Goal: Task Accomplishment & Management: Manage account settings

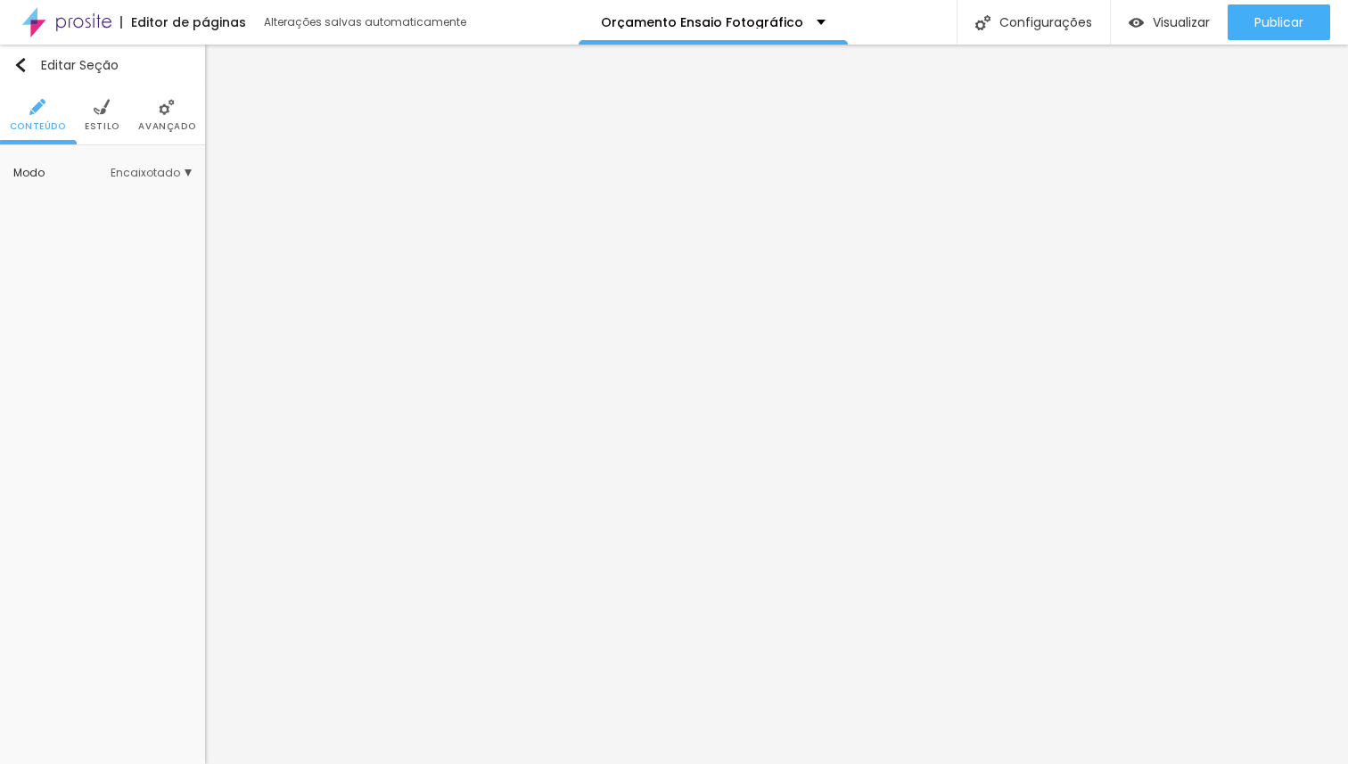
click at [91, 112] on li "Estilo" at bounding box center [102, 115] width 35 height 59
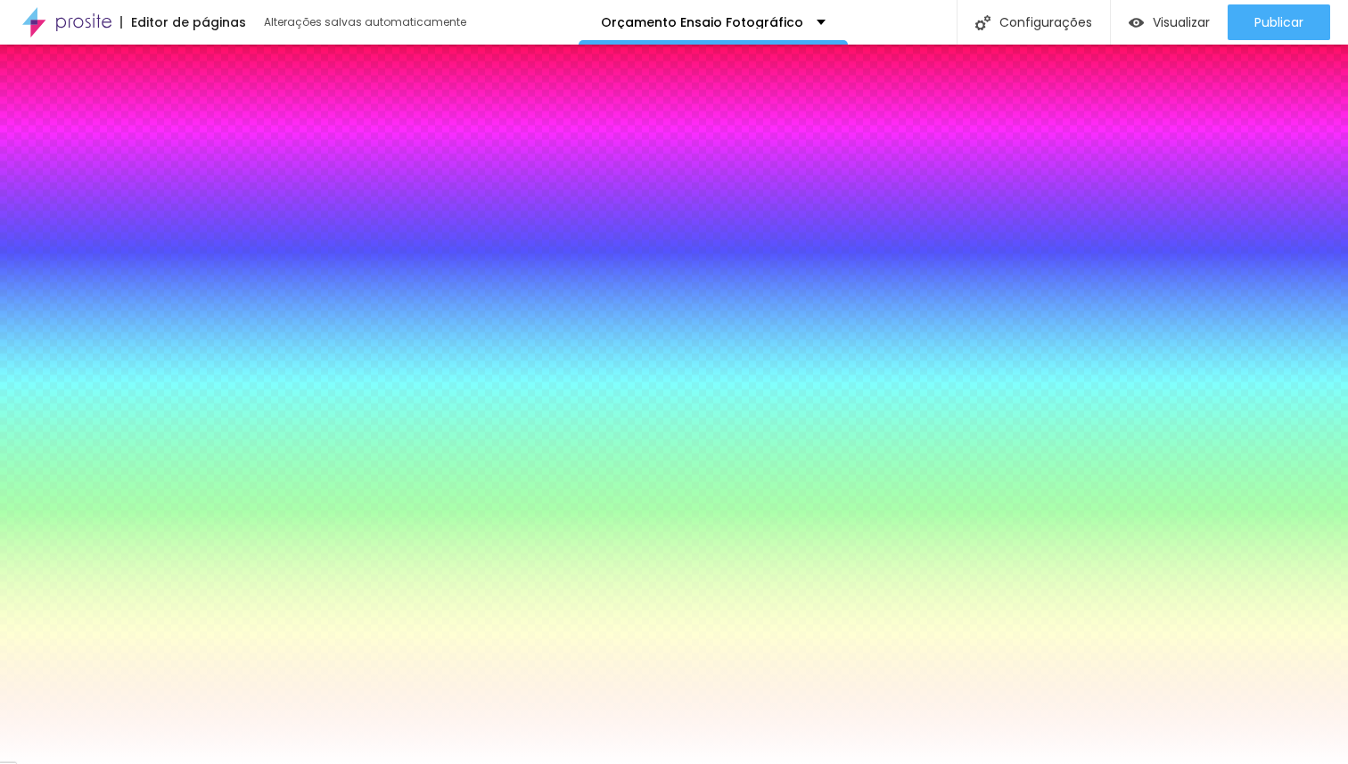
click at [108, 252] on span "Trocar imagem" at bounding box center [86, 254] width 114 height 22
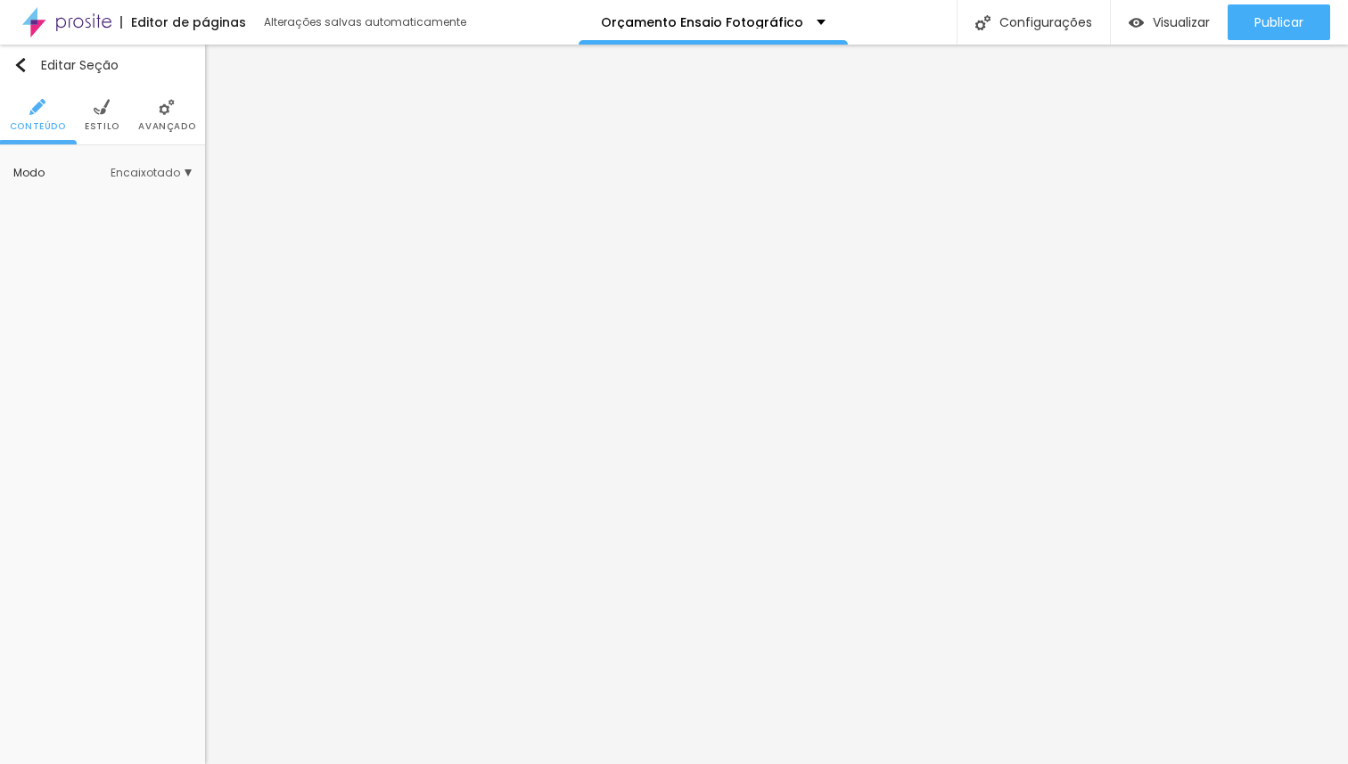
click at [108, 122] on span "Estilo" at bounding box center [102, 126] width 35 height 9
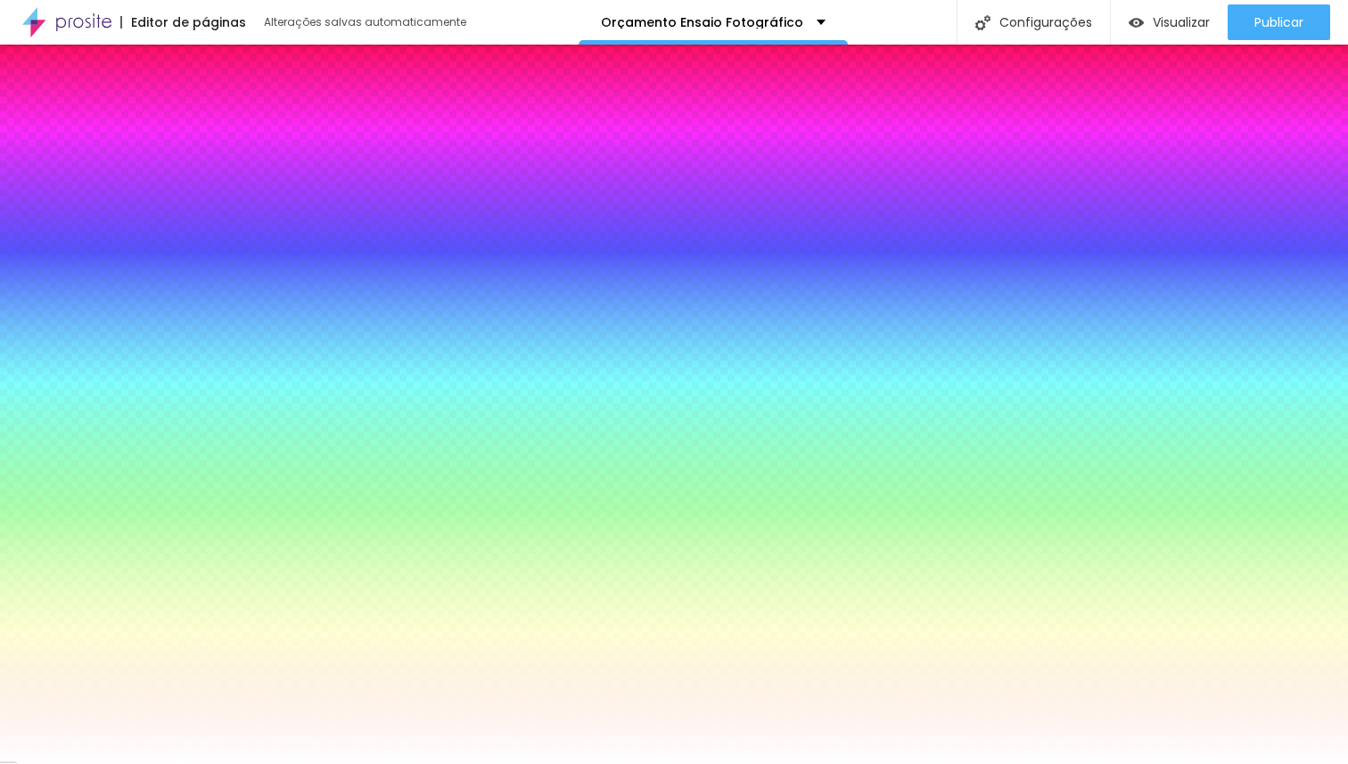
click at [101, 256] on span "Trocar imagem" at bounding box center [86, 254] width 114 height 22
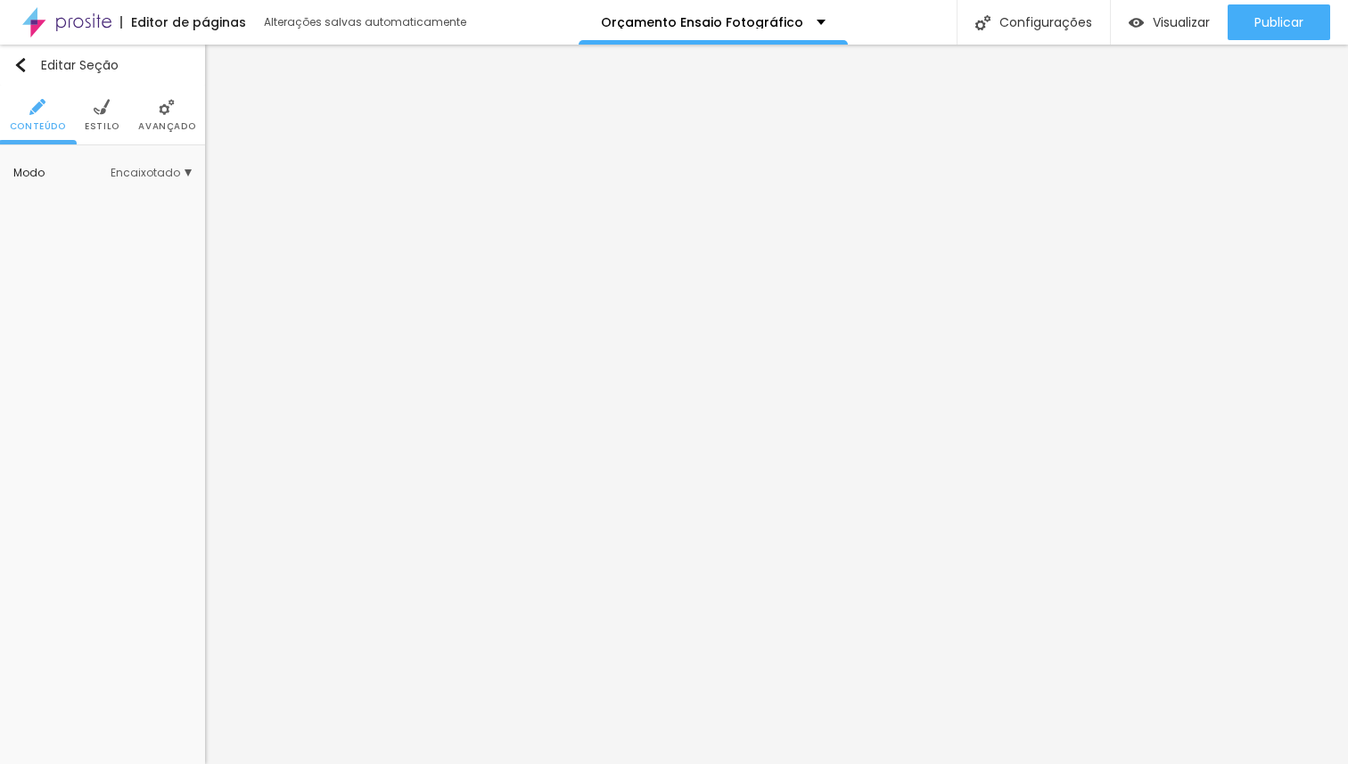
click at [105, 124] on span "Estilo" at bounding box center [102, 126] width 35 height 9
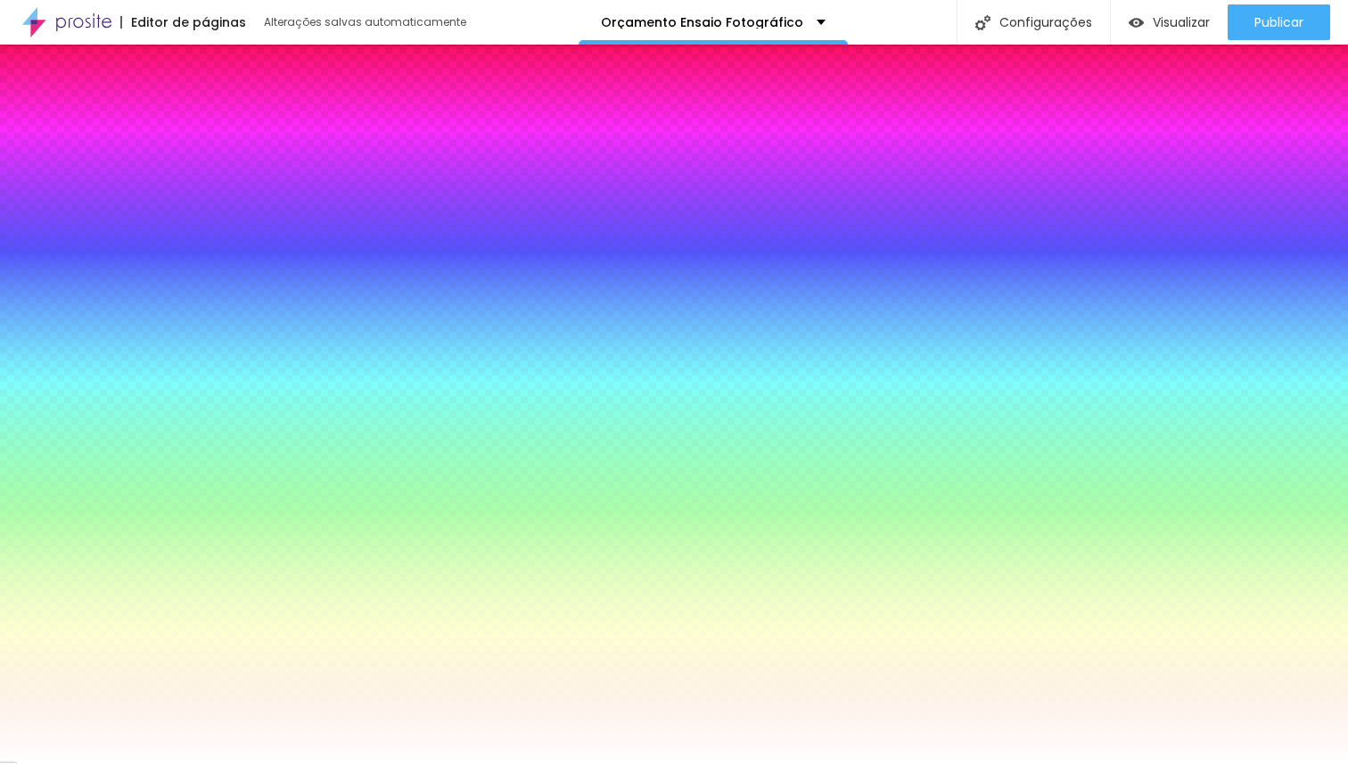
click at [112, 251] on span "Trocar imagem" at bounding box center [86, 254] width 114 height 22
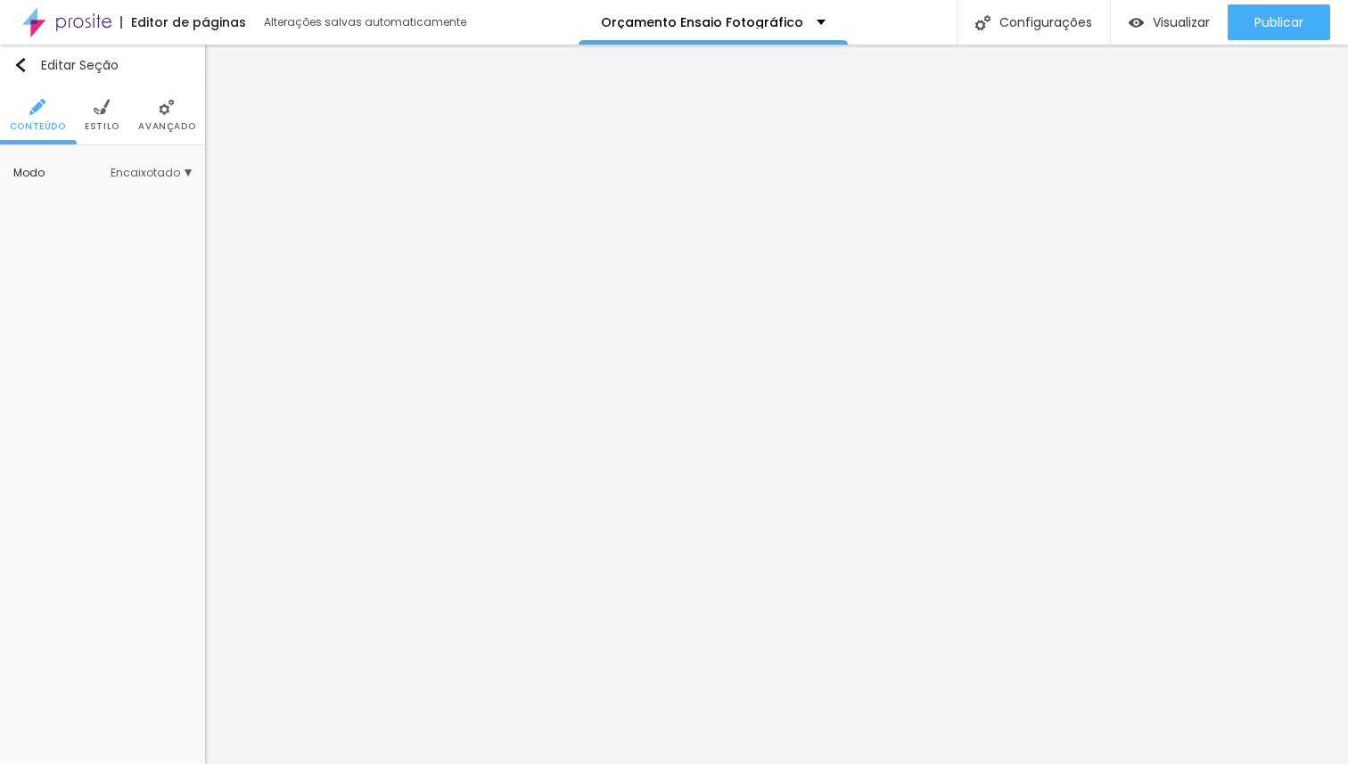
click at [97, 123] on span "Estilo" at bounding box center [102, 126] width 35 height 9
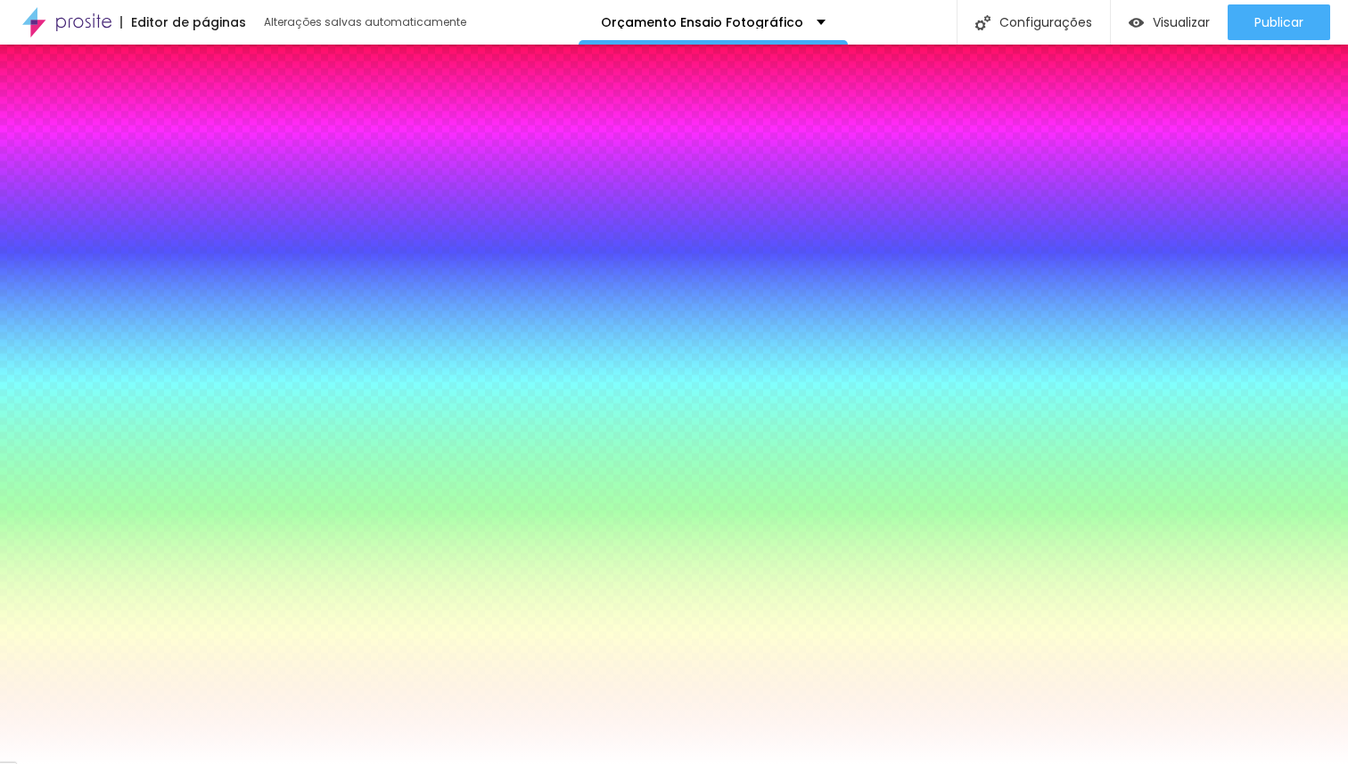
click at [105, 259] on span "Trocar imagem" at bounding box center [86, 254] width 114 height 22
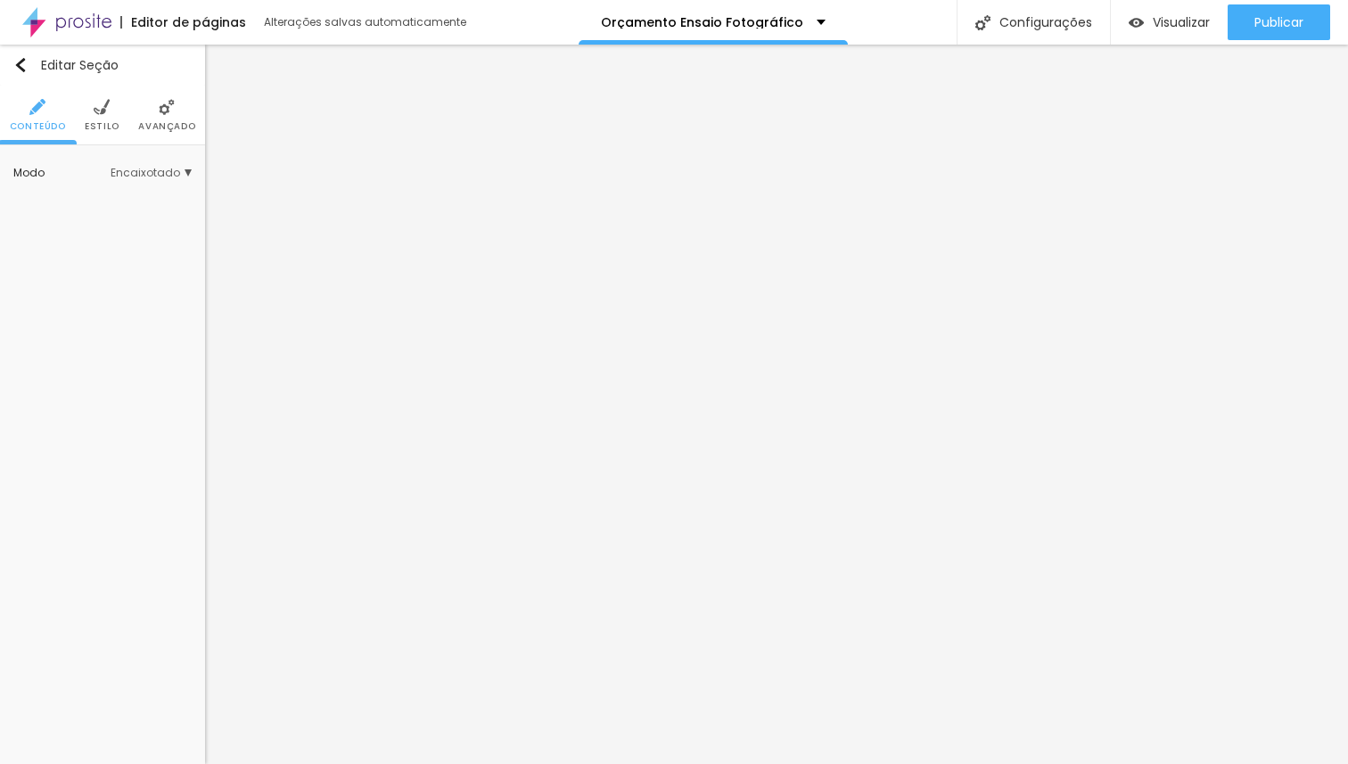
click at [91, 115] on li "Estilo" at bounding box center [102, 115] width 35 height 59
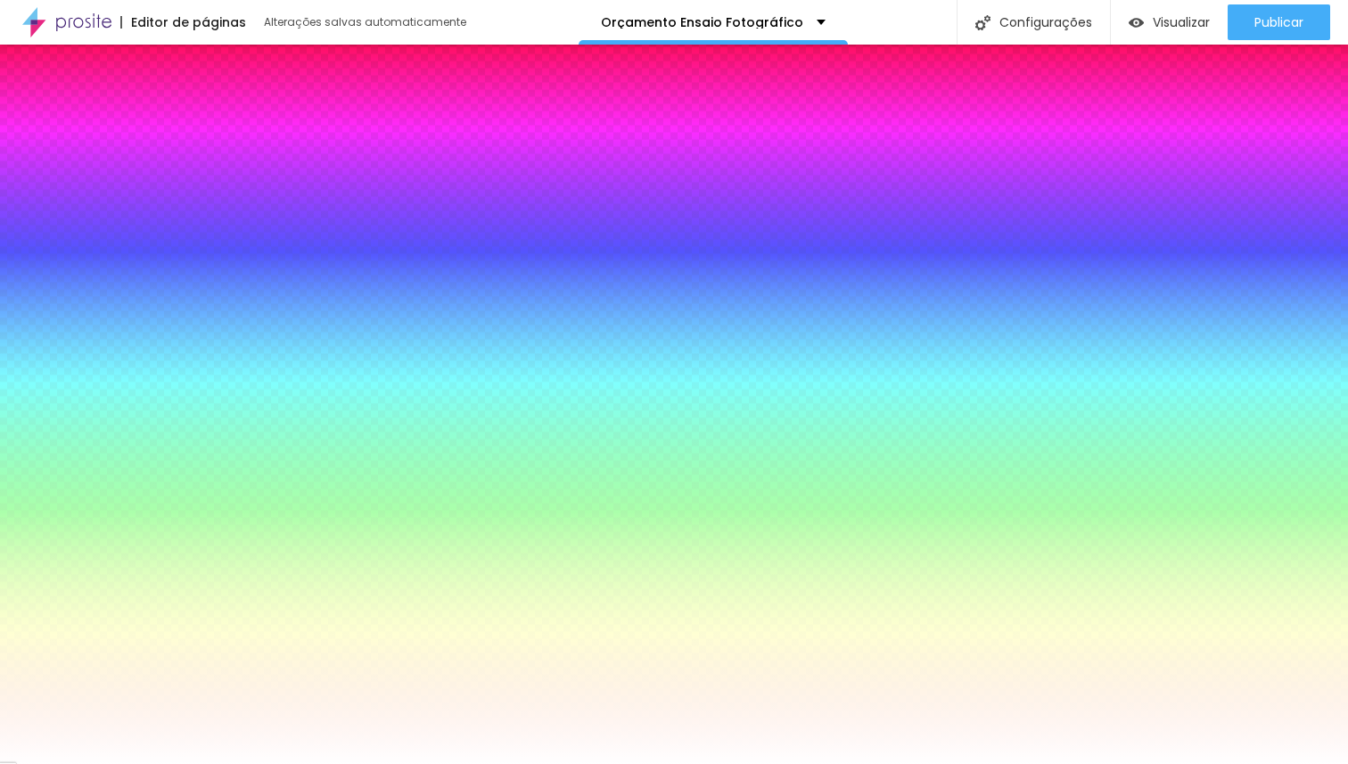
click at [110, 247] on span "Trocar imagem" at bounding box center [86, 254] width 114 height 22
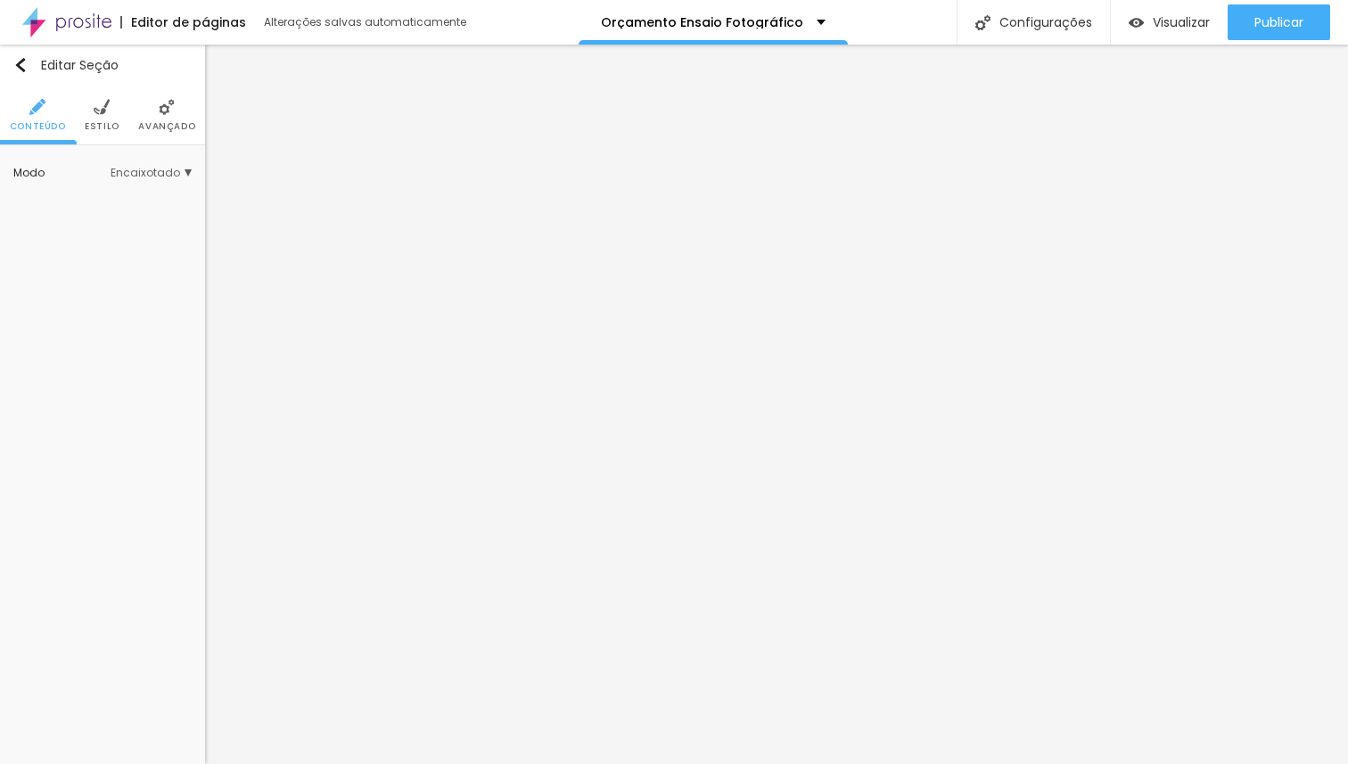
click at [111, 131] on span "Estilo" at bounding box center [102, 126] width 35 height 9
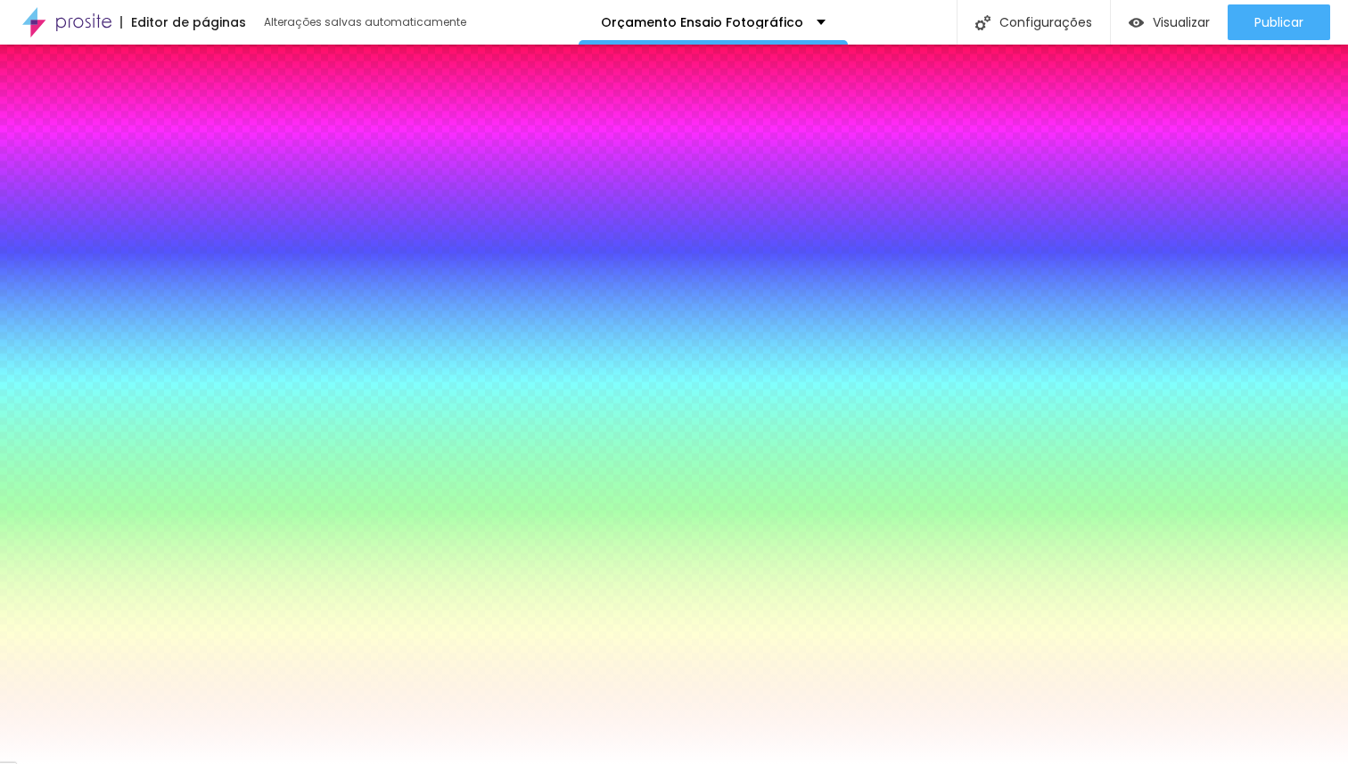
click at [109, 252] on span "Trocar imagem" at bounding box center [86, 254] width 114 height 22
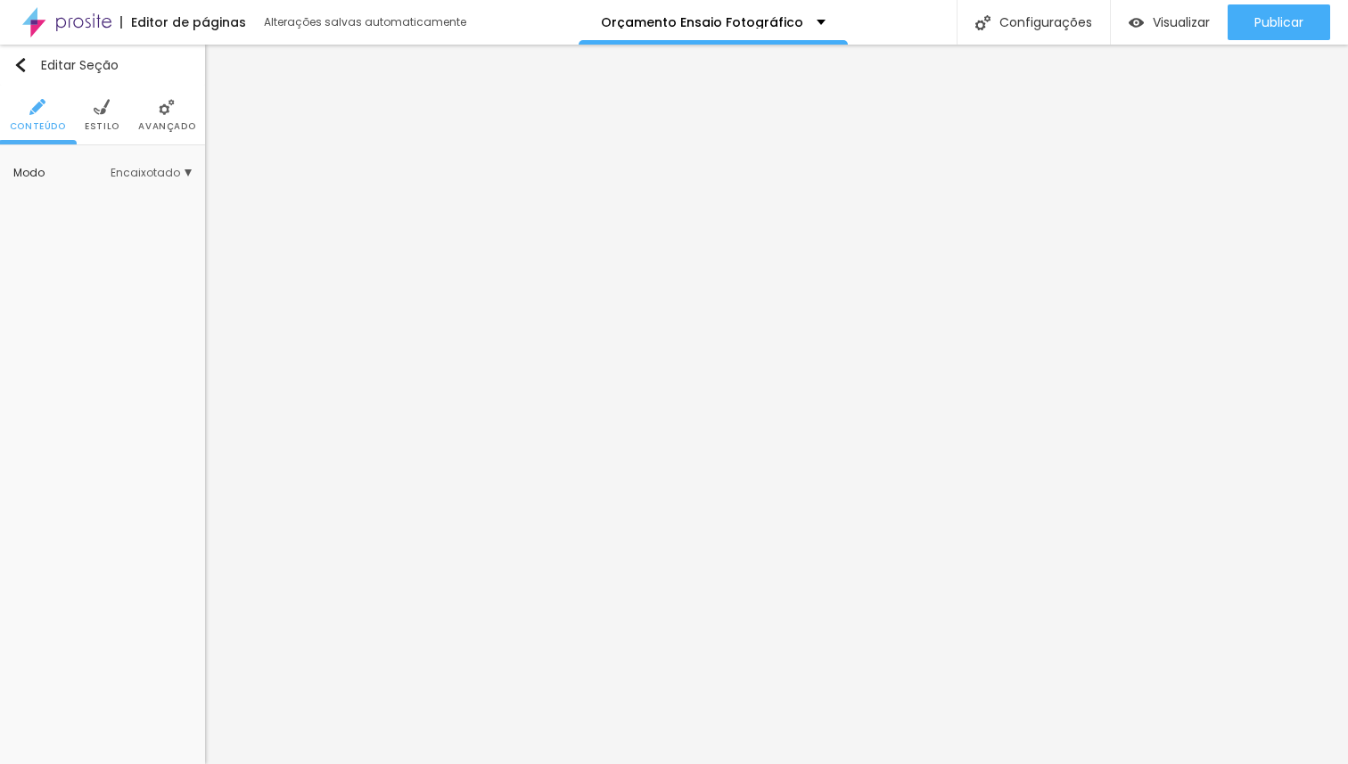
click at [115, 118] on li "Estilo" at bounding box center [102, 115] width 35 height 59
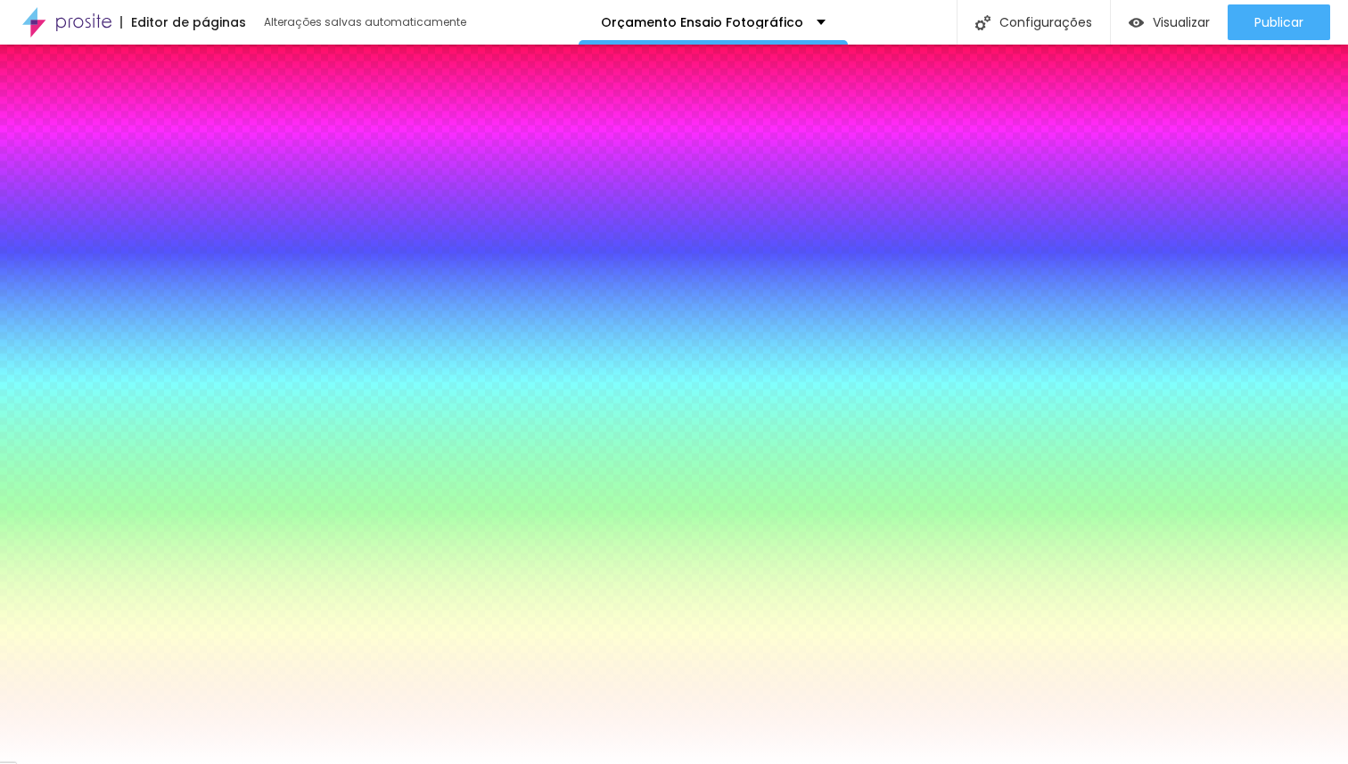
click at [105, 241] on div "Trocar imagem" at bounding box center [102, 221] width 178 height 105
click at [105, 250] on span "Trocar imagem" at bounding box center [86, 254] width 114 height 22
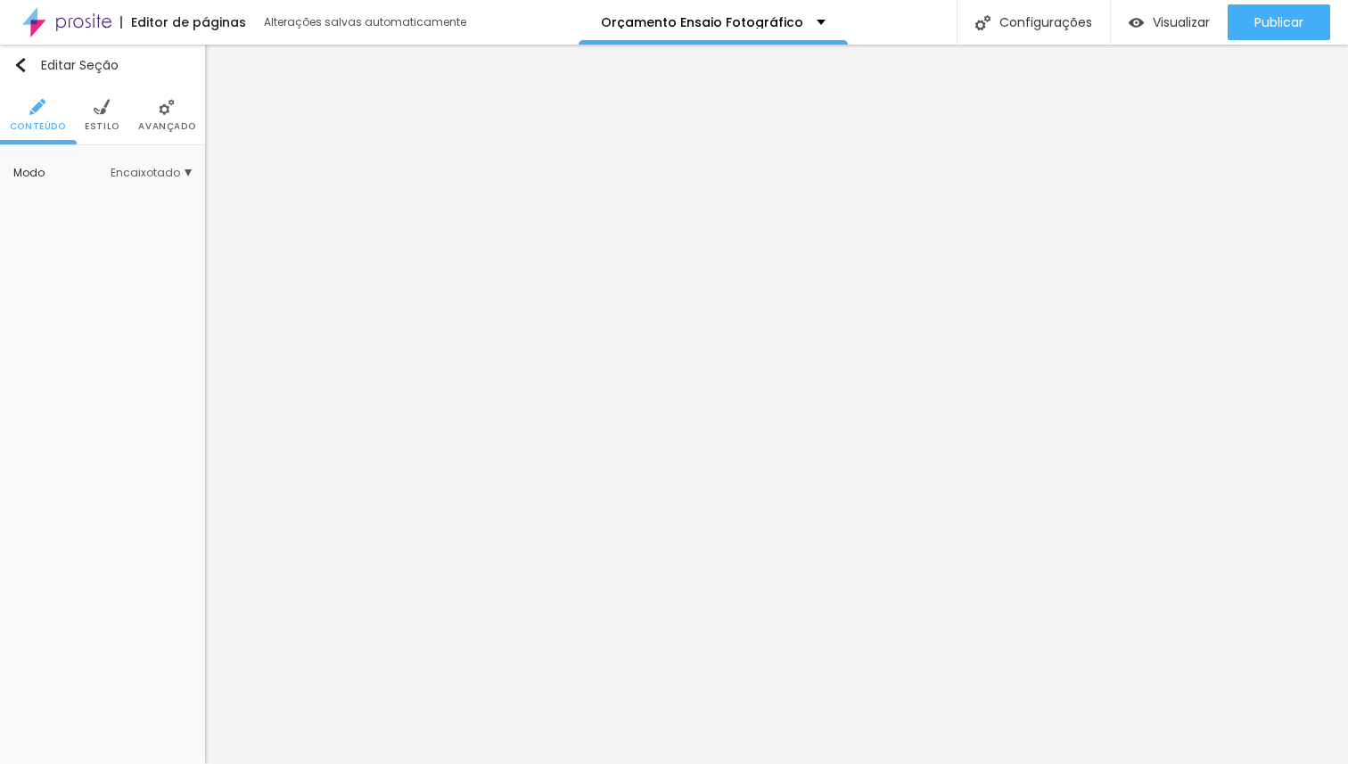
click at [98, 124] on span "Estilo" at bounding box center [102, 126] width 35 height 9
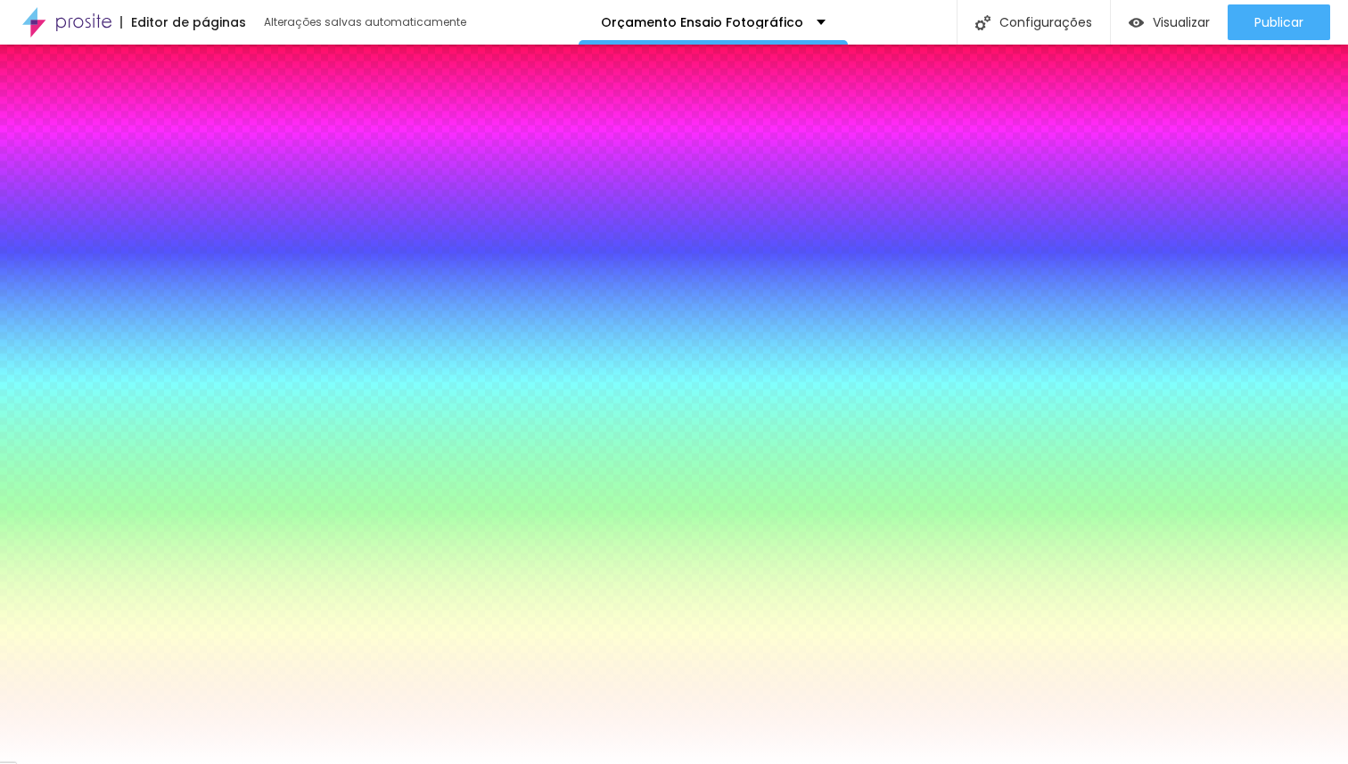
click at [103, 255] on span "Trocar imagem" at bounding box center [86, 254] width 114 height 22
click at [103, 169] on div "Trocar imagem" at bounding box center [103, 169] width 0 height 0
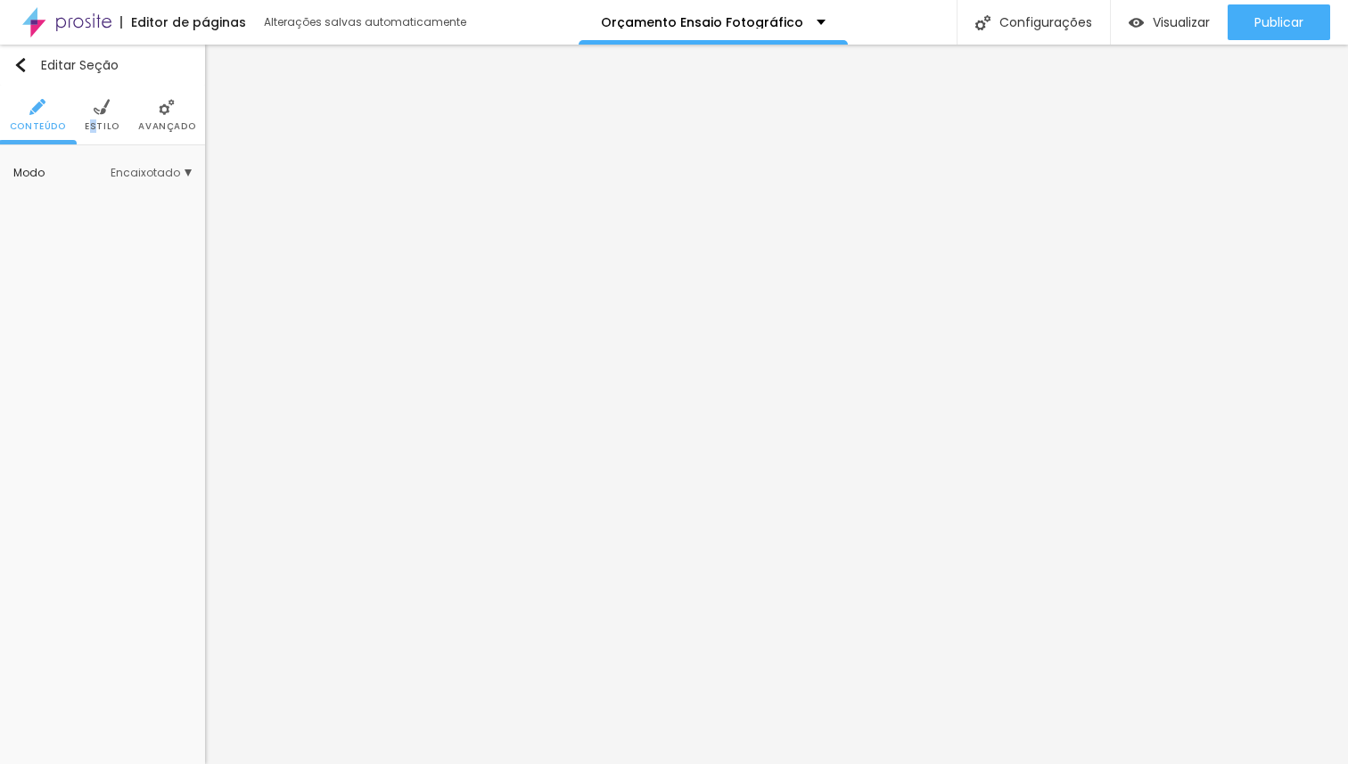
click at [94, 129] on span "Estilo" at bounding box center [102, 126] width 35 height 9
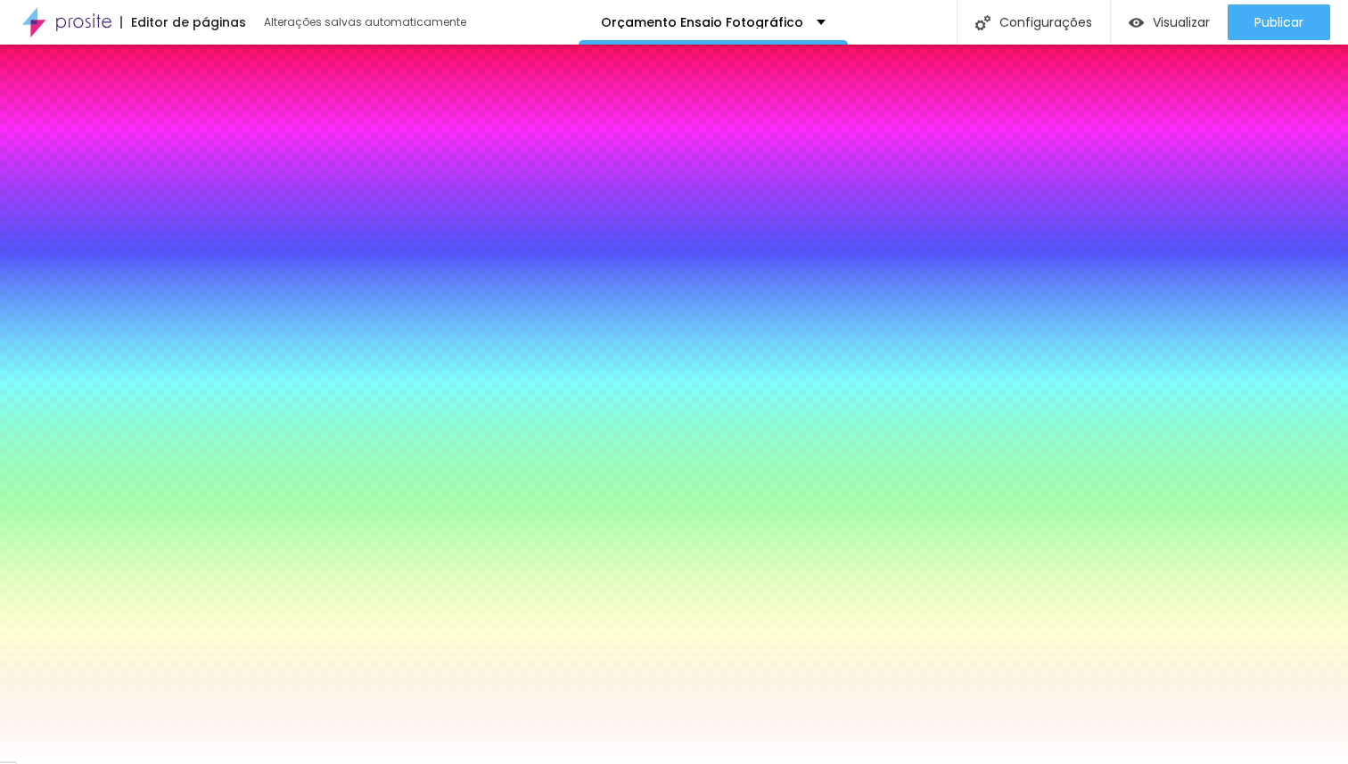
click at [119, 249] on span "Trocar imagem" at bounding box center [86, 254] width 114 height 22
click at [154, 251] on span at bounding box center [163, 254] width 23 height 22
click at [111, 257] on span "Adicionar imagem" at bounding box center [103, 254] width 132 height 22
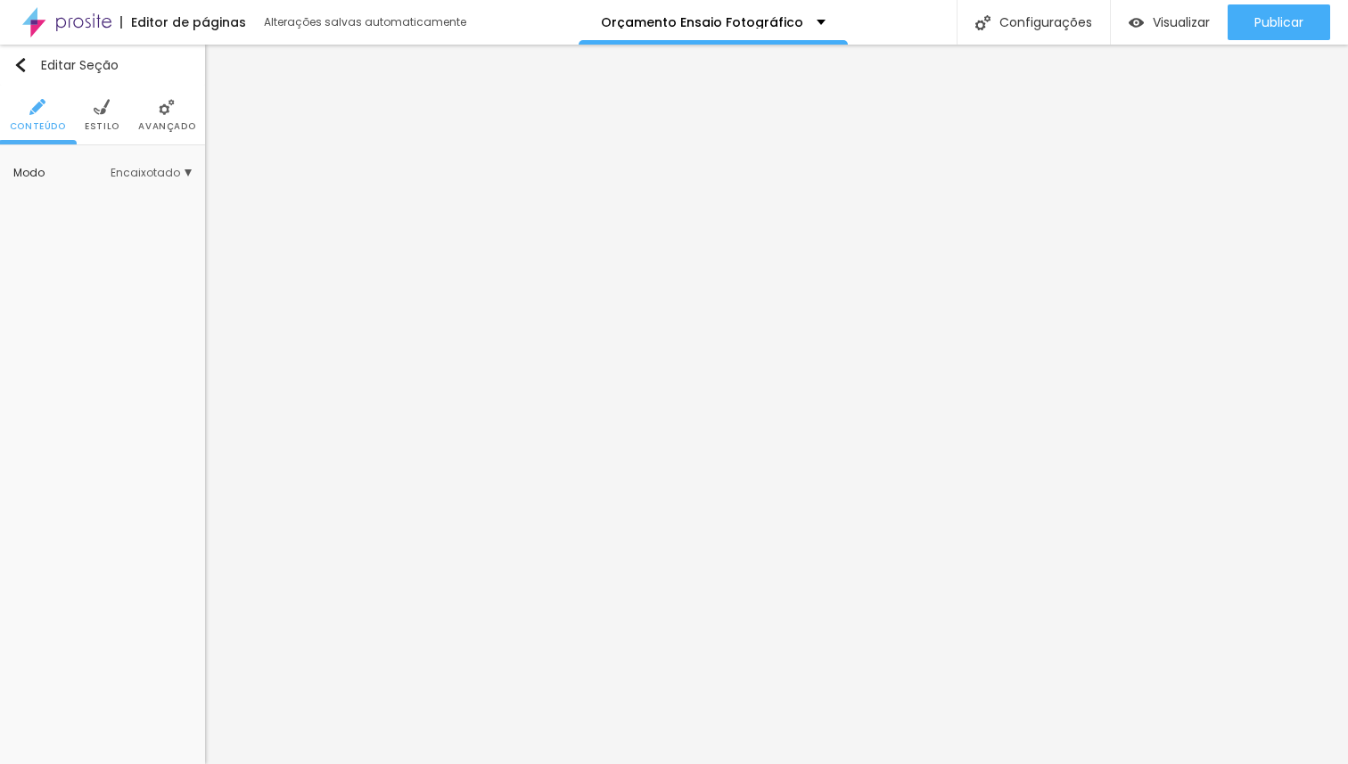
click at [95, 126] on span "Estilo" at bounding box center [102, 126] width 35 height 9
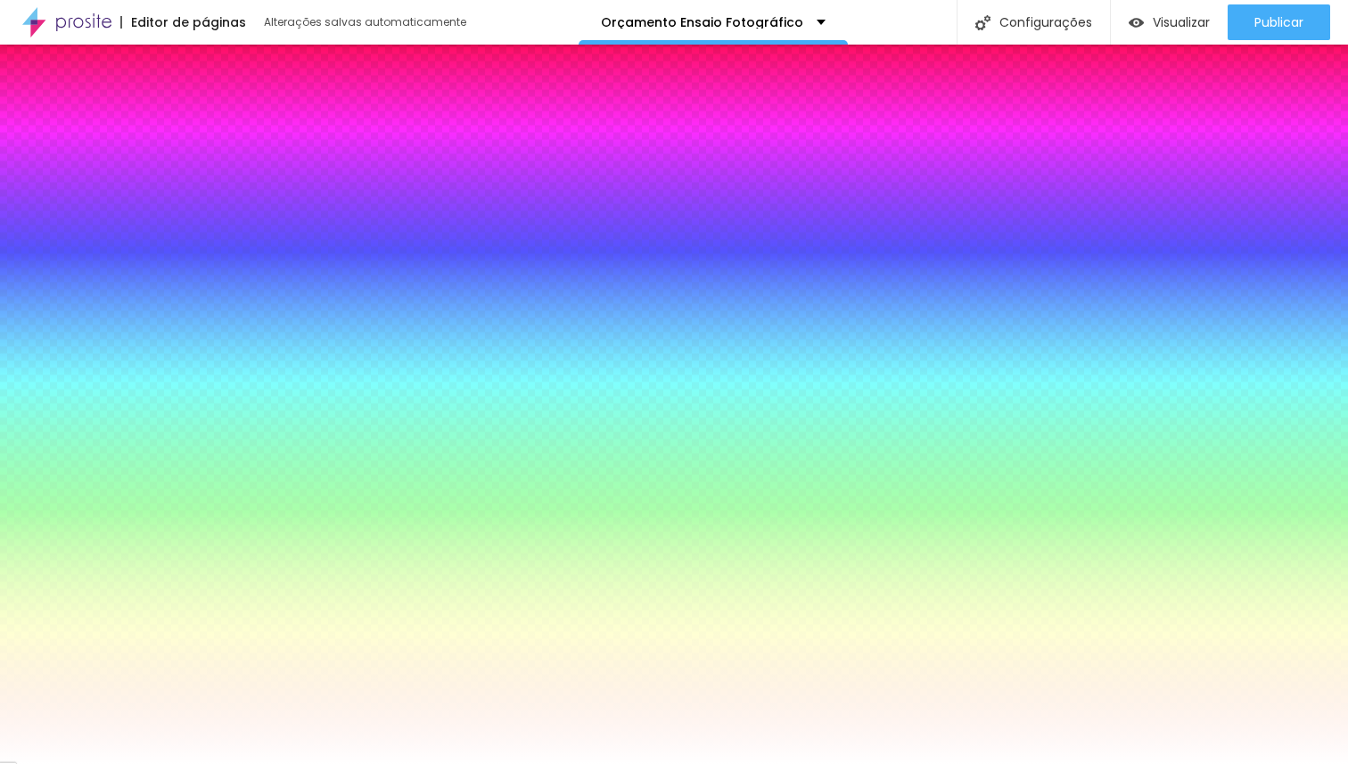
click at [115, 258] on span "Trocar imagem" at bounding box center [86, 254] width 114 height 22
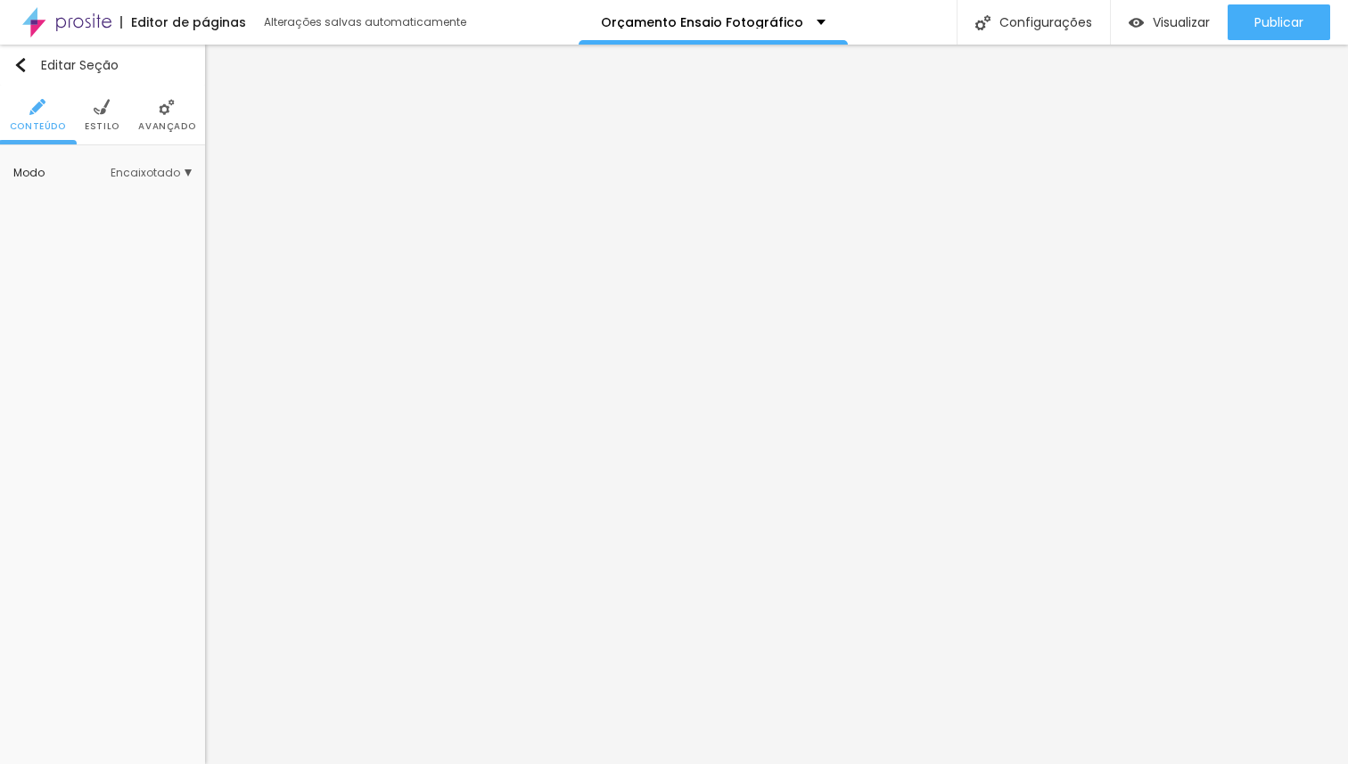
click at [108, 119] on li "Estilo" at bounding box center [102, 115] width 35 height 59
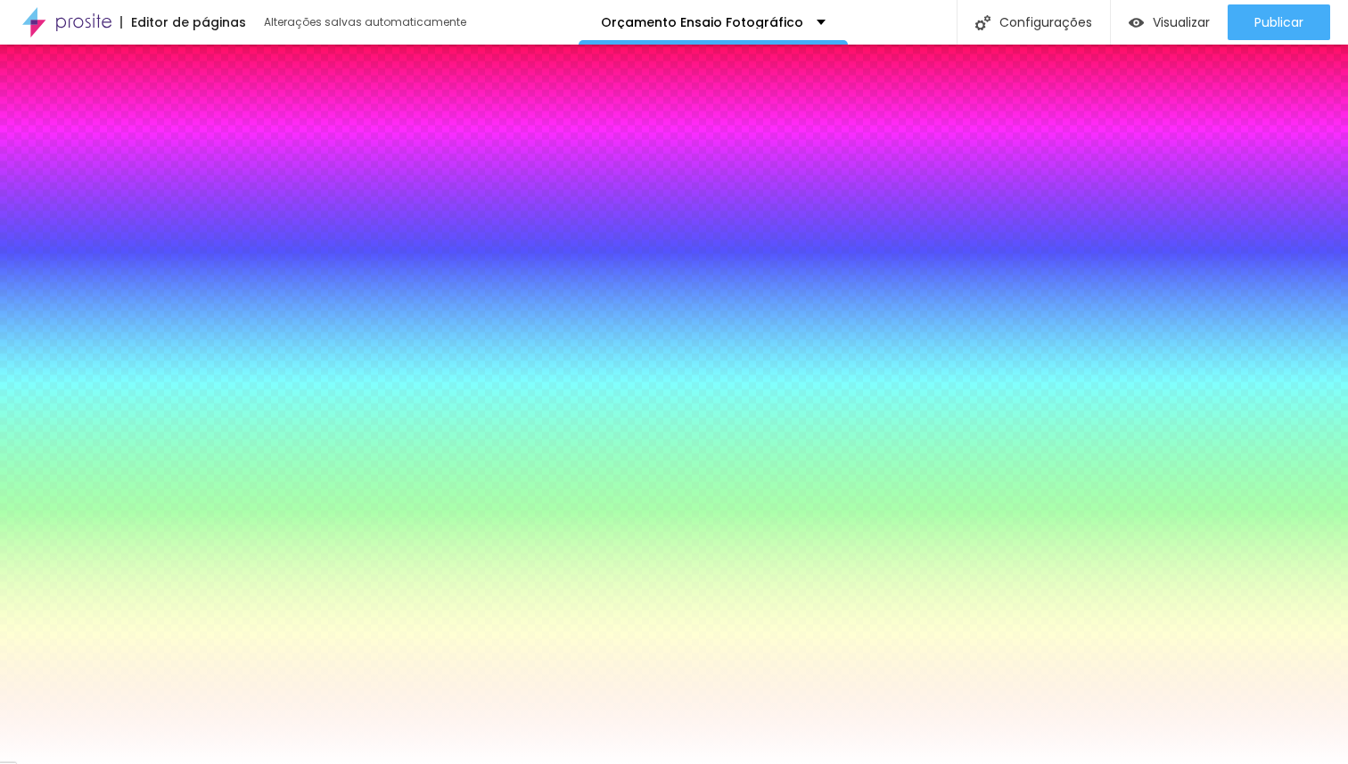
click at [106, 243] on span "Trocar imagem" at bounding box center [86, 254] width 114 height 22
drag, startPoint x: 190, startPoint y: 279, endPoint x: 240, endPoint y: 278, distance: 49.9
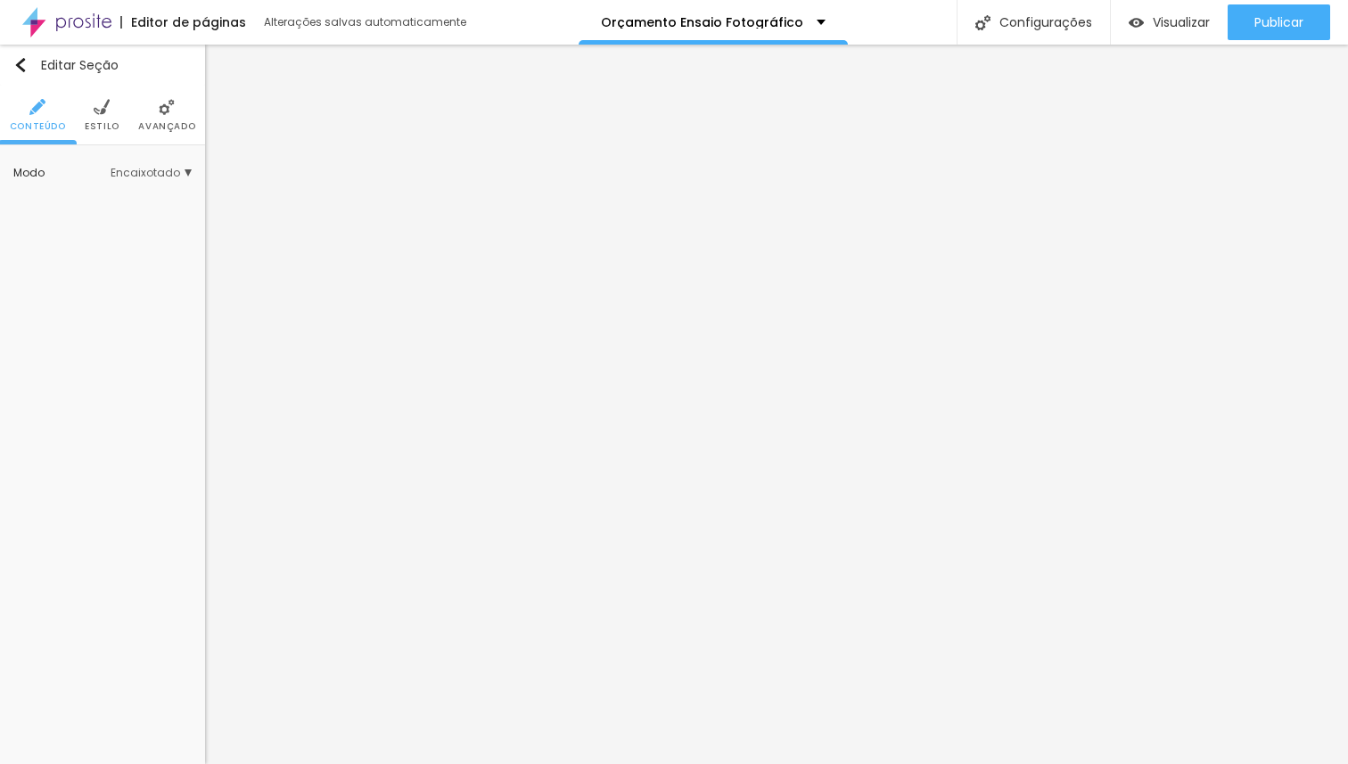
click at [101, 124] on span "Estilo" at bounding box center [102, 126] width 35 height 9
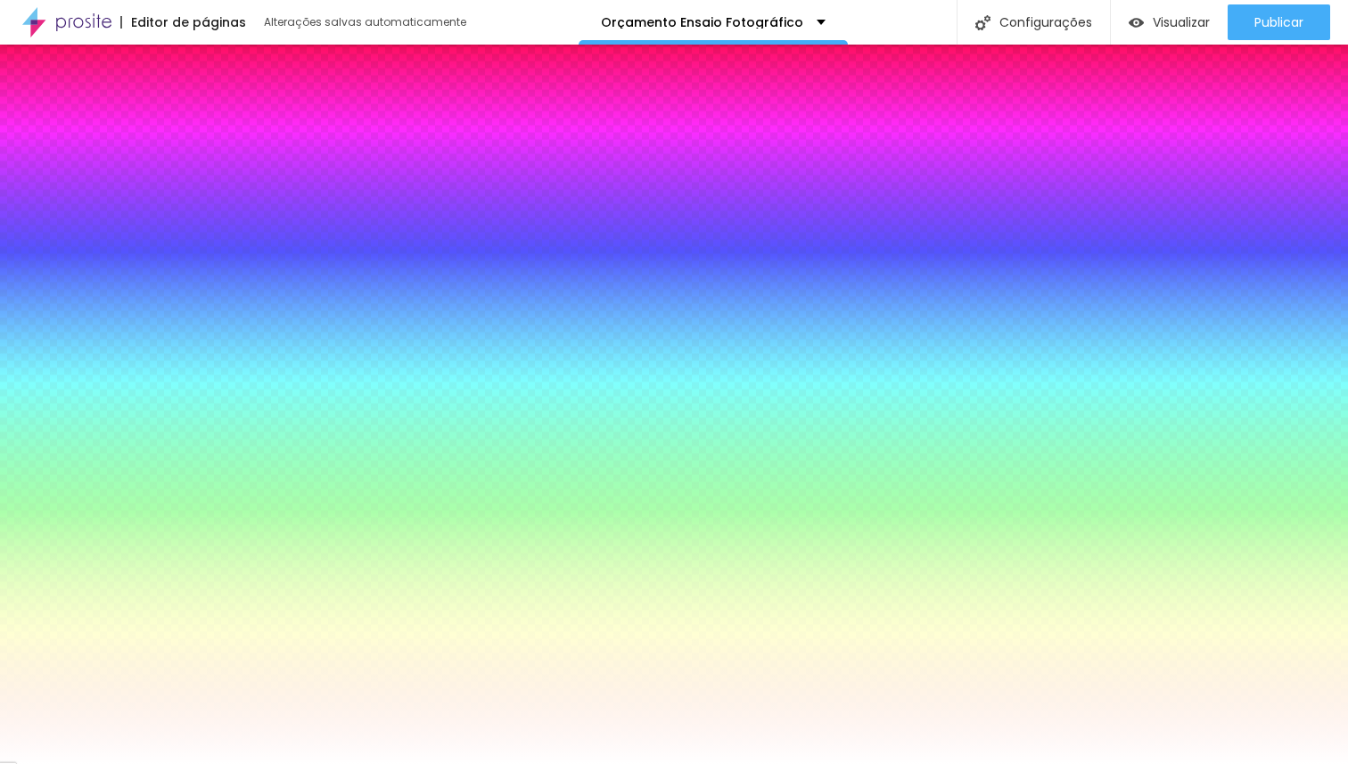
click at [107, 256] on span "Trocar imagem" at bounding box center [86, 254] width 114 height 22
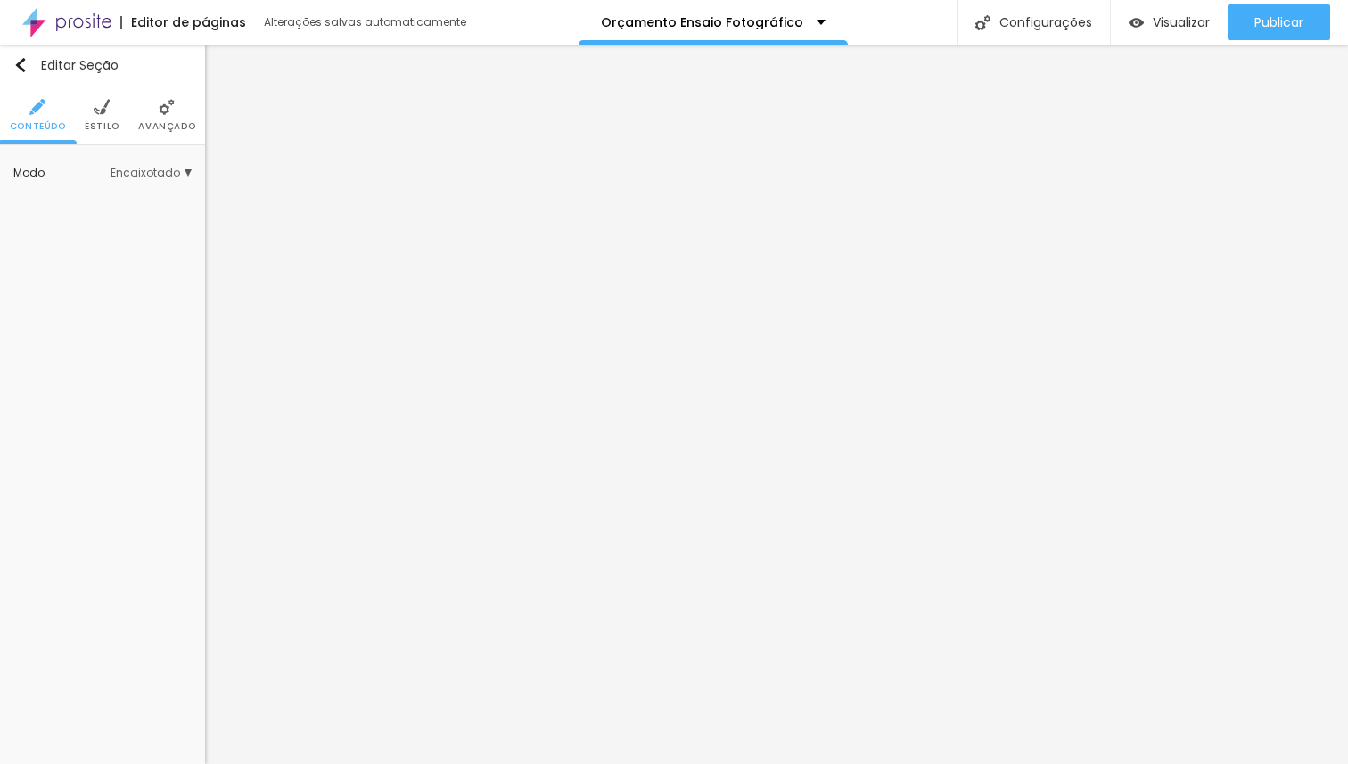
click at [92, 106] on li "Estilo" at bounding box center [102, 115] width 35 height 59
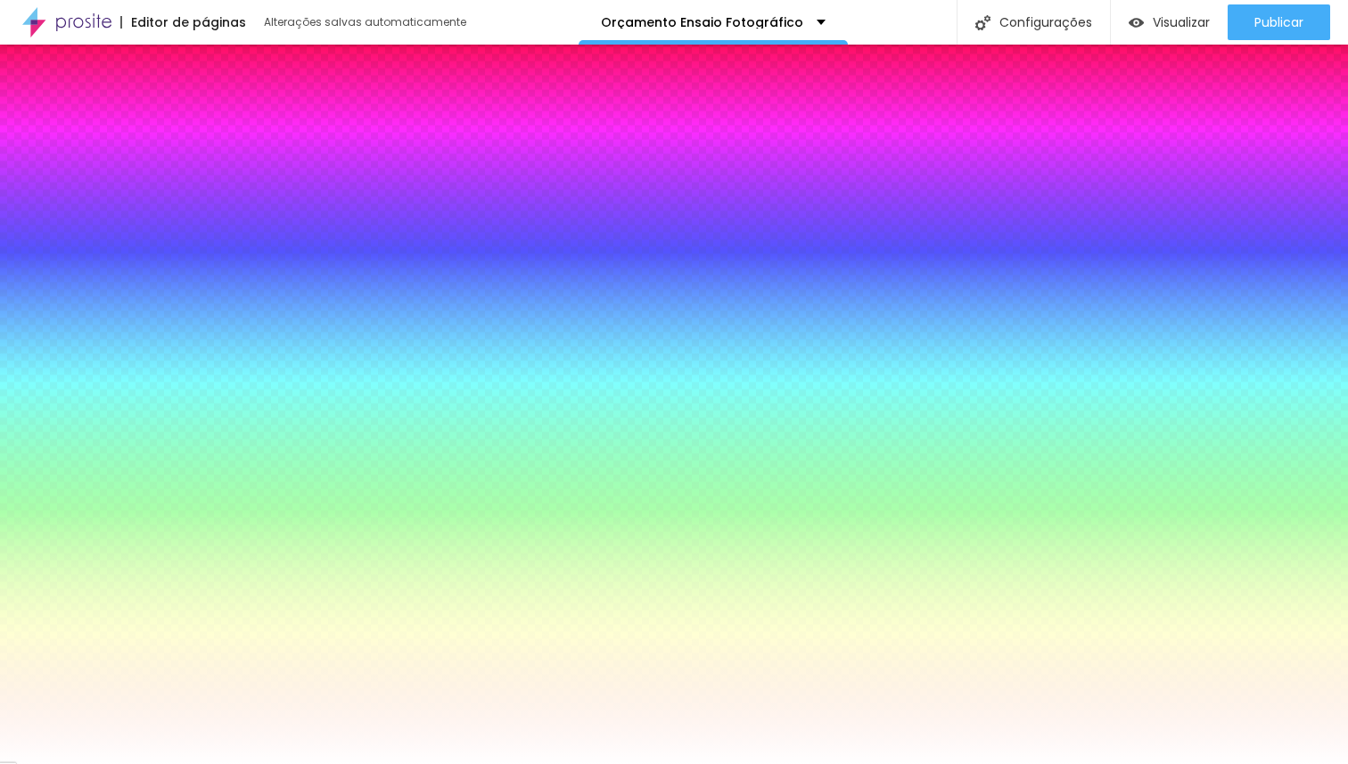
click at [100, 253] on span "Trocar imagem" at bounding box center [86, 254] width 114 height 22
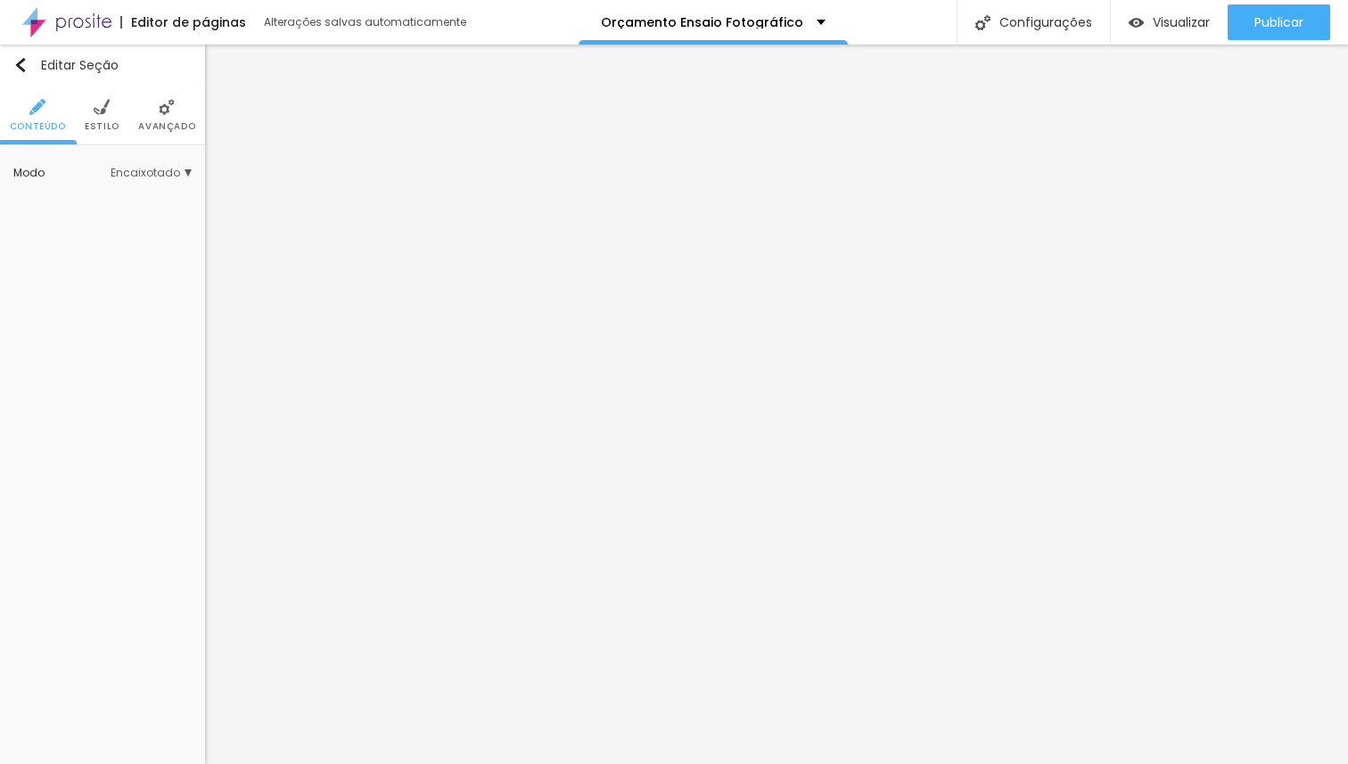
click at [109, 118] on li "Estilo" at bounding box center [102, 115] width 35 height 59
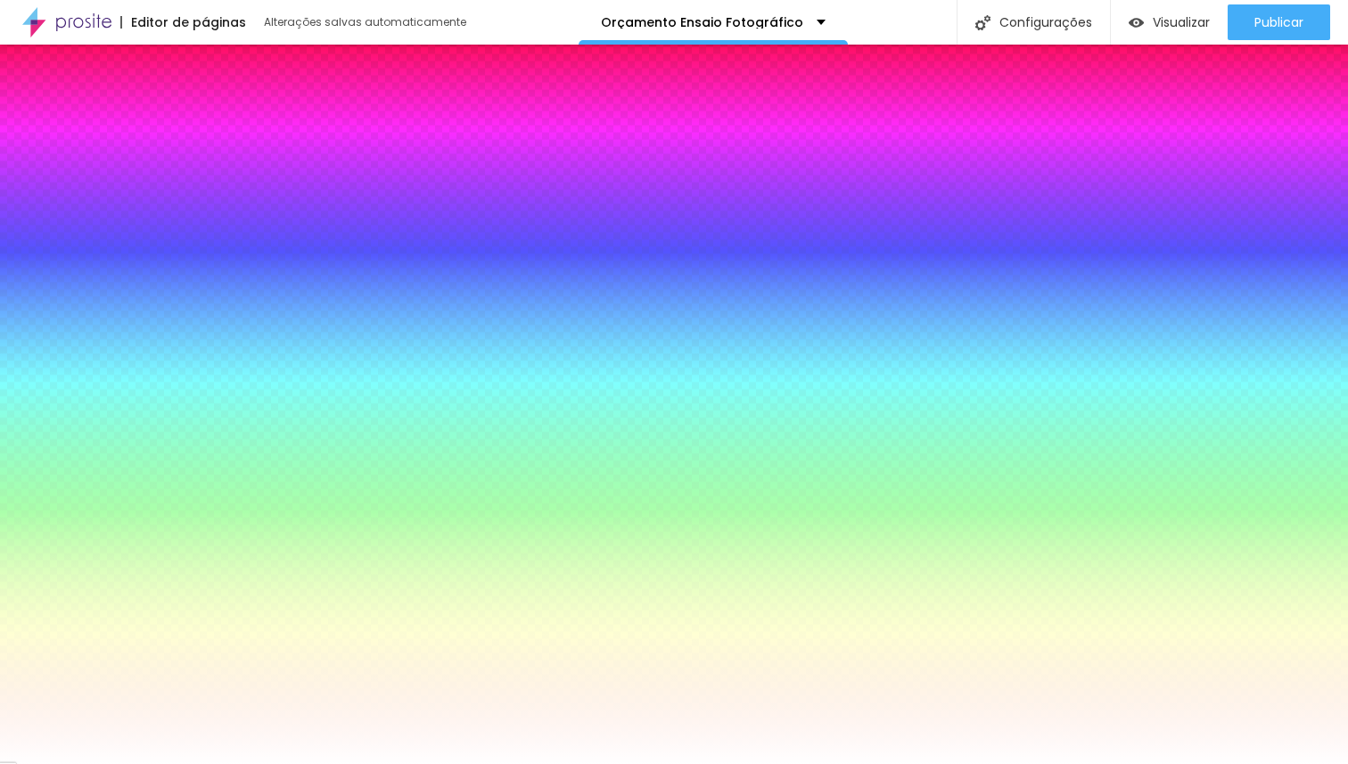
click at [121, 254] on span "Trocar imagem" at bounding box center [86, 254] width 114 height 22
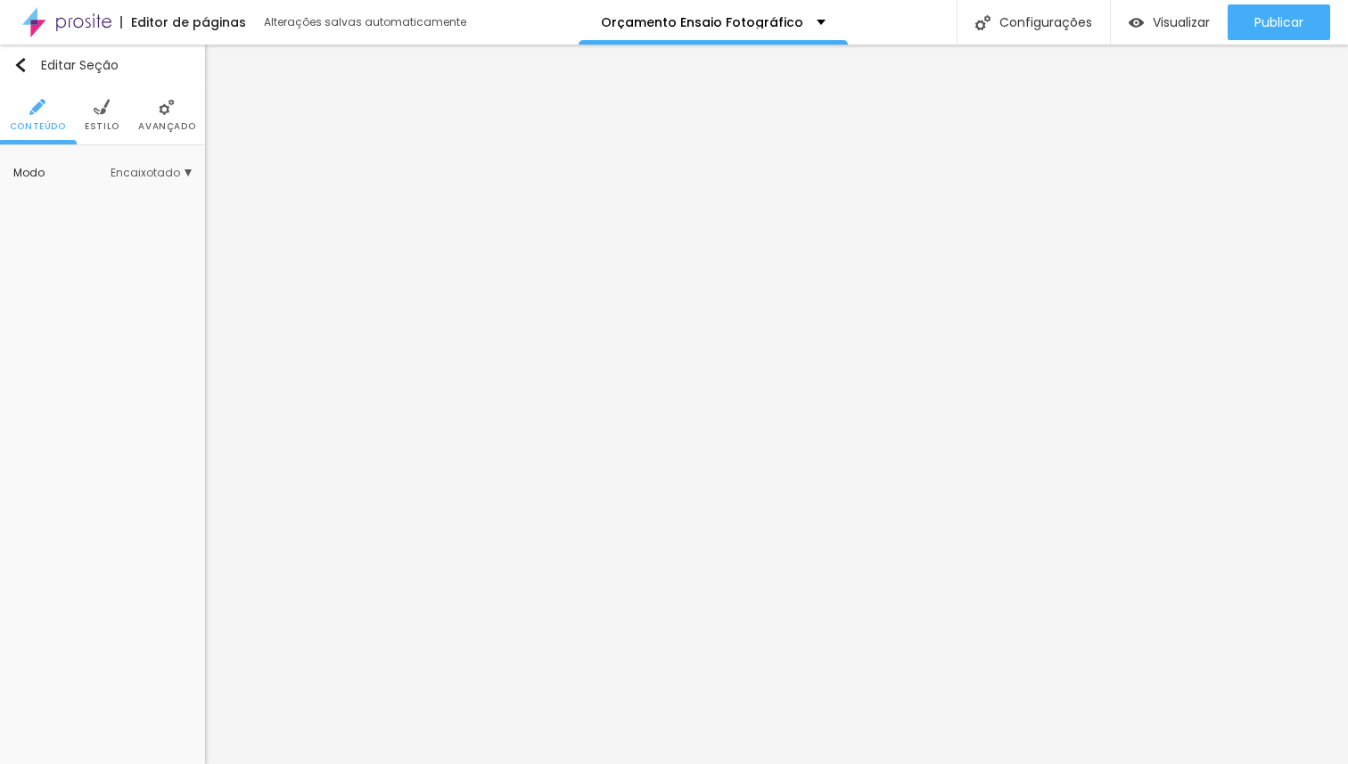
click at [100, 119] on li "Estilo" at bounding box center [102, 115] width 35 height 59
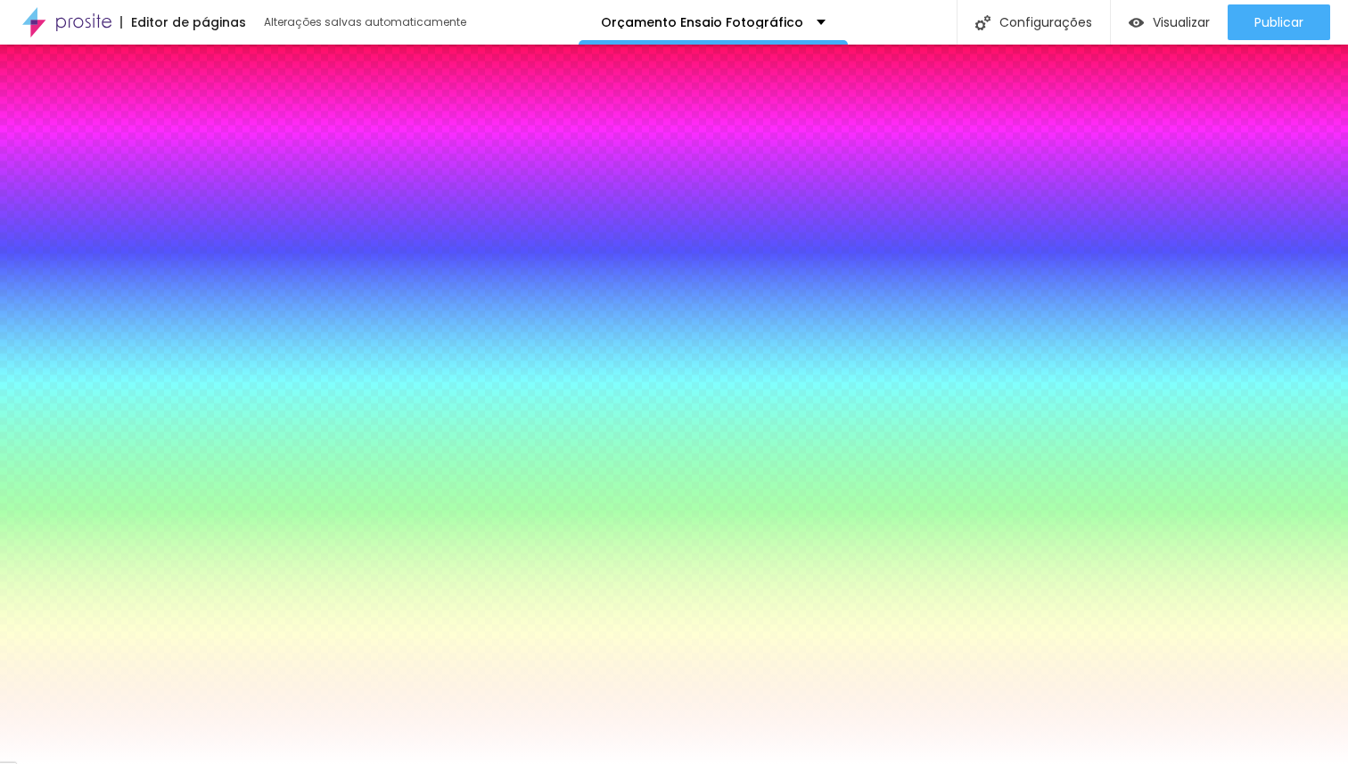
click at [114, 252] on span "Trocar imagem" at bounding box center [86, 254] width 114 height 22
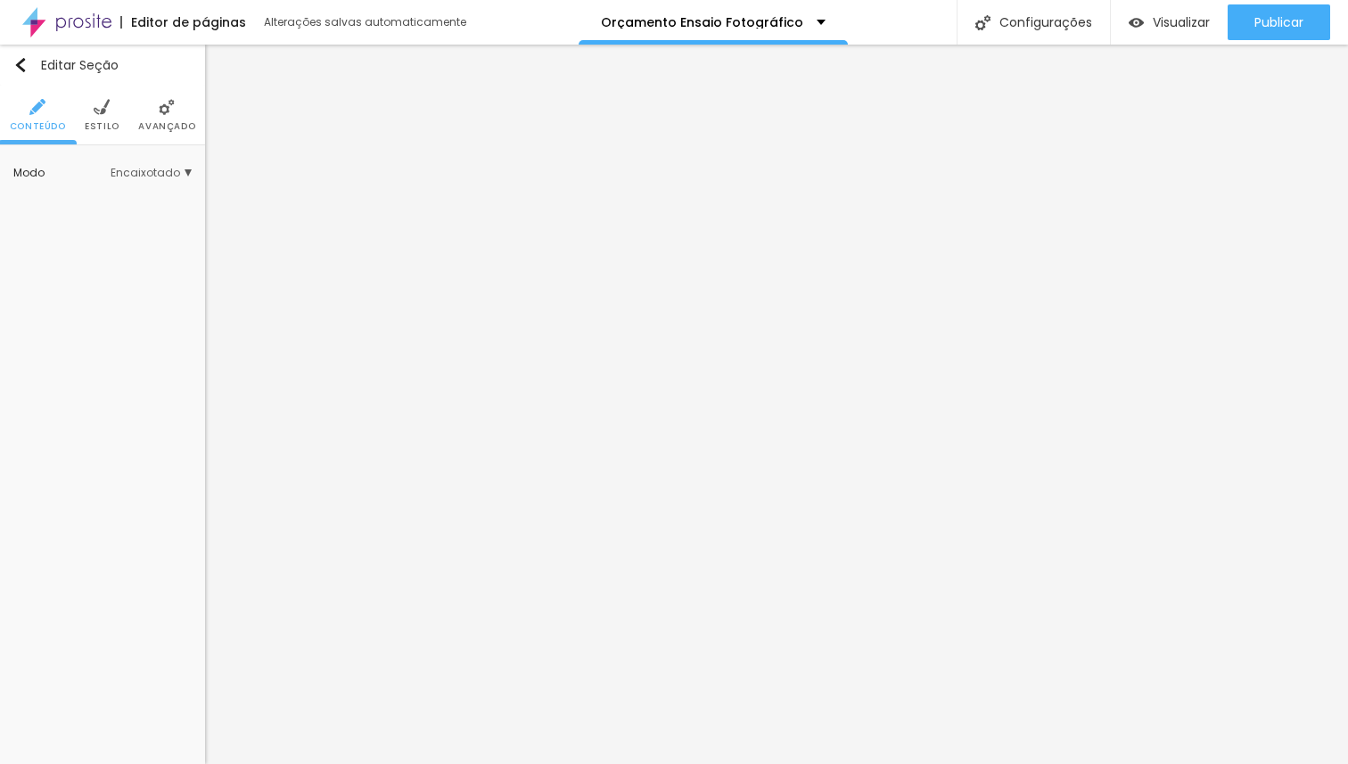
click at [107, 131] on span "Estilo" at bounding box center [102, 126] width 35 height 9
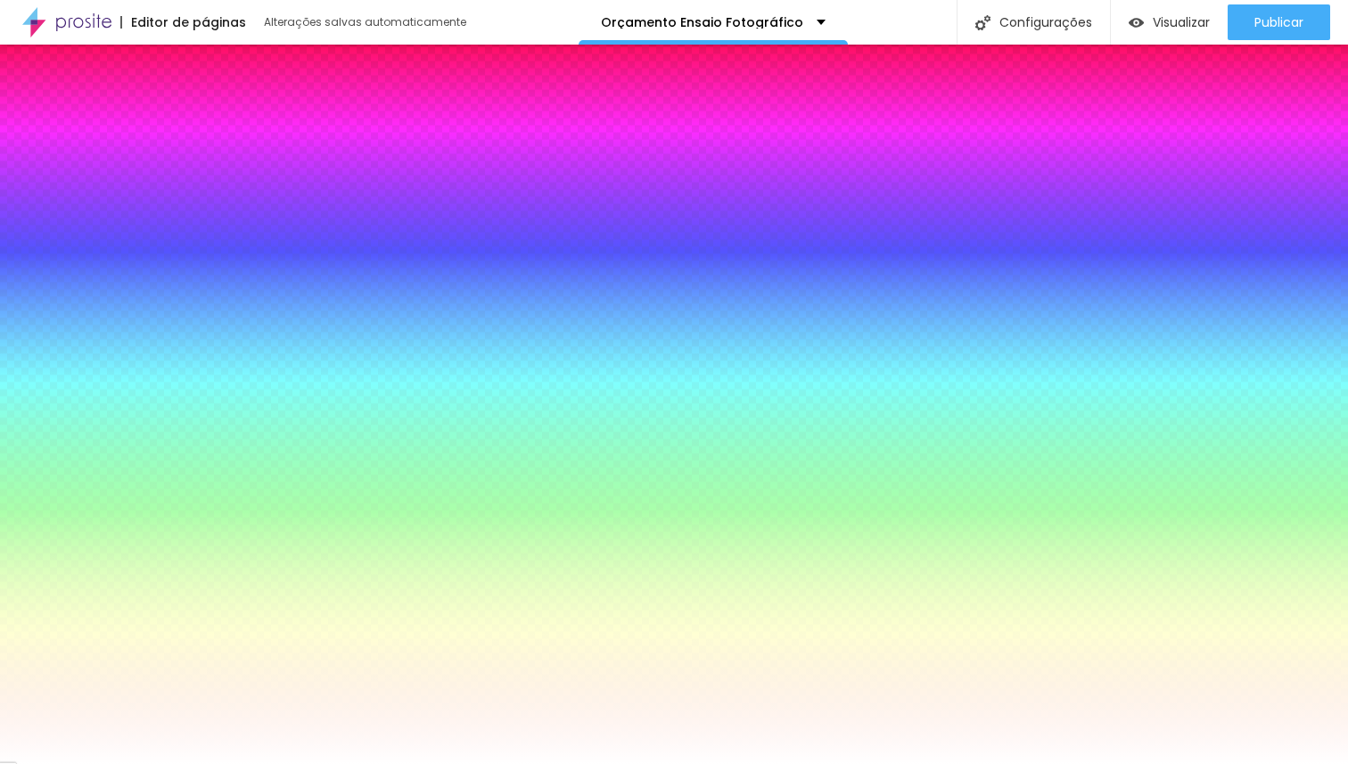
click at [120, 259] on span "Trocar imagem" at bounding box center [86, 254] width 114 height 22
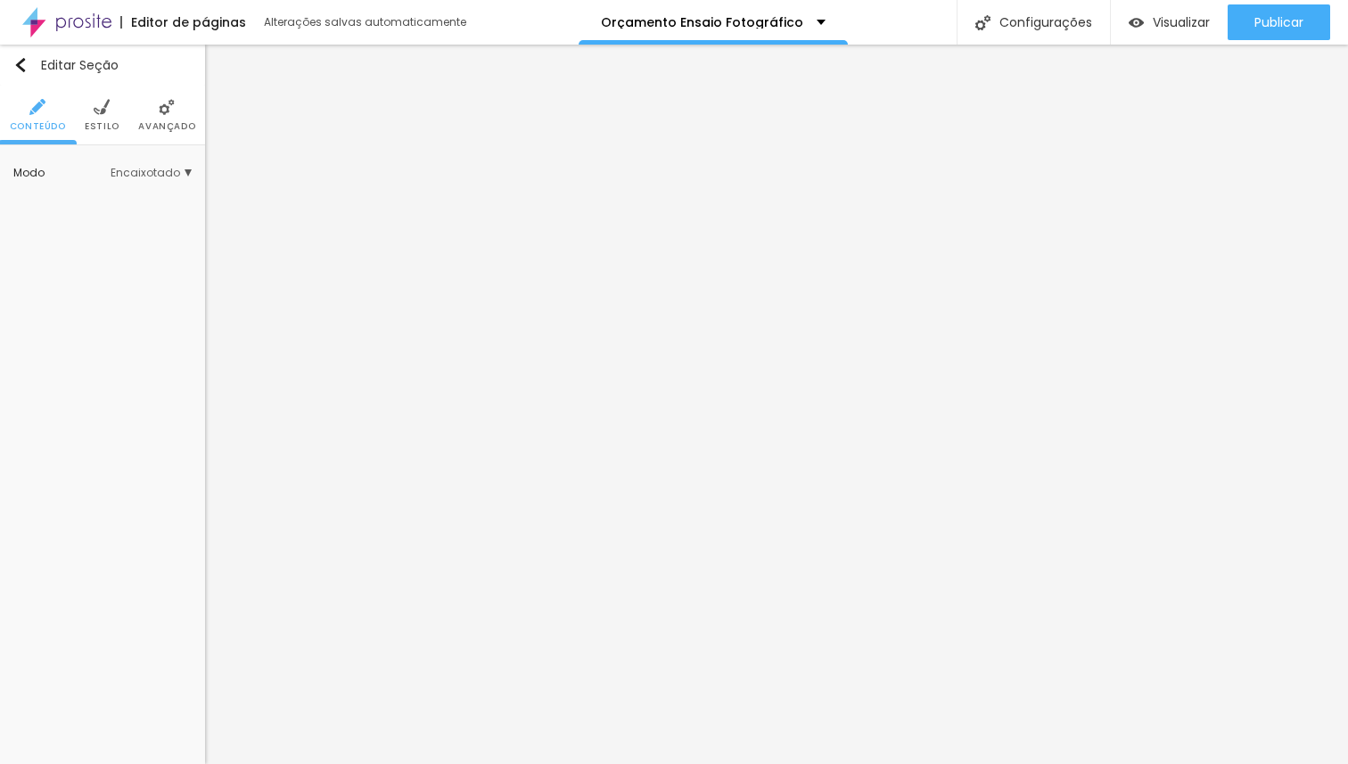
click at [84, 119] on ul "Conteúdo Estilo Avançado" at bounding box center [102, 116] width 205 height 60
click at [102, 122] on span "Estilo" at bounding box center [102, 126] width 35 height 9
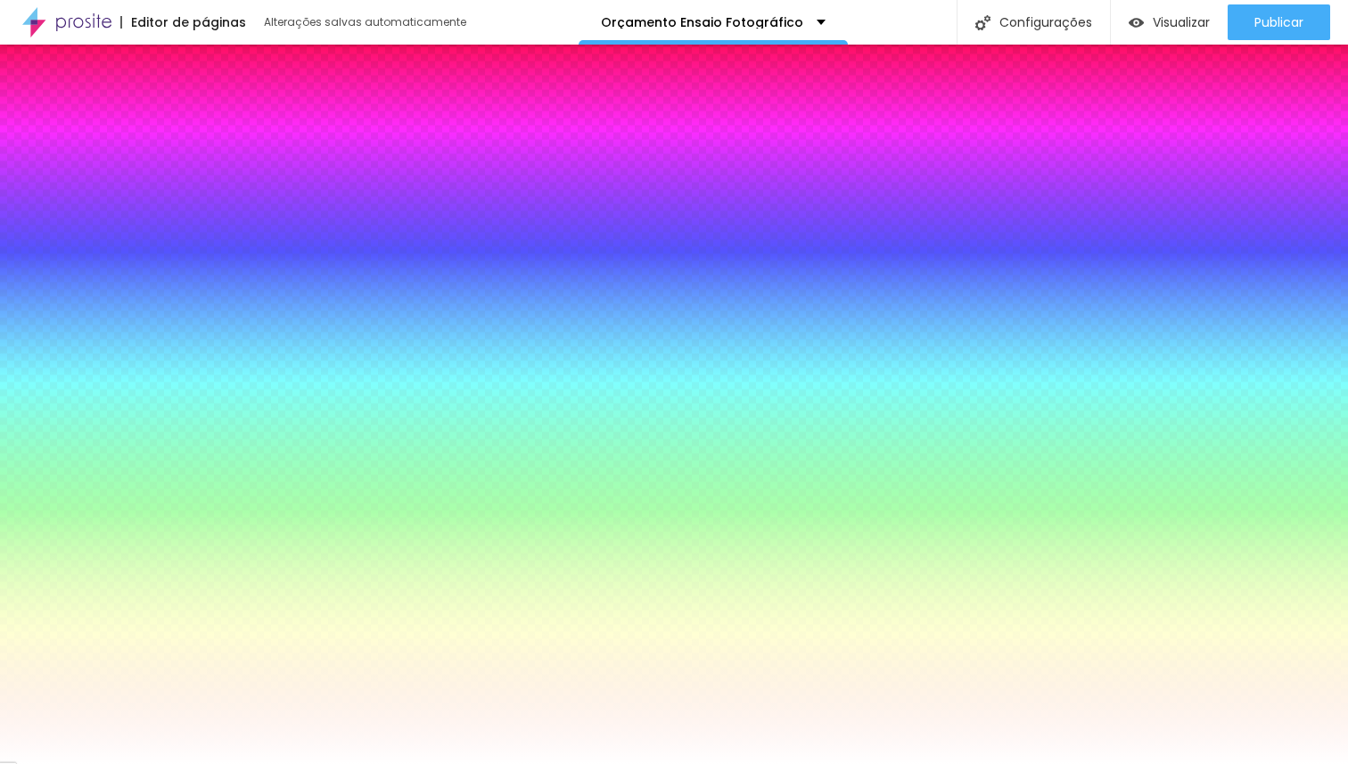
click at [108, 248] on span "Trocar imagem" at bounding box center [86, 254] width 114 height 22
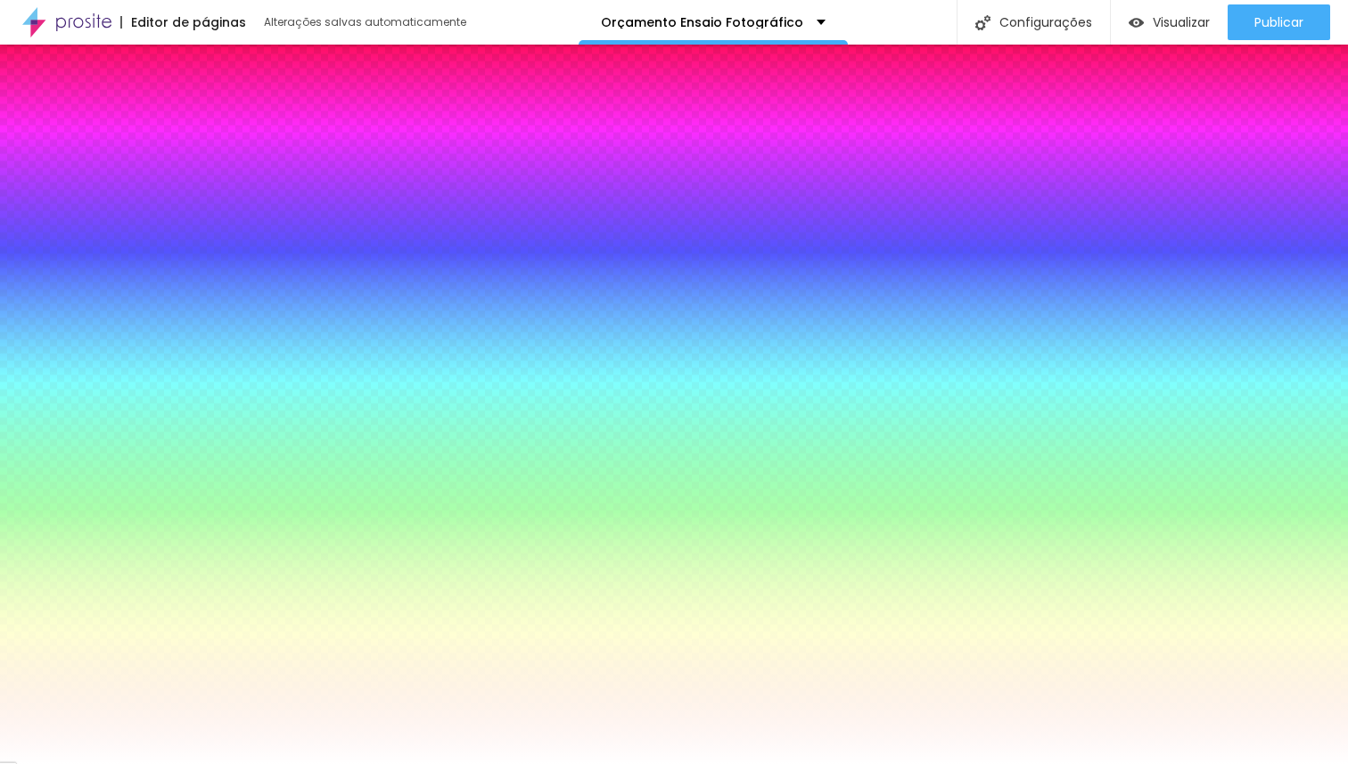
click at [101, 252] on span "Trocar imagem" at bounding box center [86, 254] width 114 height 22
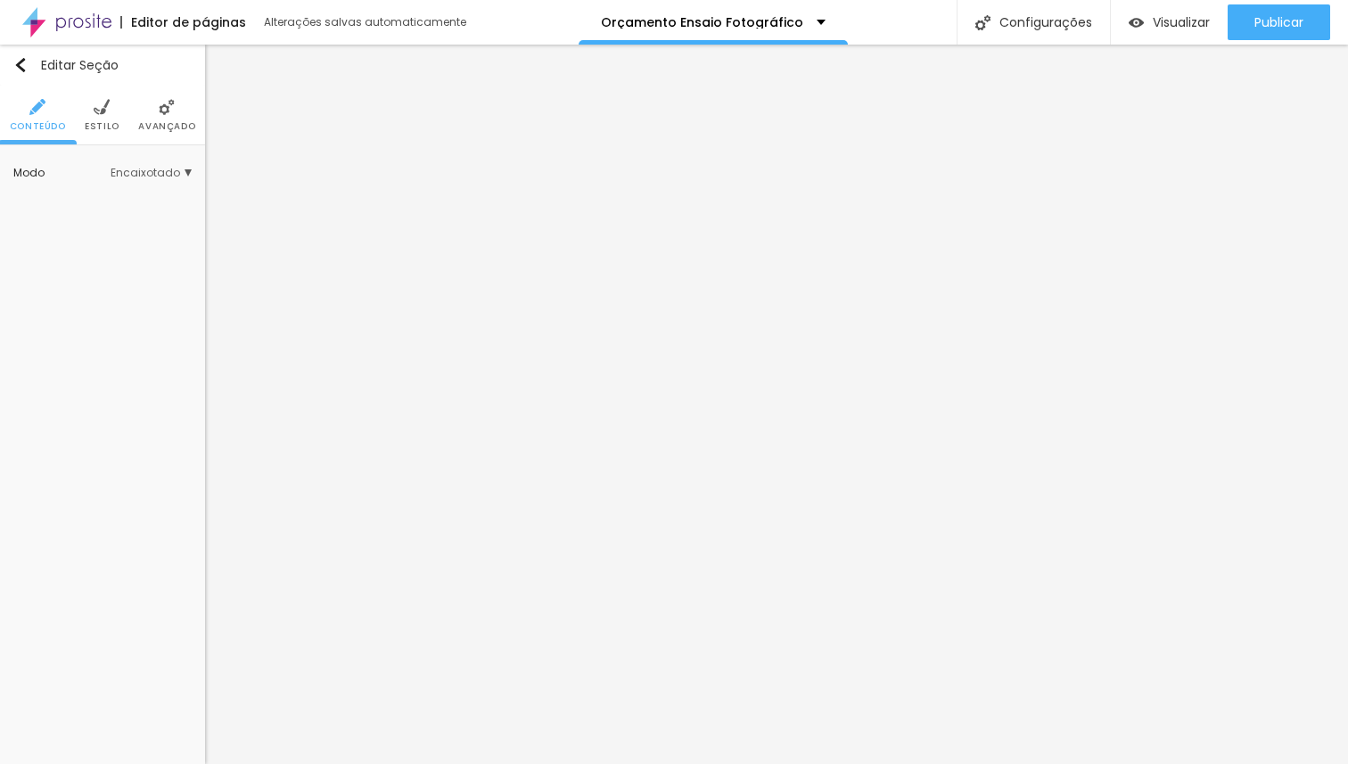
click at [110, 119] on li "Estilo" at bounding box center [102, 115] width 35 height 59
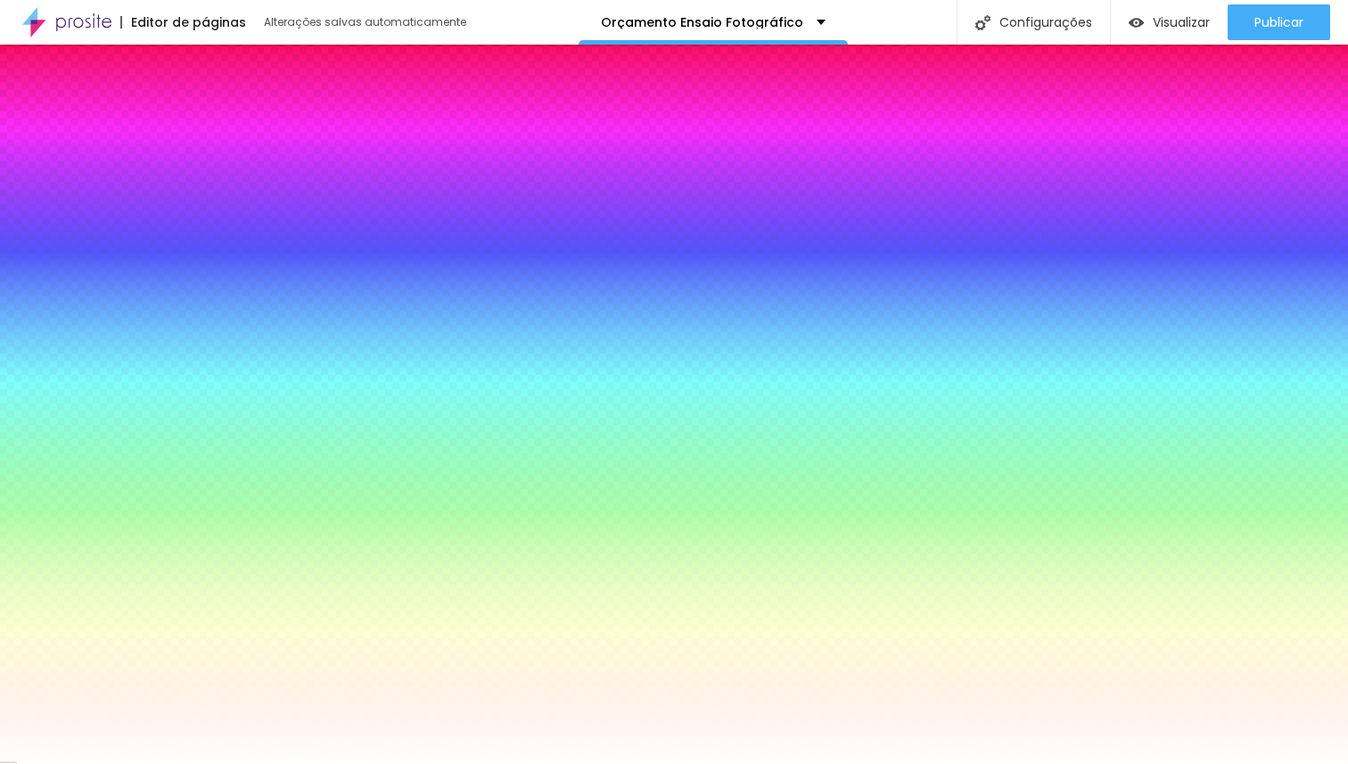
click at [90, 251] on span "Trocar imagem" at bounding box center [86, 254] width 114 height 22
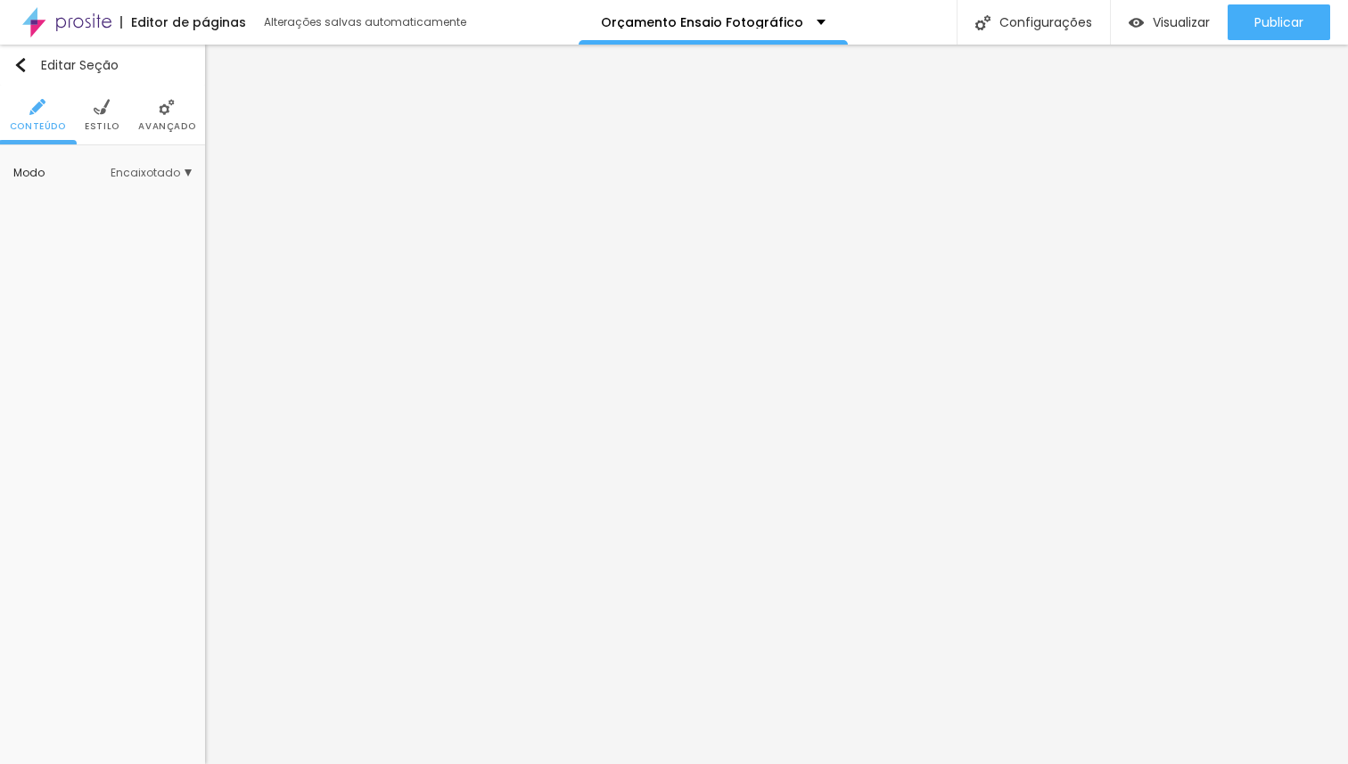
click at [118, 119] on ul "Conteúdo Estilo Avançado" at bounding box center [102, 116] width 205 height 60
click at [105, 122] on span "Estilo" at bounding box center [102, 126] width 35 height 9
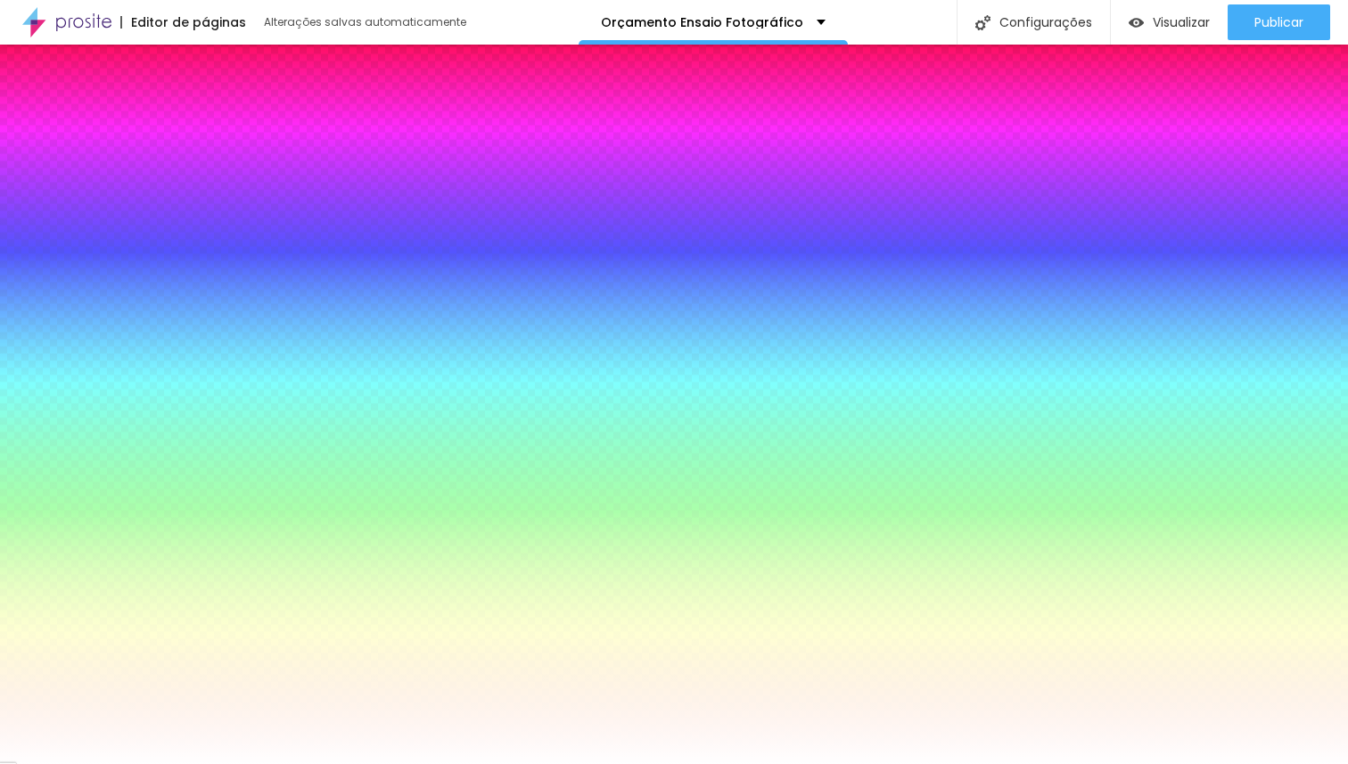
click at [103, 252] on span "Trocar imagem" at bounding box center [86, 254] width 114 height 22
click at [89, 251] on span "Trocar imagem" at bounding box center [86, 254] width 114 height 22
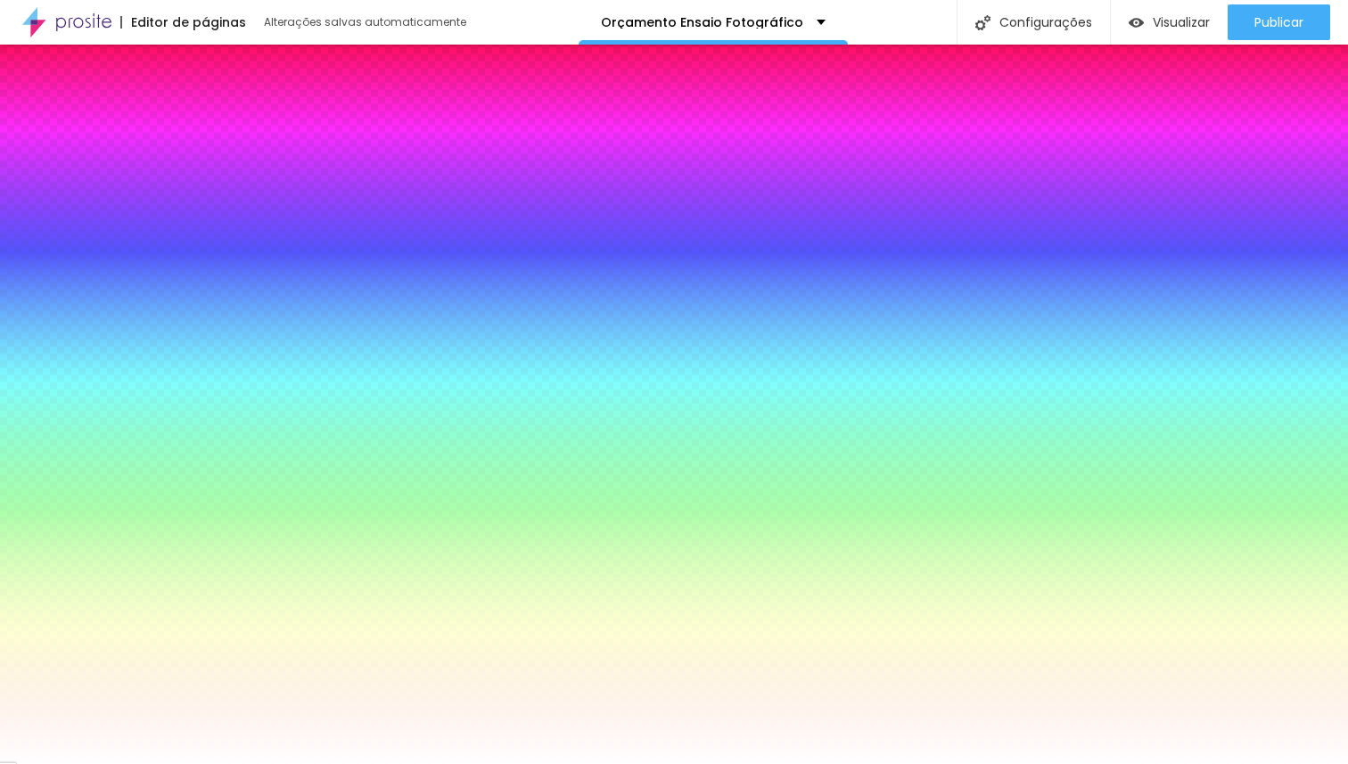
click at [64, 248] on span "Trocar imagem" at bounding box center [86, 254] width 114 height 22
click at [74, 257] on span "Trocar imagem" at bounding box center [86, 254] width 114 height 22
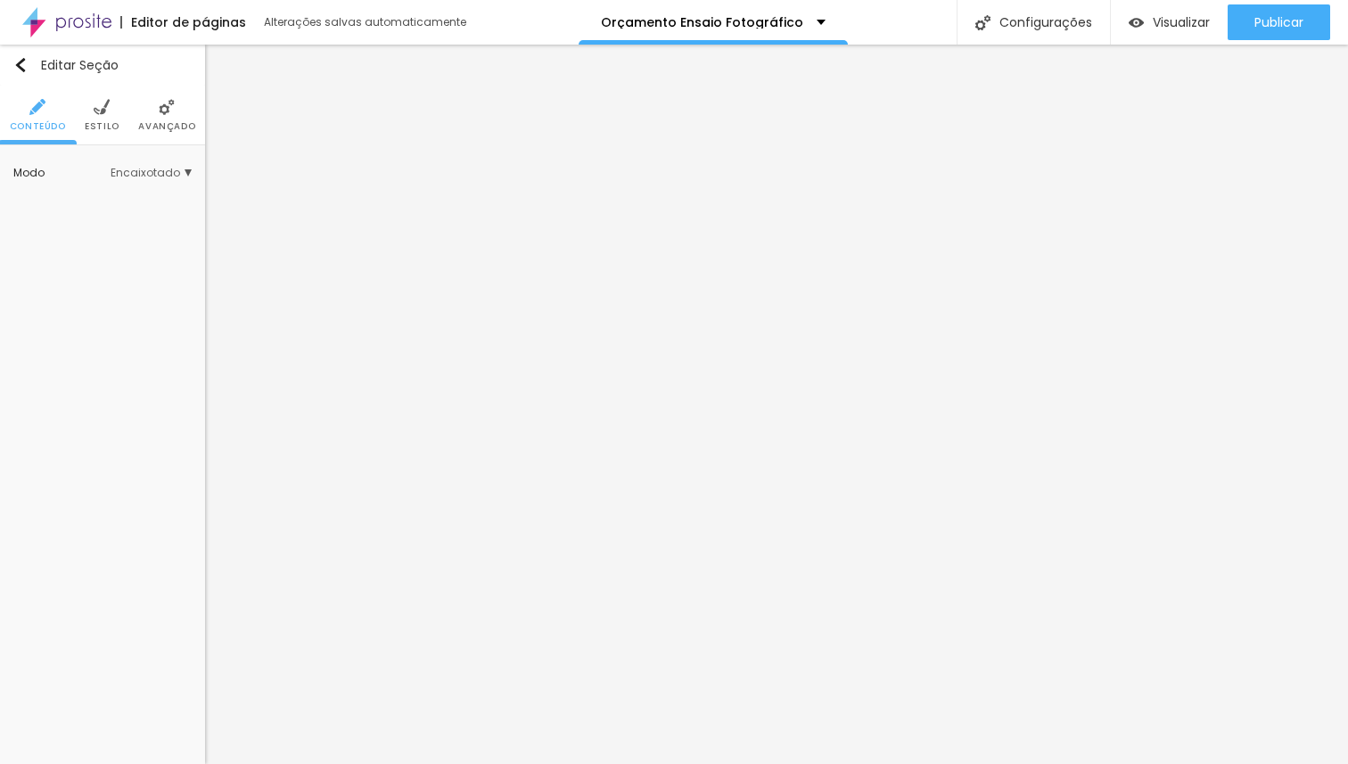
click at [110, 119] on li "Estilo" at bounding box center [102, 115] width 35 height 59
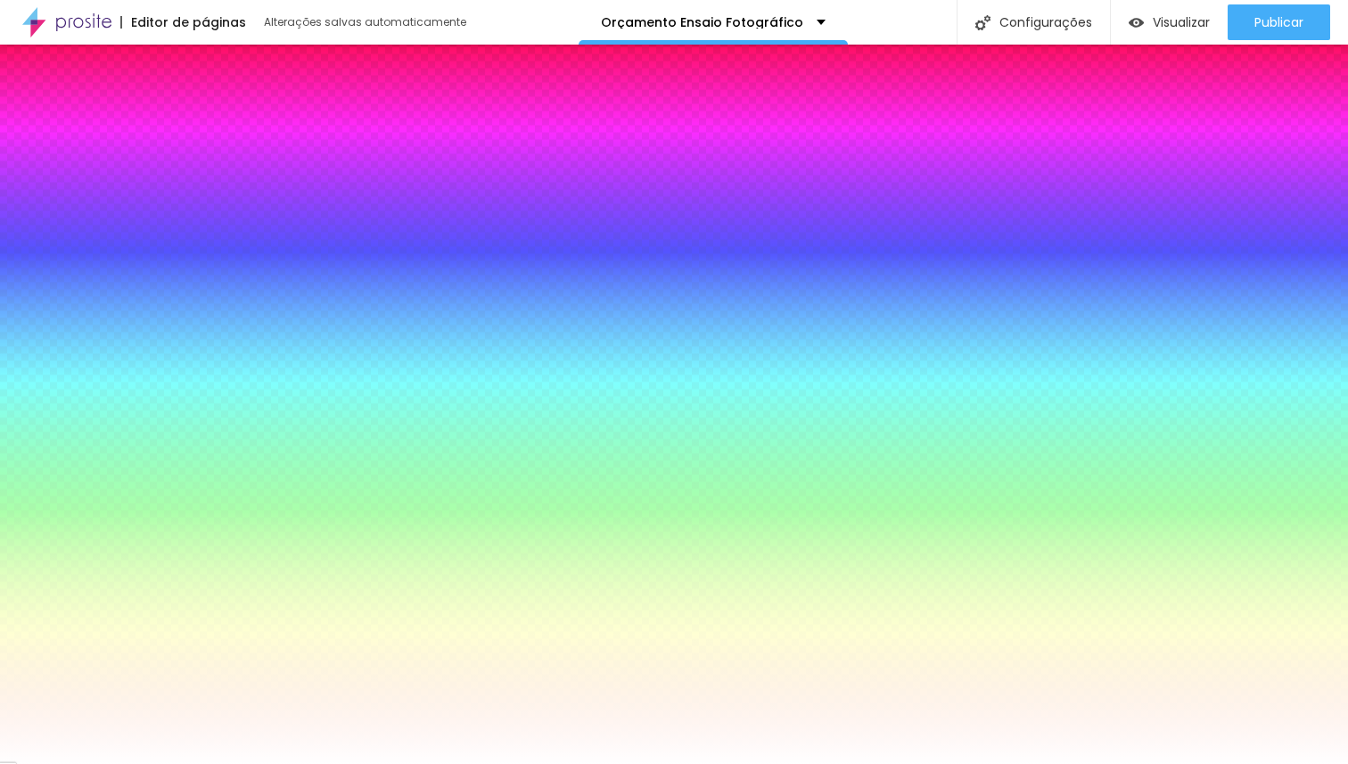
click at [117, 256] on span "Trocar imagem" at bounding box center [86, 254] width 114 height 22
click at [98, 246] on span "Trocar imagem" at bounding box center [86, 254] width 114 height 22
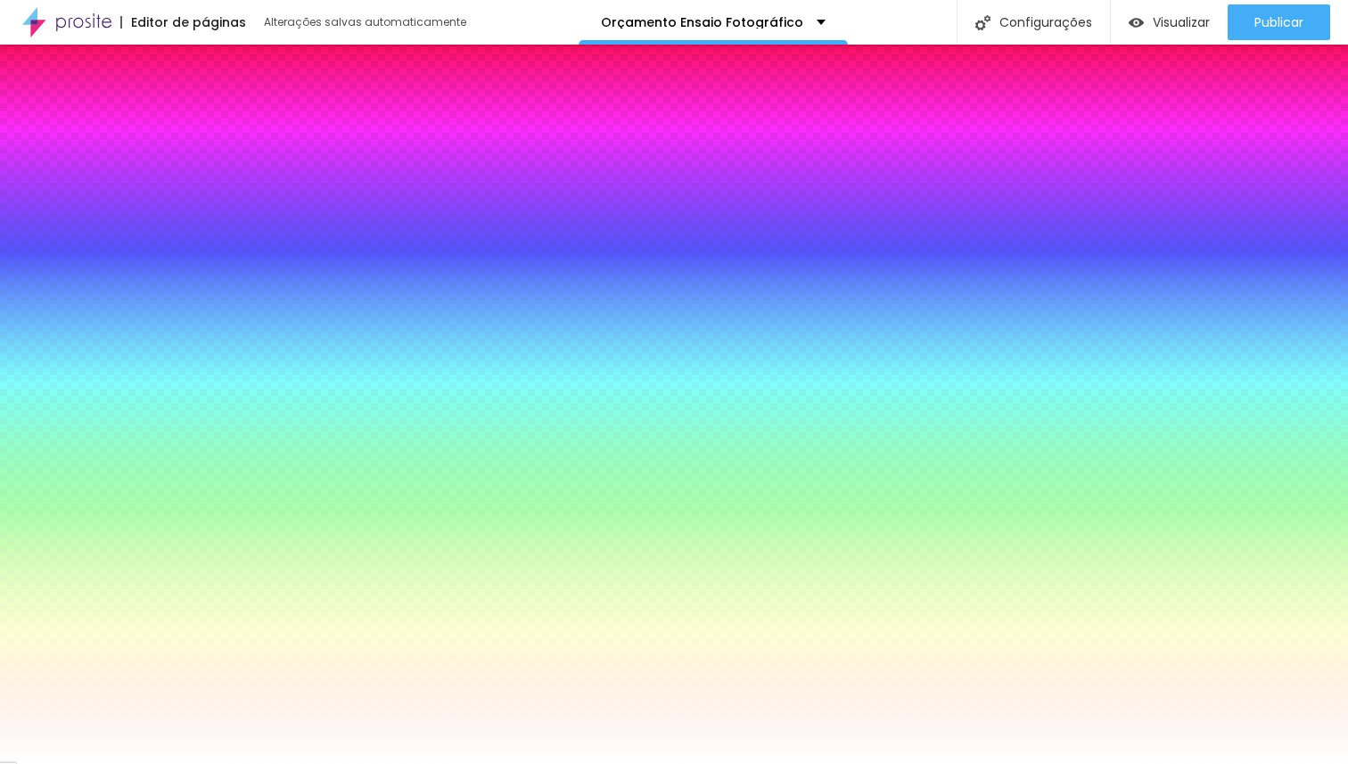
click at [108, 248] on span "Trocar imagem" at bounding box center [86, 254] width 114 height 22
click at [96, 257] on span "Trocar imagem" at bounding box center [86, 254] width 114 height 22
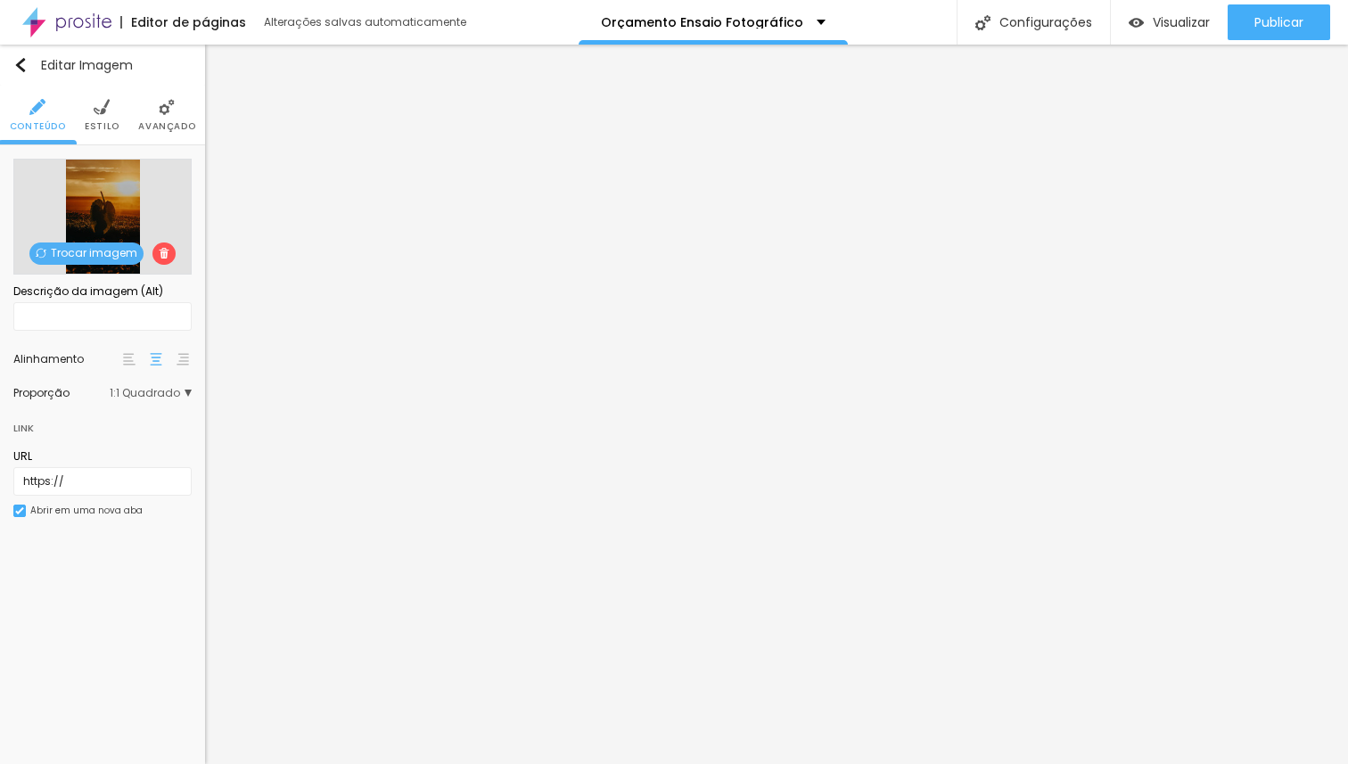
click at [104, 256] on span "Trocar imagem" at bounding box center [86, 254] width 114 height 22
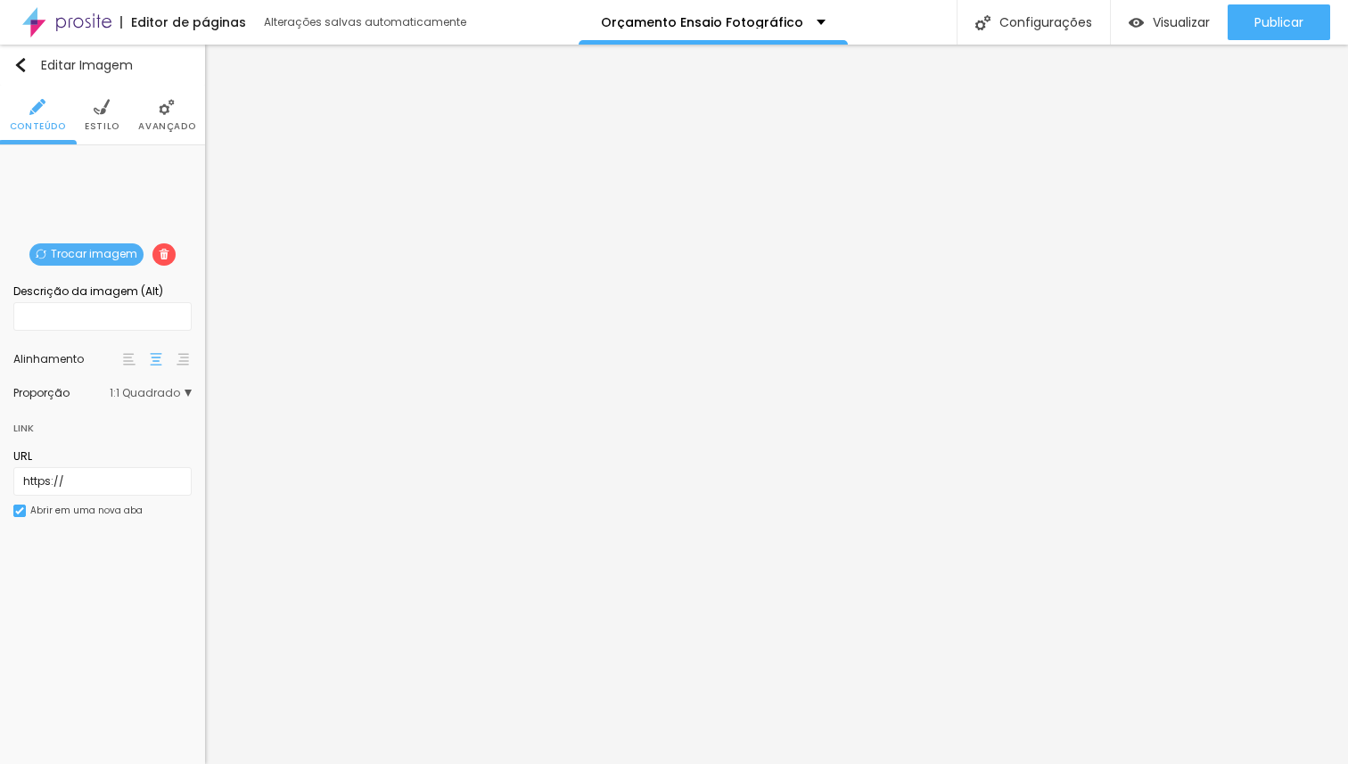
click at [113, 249] on span "Trocar imagem" at bounding box center [86, 254] width 114 height 22
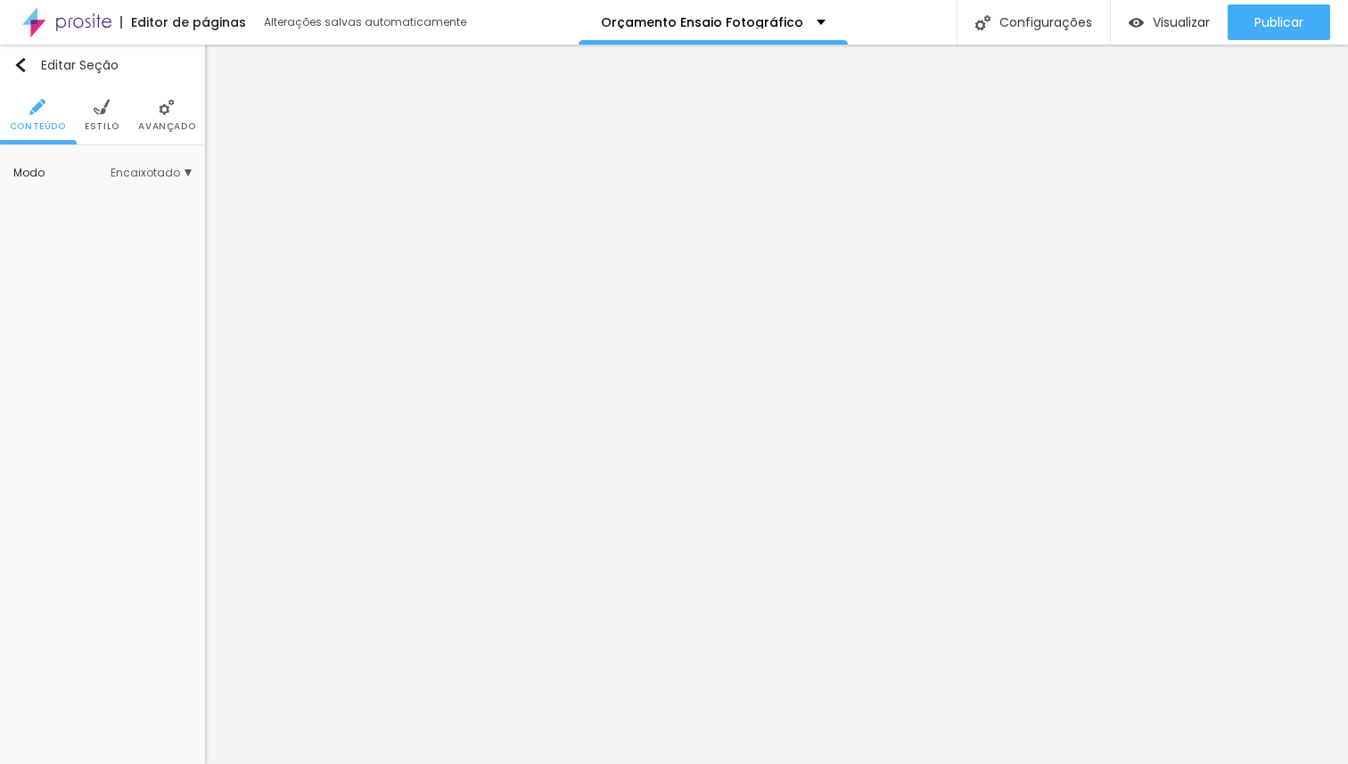
click at [89, 111] on li "Estilo" at bounding box center [102, 115] width 35 height 59
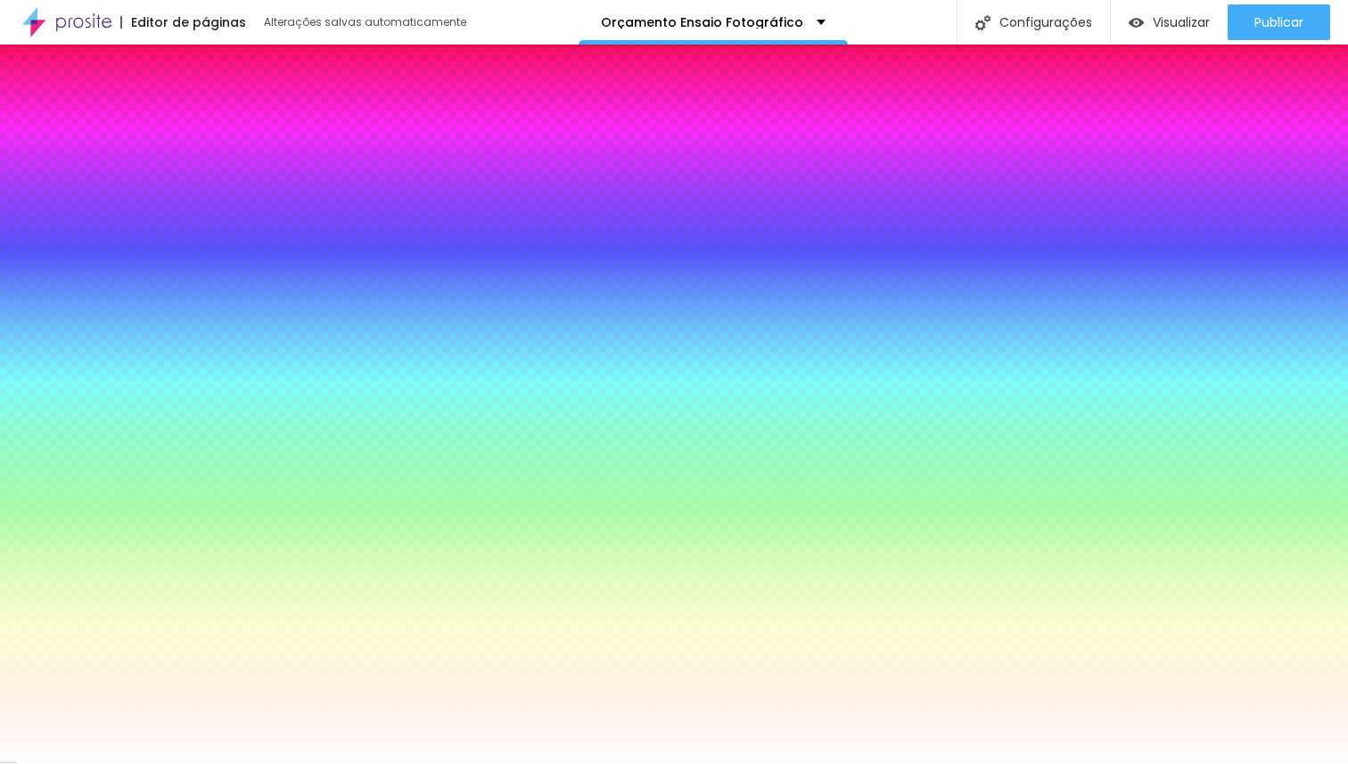
click at [106, 249] on span "Trocar imagem" at bounding box center [86, 254] width 114 height 22
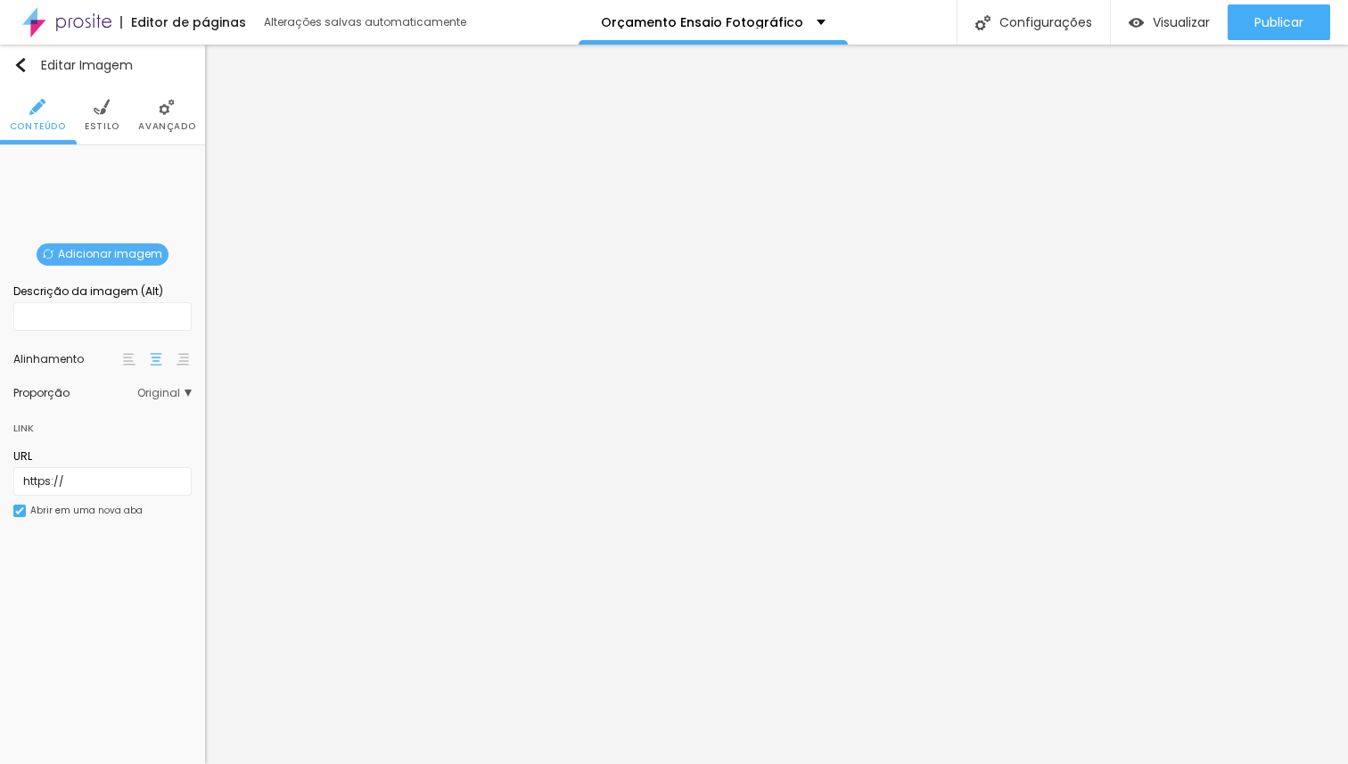
click at [111, 106] on li "Estilo" at bounding box center [102, 115] width 35 height 59
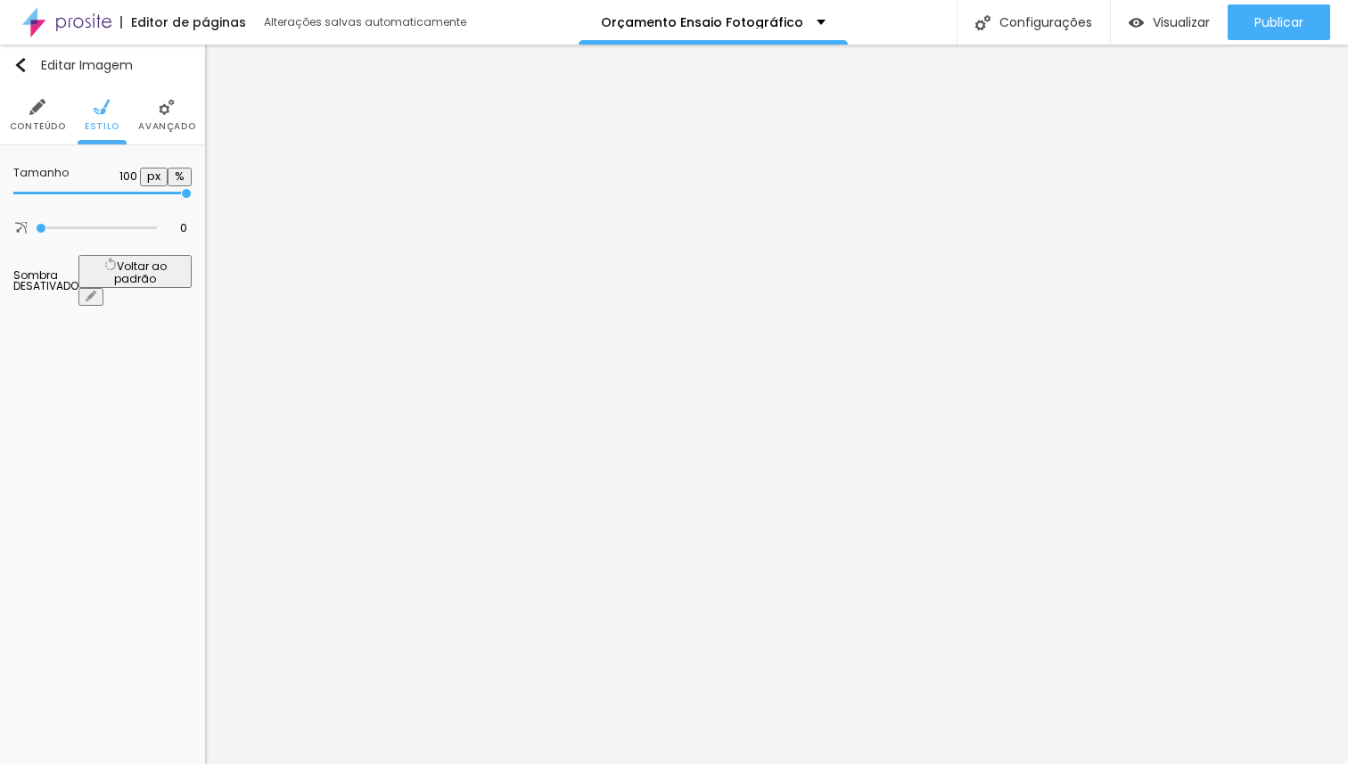
click at [38, 123] on span "Conteúdo" at bounding box center [38, 126] width 56 height 9
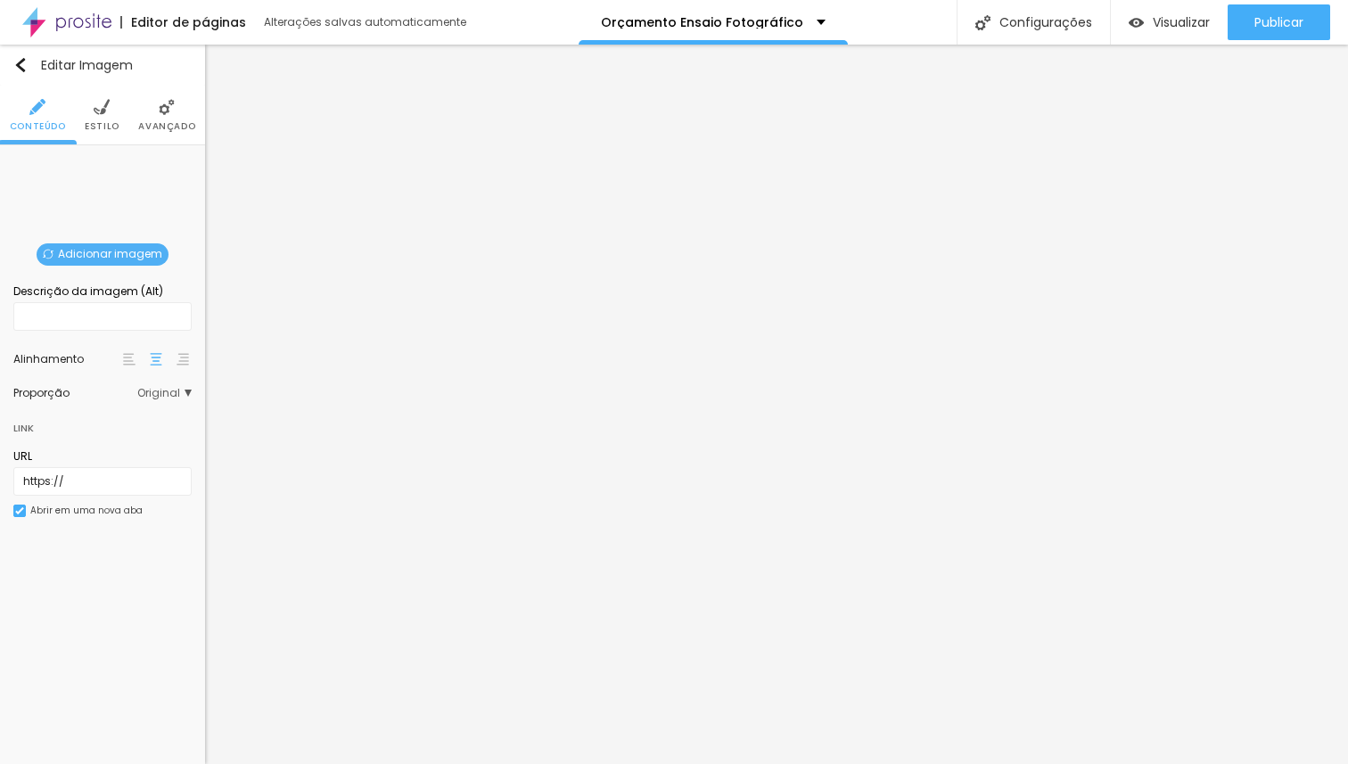
click at [103, 159] on div "Adicionar imagem" at bounding box center [103, 159] width 0 height 0
click at [99, 259] on span "Adicionar imagem" at bounding box center [103, 254] width 132 height 22
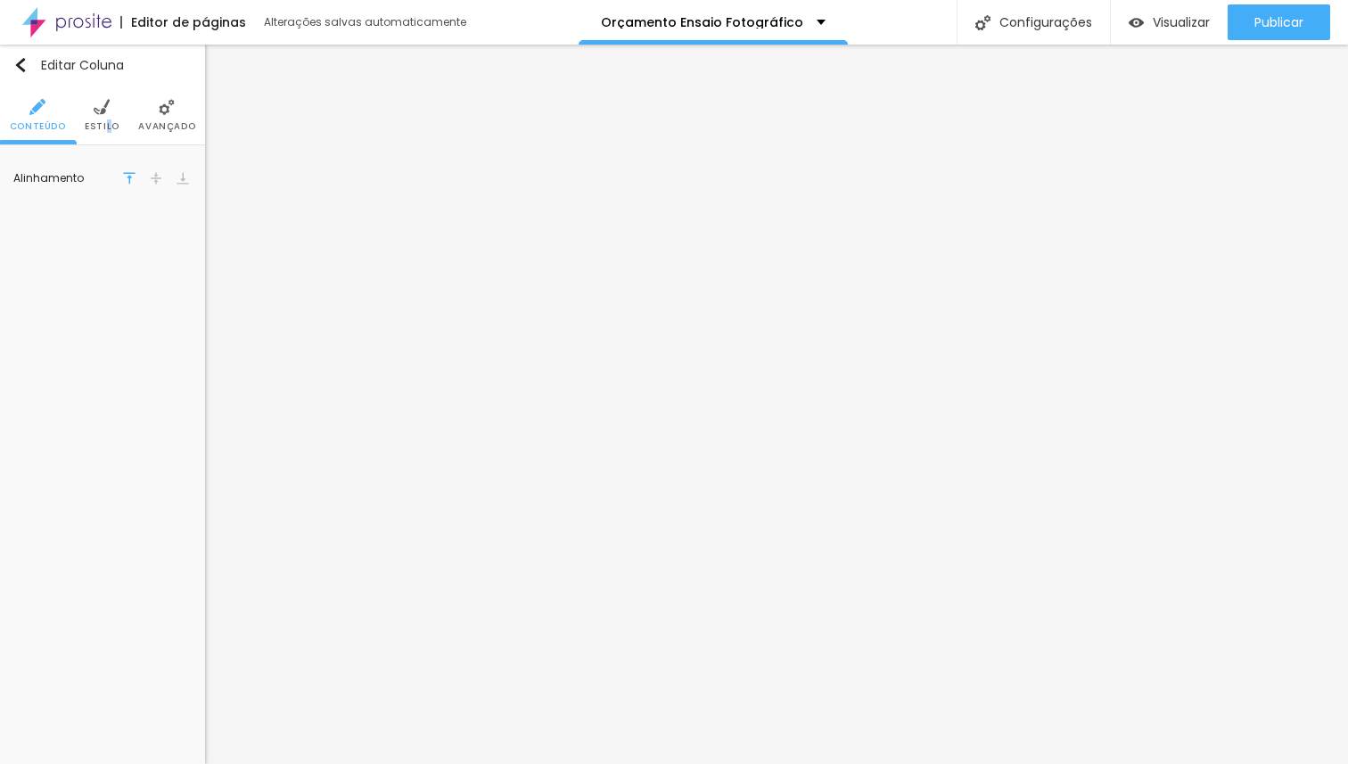
click at [107, 128] on span "Estilo" at bounding box center [102, 126] width 35 height 9
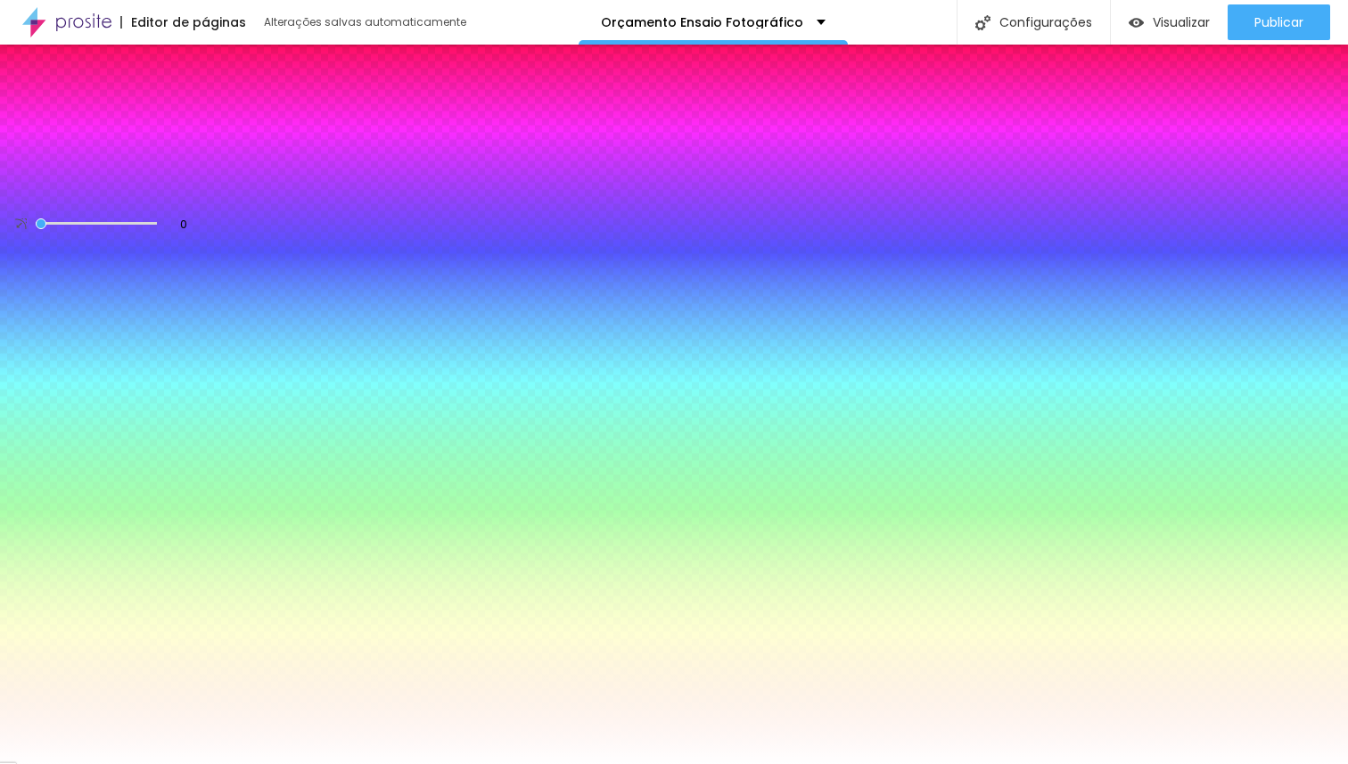
click at [51, 111] on li "Conteúdo" at bounding box center [38, 115] width 56 height 59
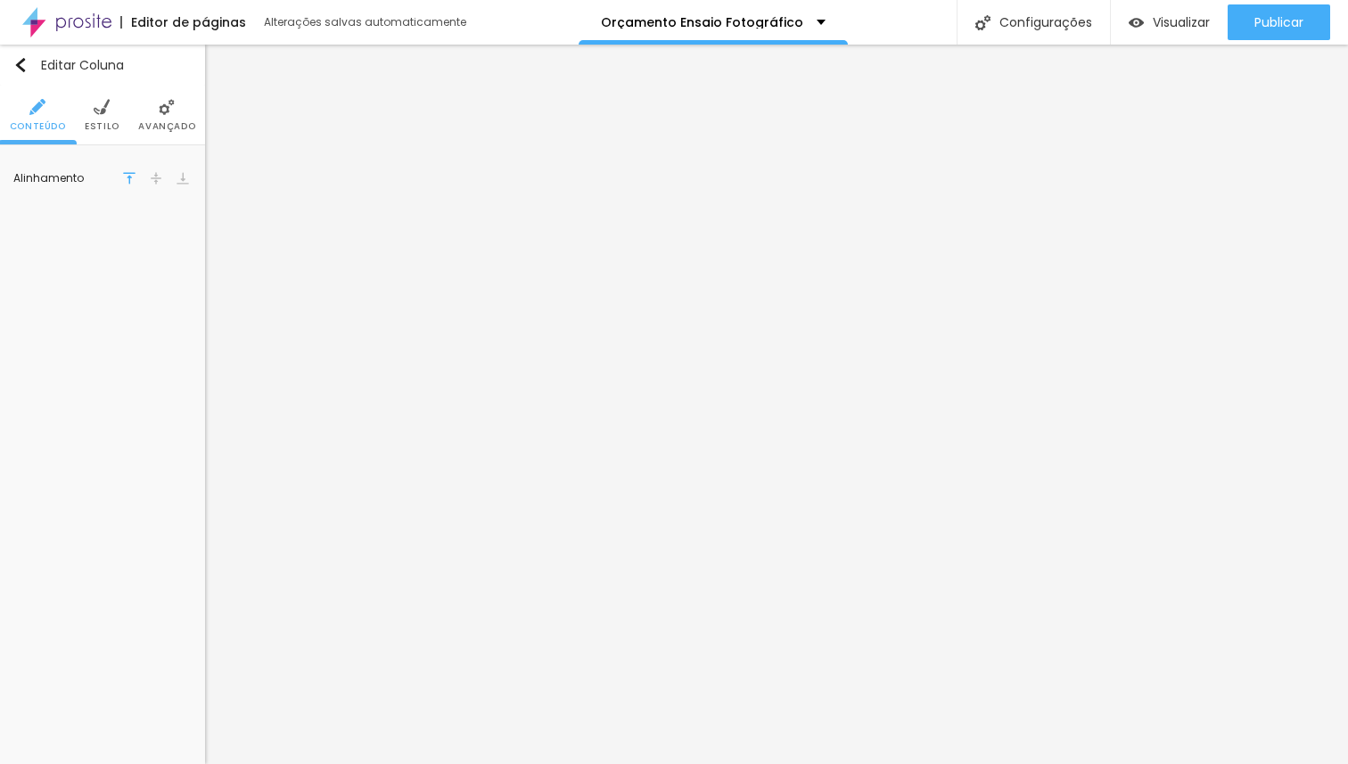
click at [157, 122] on span "Avançado" at bounding box center [166, 126] width 57 height 9
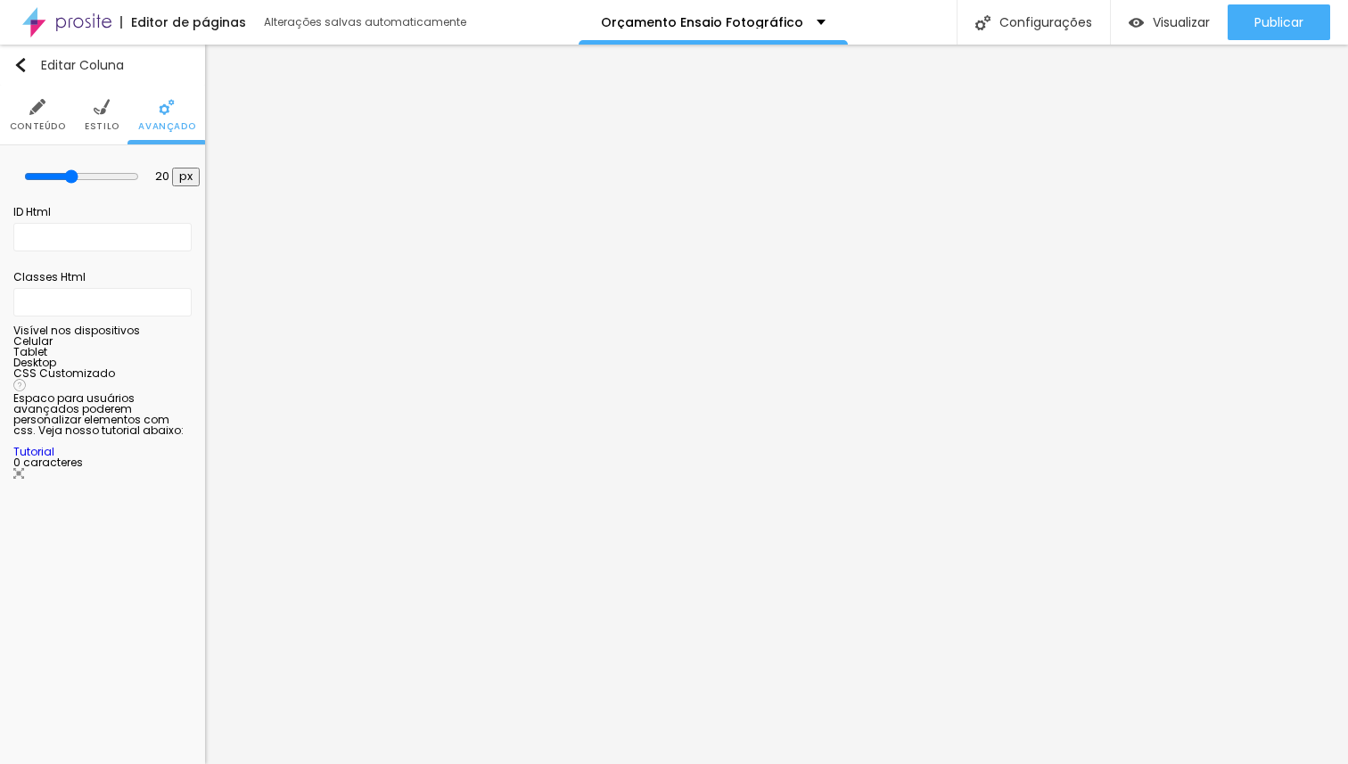
click at [91, 122] on span "Estilo" at bounding box center [102, 126] width 35 height 9
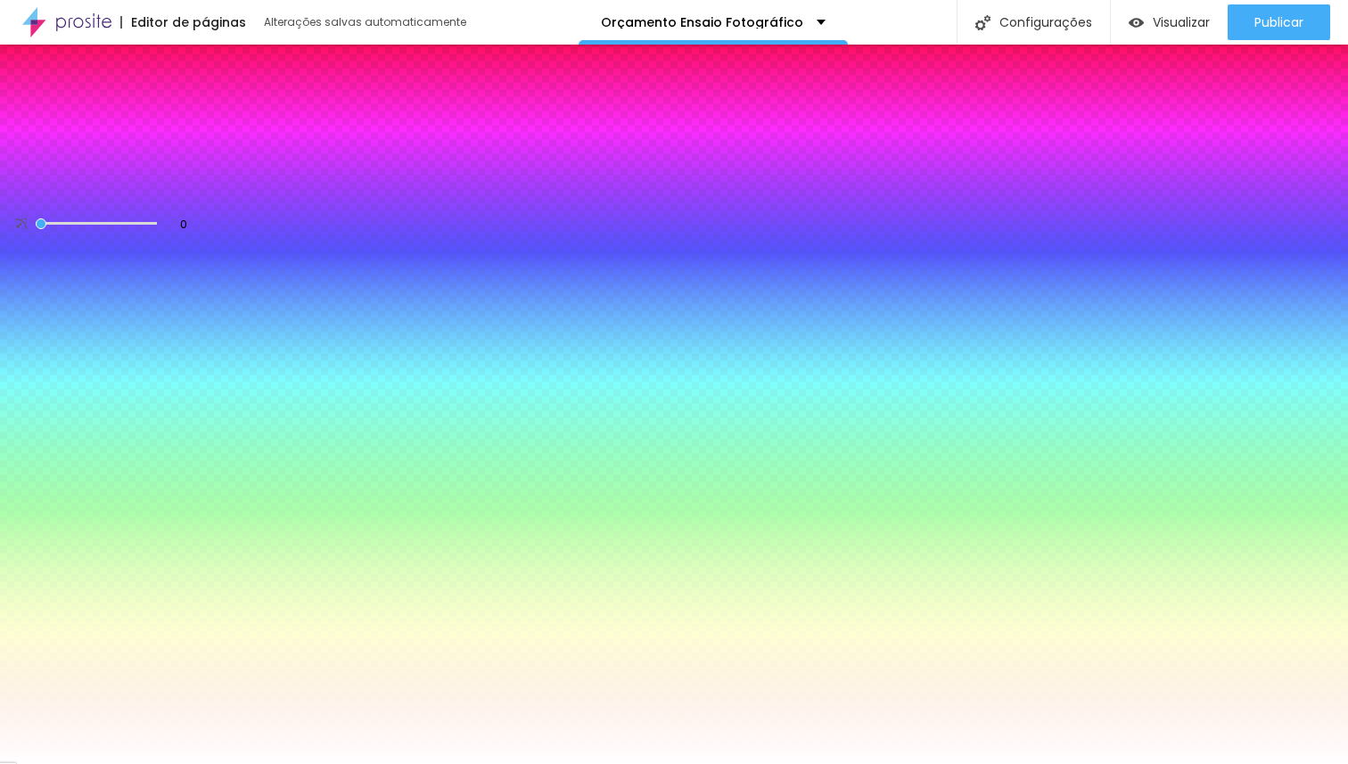
click at [21, 122] on span "Conteúdo" at bounding box center [38, 126] width 56 height 9
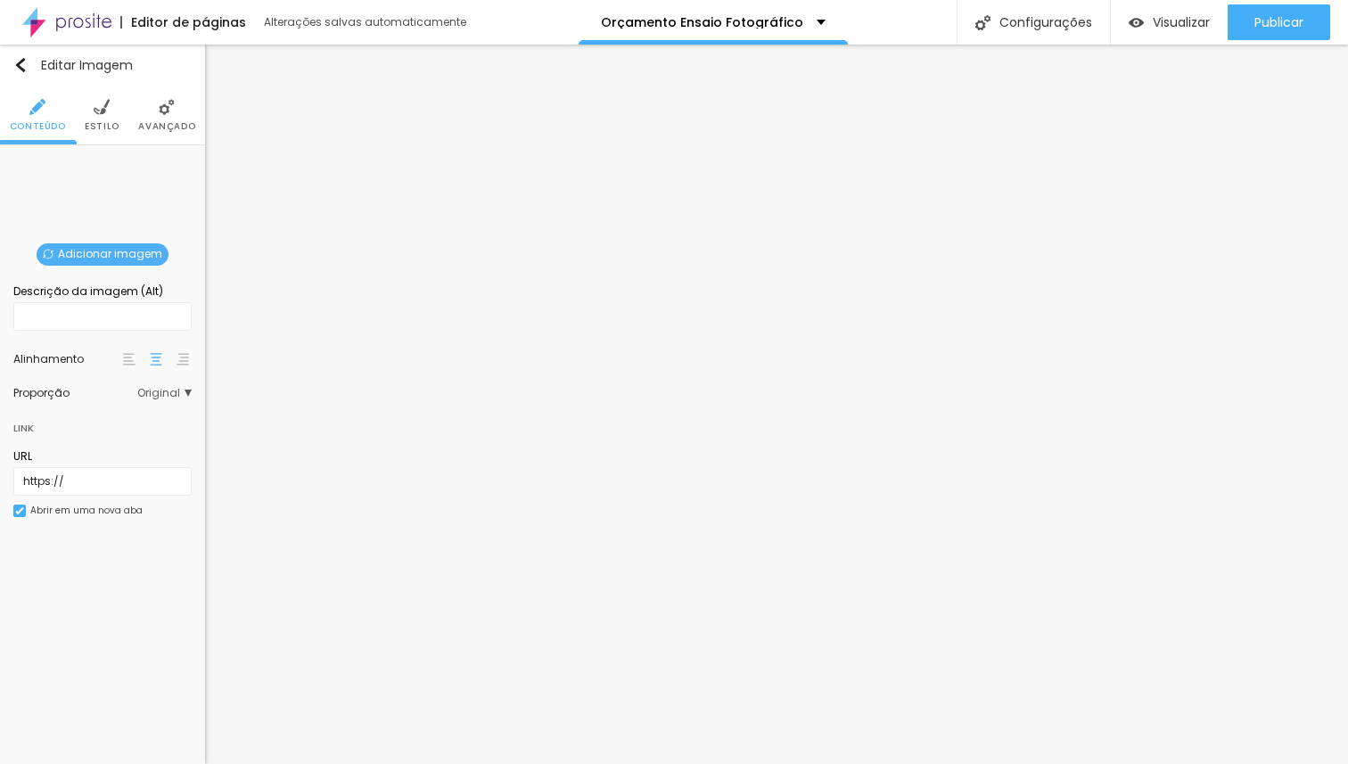
click at [94, 250] on span "Adicionar imagem" at bounding box center [103, 254] width 132 height 22
click at [97, 250] on span "Trocar imagem" at bounding box center [86, 254] width 114 height 22
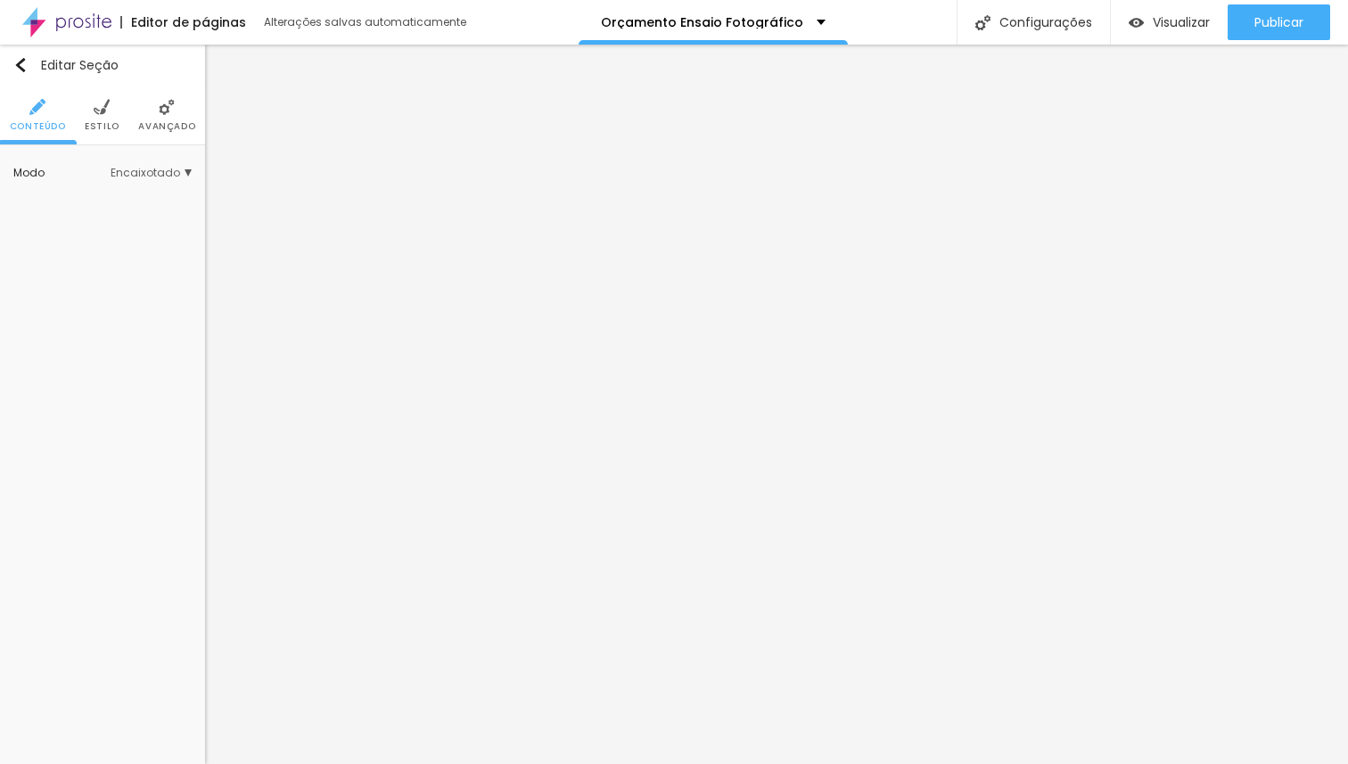
click at [95, 112] on img at bounding box center [102, 107] width 16 height 16
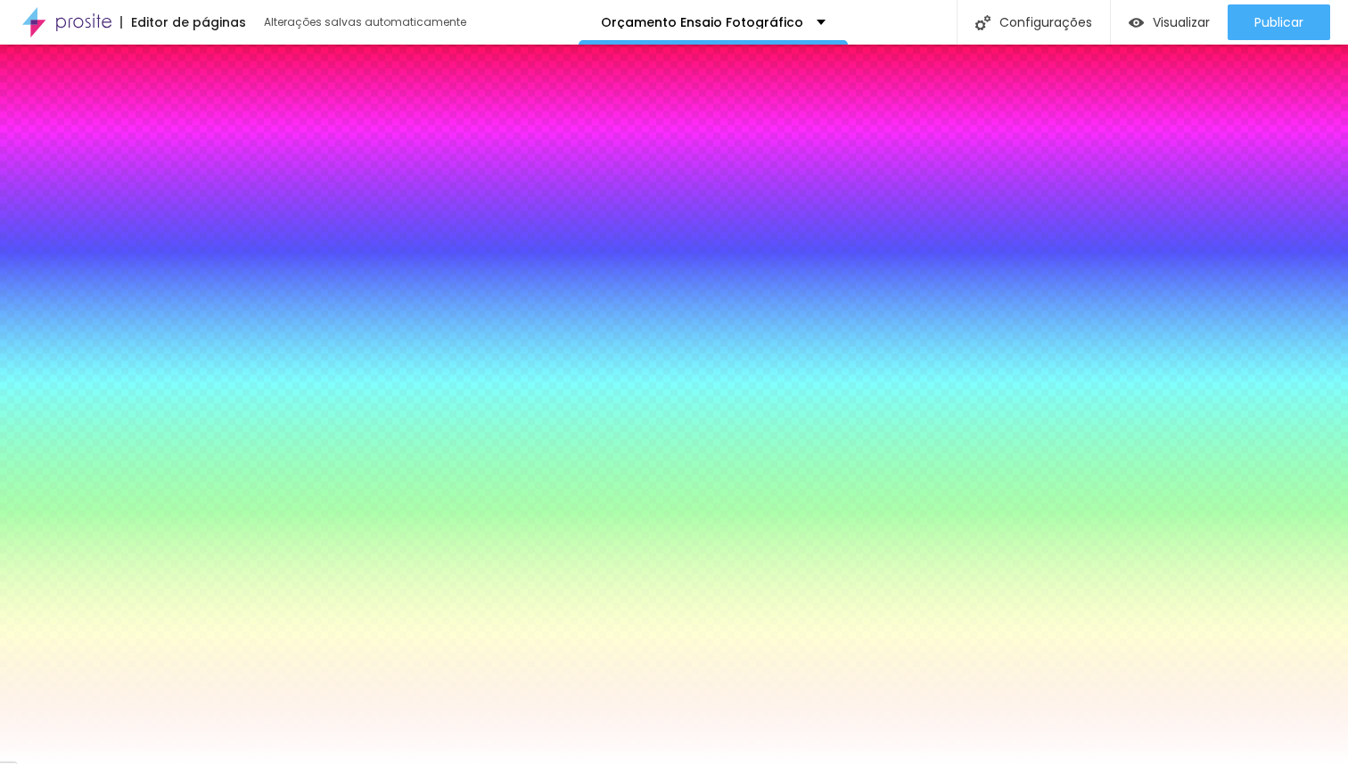
click at [119, 244] on span "Trocar imagem" at bounding box center [86, 254] width 114 height 22
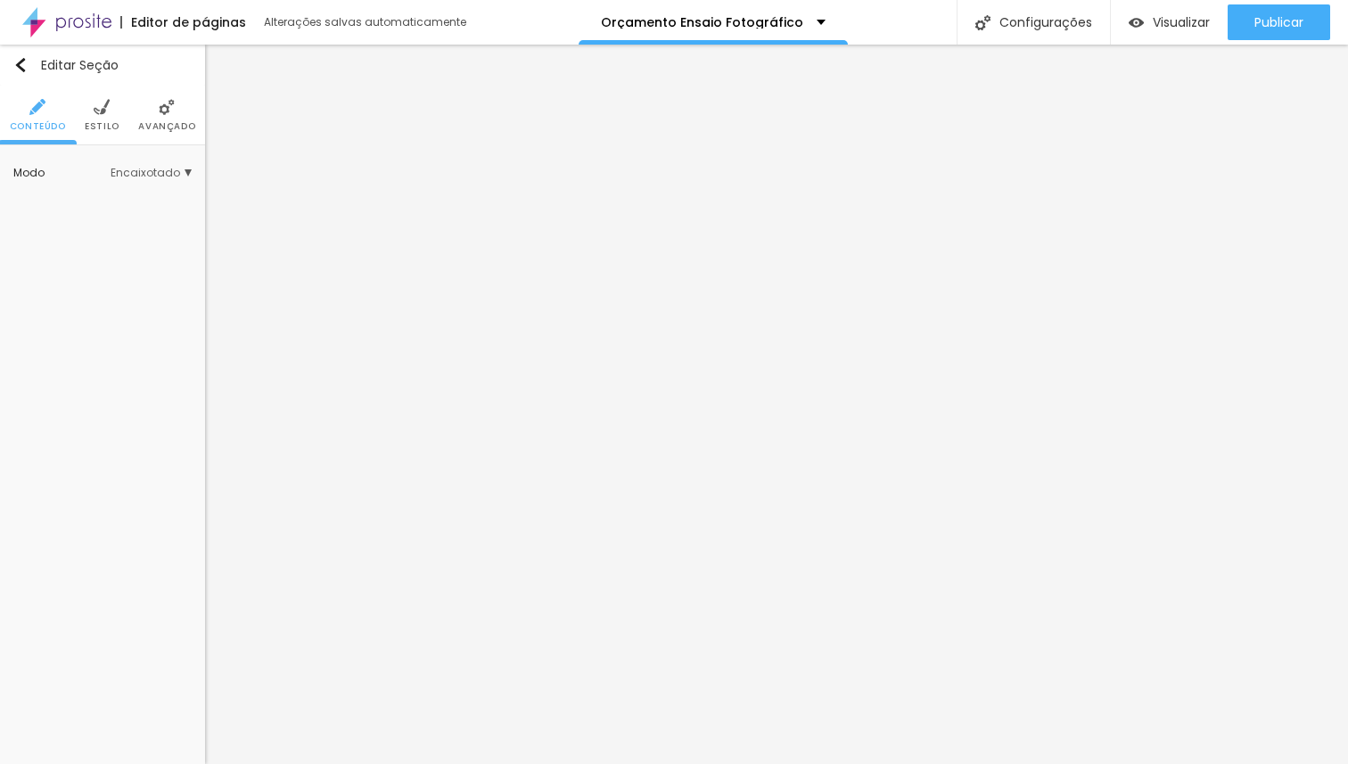
click at [80, 113] on ul "Conteúdo Estilo Avançado" at bounding box center [102, 116] width 205 height 60
click at [115, 111] on li "Estilo" at bounding box center [102, 115] width 35 height 59
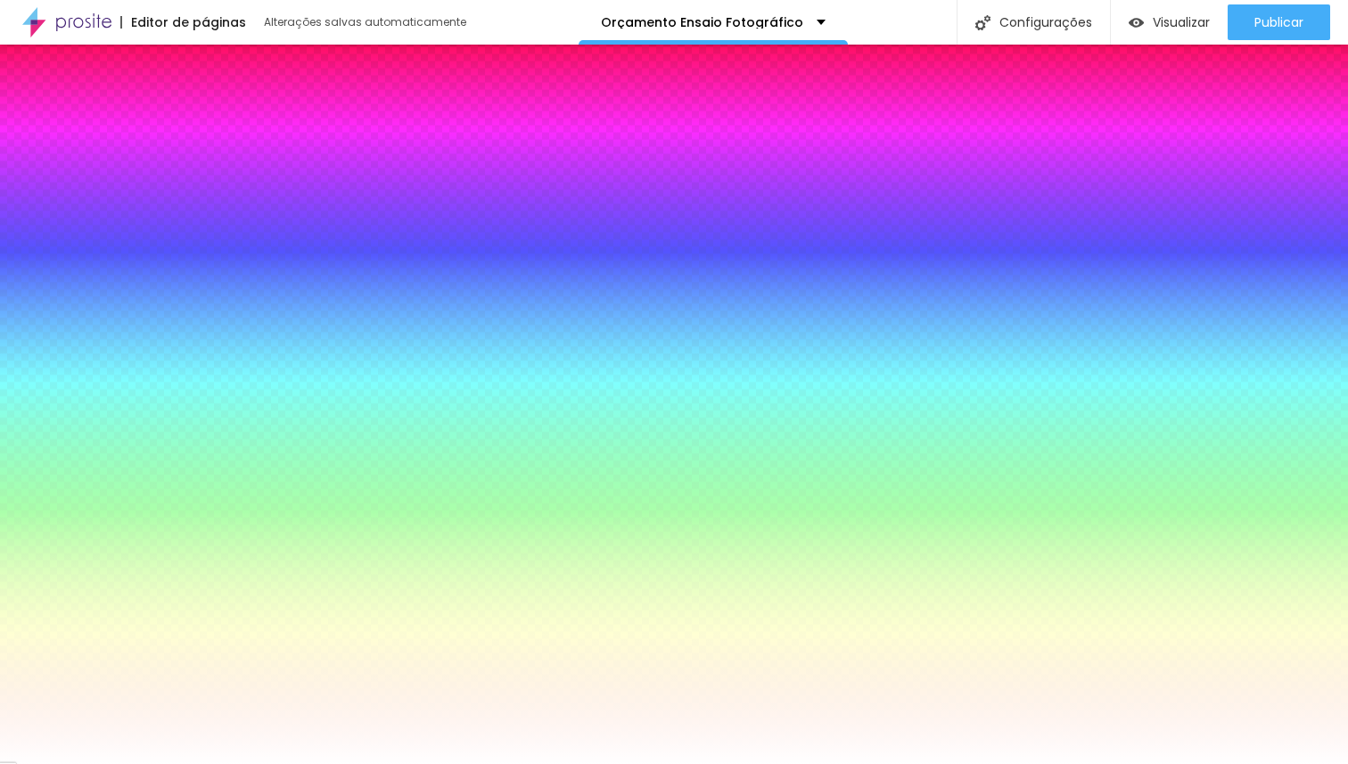
click at [107, 253] on span "Trocar imagem" at bounding box center [86, 254] width 114 height 22
drag, startPoint x: 326, startPoint y: 609, endPoint x: 341, endPoint y: 609, distance: 14.3
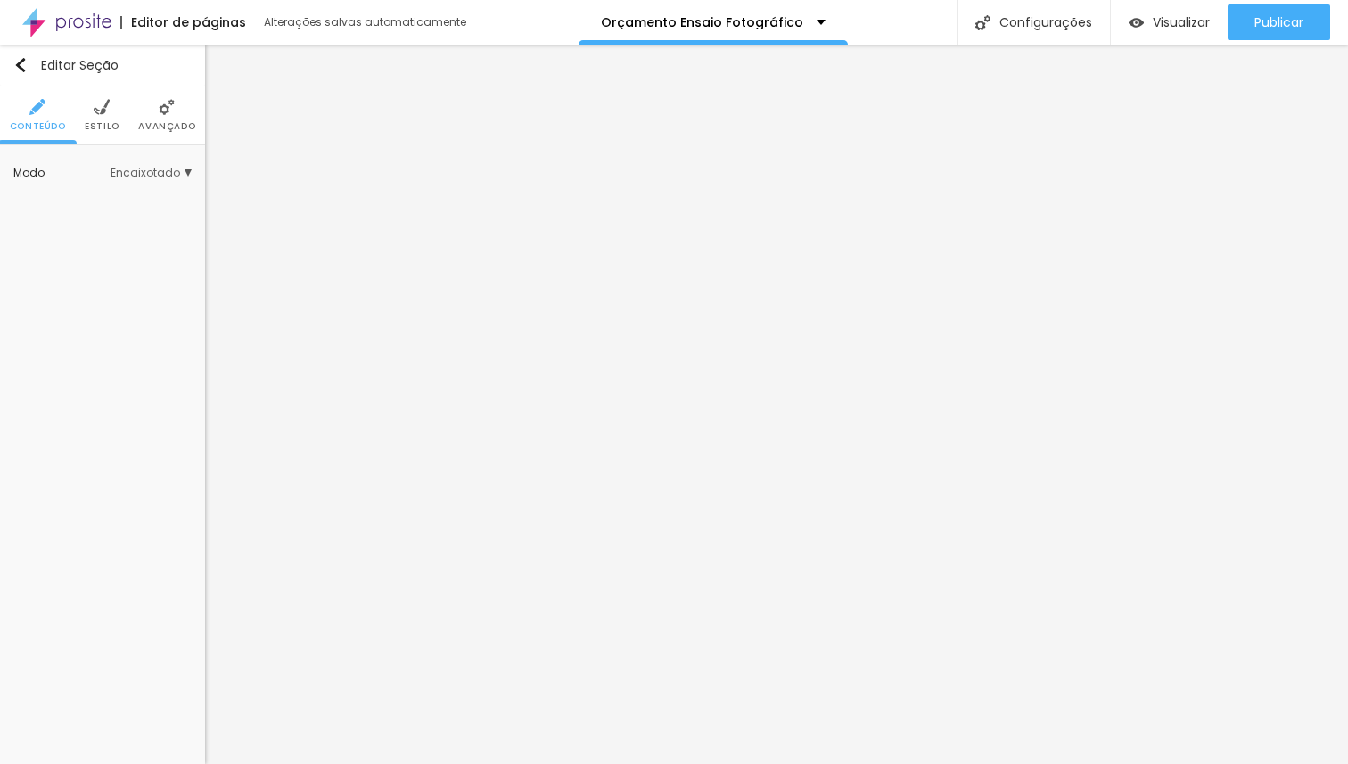
click at [104, 128] on span "Estilo" at bounding box center [102, 126] width 35 height 9
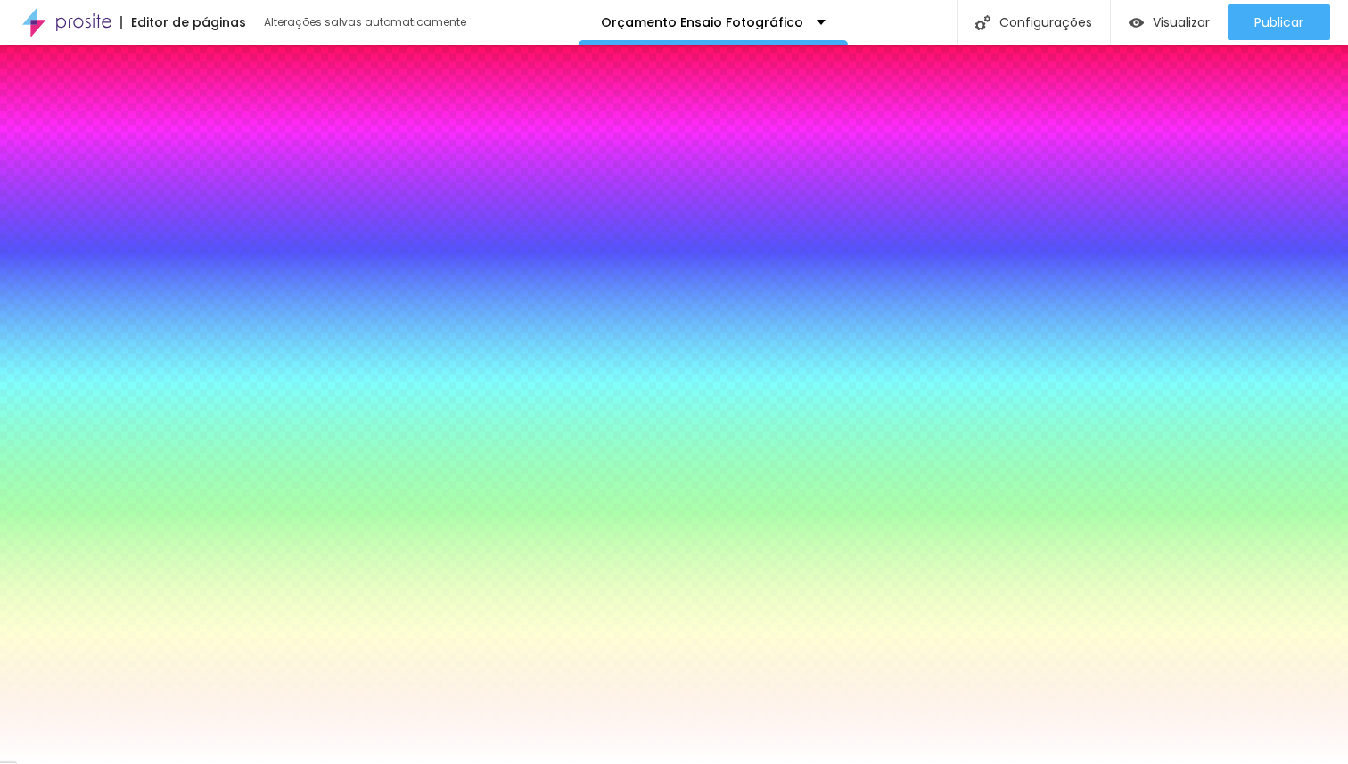
click at [86, 260] on span "Trocar imagem" at bounding box center [86, 254] width 114 height 22
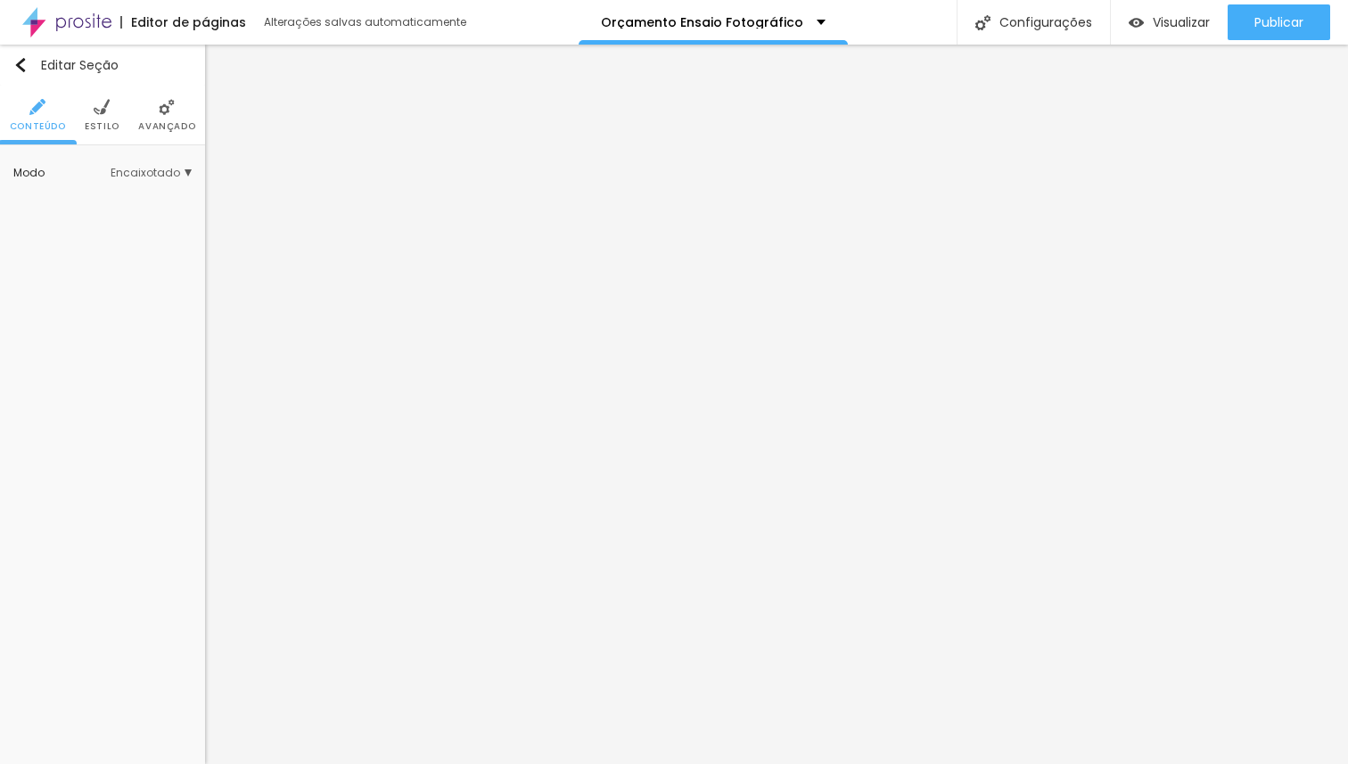
click at [107, 116] on li "Estilo" at bounding box center [102, 115] width 35 height 59
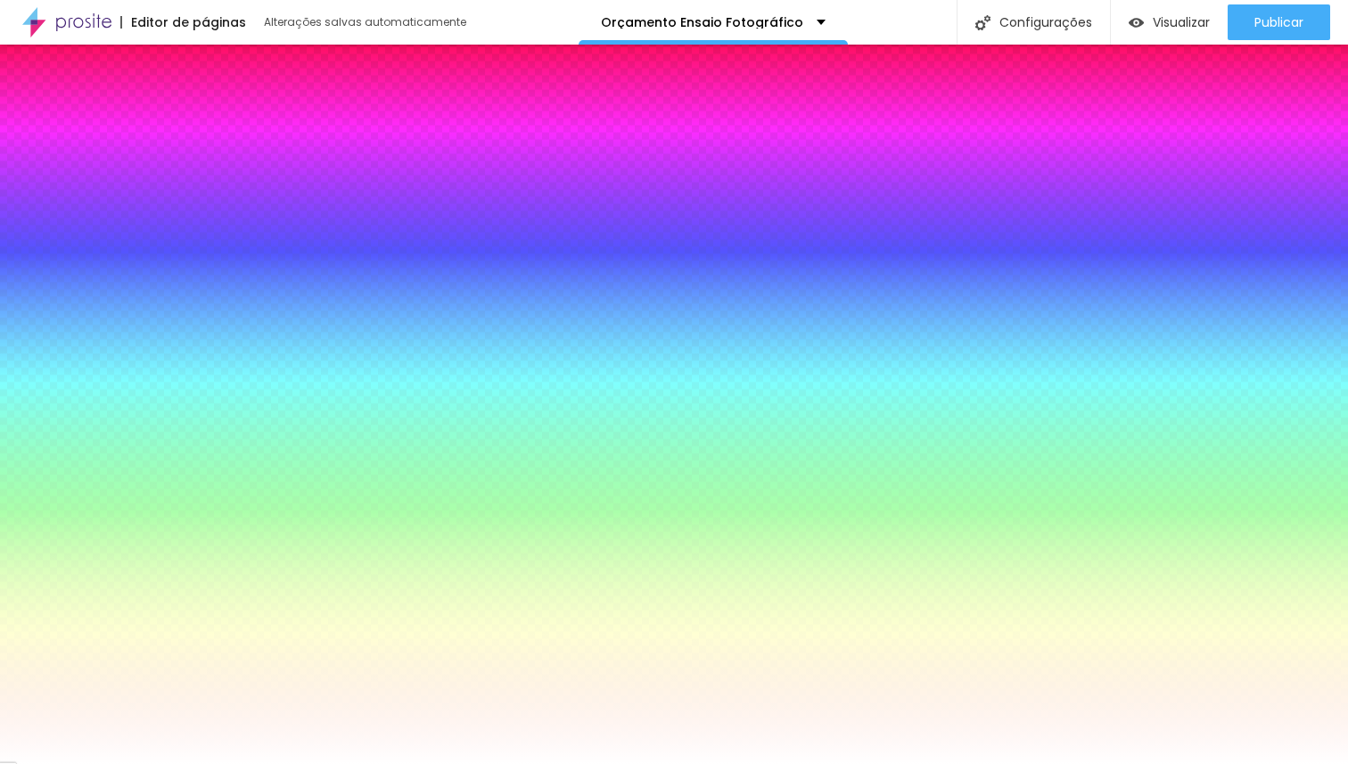
click at [115, 259] on span "Trocar imagem" at bounding box center [86, 254] width 114 height 22
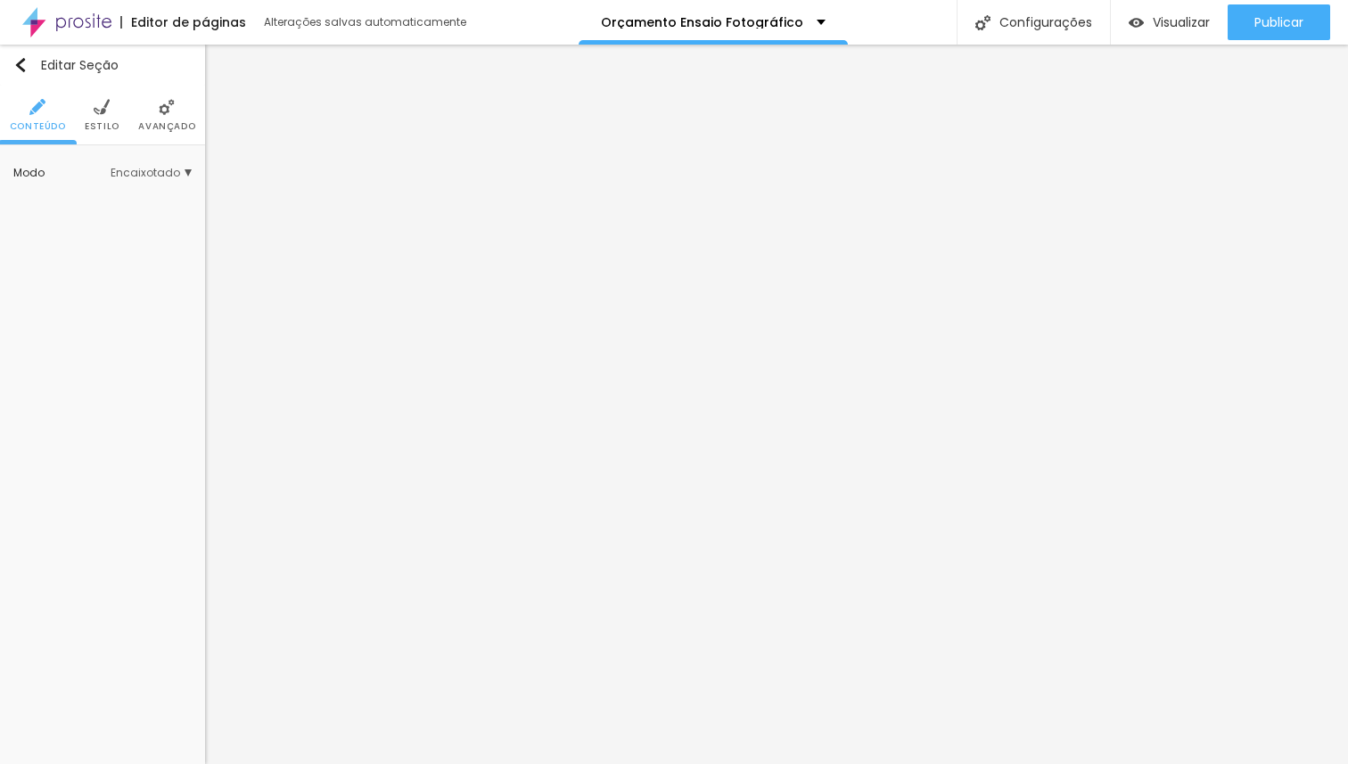
click at [86, 122] on span "Estilo" at bounding box center [102, 126] width 35 height 9
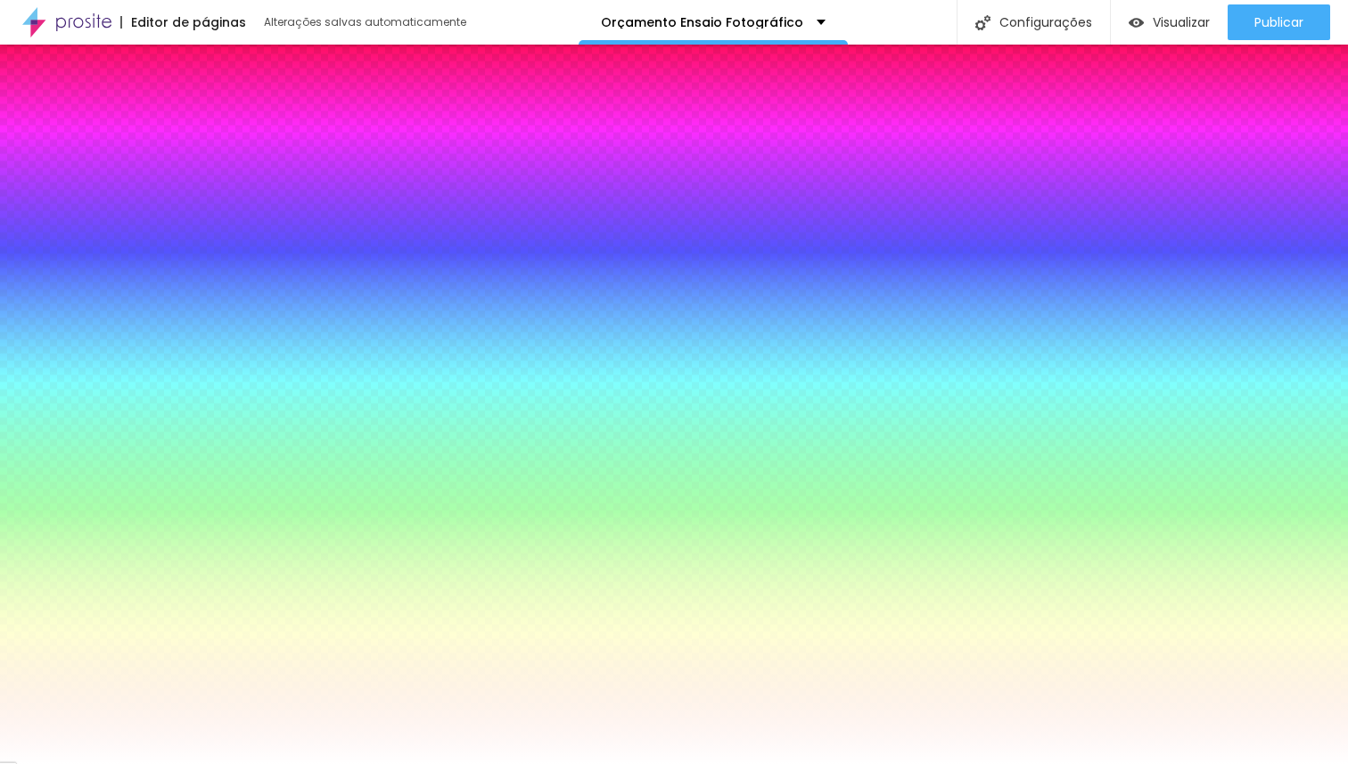
click at [119, 259] on span "Trocar imagem" at bounding box center [86, 254] width 114 height 22
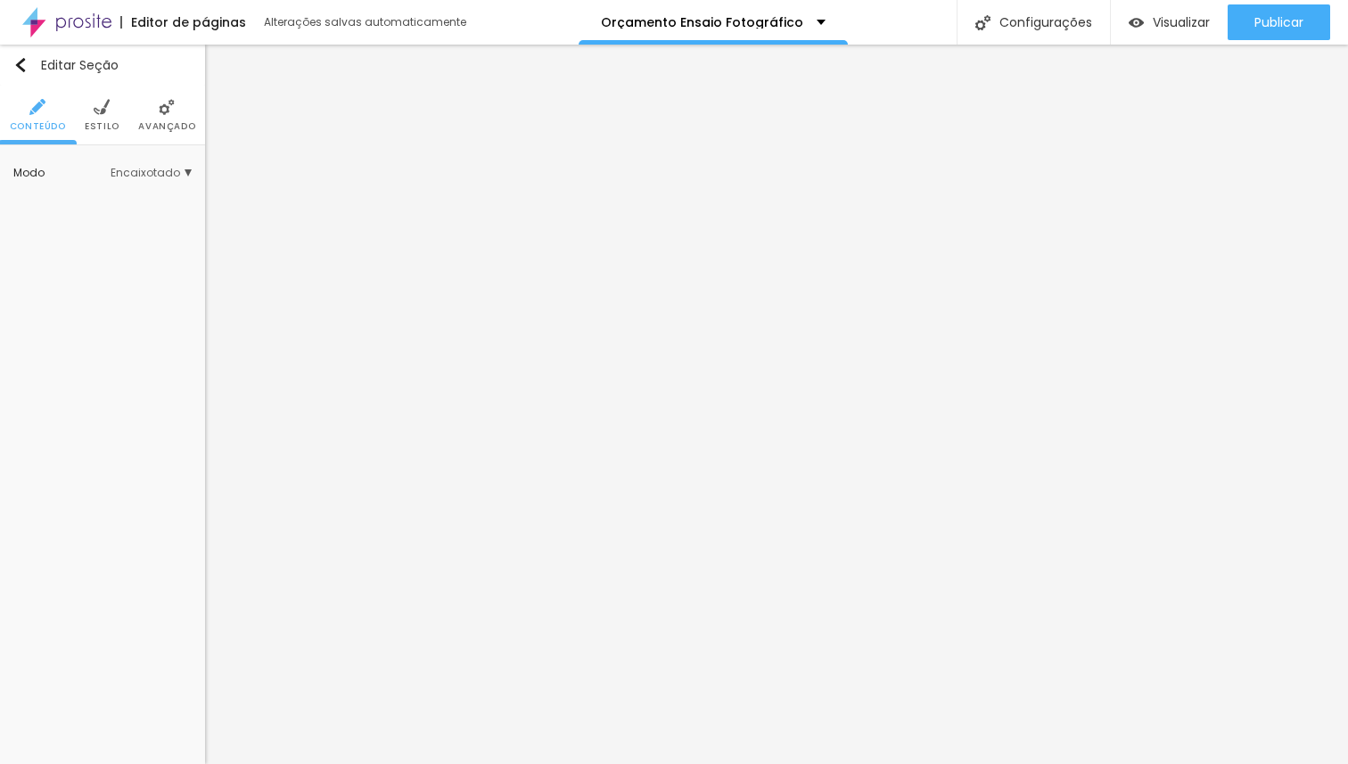
click at [102, 102] on img at bounding box center [102, 107] width 16 height 16
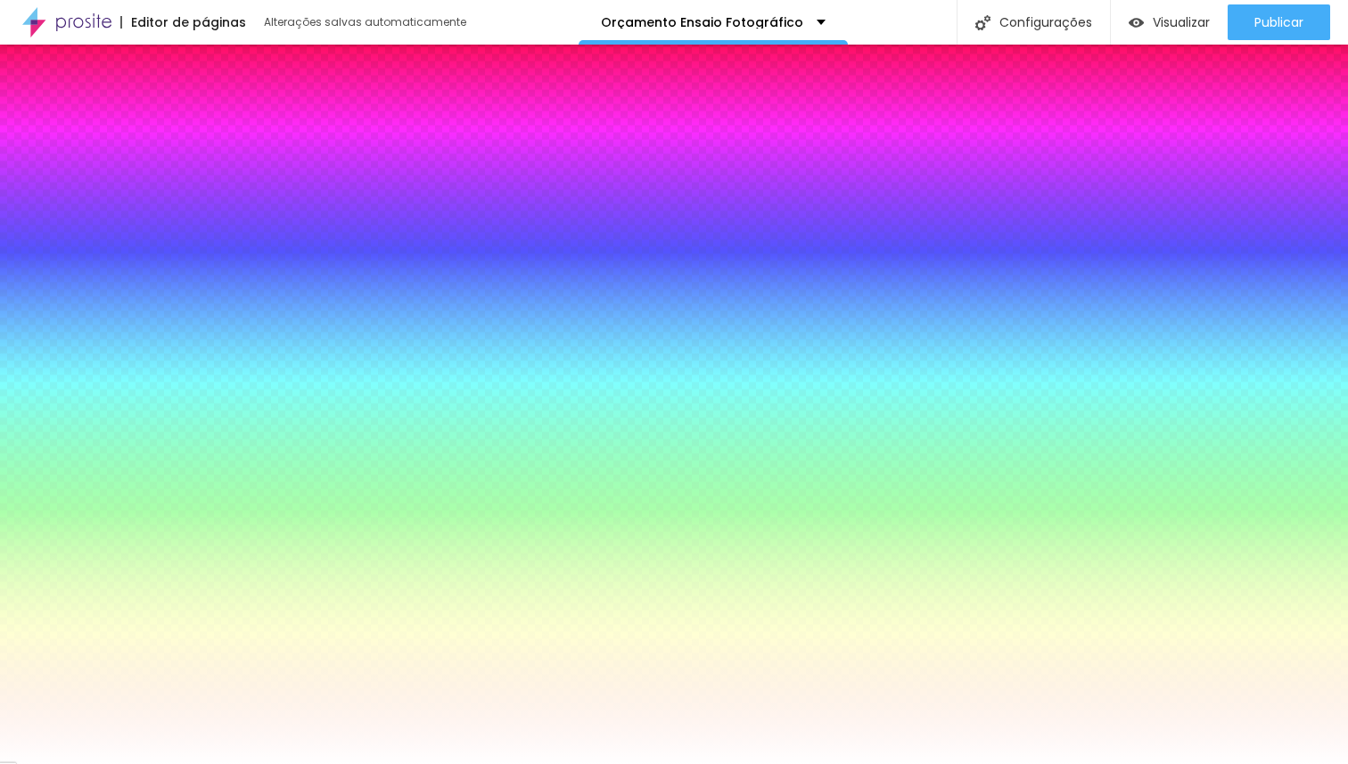
click at [119, 250] on span "Trocar imagem" at bounding box center [86, 254] width 114 height 22
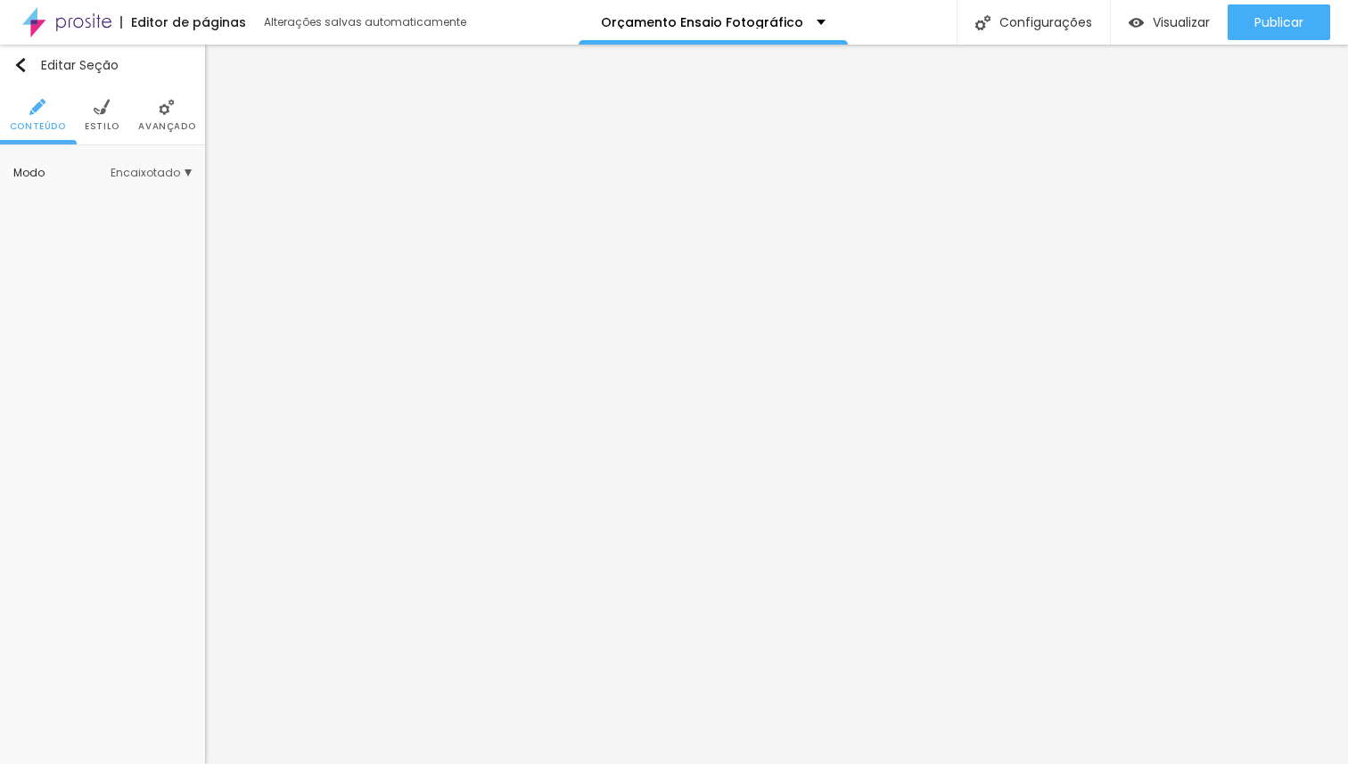
click at [92, 103] on li "Estilo" at bounding box center [102, 115] width 35 height 59
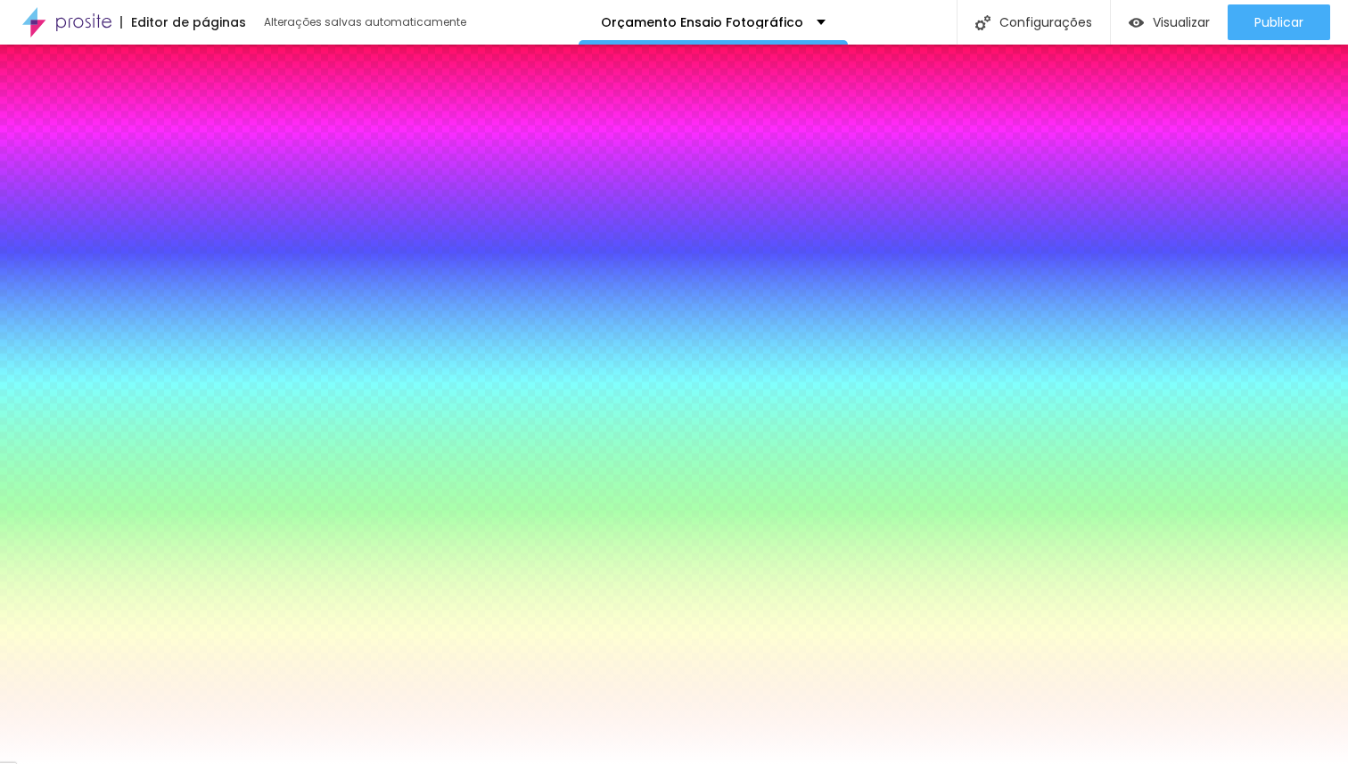
click at [123, 259] on span "Trocar imagem" at bounding box center [86, 254] width 114 height 22
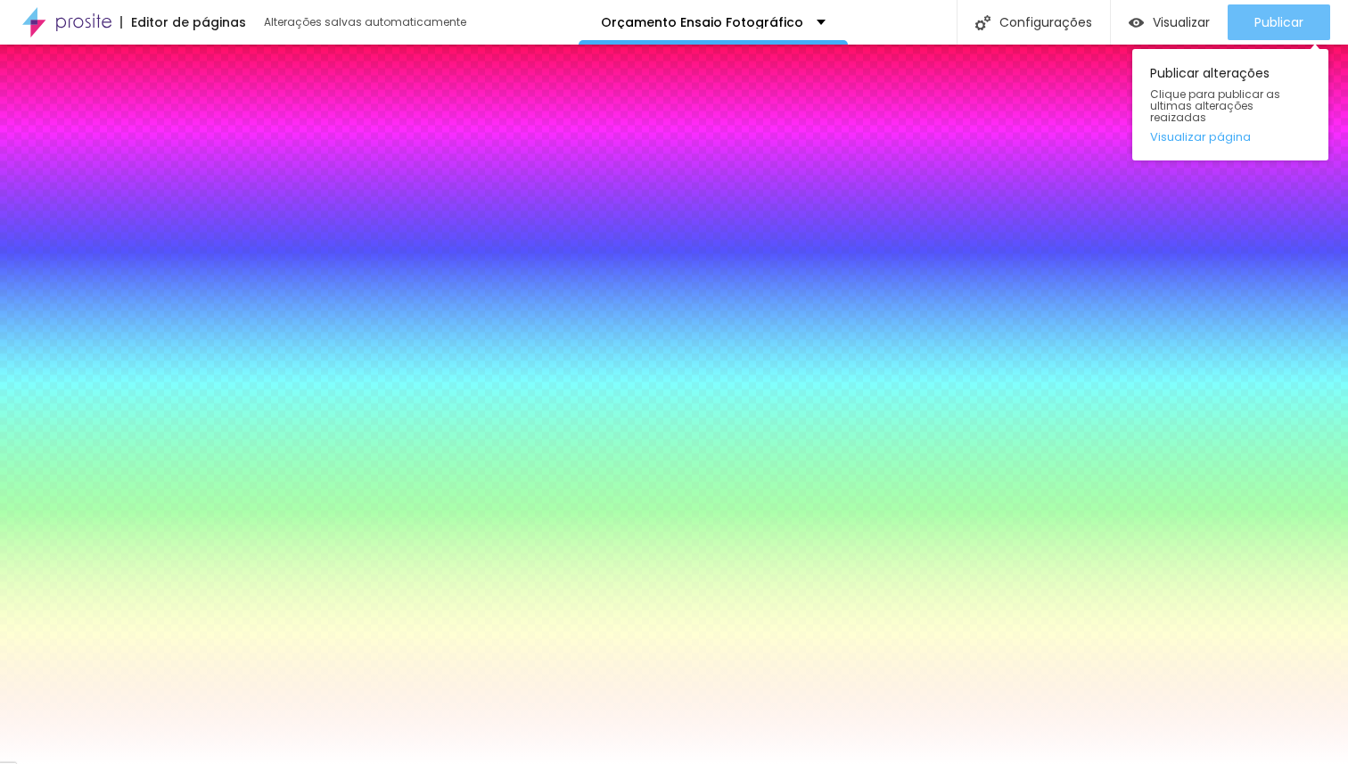
click at [1251, 16] on button "Publicar" at bounding box center [1279, 22] width 103 height 36
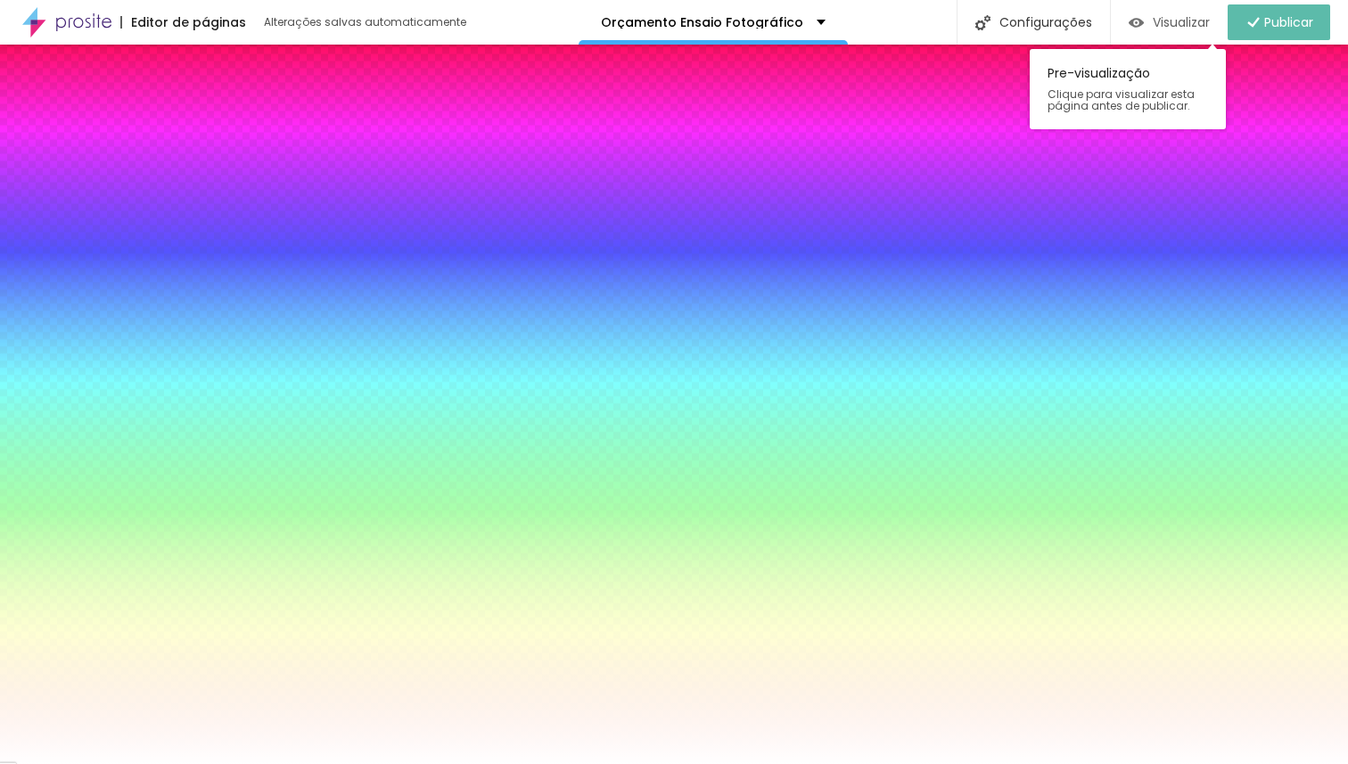
click at [1178, 26] on span "Visualizar" at bounding box center [1181, 22] width 57 height 14
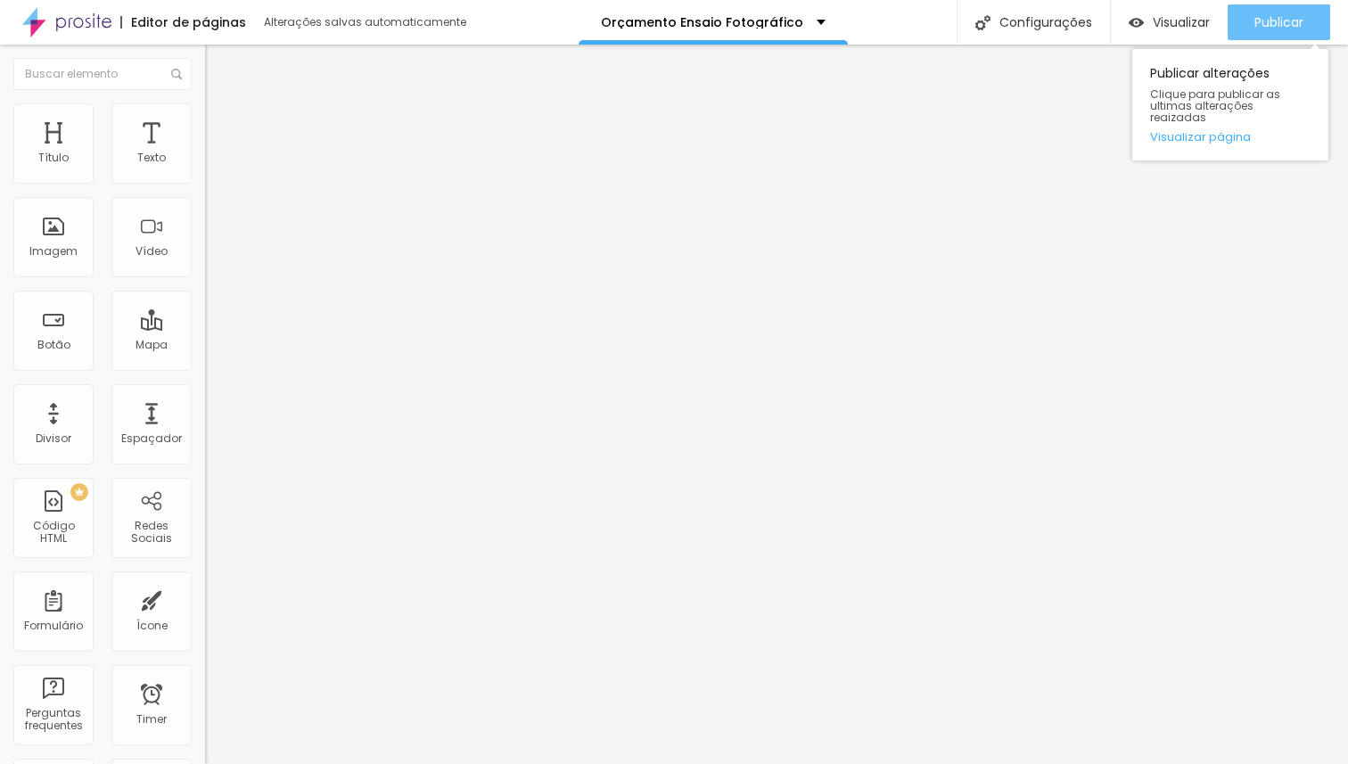
click at [1260, 22] on span "Publicar" at bounding box center [1279, 22] width 49 height 14
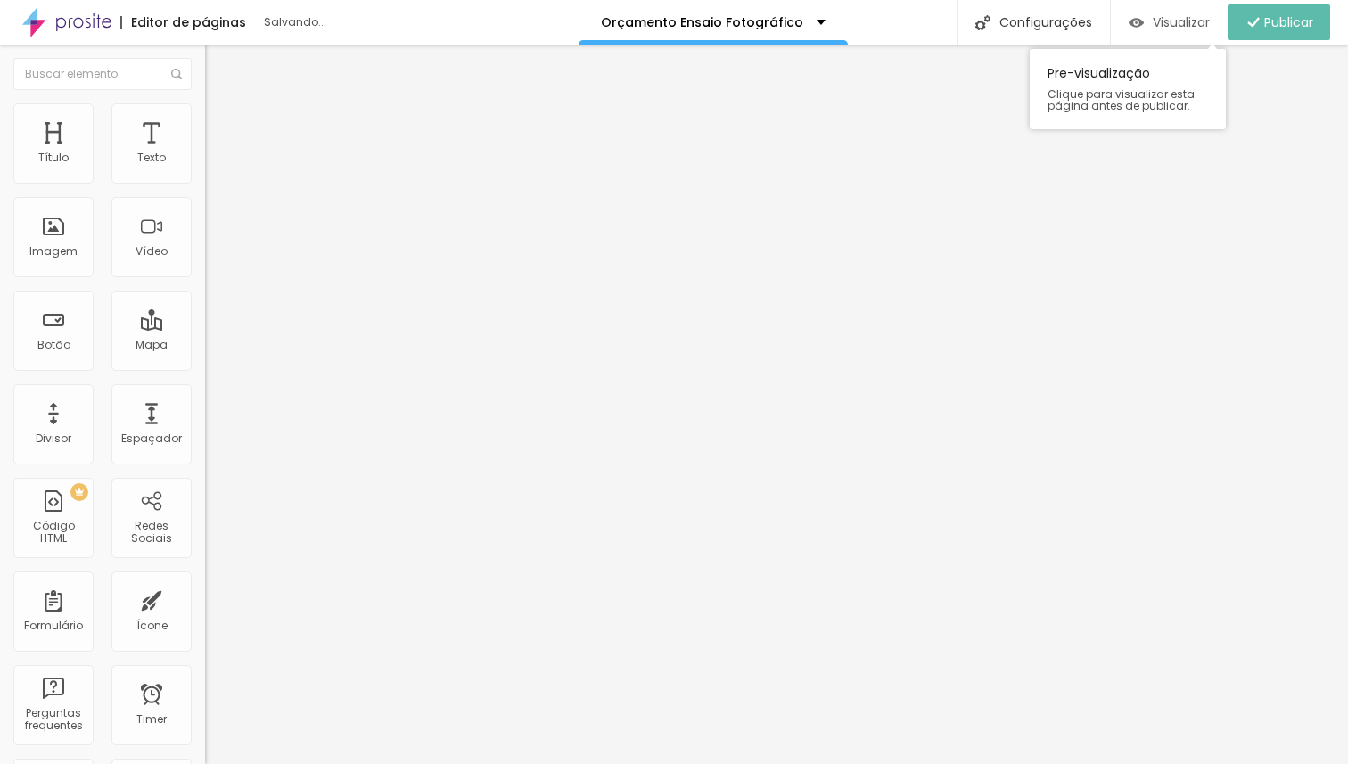
click at [1184, 23] on span "Visualizar" at bounding box center [1181, 22] width 57 height 14
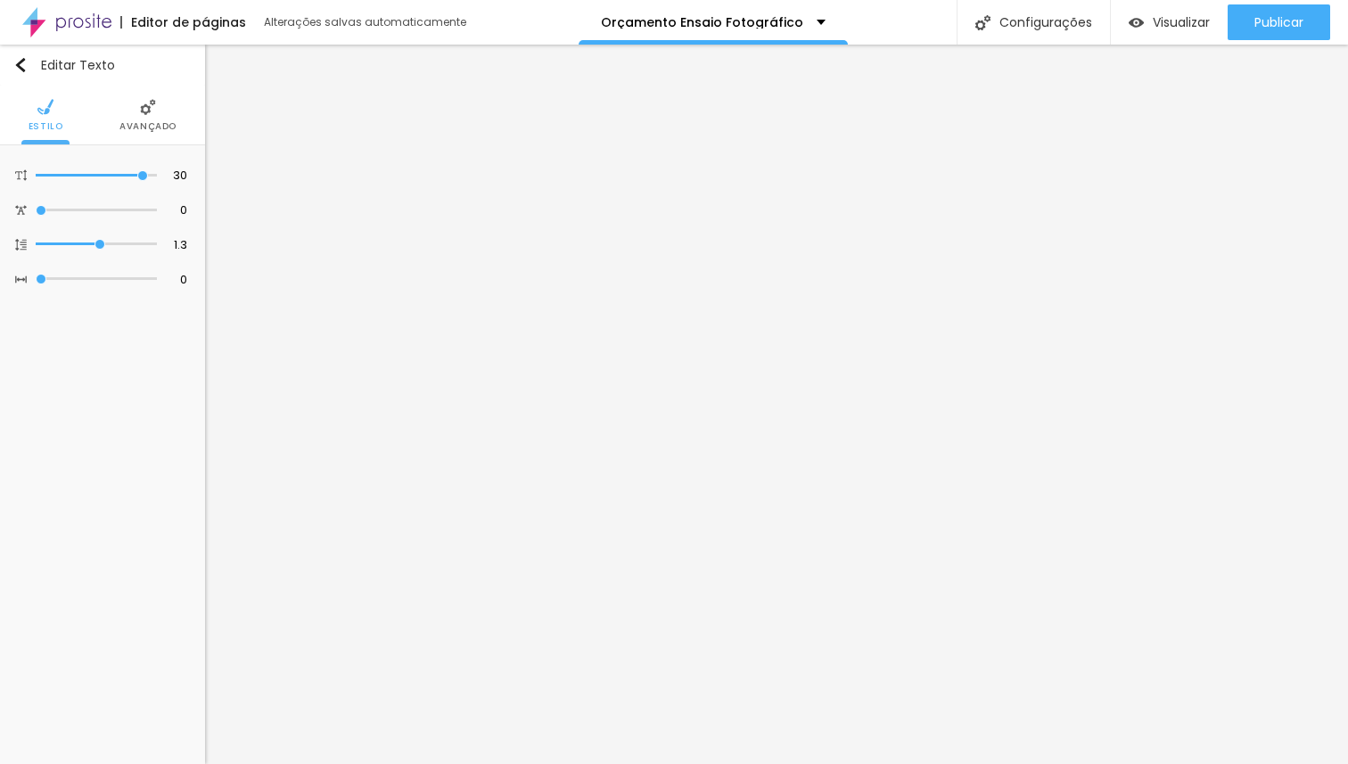
click at [140, 128] on span "Avançado" at bounding box center [147, 126] width 57 height 9
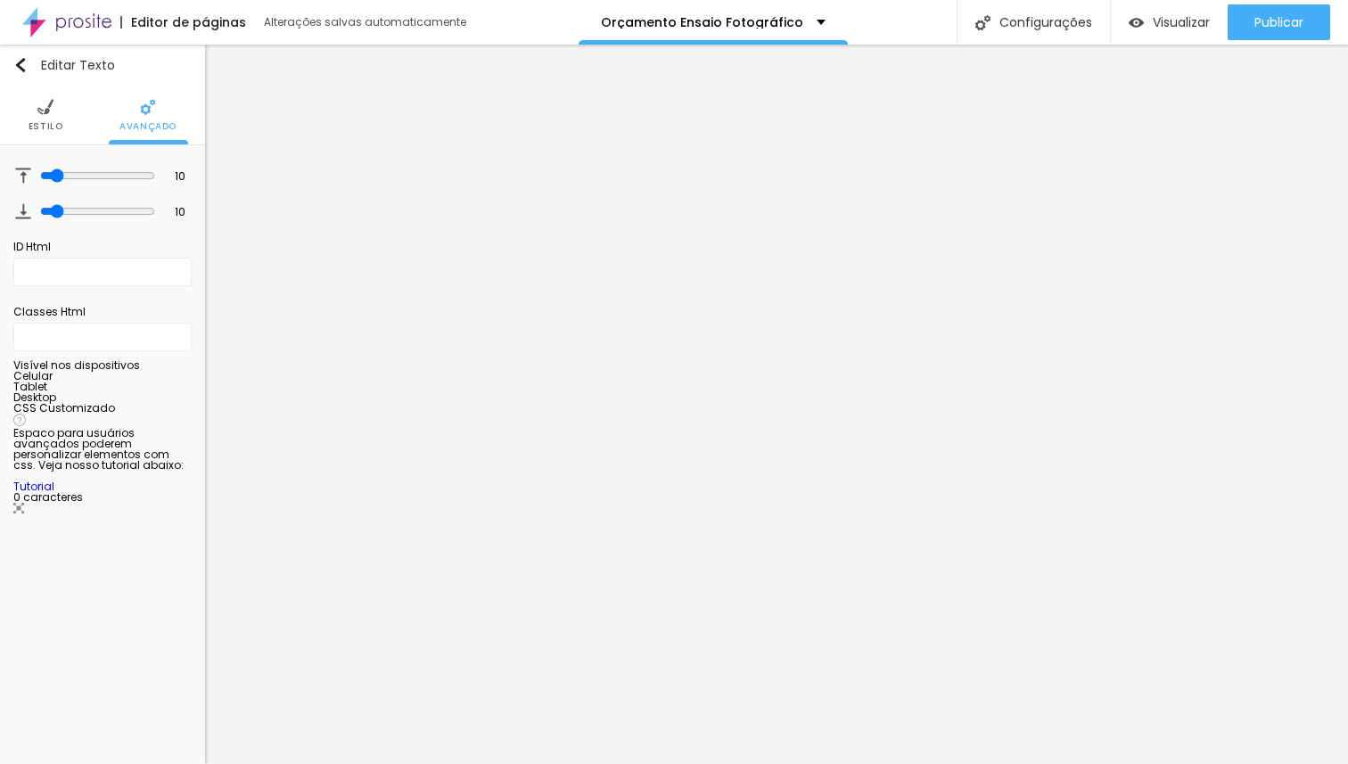
click at [18, 122] on ul "Estilo Avançado" at bounding box center [102, 116] width 205 height 60
click at [29, 122] on span "Estilo" at bounding box center [46, 126] width 35 height 9
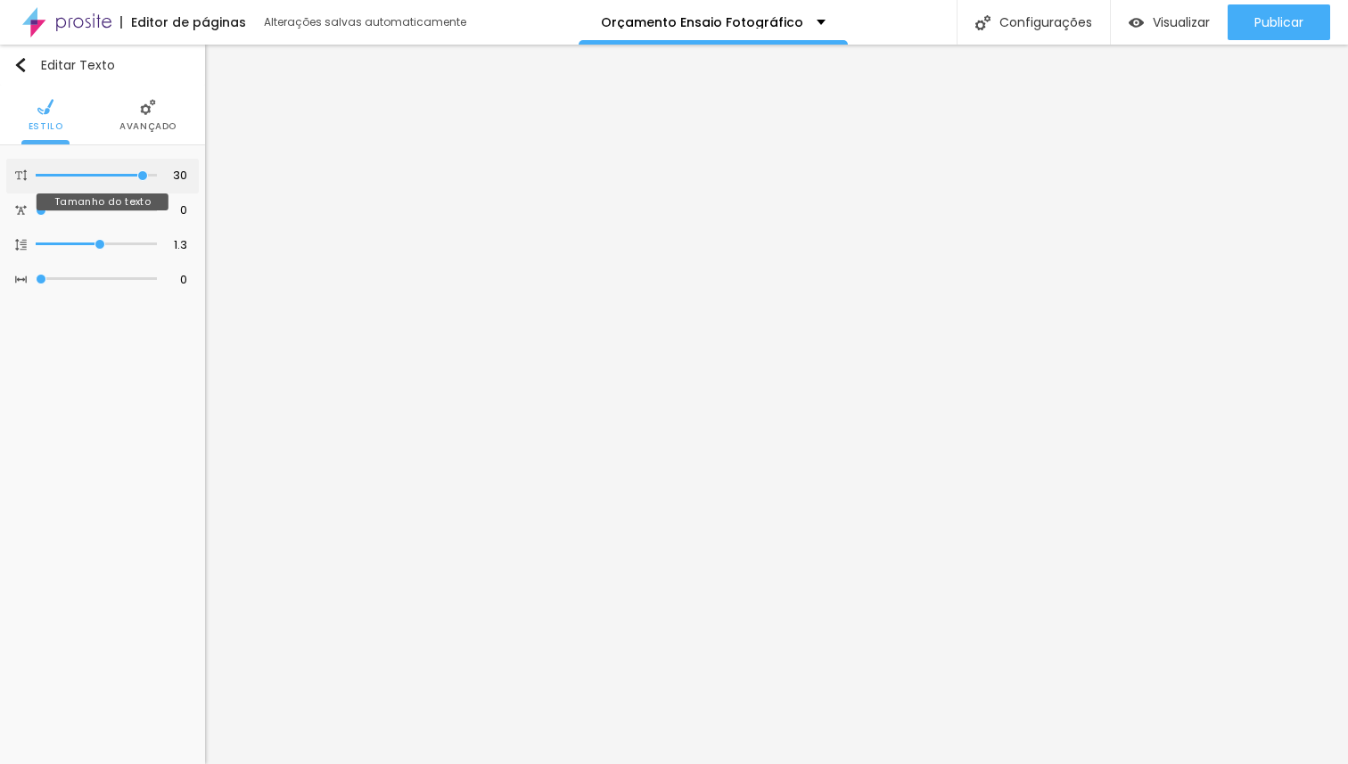
type input "29"
type input "28"
type input "27"
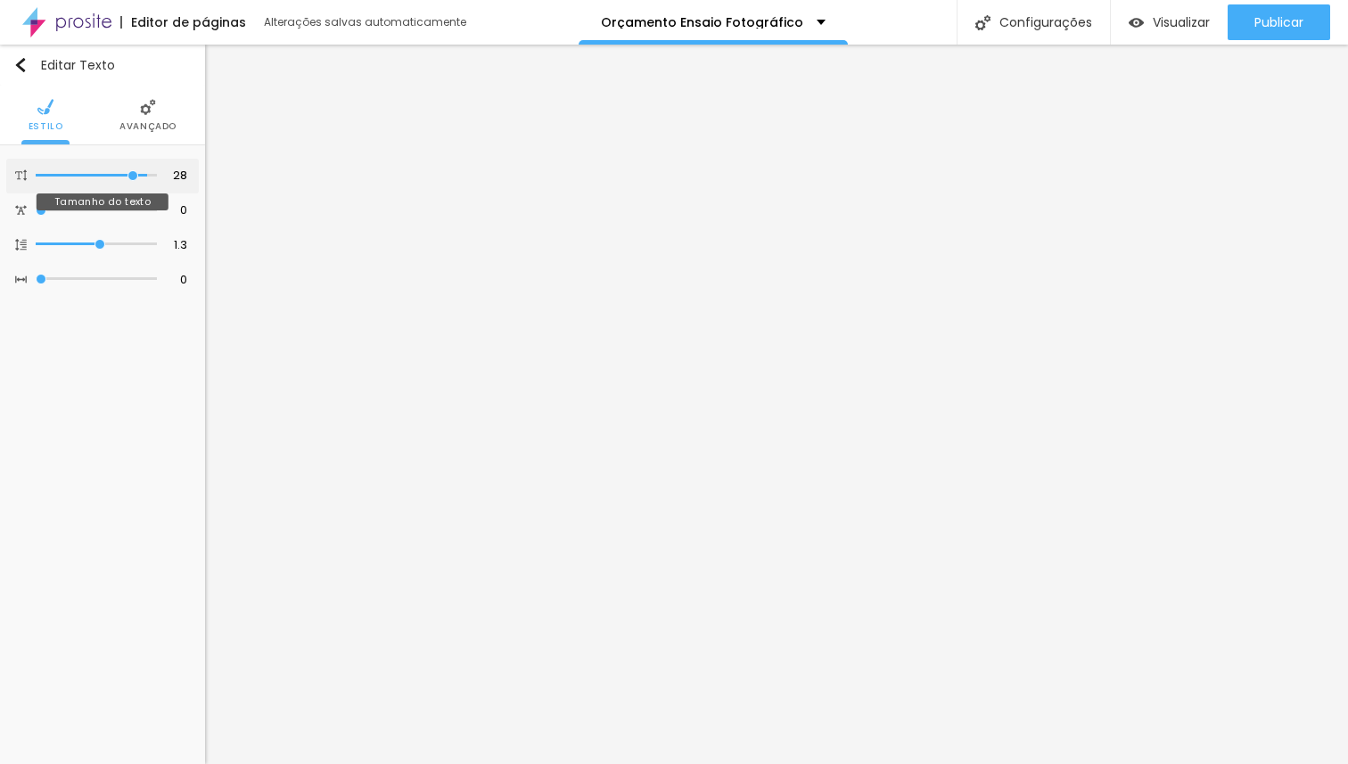
type input "27"
type input "25"
type input "24"
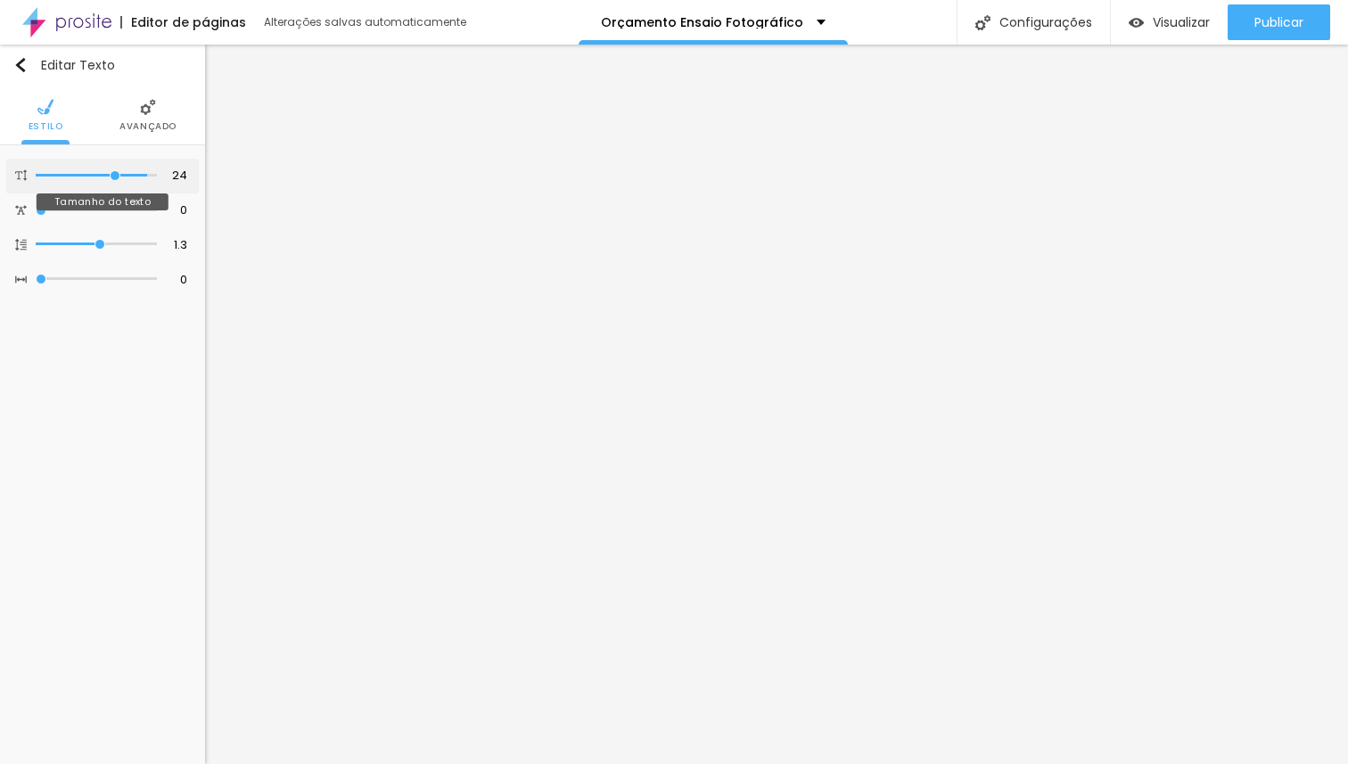
type input "23"
type input "22"
type input "21"
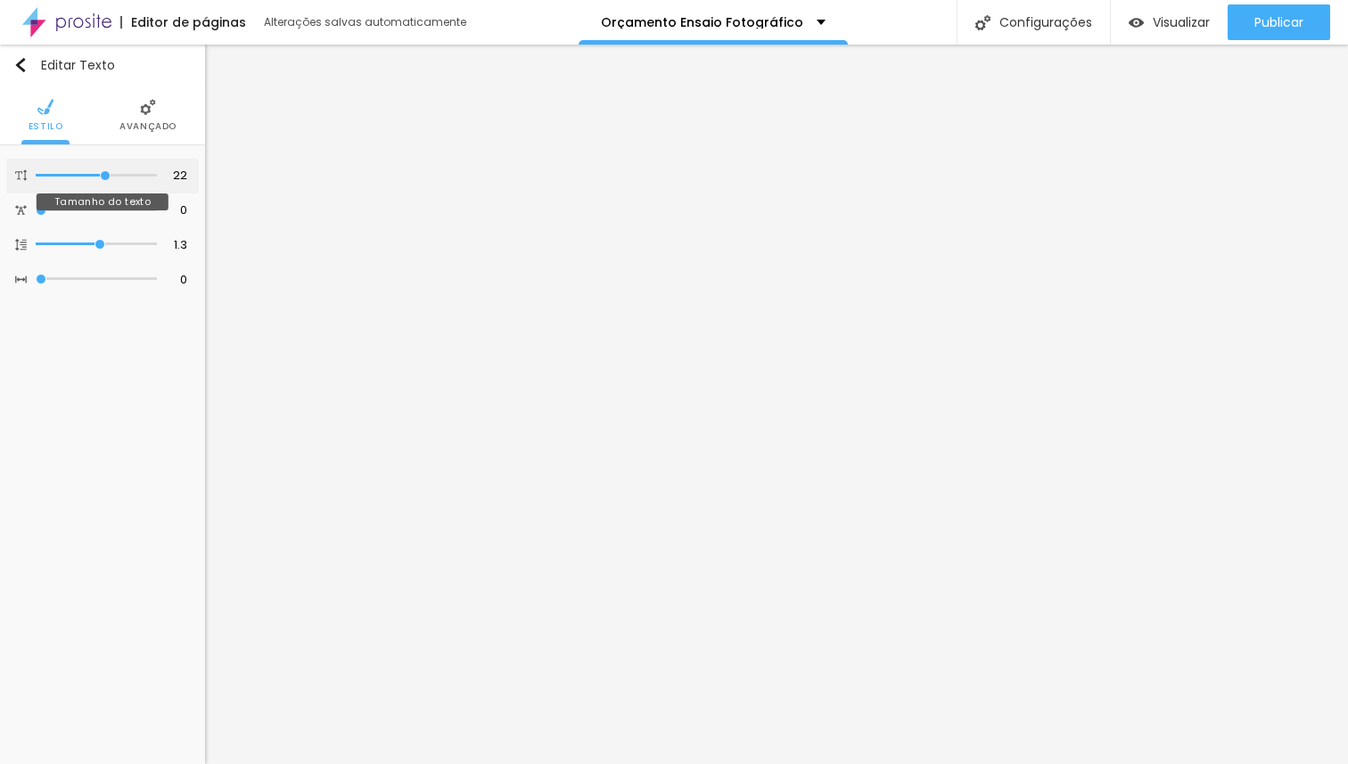
type input "21"
type input "20"
drag, startPoint x: 137, startPoint y: 174, endPoint x: 97, endPoint y: 176, distance: 40.2
type input "20"
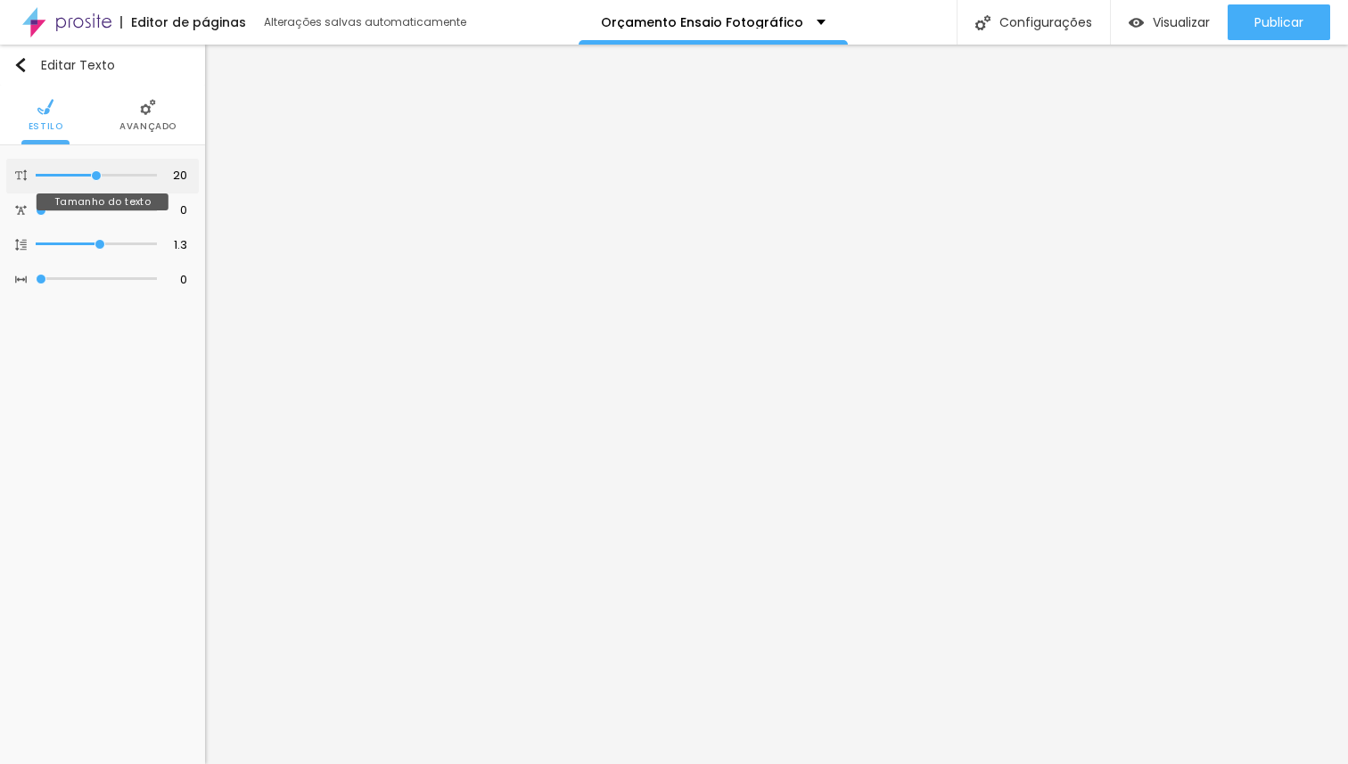
click at [97, 176] on input "range" at bounding box center [96, 175] width 121 height 9
type input "29"
type input "28"
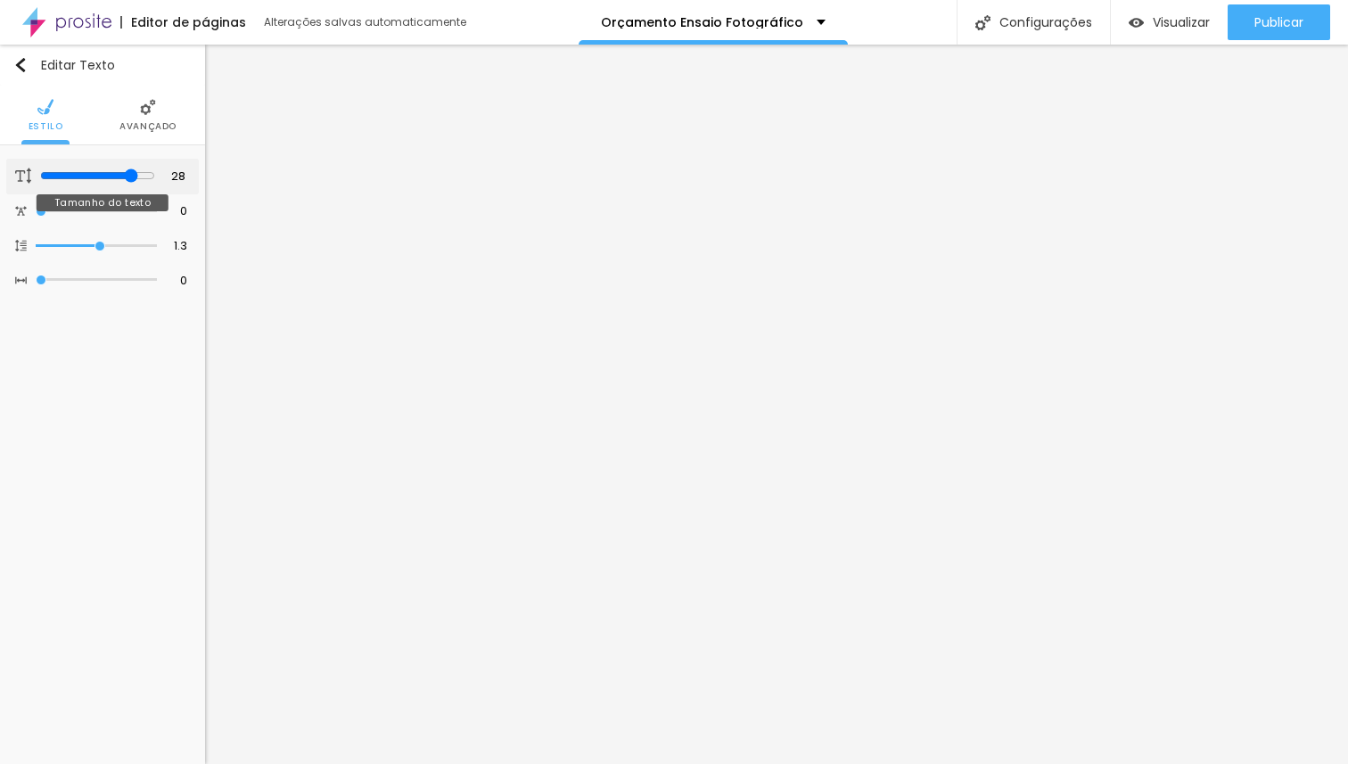
type input "26"
type input "25"
type input "24"
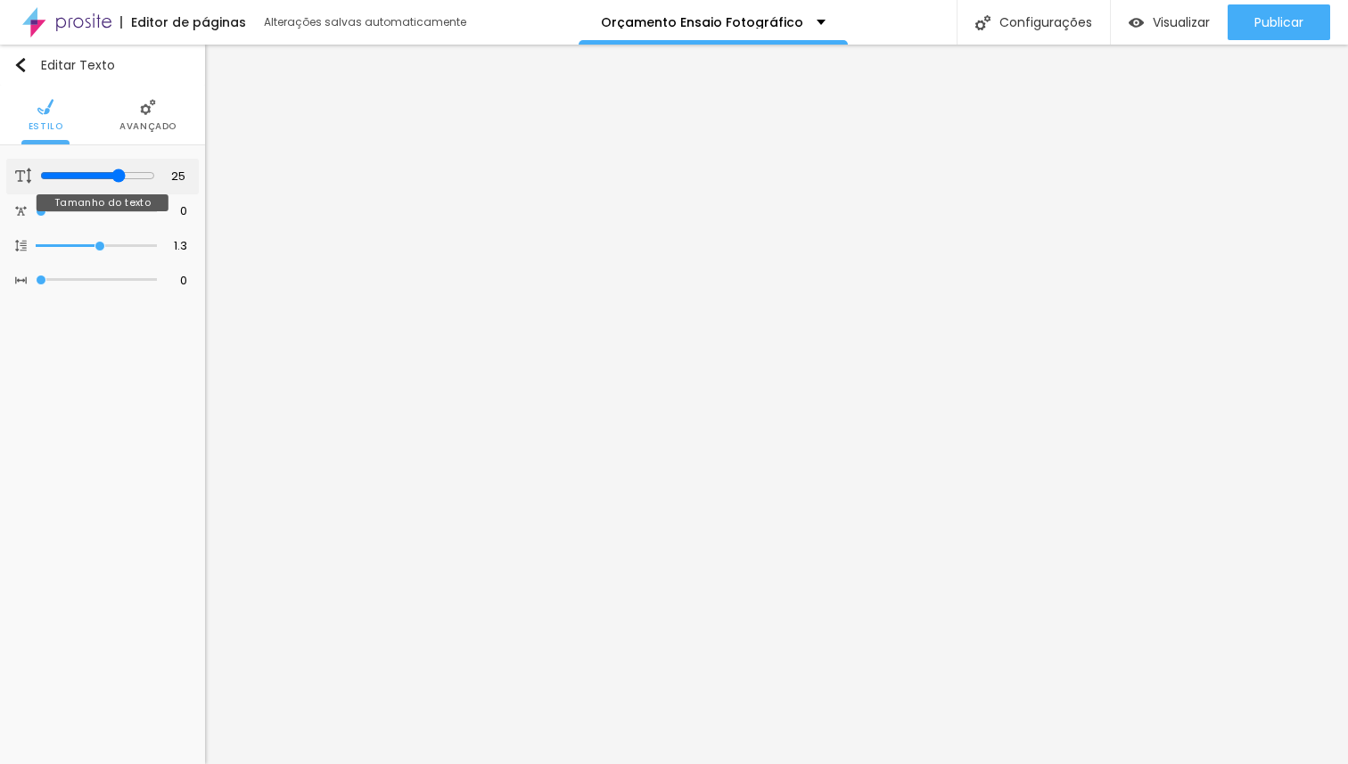
type input "24"
type input "23"
type input "22"
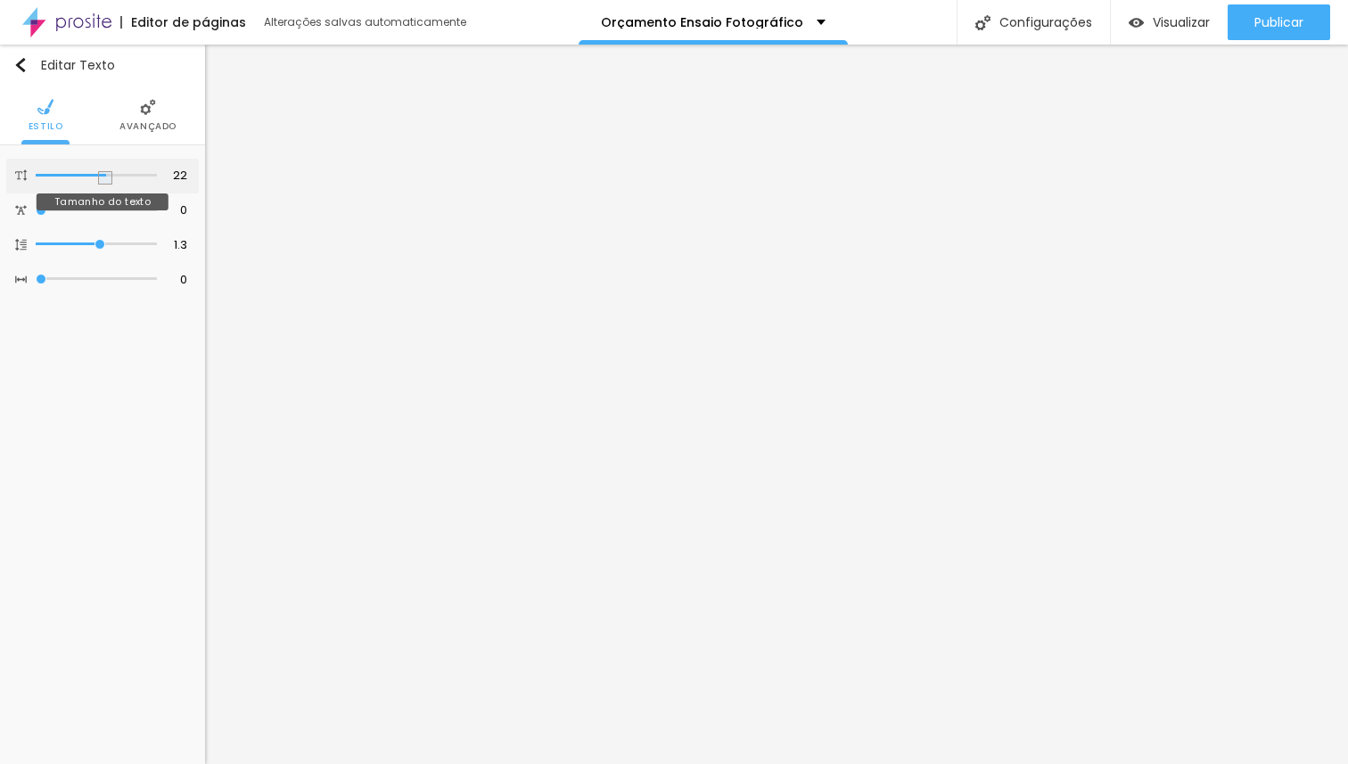
type input "21"
type input "20"
drag, startPoint x: 131, startPoint y: 175, endPoint x: 97, endPoint y: 176, distance: 33.9
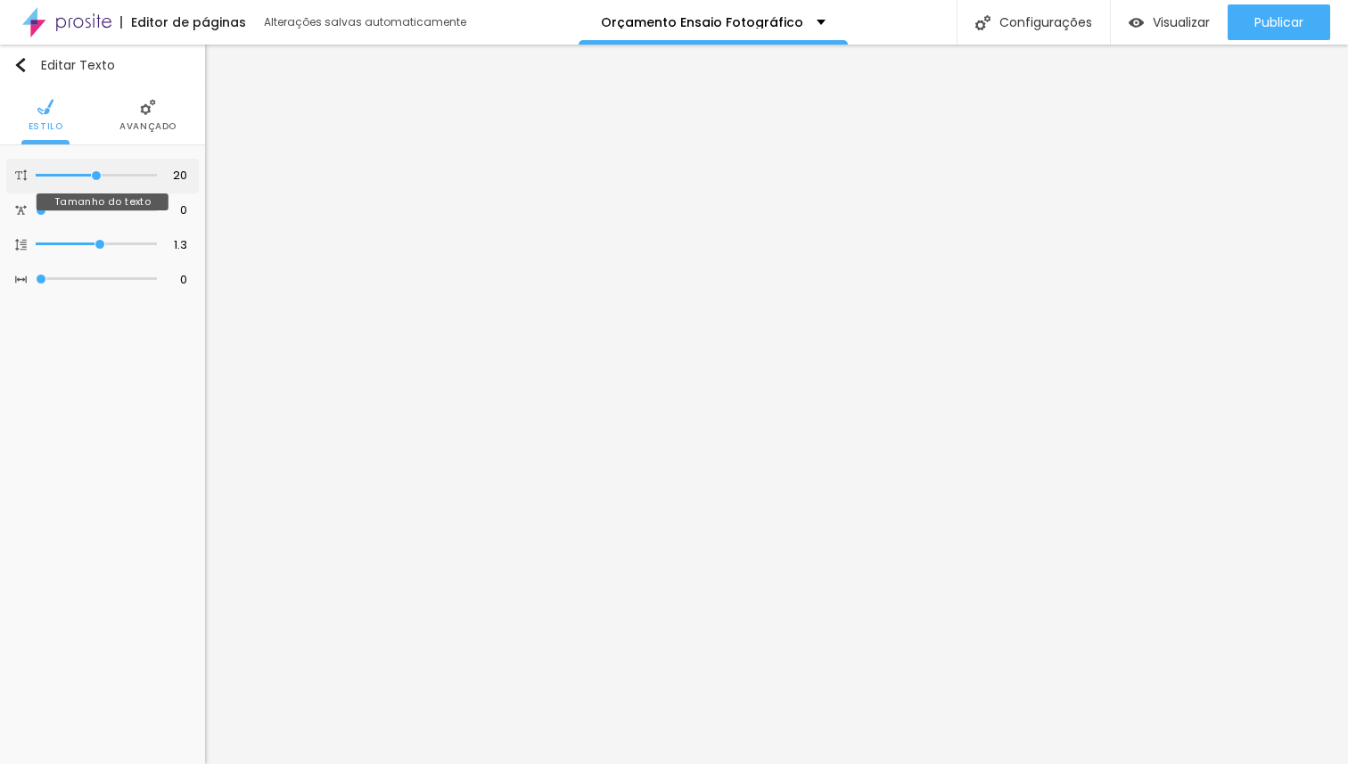
type input "20"
click at [97, 176] on input "range" at bounding box center [96, 175] width 121 height 9
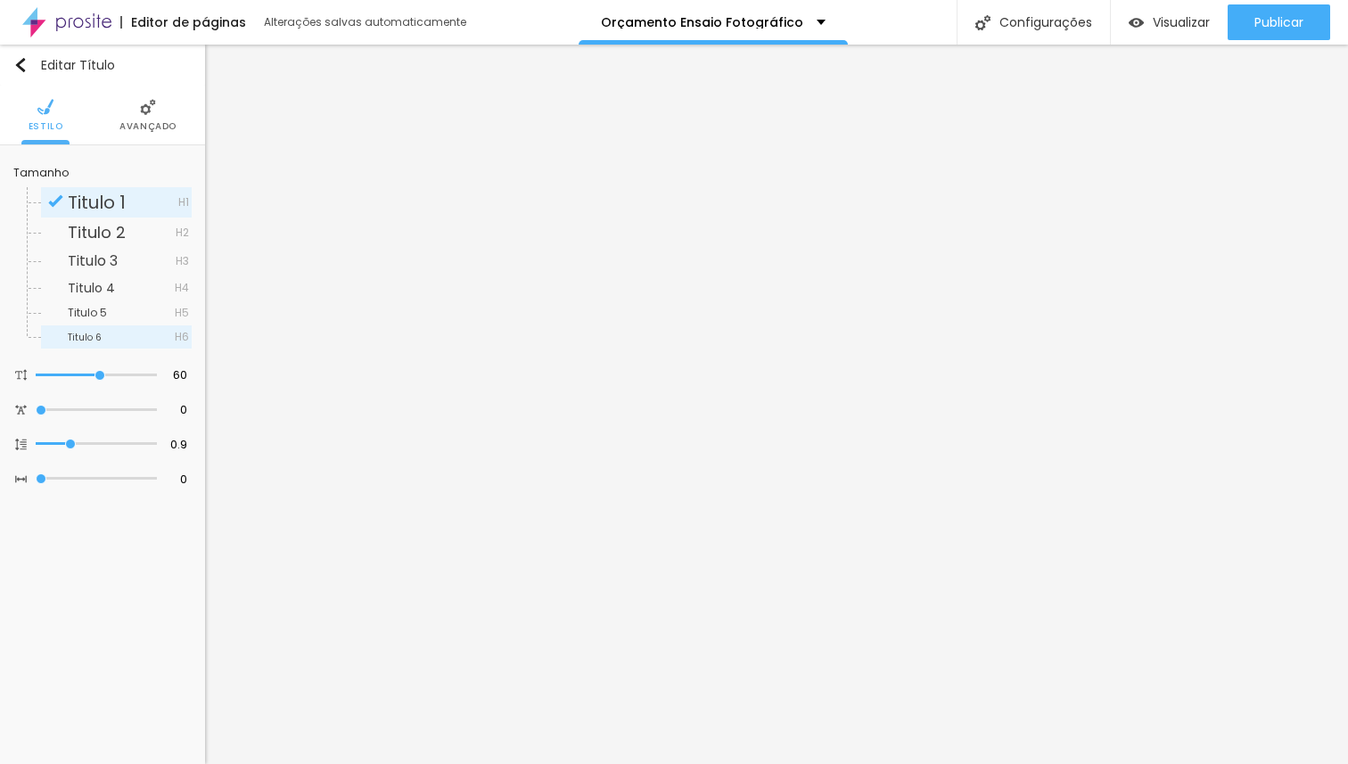
click at [105, 337] on span "Titulo 6" at bounding box center [121, 337] width 107 height 11
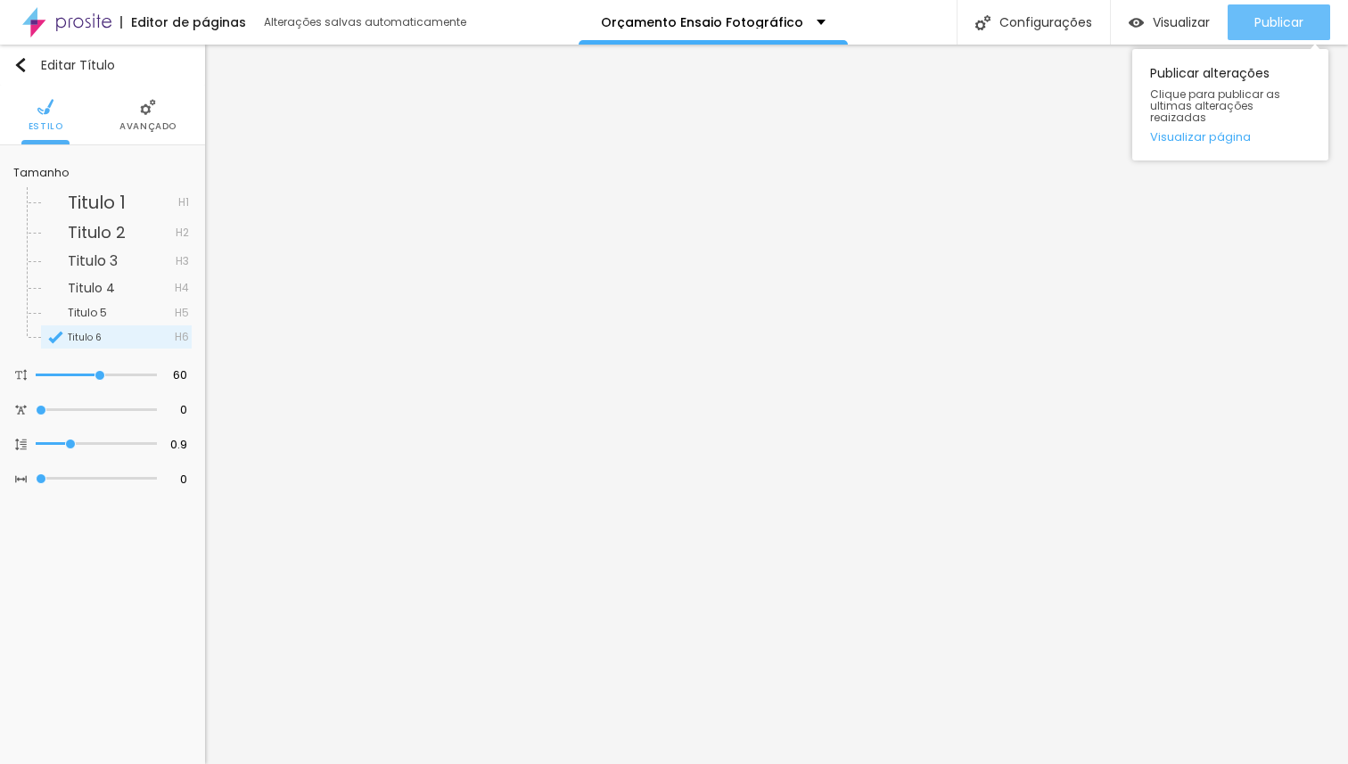
click at [1283, 26] on span "Publicar" at bounding box center [1279, 22] width 49 height 14
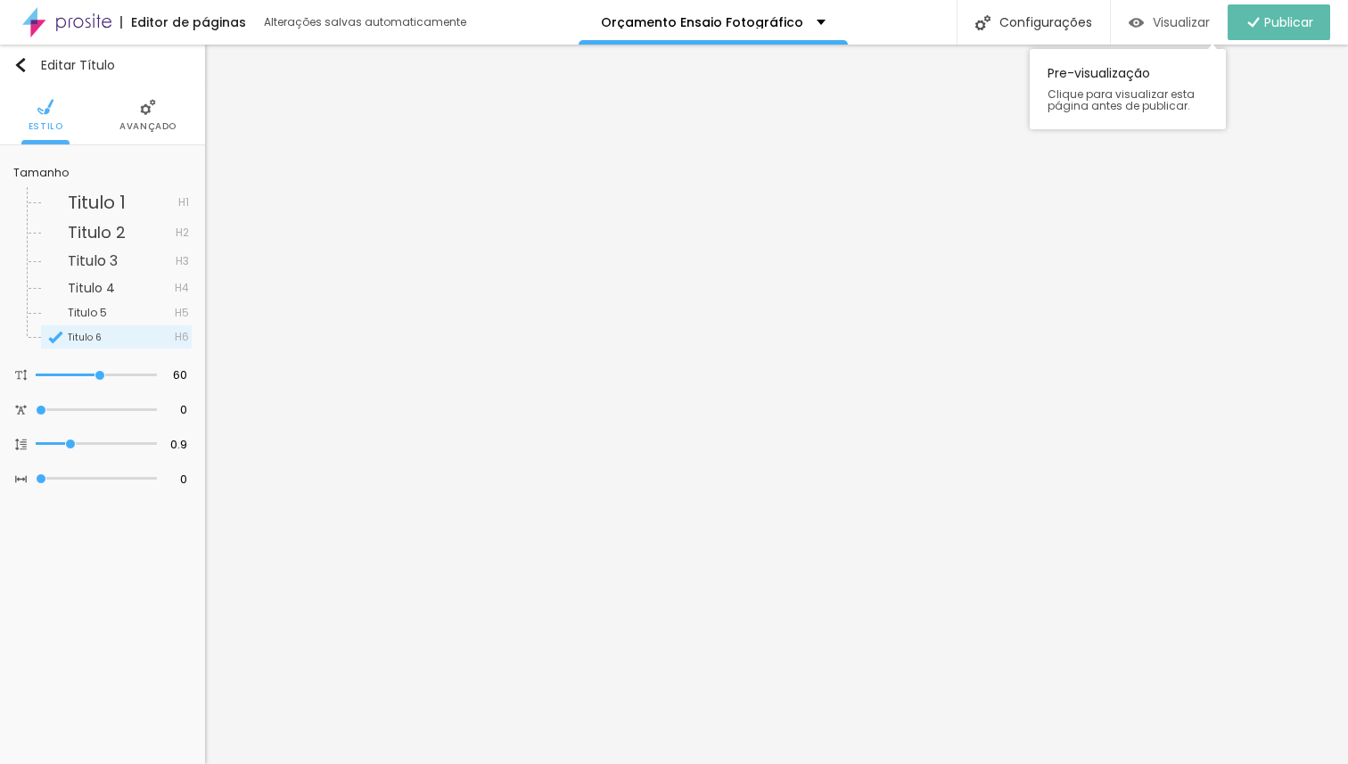
click at [1184, 20] on span "Visualizar" at bounding box center [1181, 22] width 57 height 14
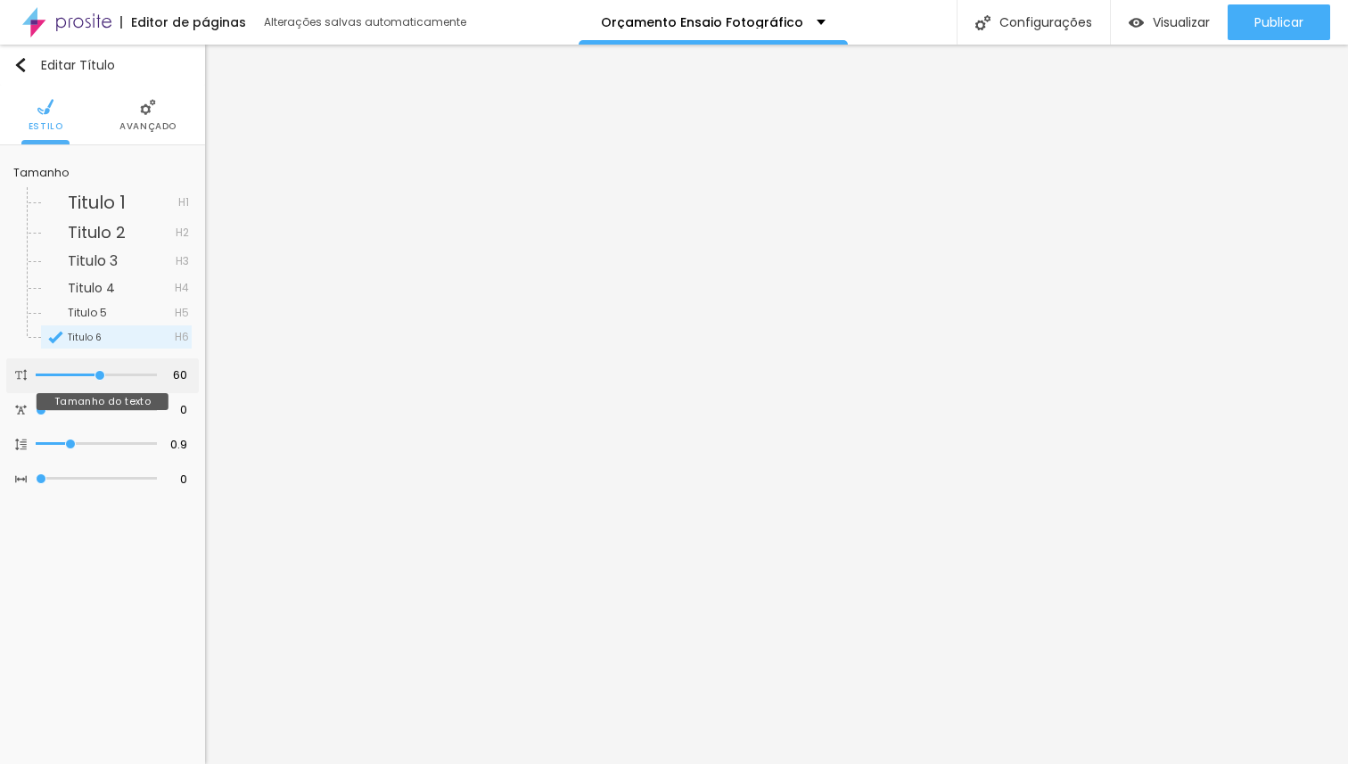
type input "88"
type input "89"
type input "90"
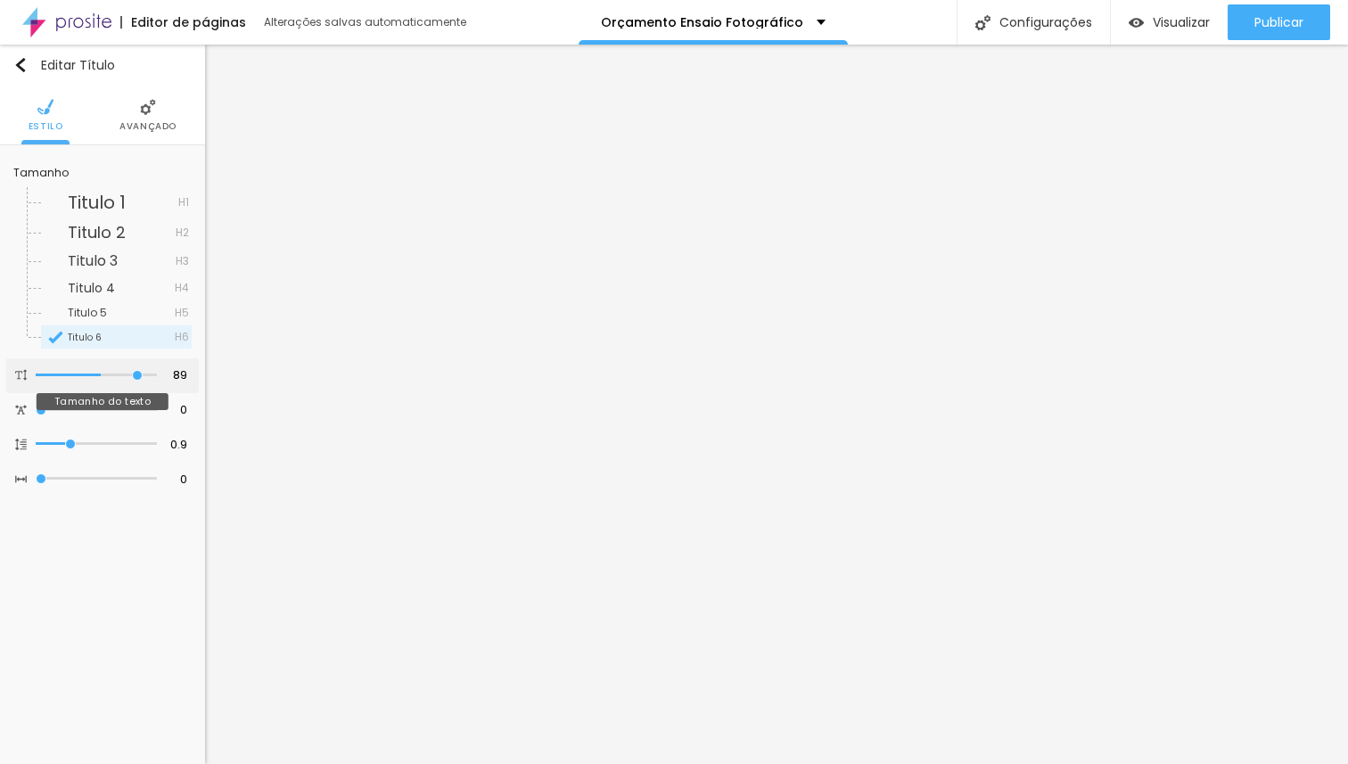
type input "90"
type input "100"
drag, startPoint x: 137, startPoint y: 372, endPoint x: 191, endPoint y: 375, distance: 53.6
type input "100"
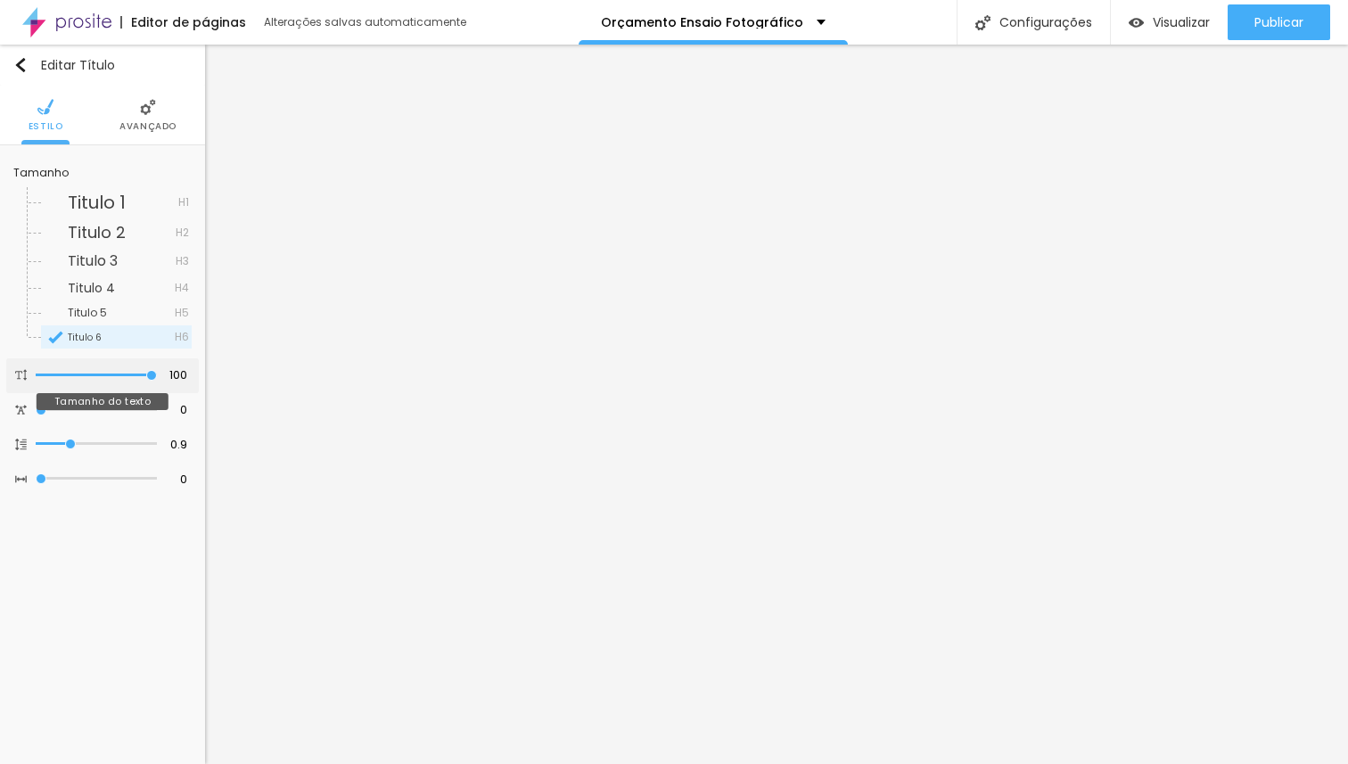
click at [157, 375] on input "range" at bounding box center [96, 375] width 121 height 9
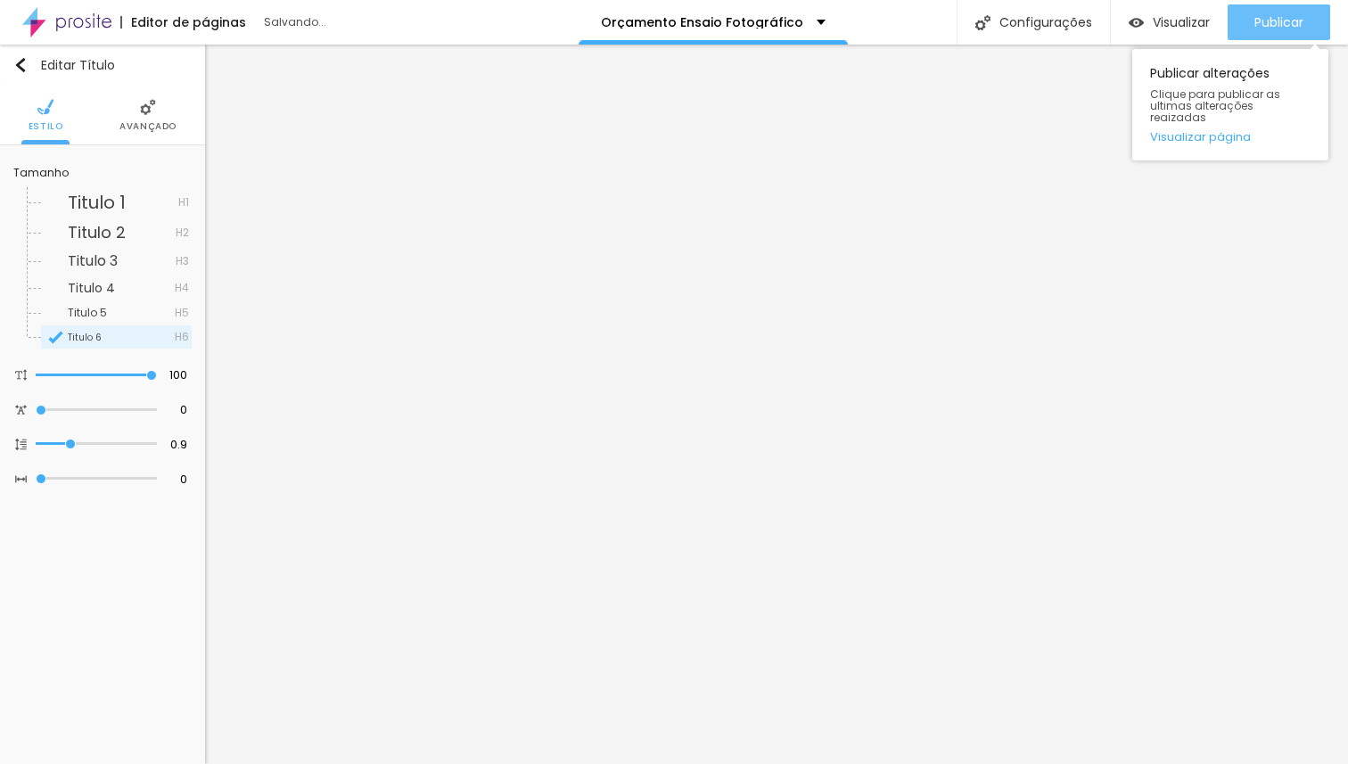
click at [1269, 18] on span "Publicar" at bounding box center [1279, 22] width 49 height 14
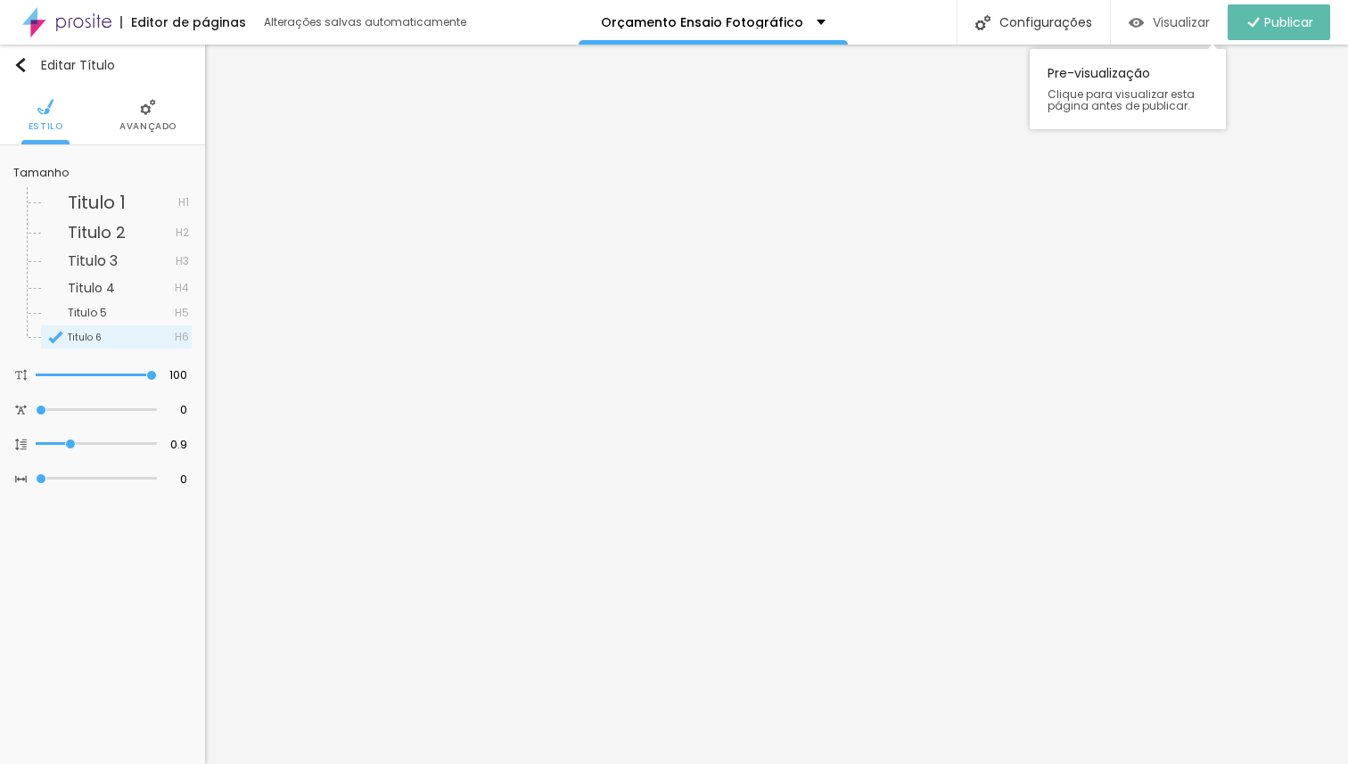
click at [1167, 25] on span "Visualizar" at bounding box center [1181, 22] width 57 height 14
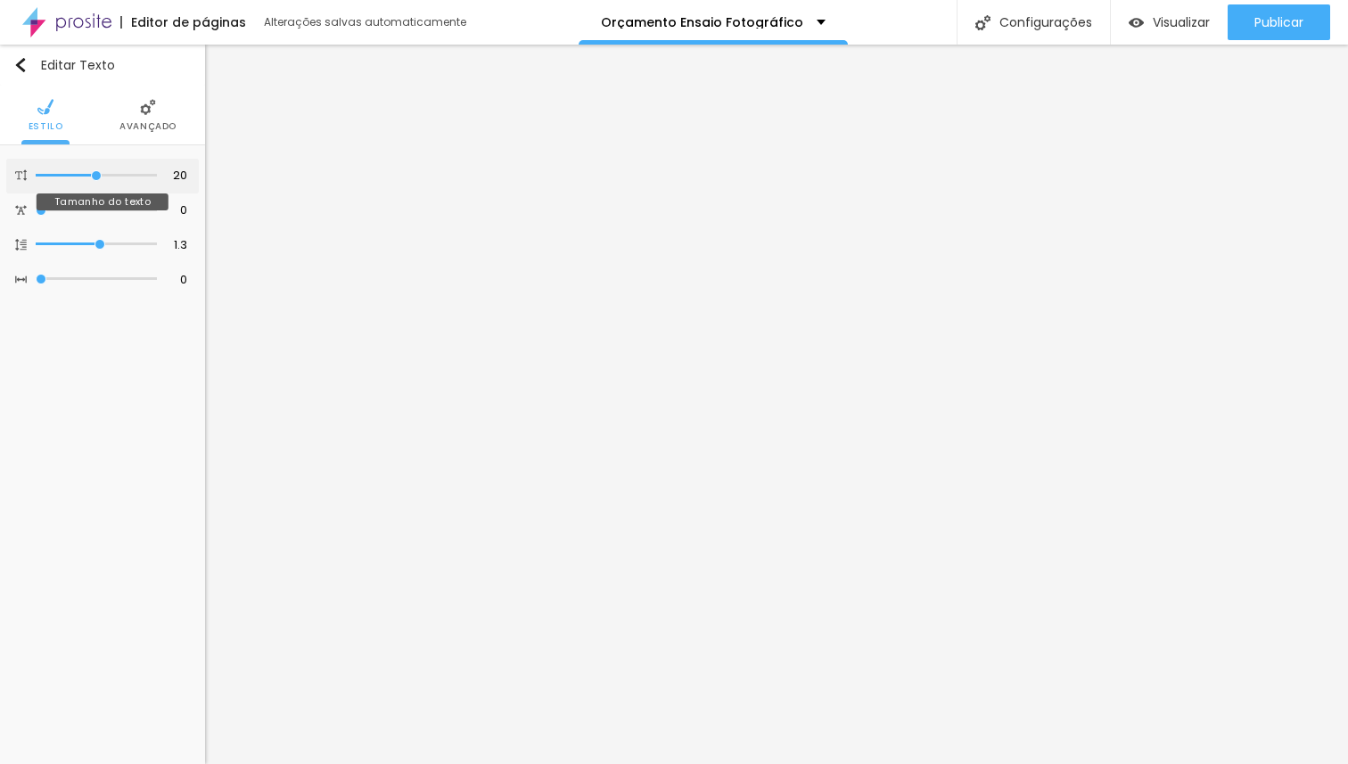
type input "27"
type input "32"
drag, startPoint x: 128, startPoint y: 178, endPoint x: 210, endPoint y: 178, distance: 82.9
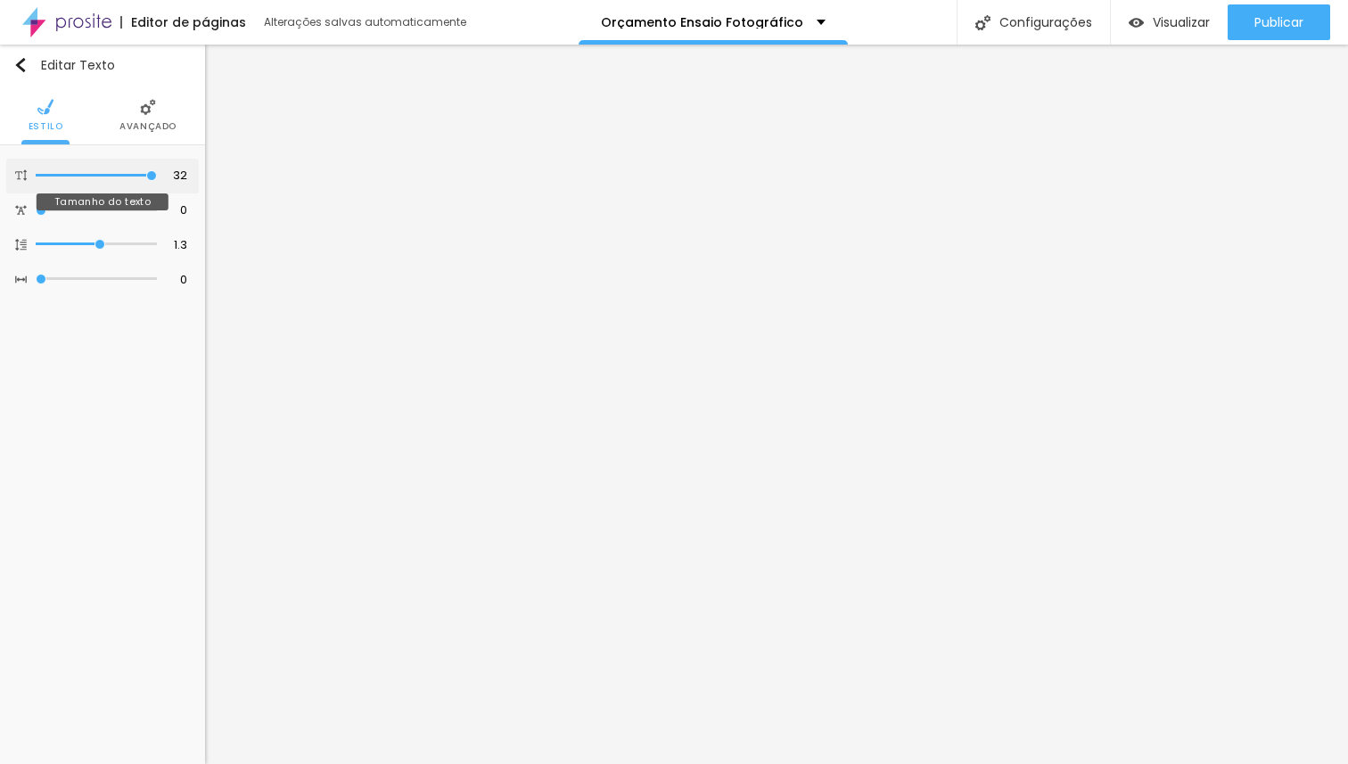
type input "32"
click at [157, 178] on input "range" at bounding box center [96, 175] width 121 height 9
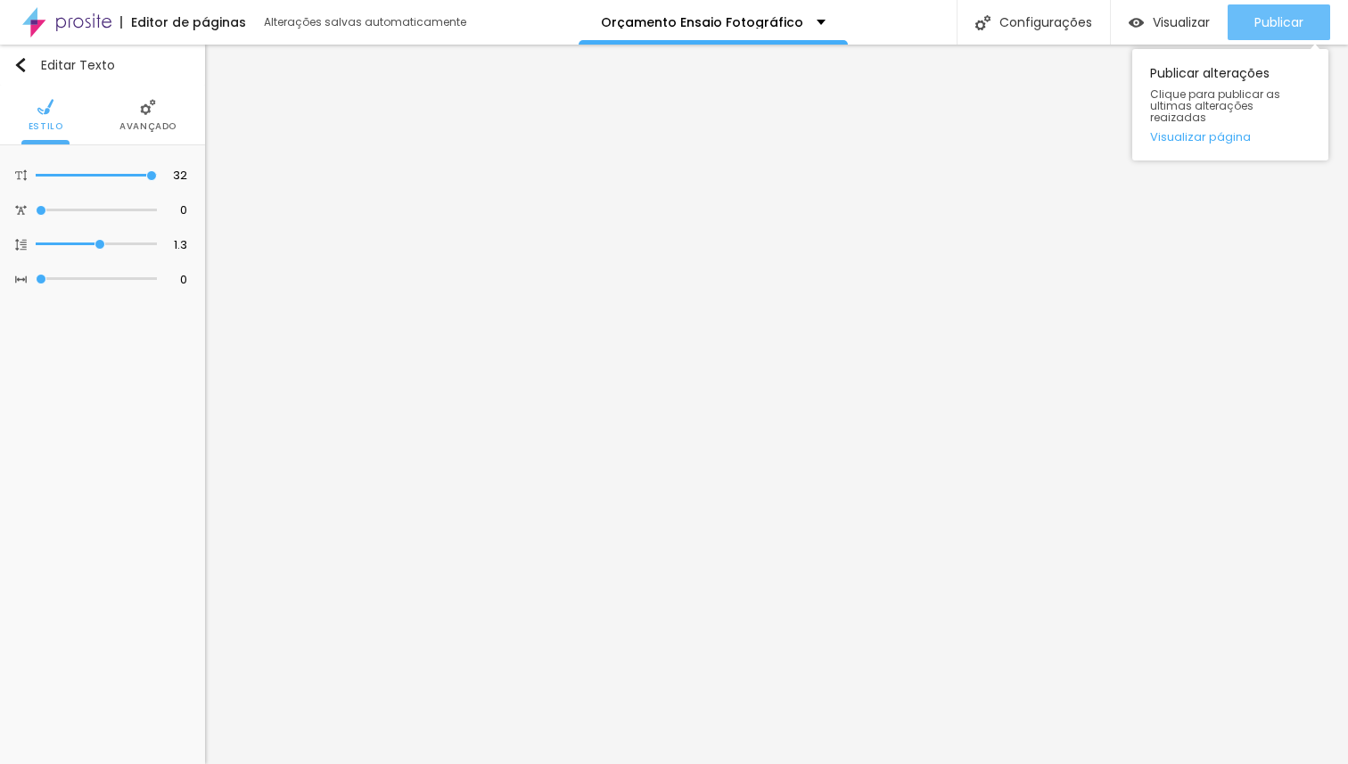
click at [1264, 29] on span "Publicar" at bounding box center [1279, 22] width 49 height 14
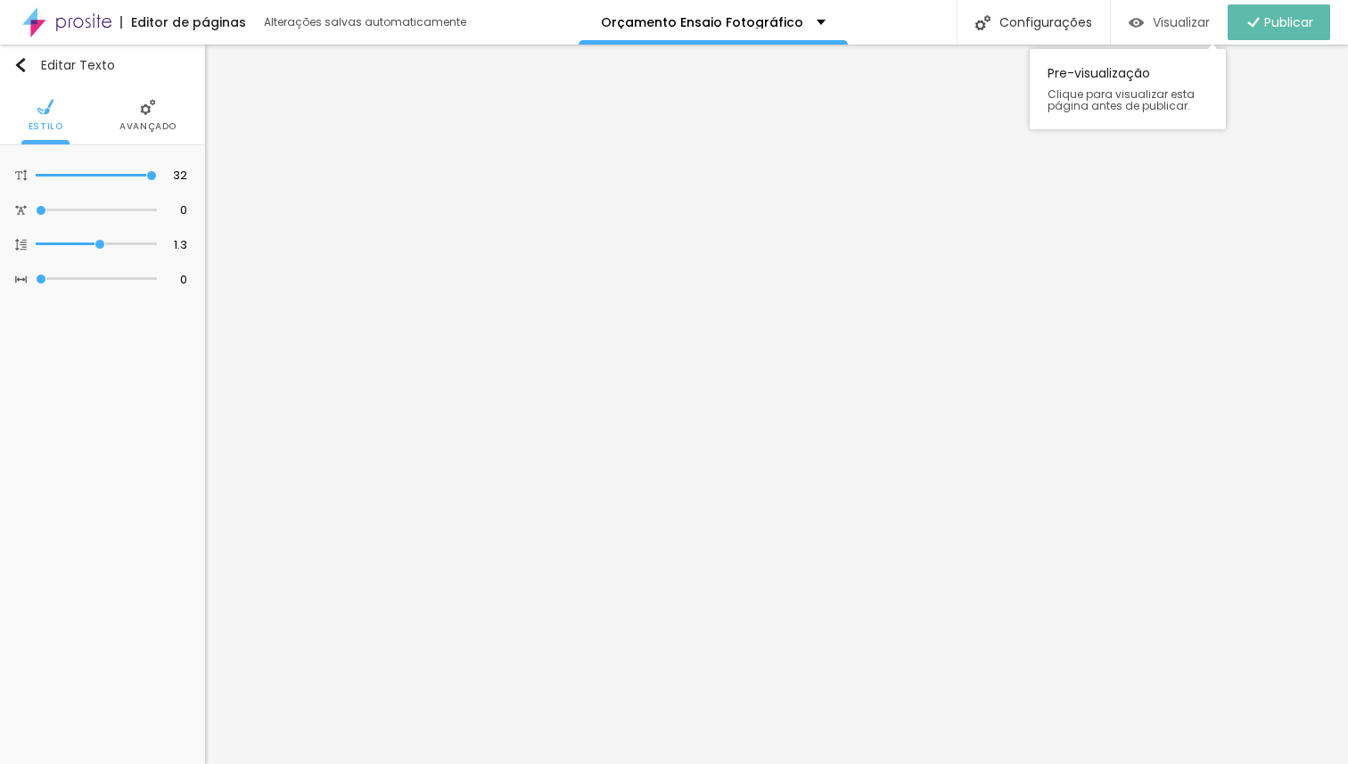
click at [1145, 26] on div "Visualizar" at bounding box center [1169, 22] width 81 height 15
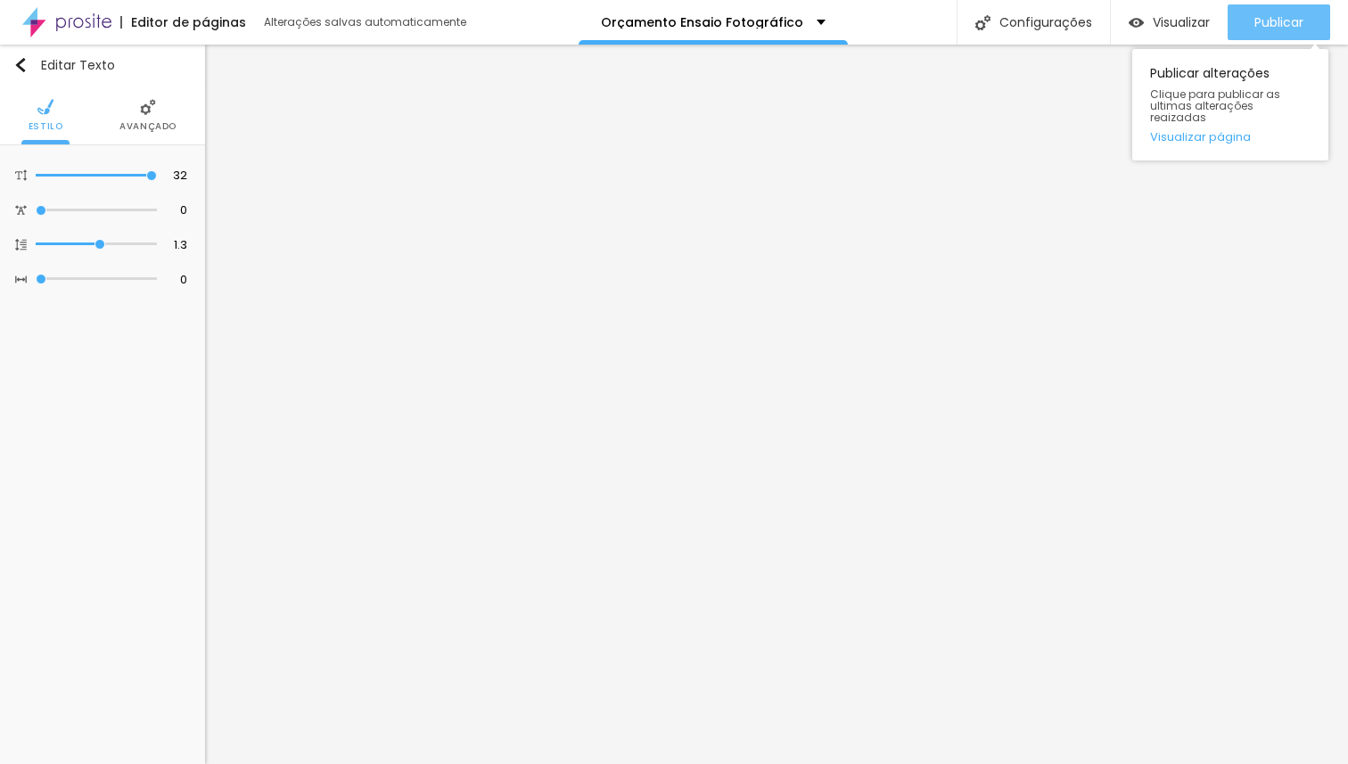
click at [1304, 22] on button "Publicar" at bounding box center [1279, 22] width 103 height 36
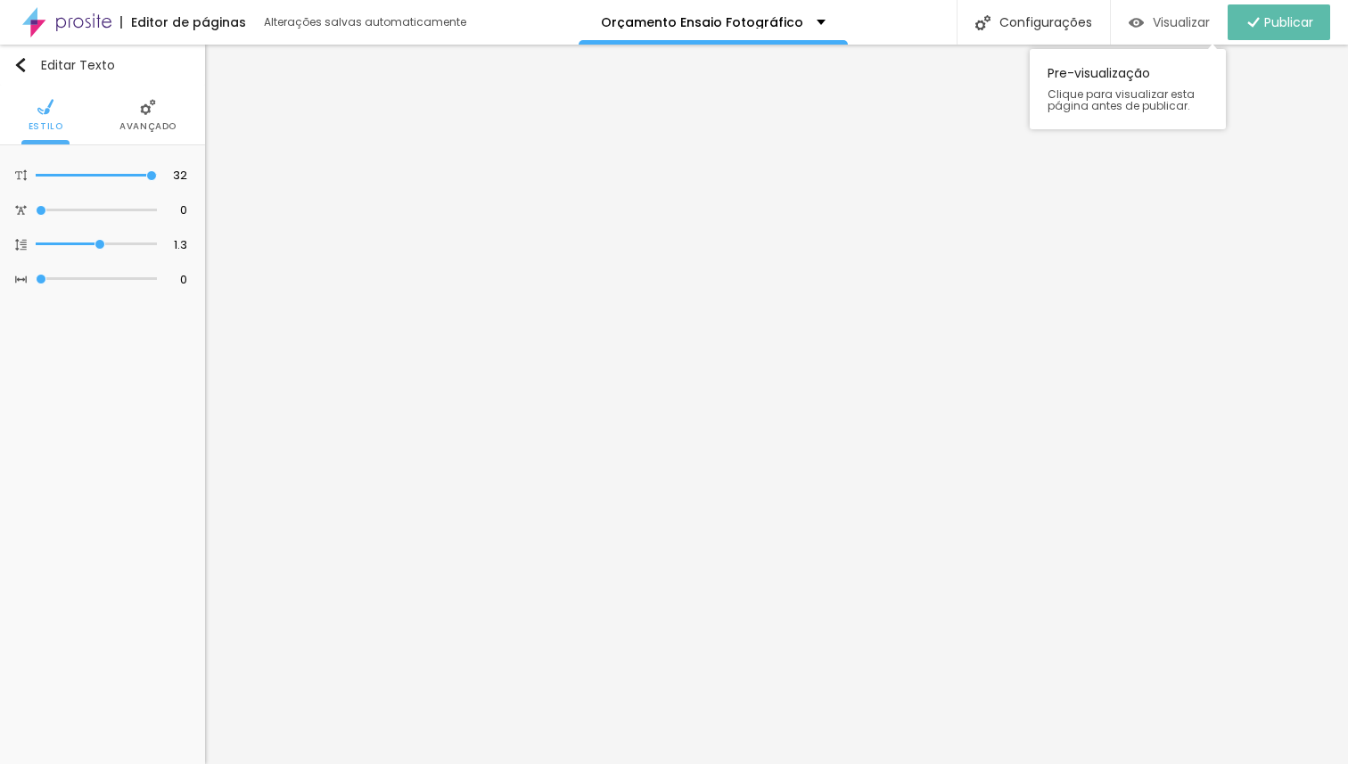
click at [1192, 23] on span "Visualizar" at bounding box center [1181, 22] width 57 height 14
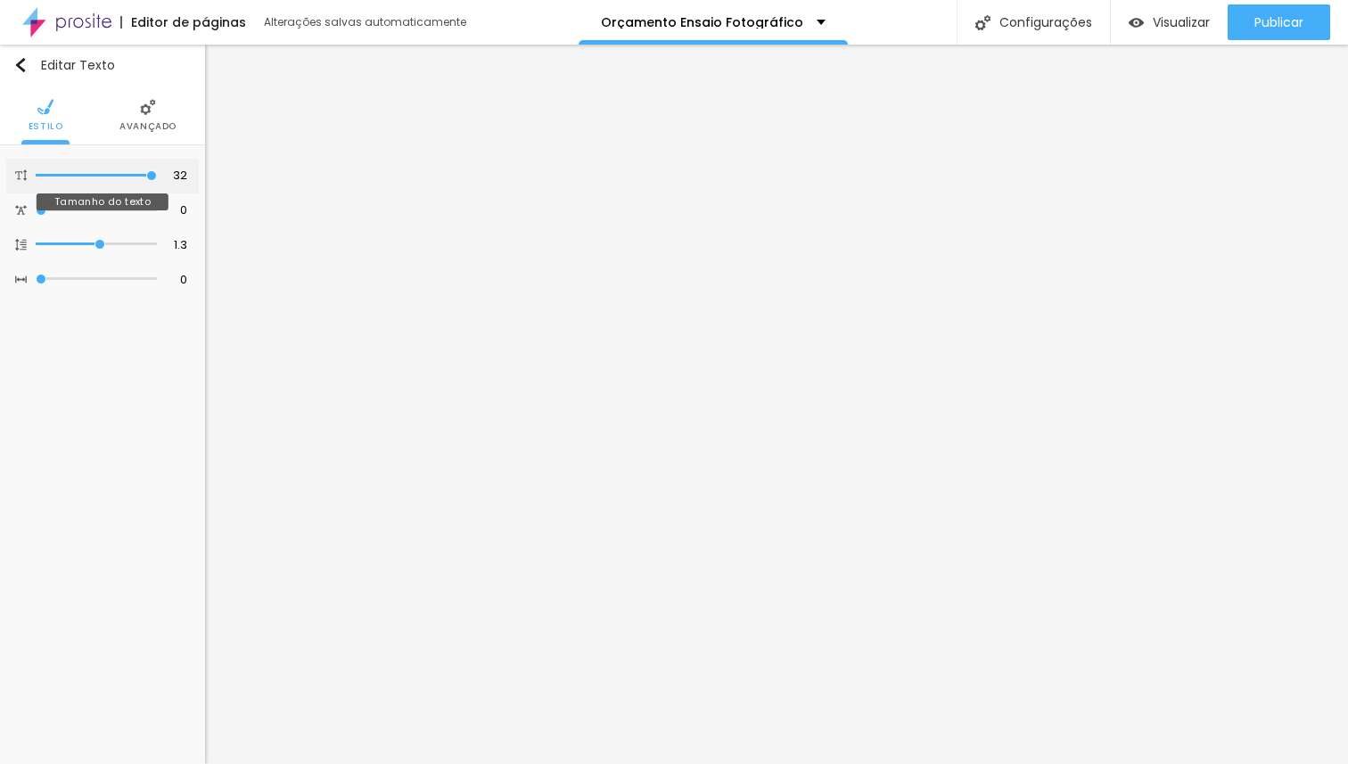
drag, startPoint x: 156, startPoint y: 176, endPoint x: 169, endPoint y: 178, distance: 12.8
click at [157, 178] on input "range" at bounding box center [96, 175] width 121 height 9
click at [116, 119] on ul "Estilo Avançado" at bounding box center [102, 116] width 205 height 60
click at [139, 119] on li "Avançado" at bounding box center [147, 115] width 57 height 59
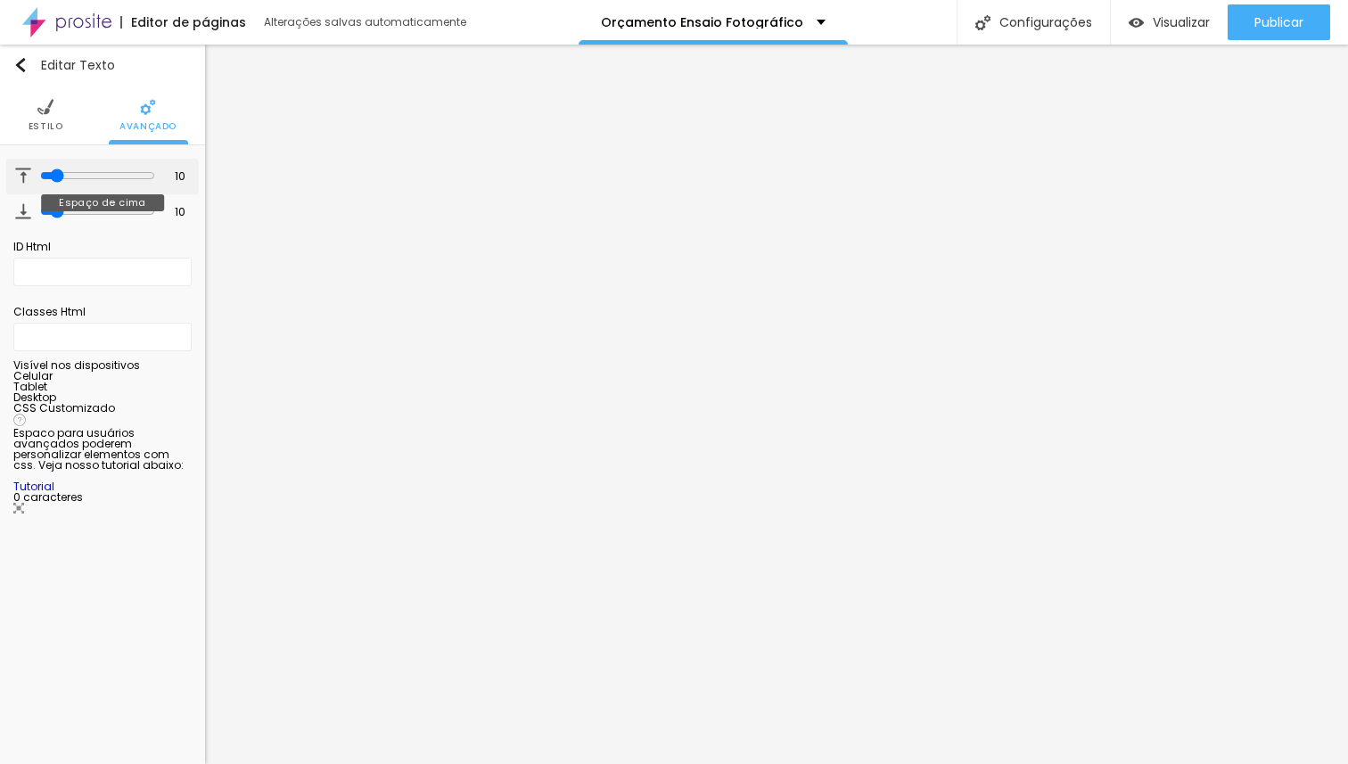
type input "16"
type input "17"
type input "25"
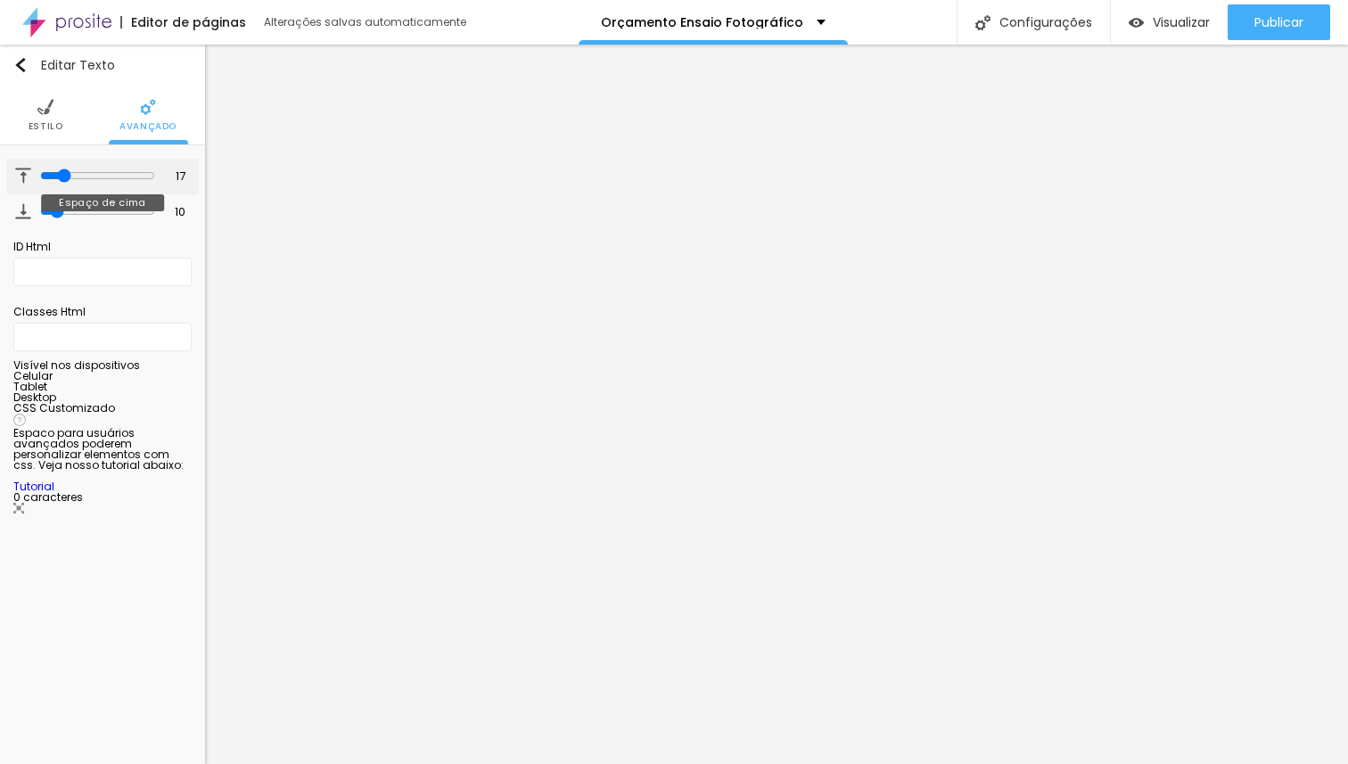
type input "25"
type input "28"
type input "30"
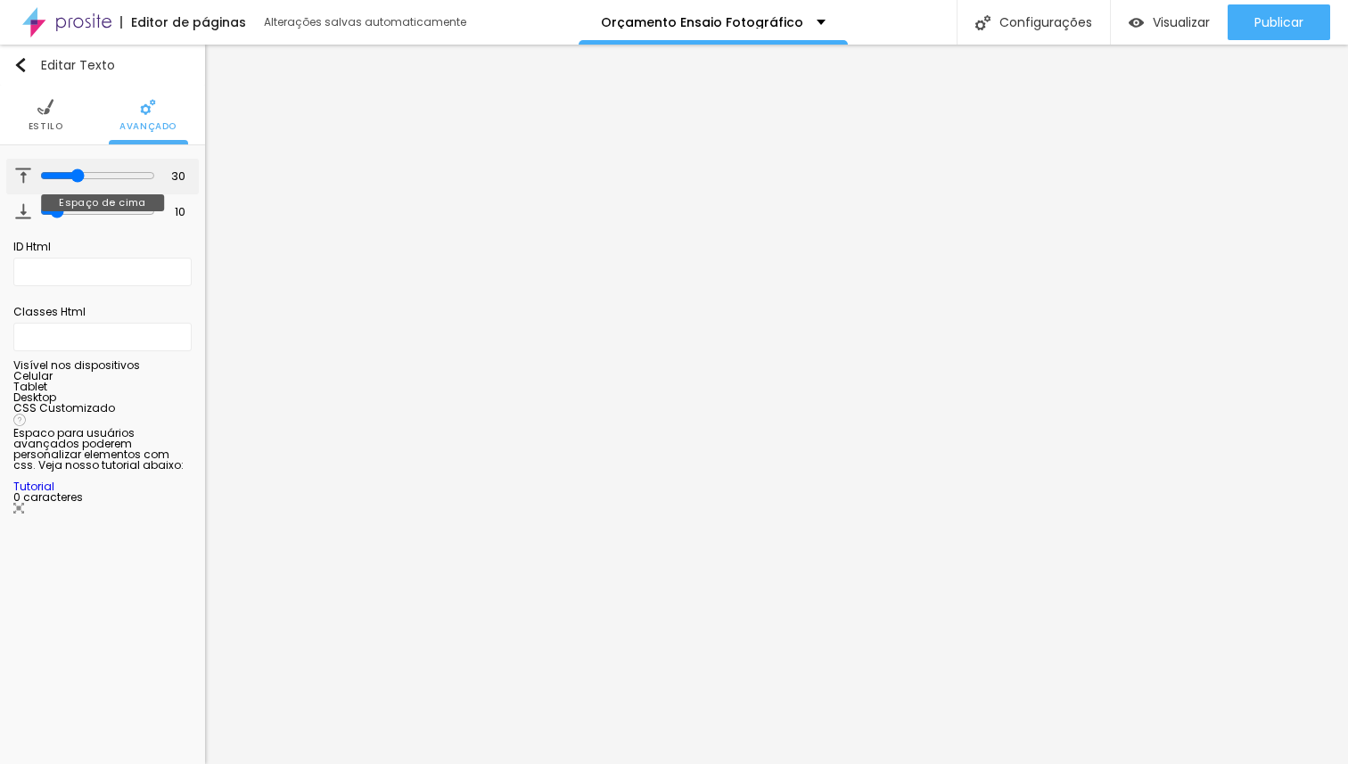
type input "32"
type input "33"
type input "34"
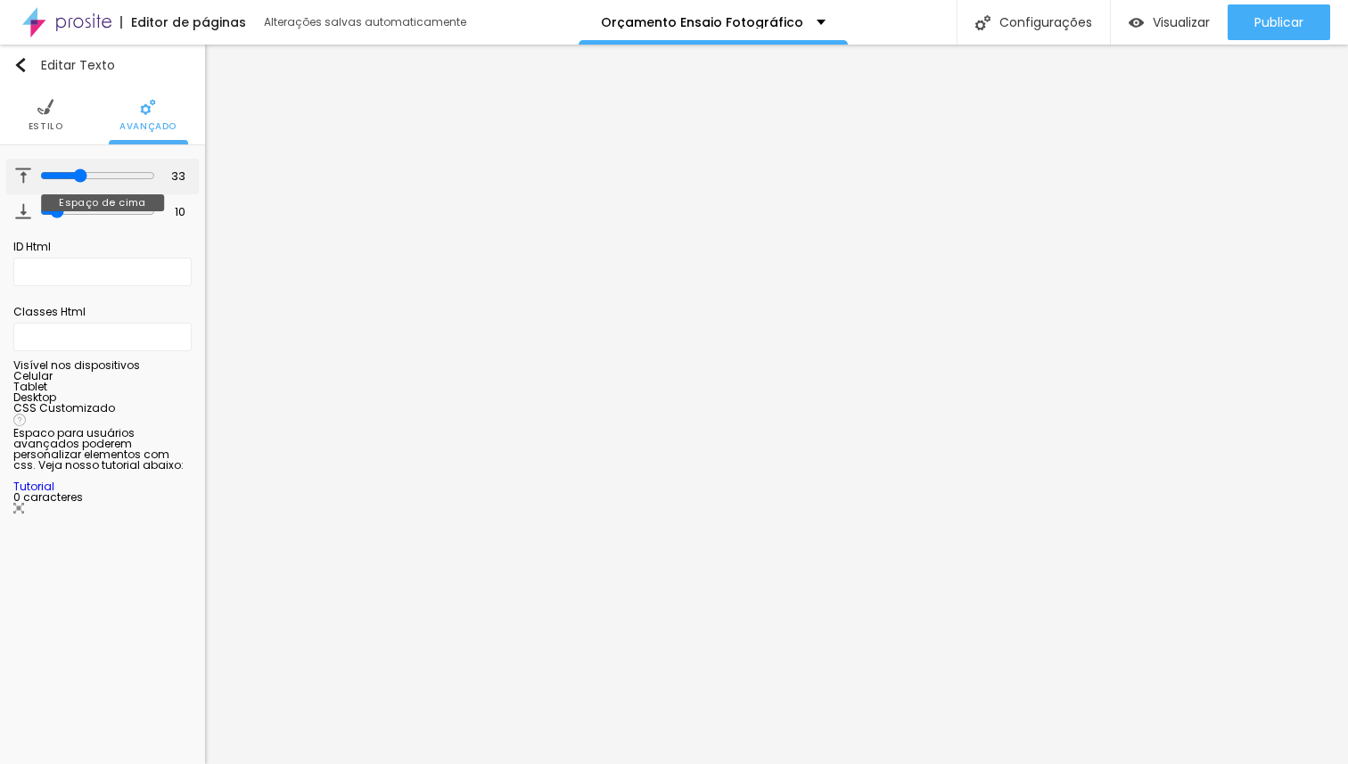
type input "34"
type input "35"
type input "33"
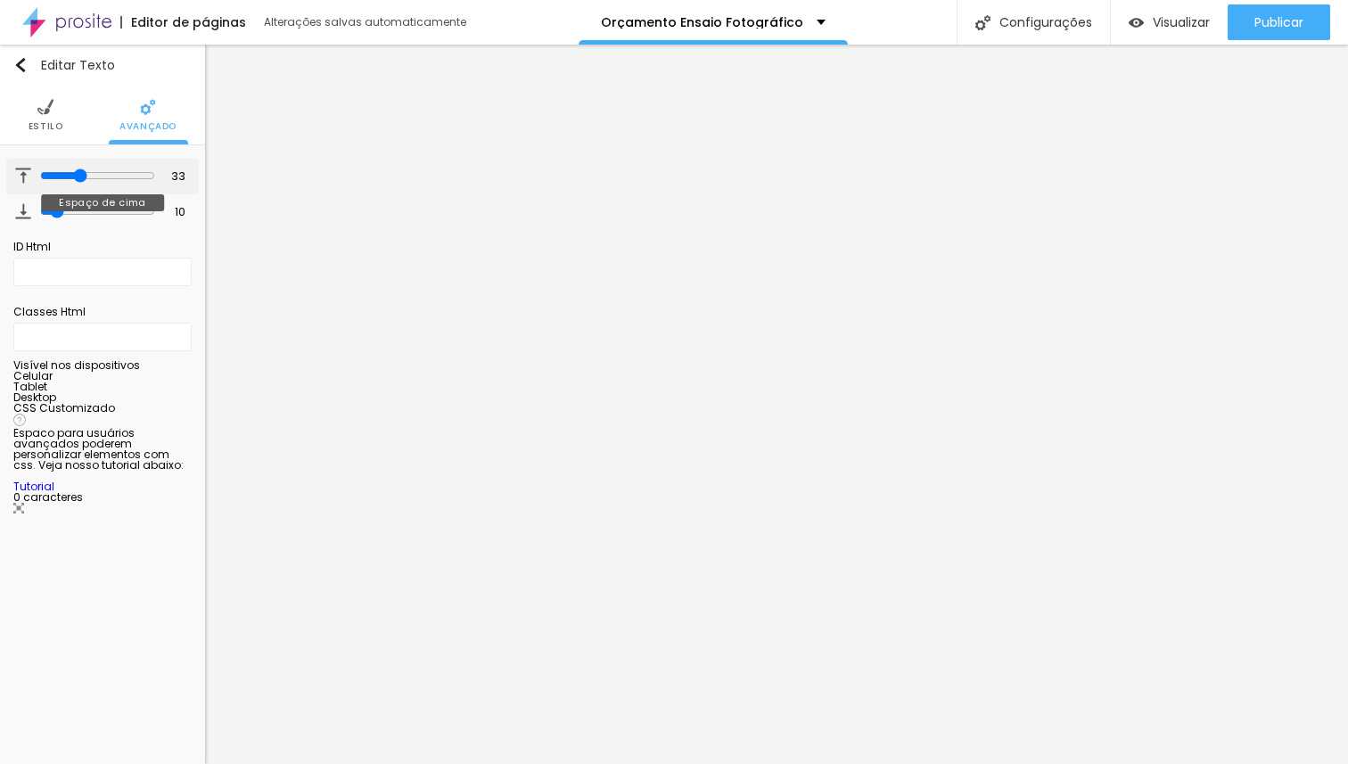
type input "14"
type input "6"
type input "0"
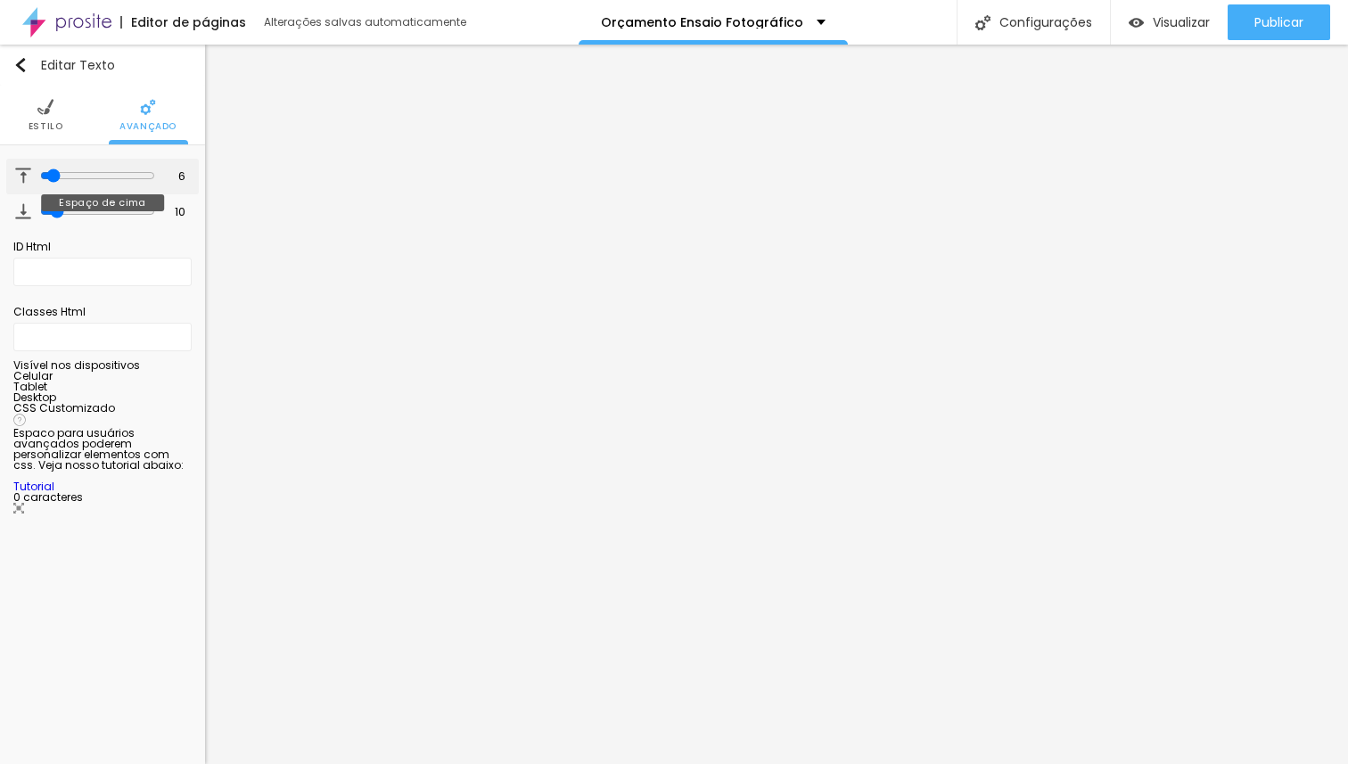
type input "0"
type input "27"
type input "42"
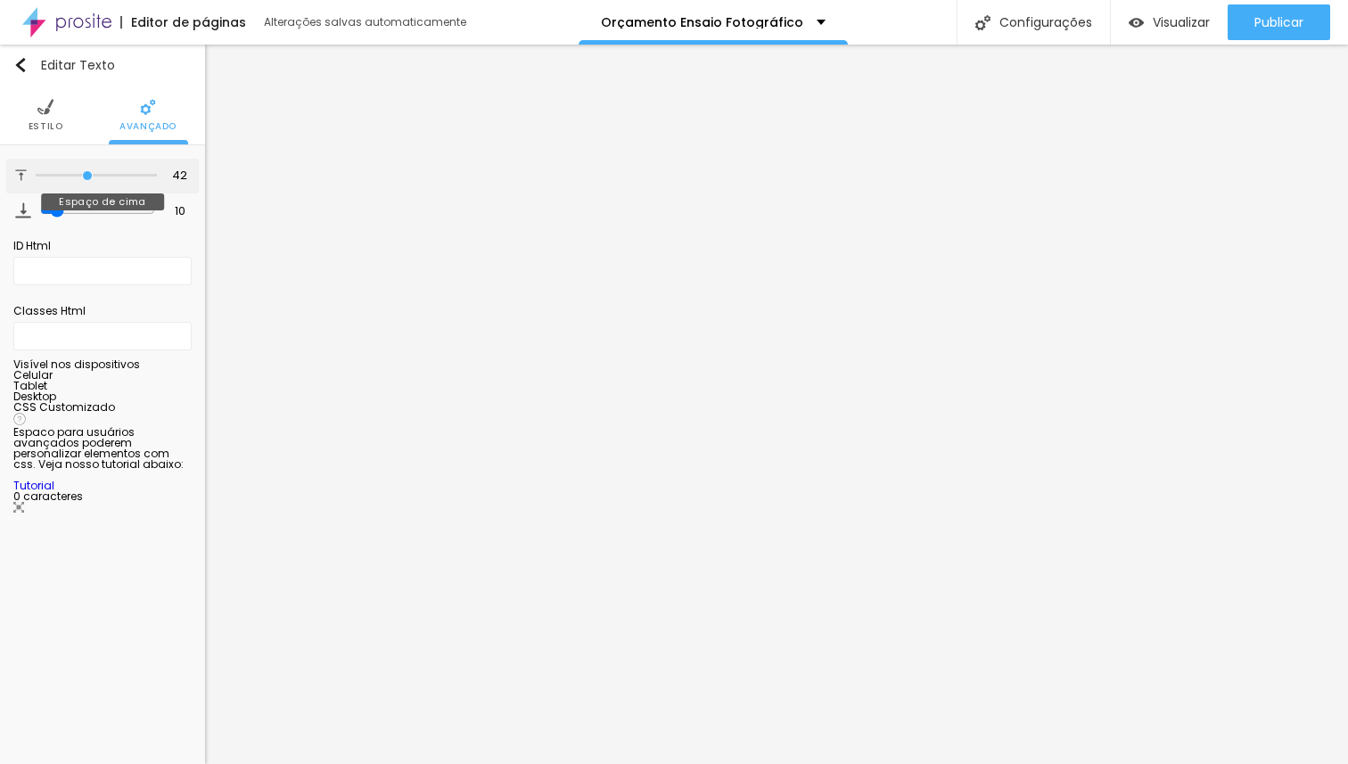
type input "49"
type input "50"
type input "51"
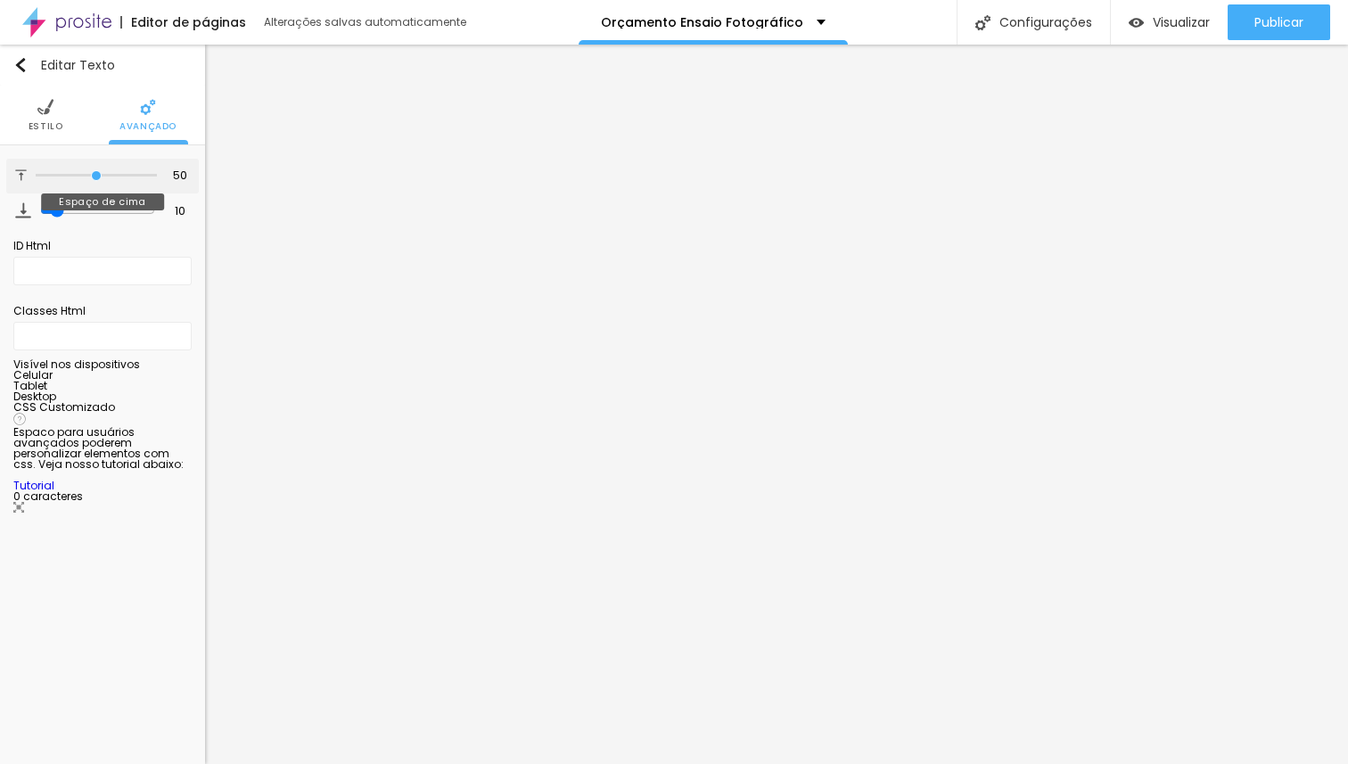
type input "51"
type input "52"
type input "53"
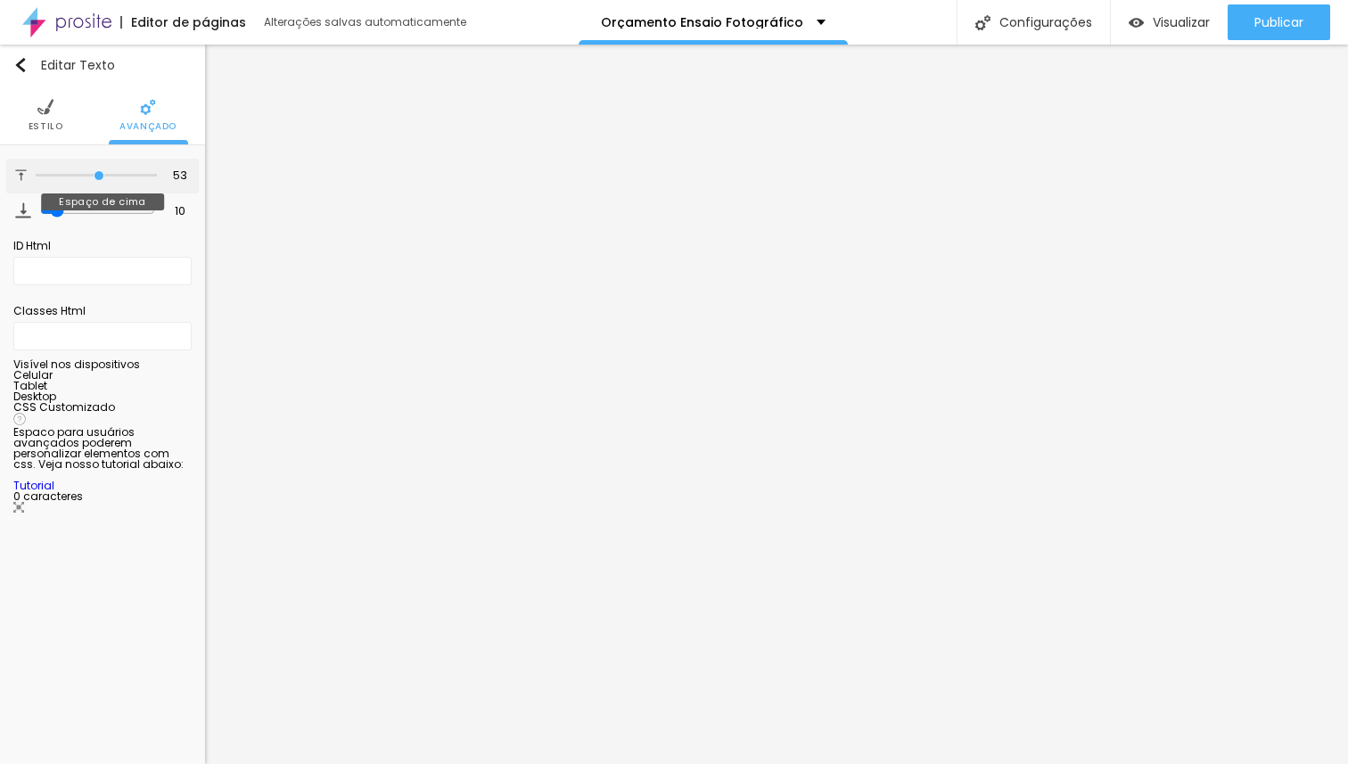
type input "54"
type input "55"
type input "56"
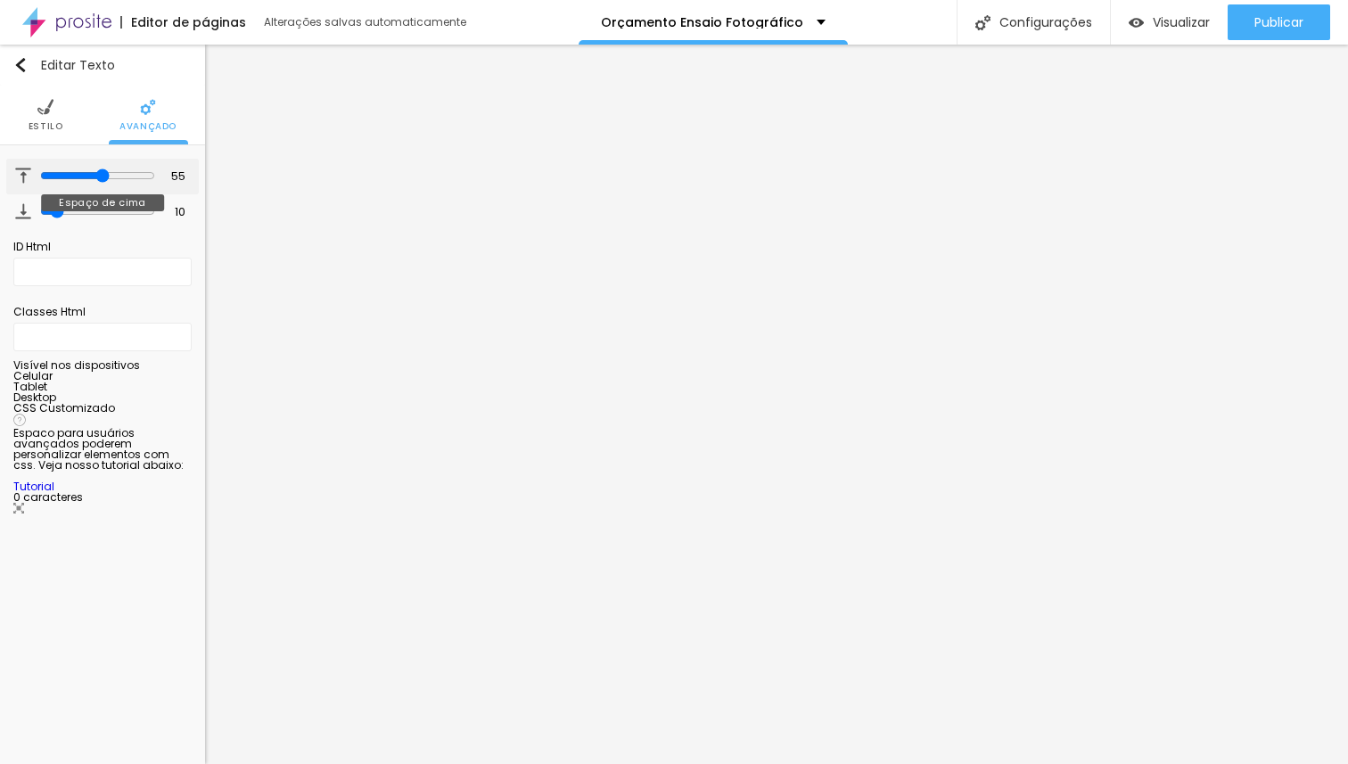
type input "56"
type input "58"
type input "59"
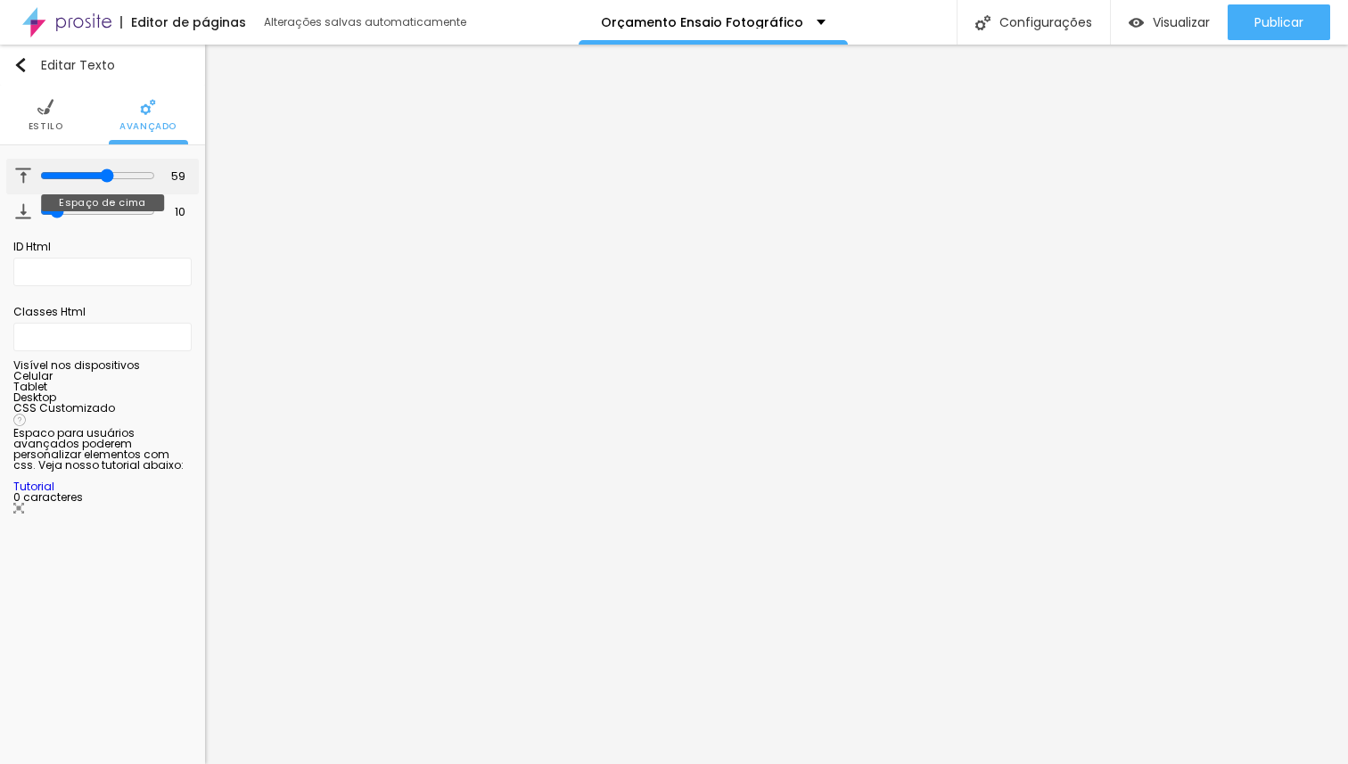
type input "61"
type input "64"
type input "65"
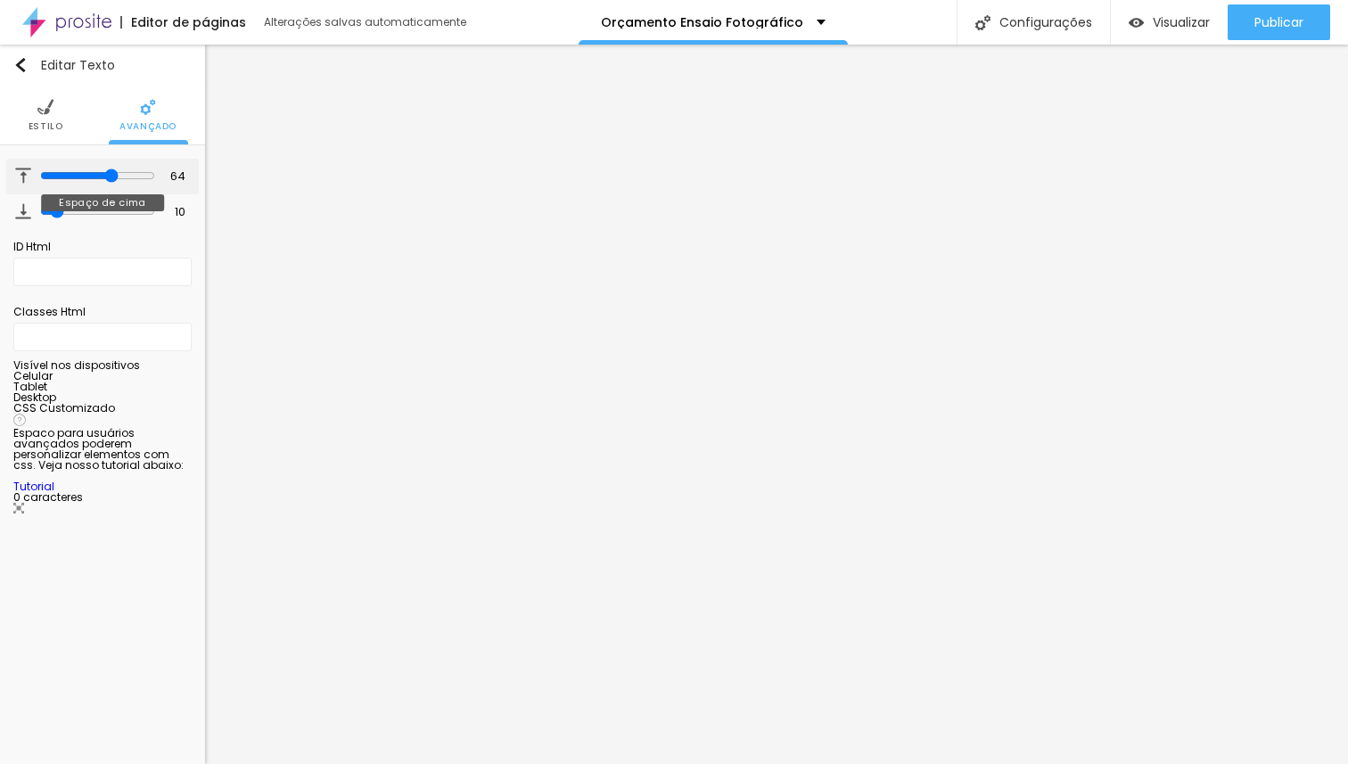
type input "65"
type input "74"
type input "78"
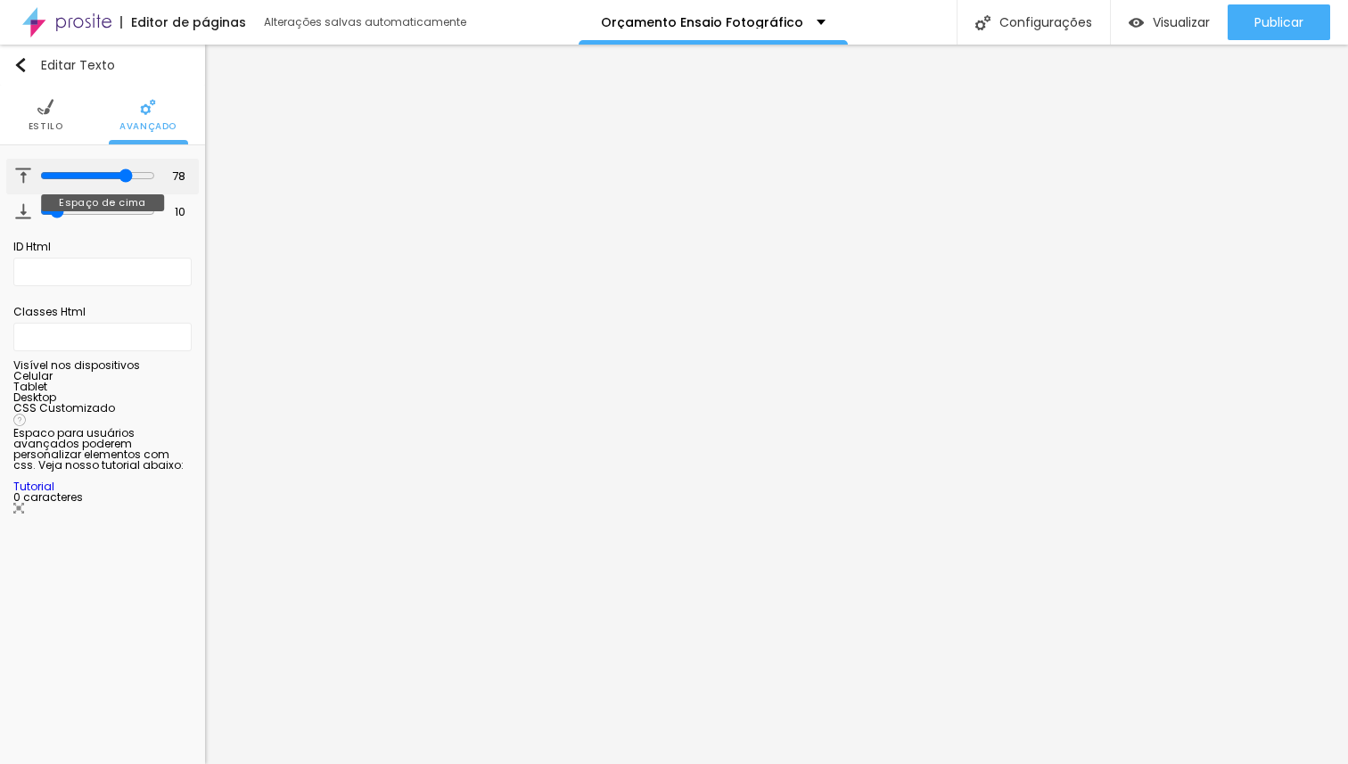
type input "82"
type input "86"
type input "87"
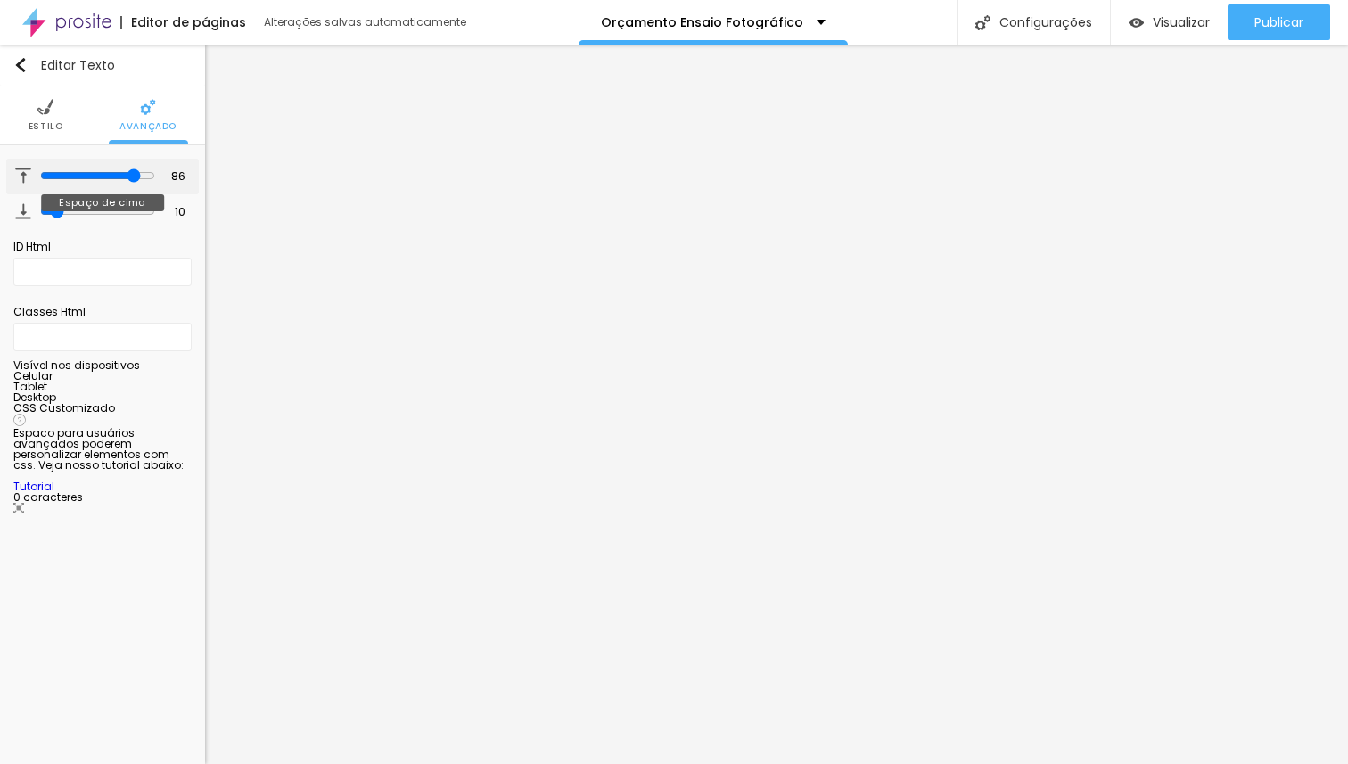
type input "87"
type input "89"
type input "92"
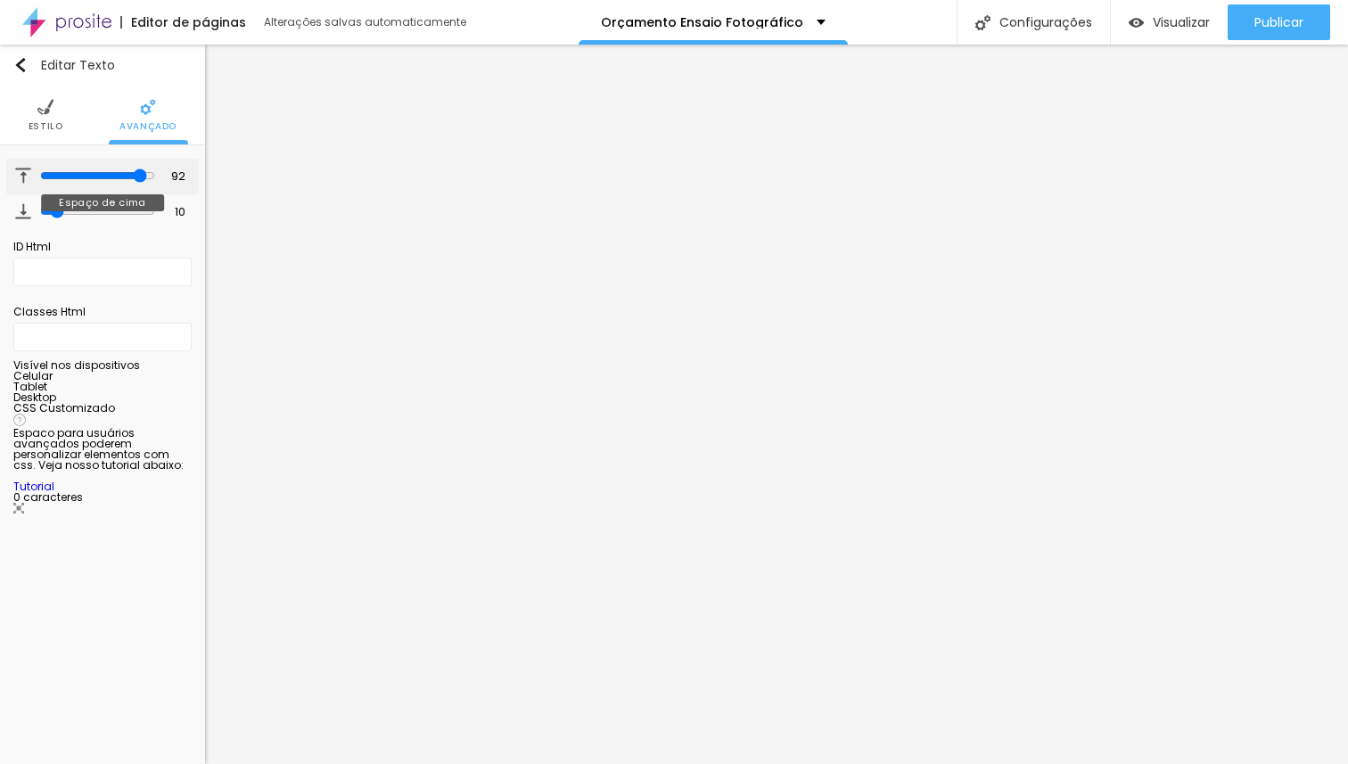
type input "93"
type input "95"
type input "98"
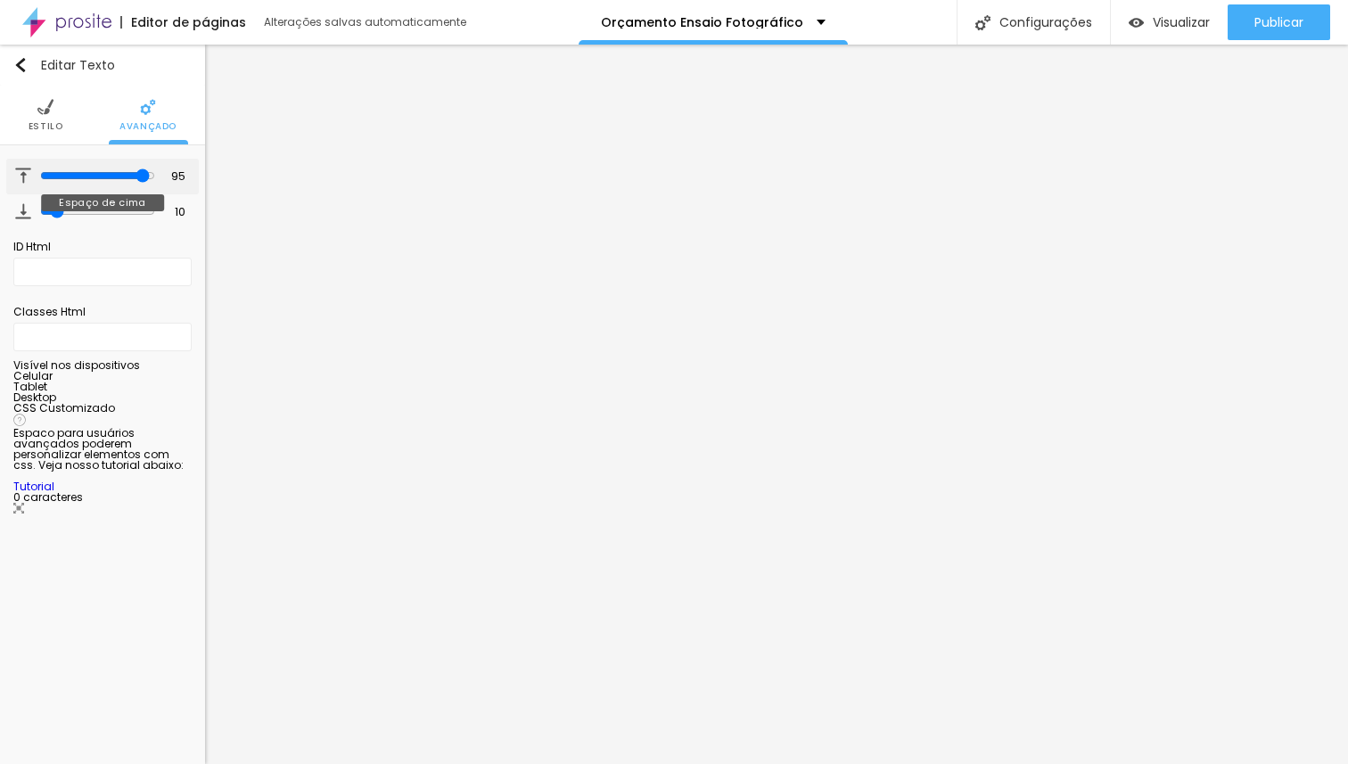
type input "98"
type input "99"
type input "100"
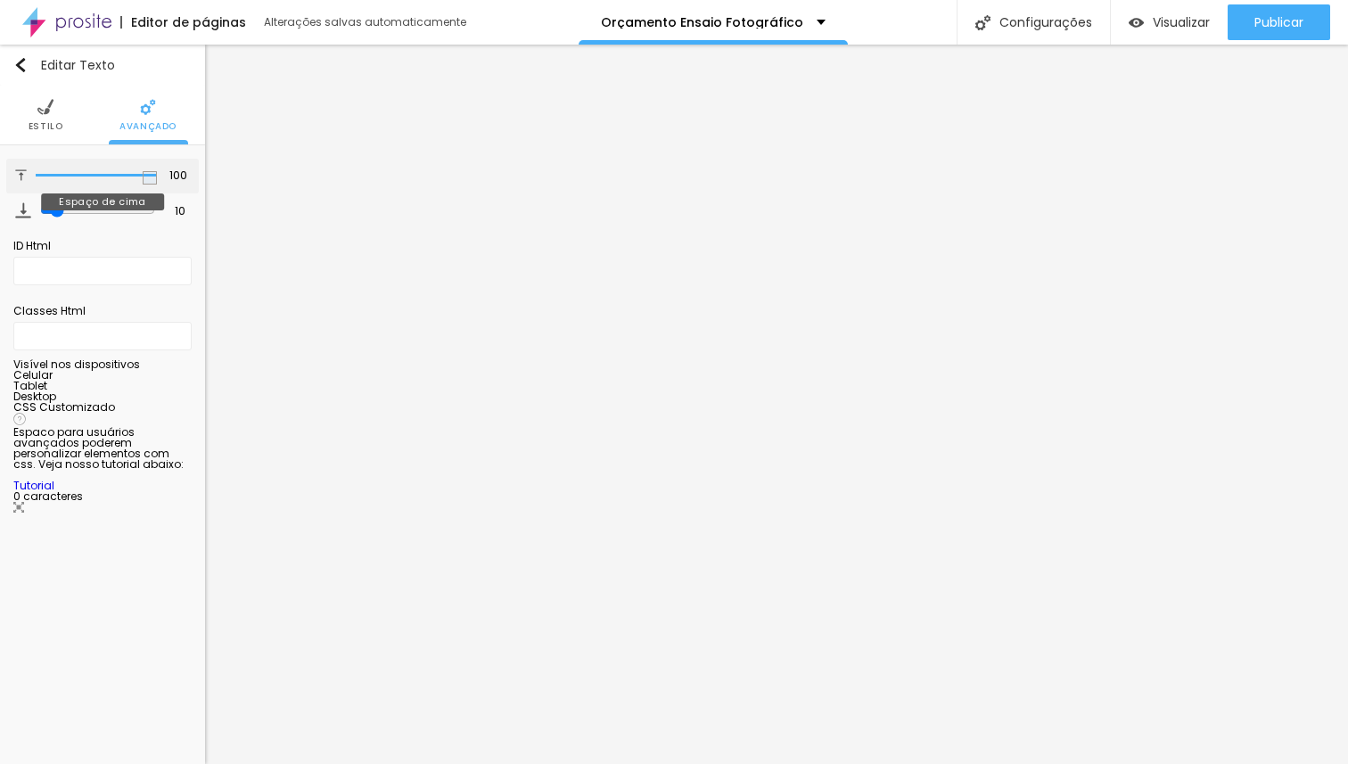
type input "97"
type input "84"
type input "79"
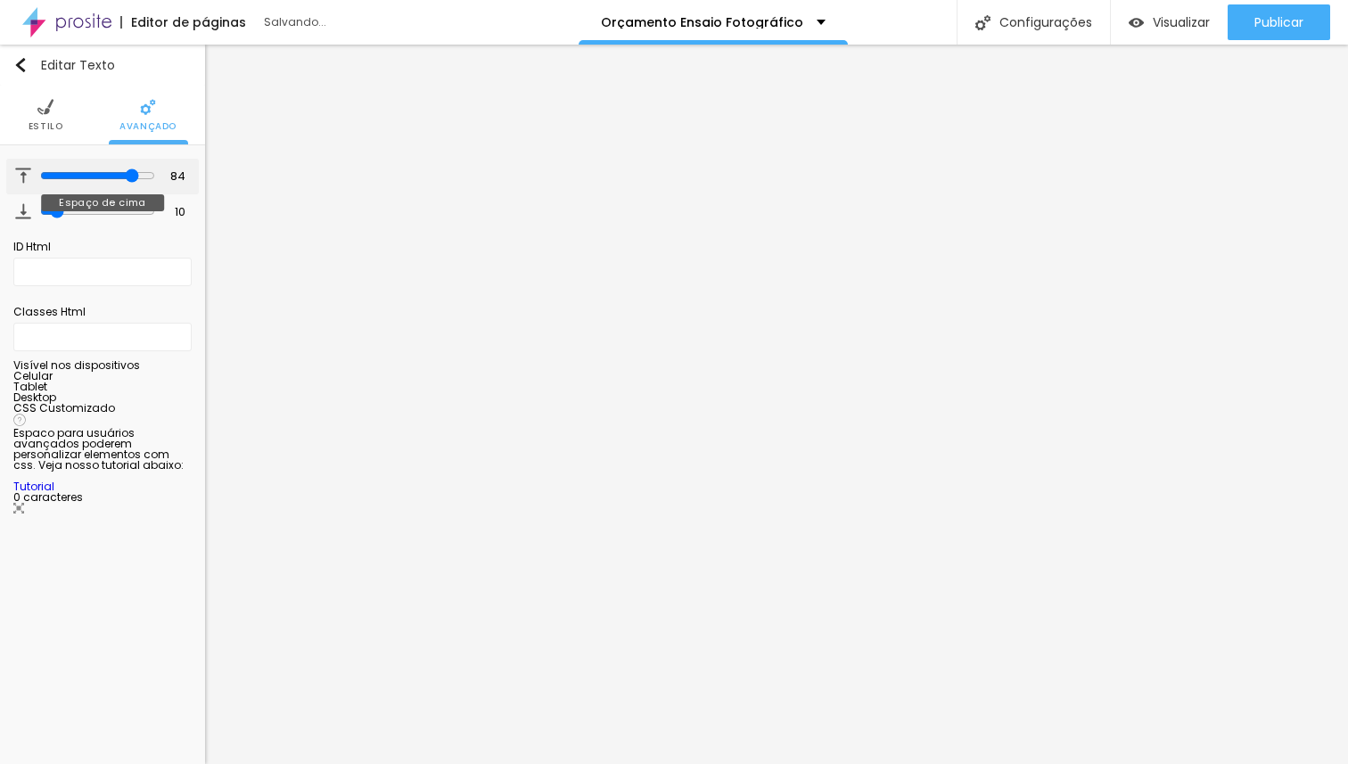
type input "79"
type input "78"
type input "77"
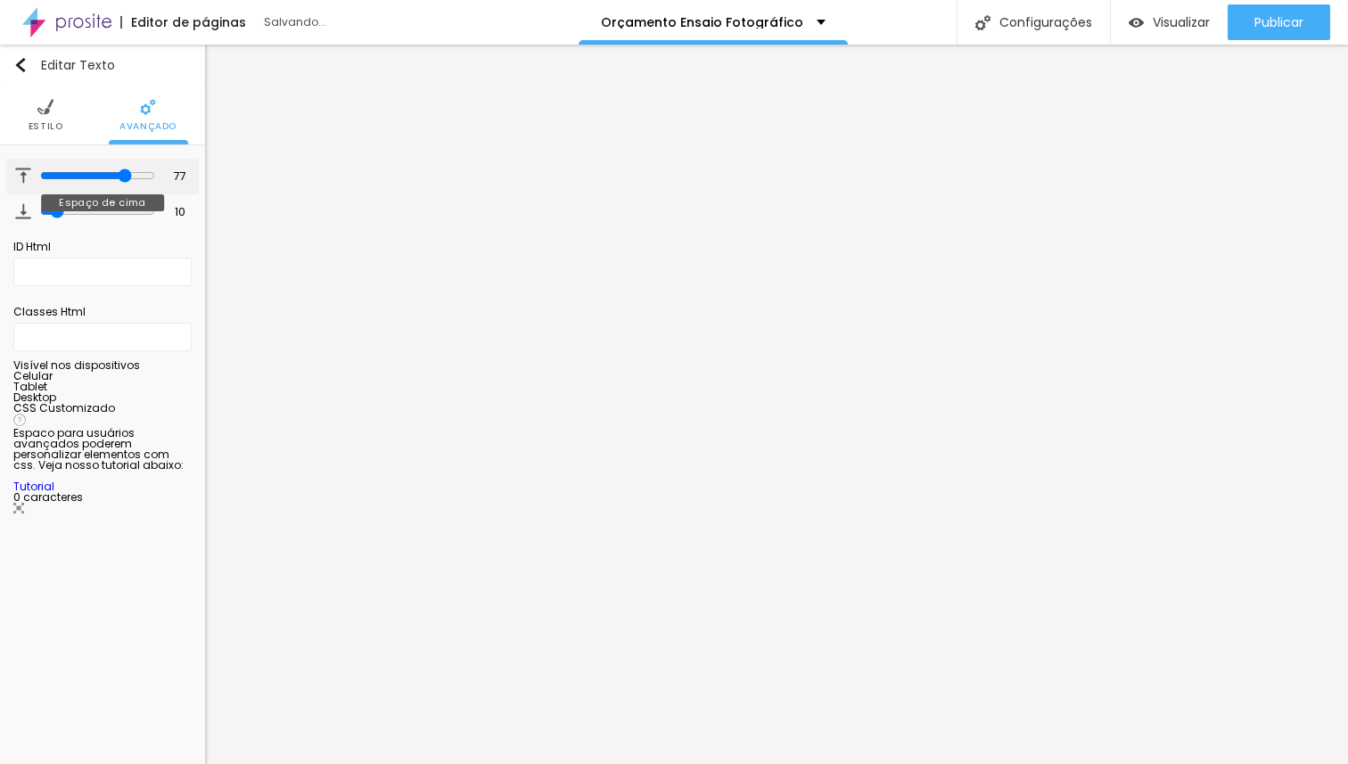
type input "76"
type input "75"
type input "74"
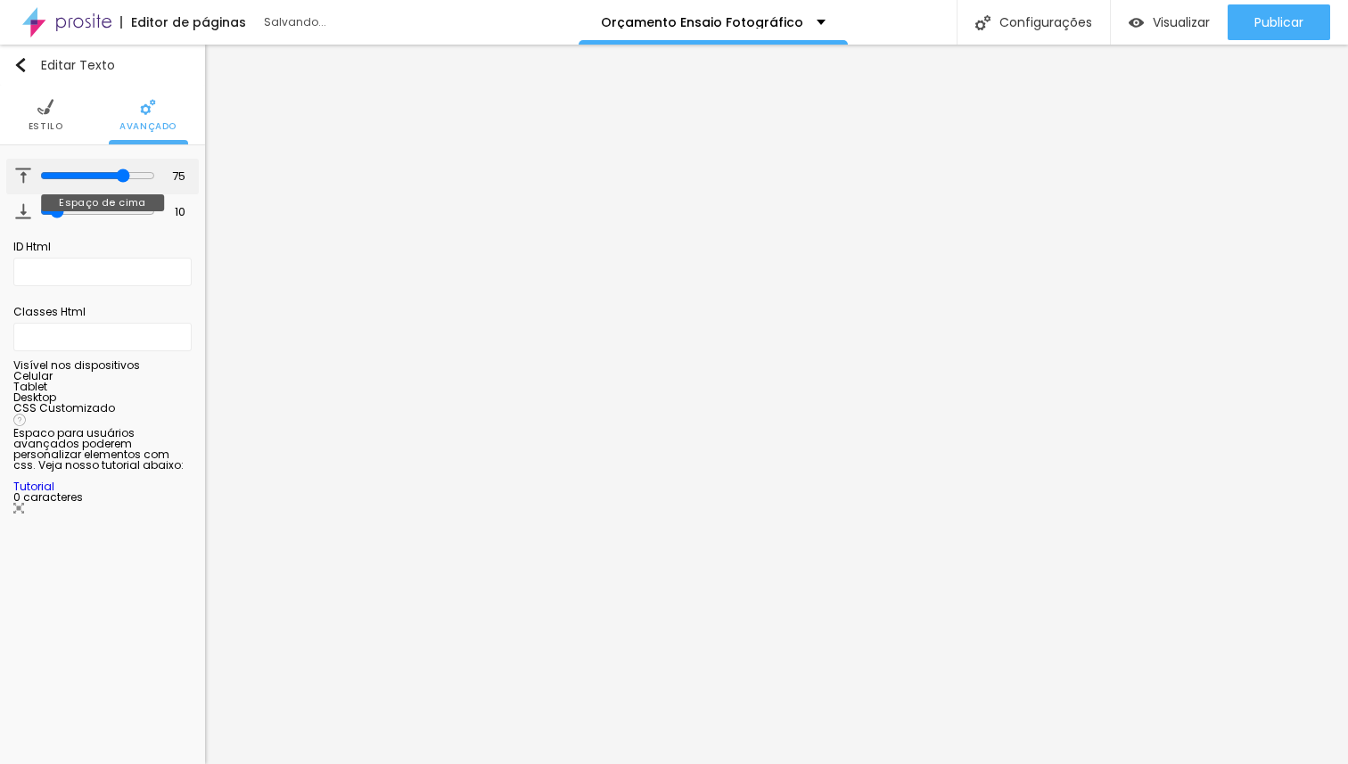
type input "74"
type input "73"
type input "72"
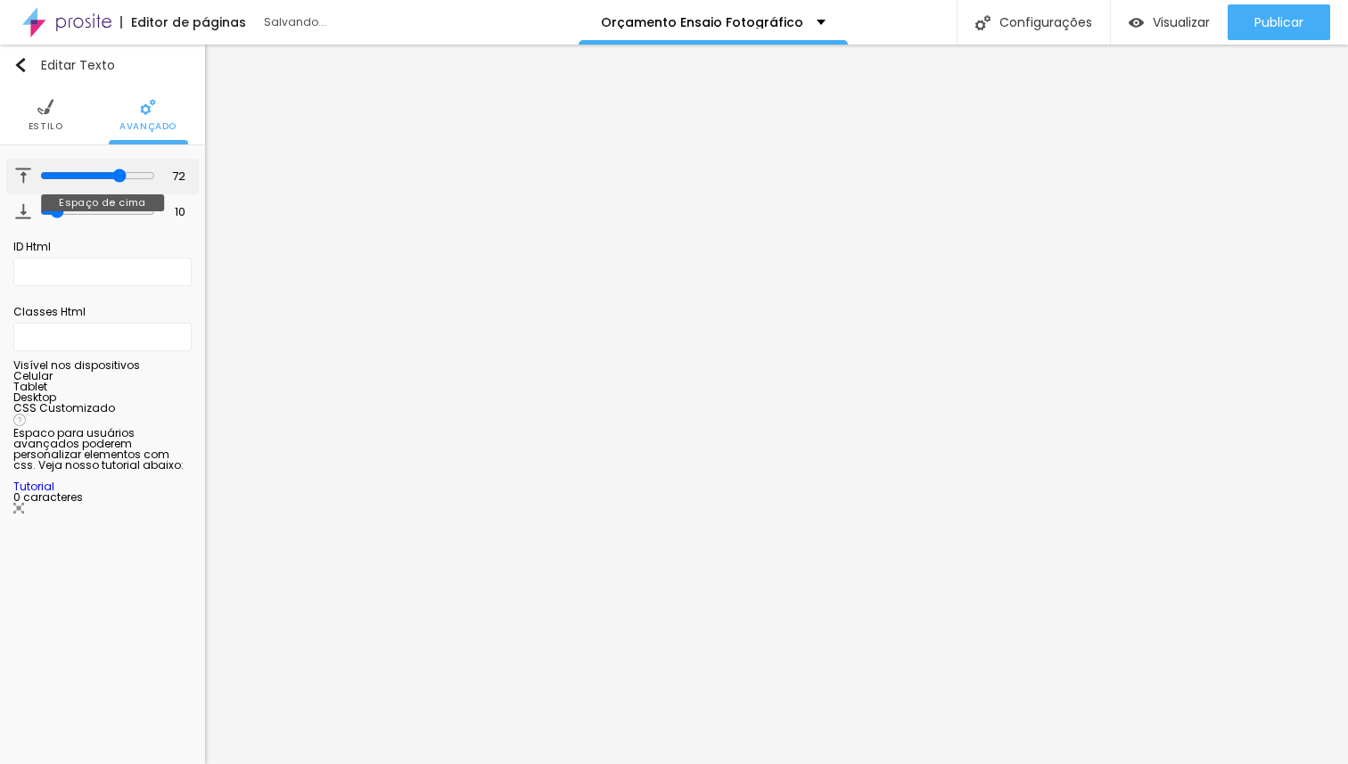
type input "71"
type input "70"
type input "69"
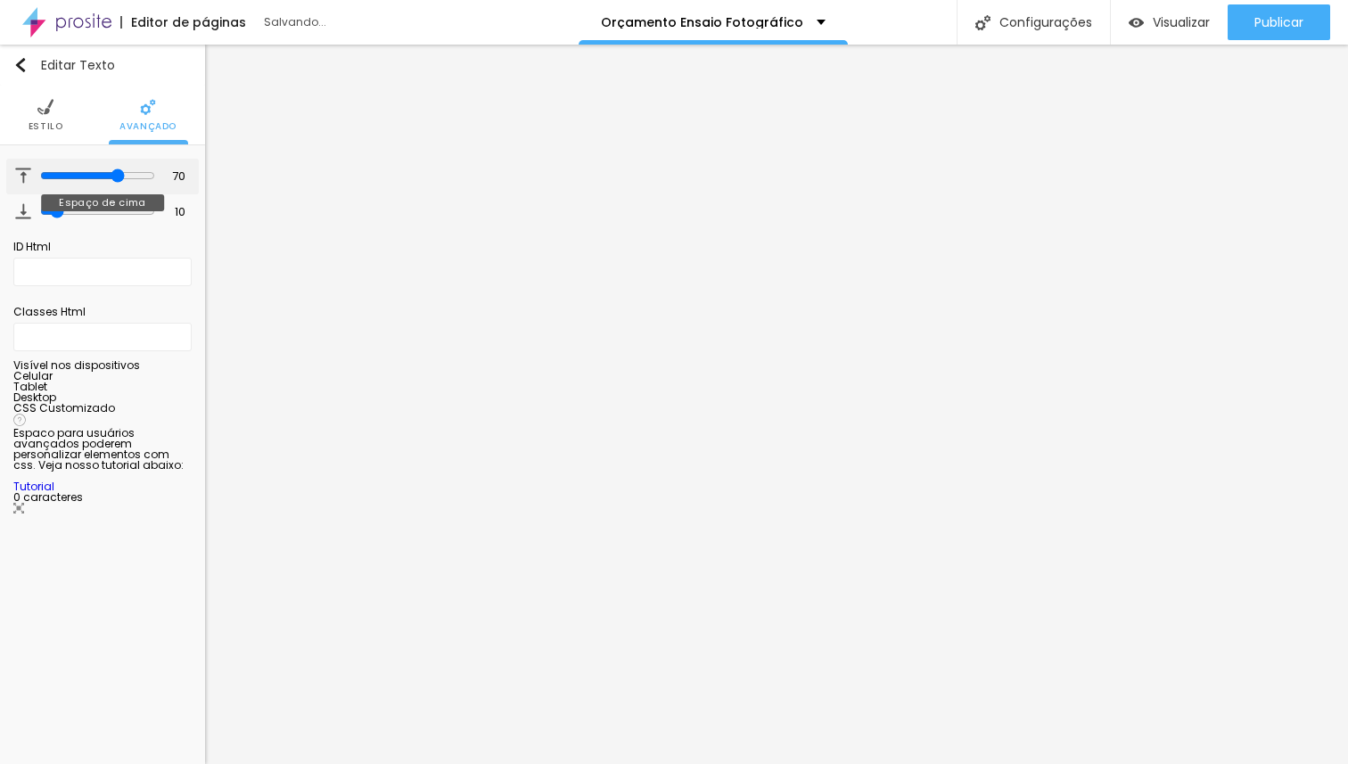
type input "69"
type input "68"
type input "66"
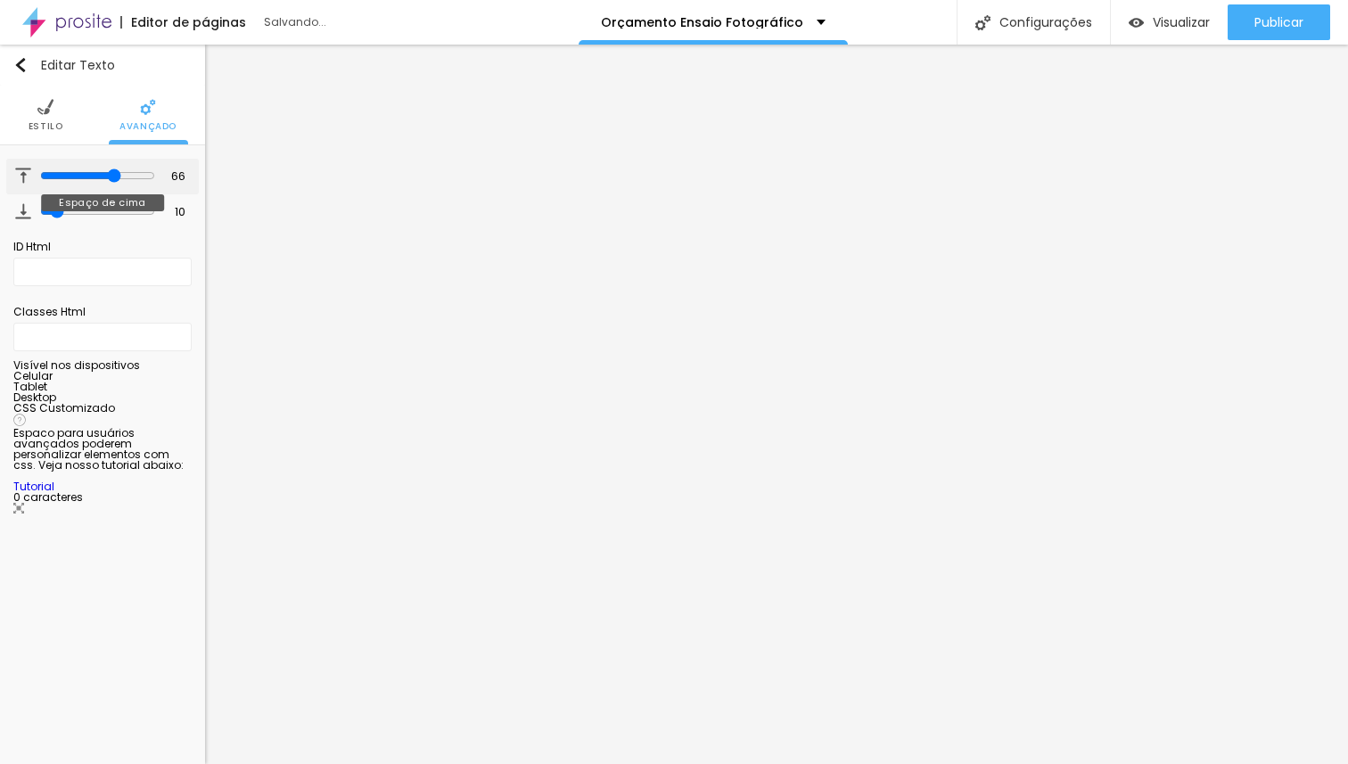
type input "65"
type input "64"
type input "63"
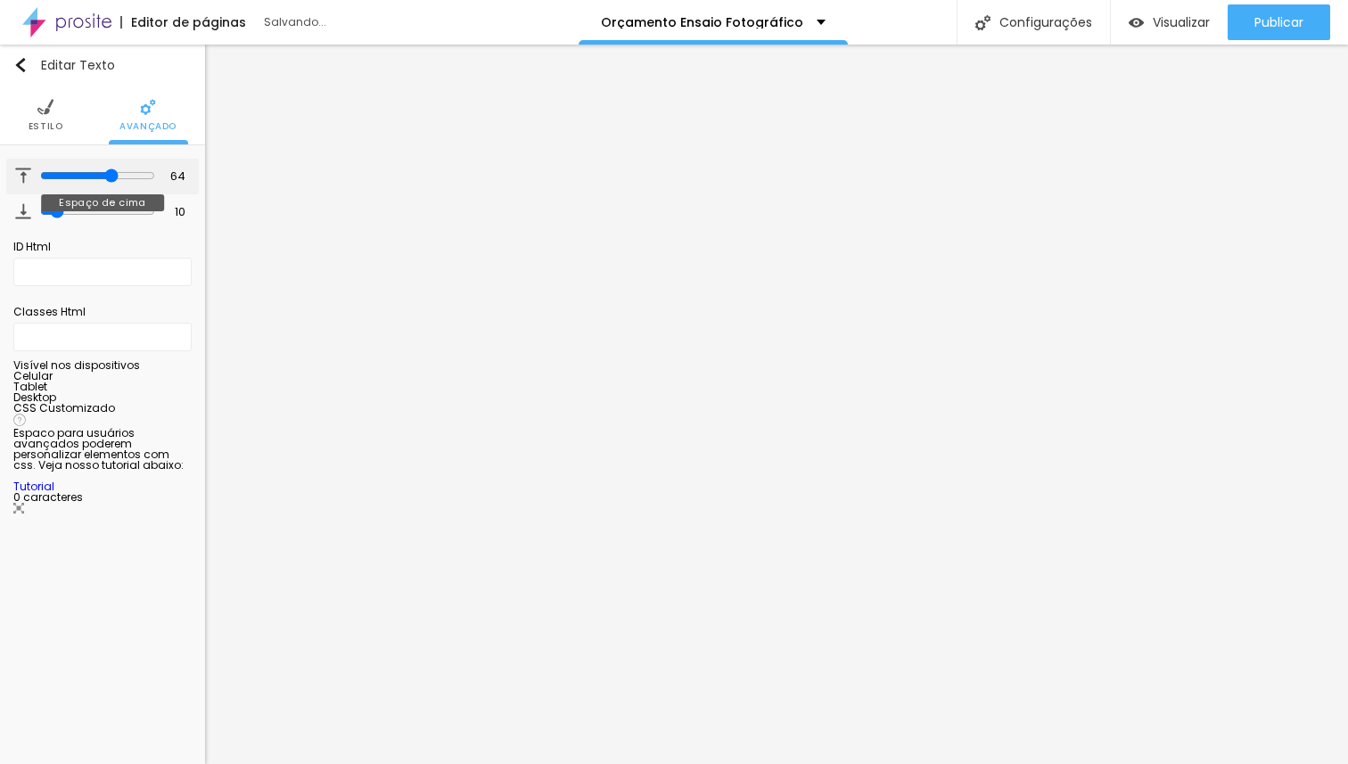
type input "63"
type input "61"
type input "60"
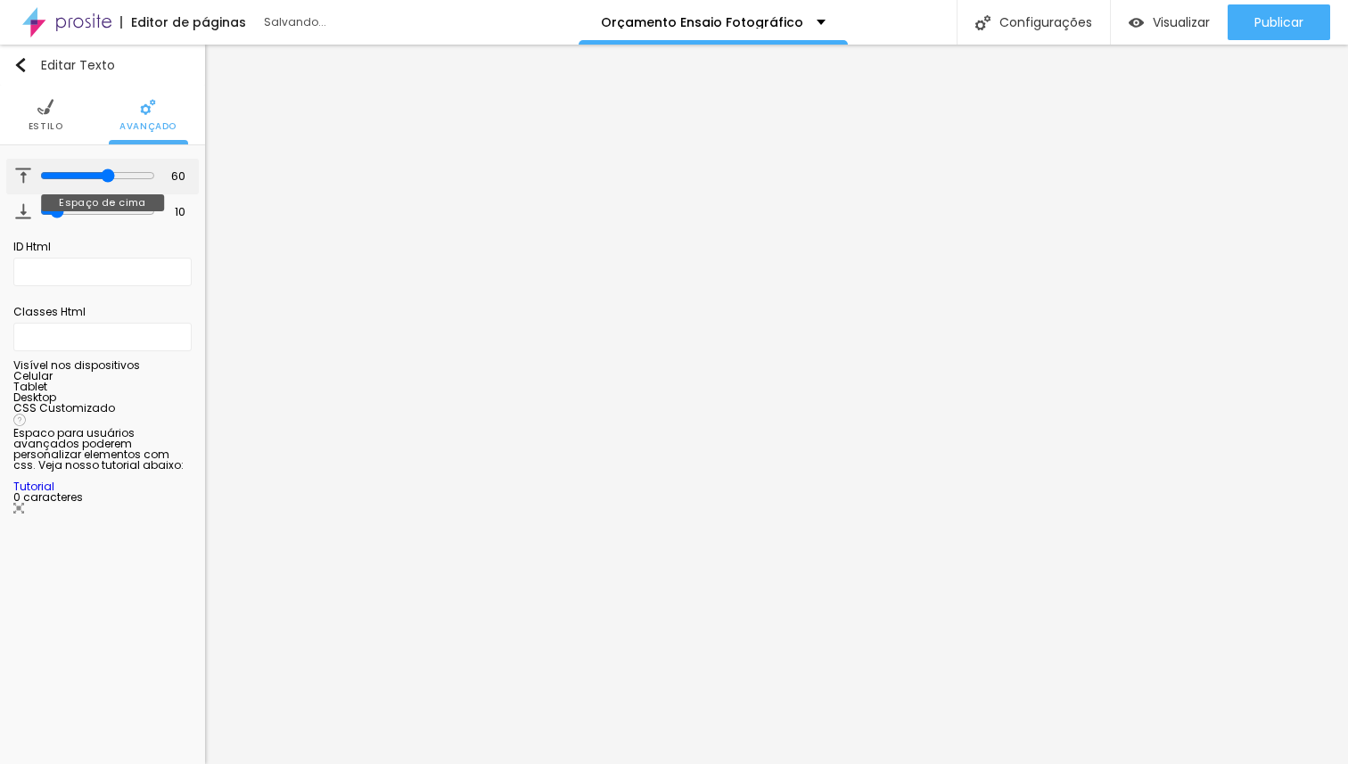
type input "59"
type input "58"
type input "56"
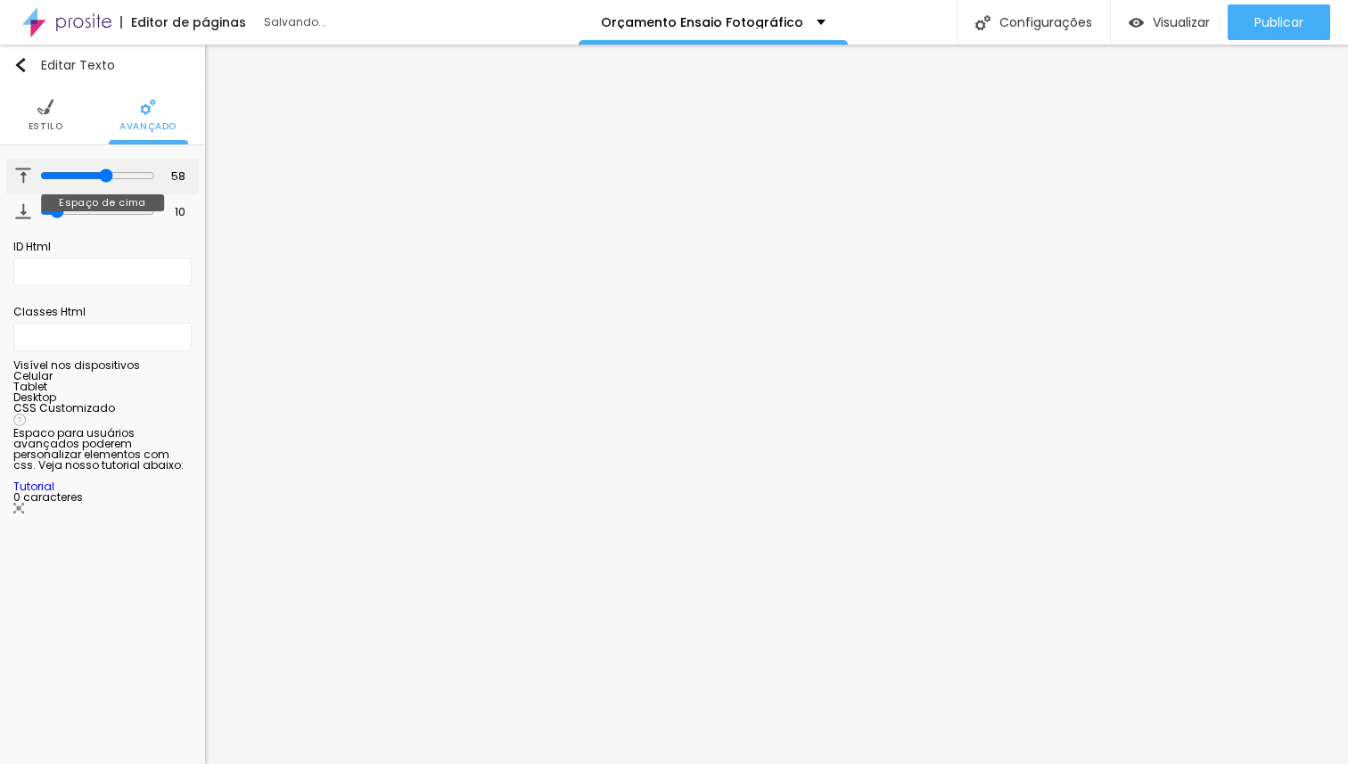
type input "56"
type input "55"
type input "54"
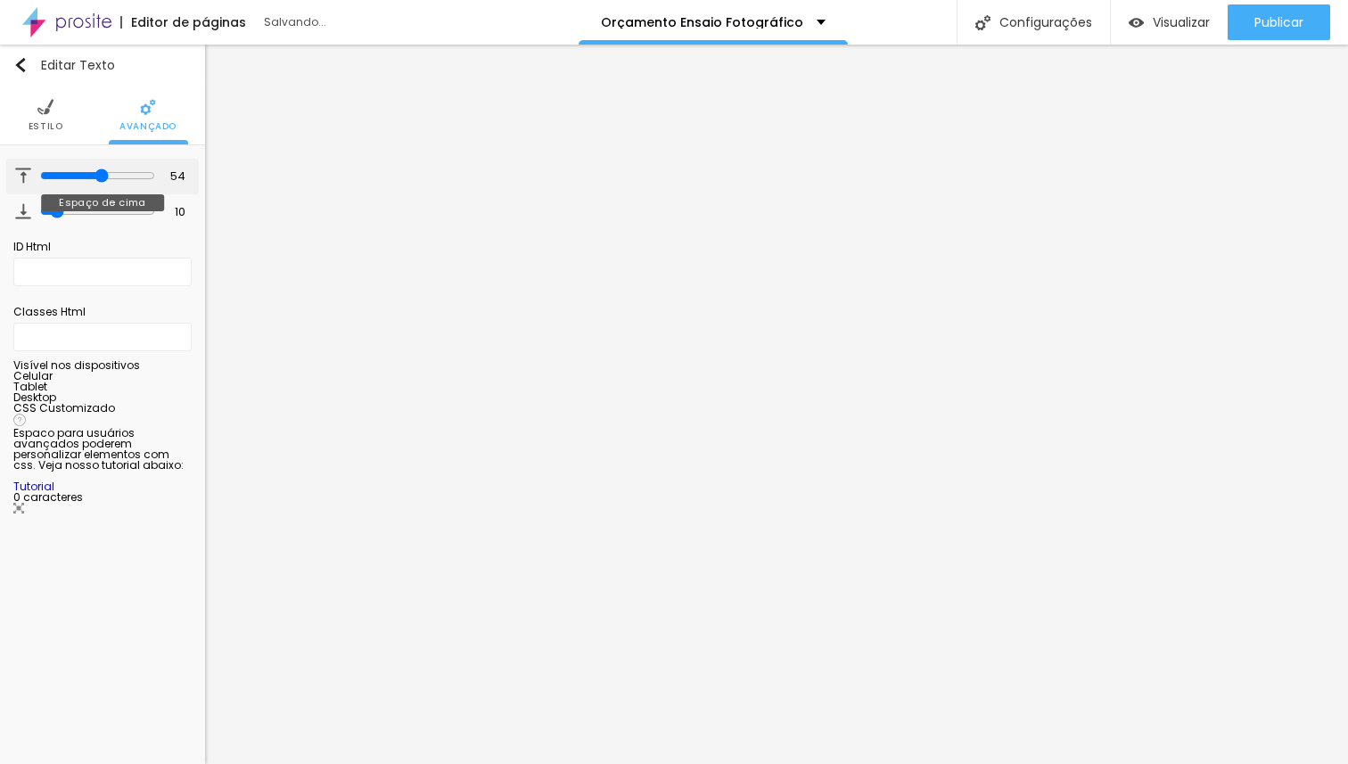
type input "53"
type input "52"
type input "51"
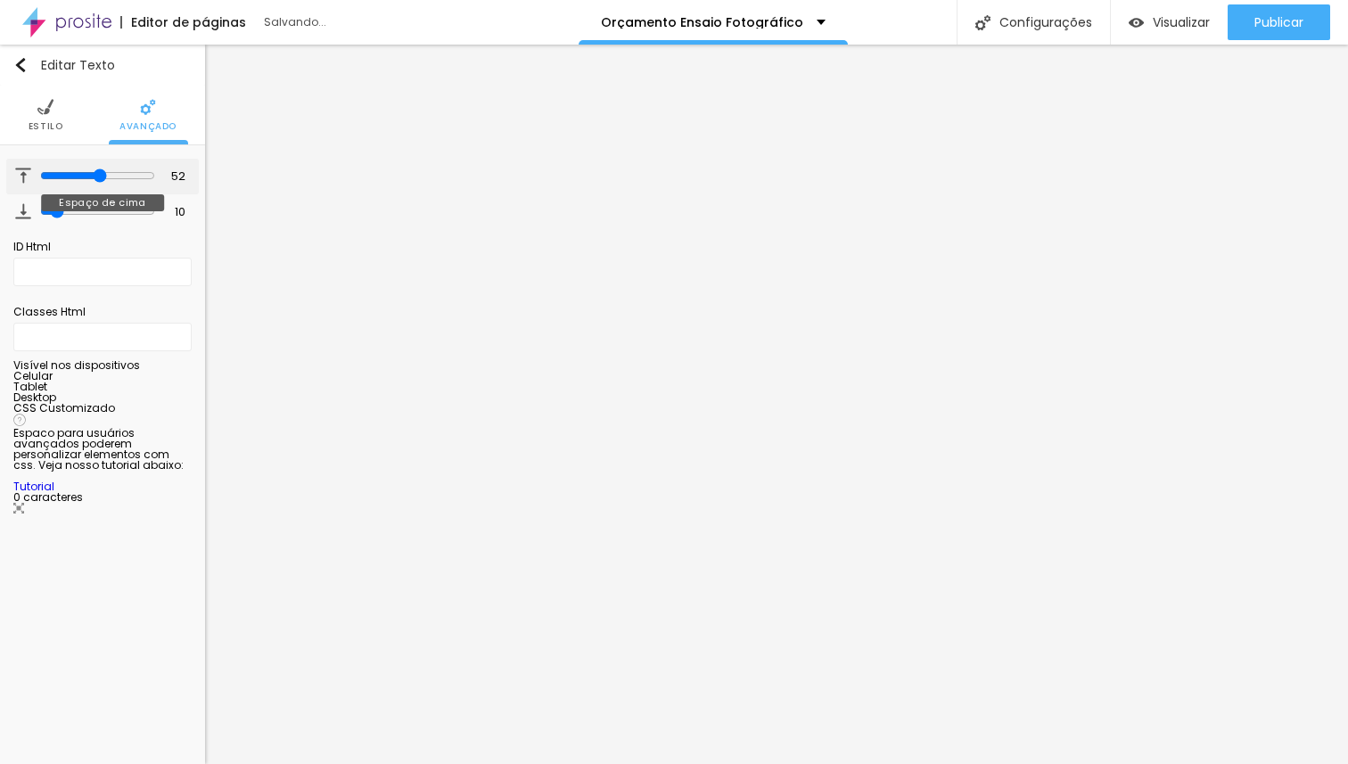
type input "51"
type input "54"
type input "57"
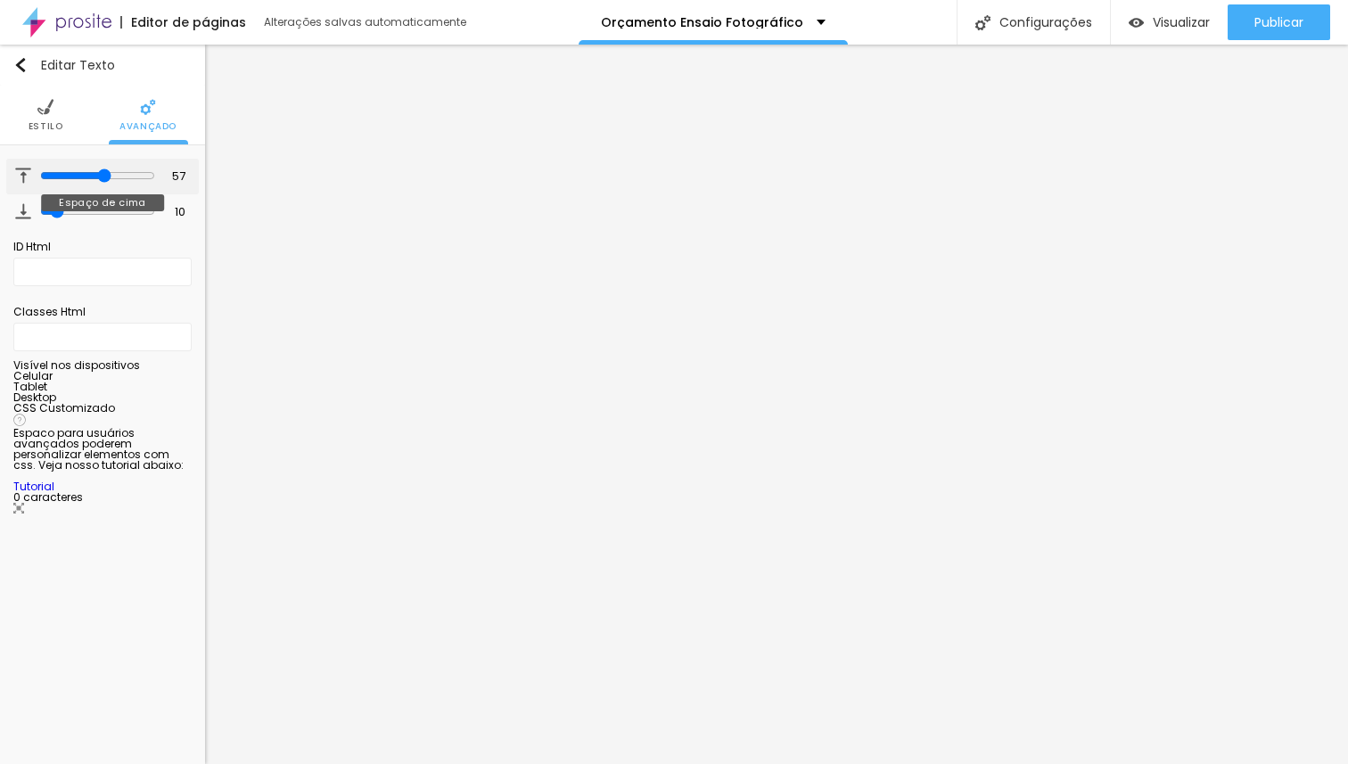
type input "59"
type input "61"
type input "65"
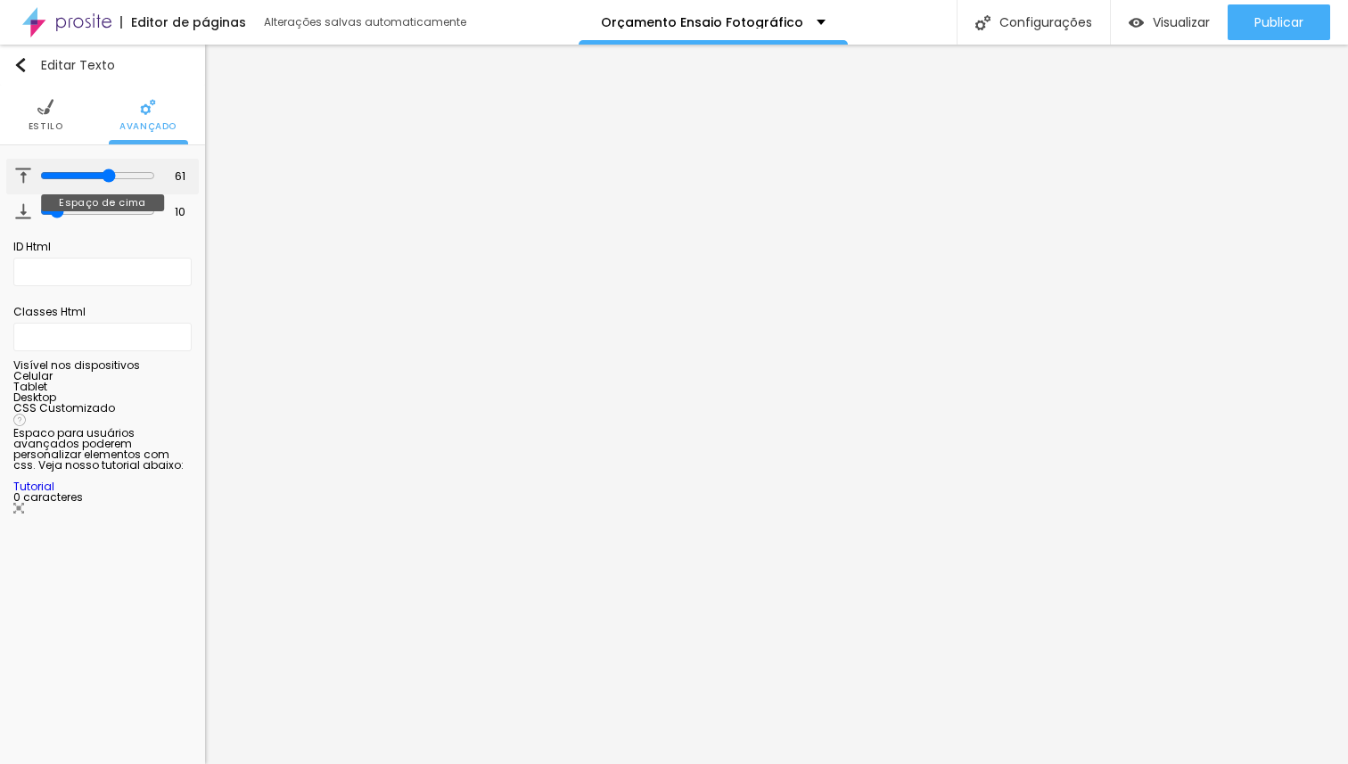
type input "65"
type input "66"
drag, startPoint x: 59, startPoint y: 177, endPoint x: 36, endPoint y: 201, distance: 33.4
click at [36, 180] on input "range" at bounding box center [96, 175] width 121 height 9
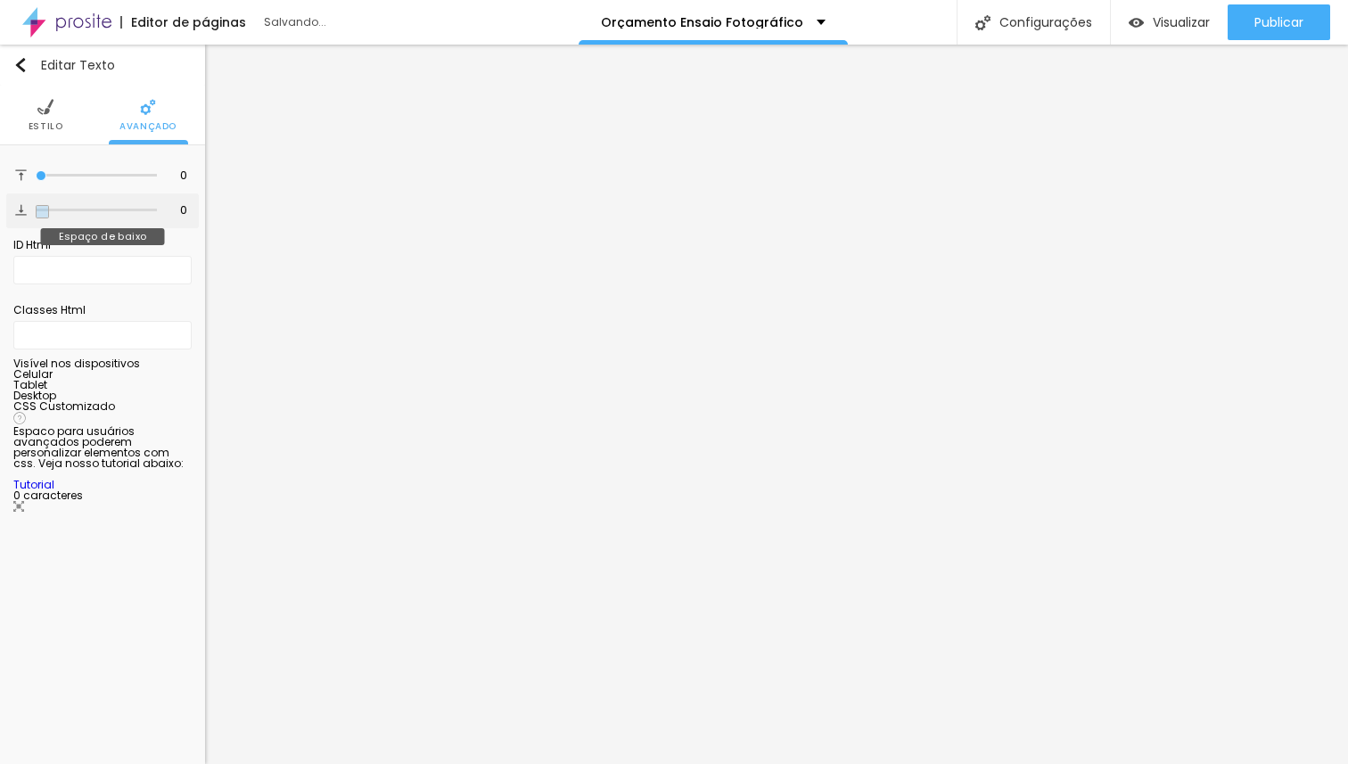
drag, startPoint x: 46, startPoint y: 207, endPoint x: 7, endPoint y: 208, distance: 39.2
click at [36, 208] on input "range" at bounding box center [96, 210] width 121 height 9
click at [49, 119] on li "Estilo" at bounding box center [46, 115] width 35 height 59
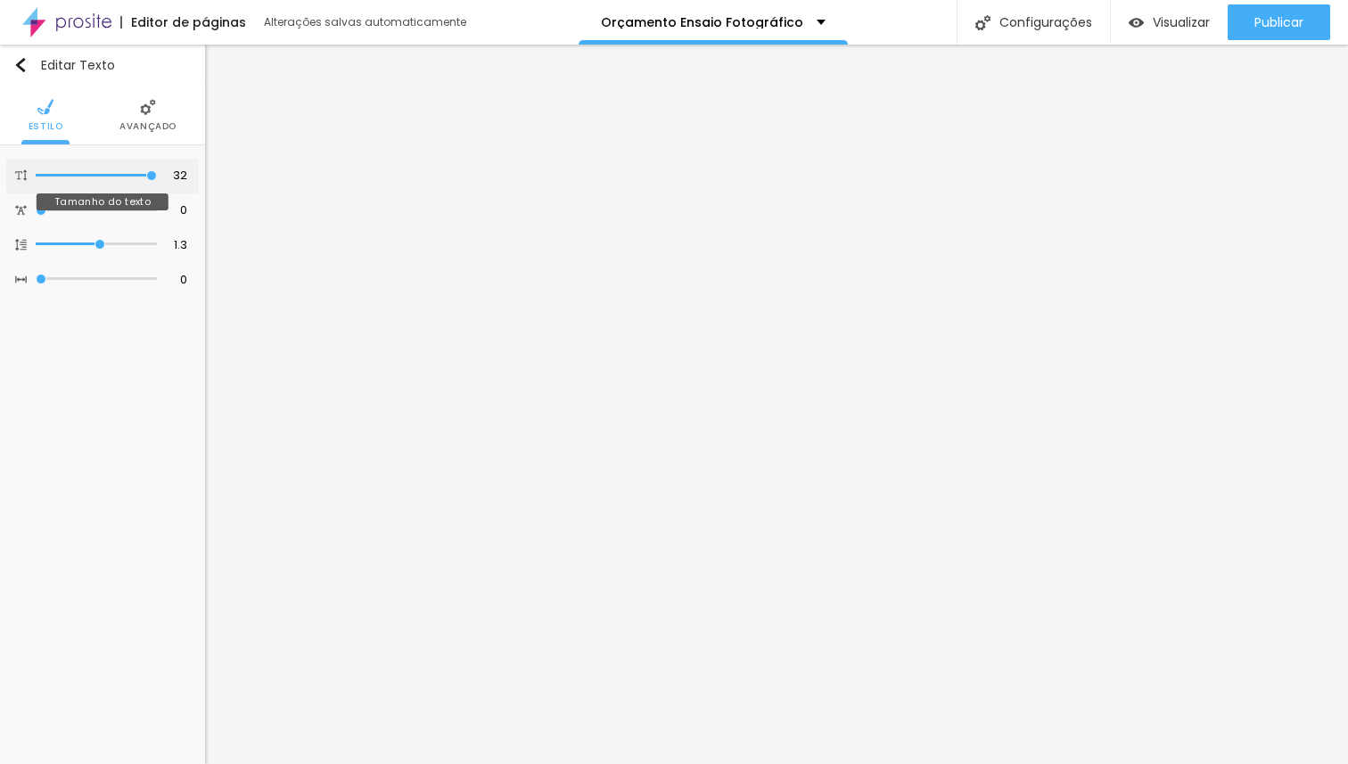
drag, startPoint x: 152, startPoint y: 175, endPoint x: 165, endPoint y: 175, distance: 12.5
click at [157, 175] on input "range" at bounding box center [96, 175] width 121 height 9
drag, startPoint x: 152, startPoint y: 178, endPoint x: 142, endPoint y: 180, distance: 10.0
click at [142, 180] on input "range" at bounding box center [96, 175] width 121 height 9
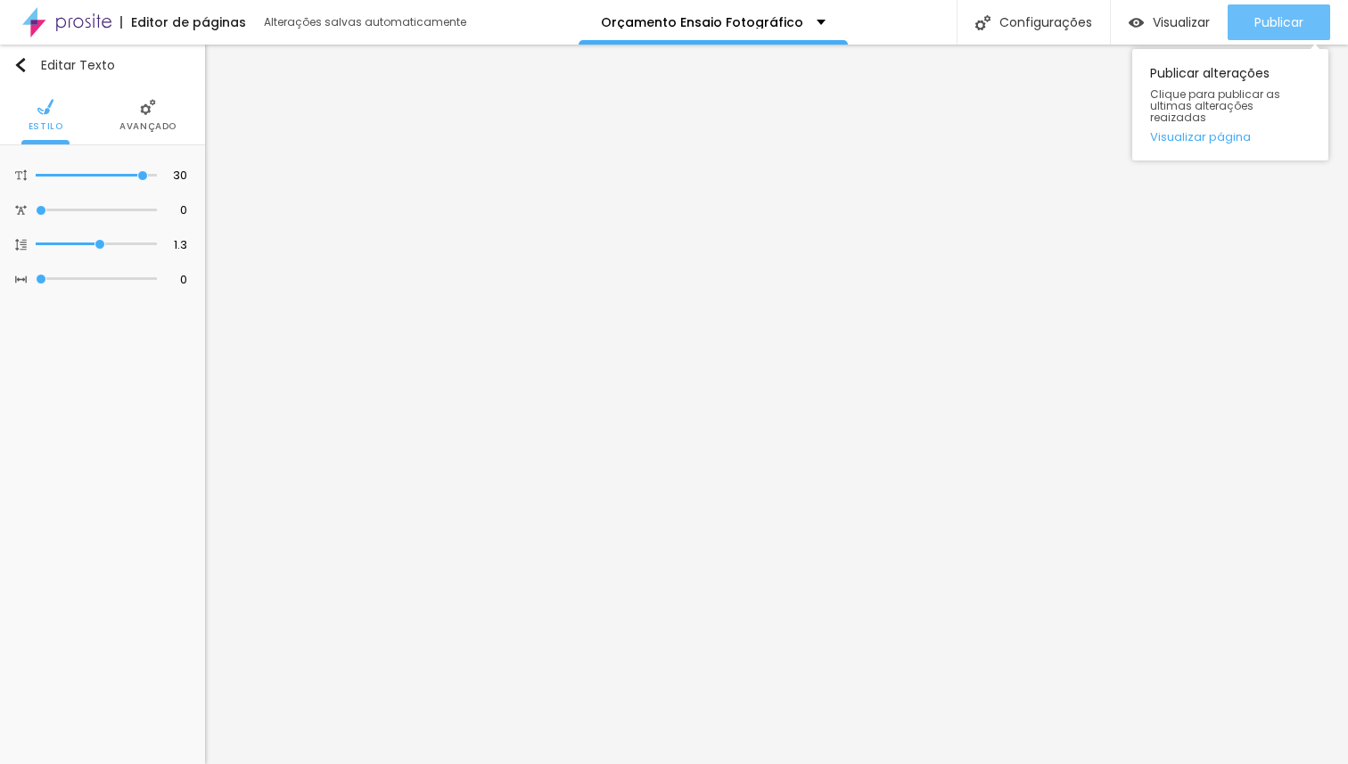
click at [1280, 21] on span "Publicar" at bounding box center [1279, 22] width 49 height 14
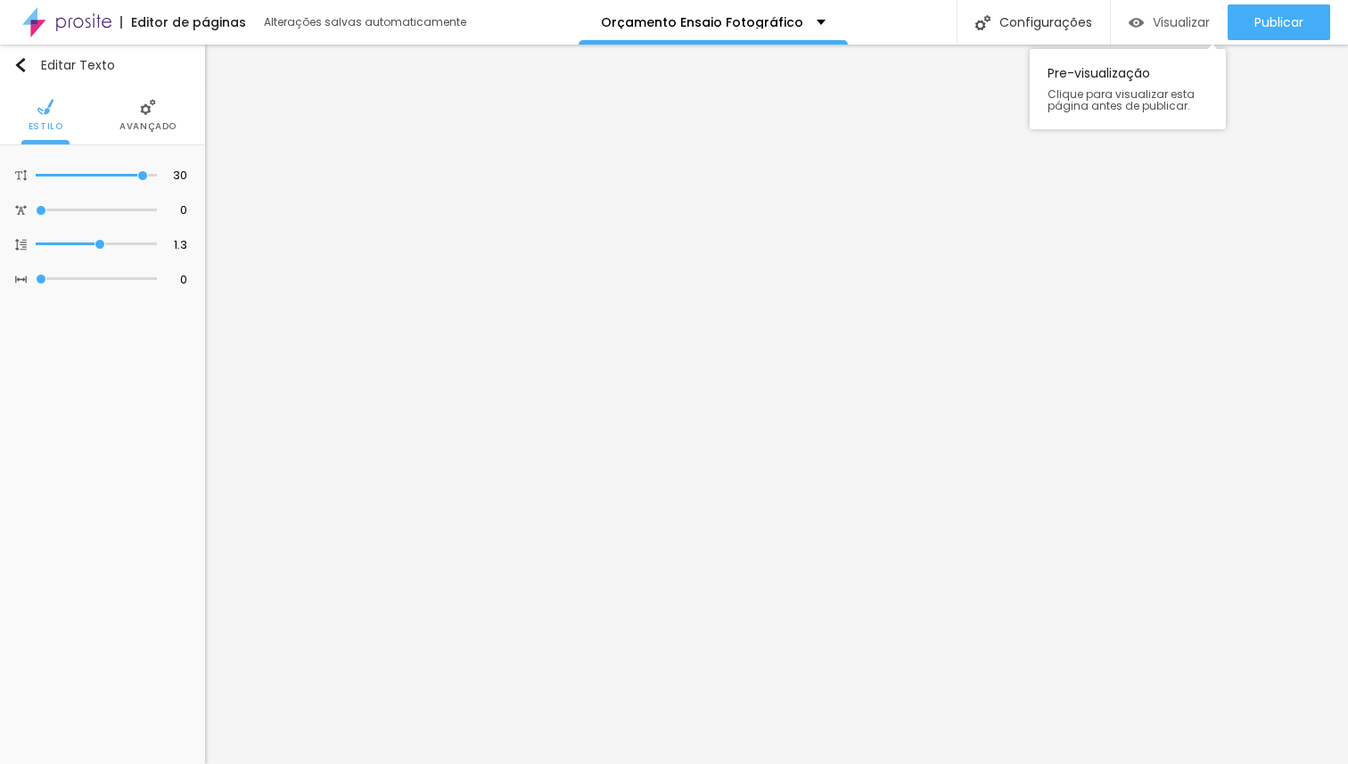
click at [1177, 24] on span "Visualizar" at bounding box center [1181, 22] width 57 height 14
click at [165, 128] on span "Avançado" at bounding box center [147, 126] width 57 height 9
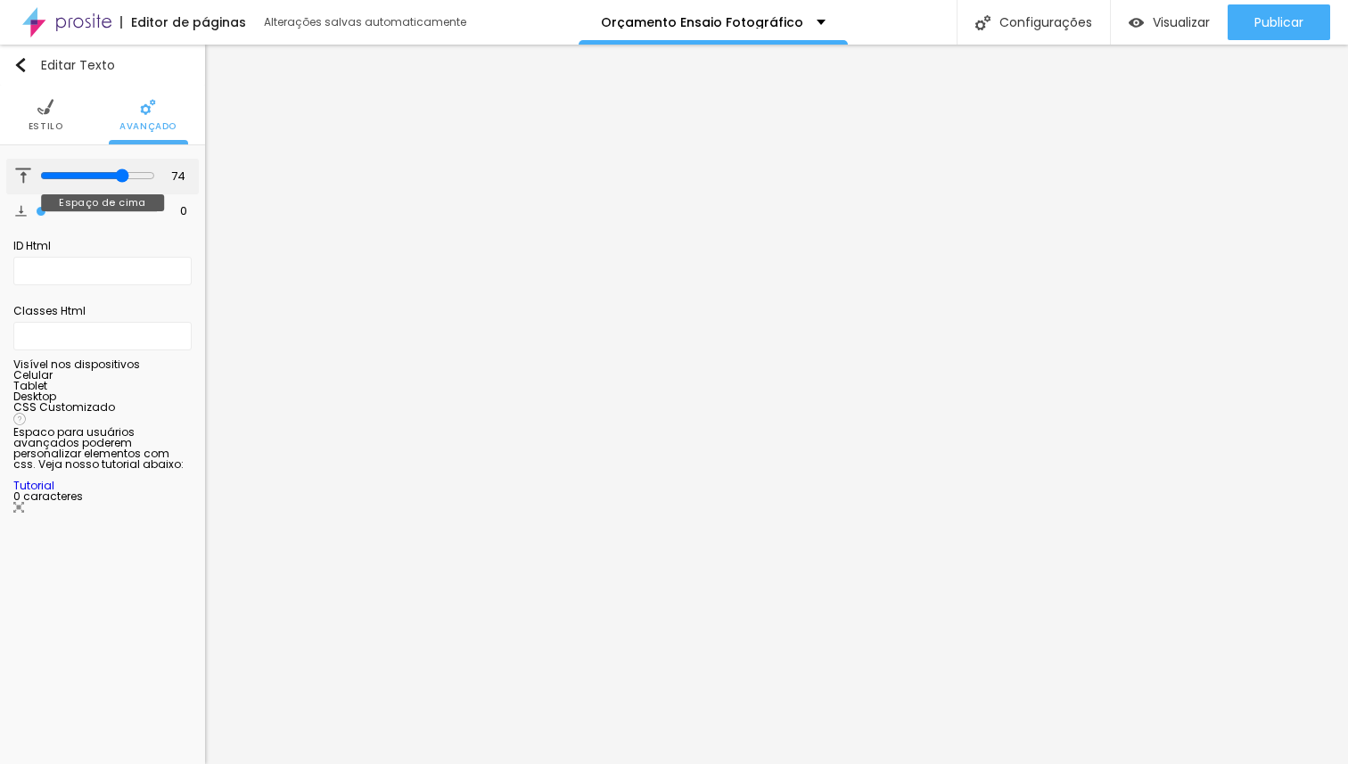
click at [123, 175] on input "range" at bounding box center [97, 176] width 115 height 14
drag, startPoint x: 118, startPoint y: 177, endPoint x: 336, endPoint y: 183, distance: 218.5
click at [157, 180] on input "range" at bounding box center [96, 175] width 121 height 9
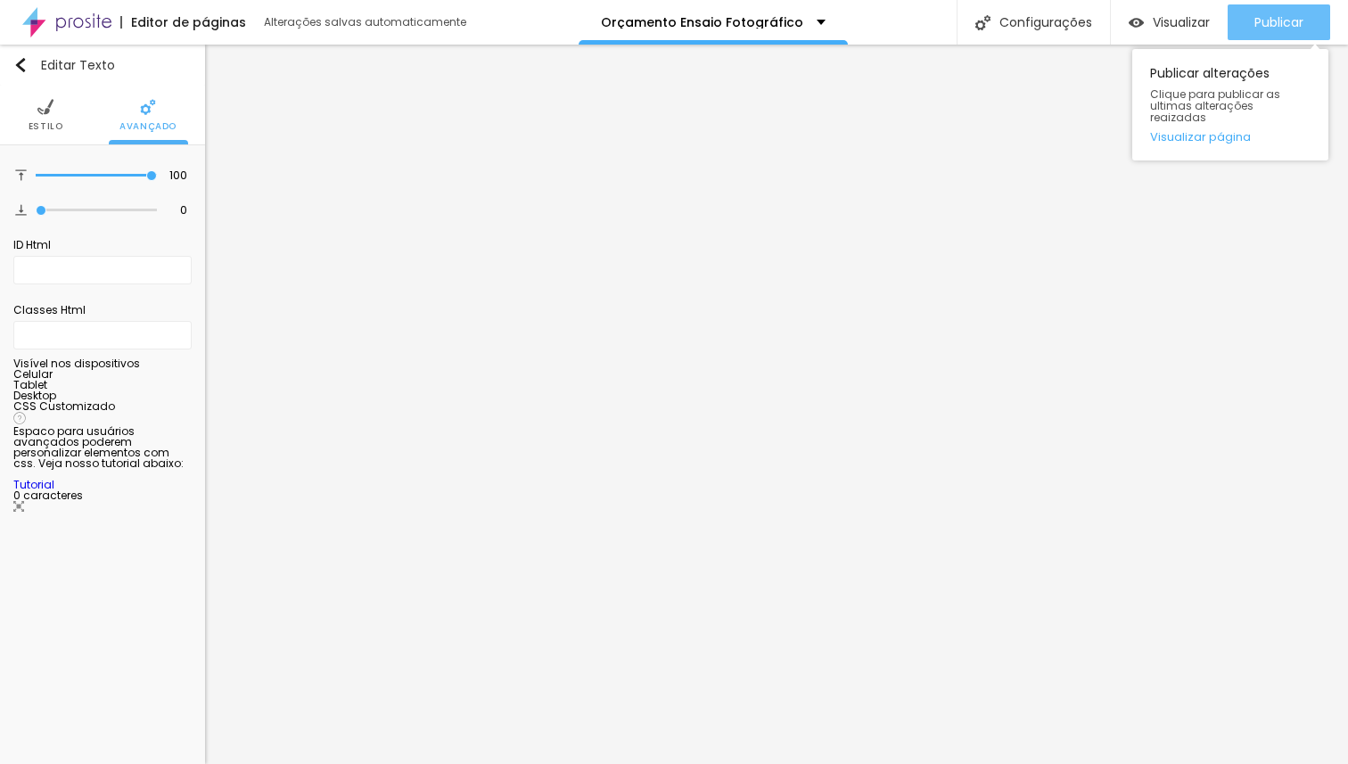
click at [1290, 15] on span "Publicar" at bounding box center [1279, 22] width 49 height 14
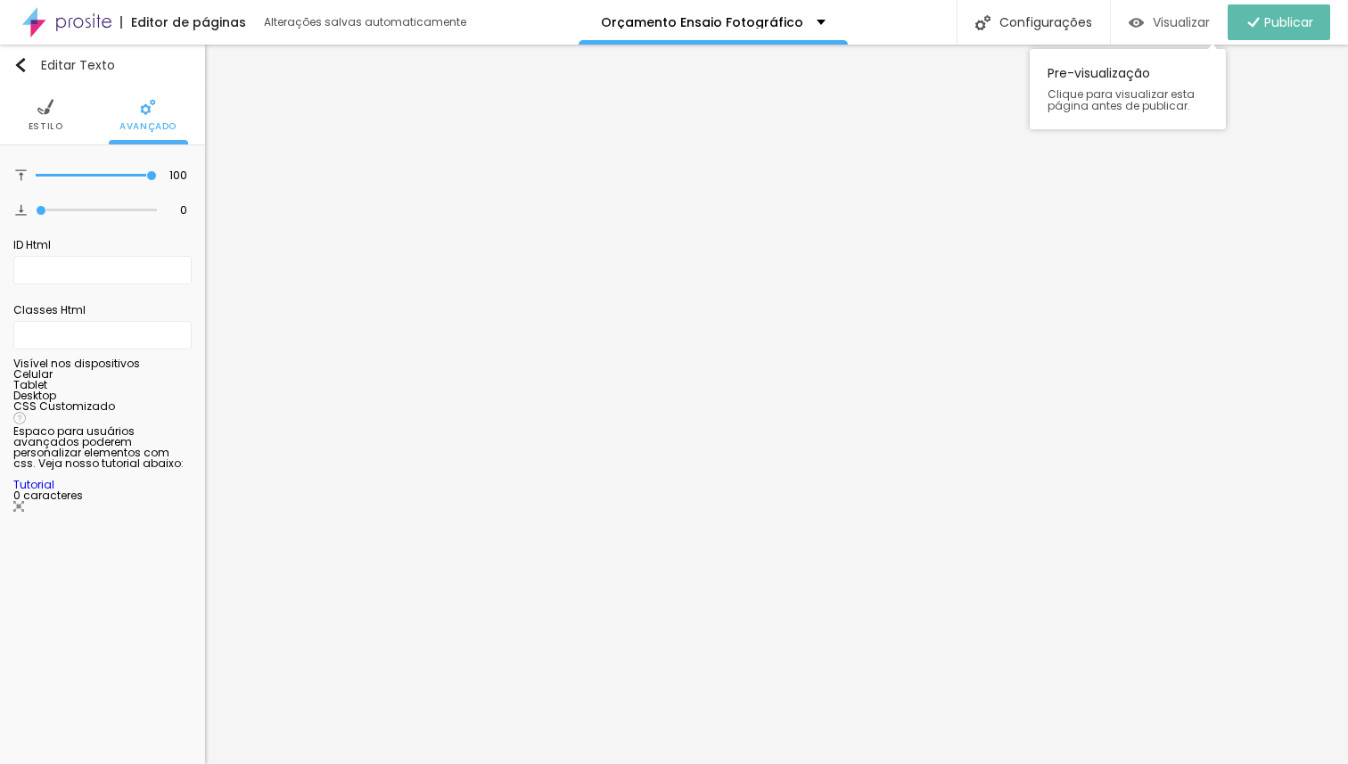
click at [1154, 23] on span "Visualizar" at bounding box center [1181, 22] width 57 height 14
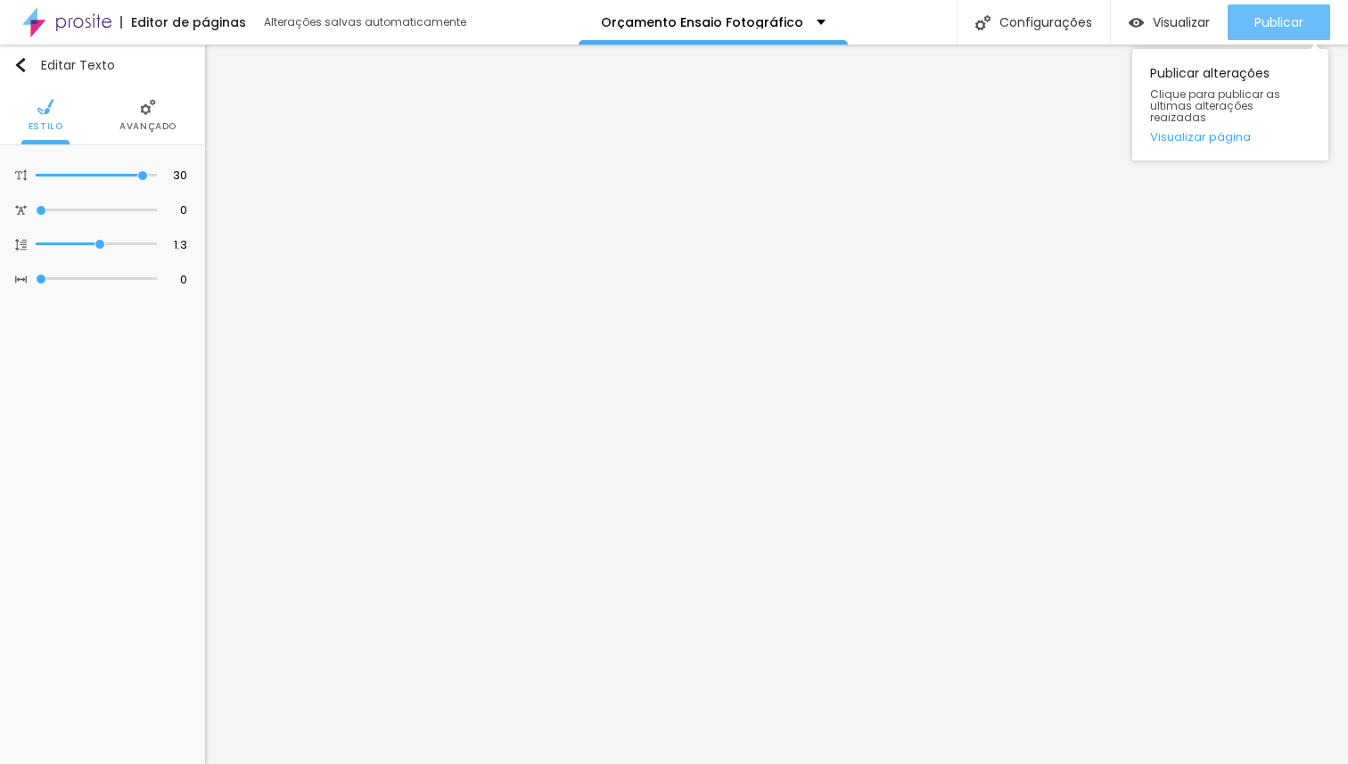
click at [1281, 18] on span "Publicar" at bounding box center [1279, 22] width 49 height 14
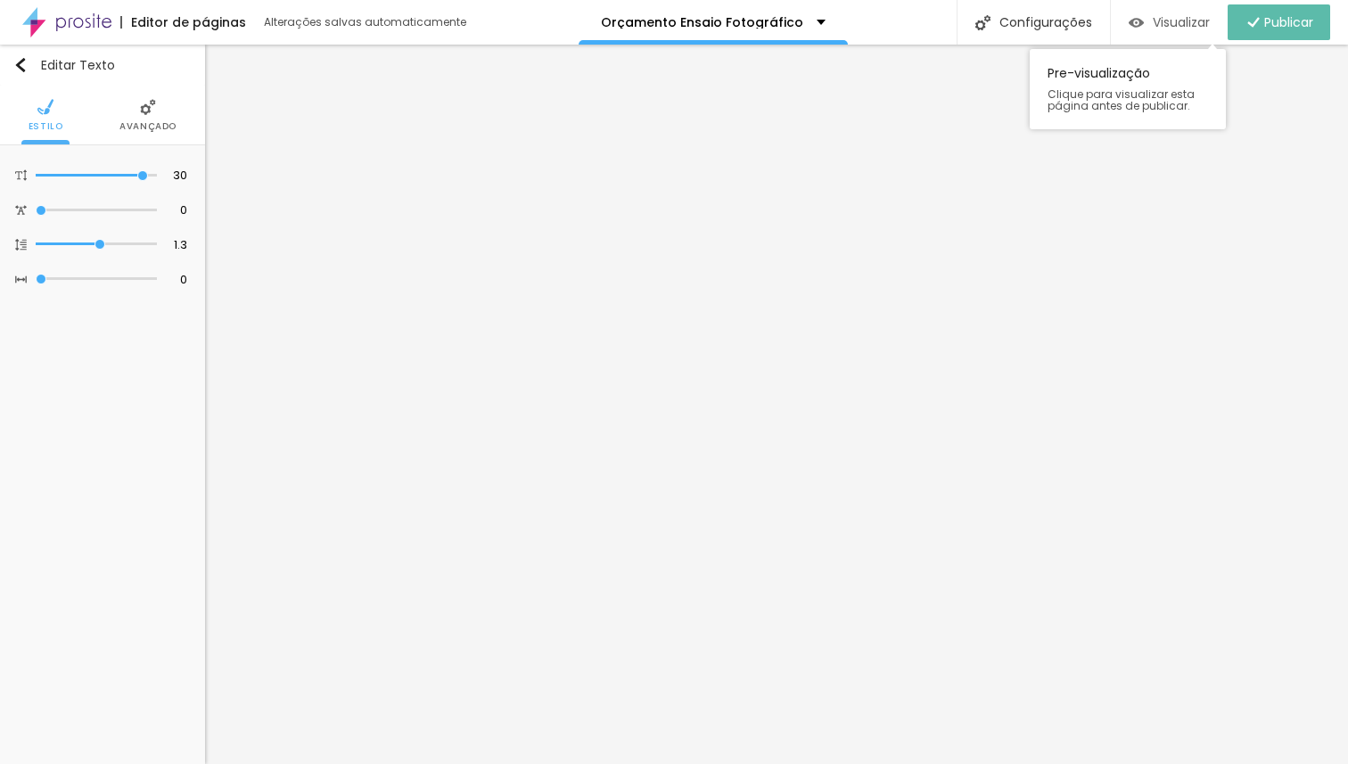
click at [1181, 24] on span "Visualizar" at bounding box center [1181, 22] width 57 height 14
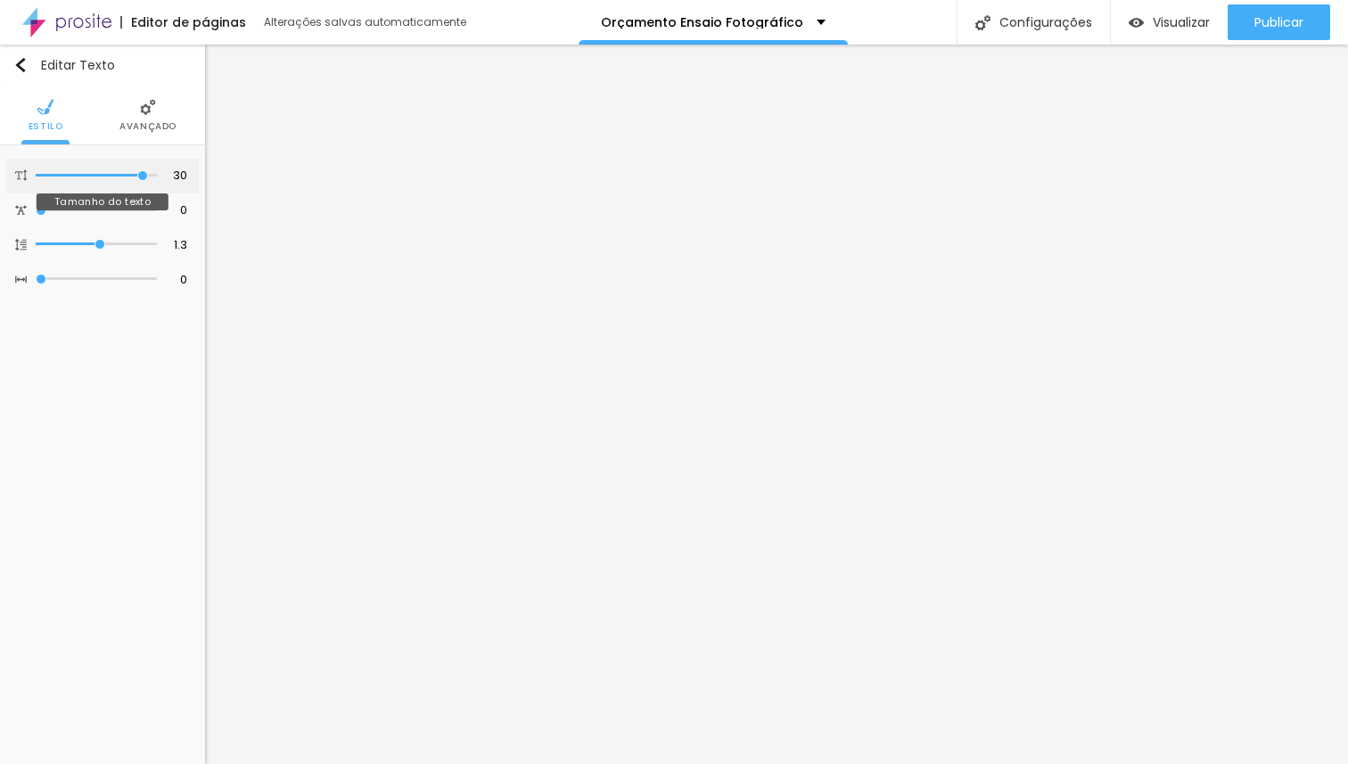
click at [22, 175] on img at bounding box center [21, 175] width 12 height 12
click at [19, 210] on img at bounding box center [21, 210] width 12 height 12
click at [21, 242] on img at bounding box center [21, 245] width 12 height 12
click at [21, 280] on img at bounding box center [21, 280] width 12 height 12
click at [144, 122] on span "Avançado" at bounding box center [147, 126] width 57 height 9
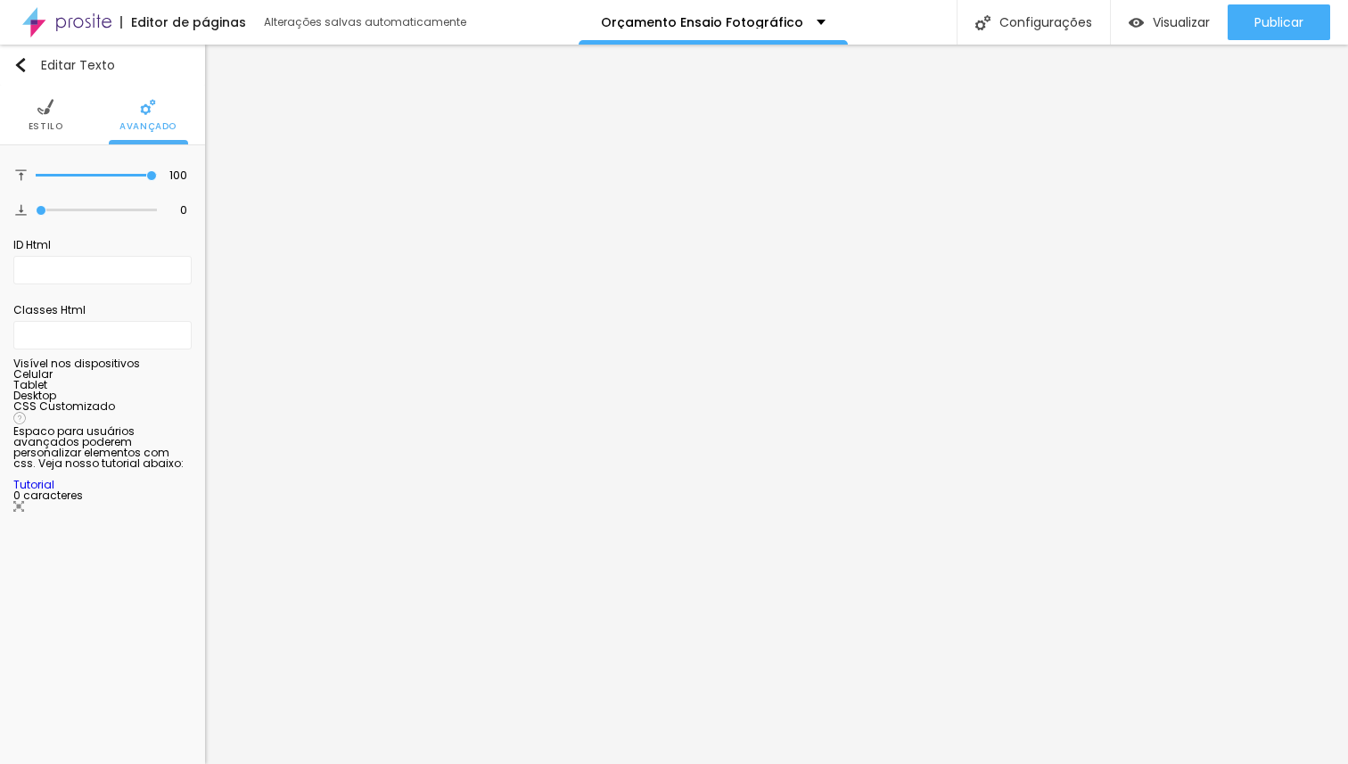
click at [137, 530] on div "Insira seu código aqui" at bounding box center [83, 522] width 140 height 16
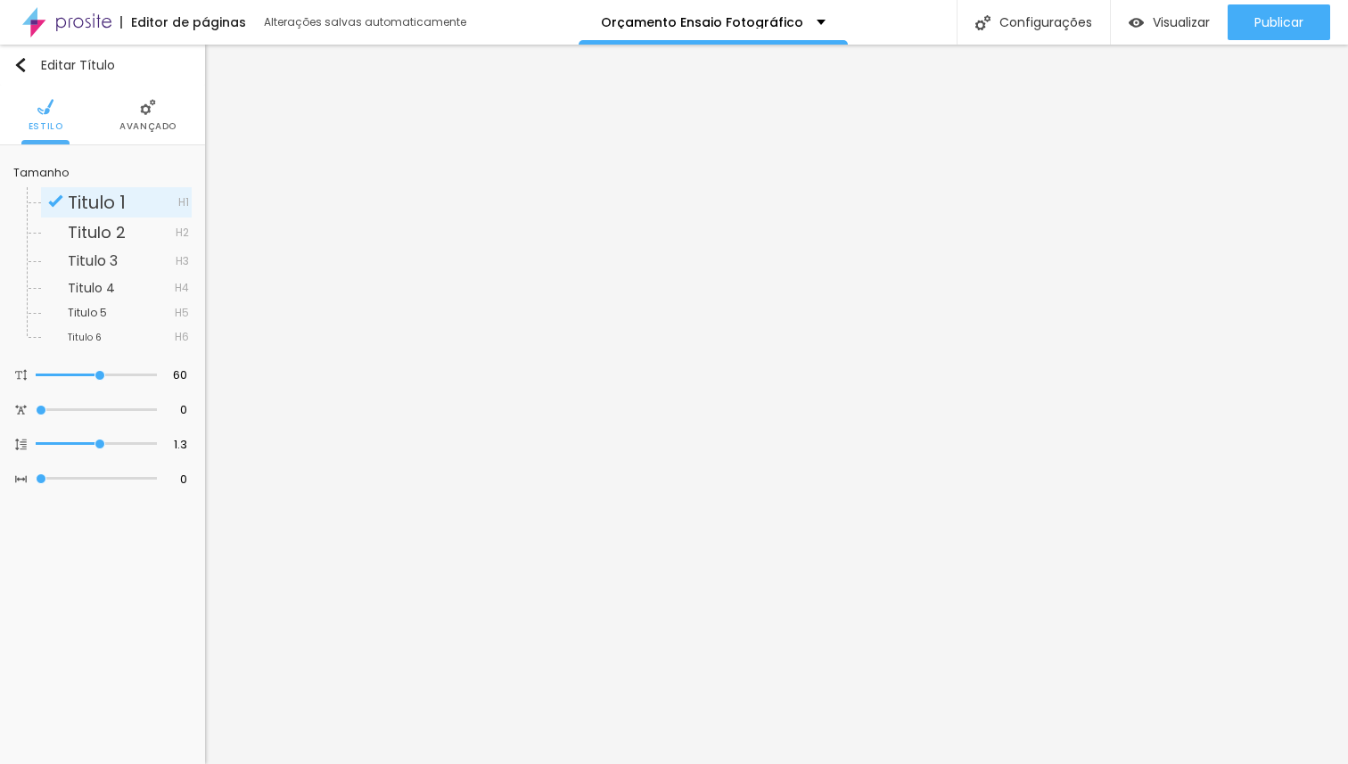
click at [128, 111] on li "Avançado" at bounding box center [147, 115] width 57 height 59
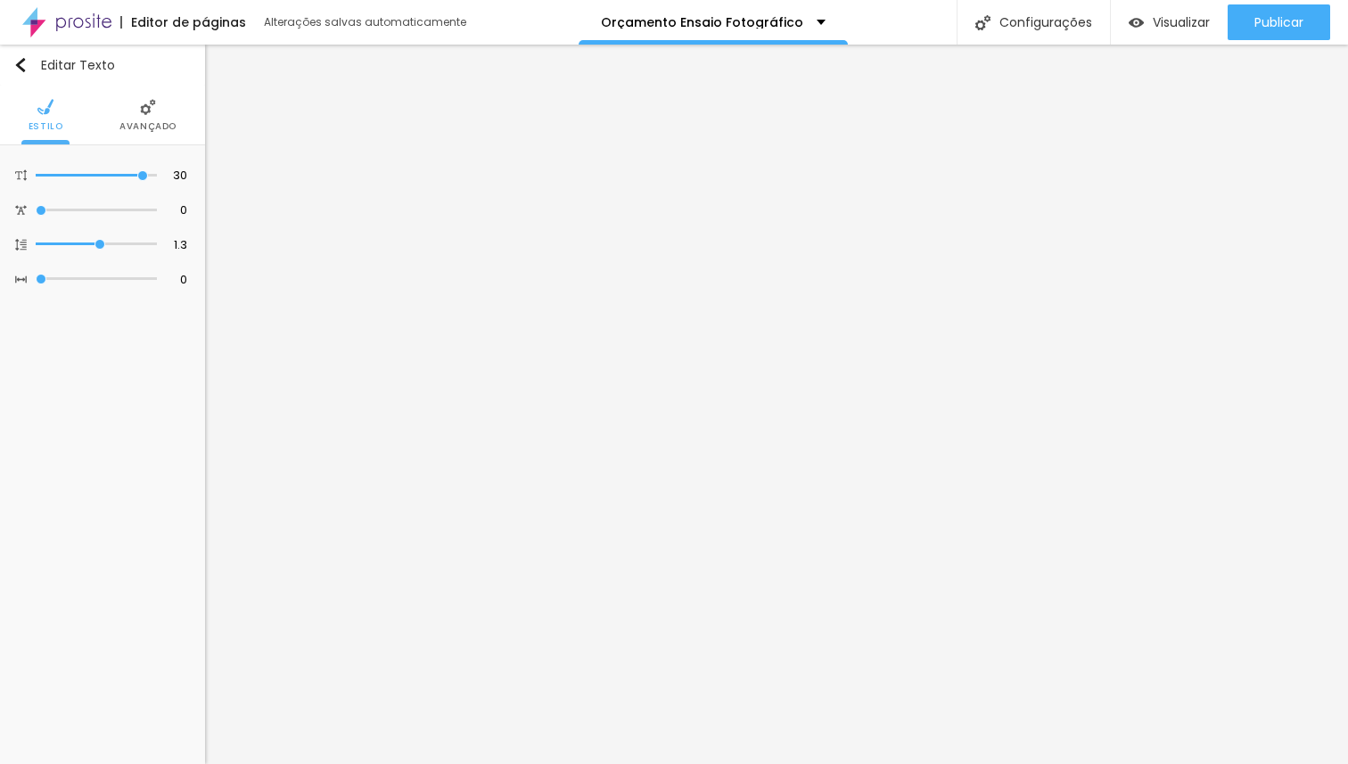
click at [167, 128] on span "Avançado" at bounding box center [147, 126] width 57 height 9
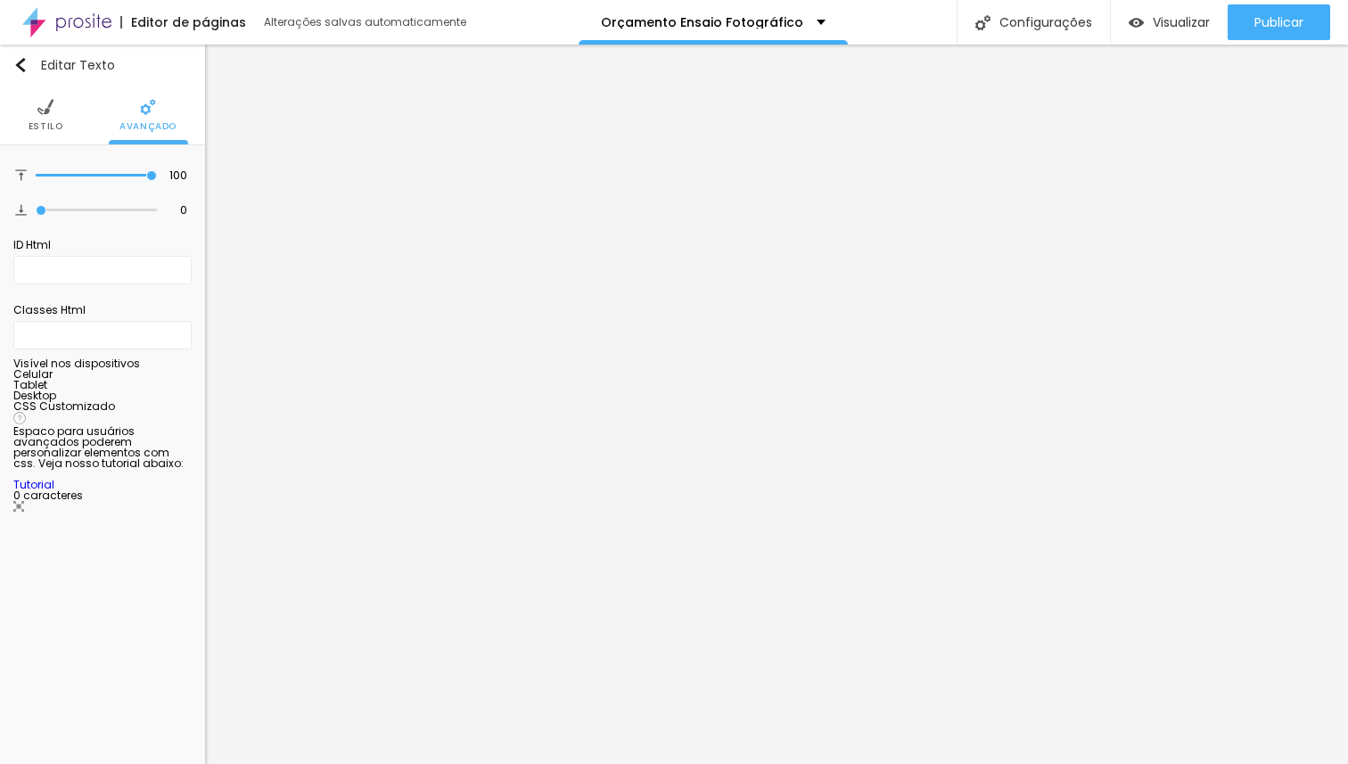
click at [22, 120] on ul "Estilo Avançado" at bounding box center [102, 116] width 205 height 60
click at [36, 116] on li "Estilo" at bounding box center [46, 115] width 35 height 59
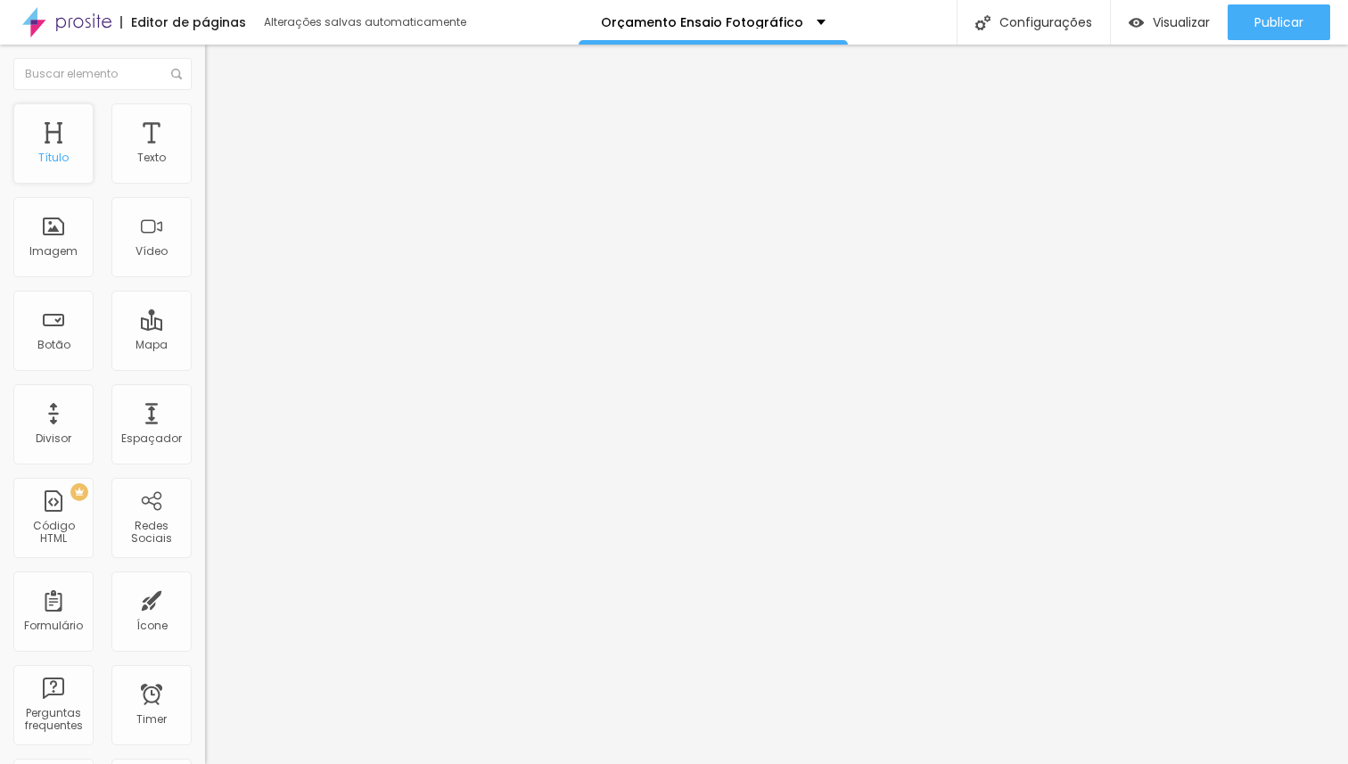
click at [60, 171] on div "Título" at bounding box center [53, 143] width 80 height 80
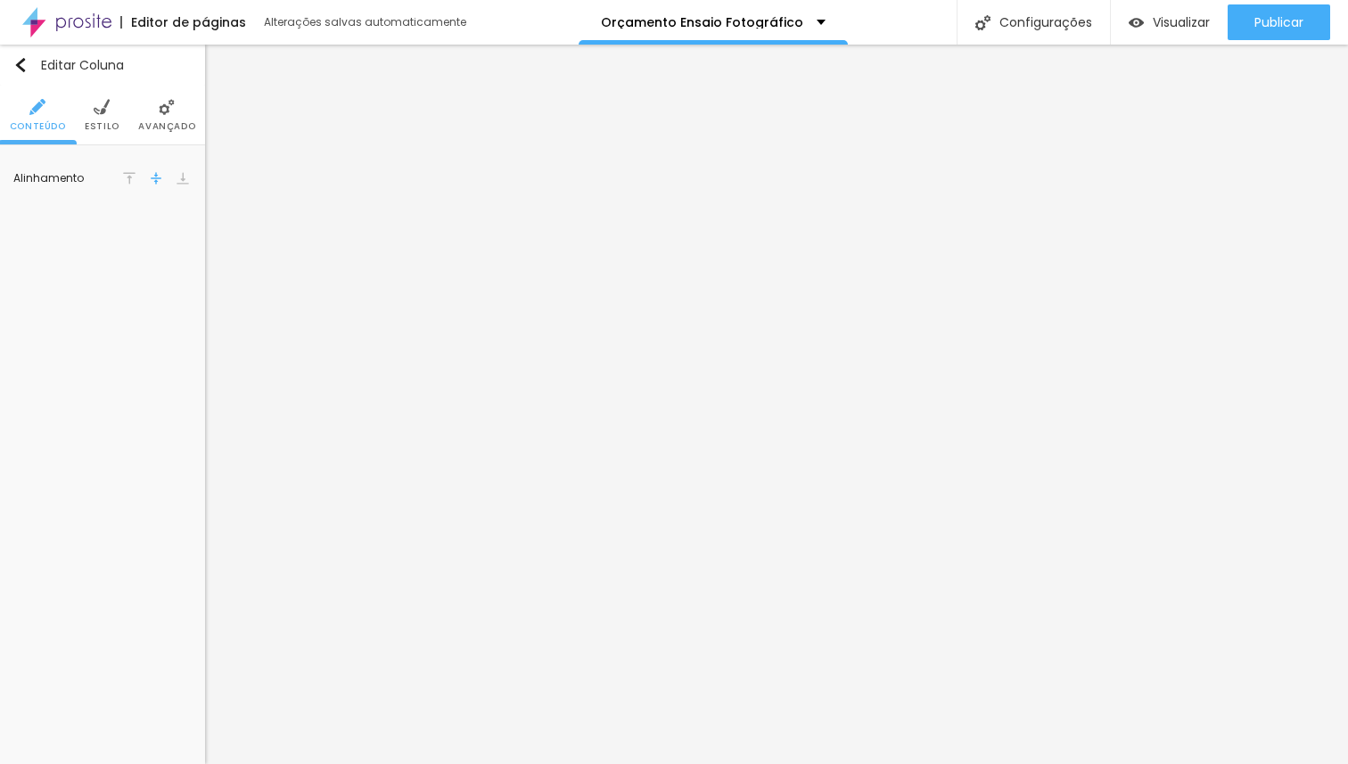
click at [113, 122] on span "Estilo" at bounding box center [102, 126] width 35 height 9
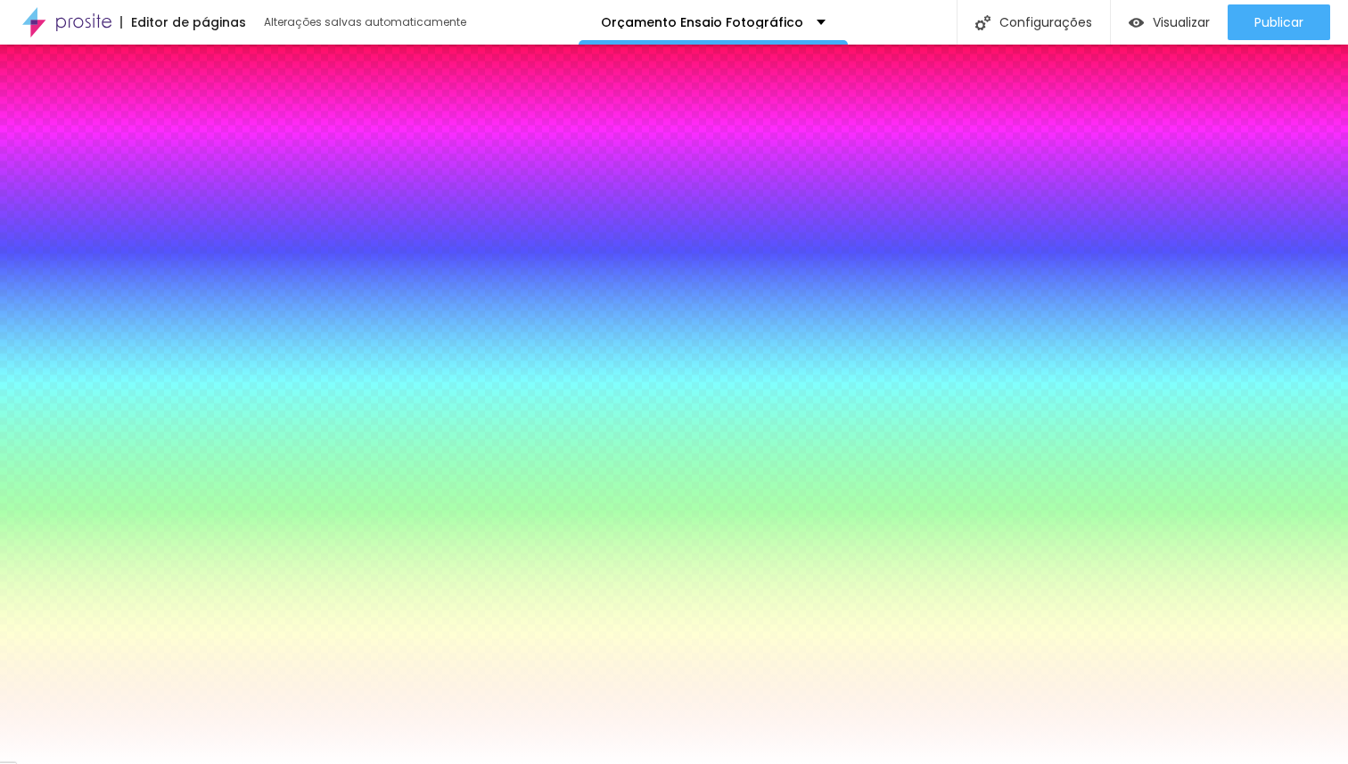
click at [175, 133] on li "Avançado" at bounding box center [166, 115] width 57 height 59
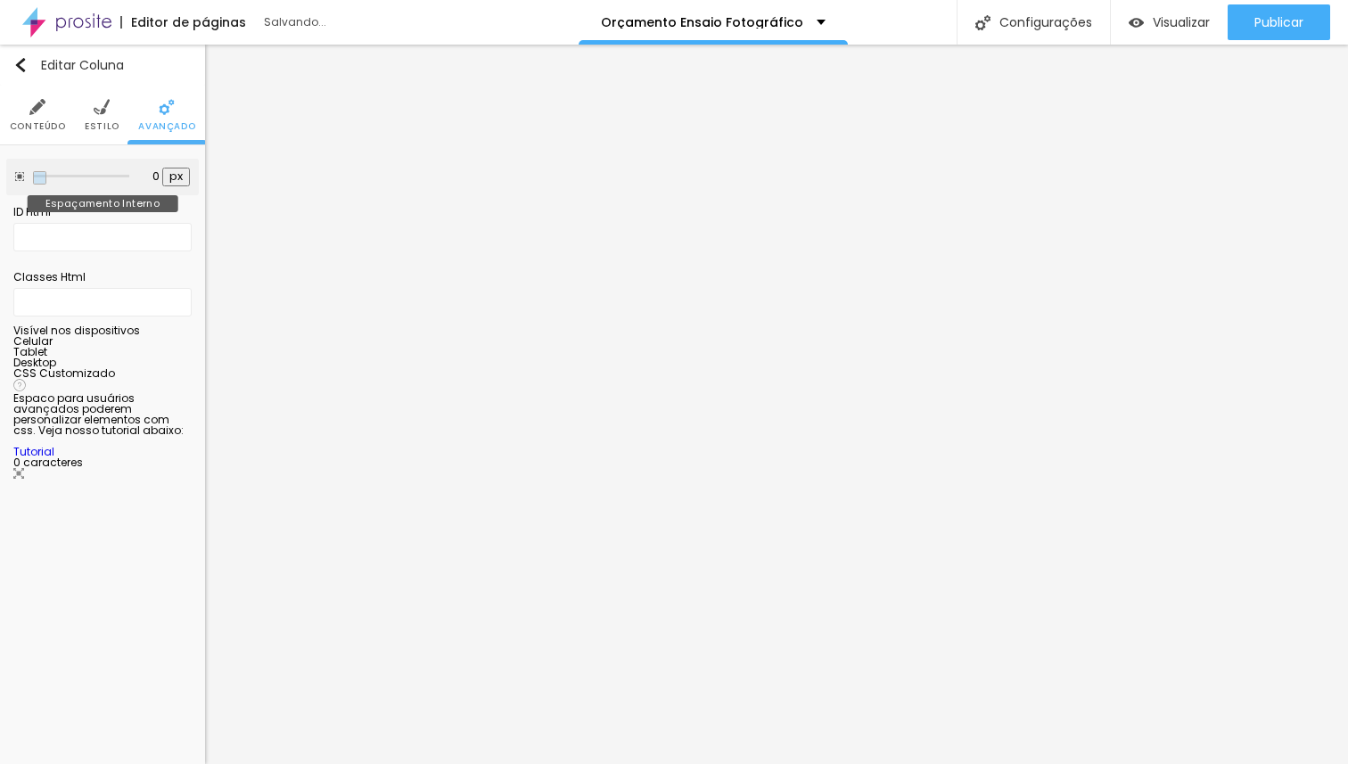
drag, startPoint x: 74, startPoint y: 173, endPoint x: 36, endPoint y: 171, distance: 38.4
click at [36, 172] on input "range" at bounding box center [81, 176] width 96 height 9
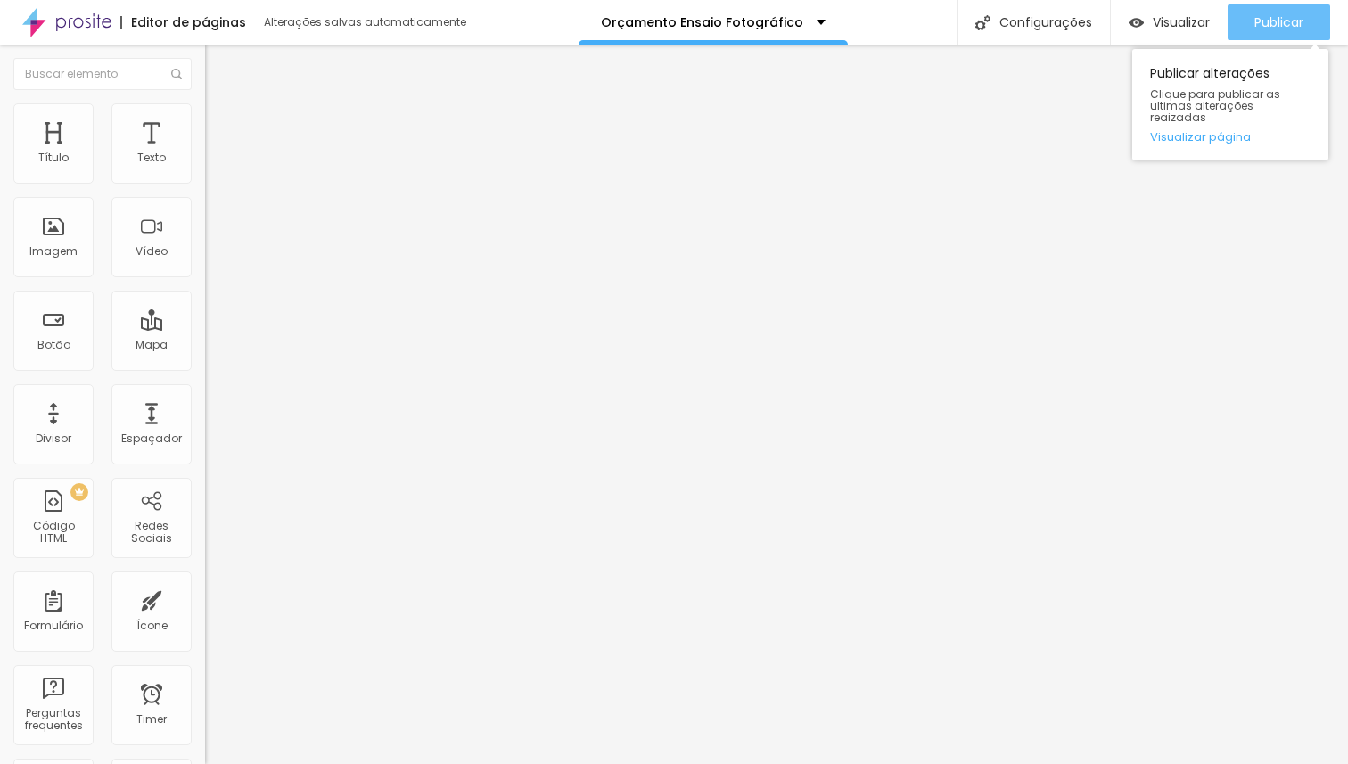
click at [1281, 23] on span "Publicar" at bounding box center [1279, 22] width 49 height 14
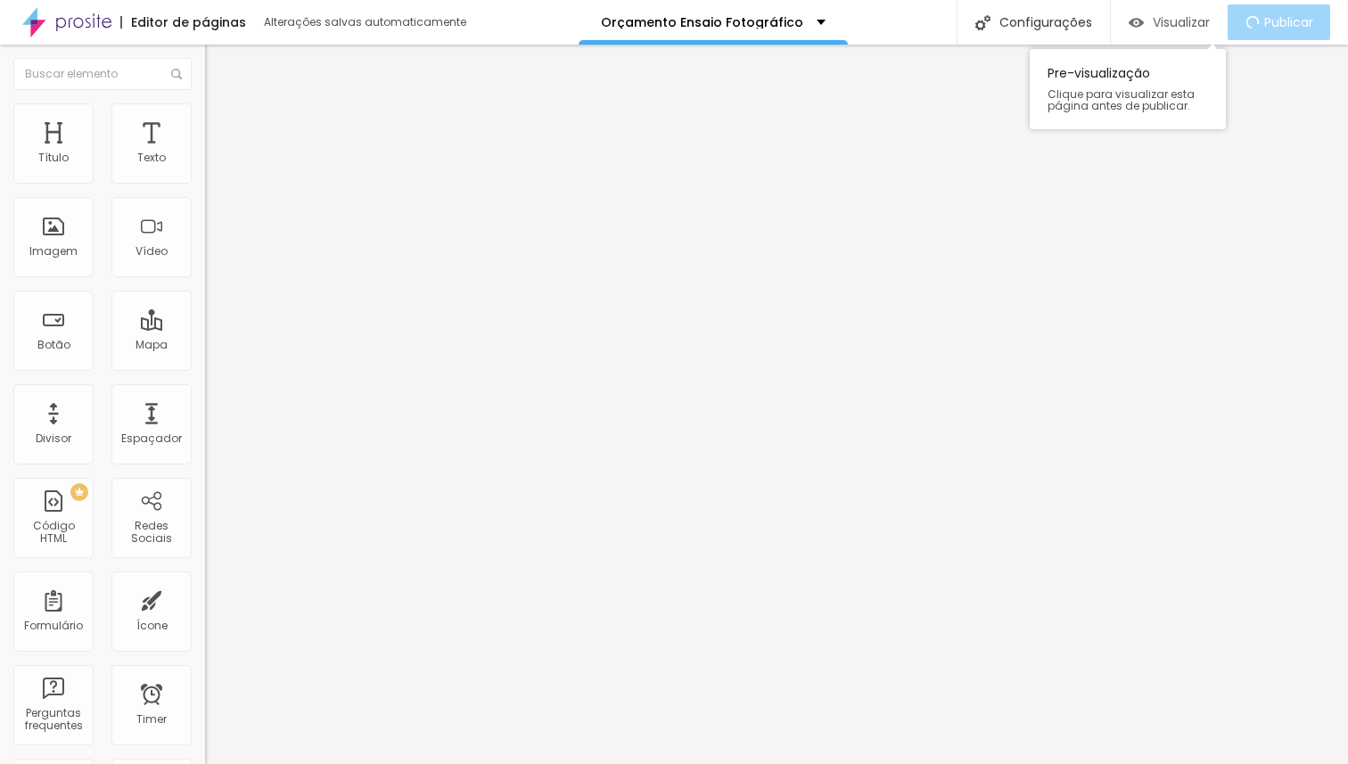
click at [1188, 16] on span "Visualizar" at bounding box center [1181, 22] width 57 height 14
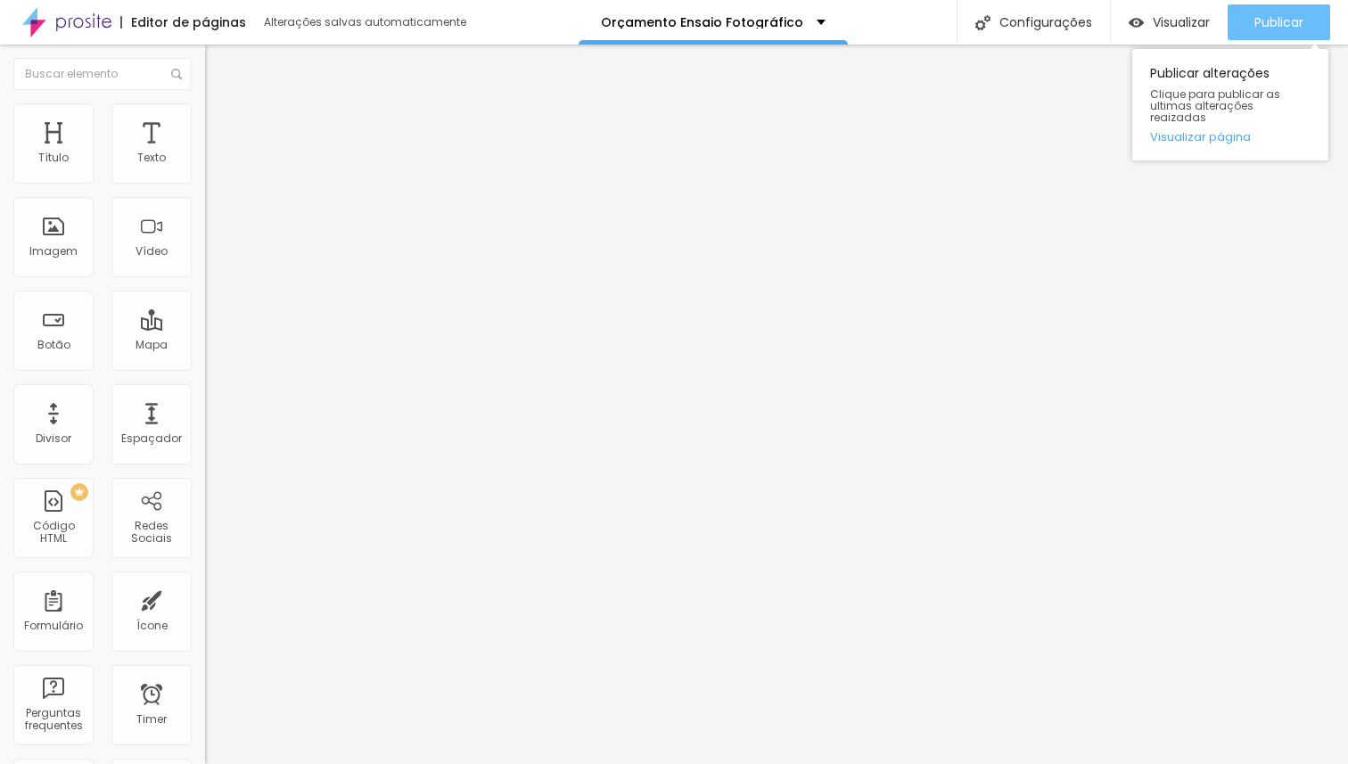
click at [1276, 17] on span "Publicar" at bounding box center [1279, 22] width 49 height 14
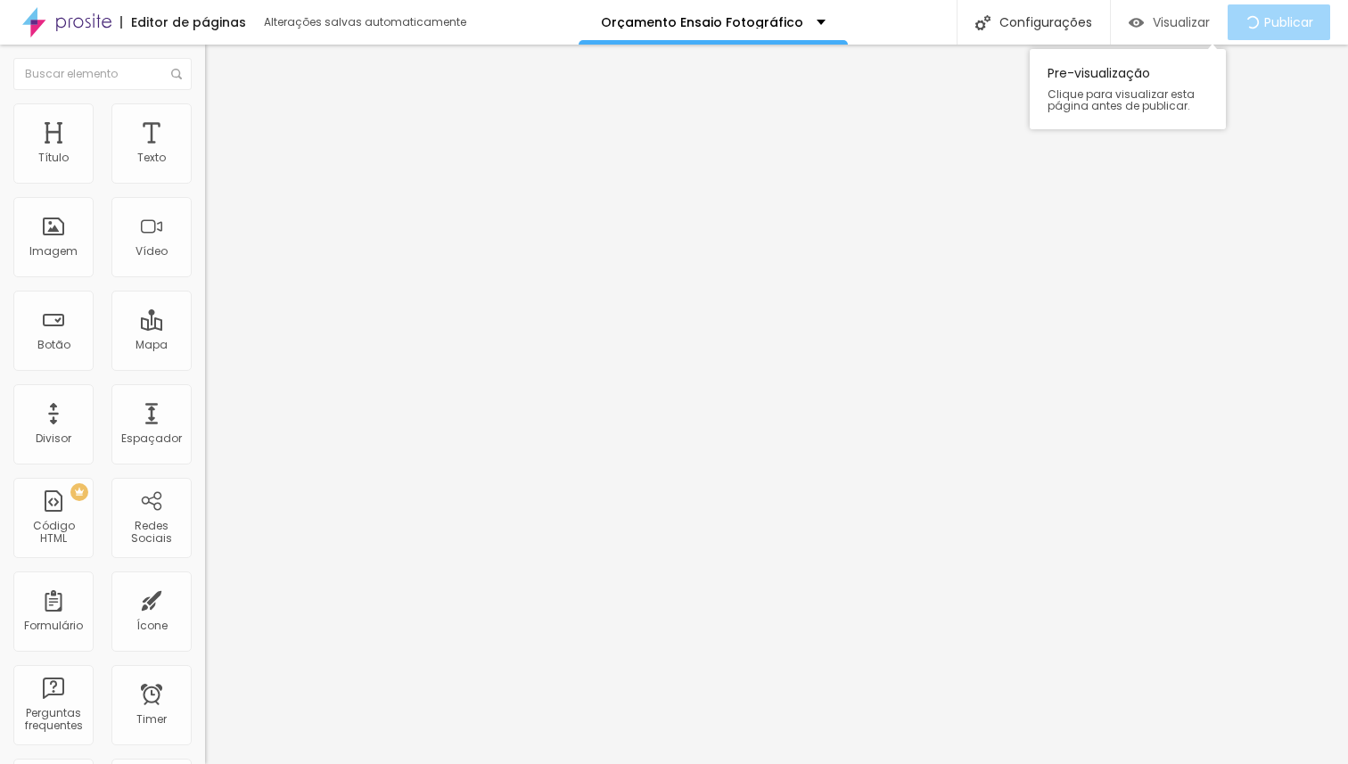
click at [1141, 19] on div "Visualizar" at bounding box center [1169, 22] width 81 height 15
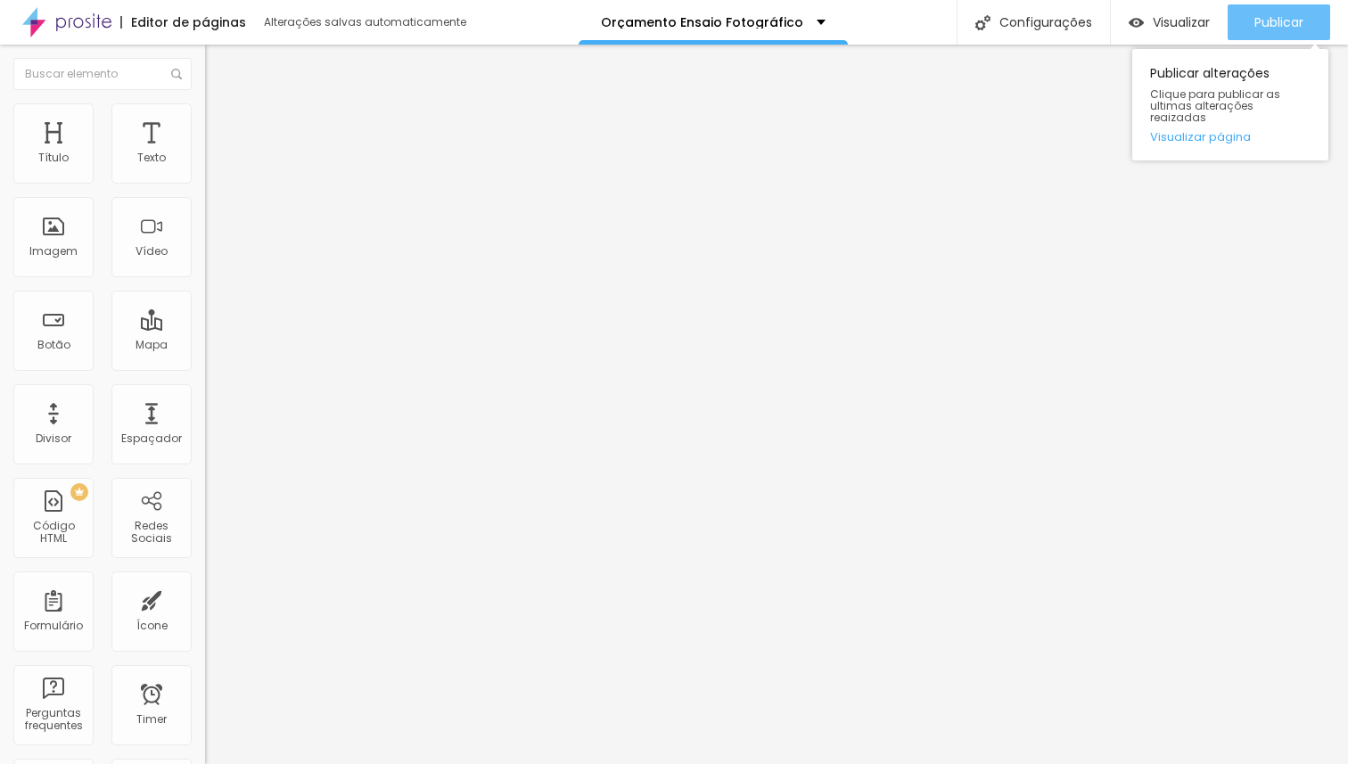
click at [1279, 21] on span "Publicar" at bounding box center [1279, 22] width 49 height 14
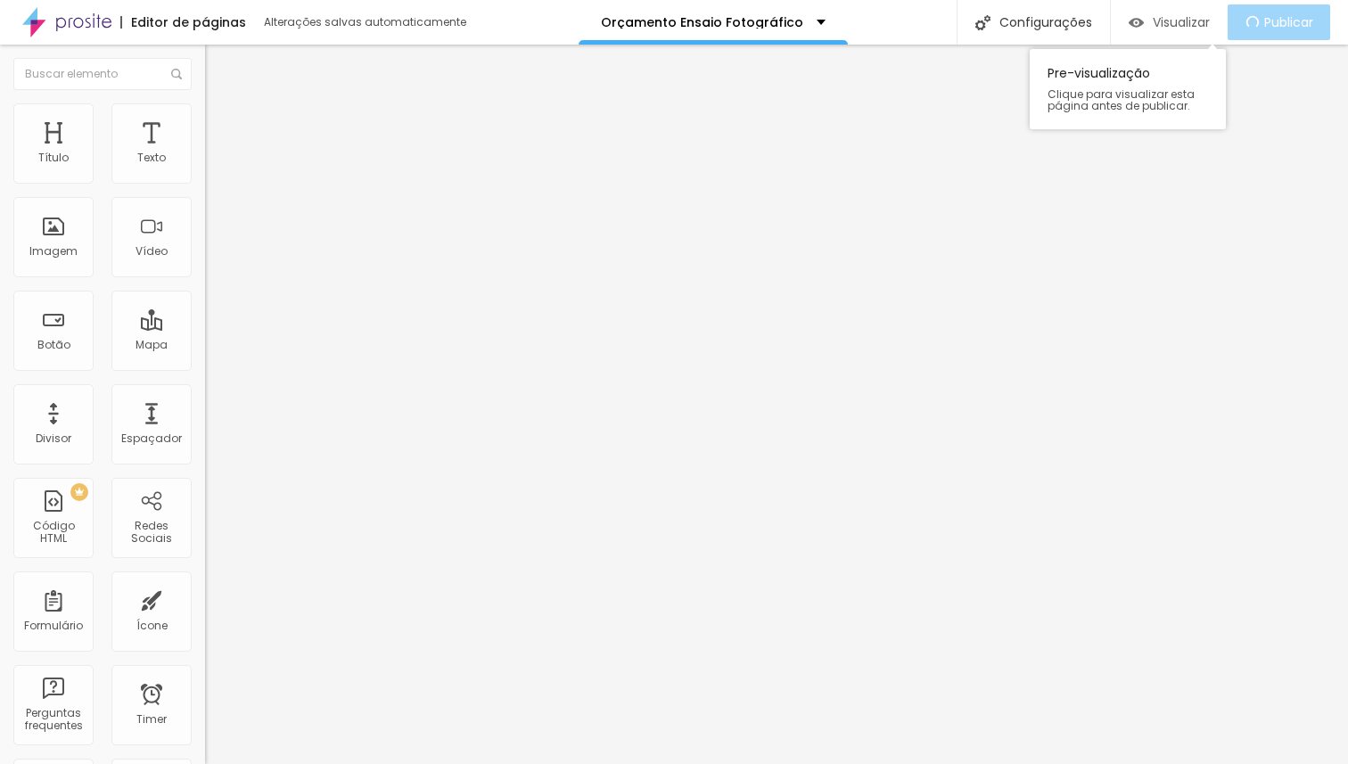
click at [1160, 22] on span "Visualizar" at bounding box center [1181, 22] width 57 height 14
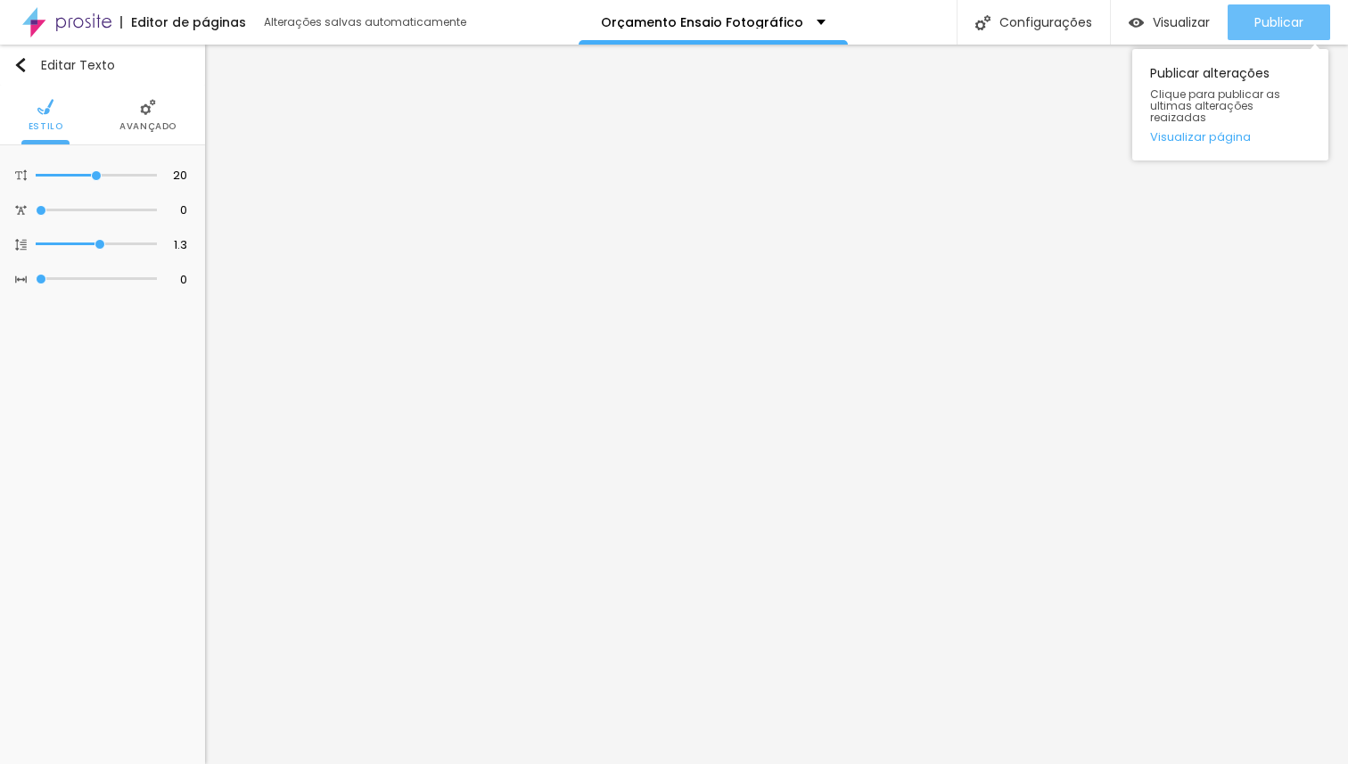
click at [1275, 24] on span "Publicar" at bounding box center [1279, 22] width 49 height 14
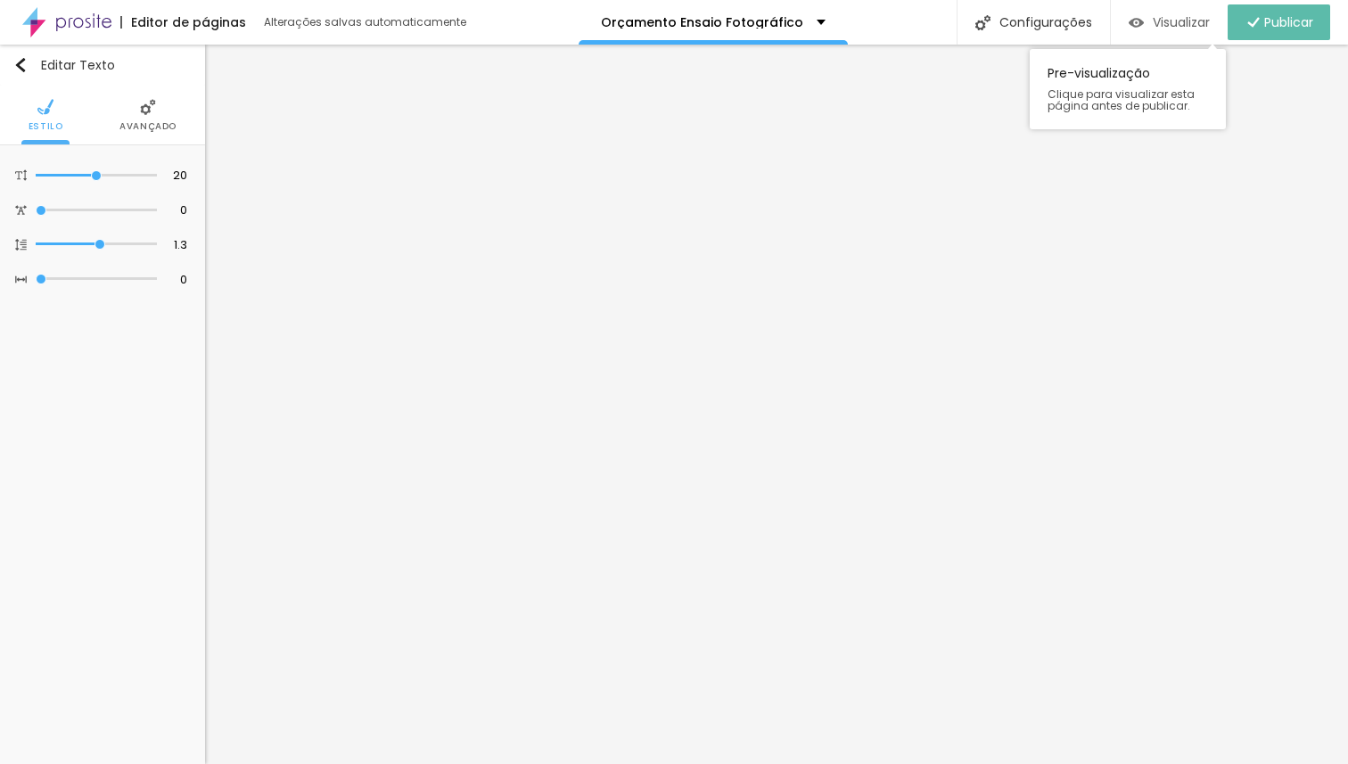
click at [1140, 21] on div "Visualizar" at bounding box center [1169, 22] width 81 height 15
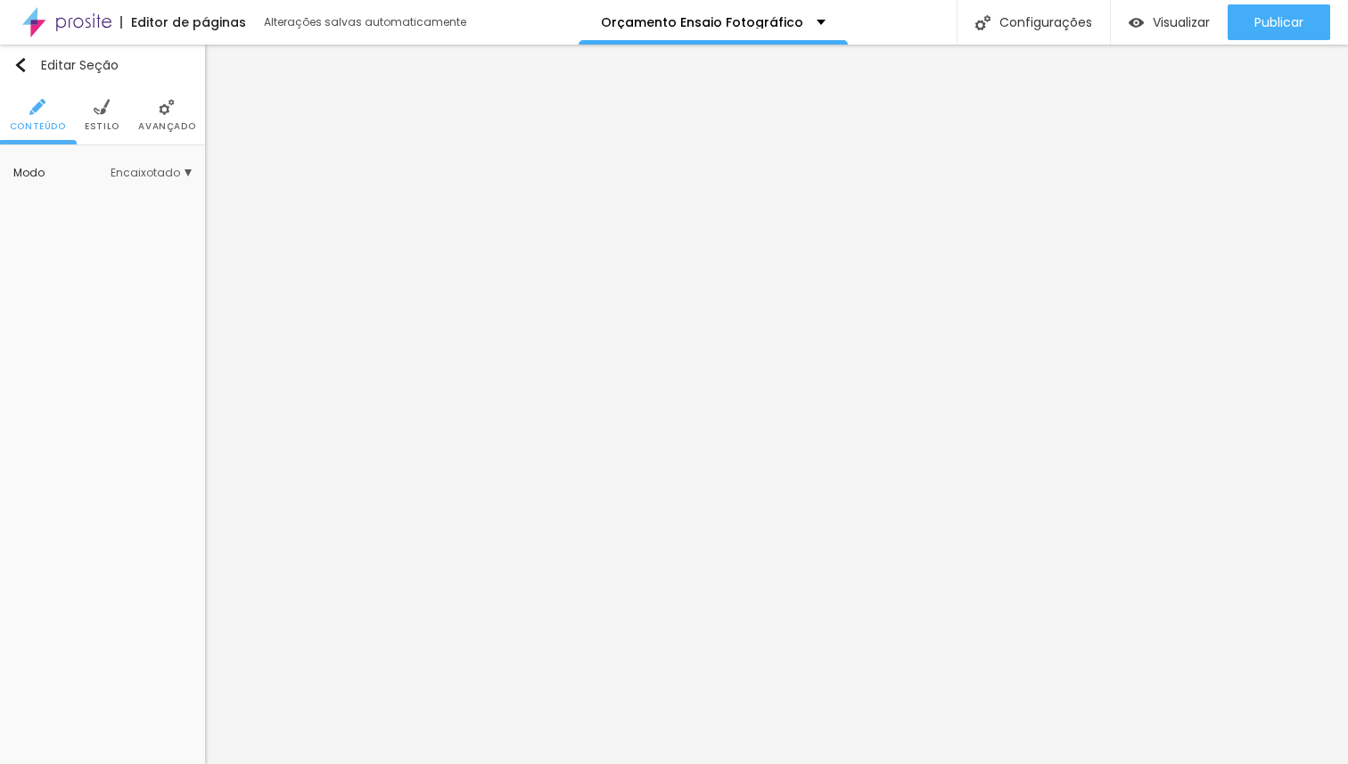
click at [117, 122] on span "Estilo" at bounding box center [102, 126] width 35 height 9
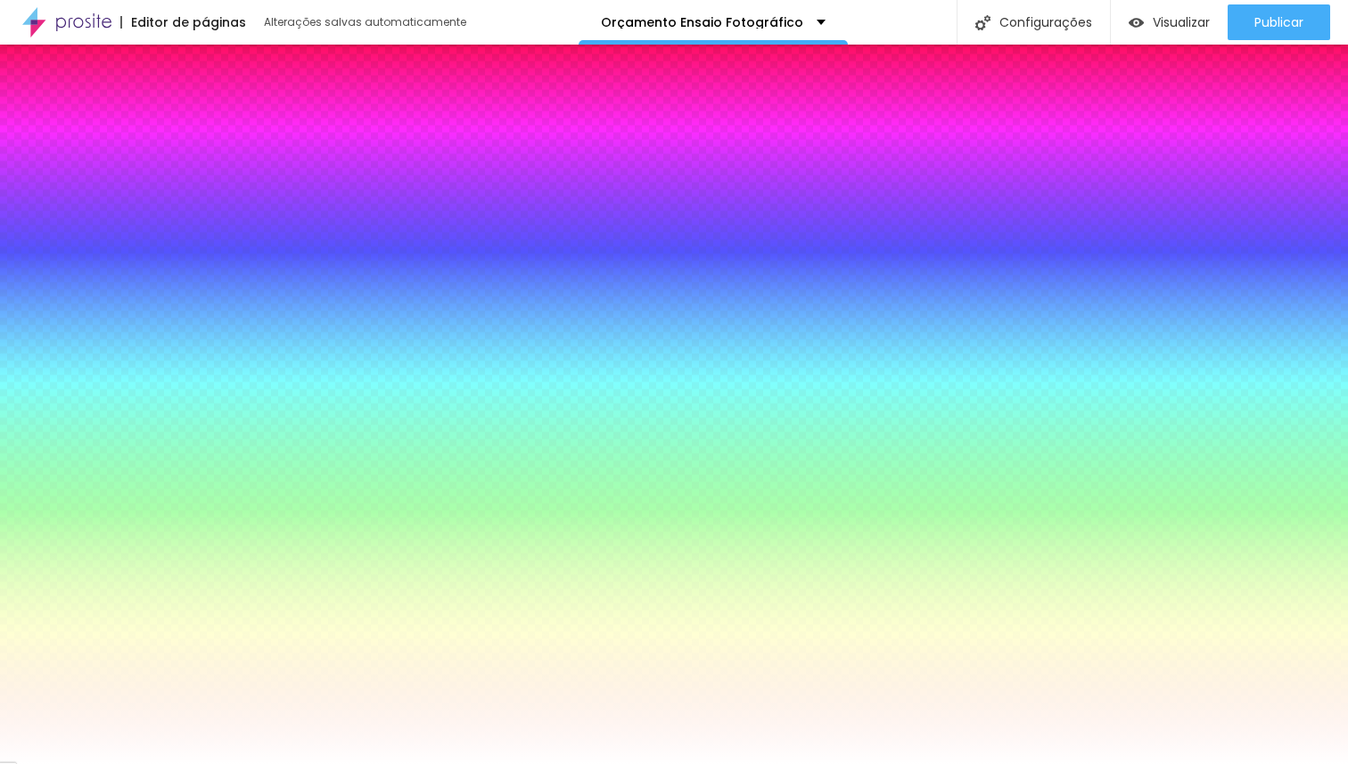
click at [100, 253] on span "Trocar imagem" at bounding box center [86, 254] width 114 height 22
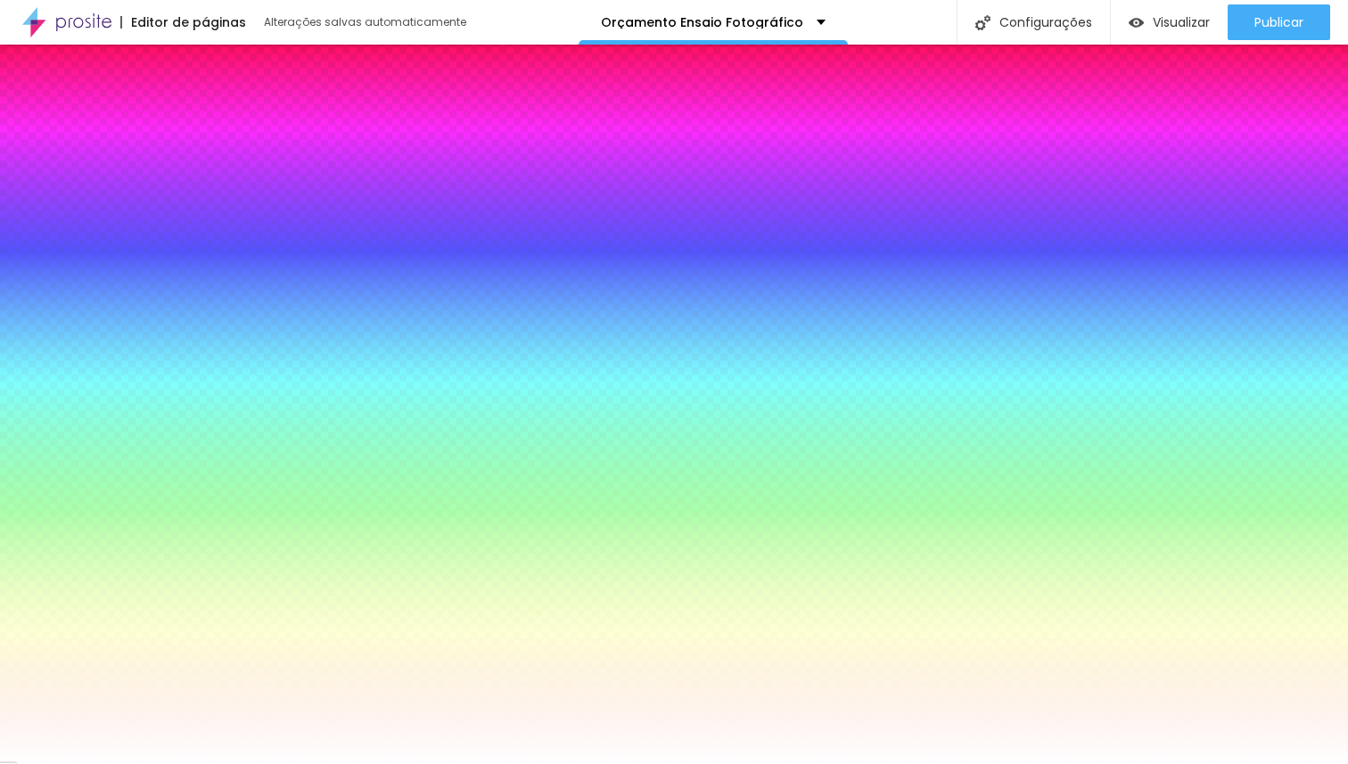
click at [99, 251] on span "Trocar imagem" at bounding box center [86, 254] width 114 height 22
click at [96, 251] on span "Trocar imagem" at bounding box center [86, 254] width 114 height 22
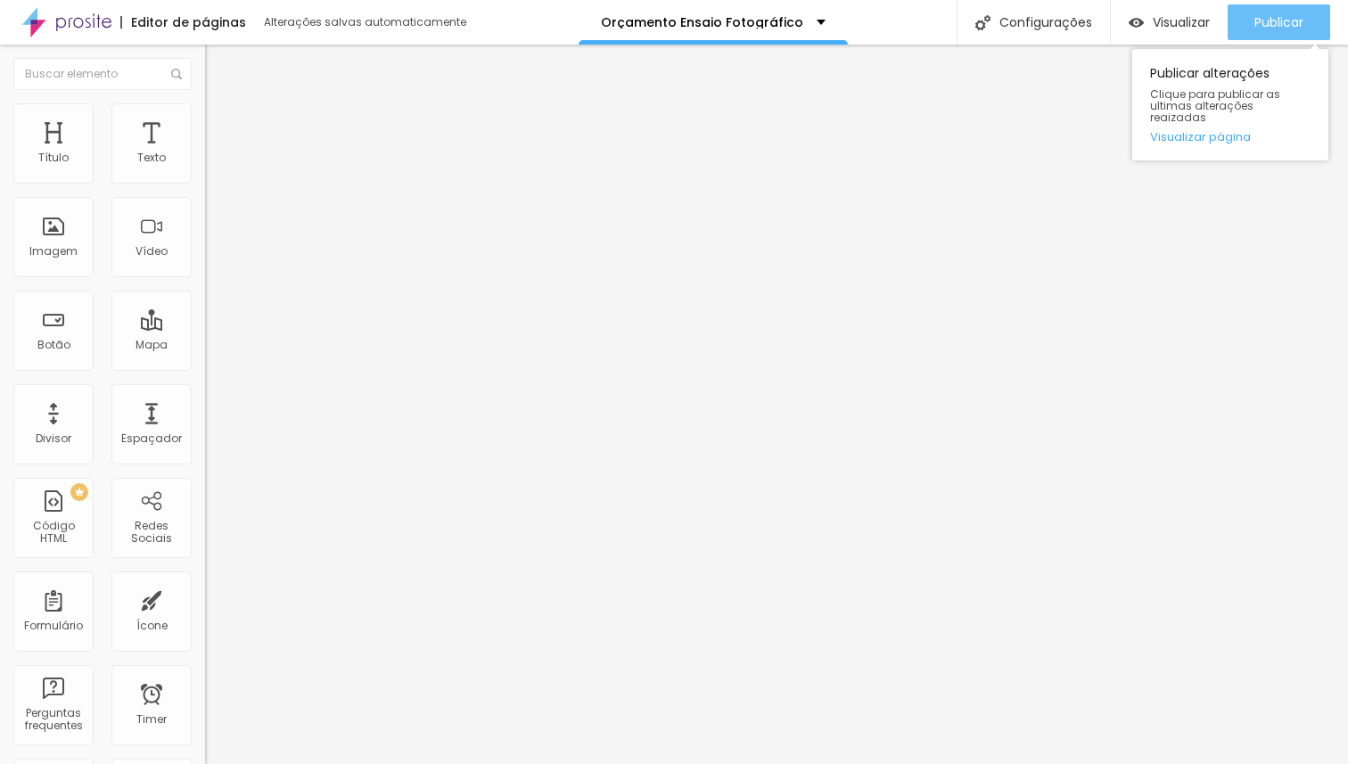
click at [1296, 16] on span "Publicar" at bounding box center [1279, 22] width 49 height 14
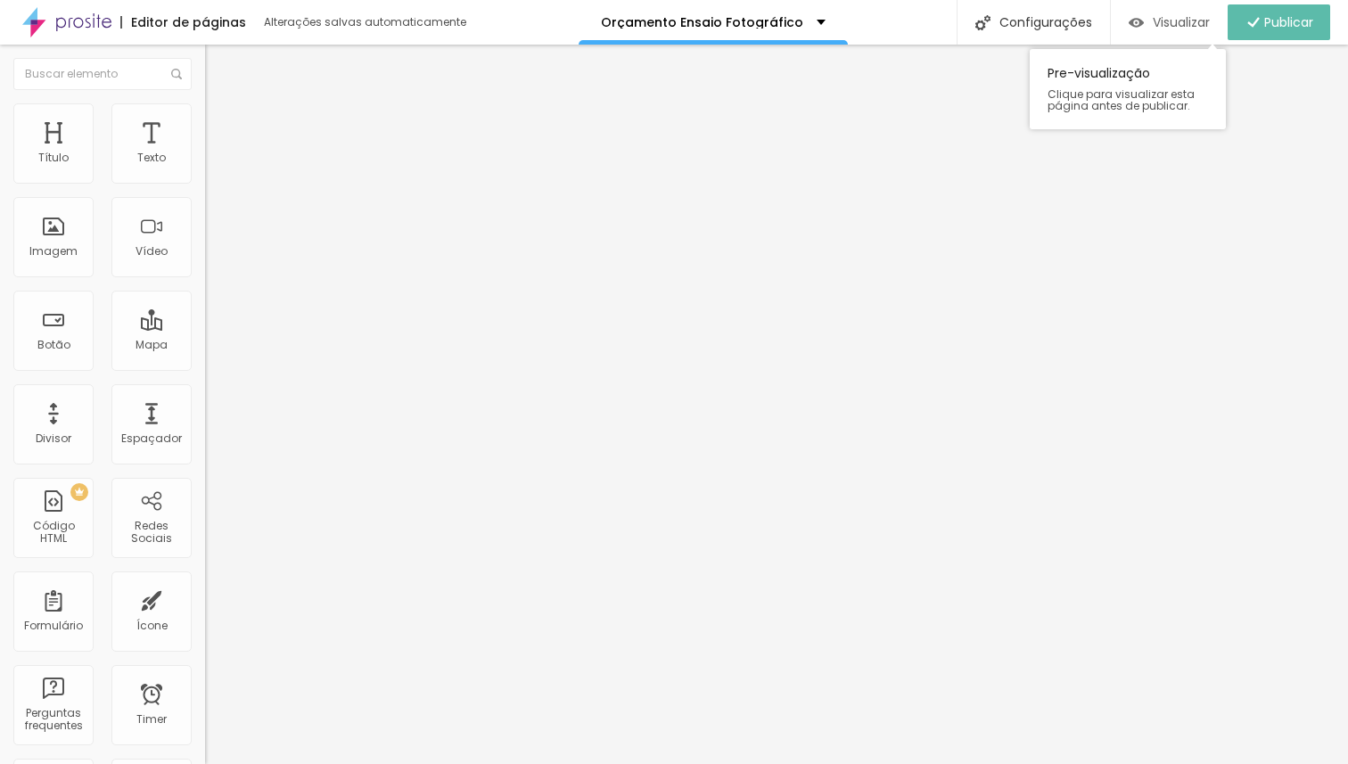
click at [1137, 21] on img "button" at bounding box center [1136, 22] width 15 height 15
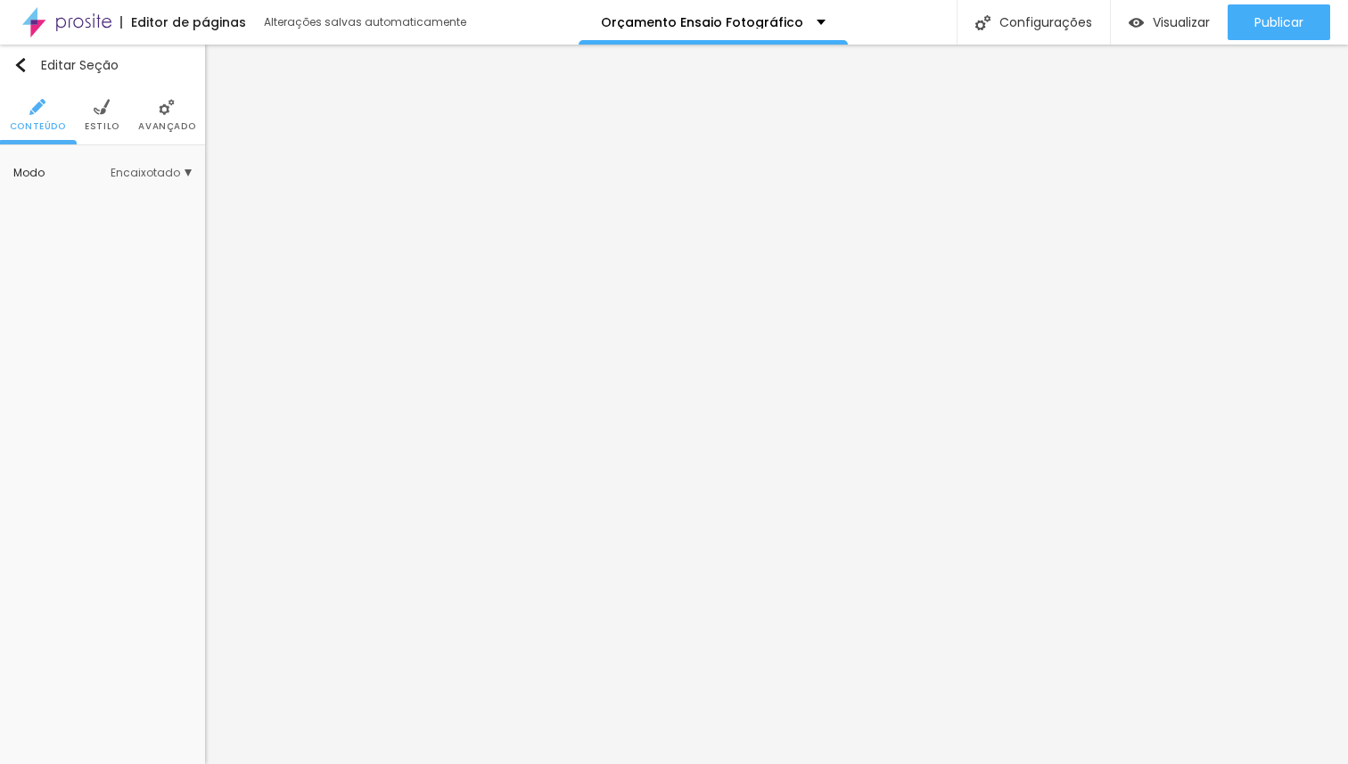
click at [100, 122] on span "Estilo" at bounding box center [102, 126] width 35 height 9
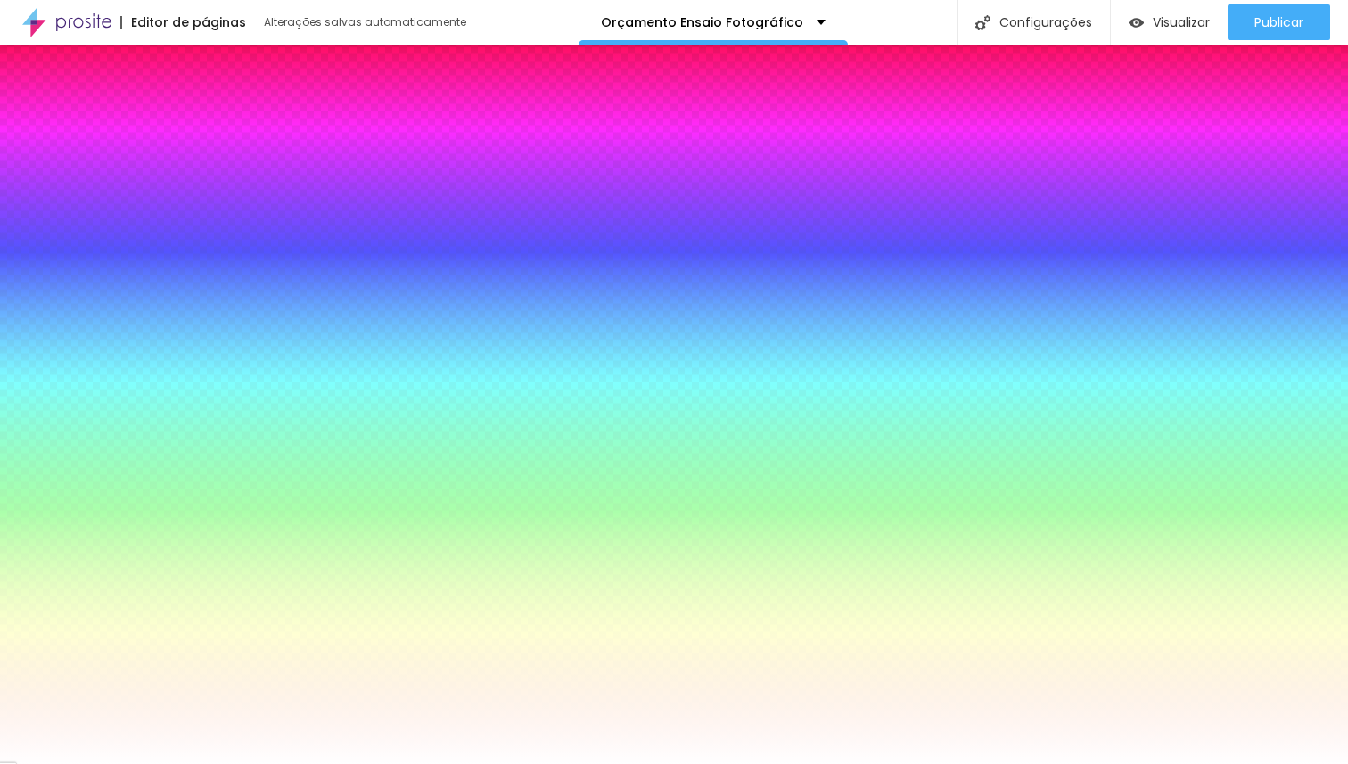
click at [114, 249] on span "Trocar imagem" at bounding box center [86, 254] width 114 height 22
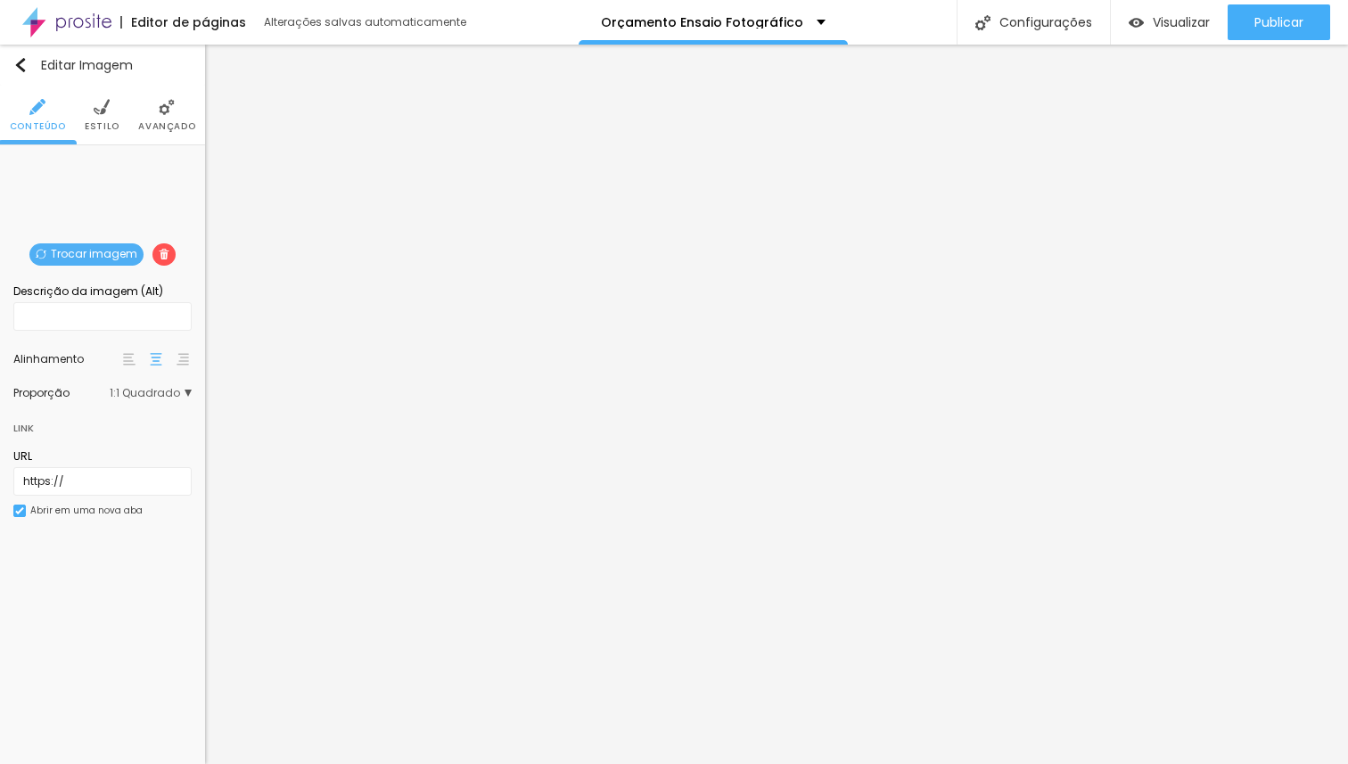
click at [86, 256] on span "Trocar imagem" at bounding box center [86, 254] width 114 height 22
click at [104, 257] on span "Trocar imagem" at bounding box center [86, 254] width 114 height 22
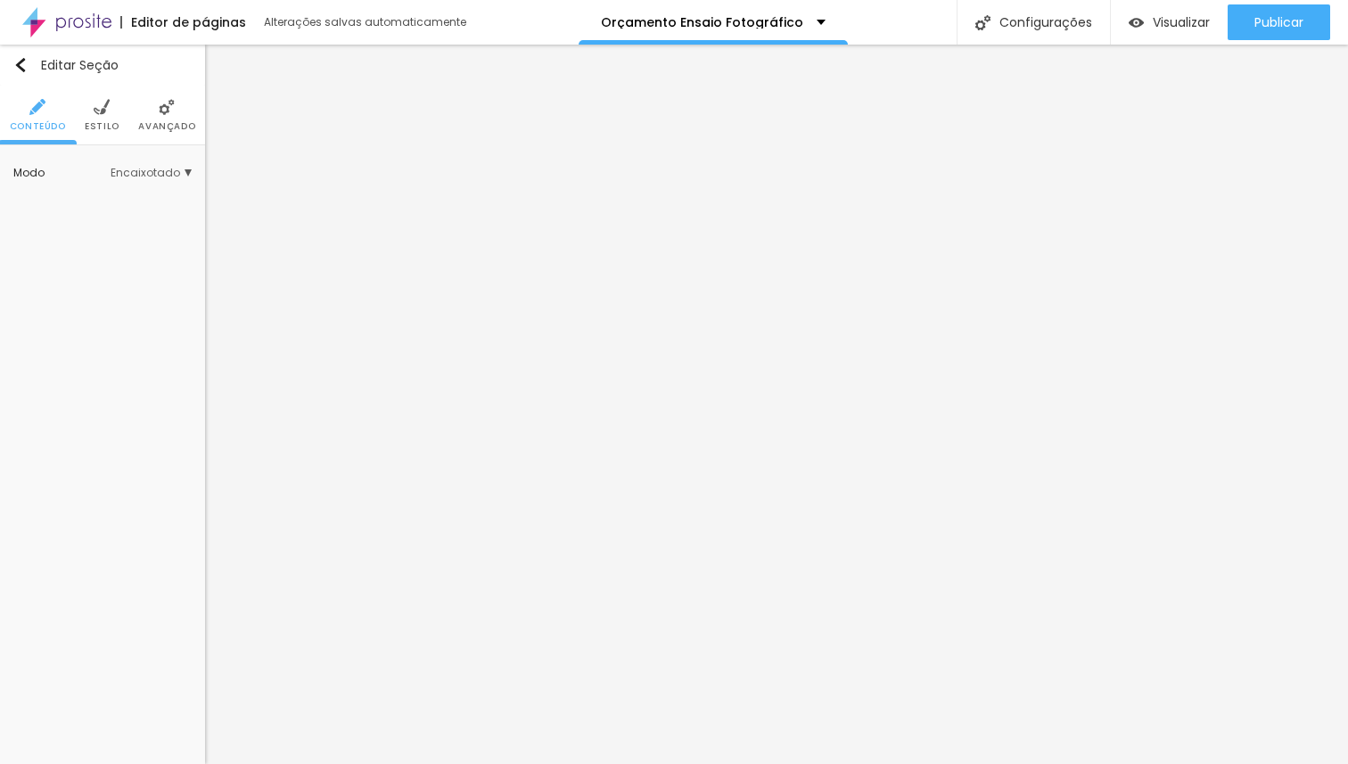
click at [108, 125] on span "Estilo" at bounding box center [102, 126] width 35 height 9
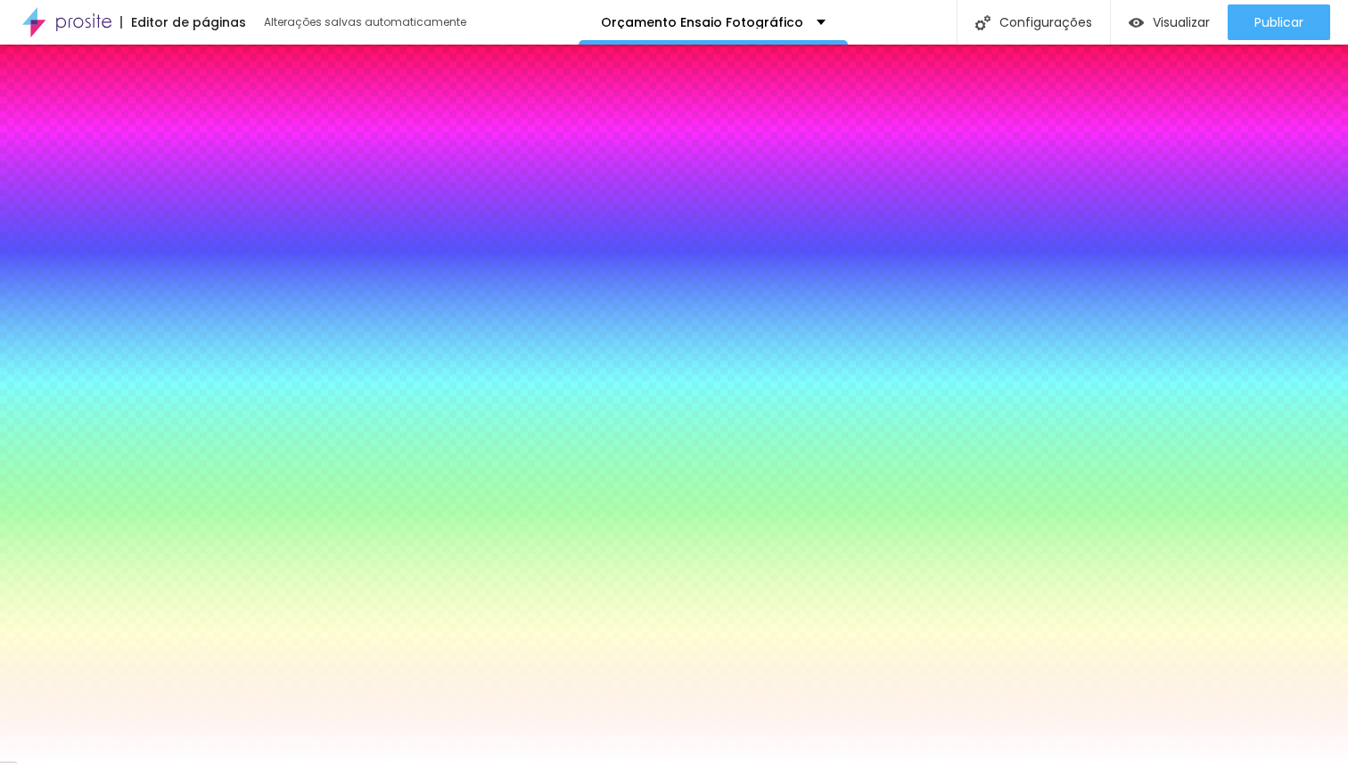
click at [90, 251] on span "Trocar imagem" at bounding box center [86, 254] width 114 height 22
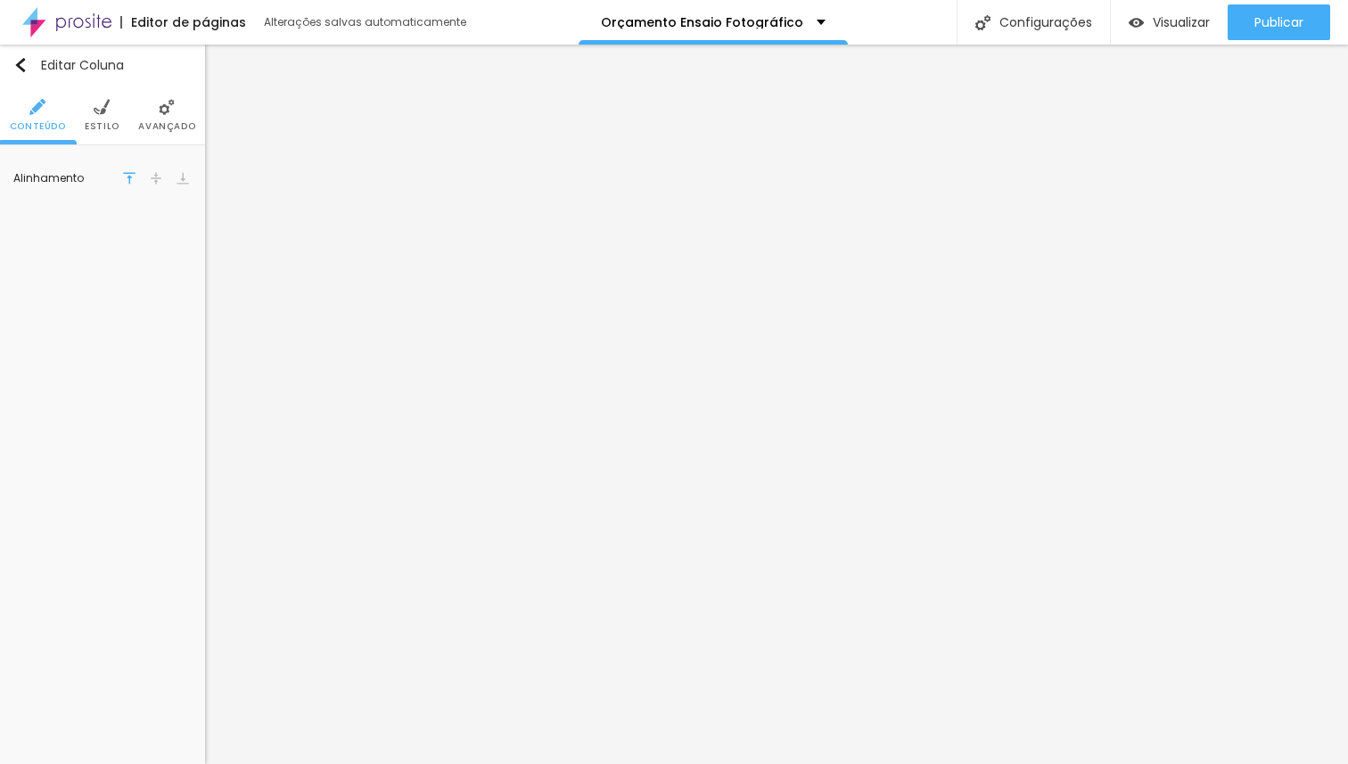
click at [103, 119] on li "Estilo" at bounding box center [102, 115] width 35 height 59
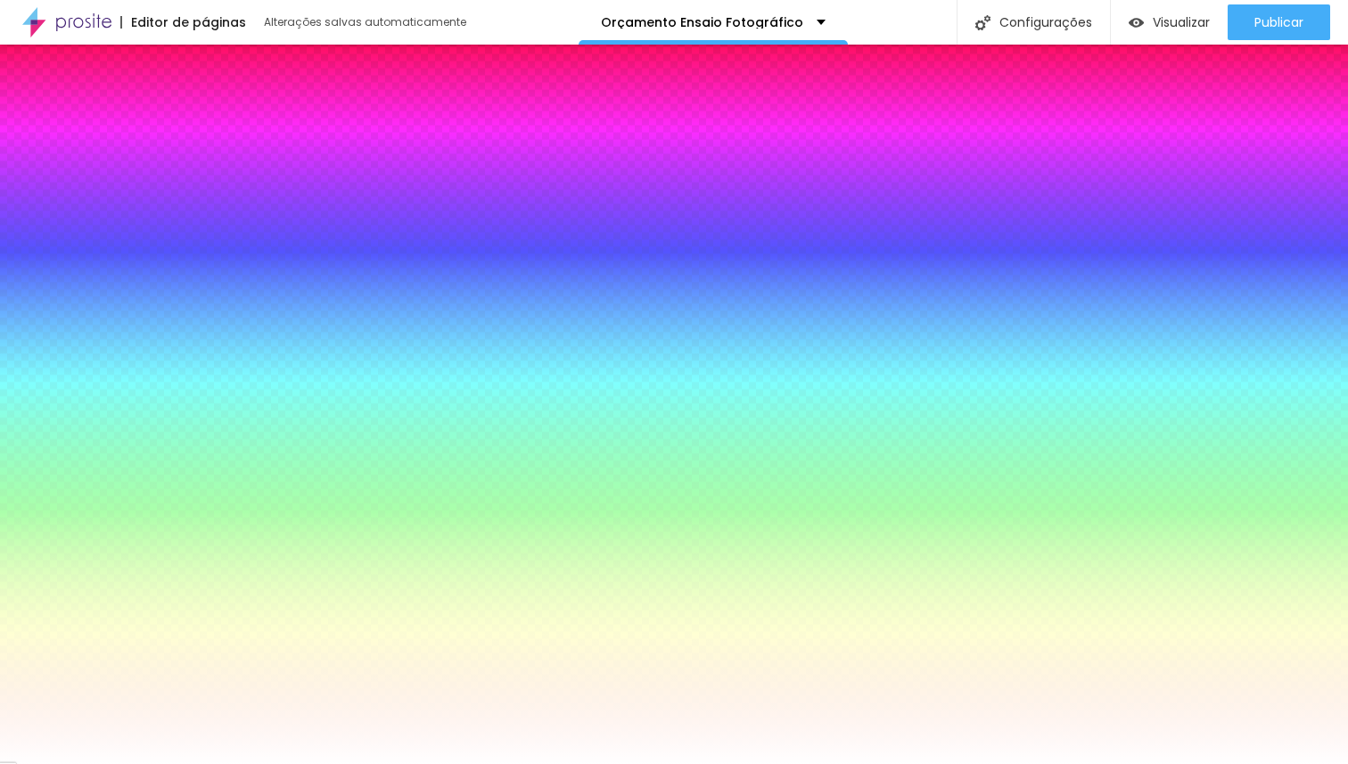
click at [166, 118] on li "Avançado" at bounding box center [166, 115] width 57 height 59
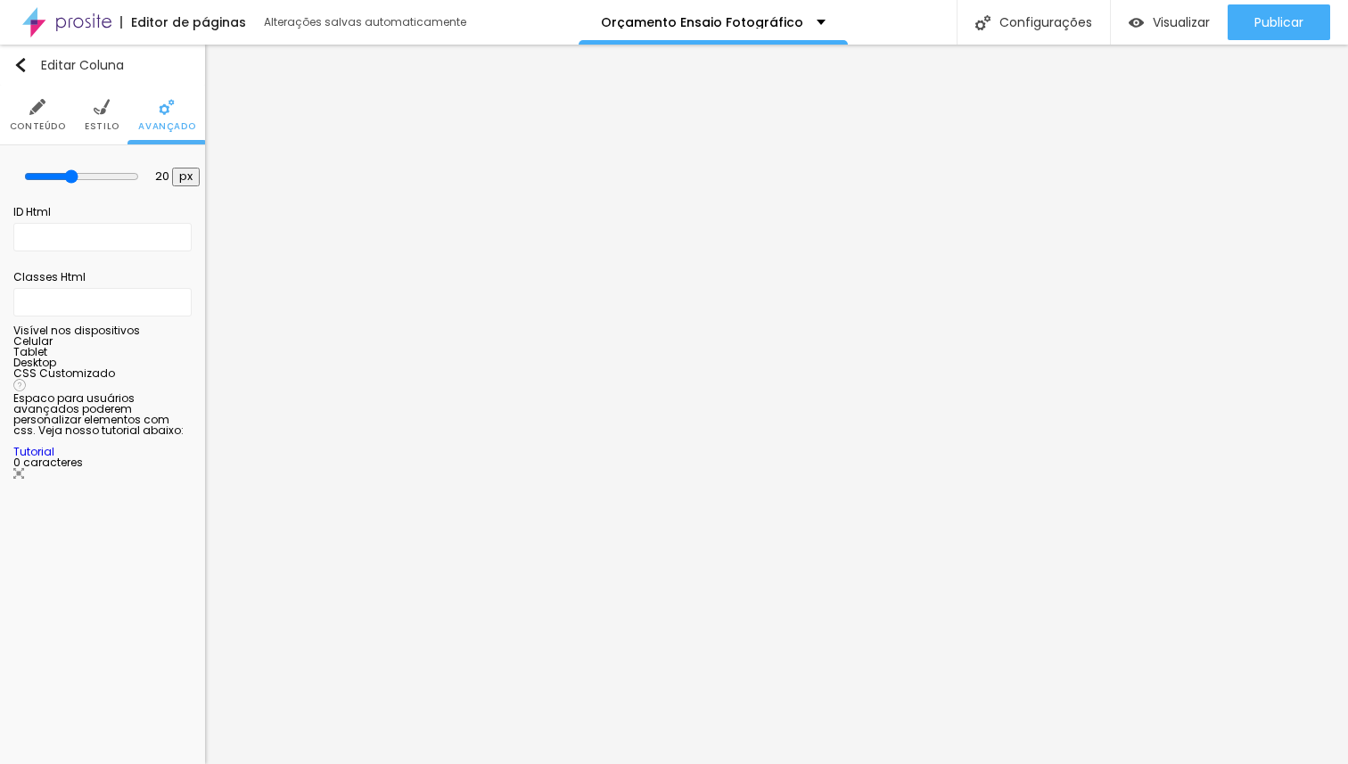
click at [78, 123] on ul "Conteúdo Estilo Avançado" at bounding box center [102, 116] width 205 height 60
click at [104, 115] on li "Estilo" at bounding box center [102, 115] width 35 height 59
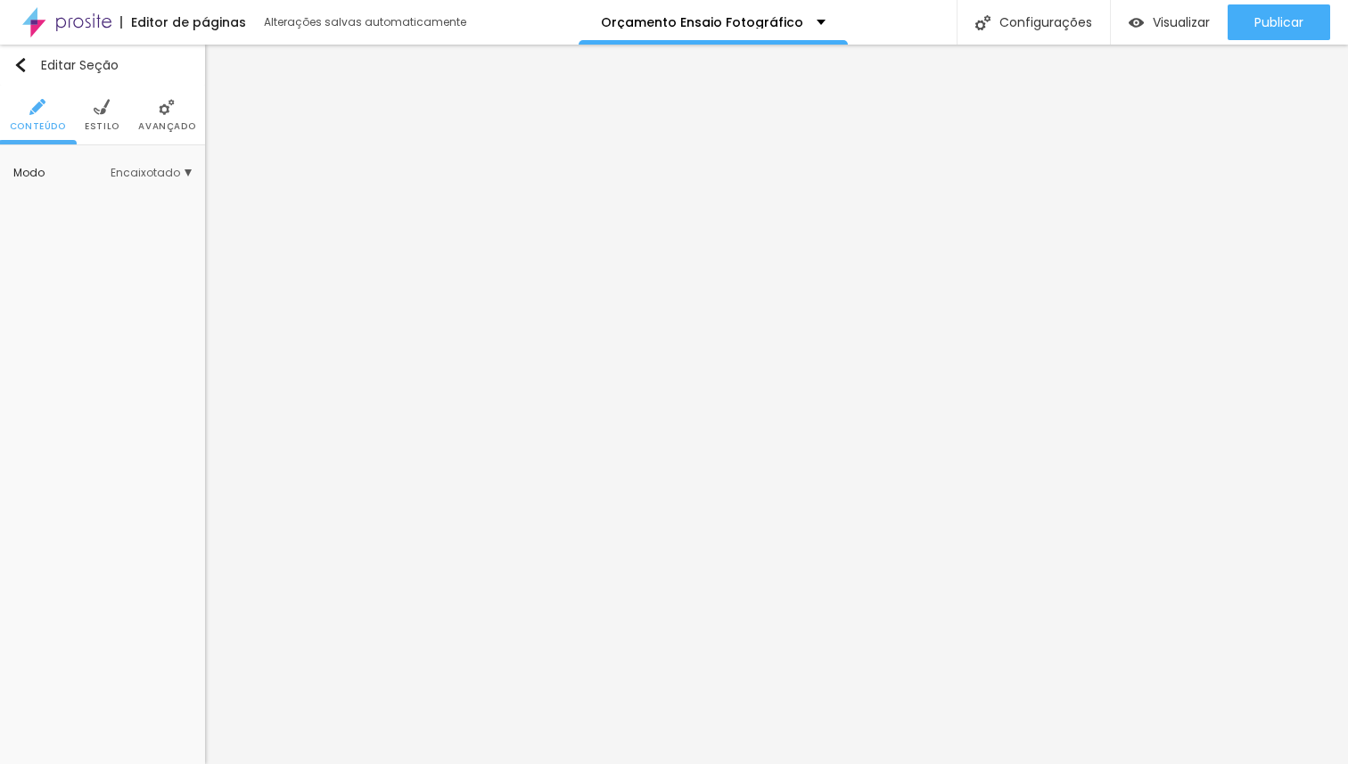
click at [96, 119] on li "Estilo" at bounding box center [102, 115] width 35 height 59
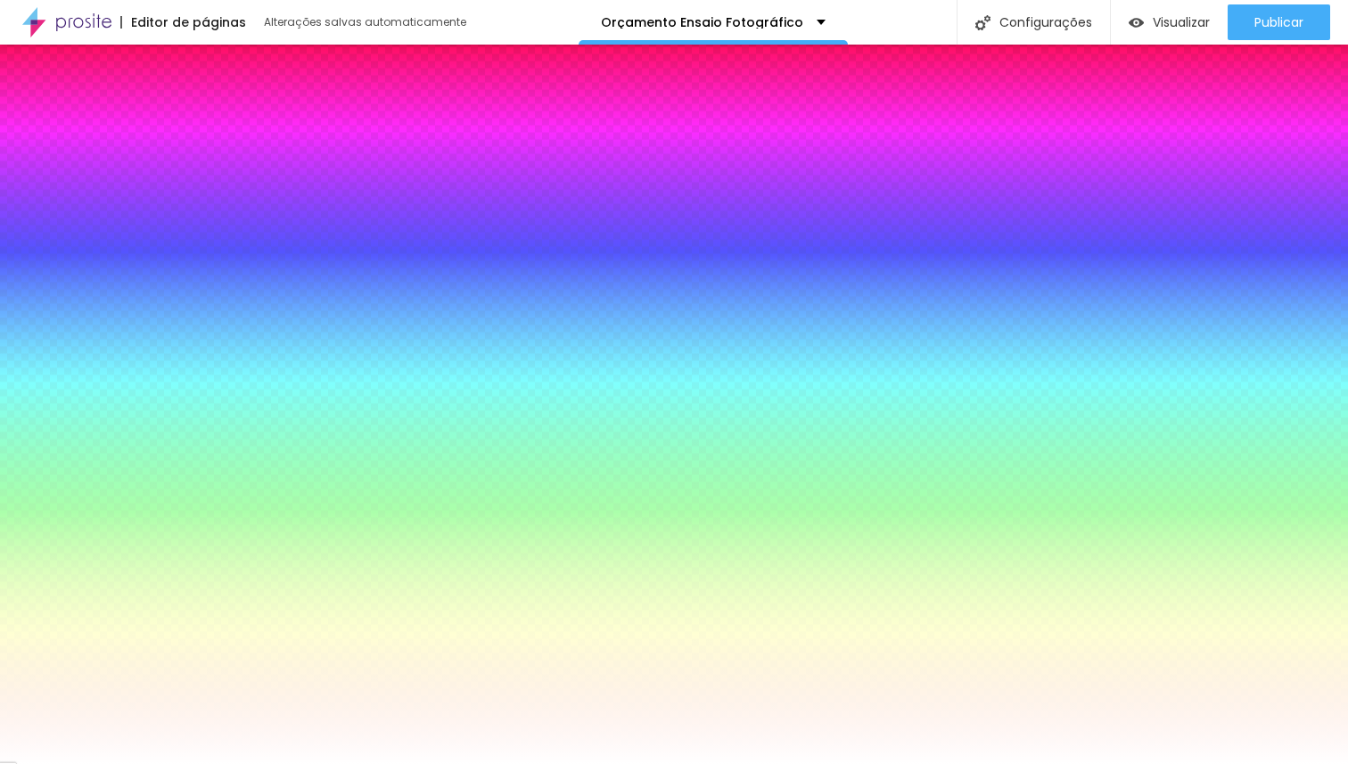
click at [95, 252] on span "Trocar imagem" at bounding box center [86, 254] width 114 height 22
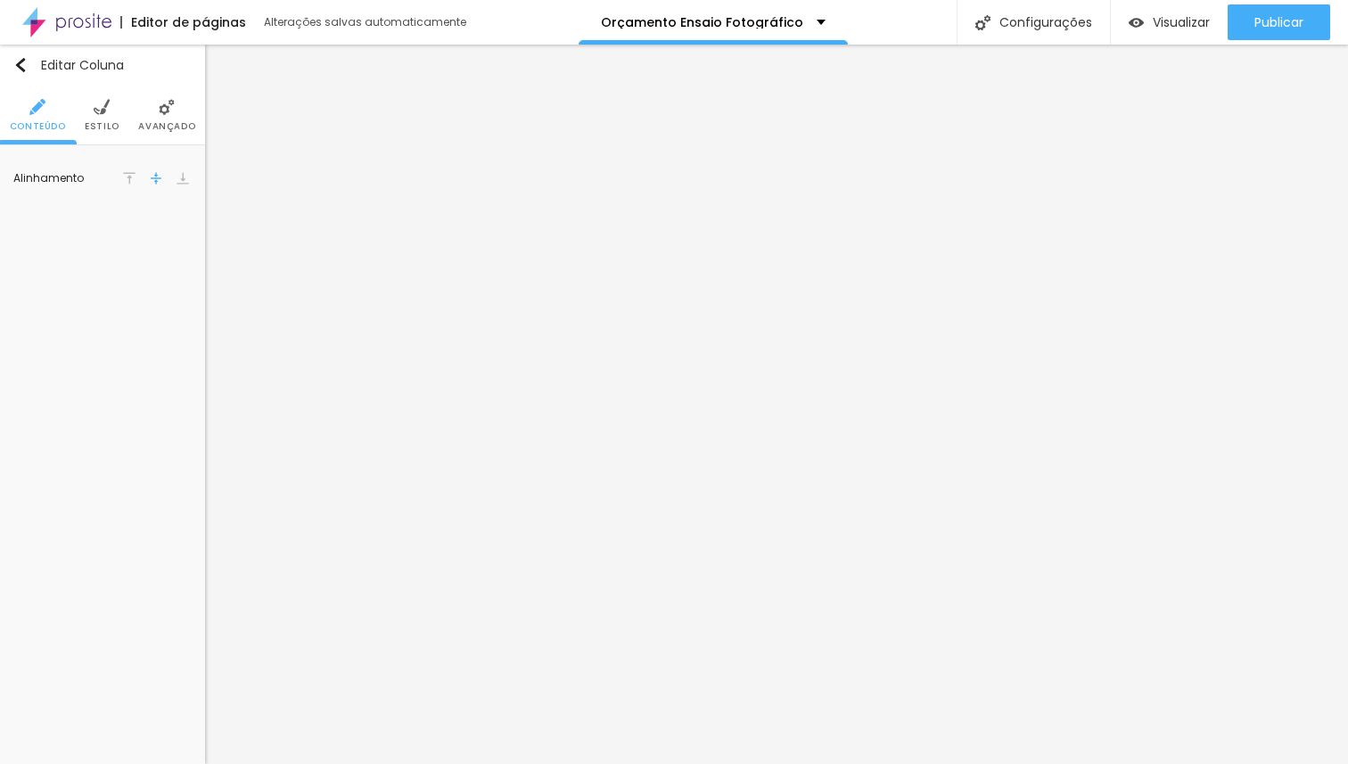
click at [111, 124] on span "Estilo" at bounding box center [102, 126] width 35 height 9
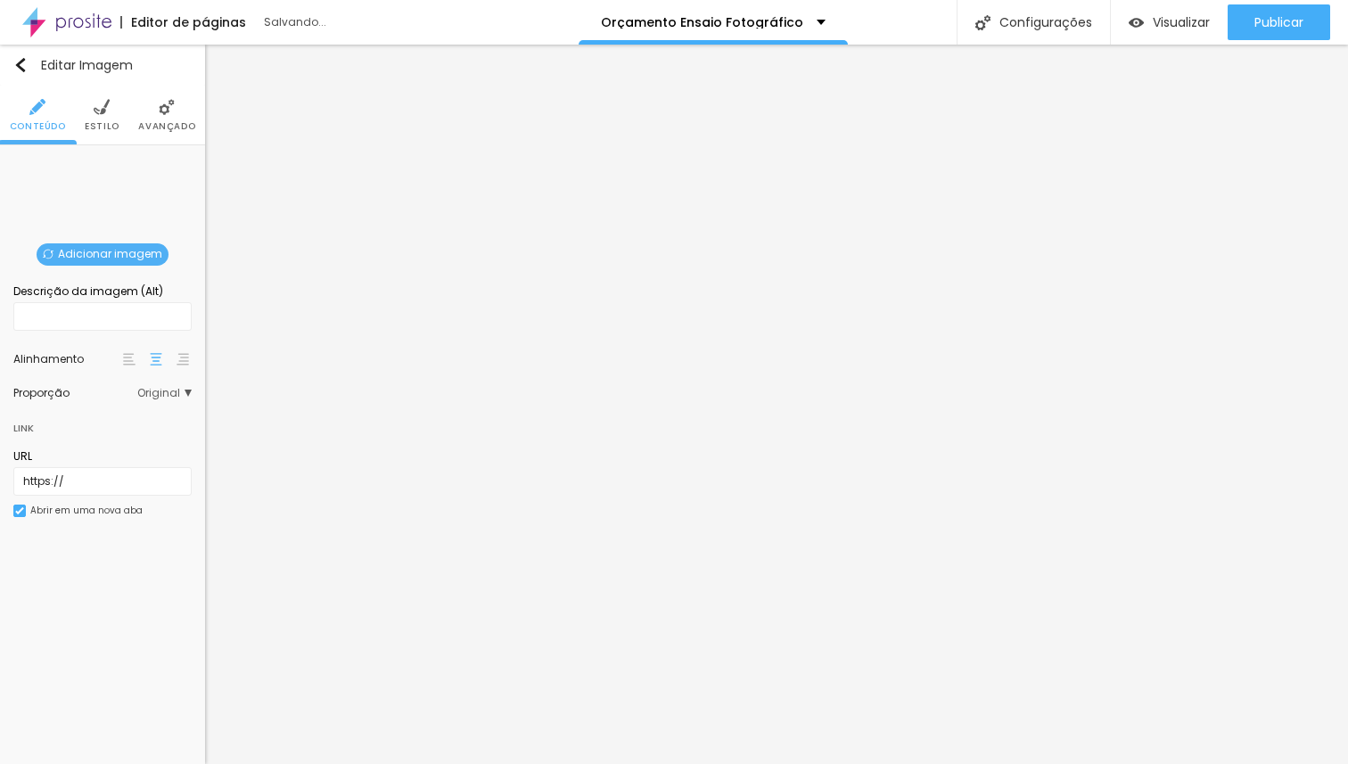
click at [79, 251] on span "Adicionar imagem" at bounding box center [103, 254] width 132 height 22
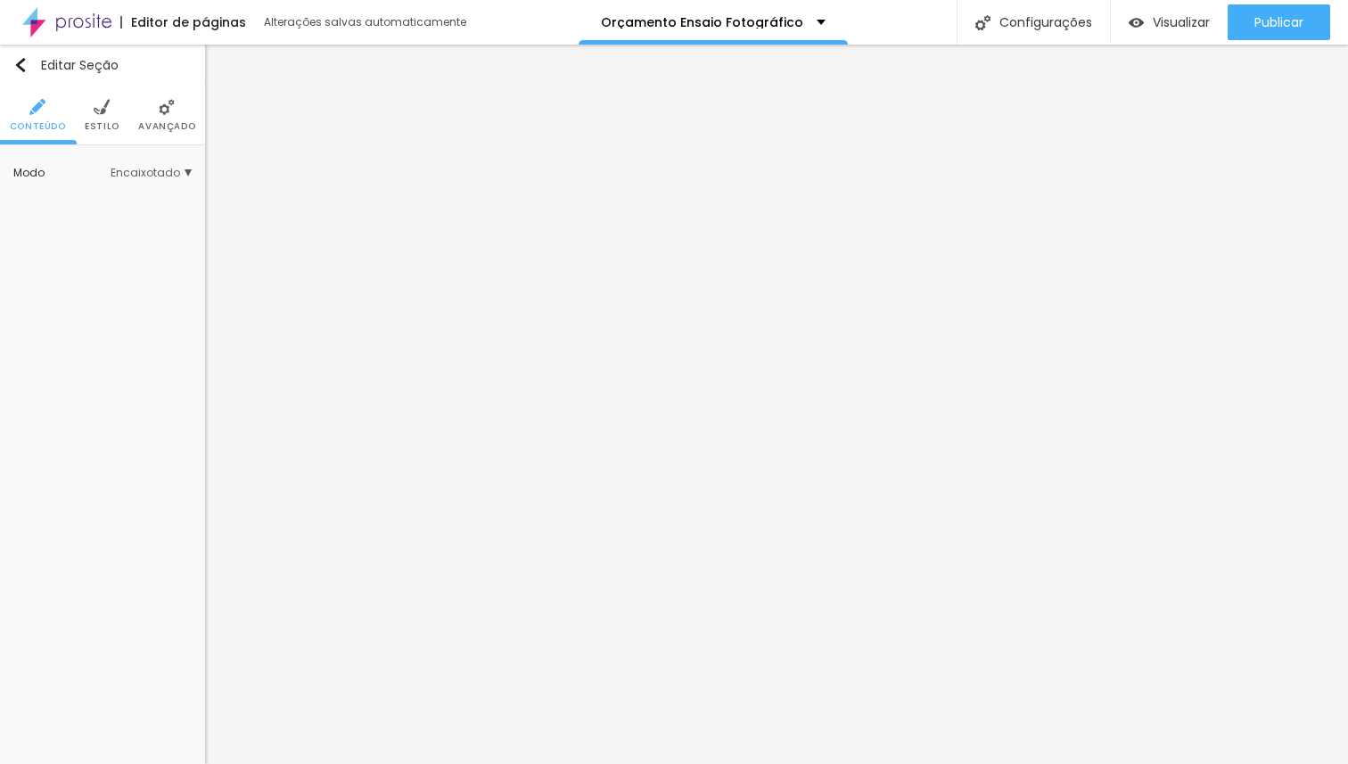
click at [106, 126] on span "Estilo" at bounding box center [102, 126] width 35 height 9
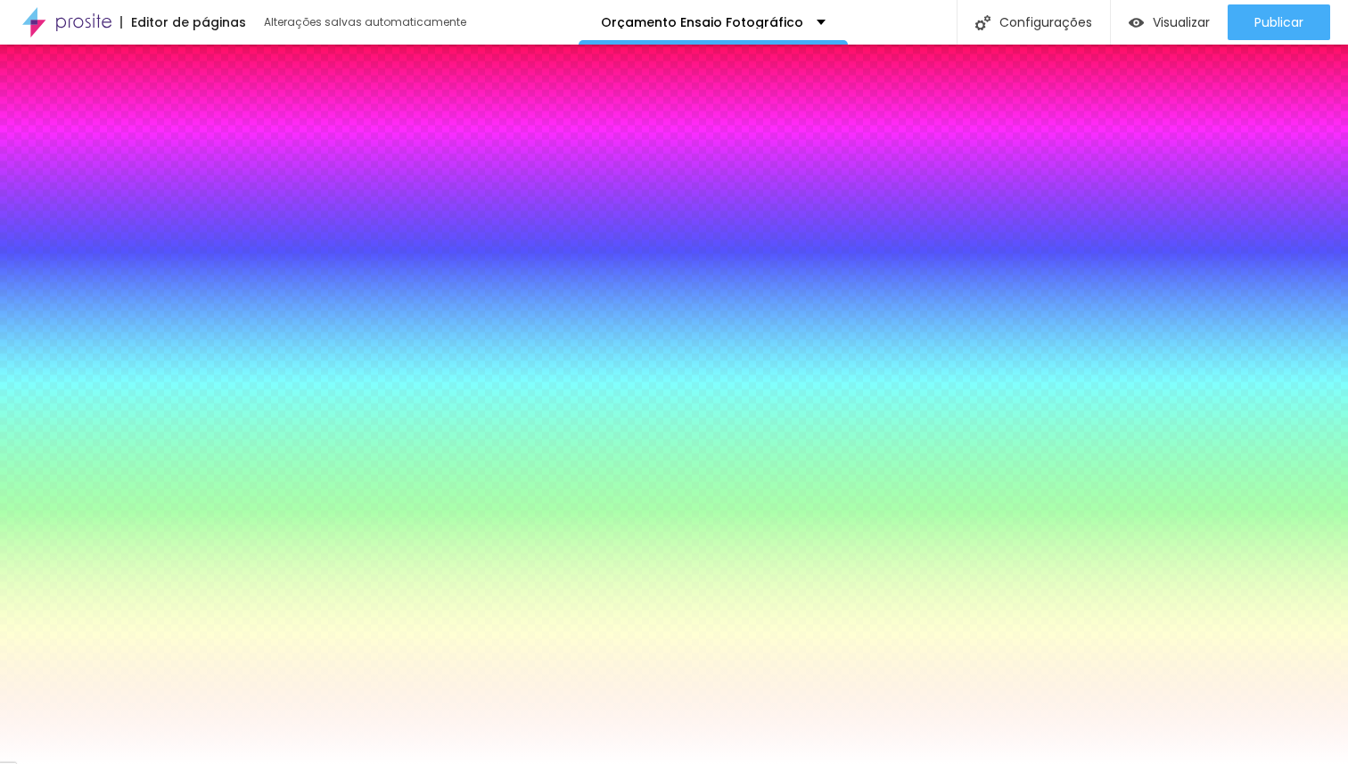
click at [166, 256] on img at bounding box center [164, 254] width 11 height 11
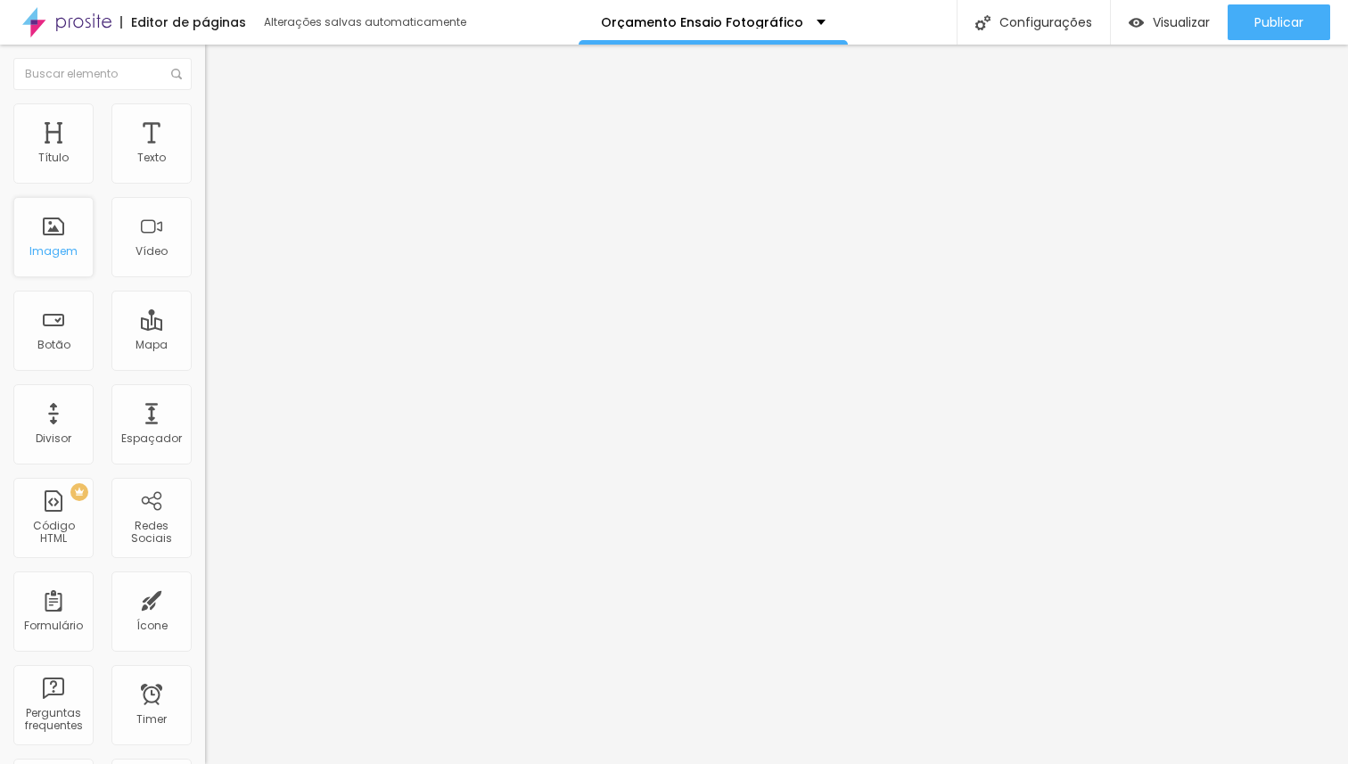
click at [67, 256] on div "Imagem" at bounding box center [53, 251] width 48 height 12
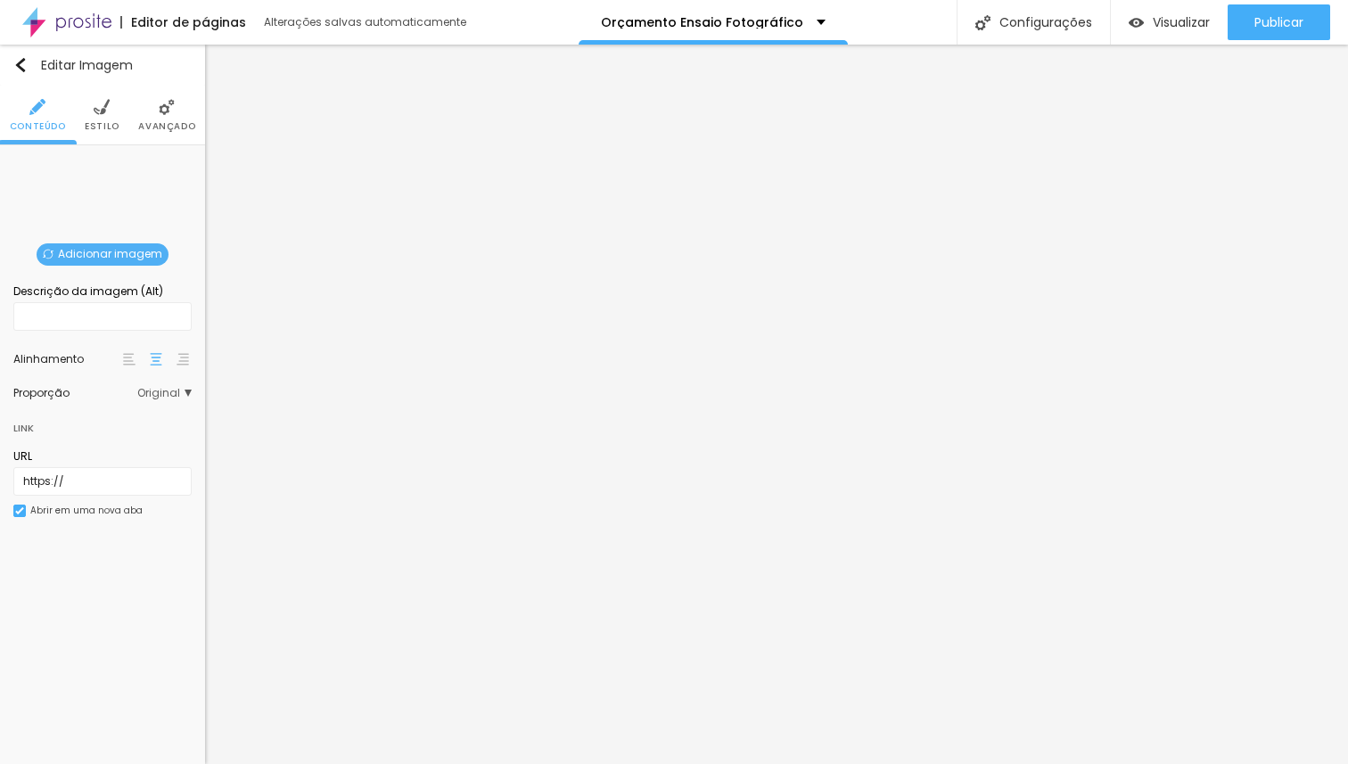
click at [162, 249] on span "Adicionar imagem" at bounding box center [103, 254] width 132 height 22
click at [165, 254] on img at bounding box center [164, 254] width 11 height 11
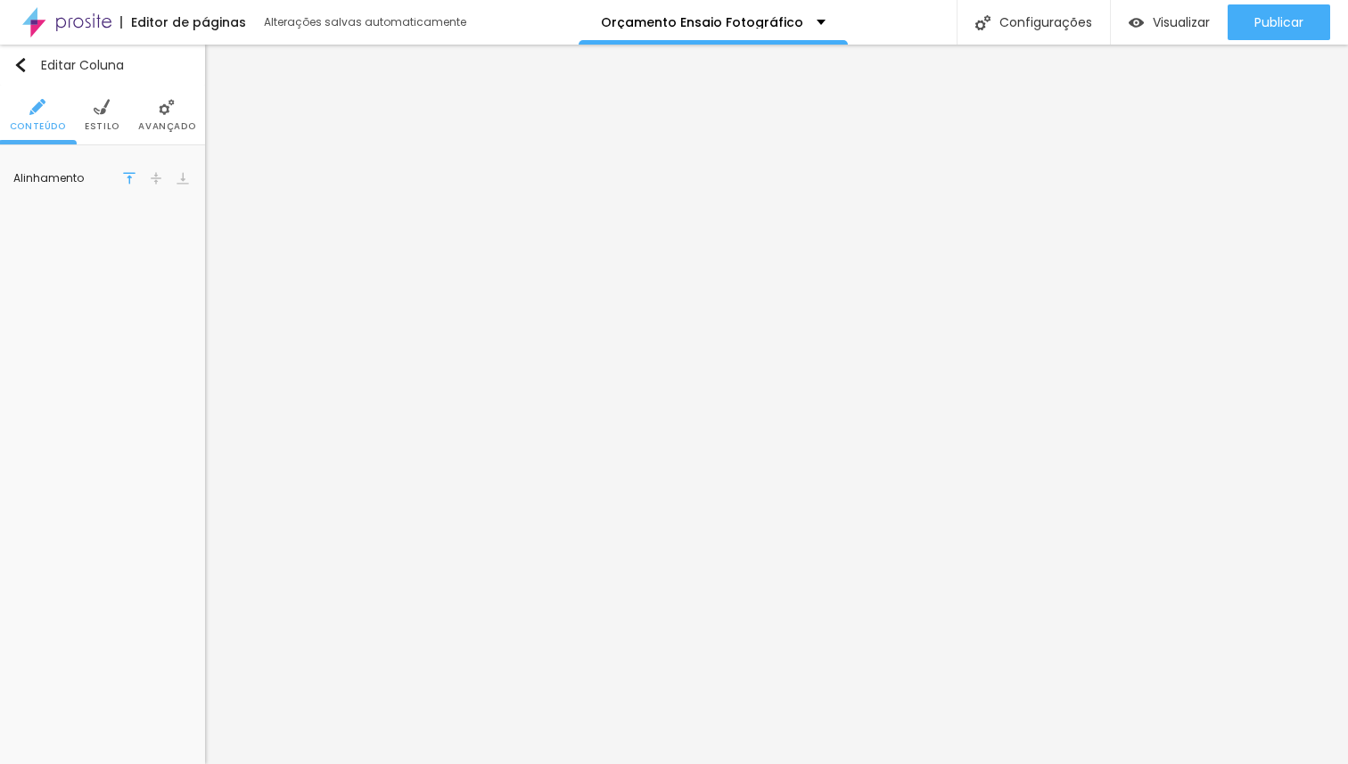
click at [94, 122] on span "Estilo" at bounding box center [102, 126] width 35 height 9
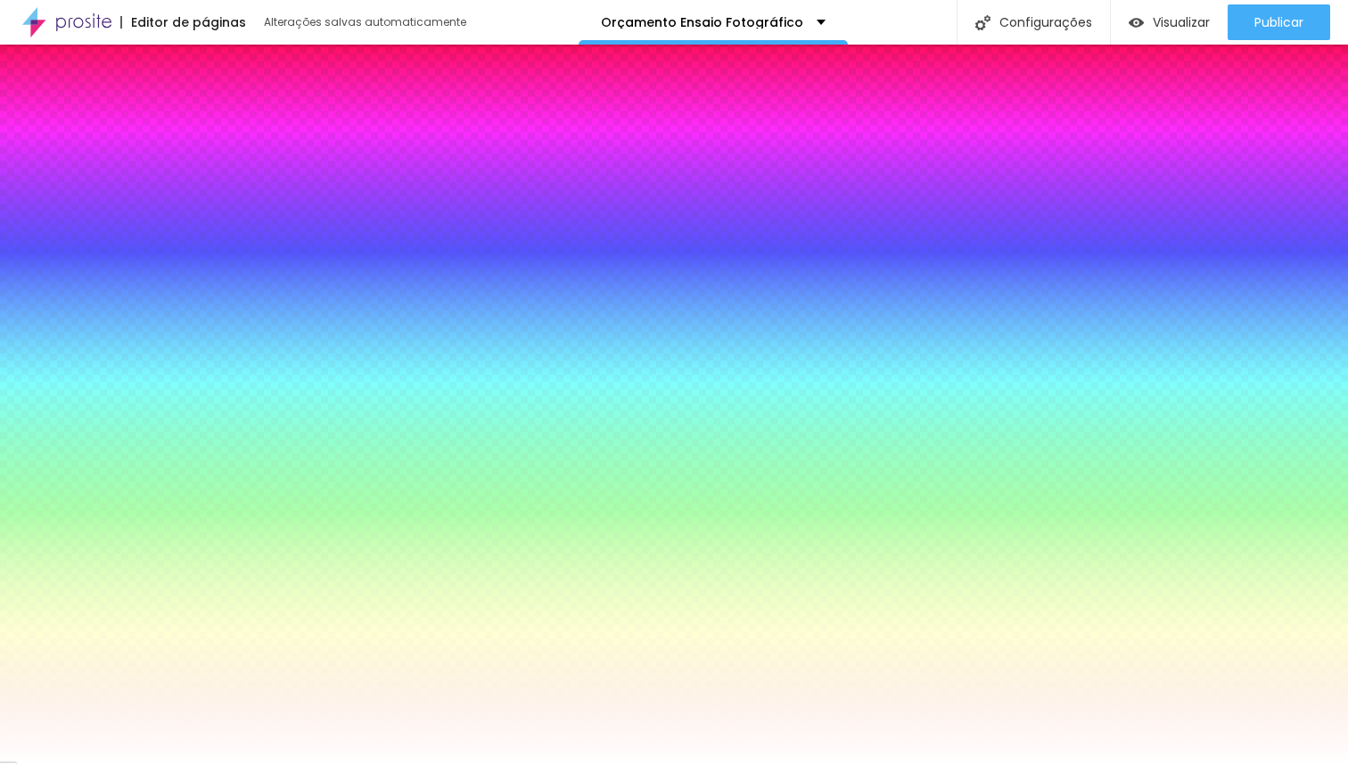
click at [36, 118] on li "Conteúdo" at bounding box center [38, 115] width 56 height 59
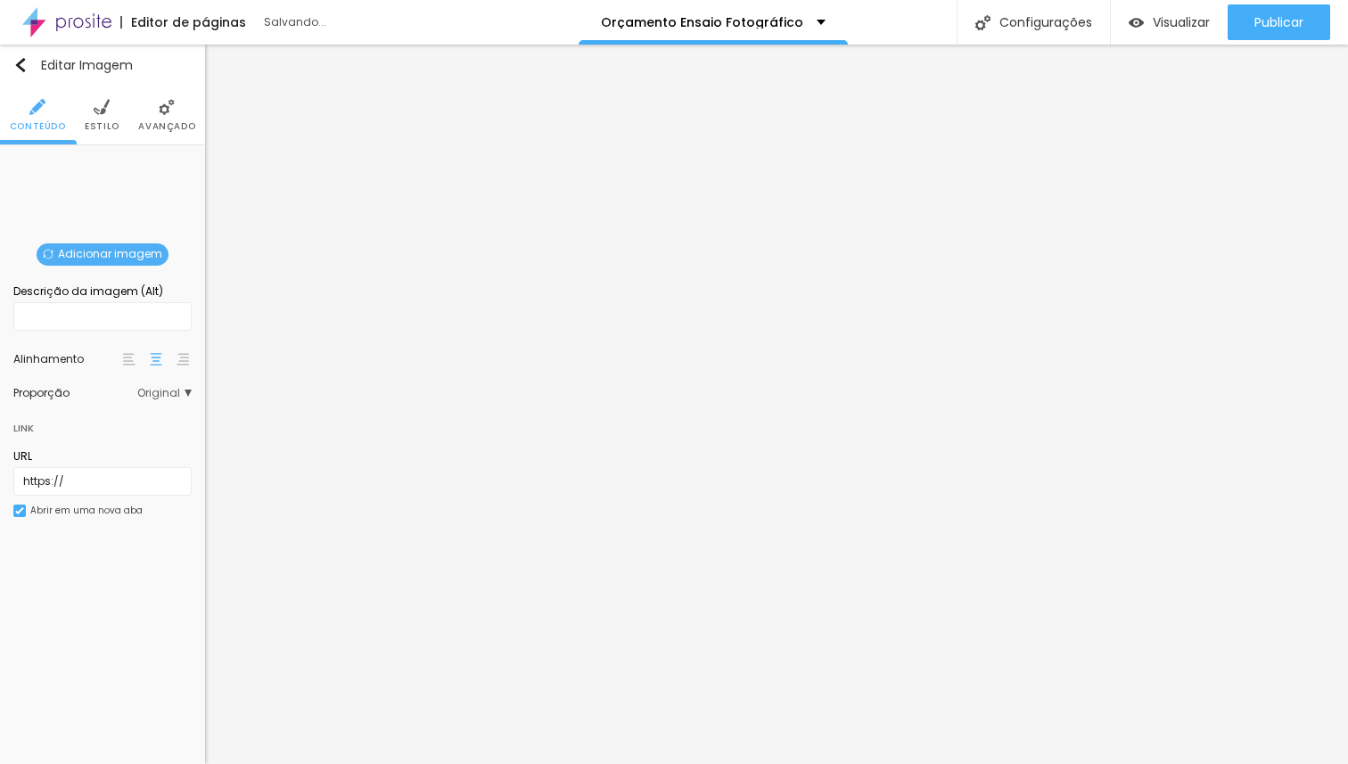
click at [71, 258] on span "Adicionar imagem" at bounding box center [103, 254] width 132 height 22
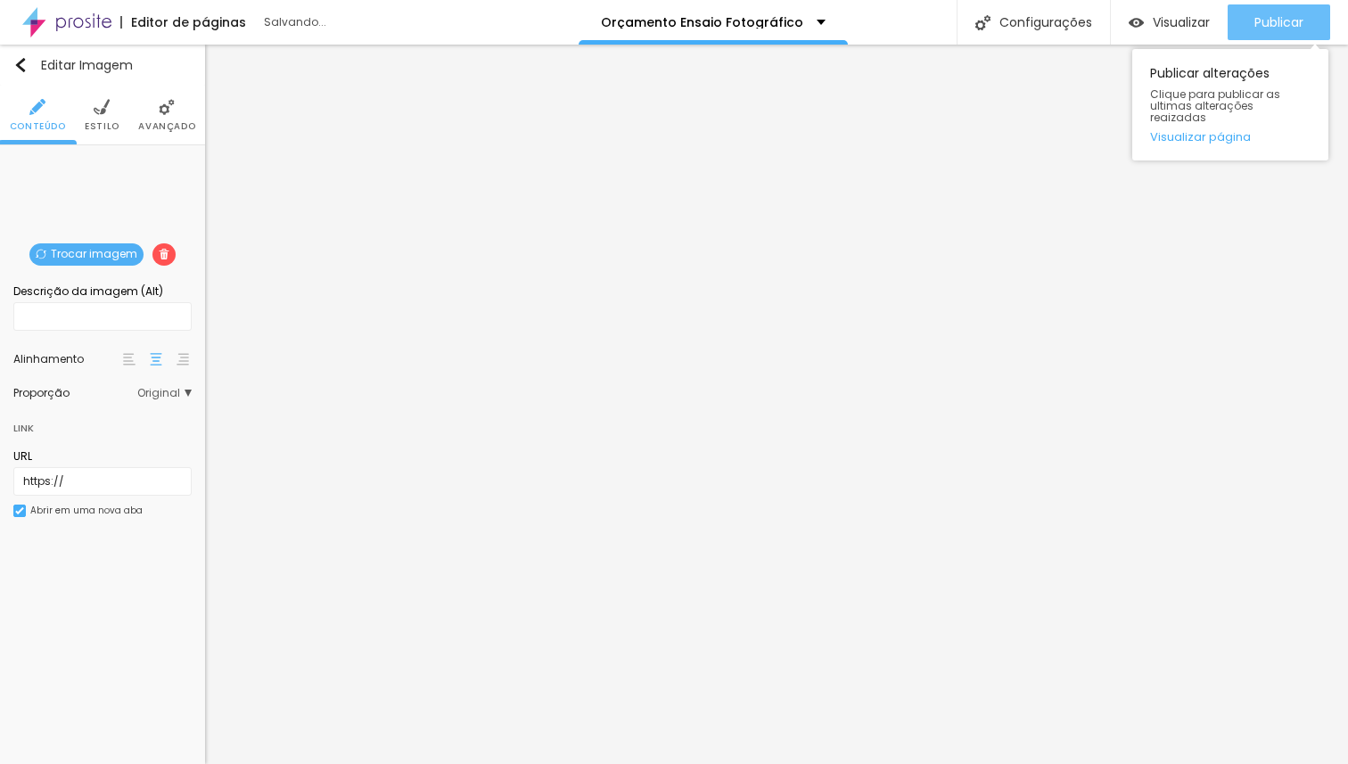
click at [1279, 21] on span "Publicar" at bounding box center [1279, 22] width 49 height 14
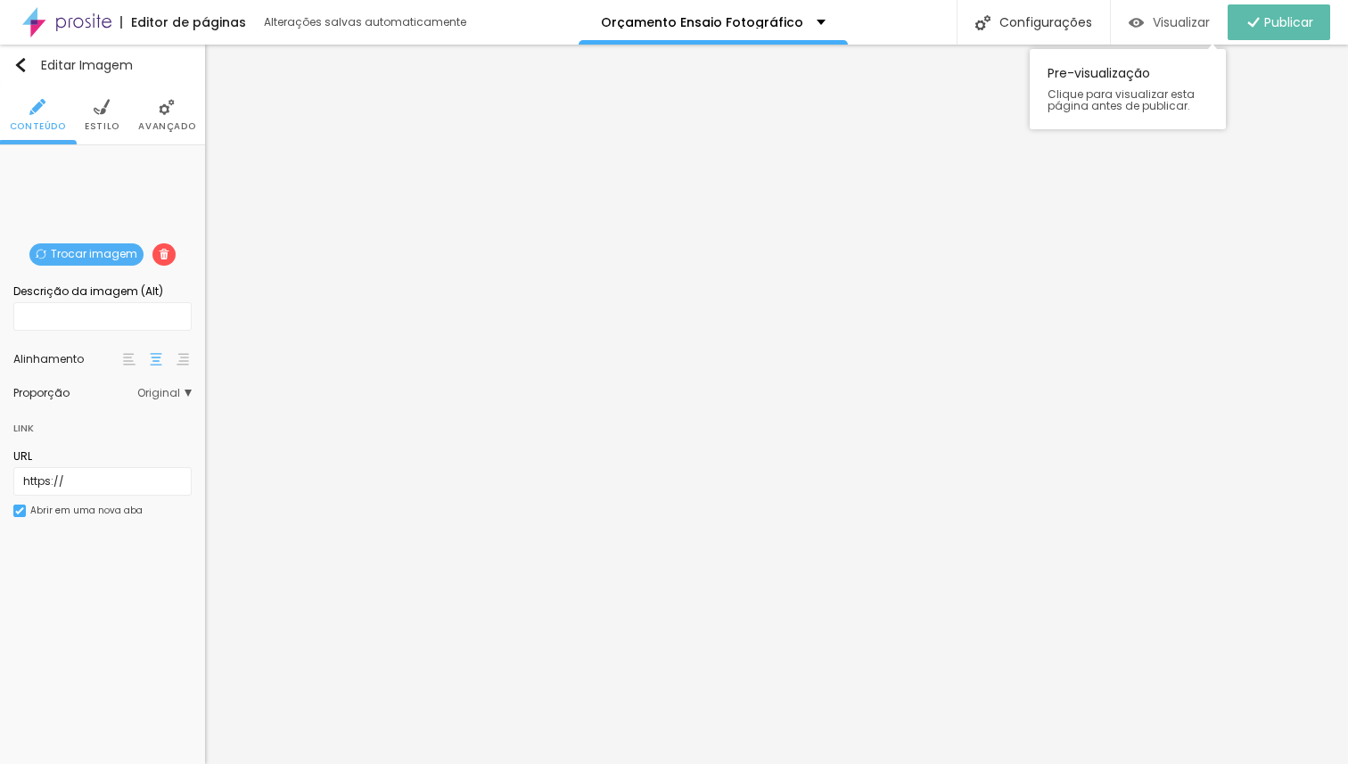
click at [1153, 24] on span "Visualizar" at bounding box center [1181, 22] width 57 height 14
click at [101, 258] on span "Adicionar imagem" at bounding box center [103, 254] width 132 height 22
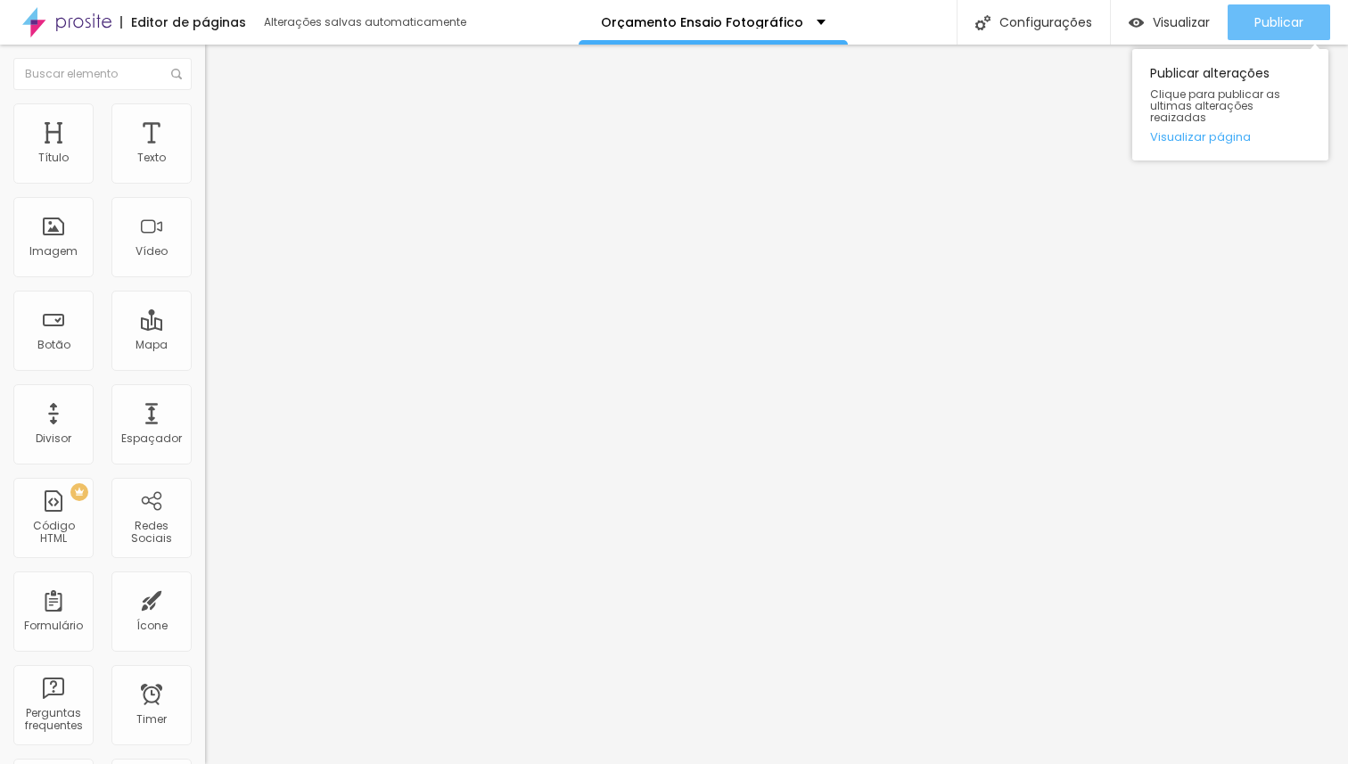
click at [1288, 23] on span "Publicar" at bounding box center [1279, 22] width 49 height 14
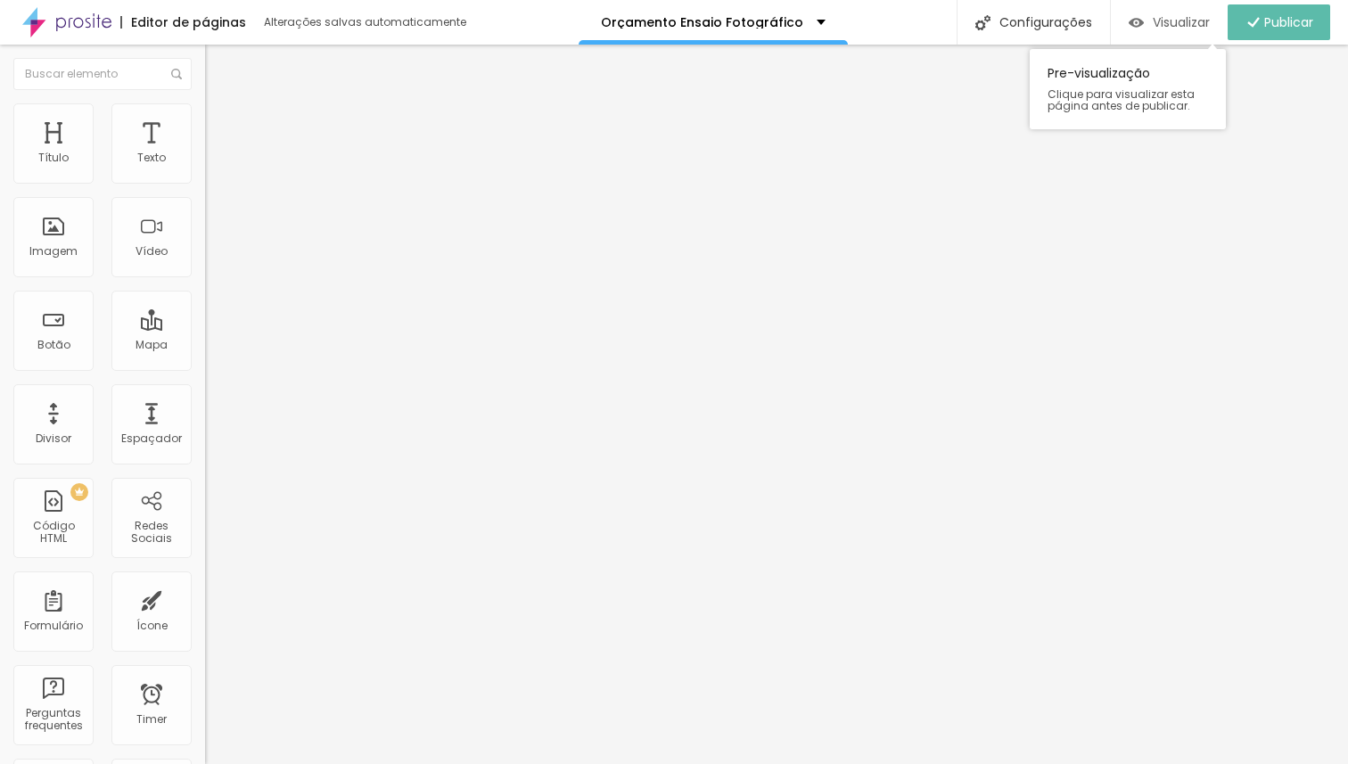
click at [1136, 19] on img "button" at bounding box center [1136, 22] width 15 height 15
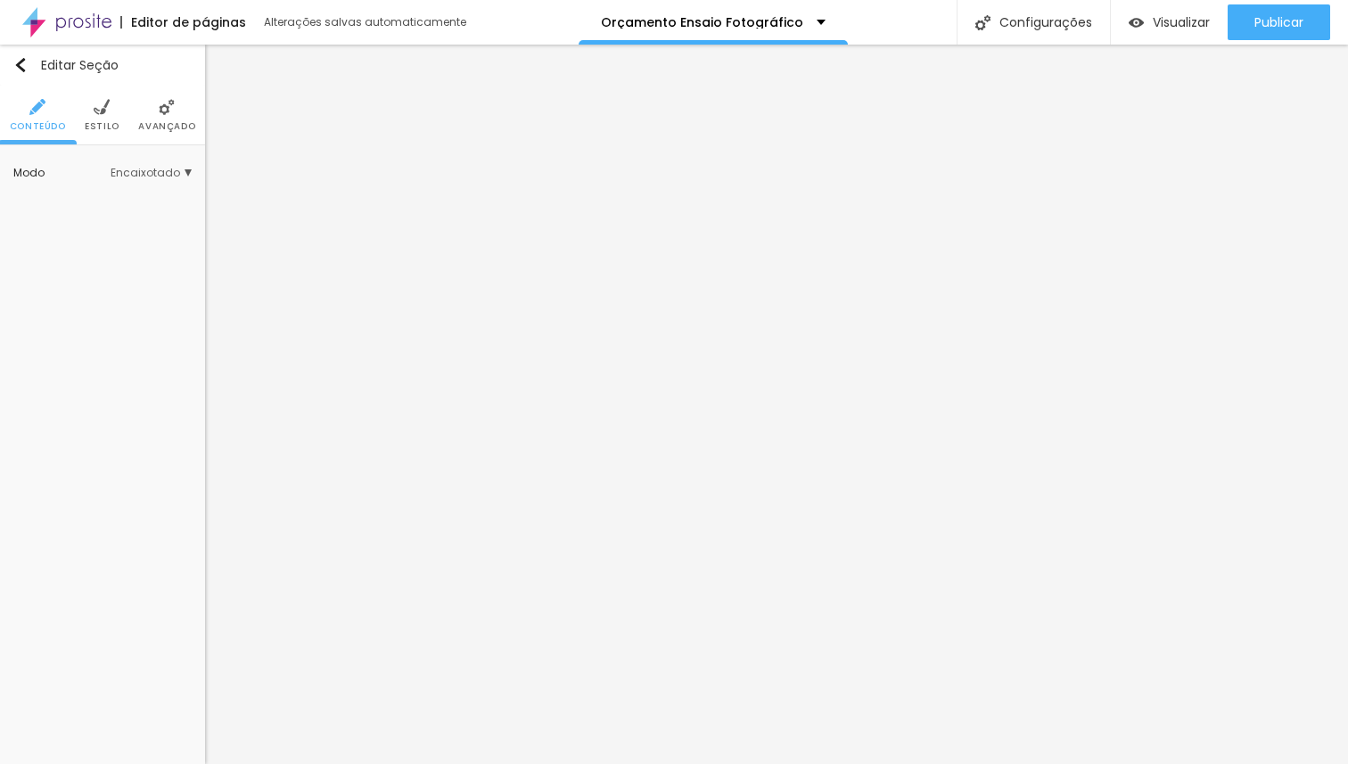
click at [83, 111] on ul "Conteúdo Estilo Avançado" at bounding box center [102, 116] width 205 height 60
click at [101, 117] on li "Estilo" at bounding box center [102, 115] width 35 height 59
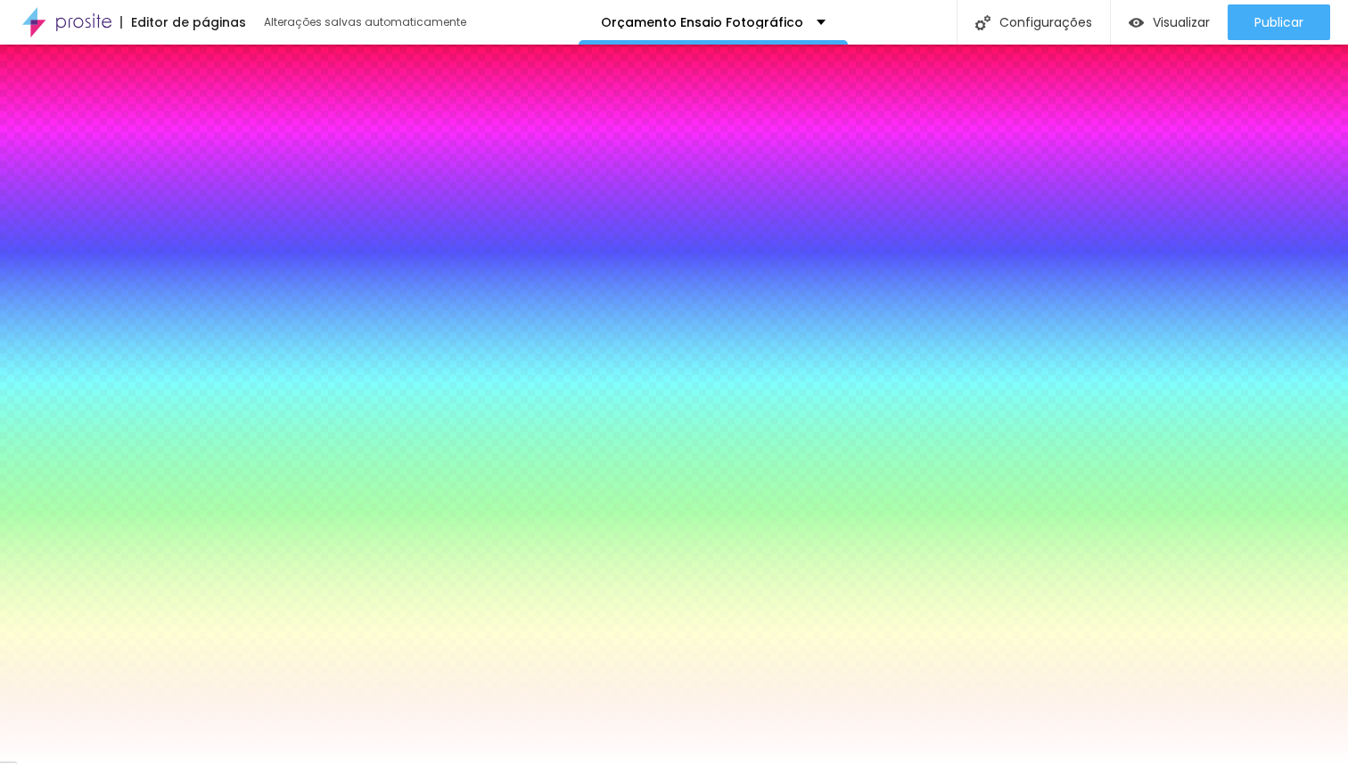
click at [106, 246] on span "Trocar imagem" at bounding box center [86, 254] width 114 height 22
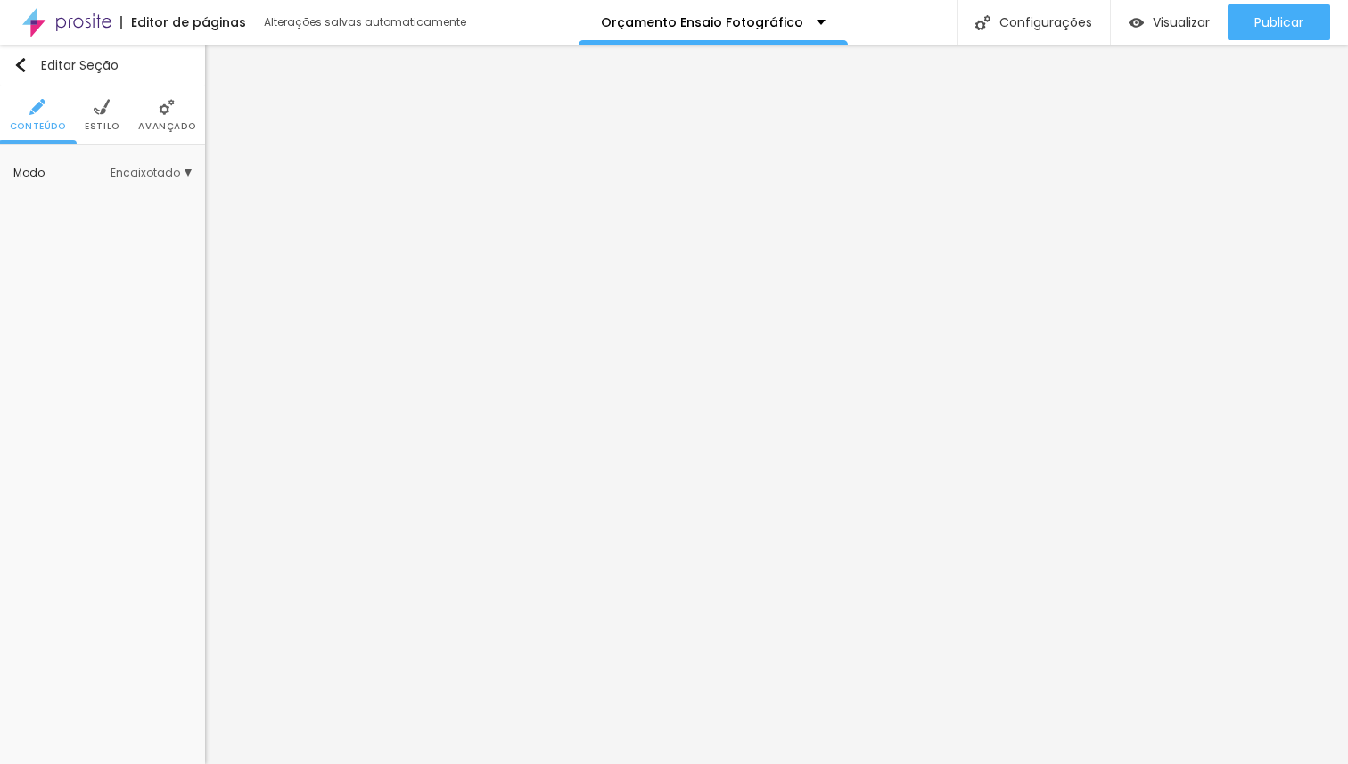
click at [104, 122] on span "Estilo" at bounding box center [102, 126] width 35 height 9
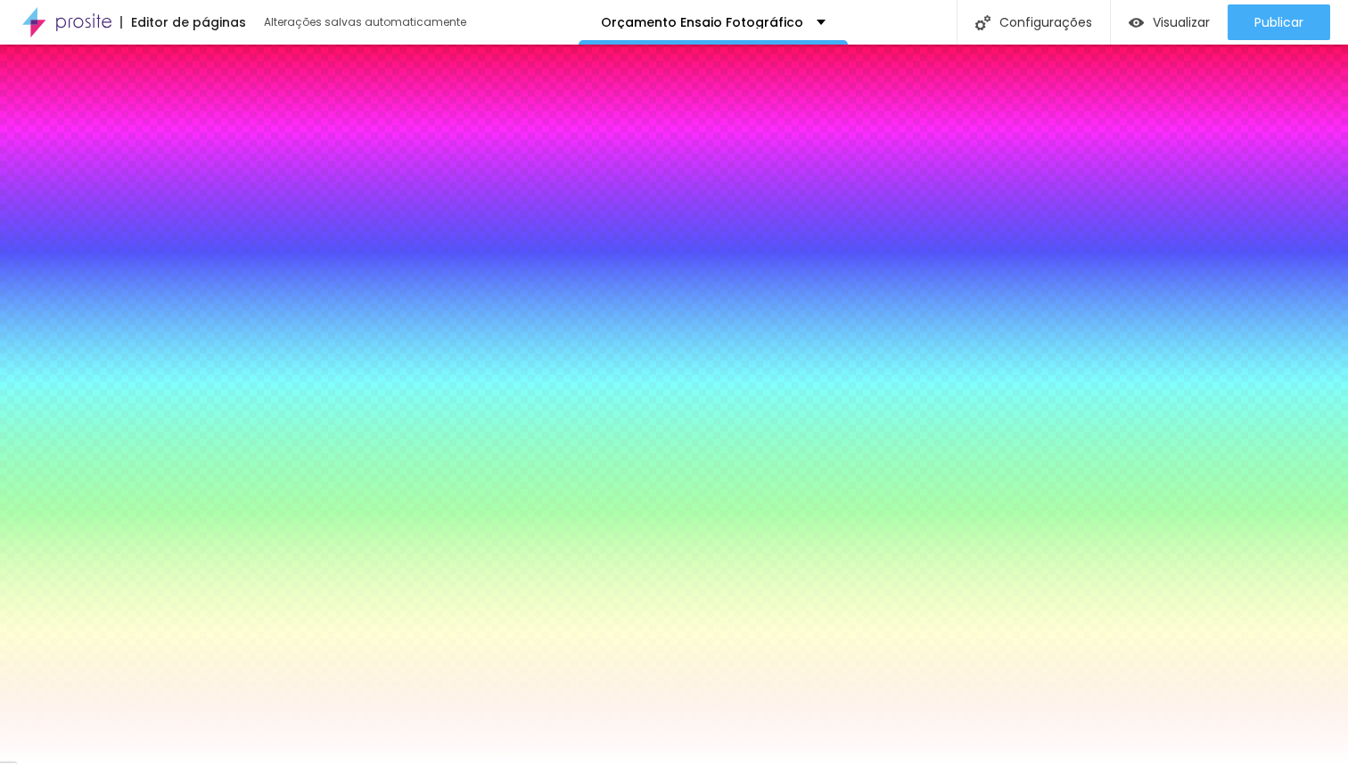
click at [111, 247] on span "Trocar imagem" at bounding box center [86, 254] width 114 height 22
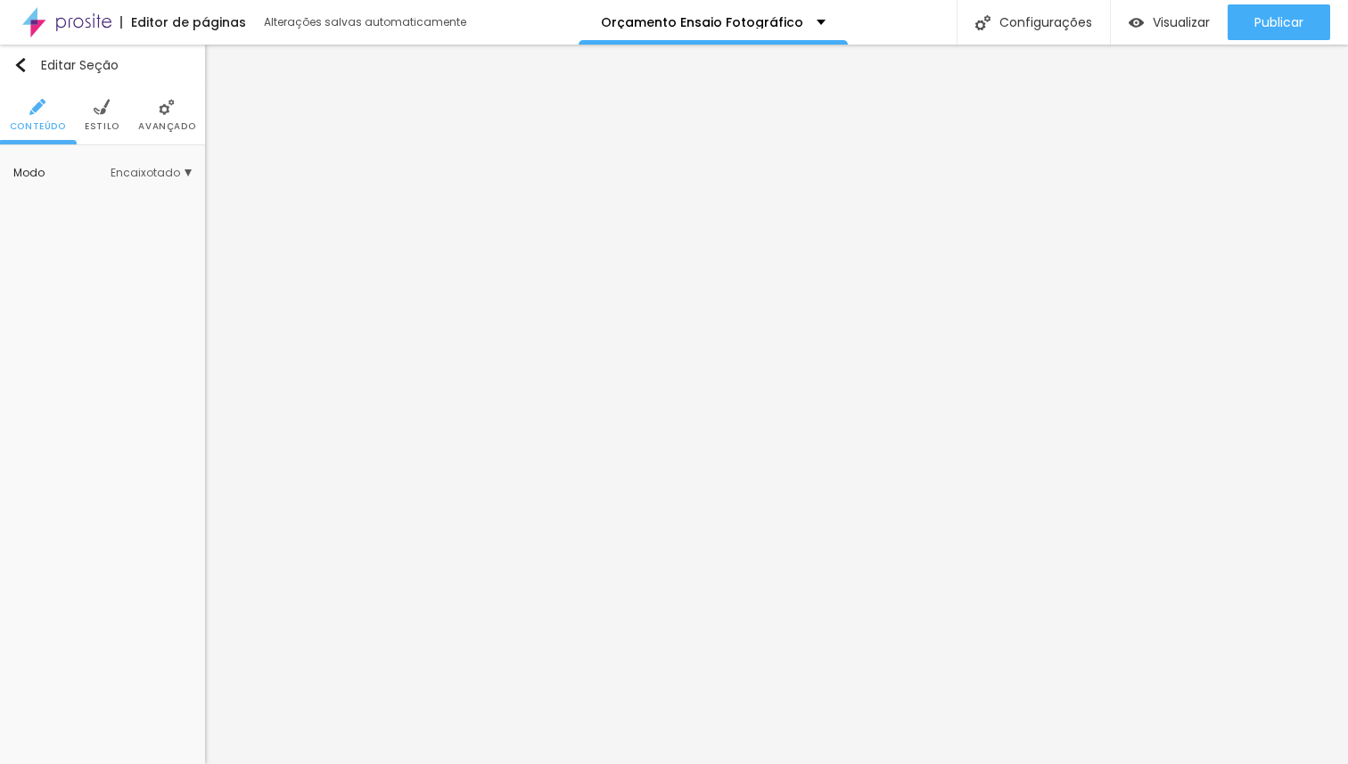
click at [86, 119] on li "Estilo" at bounding box center [102, 115] width 35 height 59
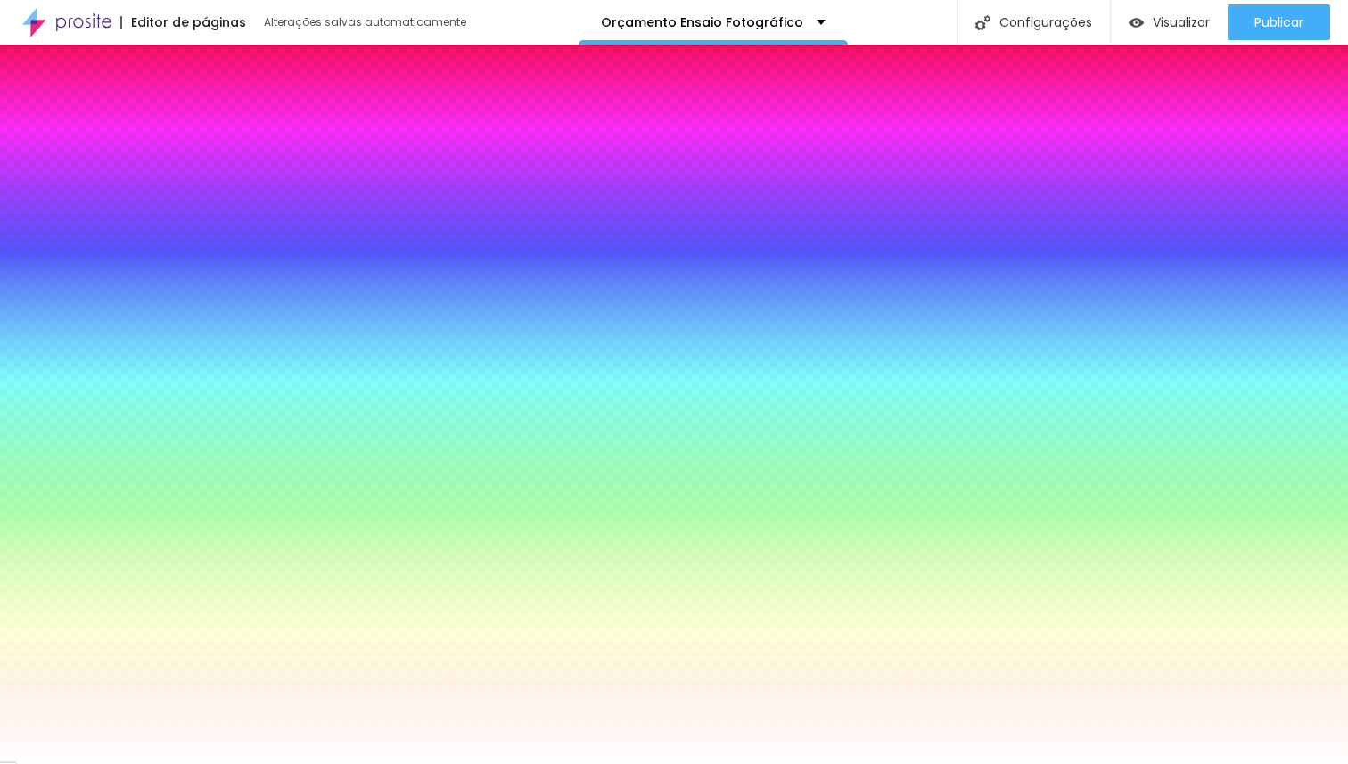
click at [99, 254] on span "Trocar imagem" at bounding box center [86, 254] width 114 height 22
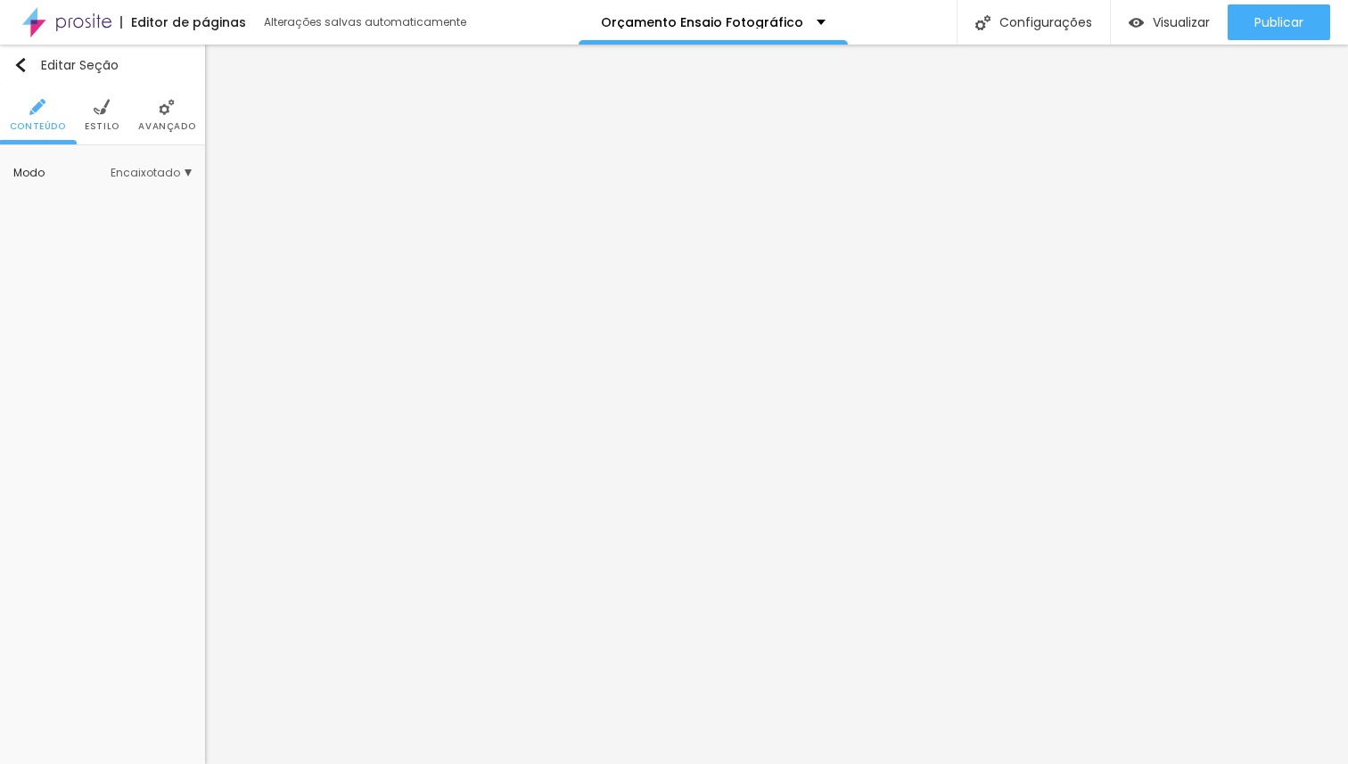
click at [119, 103] on ul "Conteúdo Estilo Avançado" at bounding box center [102, 116] width 205 height 60
click at [108, 128] on span "Estilo" at bounding box center [102, 126] width 35 height 9
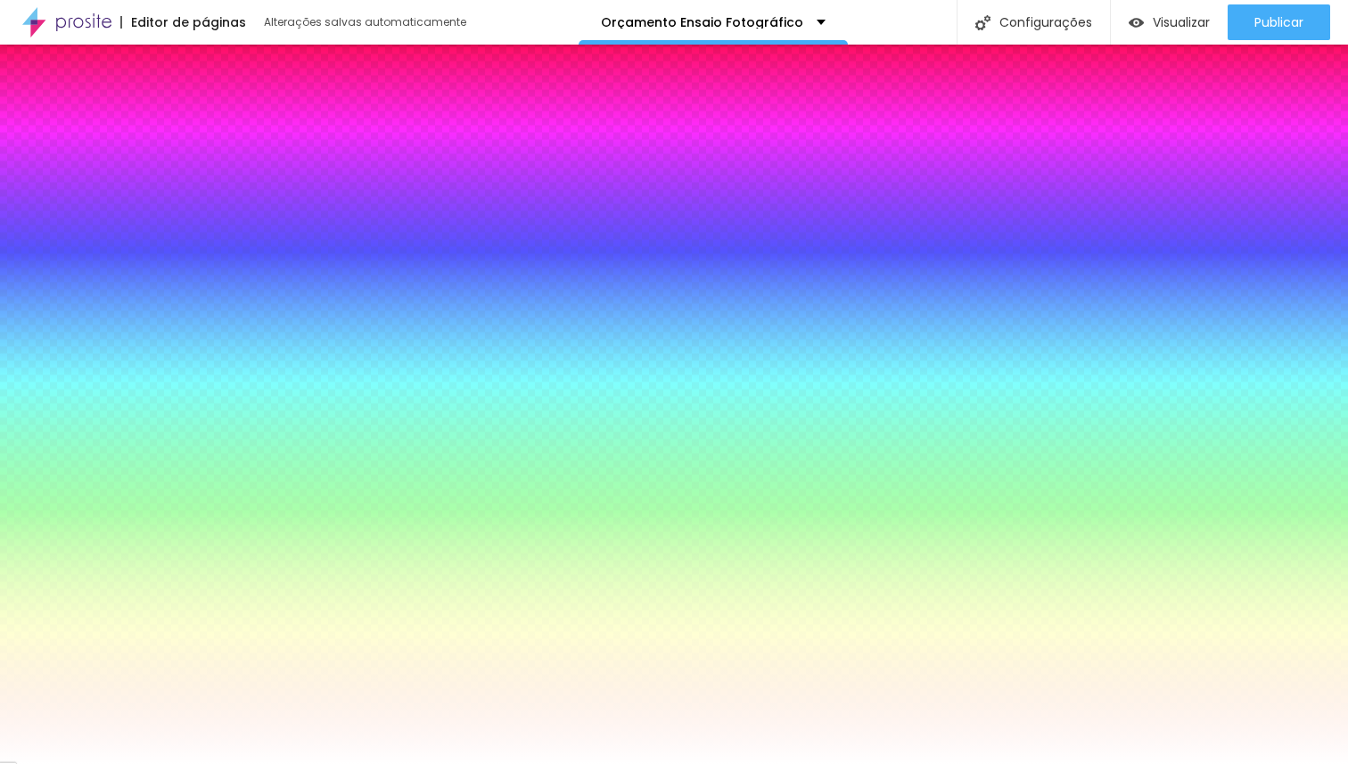
click at [99, 243] on span "Trocar imagem" at bounding box center [86, 254] width 114 height 22
click at [107, 252] on span "Trocar imagem" at bounding box center [86, 254] width 114 height 22
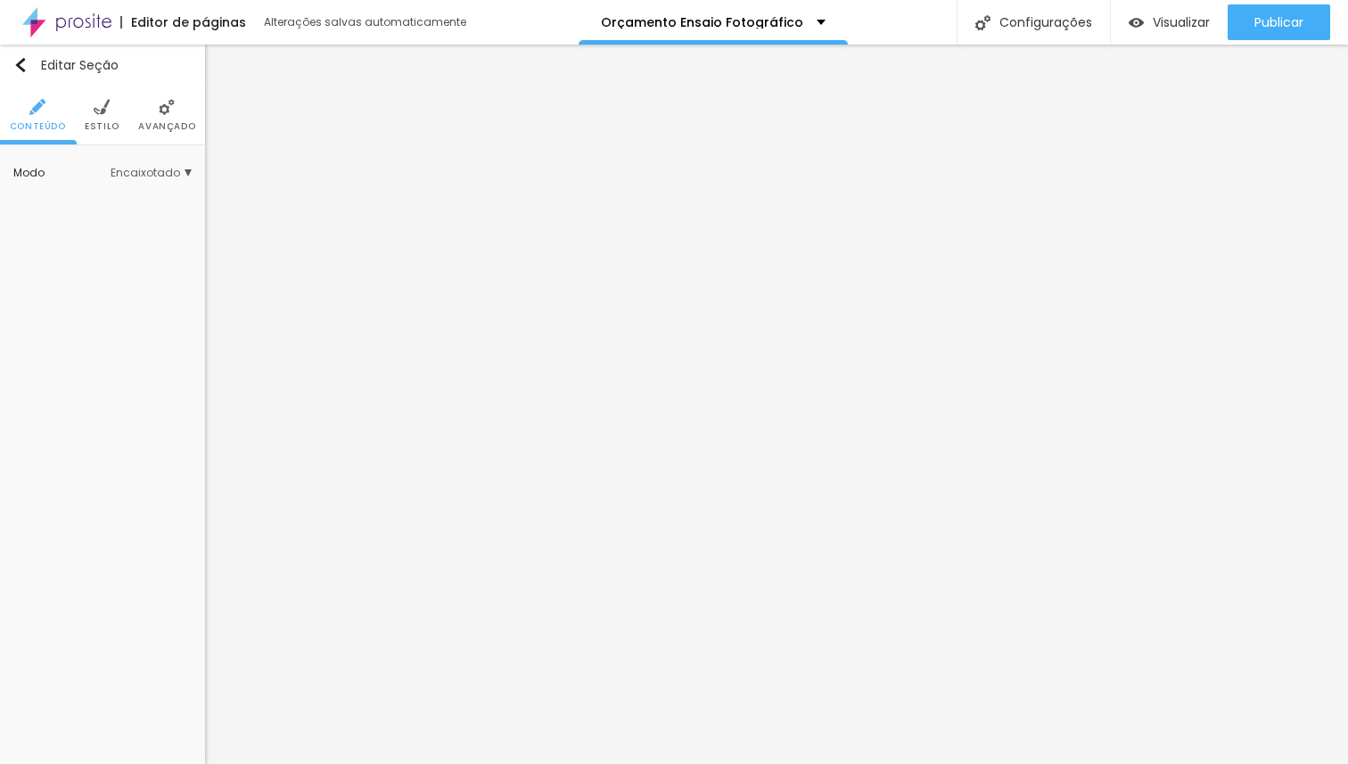
click at [91, 118] on li "Estilo" at bounding box center [102, 115] width 35 height 59
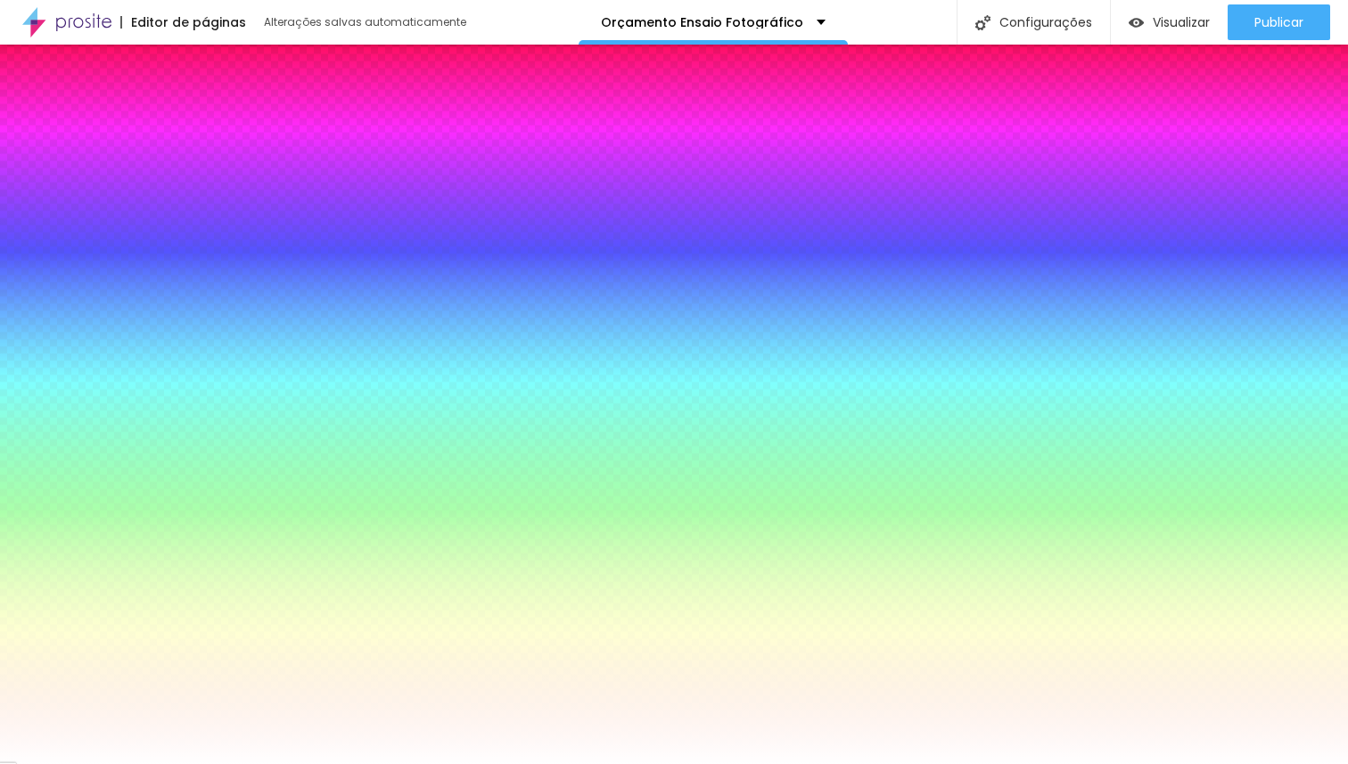
click at [118, 250] on span "Trocar imagem" at bounding box center [86, 254] width 114 height 22
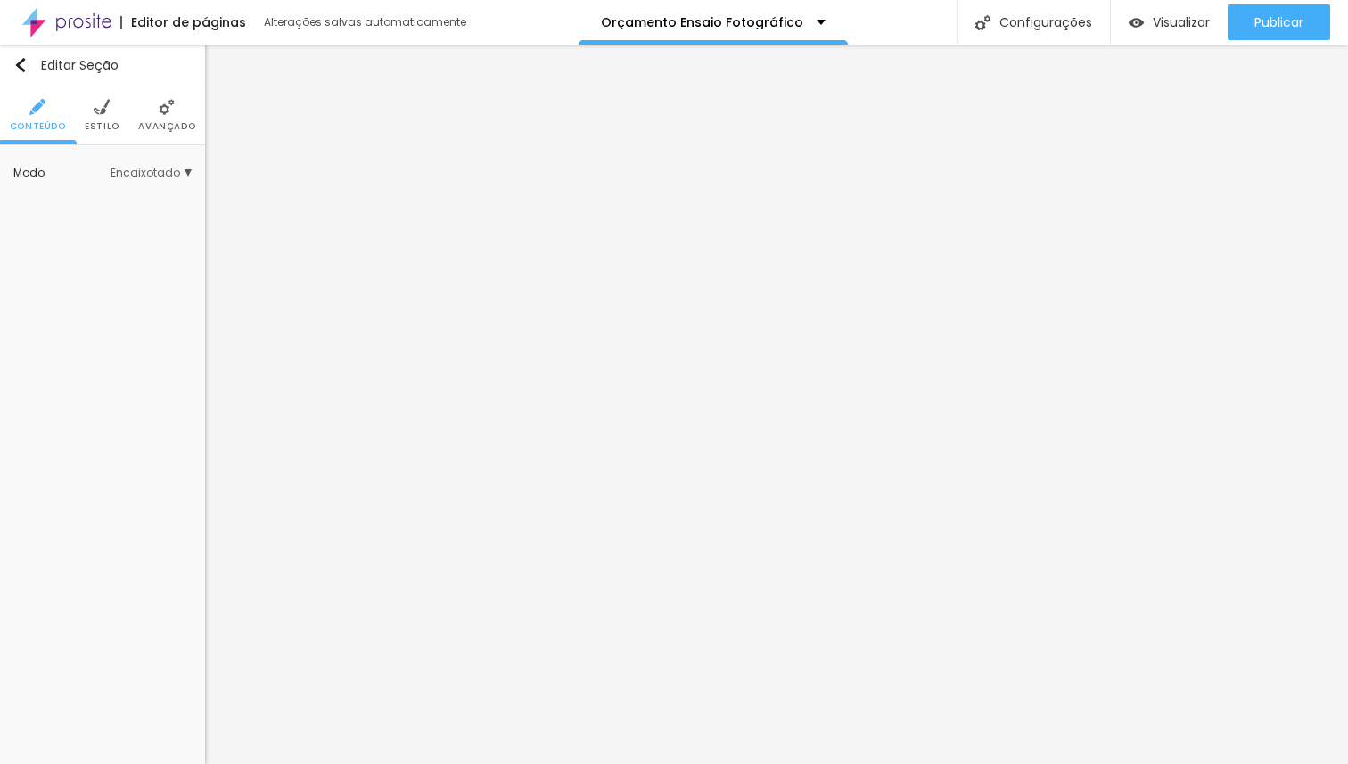
click at [104, 122] on span "Estilo" at bounding box center [102, 126] width 35 height 9
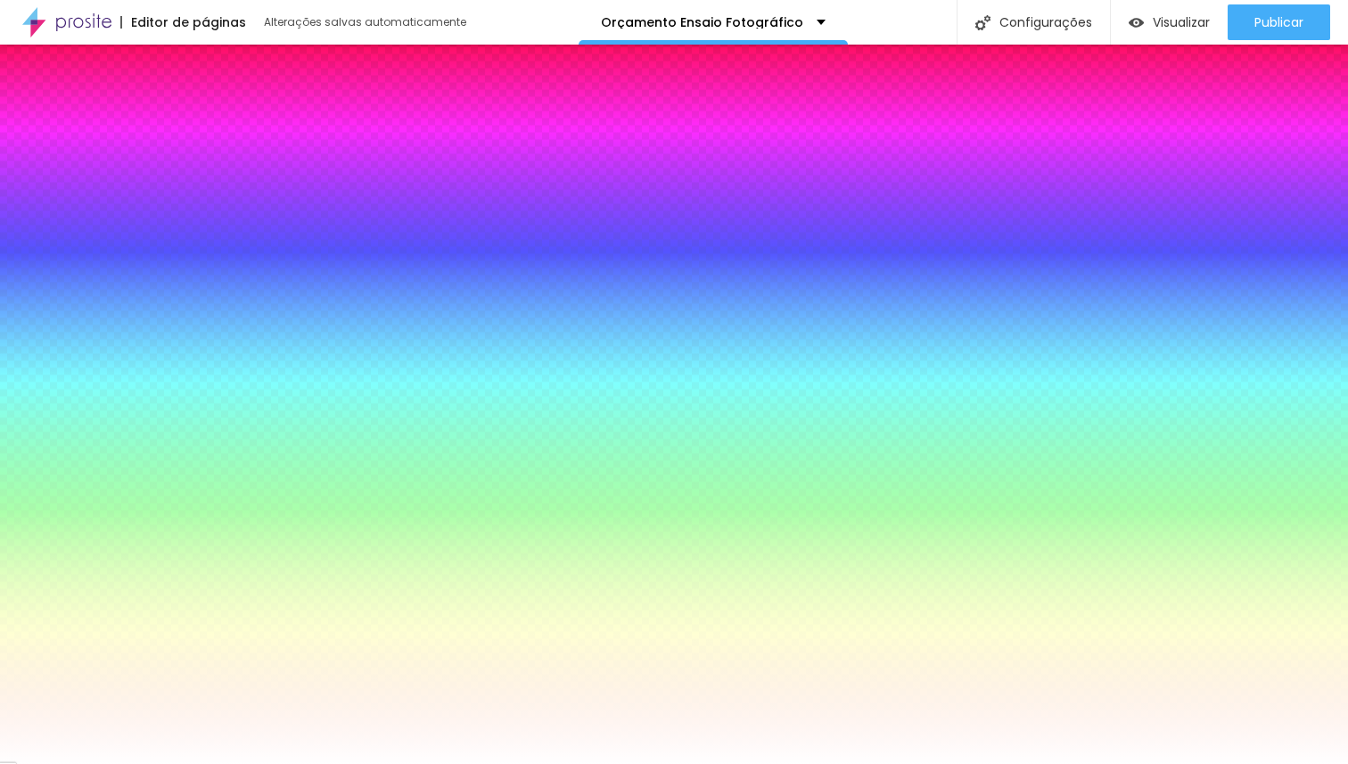
click at [114, 255] on span "Trocar imagem" at bounding box center [86, 254] width 114 height 22
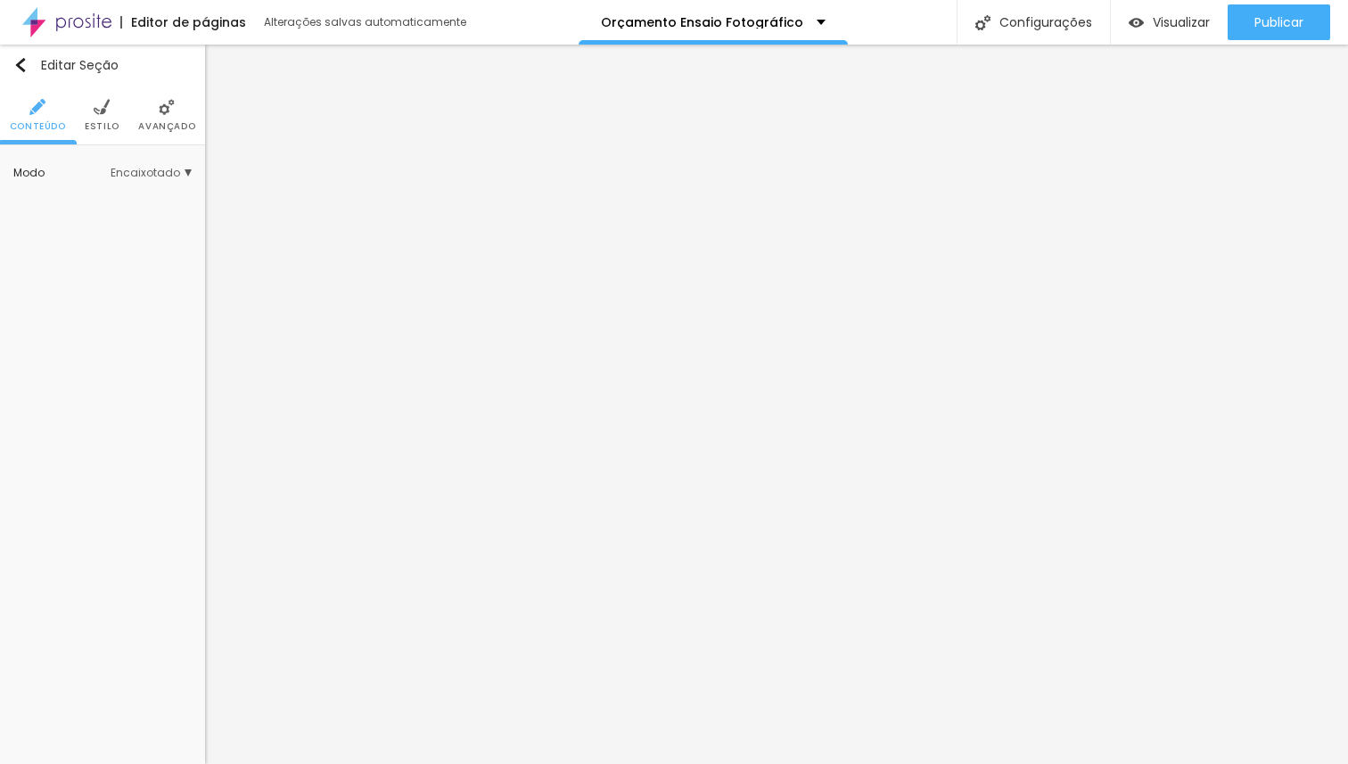
click at [97, 125] on span "Estilo" at bounding box center [102, 126] width 35 height 9
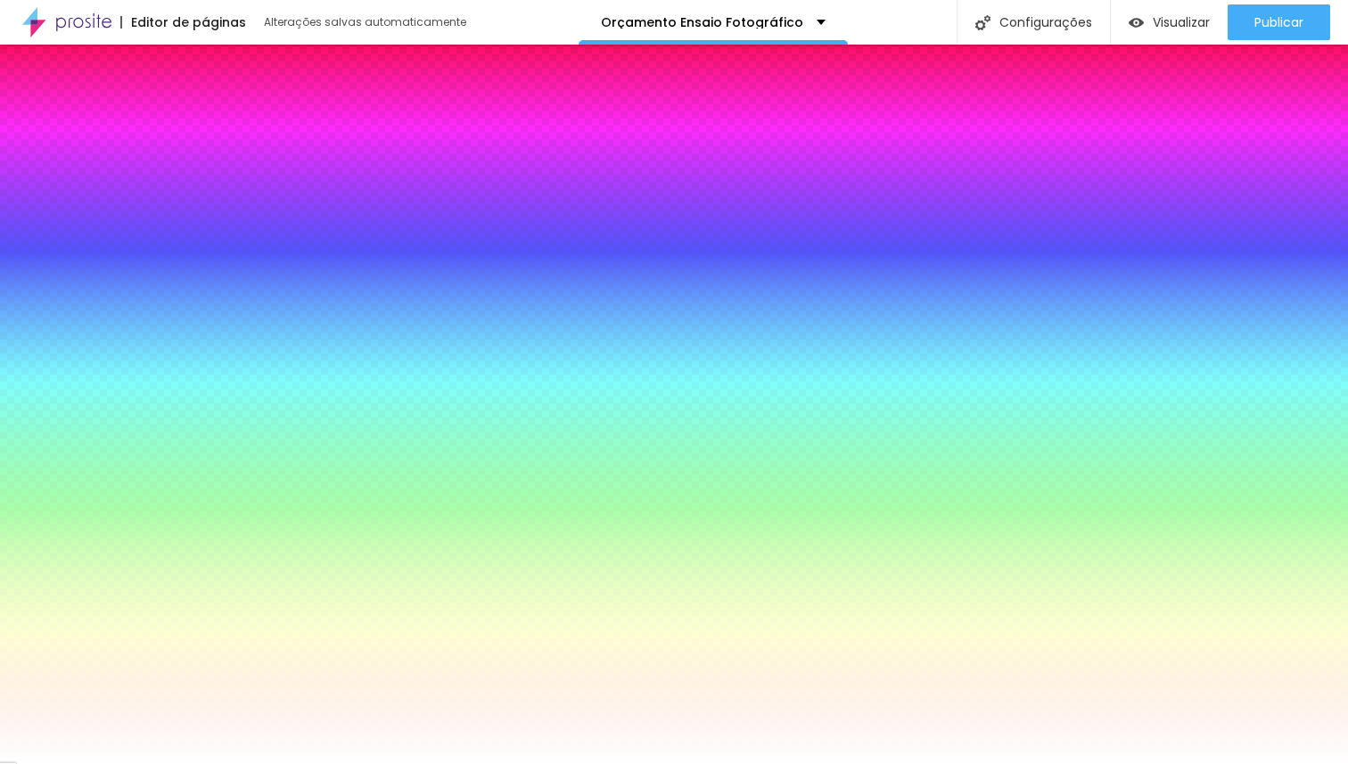
click at [114, 264] on span "Trocar imagem" at bounding box center [86, 254] width 114 height 22
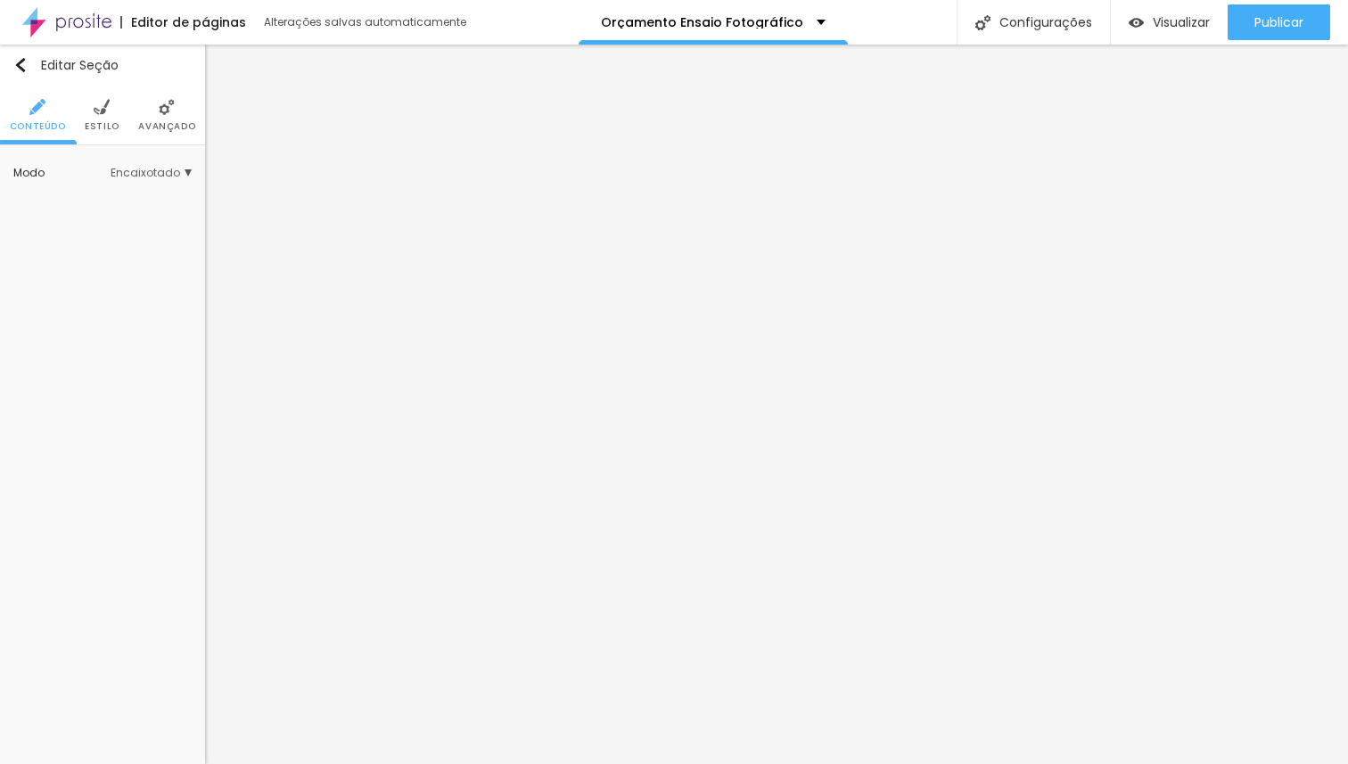
click at [105, 123] on span "Estilo" at bounding box center [102, 126] width 35 height 9
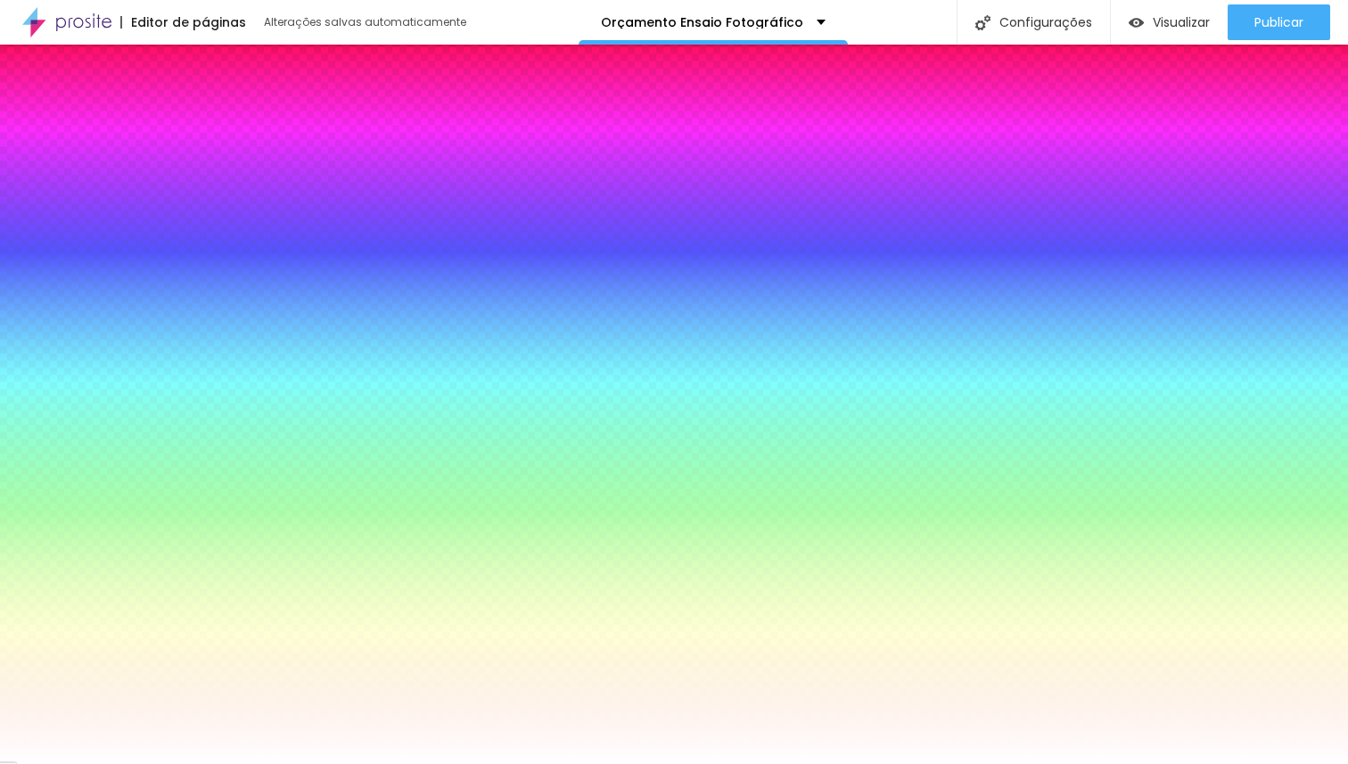
click at [89, 251] on span "Trocar imagem" at bounding box center [86, 254] width 114 height 22
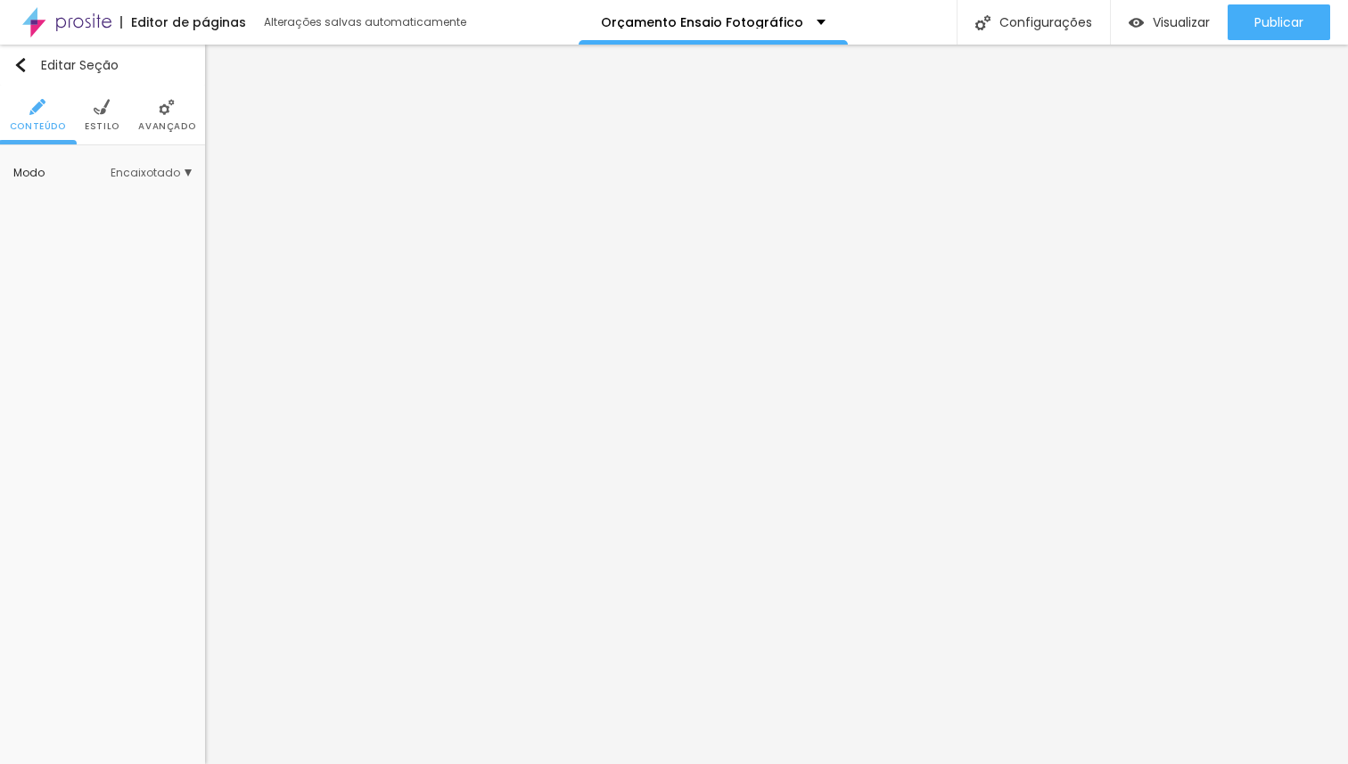
click at [102, 122] on span "Estilo" at bounding box center [102, 126] width 35 height 9
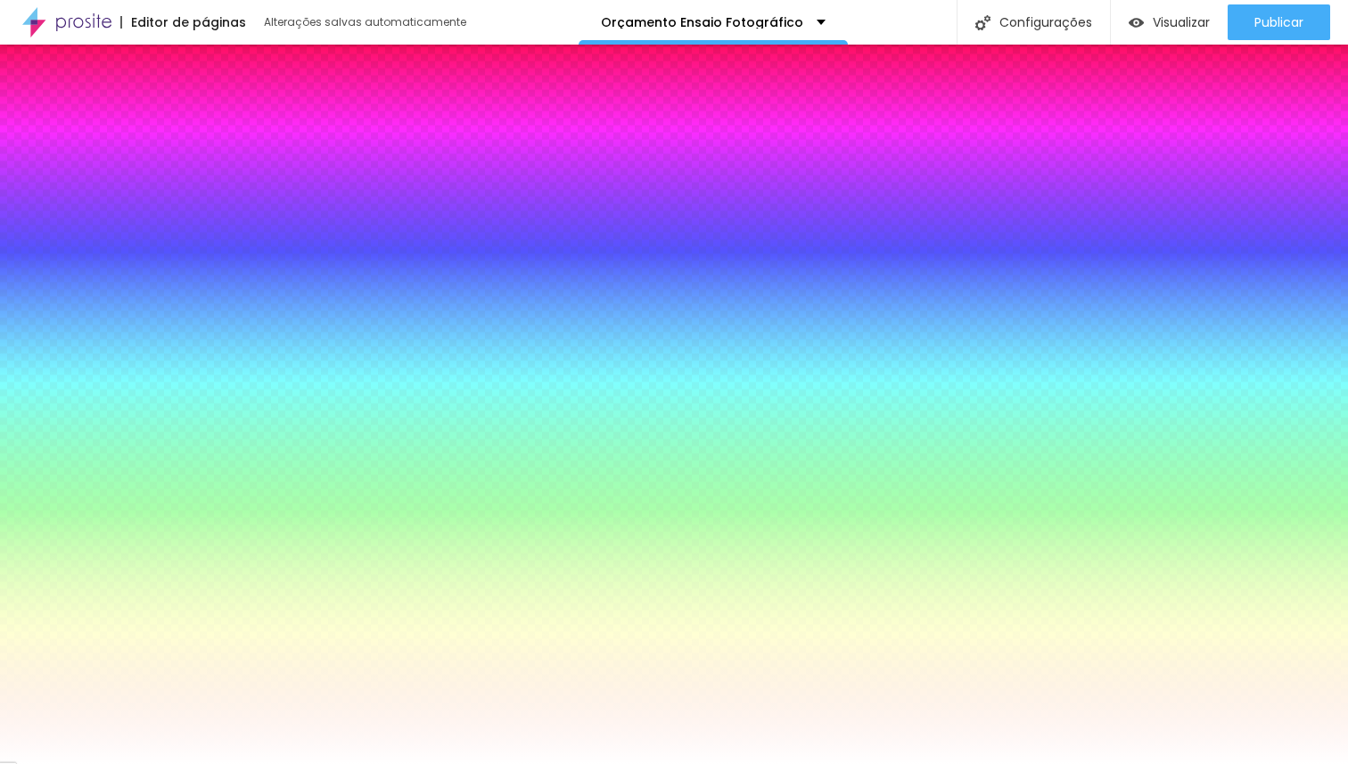
click at [112, 251] on span "Trocar imagem" at bounding box center [86, 254] width 114 height 22
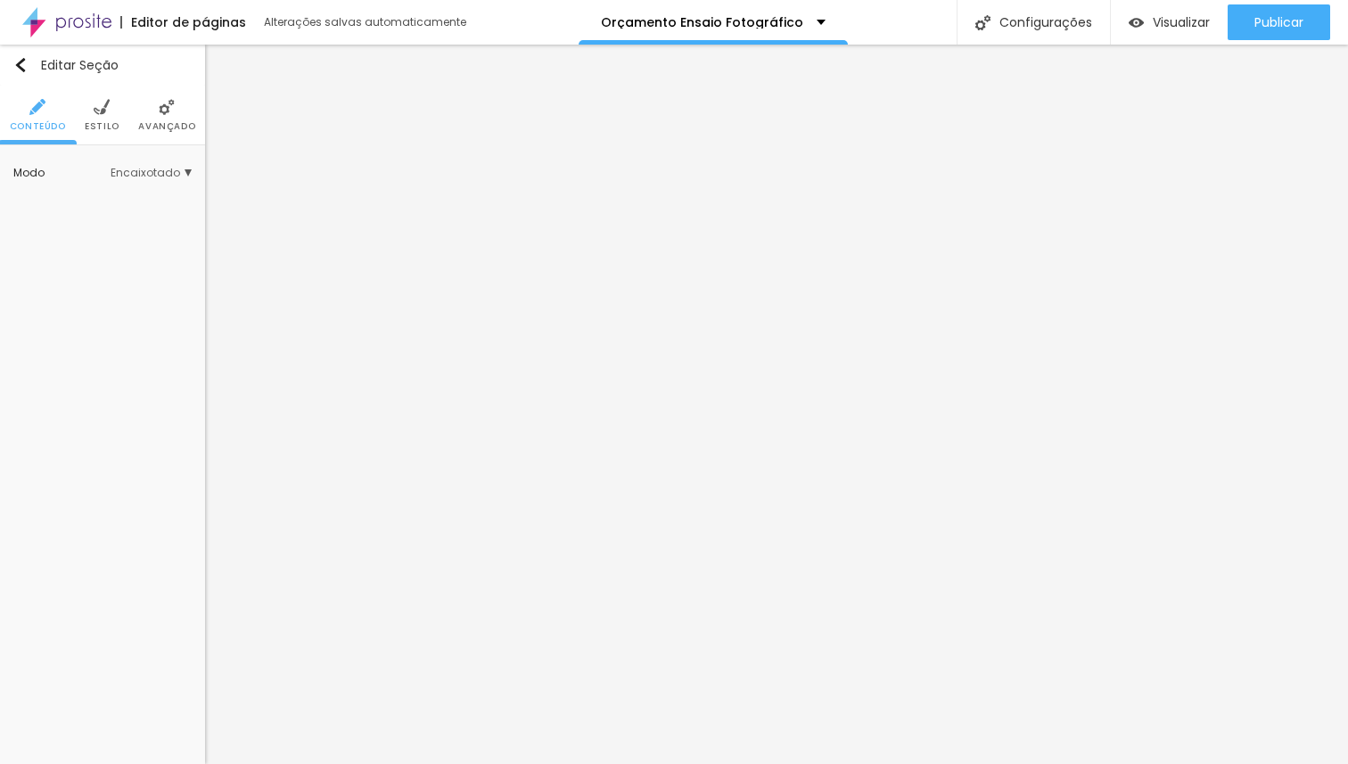
click at [95, 123] on span "Estilo" at bounding box center [102, 126] width 35 height 9
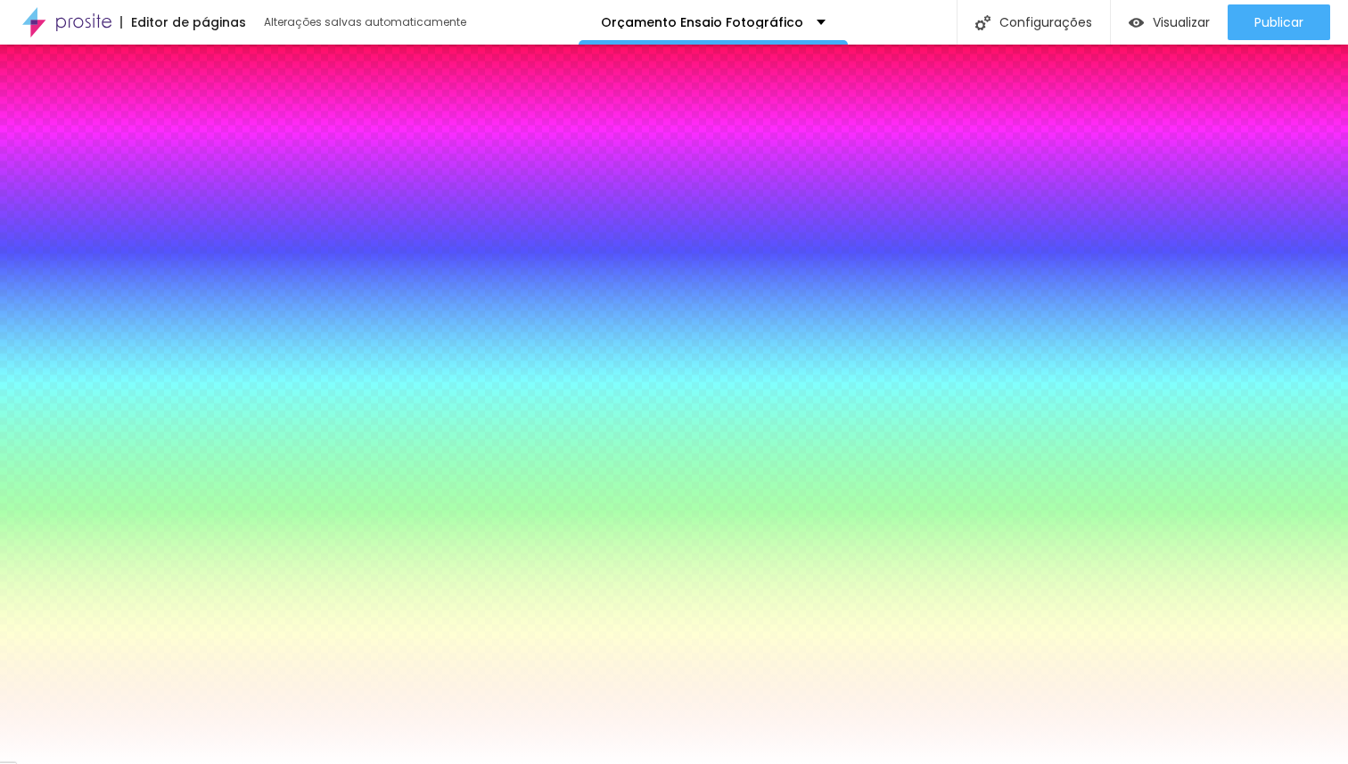
click at [93, 250] on span "Trocar imagem" at bounding box center [86, 254] width 114 height 22
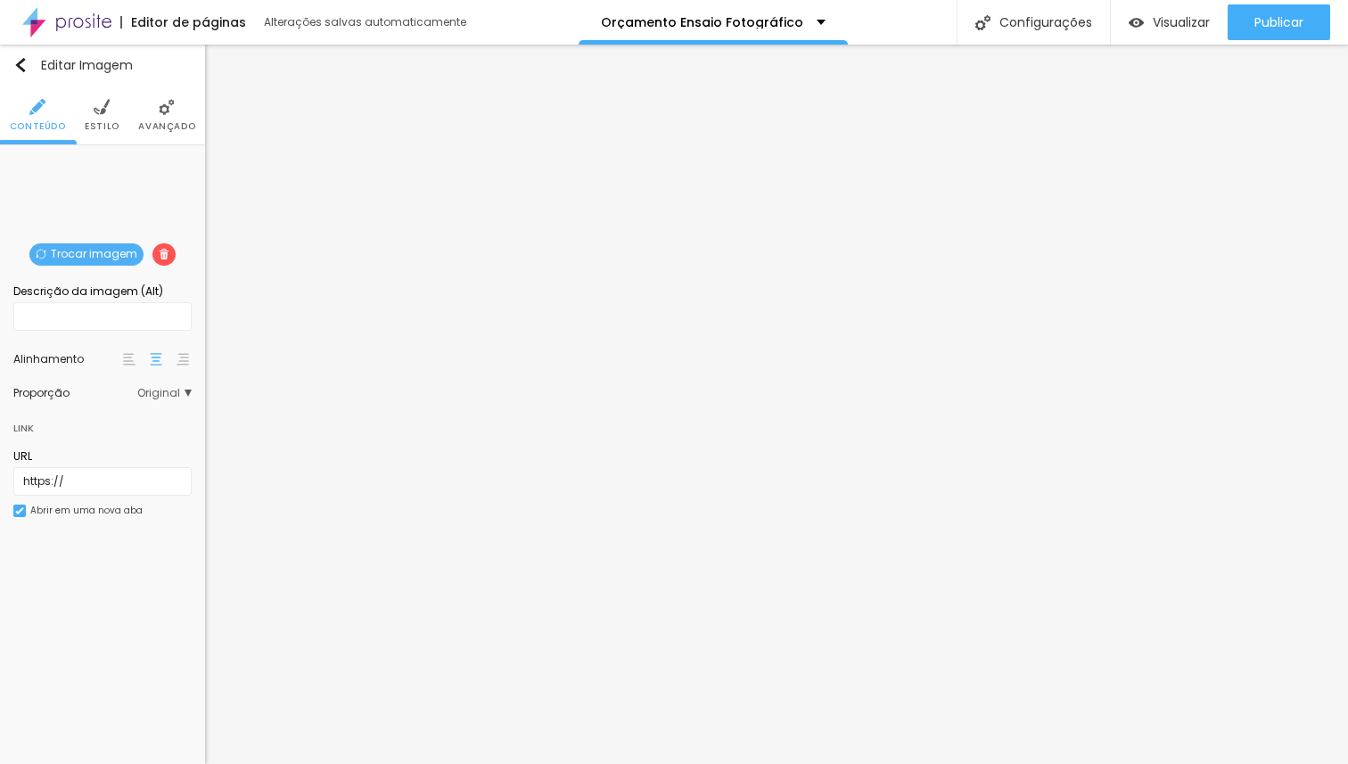
click at [99, 253] on span "Trocar imagem" at bounding box center [86, 254] width 114 height 22
click at [103, 253] on span "Trocar imagem" at bounding box center [86, 254] width 114 height 22
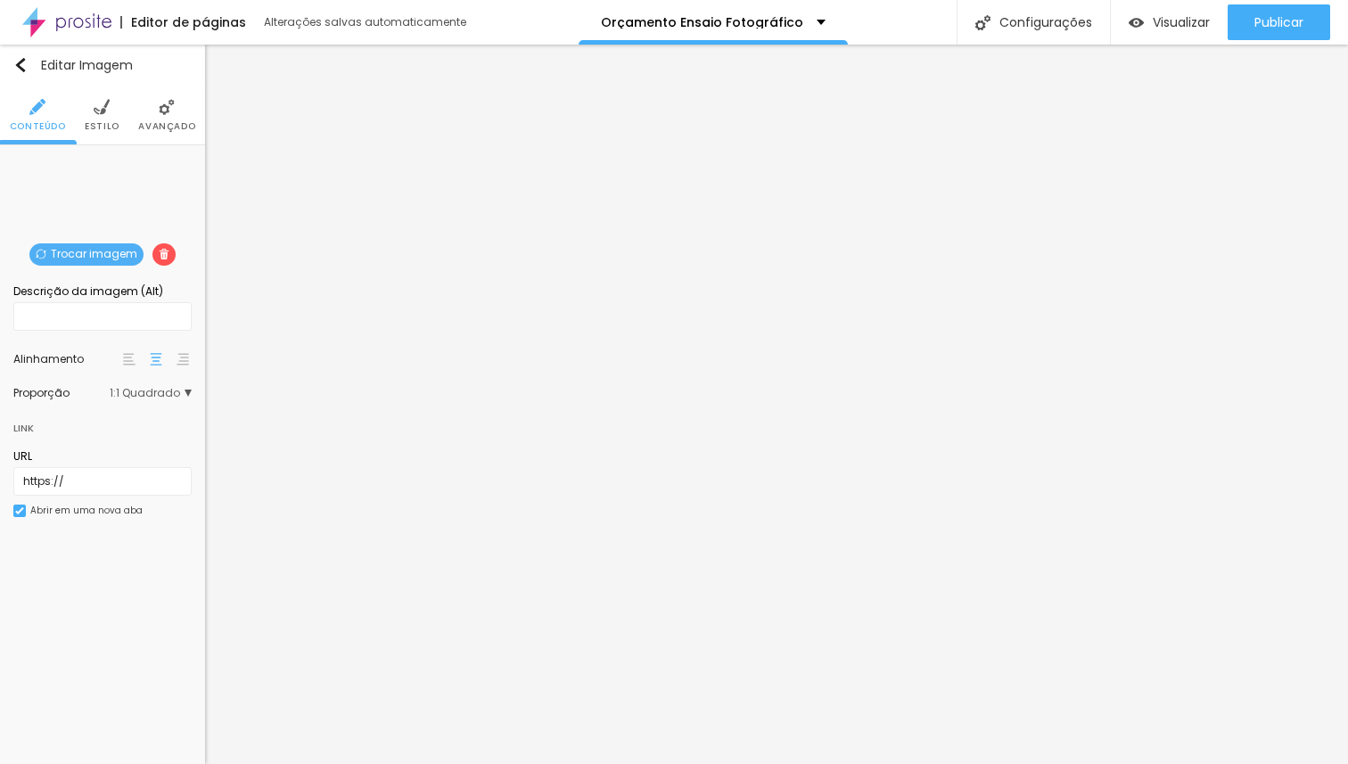
drag, startPoint x: 112, startPoint y: 216, endPoint x: 112, endPoint y: 202, distance: 14.3
click at [103, 159] on div "Trocar imagem" at bounding box center [103, 159] width 0 height 0
click at [105, 252] on span "Trocar imagem" at bounding box center [86, 254] width 114 height 22
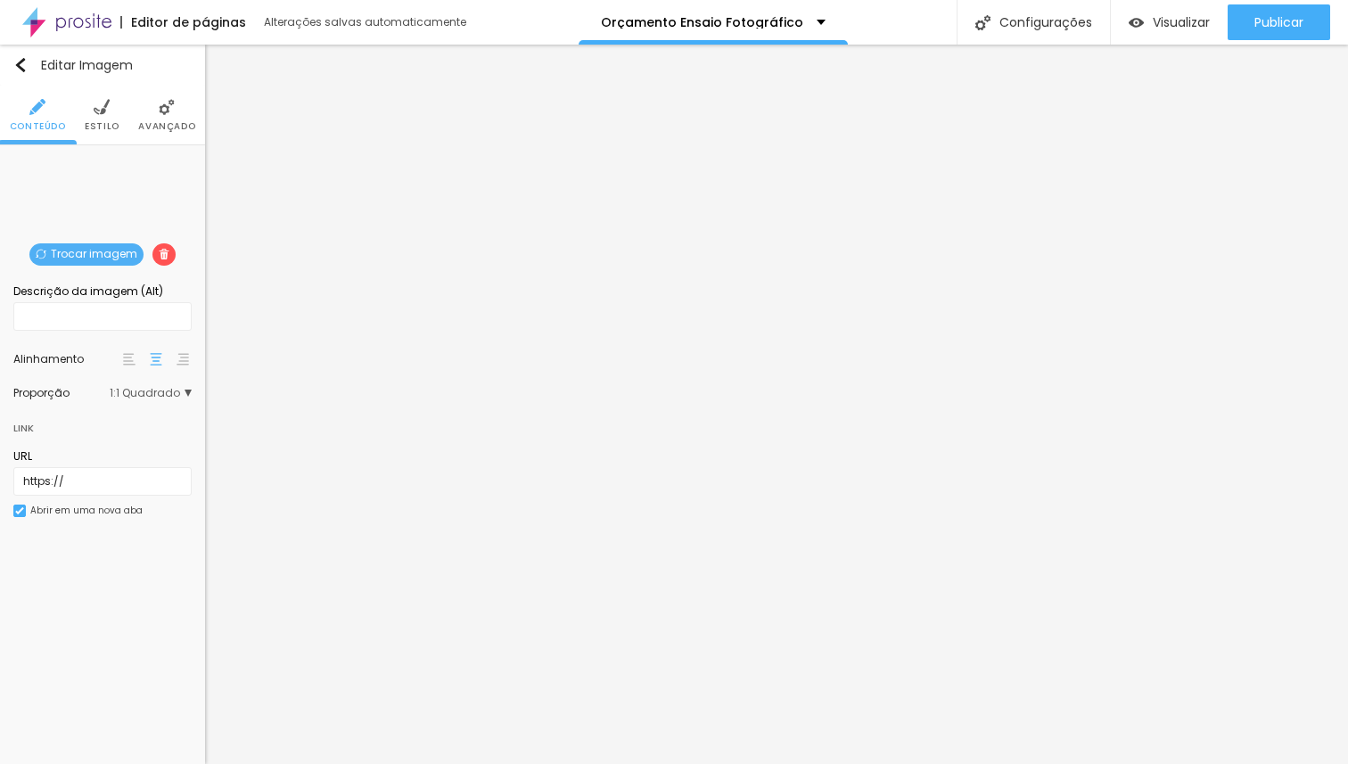
click at [99, 259] on span "Trocar imagem" at bounding box center [86, 254] width 114 height 22
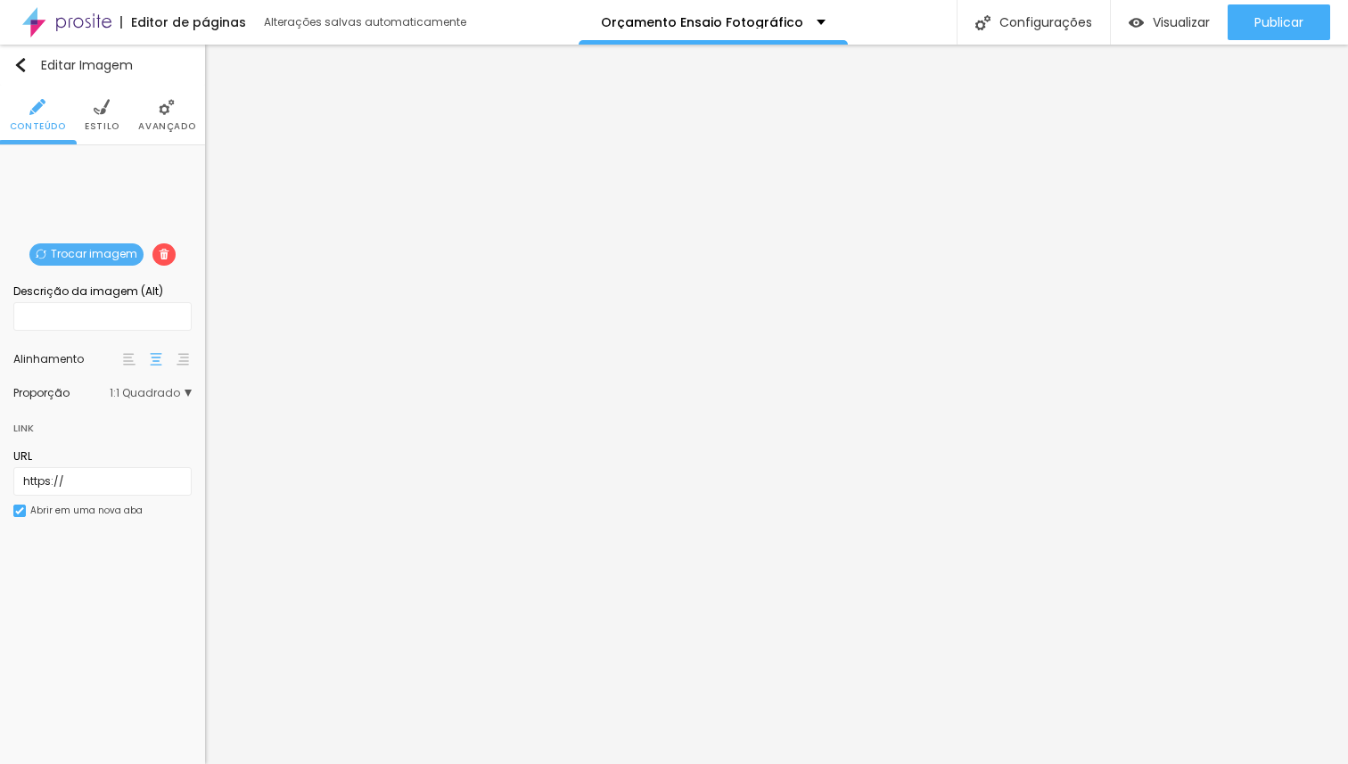
click at [111, 247] on span "Trocar imagem" at bounding box center [86, 254] width 114 height 22
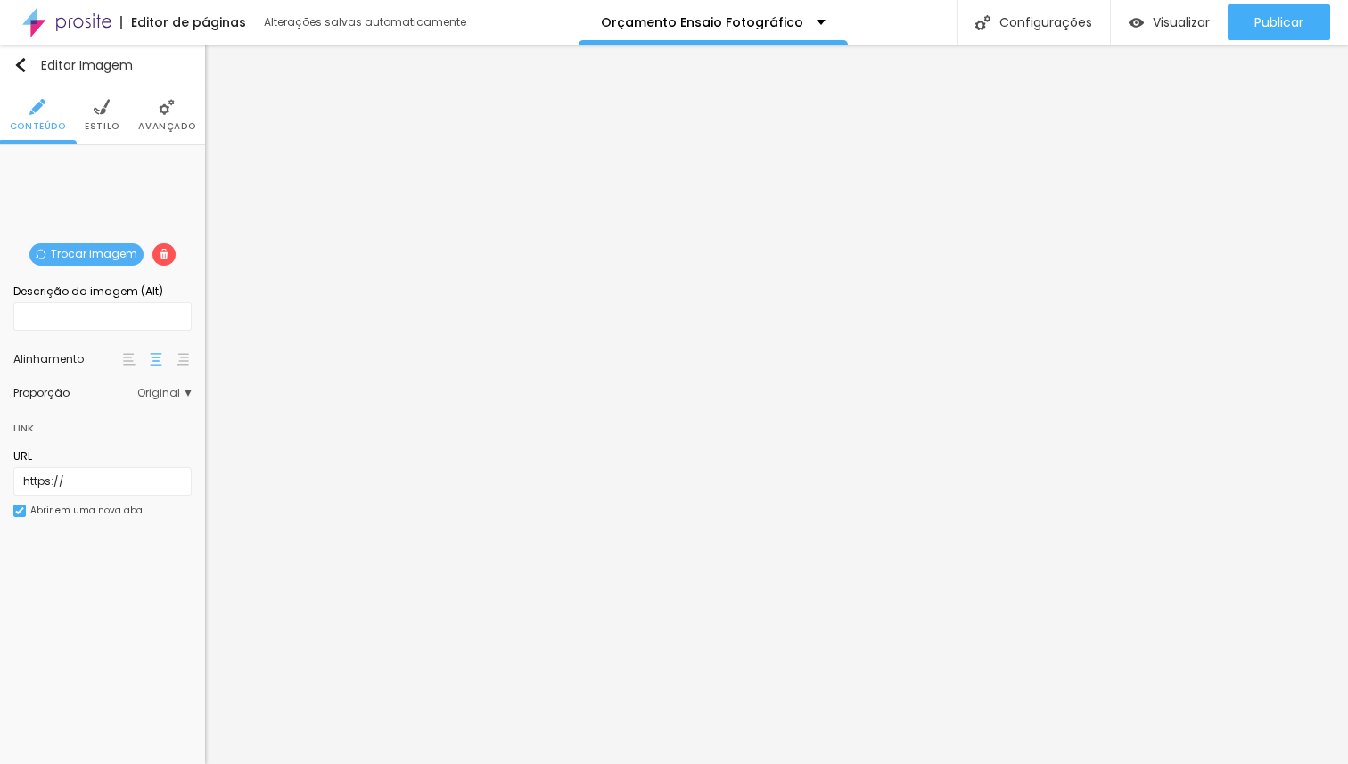
click at [110, 249] on span "Trocar imagem" at bounding box center [86, 254] width 114 height 22
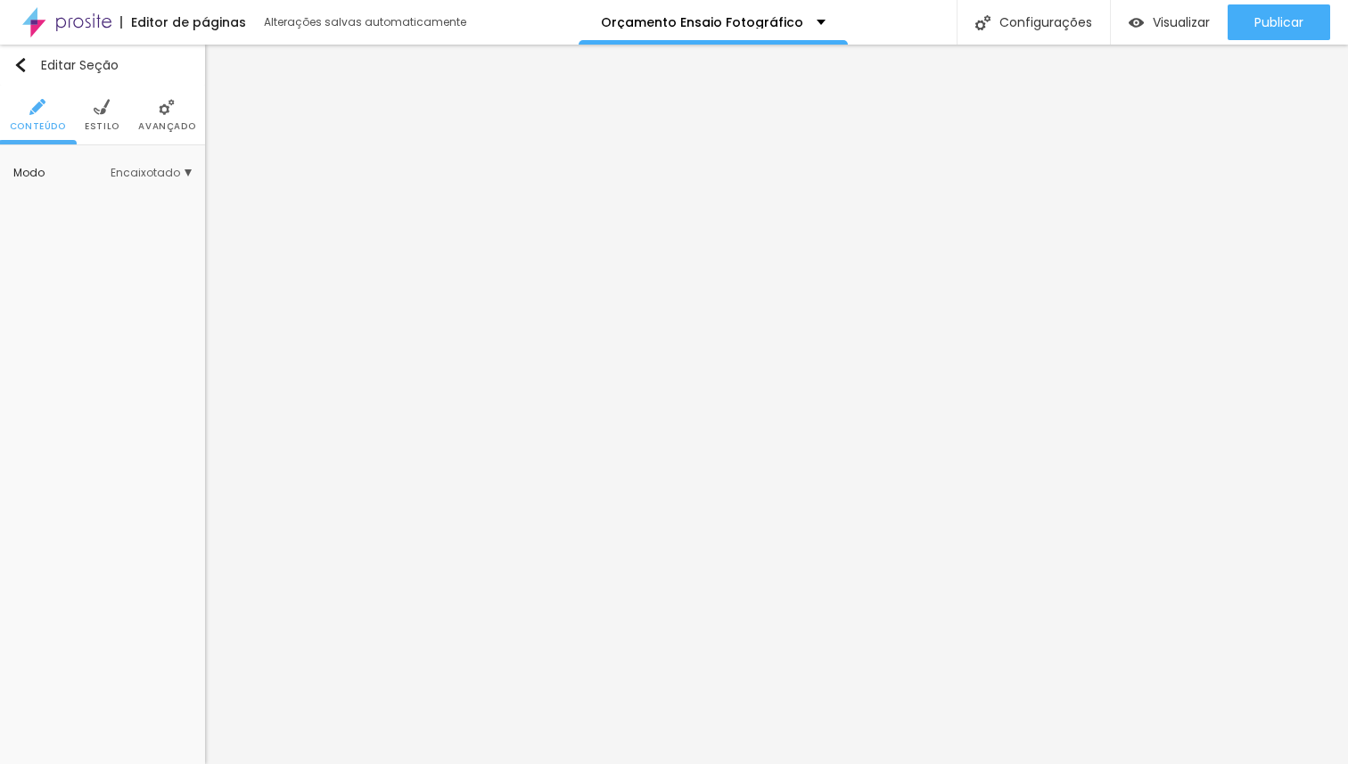
click at [106, 123] on span "Estilo" at bounding box center [102, 126] width 35 height 9
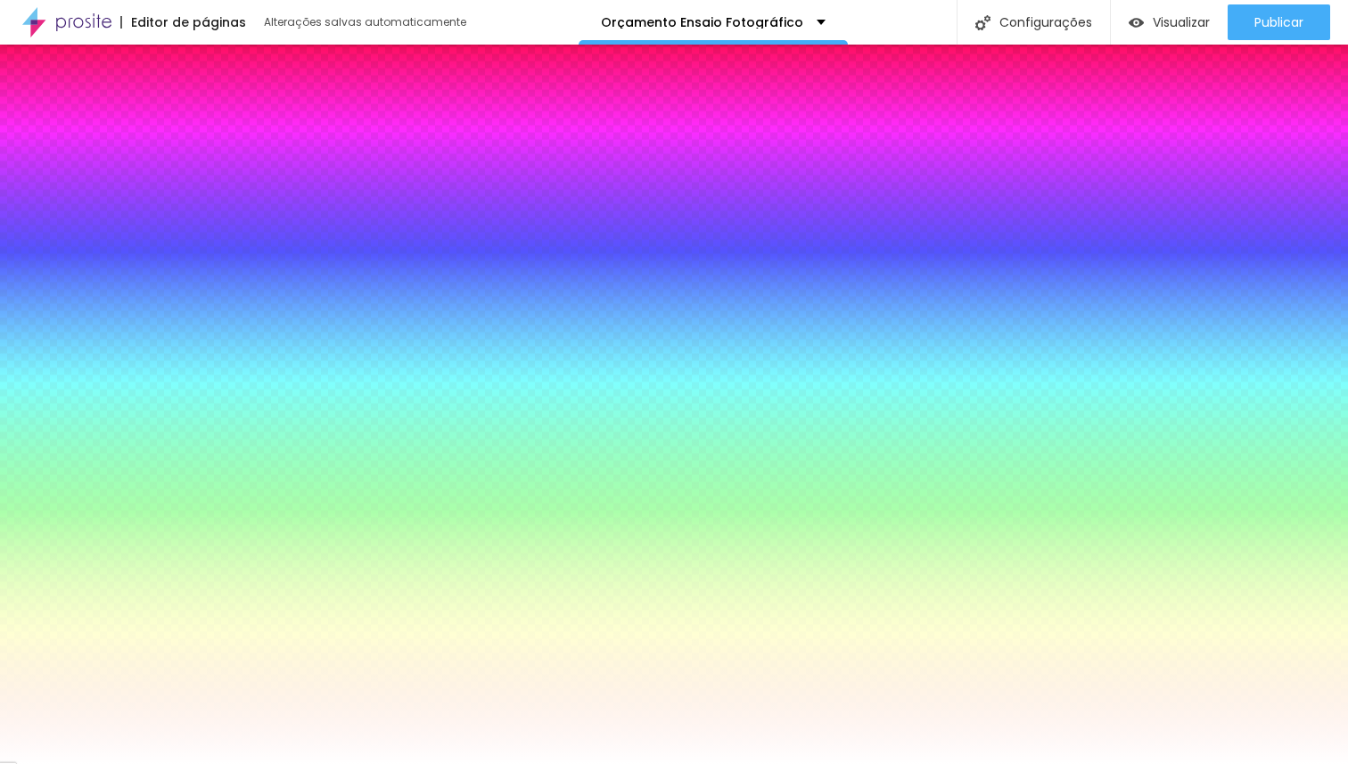
click at [99, 251] on span "Trocar imagem" at bounding box center [86, 254] width 114 height 22
click at [99, 257] on span "Trocar imagem" at bounding box center [86, 254] width 114 height 22
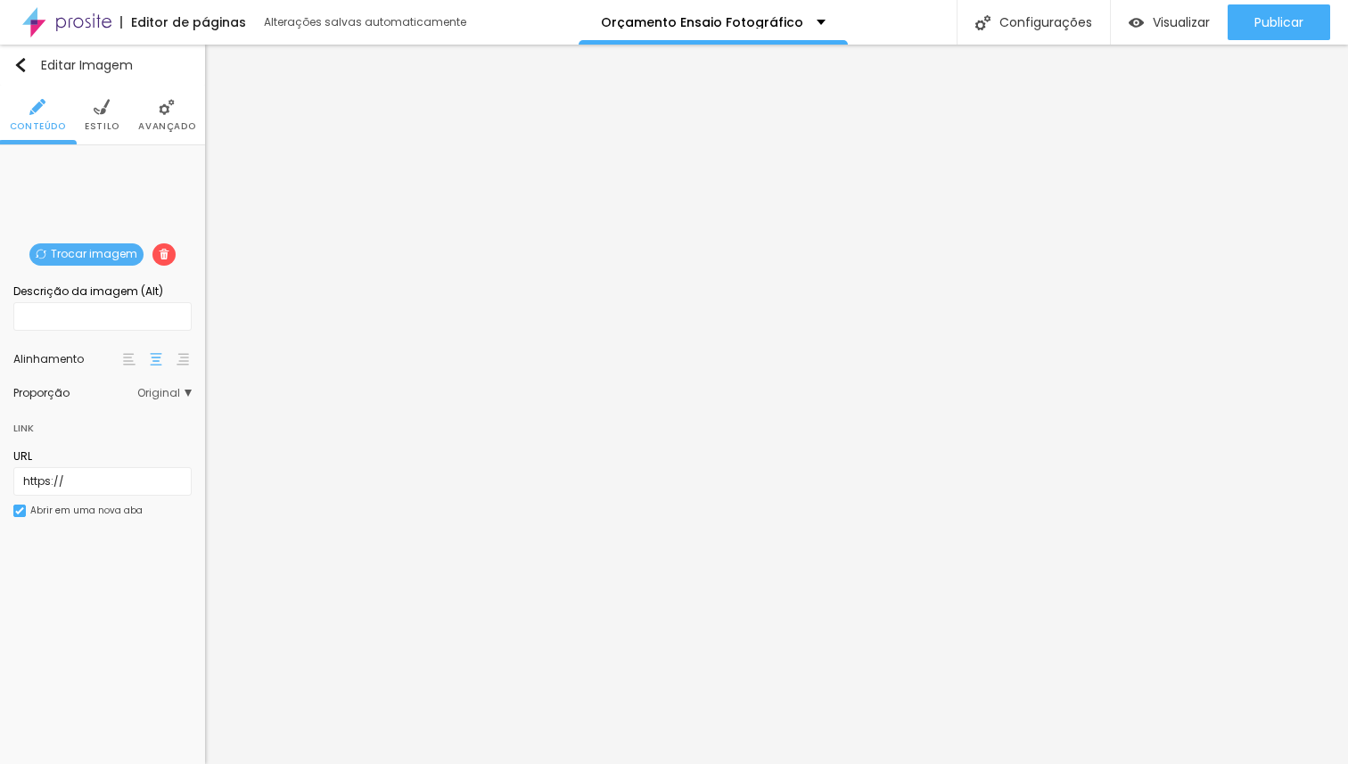
click at [79, 246] on span "Trocar imagem" at bounding box center [86, 254] width 114 height 22
click at [51, 251] on span "Trocar imagem" at bounding box center [86, 254] width 114 height 22
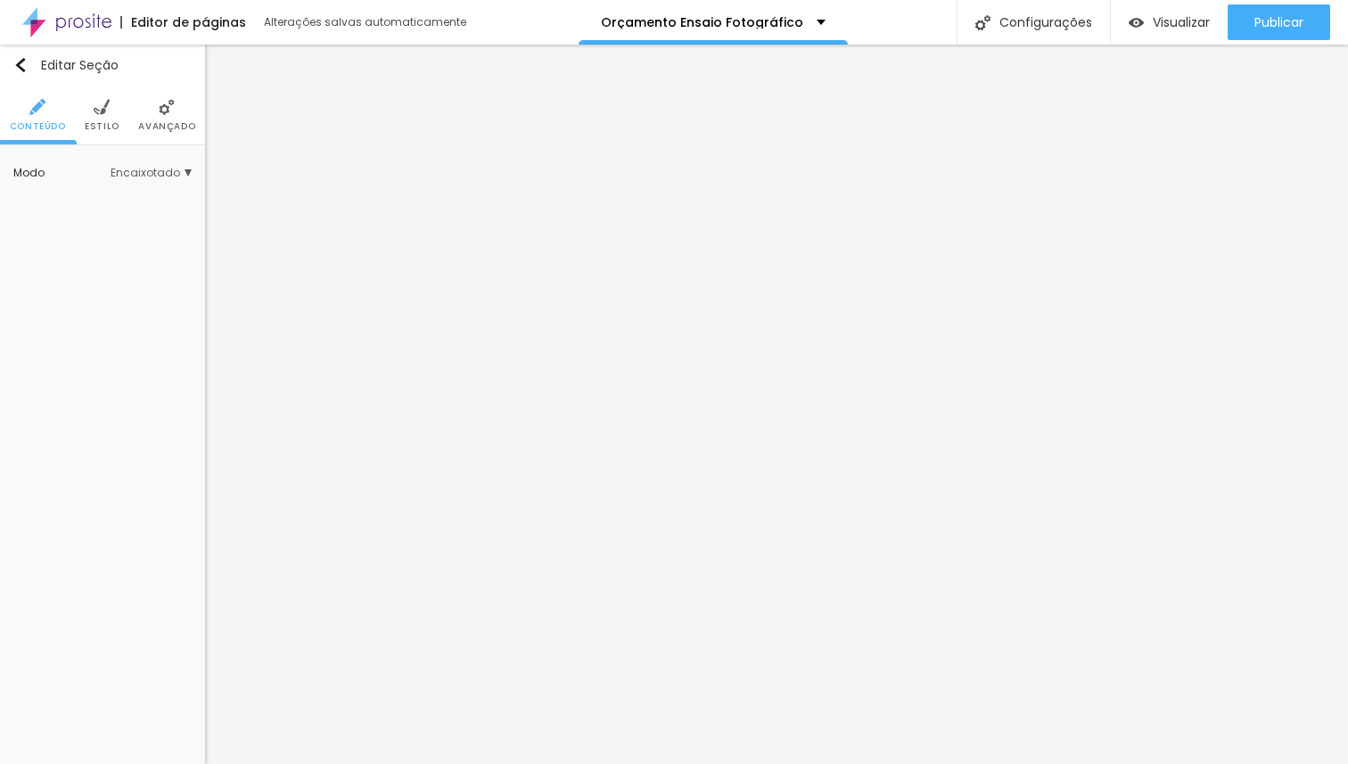
click at [79, 128] on ul "Conteúdo Estilo Avançado" at bounding box center [102, 116] width 205 height 60
click at [98, 117] on li "Estilo" at bounding box center [102, 115] width 35 height 59
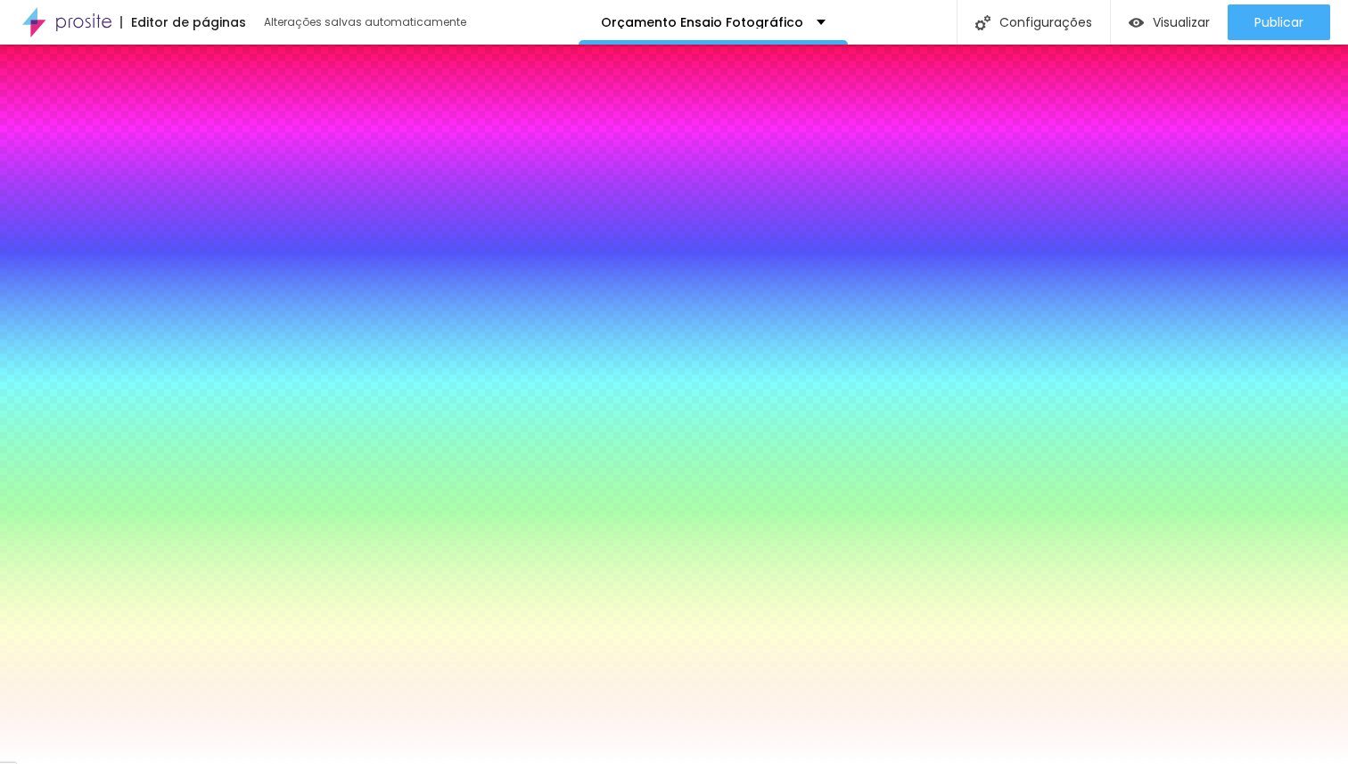
click at [106, 244] on span "Trocar imagem" at bounding box center [86, 254] width 114 height 22
click at [46, 251] on img at bounding box center [41, 254] width 11 height 11
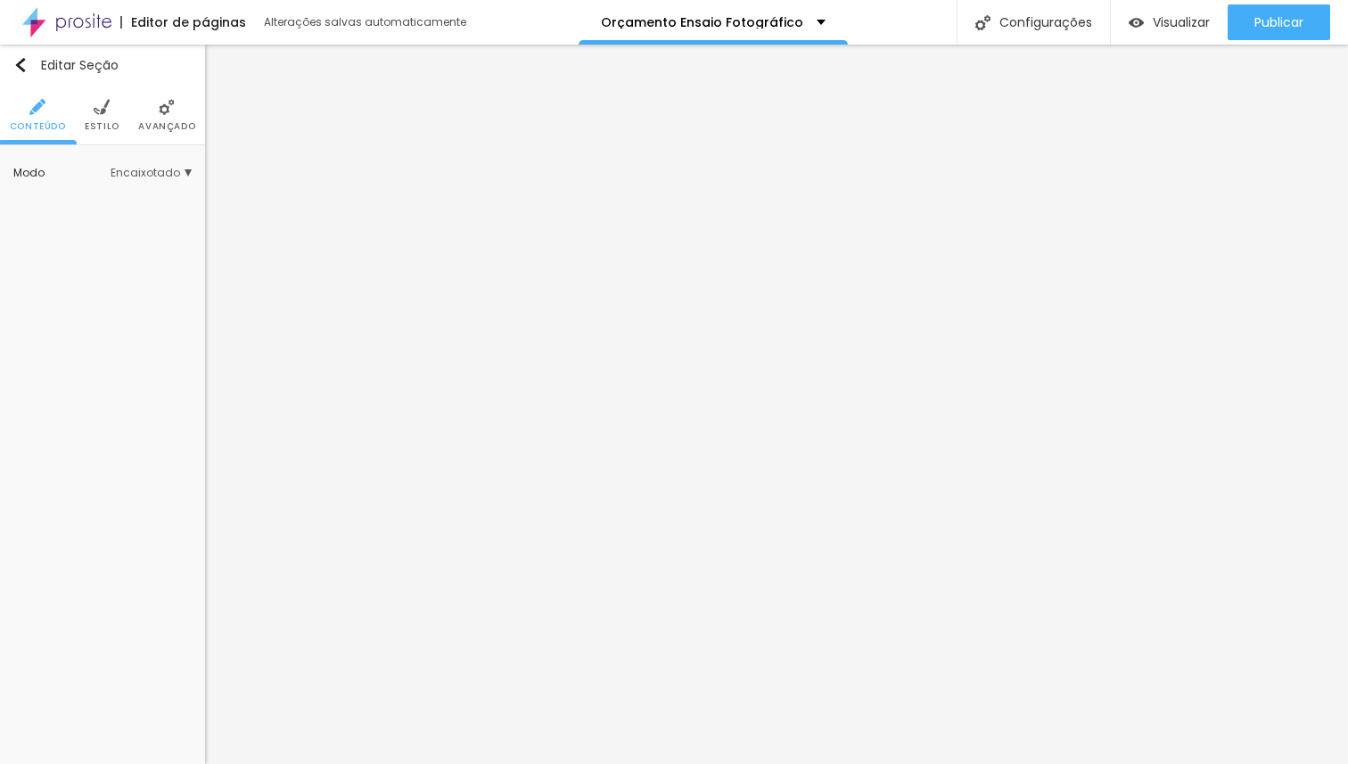
click at [104, 123] on span "Estilo" at bounding box center [102, 126] width 35 height 9
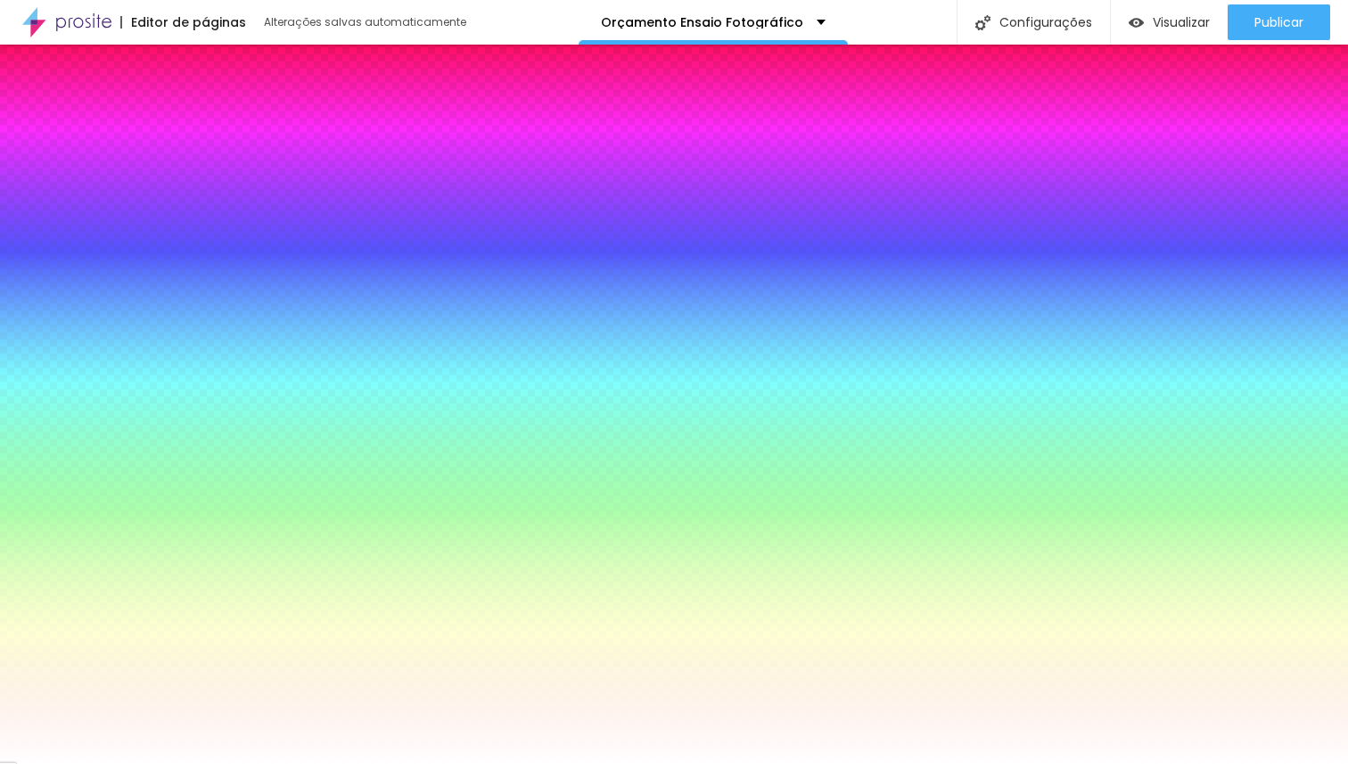
click at [106, 248] on span "Trocar imagem" at bounding box center [86, 254] width 114 height 22
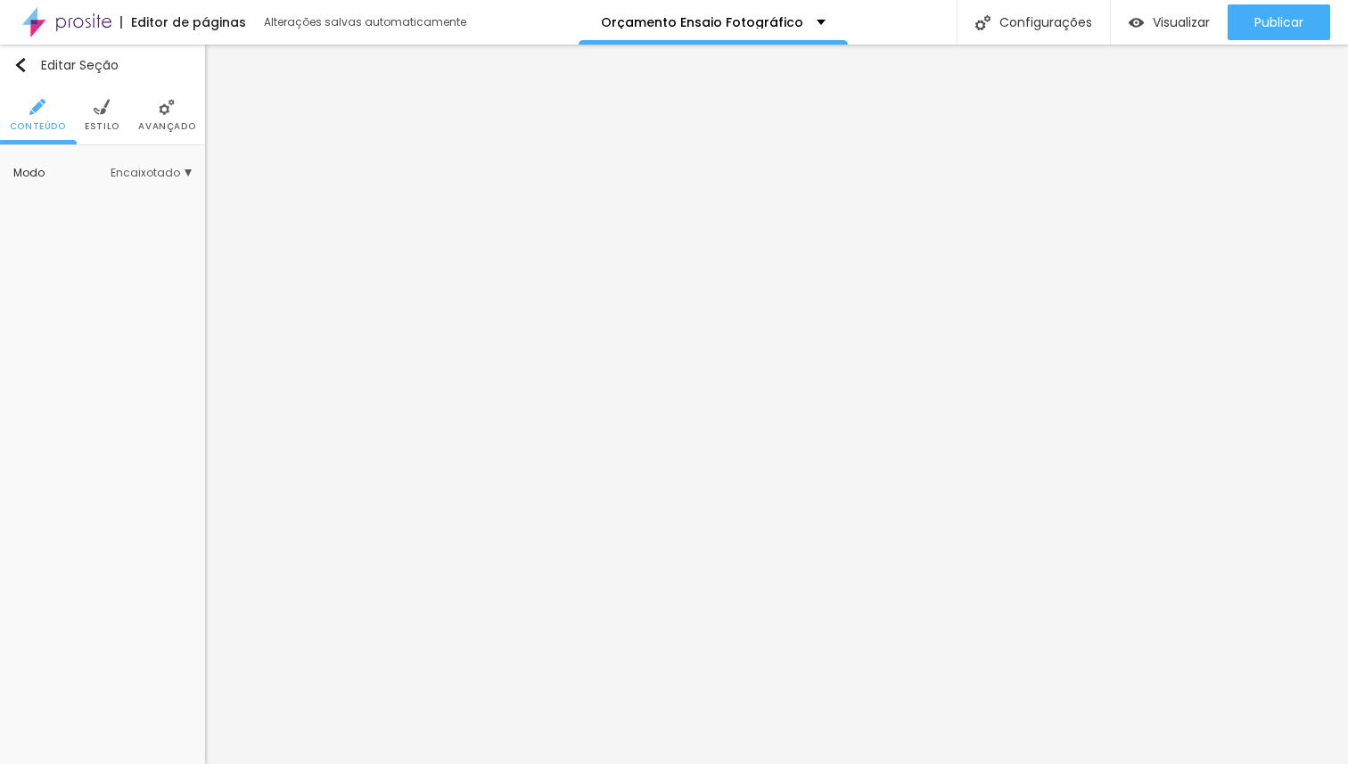
click at [109, 117] on li "Estilo" at bounding box center [102, 115] width 35 height 59
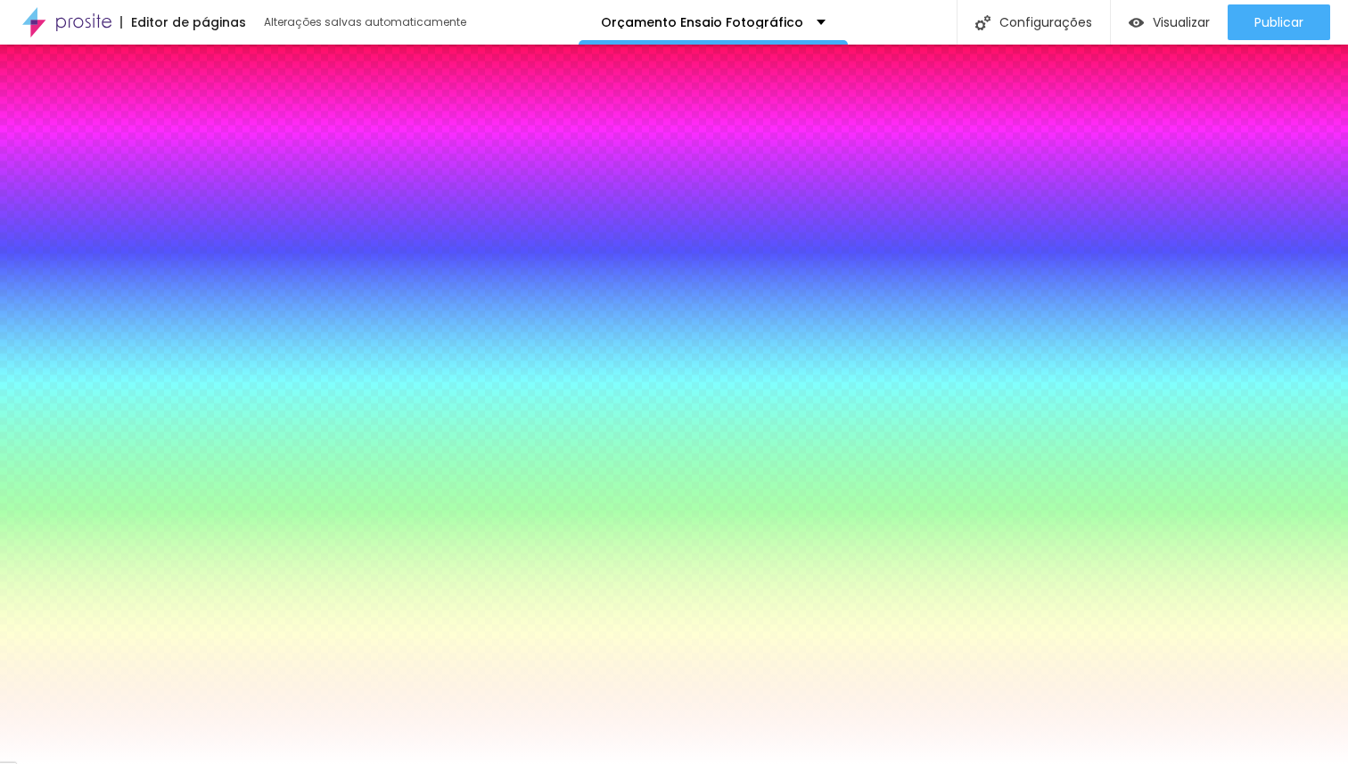
click at [84, 258] on span "Trocar imagem" at bounding box center [86, 254] width 114 height 22
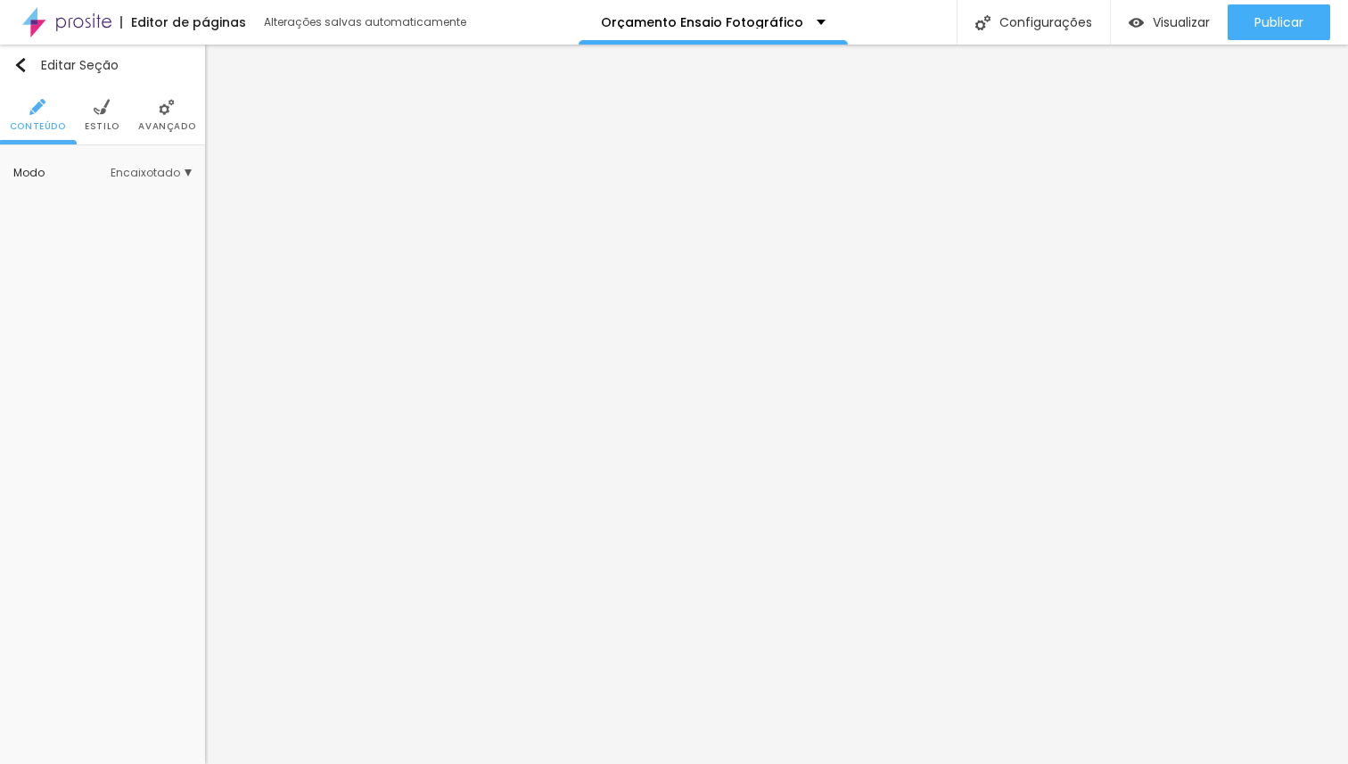
click at [102, 103] on img at bounding box center [102, 107] width 16 height 16
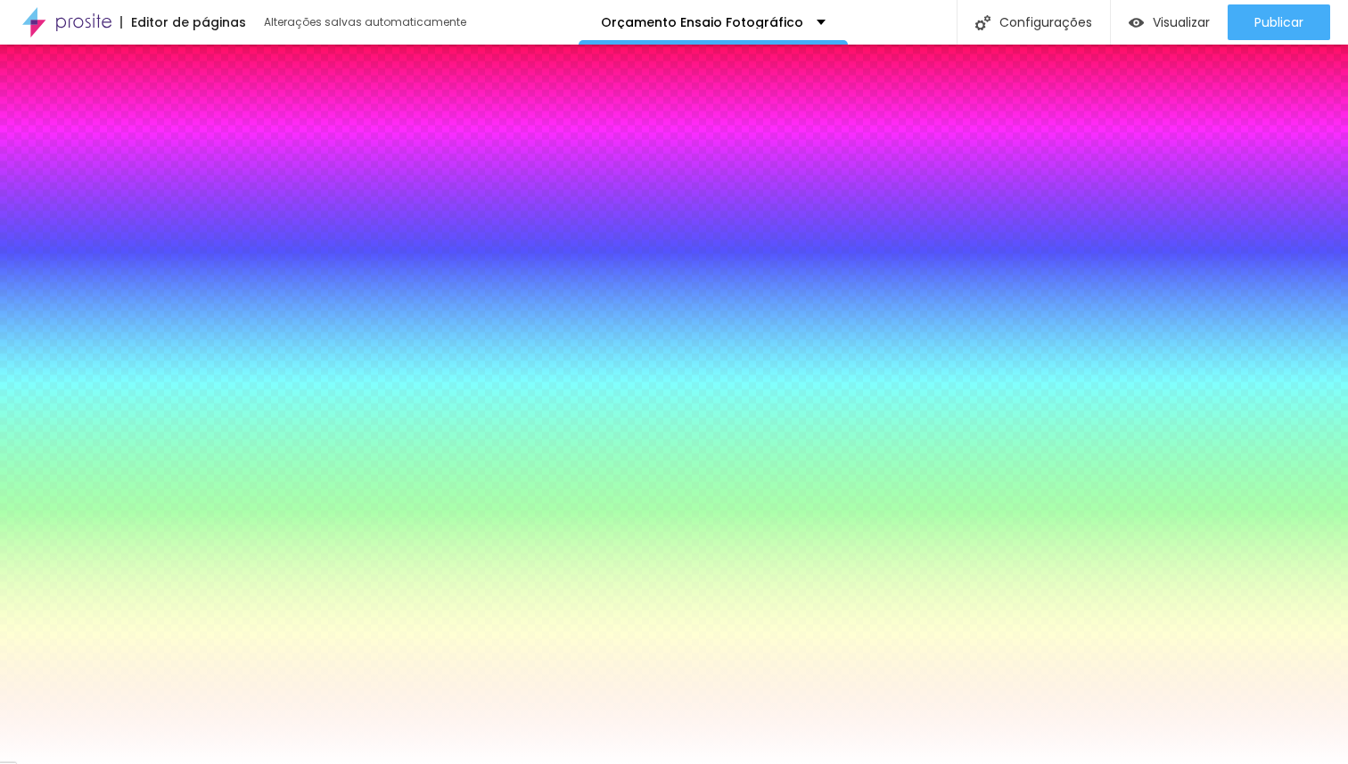
click at [98, 250] on span "Trocar imagem" at bounding box center [86, 254] width 114 height 22
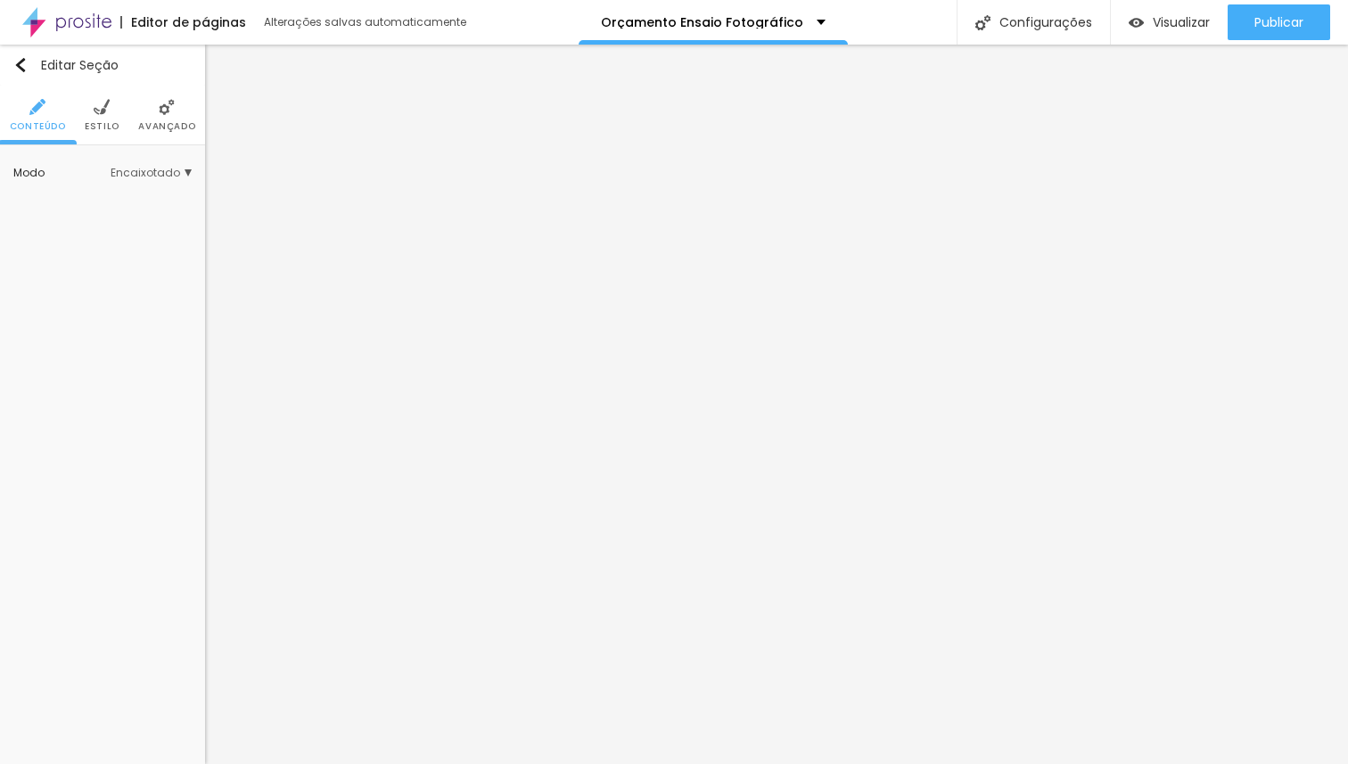
drag, startPoint x: 105, startPoint y: 126, endPoint x: 103, endPoint y: 147, distance: 21.5
click at [105, 126] on span "Estilo" at bounding box center [102, 126] width 35 height 9
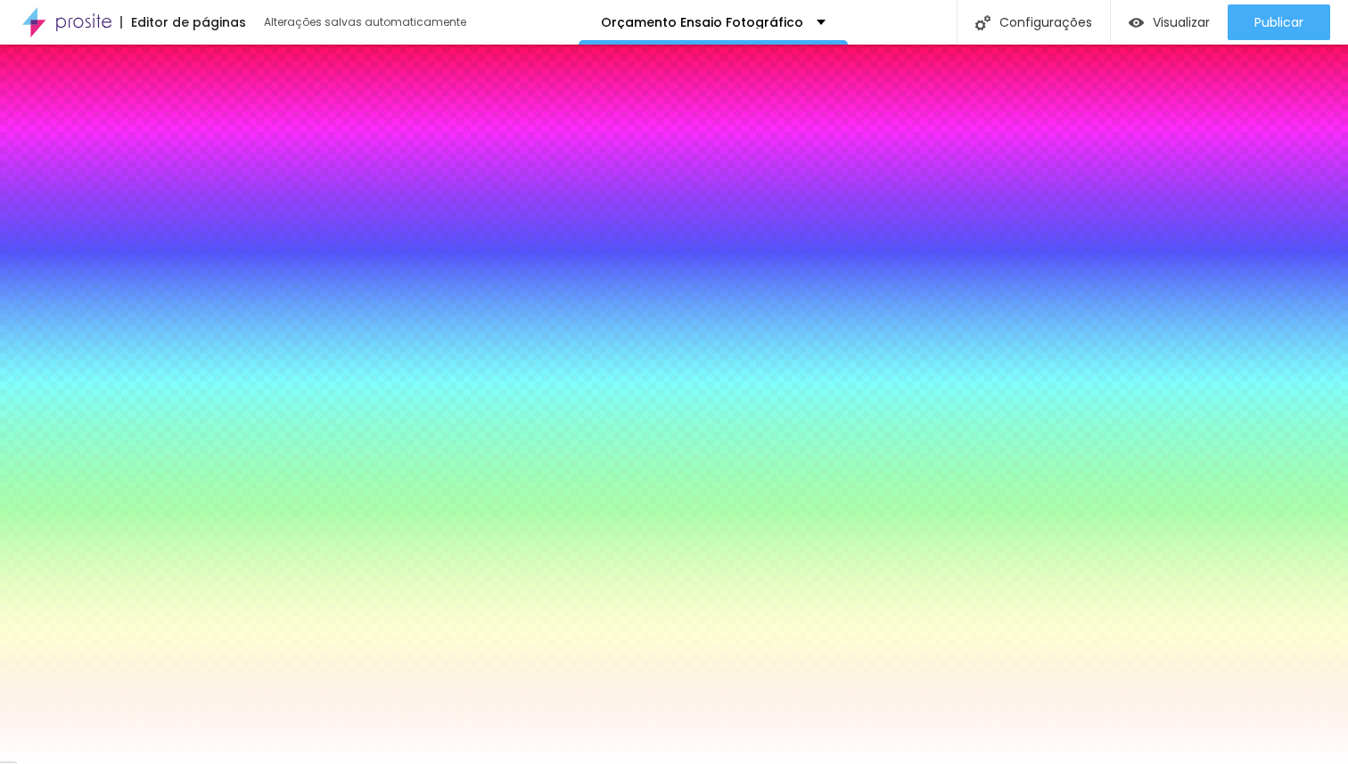
click at [95, 253] on span "Trocar imagem" at bounding box center [86, 254] width 114 height 22
drag, startPoint x: 709, startPoint y: 269, endPoint x: 689, endPoint y: 274, distance: 20.1
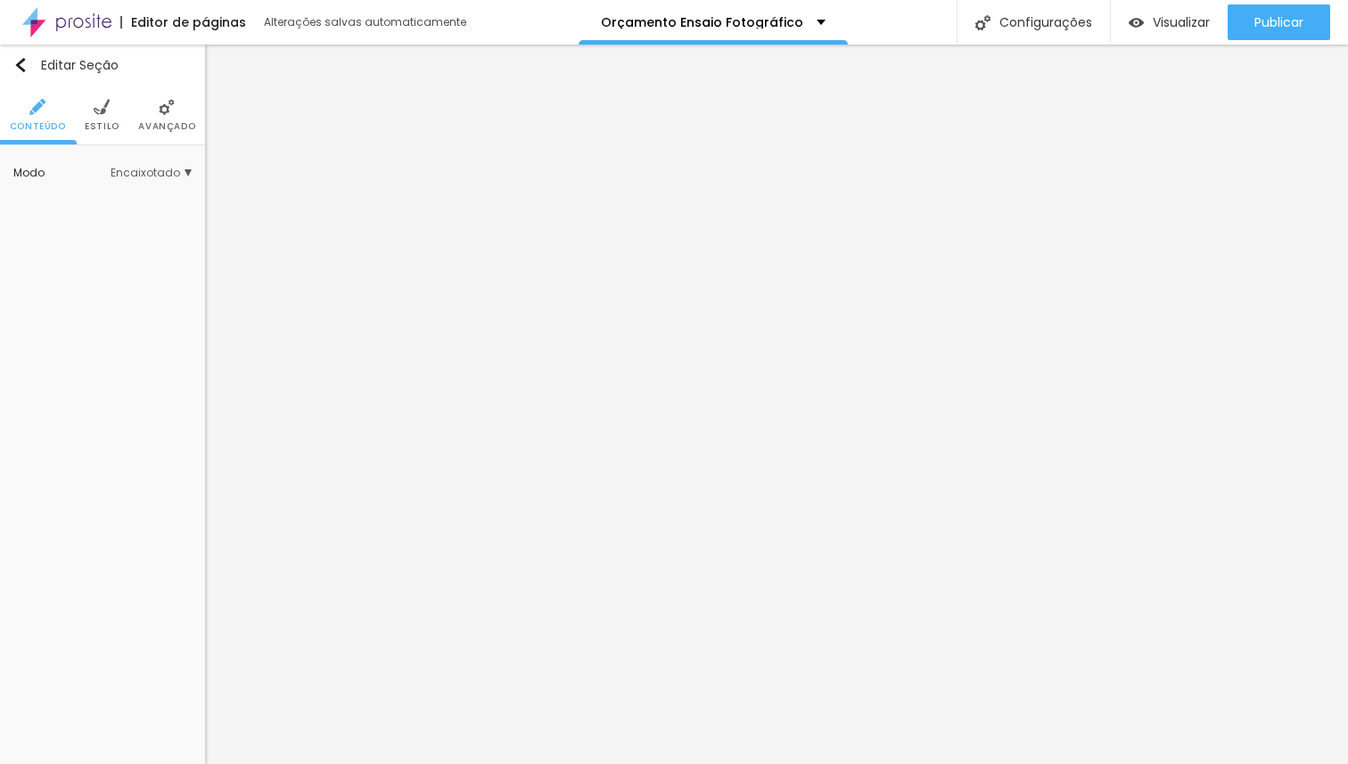
click at [103, 111] on img at bounding box center [102, 107] width 16 height 16
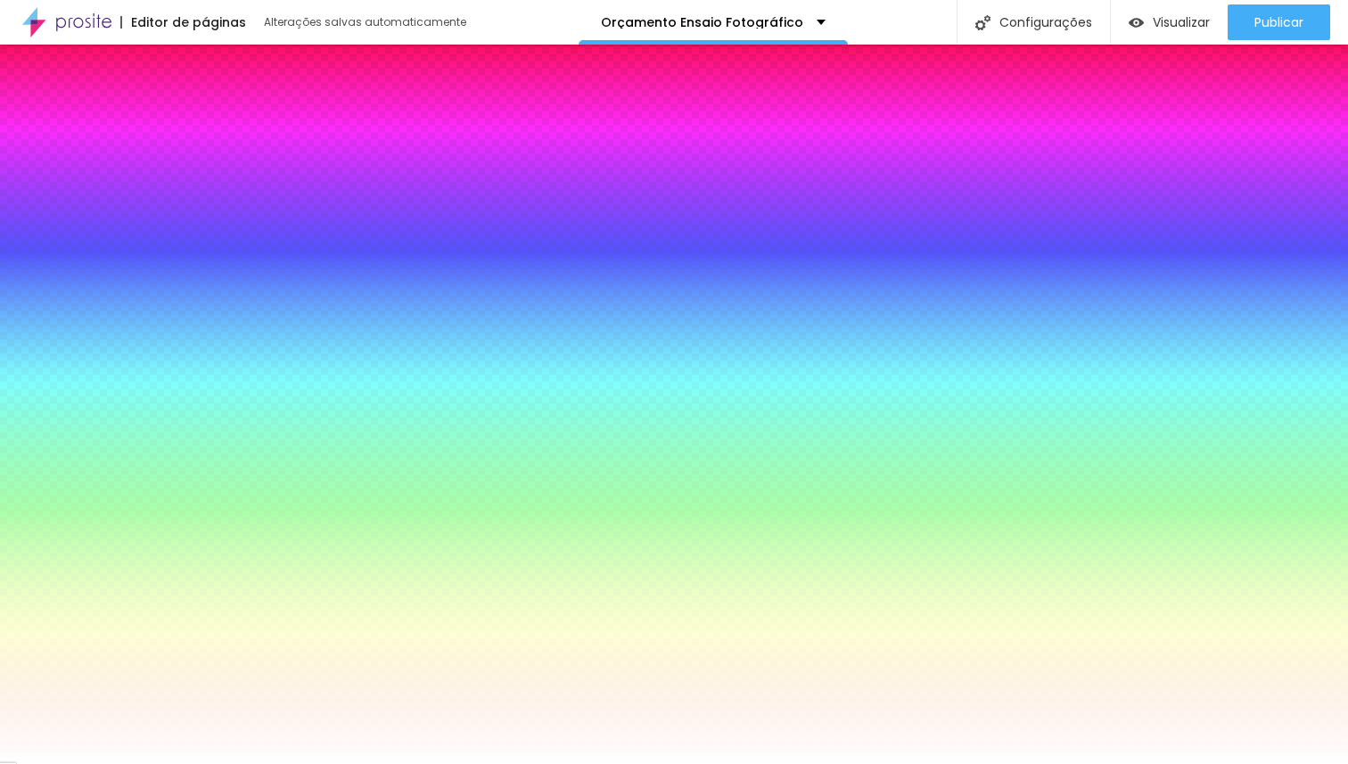
click at [103, 249] on span "Trocar imagem" at bounding box center [86, 254] width 114 height 22
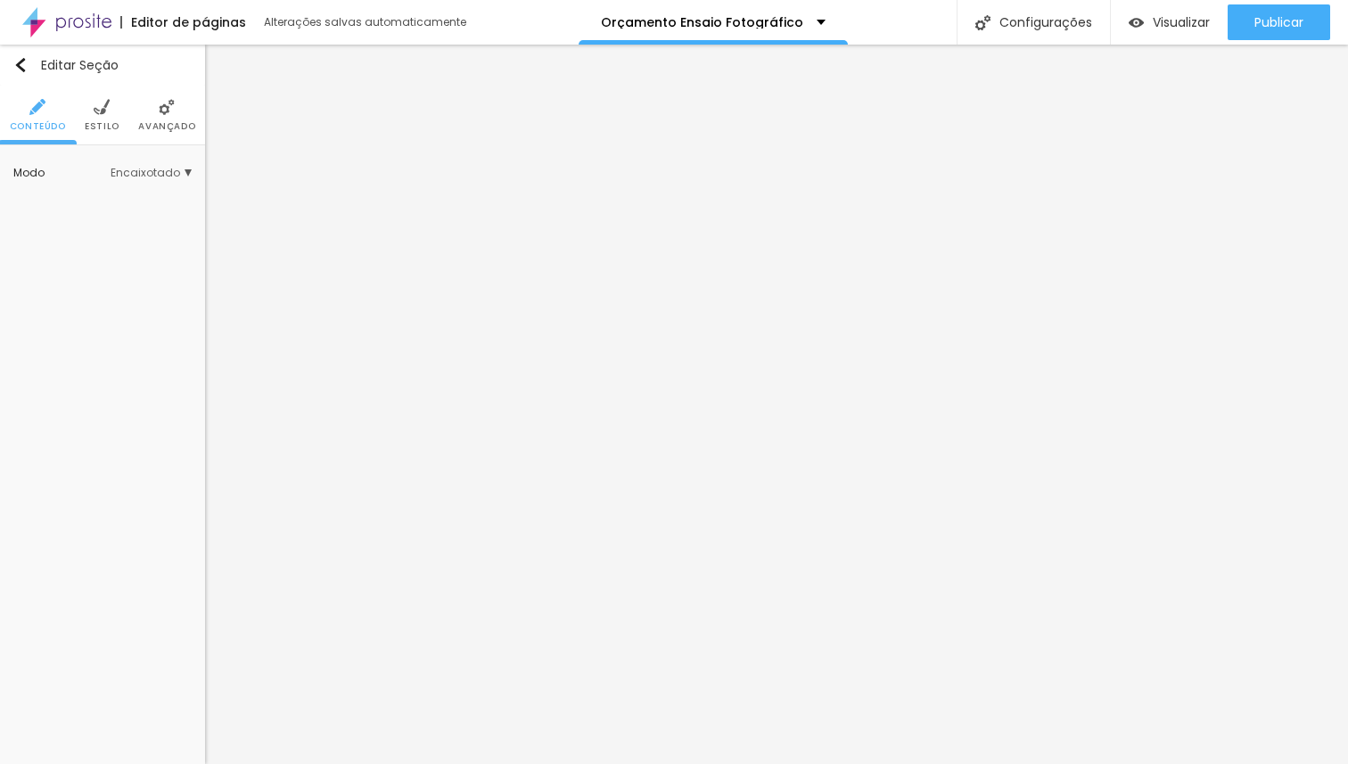
click at [106, 116] on li "Estilo" at bounding box center [102, 115] width 35 height 59
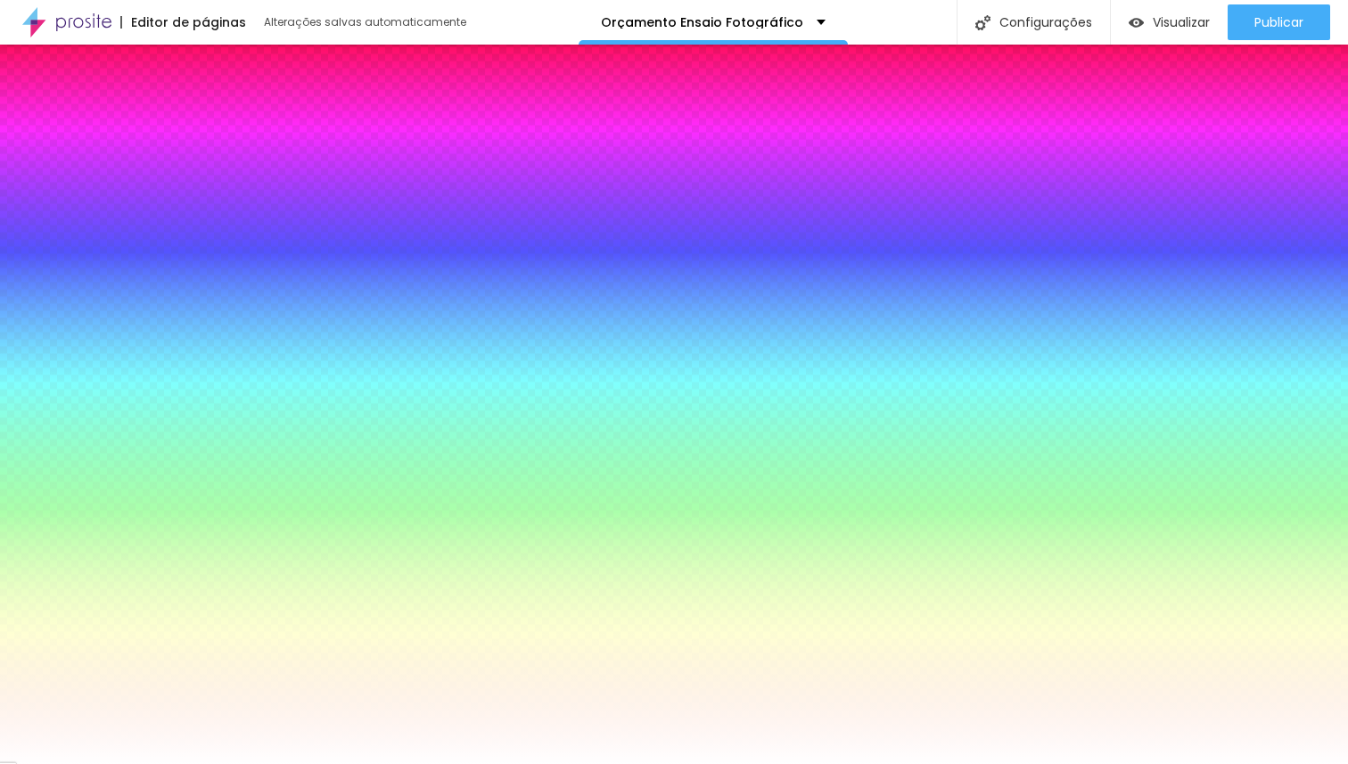
click at [98, 254] on span "Trocar imagem" at bounding box center [86, 254] width 114 height 22
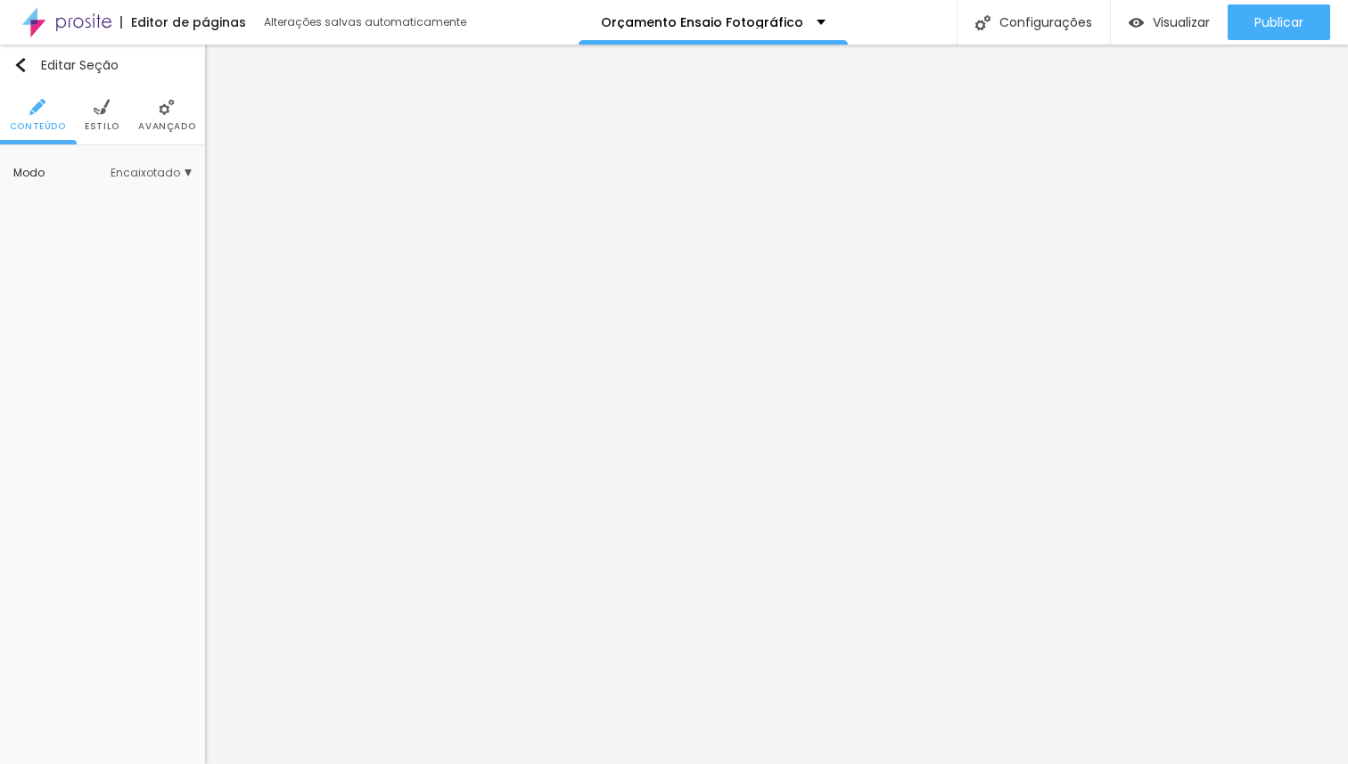
click at [101, 122] on span "Estilo" at bounding box center [102, 126] width 35 height 9
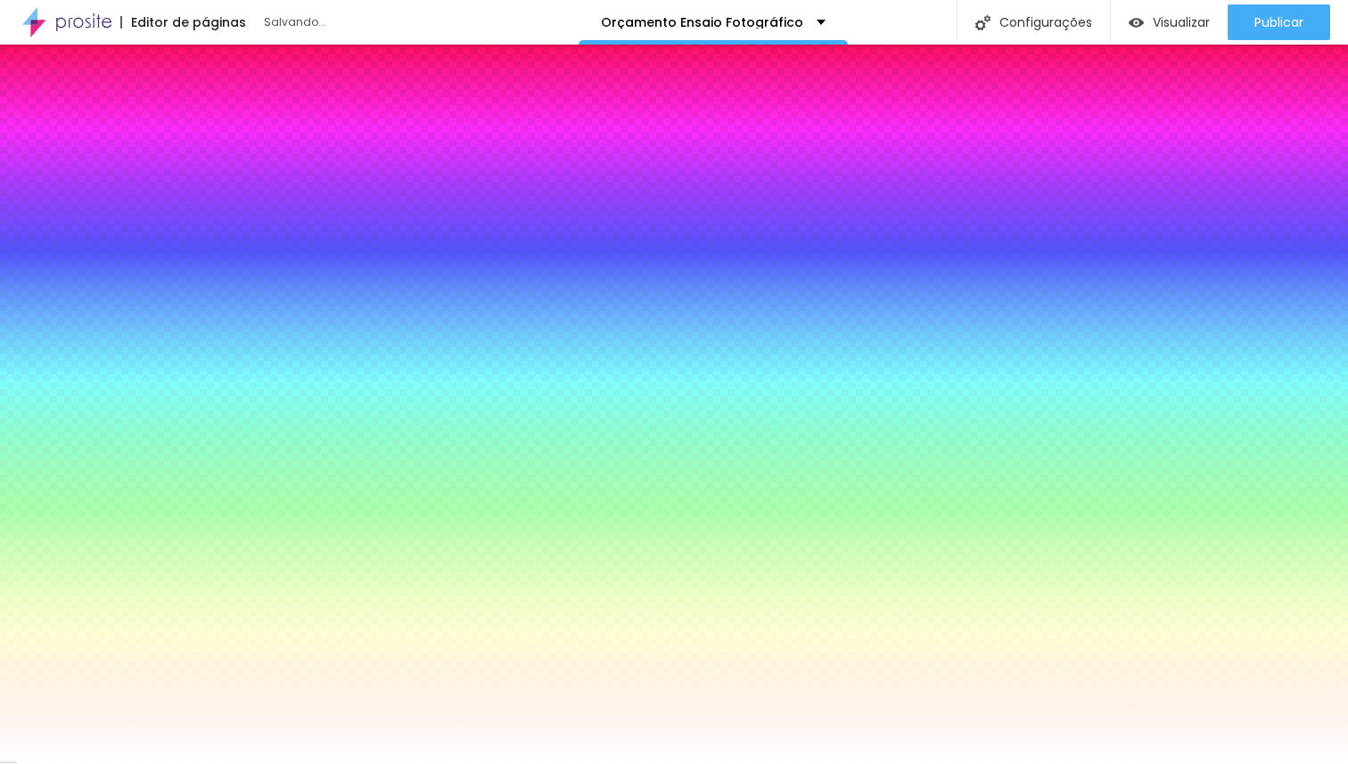
click at [103, 245] on span "Trocar imagem" at bounding box center [86, 254] width 114 height 22
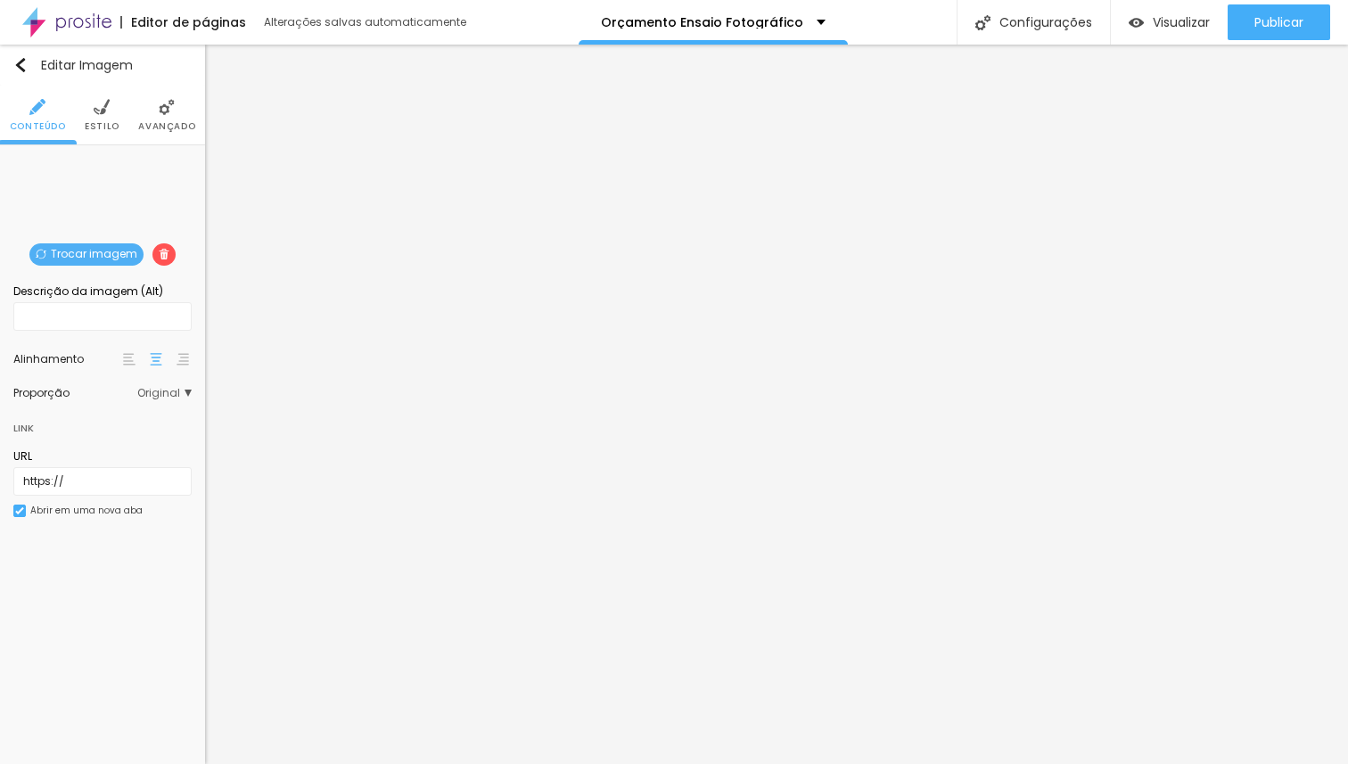
click at [101, 128] on span "Estilo" at bounding box center [102, 126] width 35 height 9
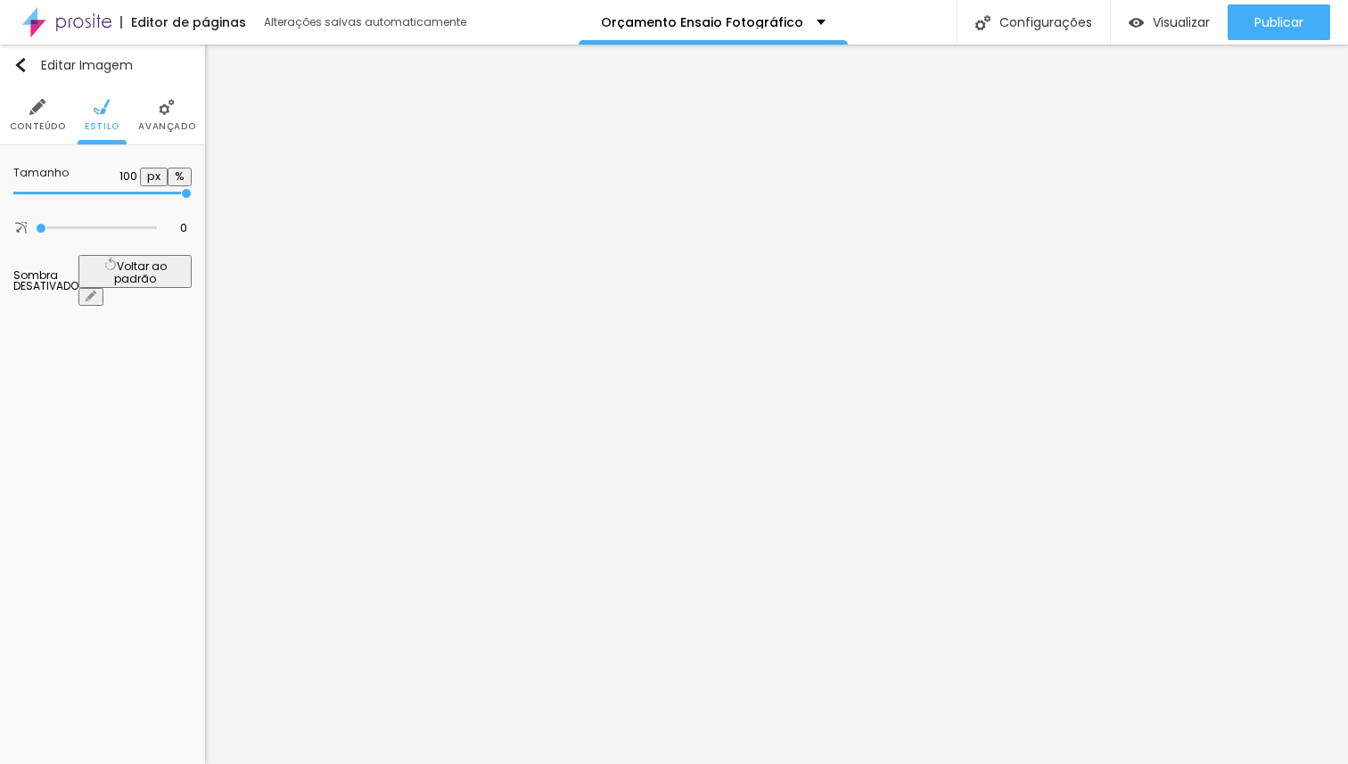
click at [54, 119] on li "Conteúdo" at bounding box center [38, 115] width 56 height 59
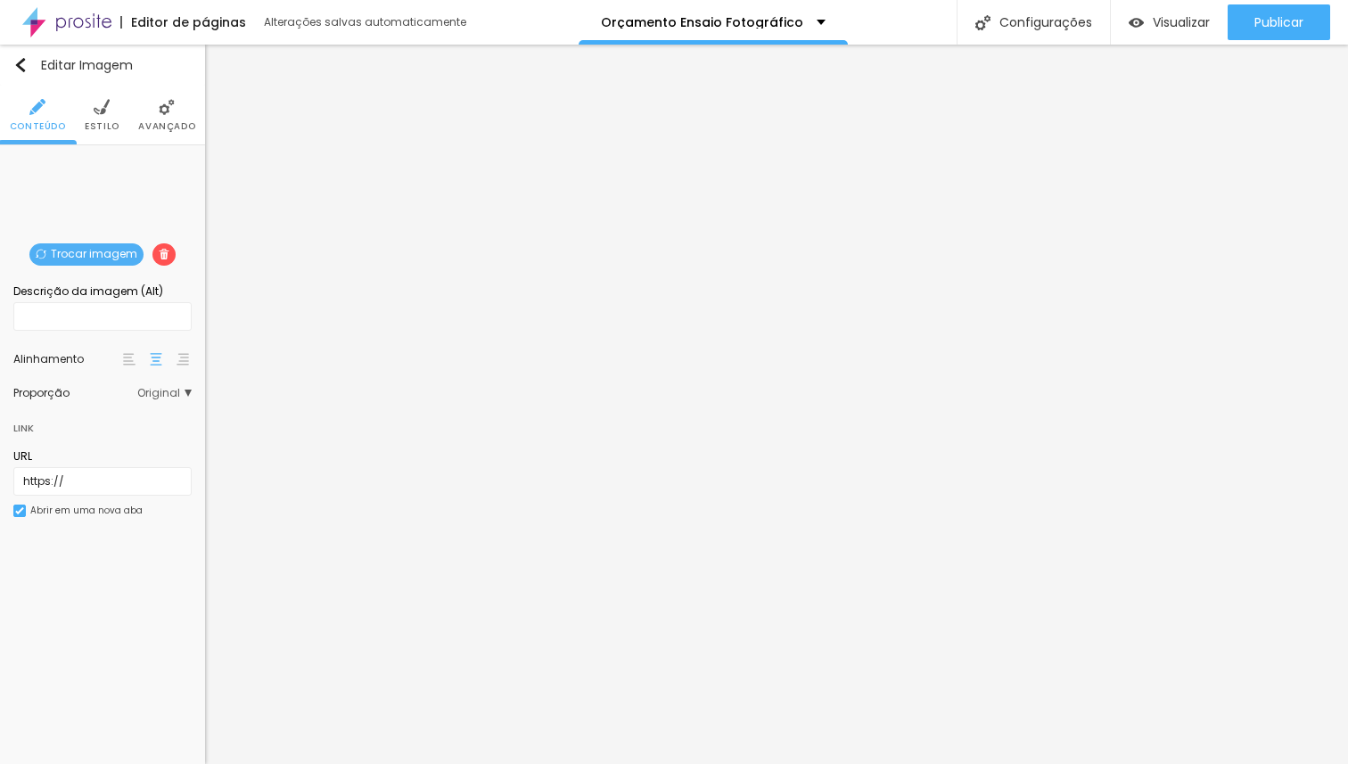
click at [114, 251] on span "Trocar imagem" at bounding box center [86, 254] width 114 height 22
click at [67, 258] on span "Trocar imagem" at bounding box center [86, 254] width 114 height 22
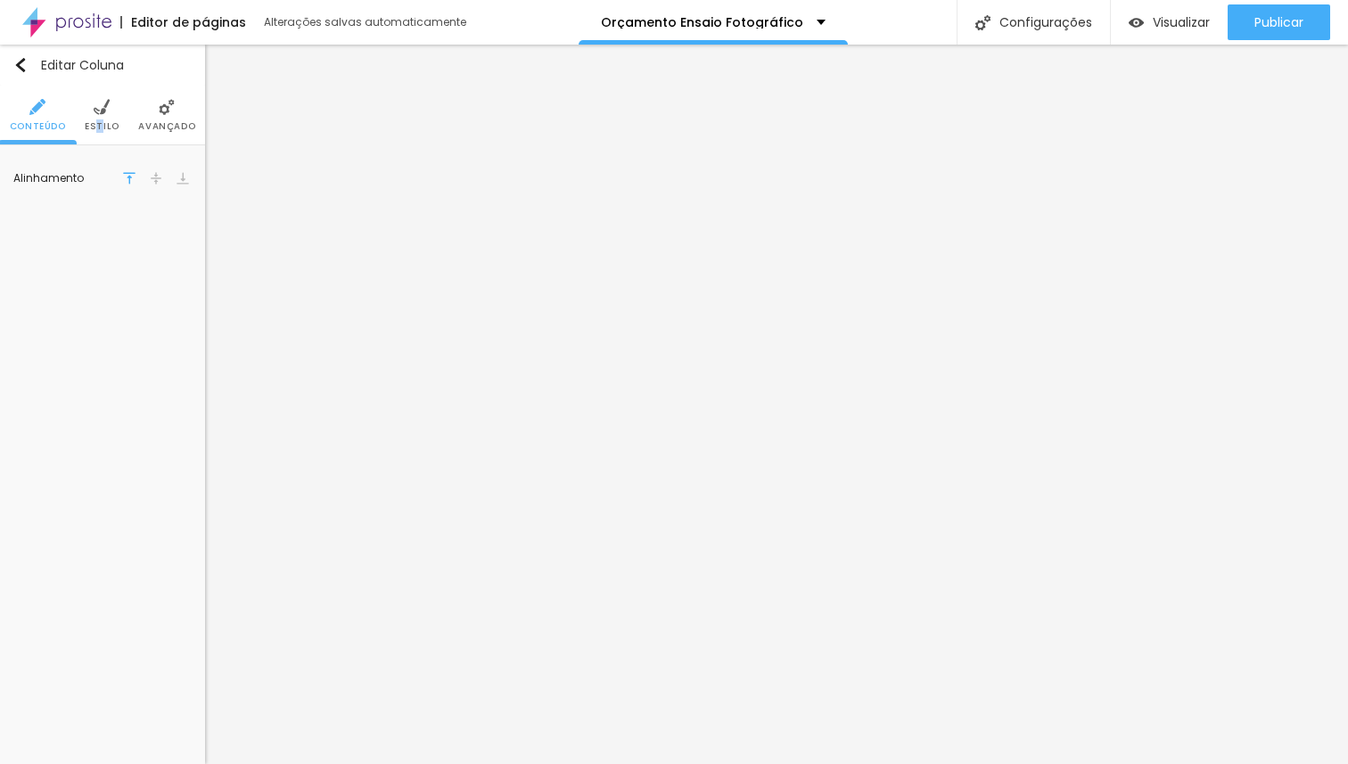
click at [99, 127] on span "Estilo" at bounding box center [102, 126] width 35 height 9
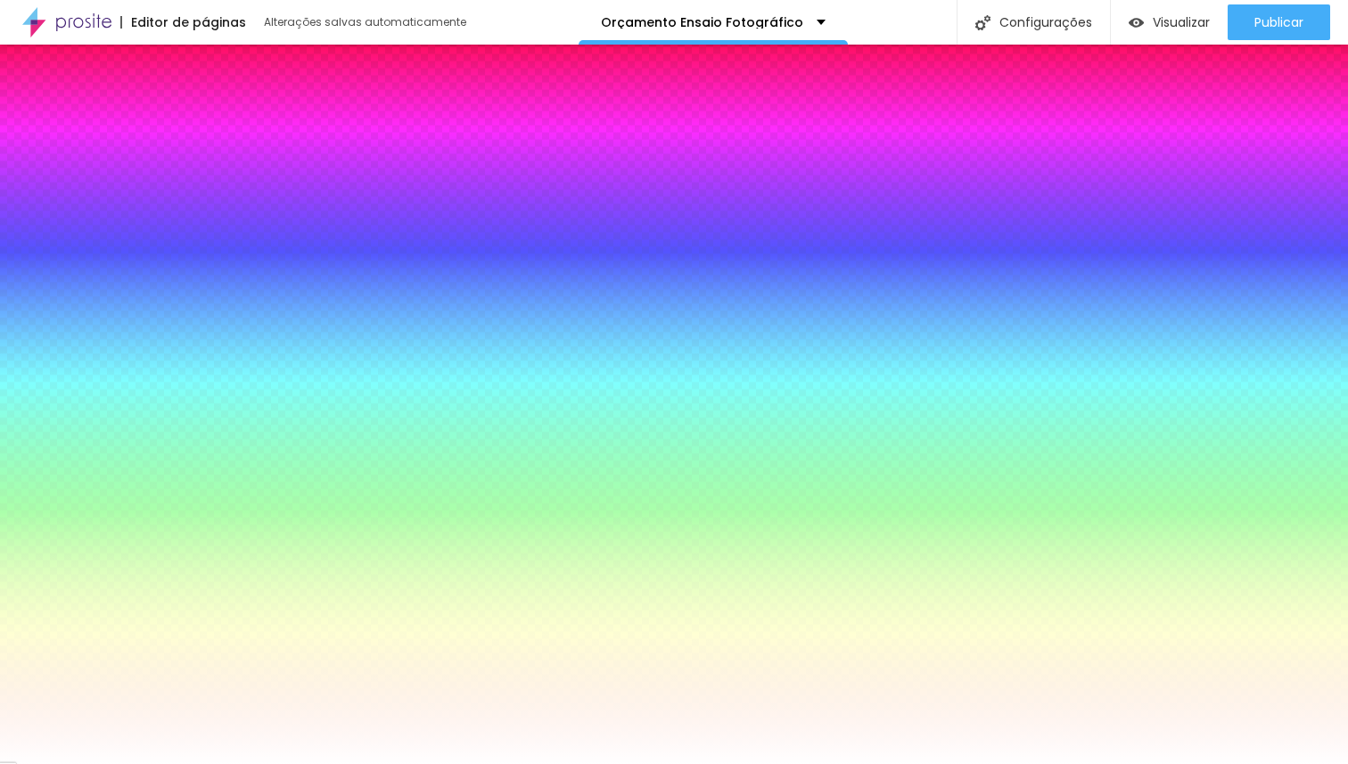
click at [47, 129] on span "Conteúdo" at bounding box center [38, 126] width 56 height 9
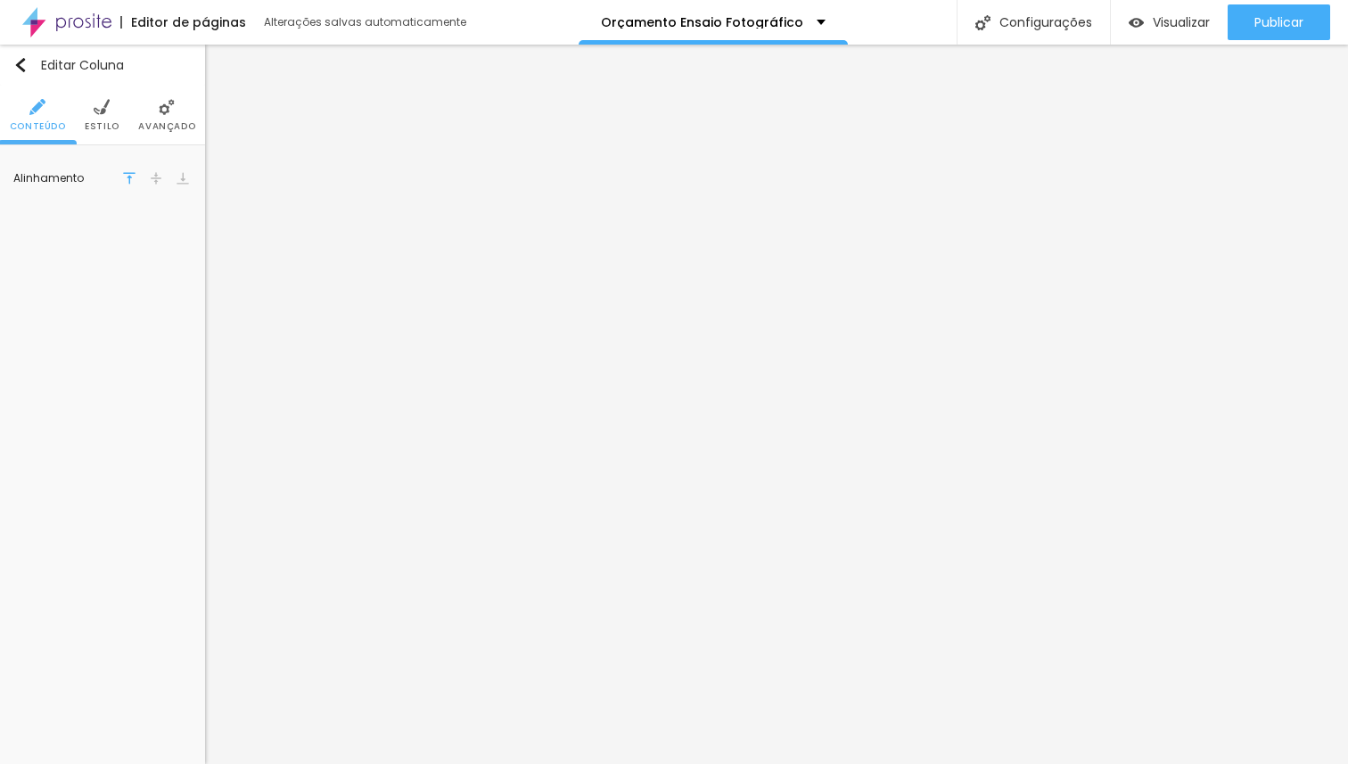
click at [151, 122] on span "Avançado" at bounding box center [166, 126] width 57 height 9
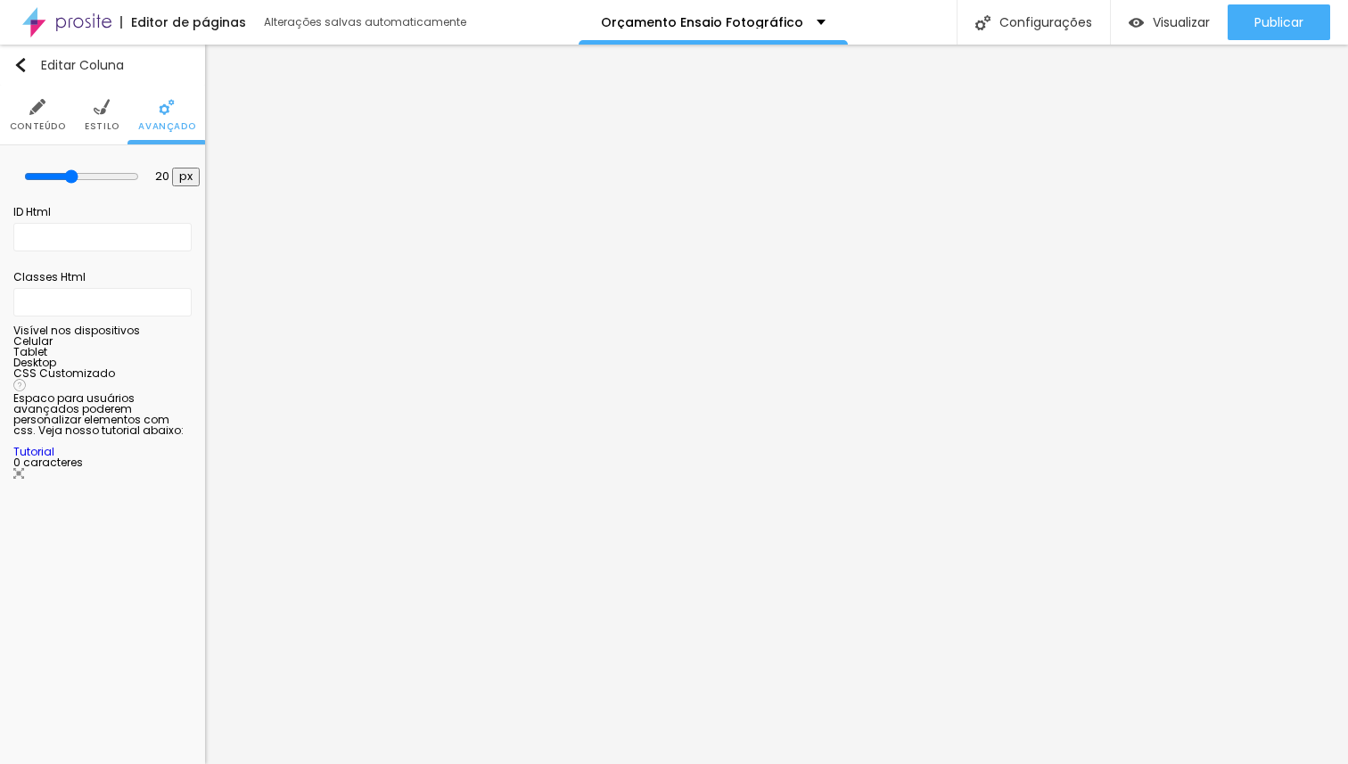
click at [51, 133] on li "Conteúdo" at bounding box center [38, 115] width 56 height 59
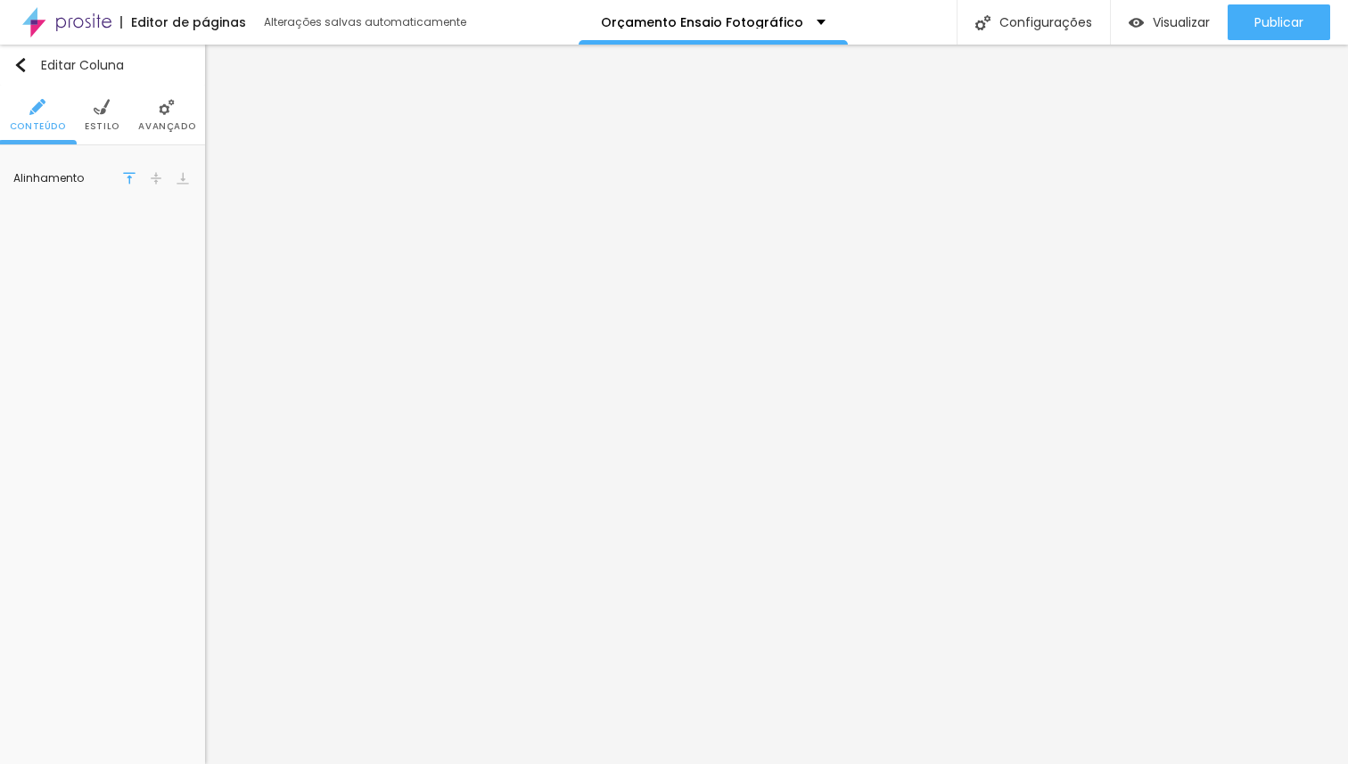
click at [130, 331] on div "Editar Coluna Conteúdo Estilo Avançado Alinhamento" at bounding box center [102, 405] width 205 height 720
click at [19, 72] on button "Editar Coluna" at bounding box center [102, 65] width 205 height 41
click at [20, 69] on img "button" at bounding box center [20, 65] width 14 height 14
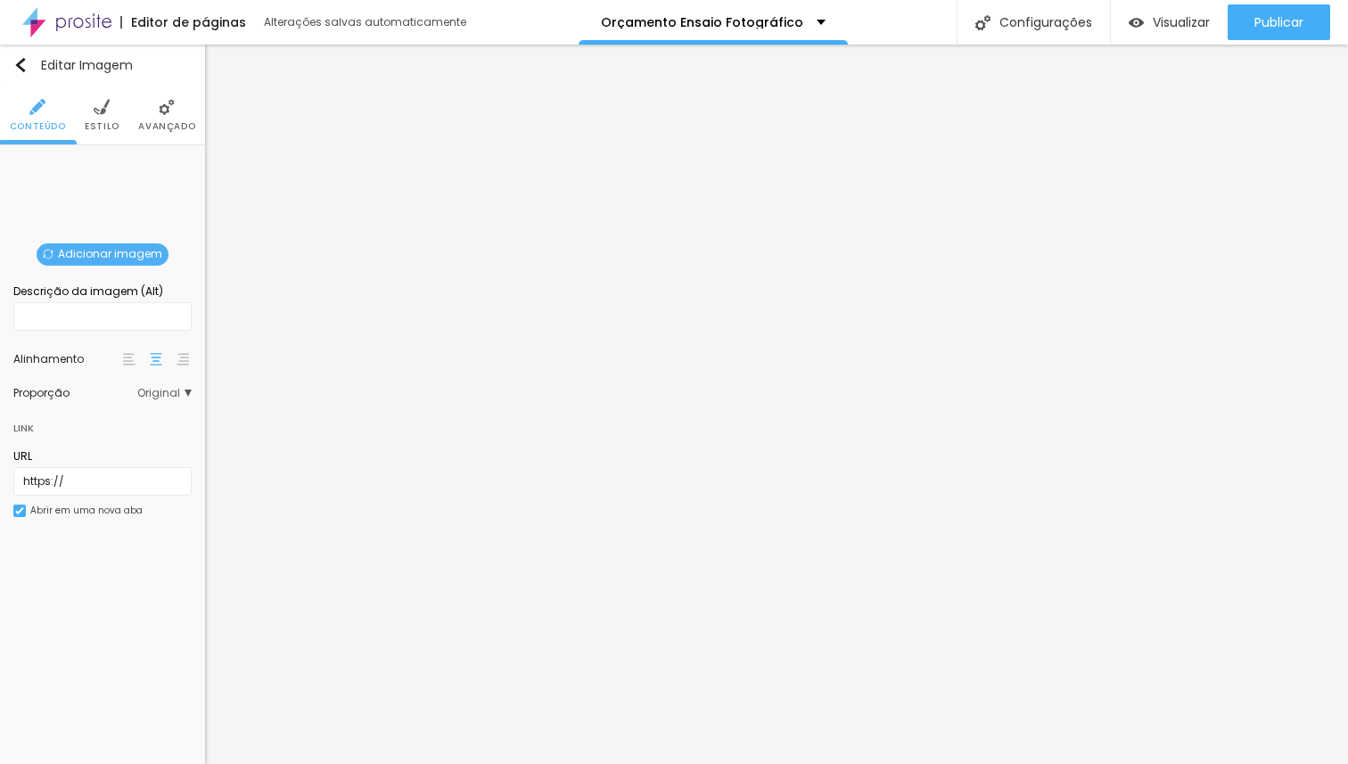
click at [132, 255] on span "Adicionar imagem" at bounding box center [103, 254] width 132 height 22
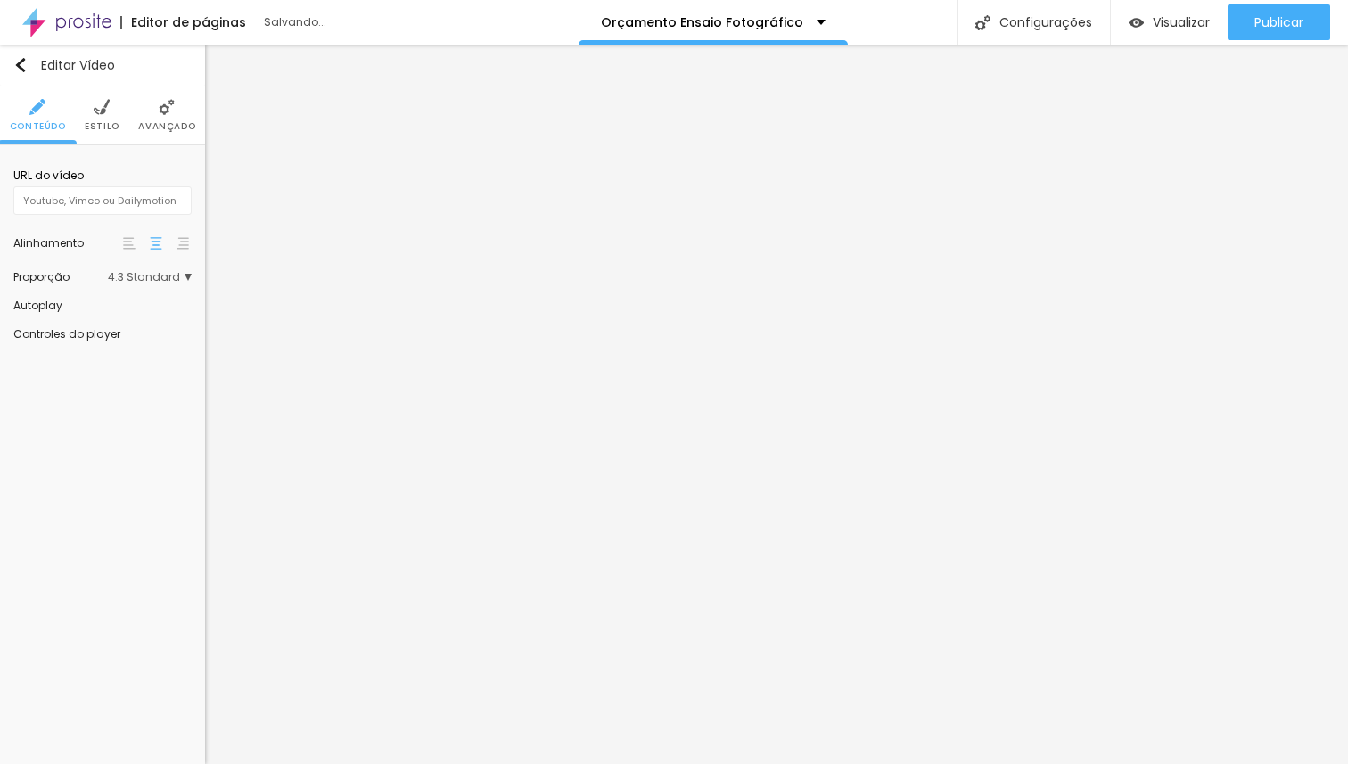
click at [111, 122] on span "Estilo" at bounding box center [102, 126] width 35 height 9
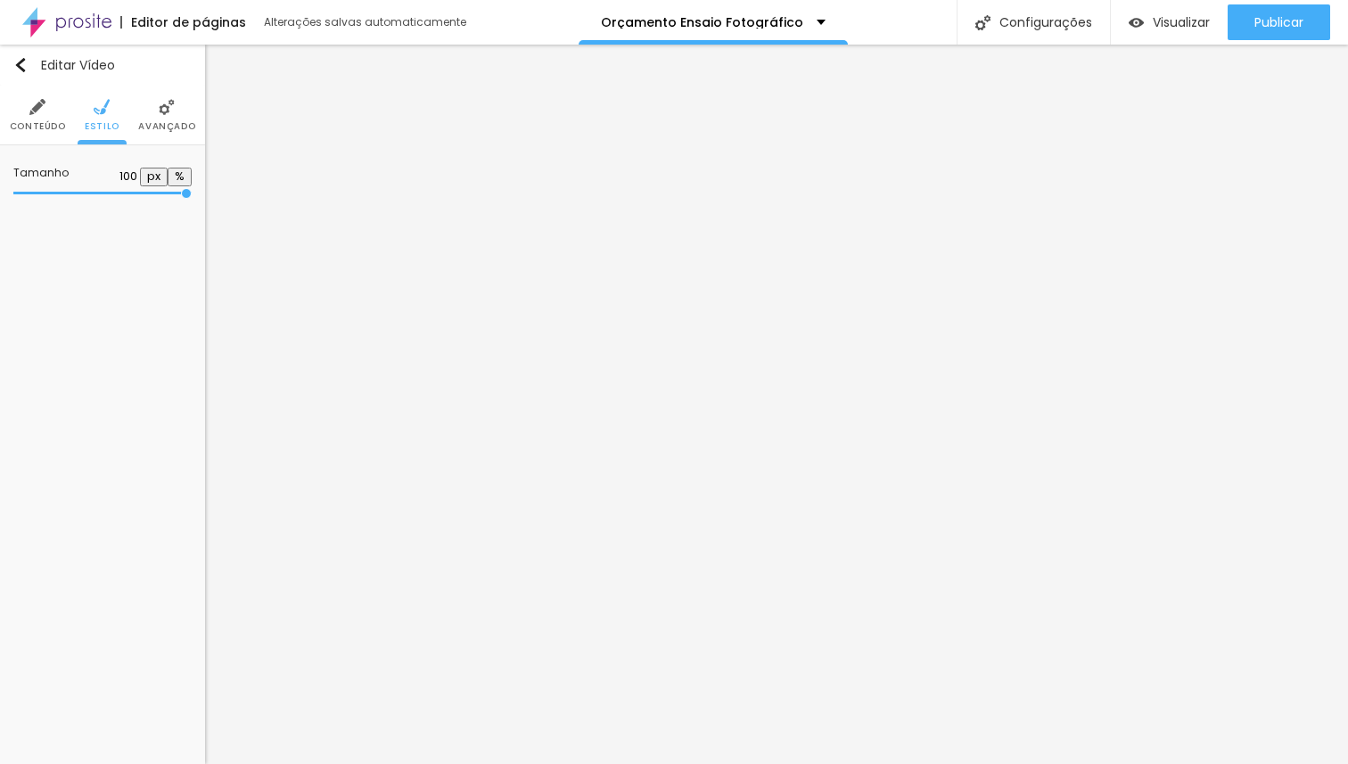
click at [140, 119] on li "Avançado" at bounding box center [166, 115] width 57 height 59
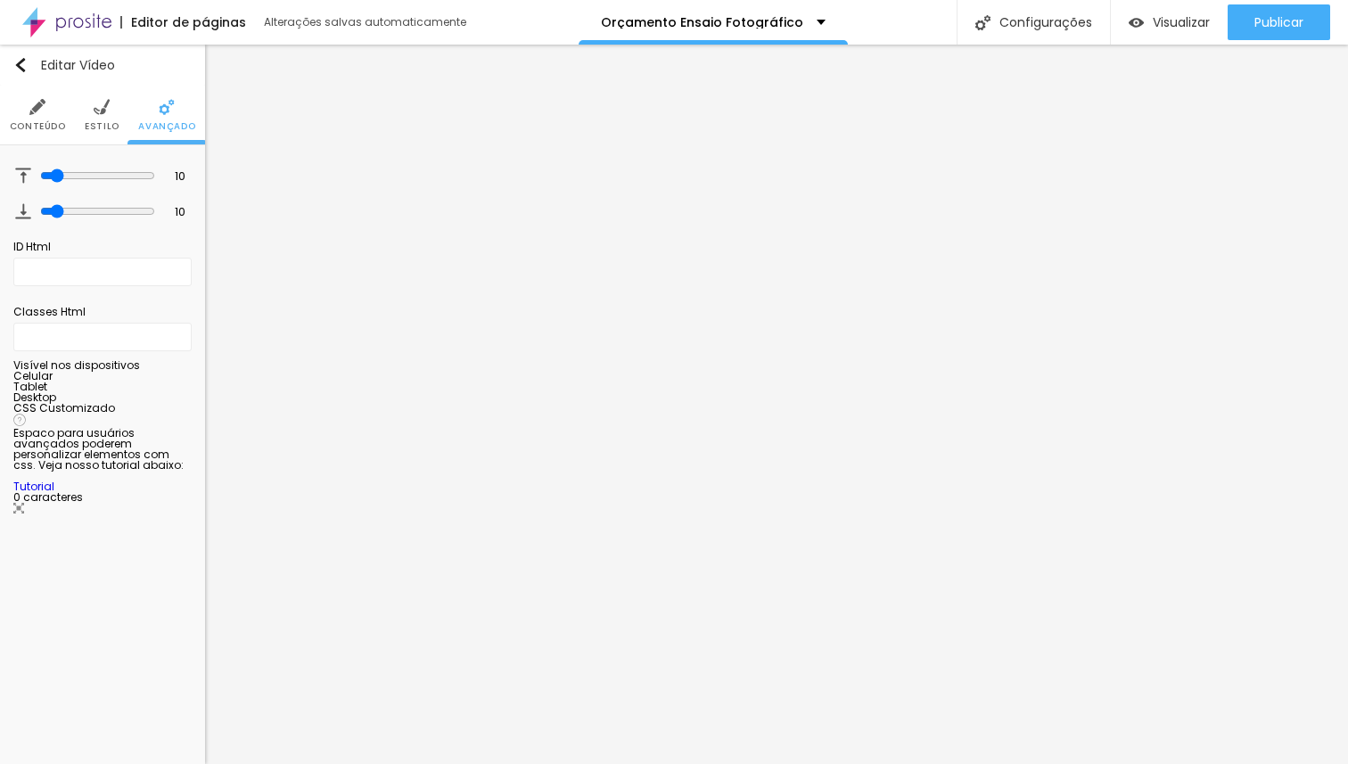
click at [88, 118] on li "Estilo" at bounding box center [102, 115] width 35 height 59
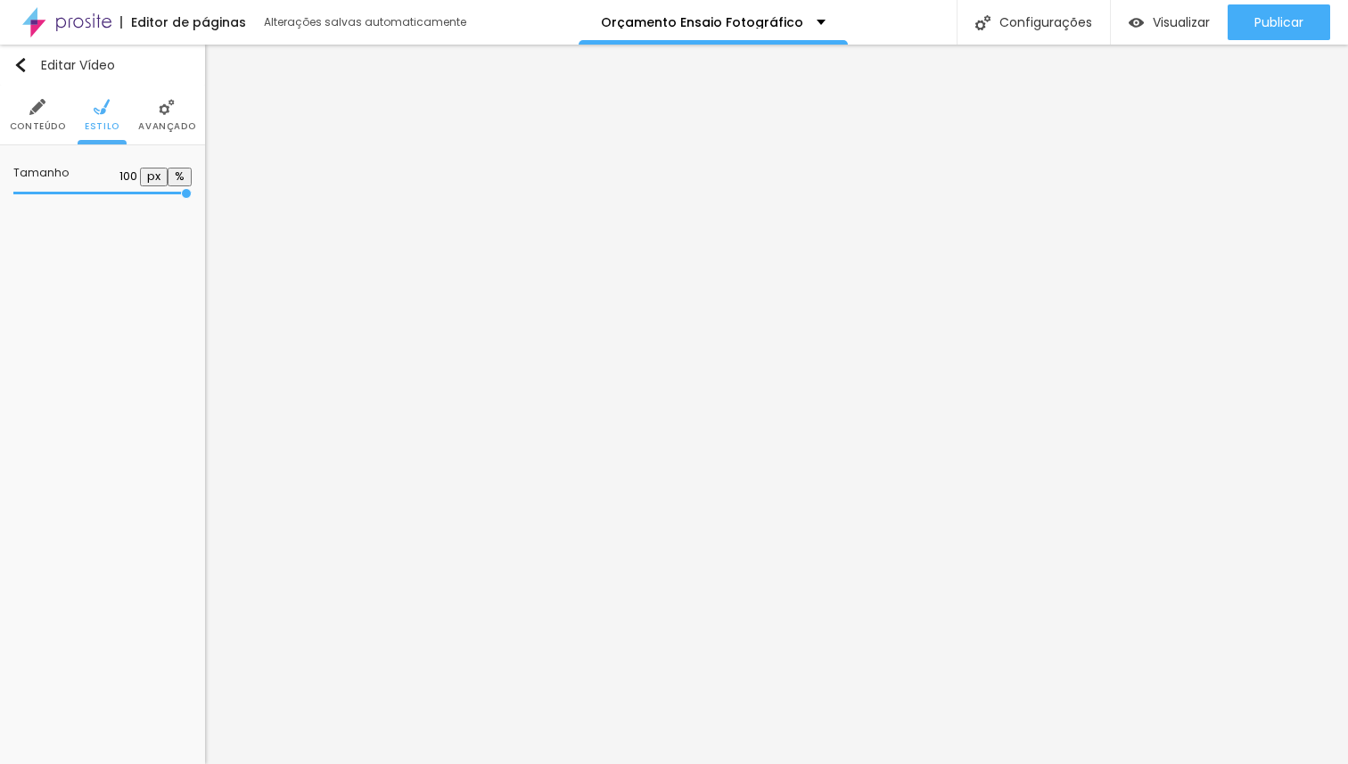
click at [158, 119] on li "Avançado" at bounding box center [166, 115] width 57 height 59
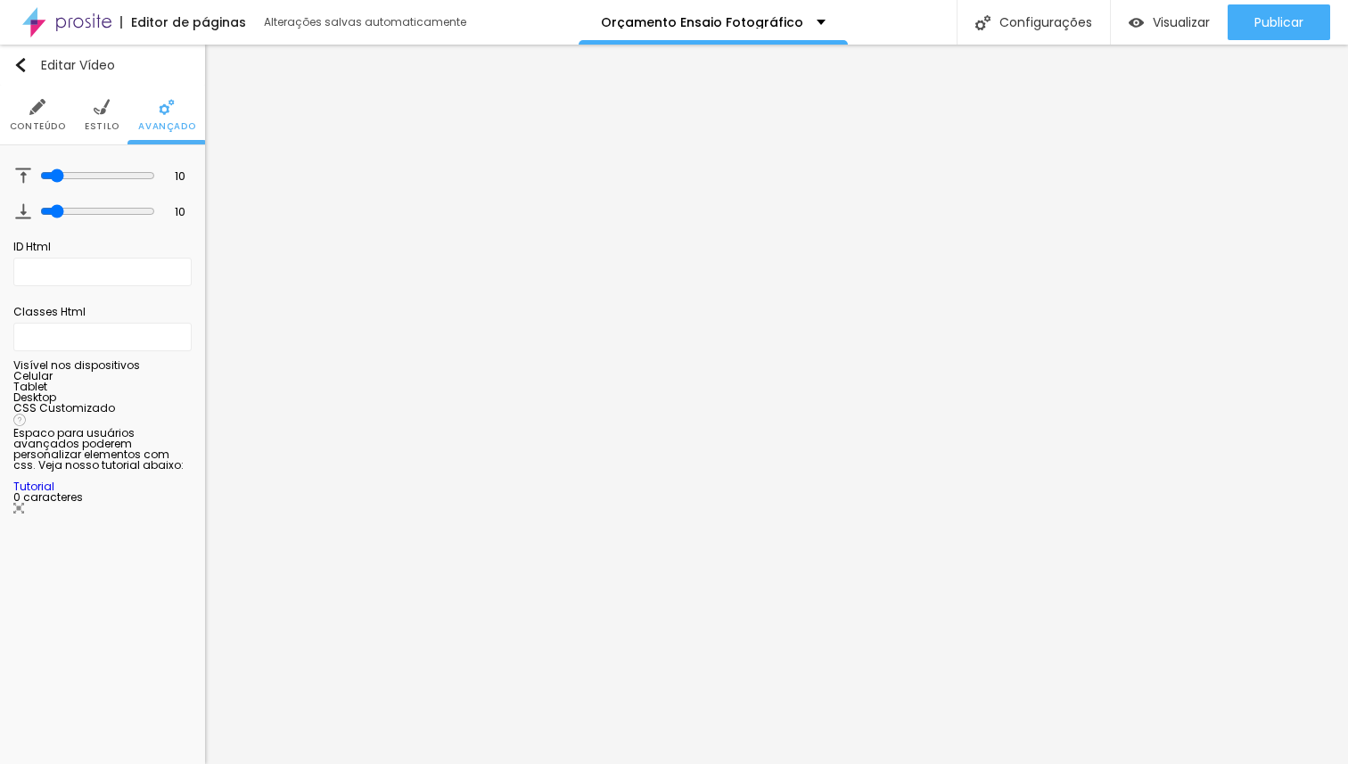
click at [22, 122] on span "Conteúdo" at bounding box center [38, 126] width 56 height 9
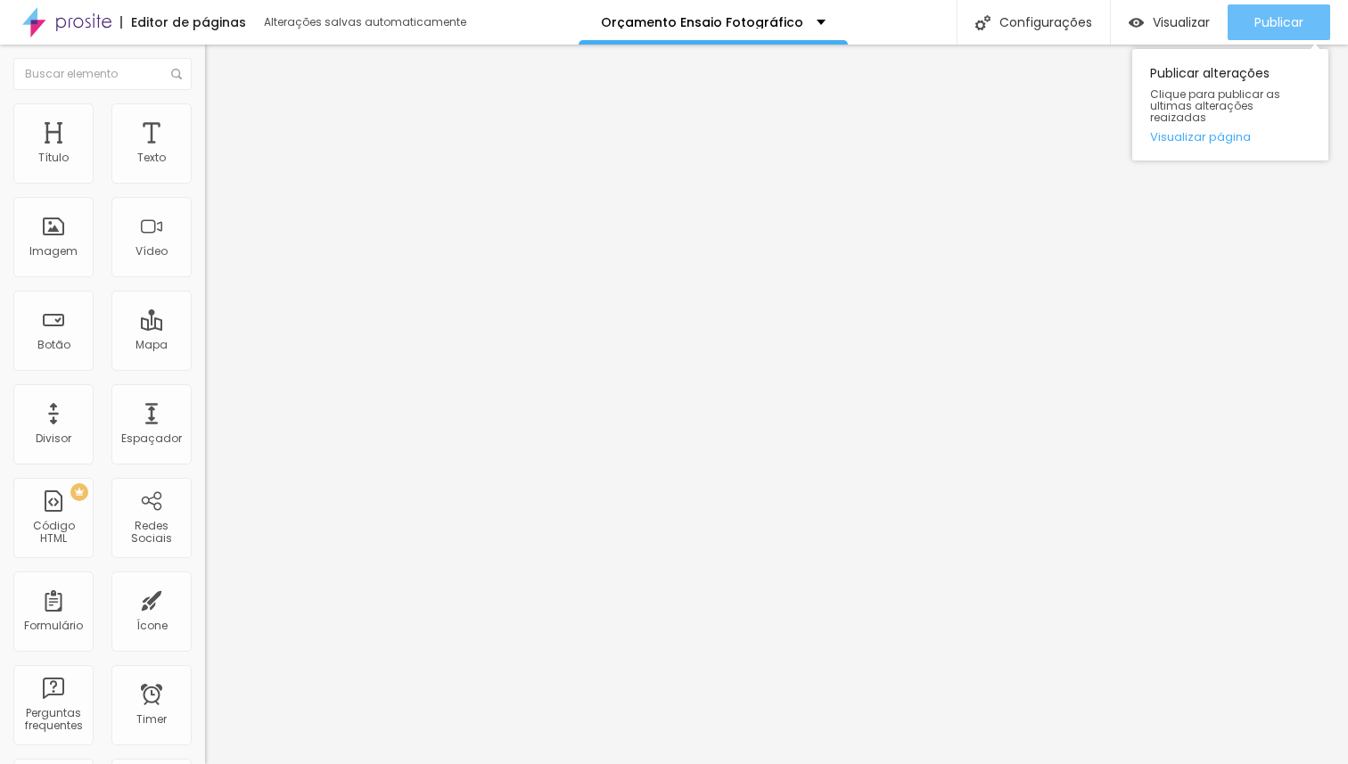
click at [1257, 24] on span "Publicar" at bounding box center [1279, 22] width 49 height 14
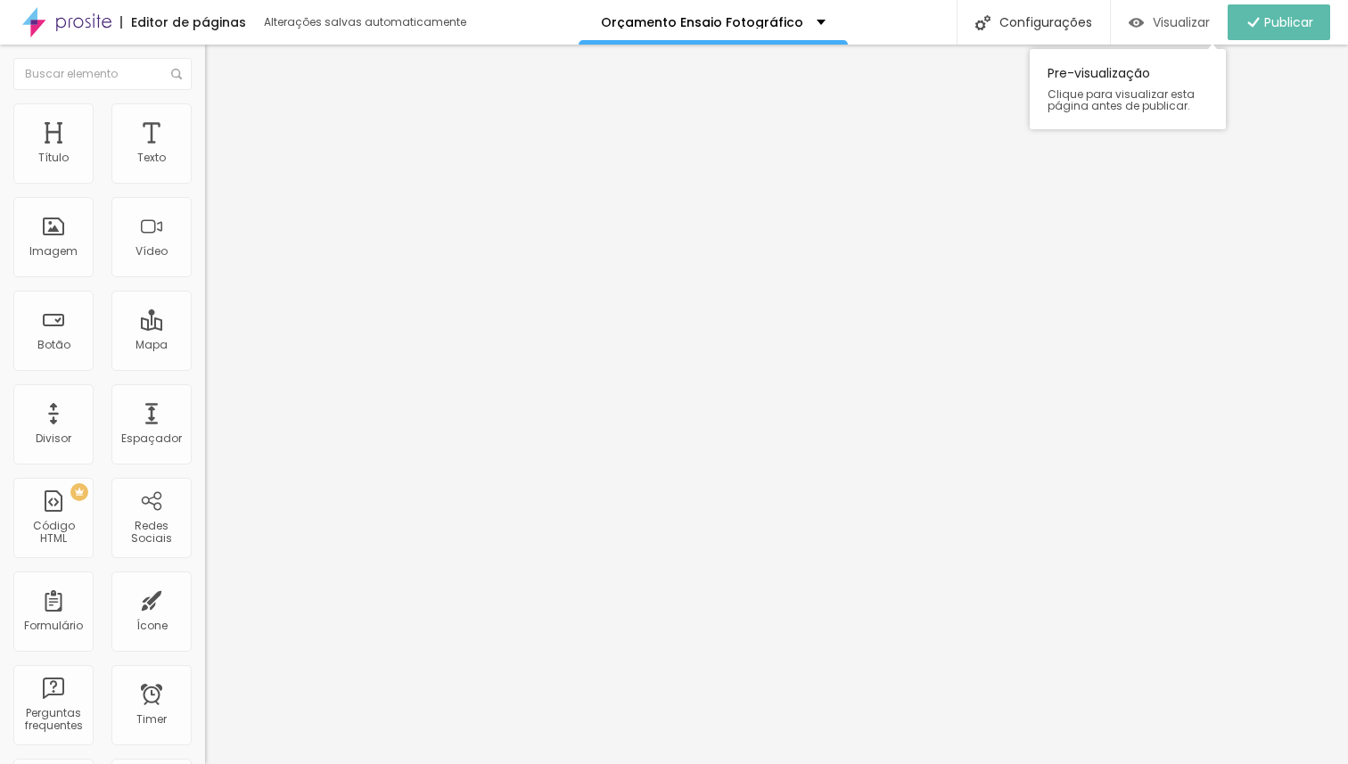
click at [1175, 23] on span "Visualizar" at bounding box center [1181, 22] width 57 height 14
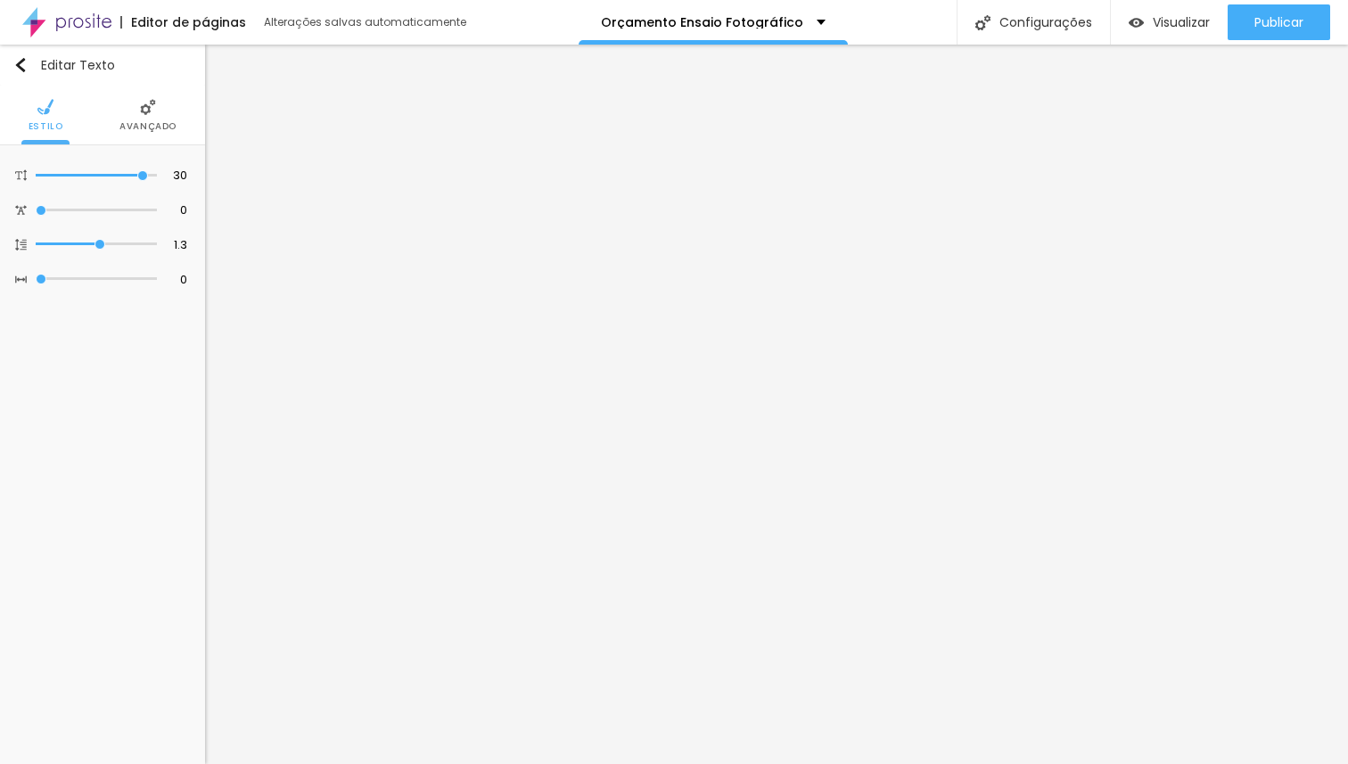
click at [141, 114] on img at bounding box center [148, 107] width 16 height 16
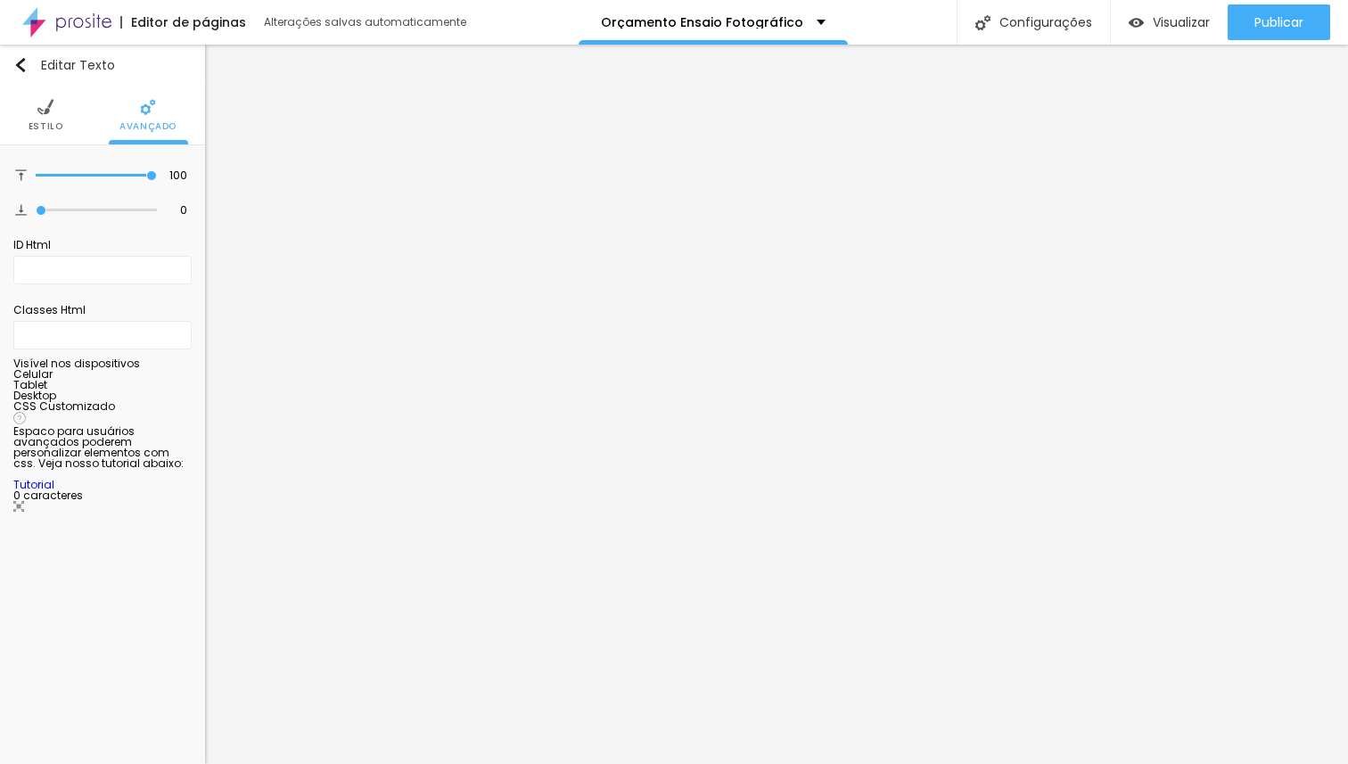
click at [61, 128] on span "Estilo" at bounding box center [46, 126] width 35 height 9
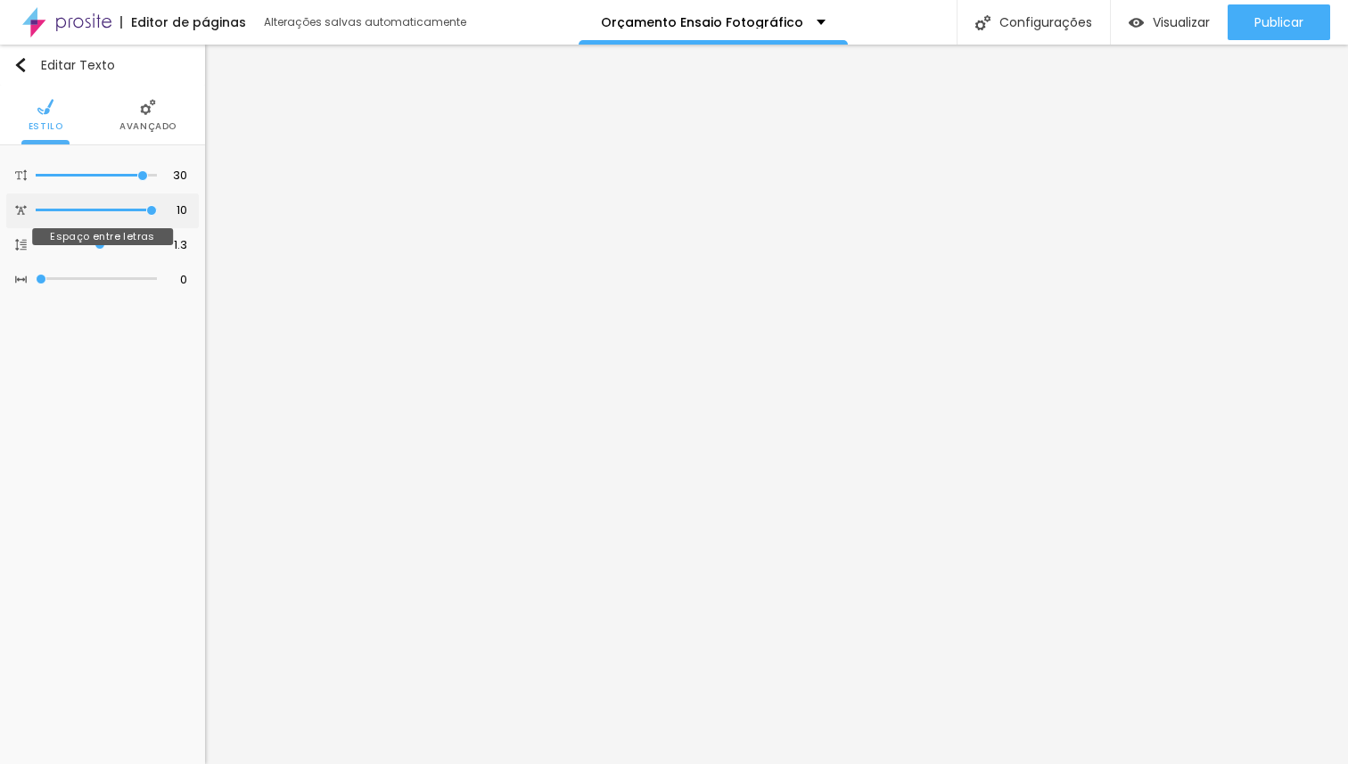
drag, startPoint x: 44, startPoint y: 210, endPoint x: 382, endPoint y: 233, distance: 338.7
click at [157, 215] on input "range" at bounding box center [96, 210] width 121 height 9
drag, startPoint x: 151, startPoint y: 210, endPoint x: 285, endPoint y: 210, distance: 134.6
click at [157, 210] on input "range" at bounding box center [96, 210] width 121 height 9
click at [143, 171] on input "range" at bounding box center [96, 175] width 121 height 9
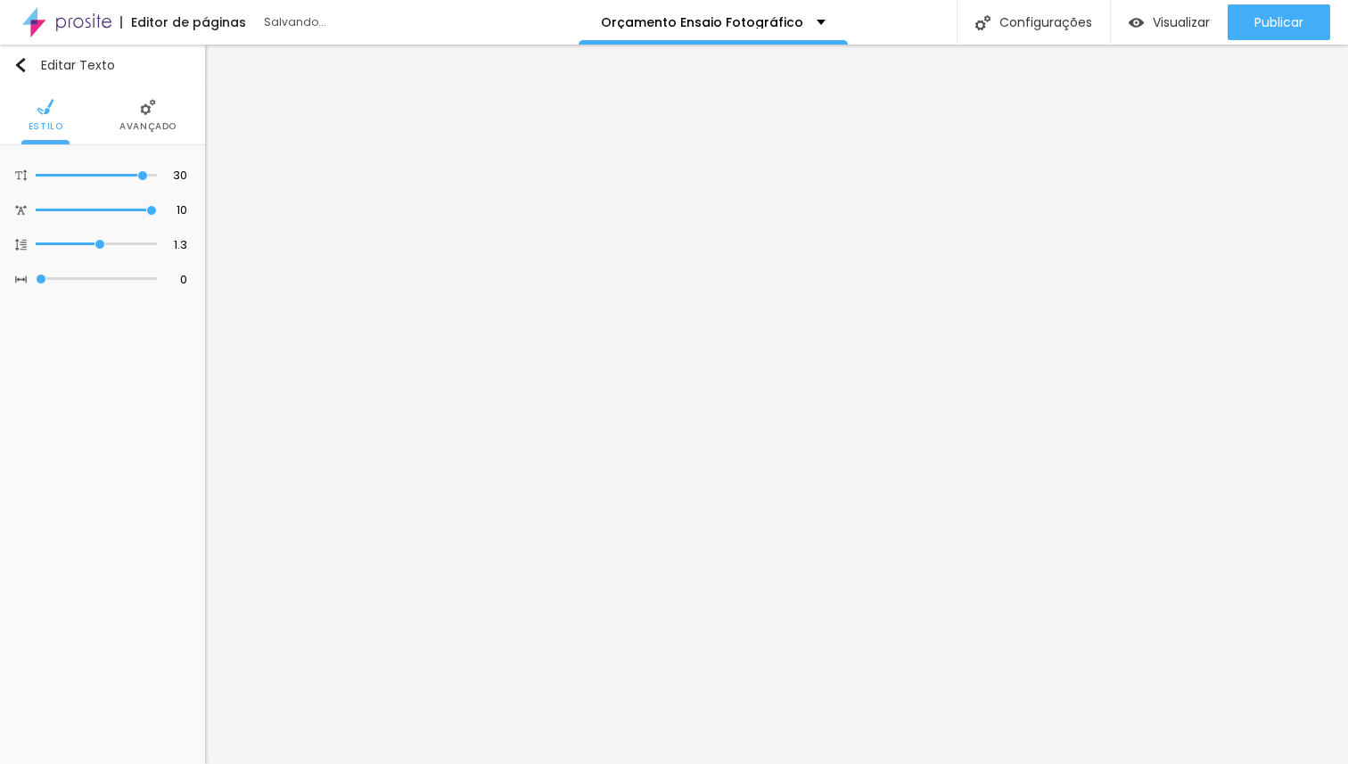
click at [152, 122] on span "Avançado" at bounding box center [147, 126] width 57 height 9
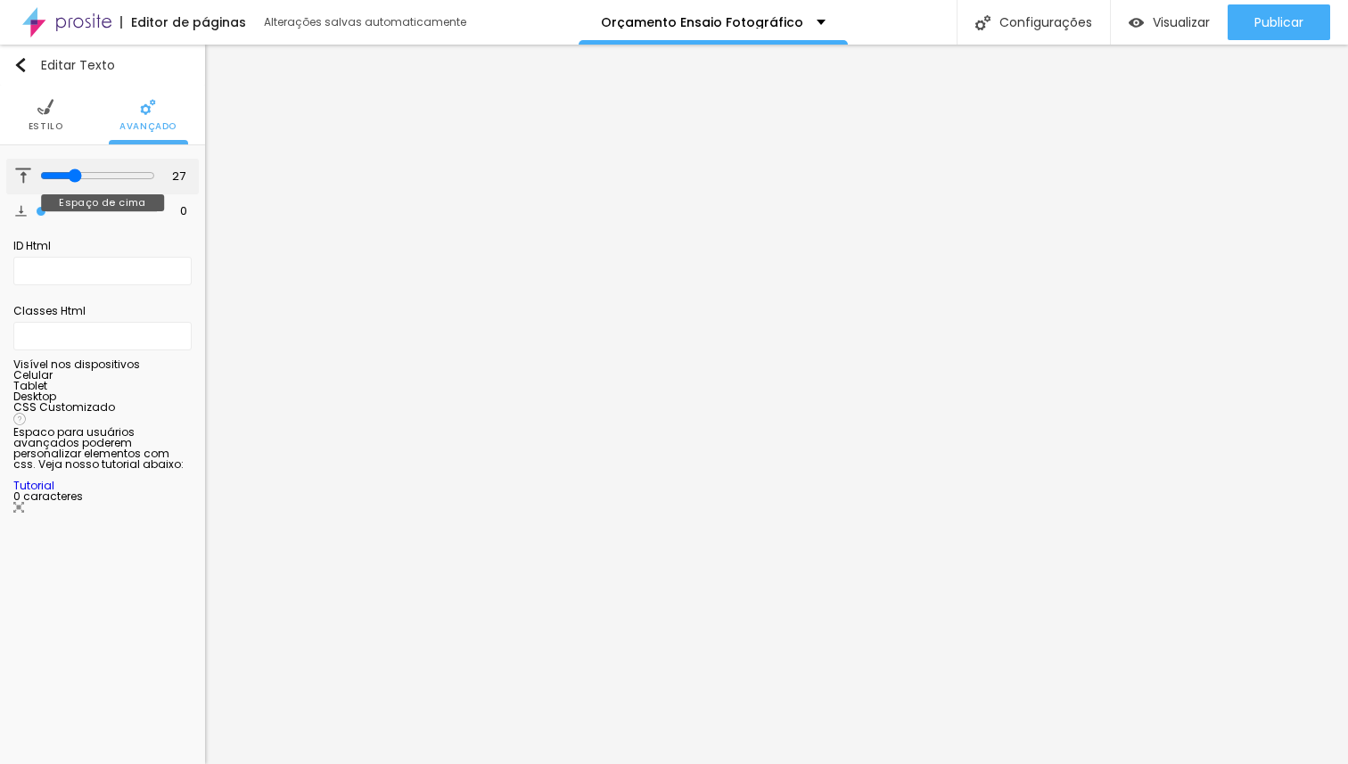
drag, startPoint x: 148, startPoint y: 174, endPoint x: 71, endPoint y: 175, distance: 76.7
click at [71, 175] on input "range" at bounding box center [97, 176] width 115 height 14
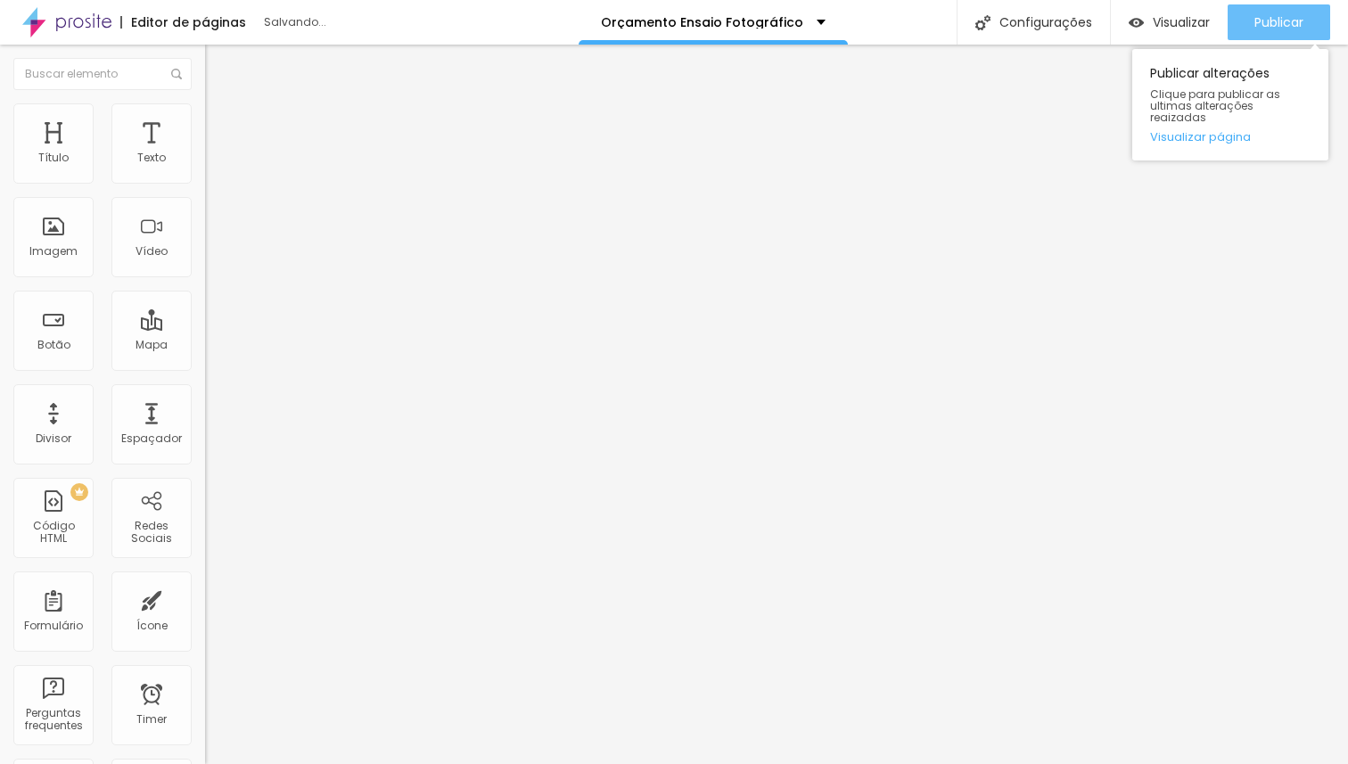
click at [1274, 16] on span "Publicar" at bounding box center [1279, 22] width 49 height 14
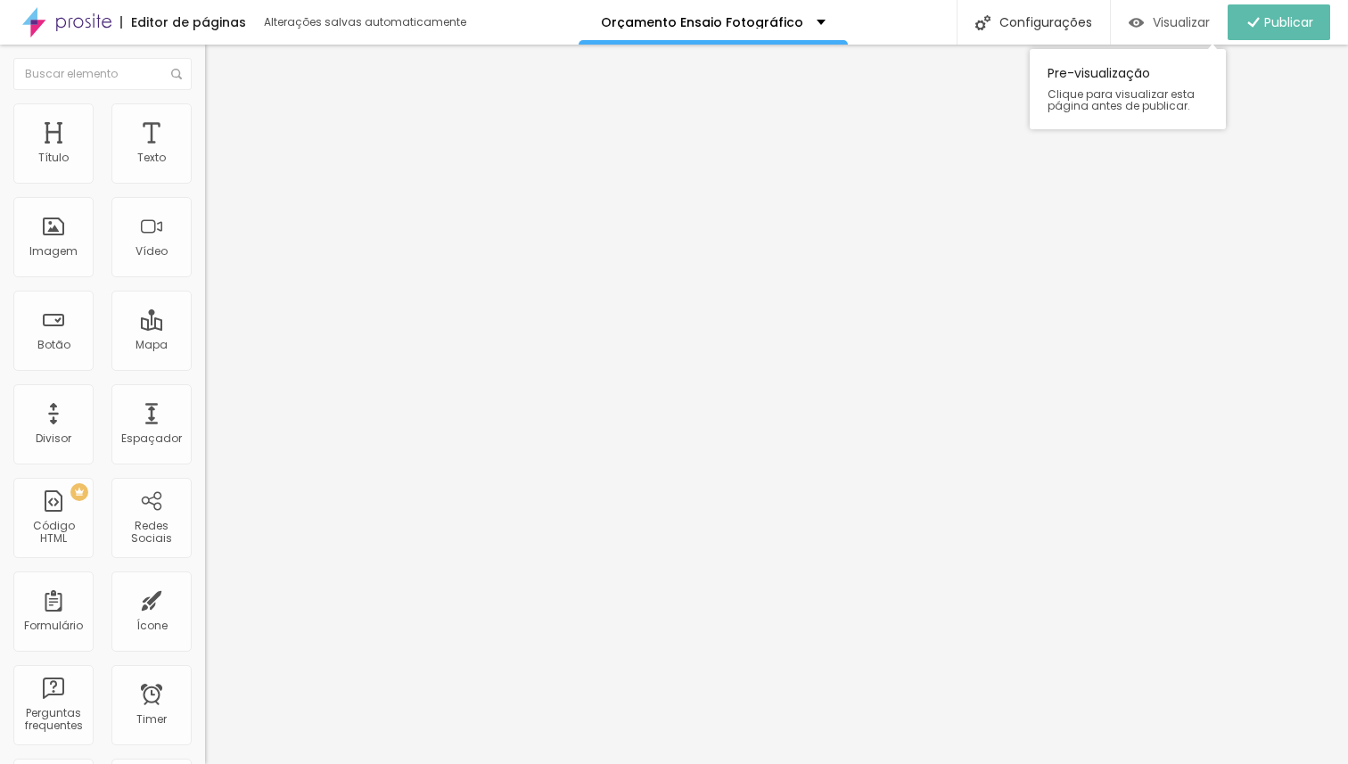
click at [1173, 22] on span "Visualizar" at bounding box center [1181, 22] width 57 height 14
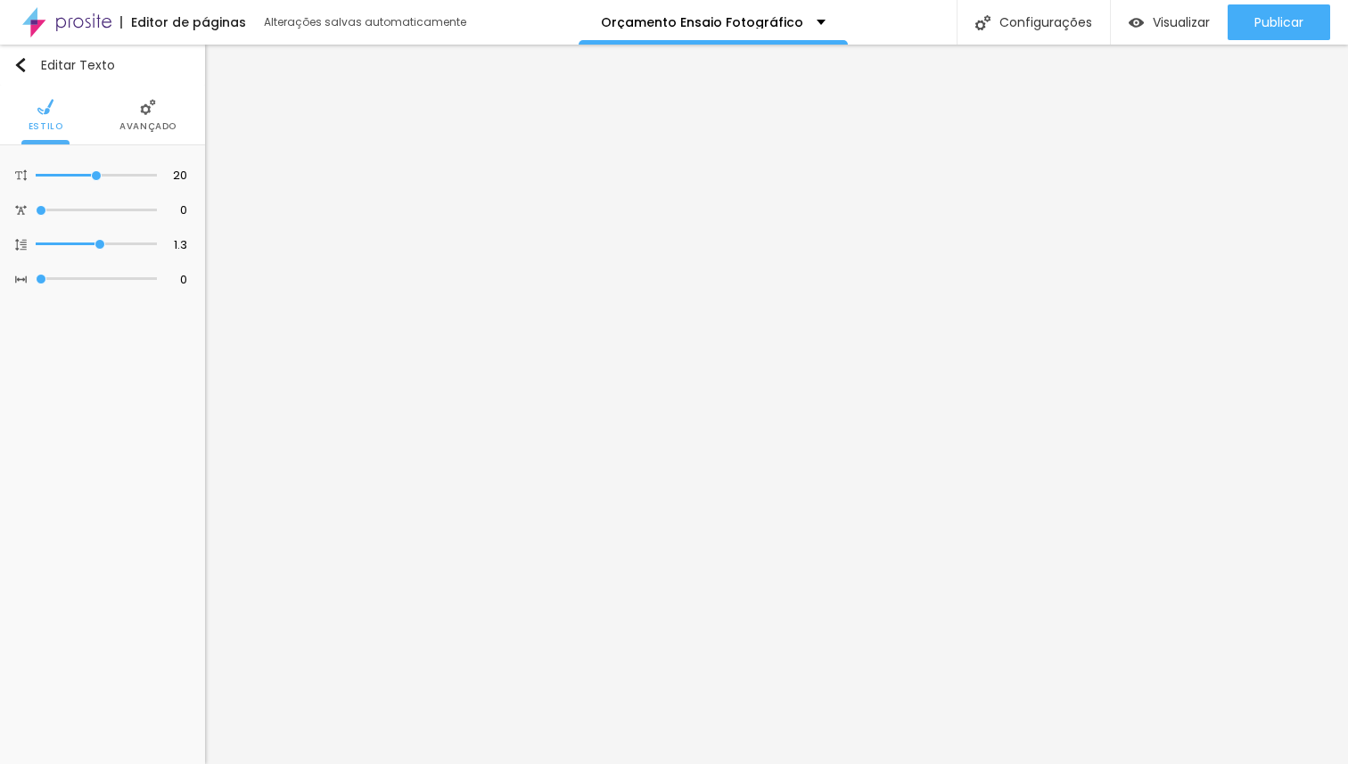
click at [145, 122] on span "Avançado" at bounding box center [147, 126] width 57 height 9
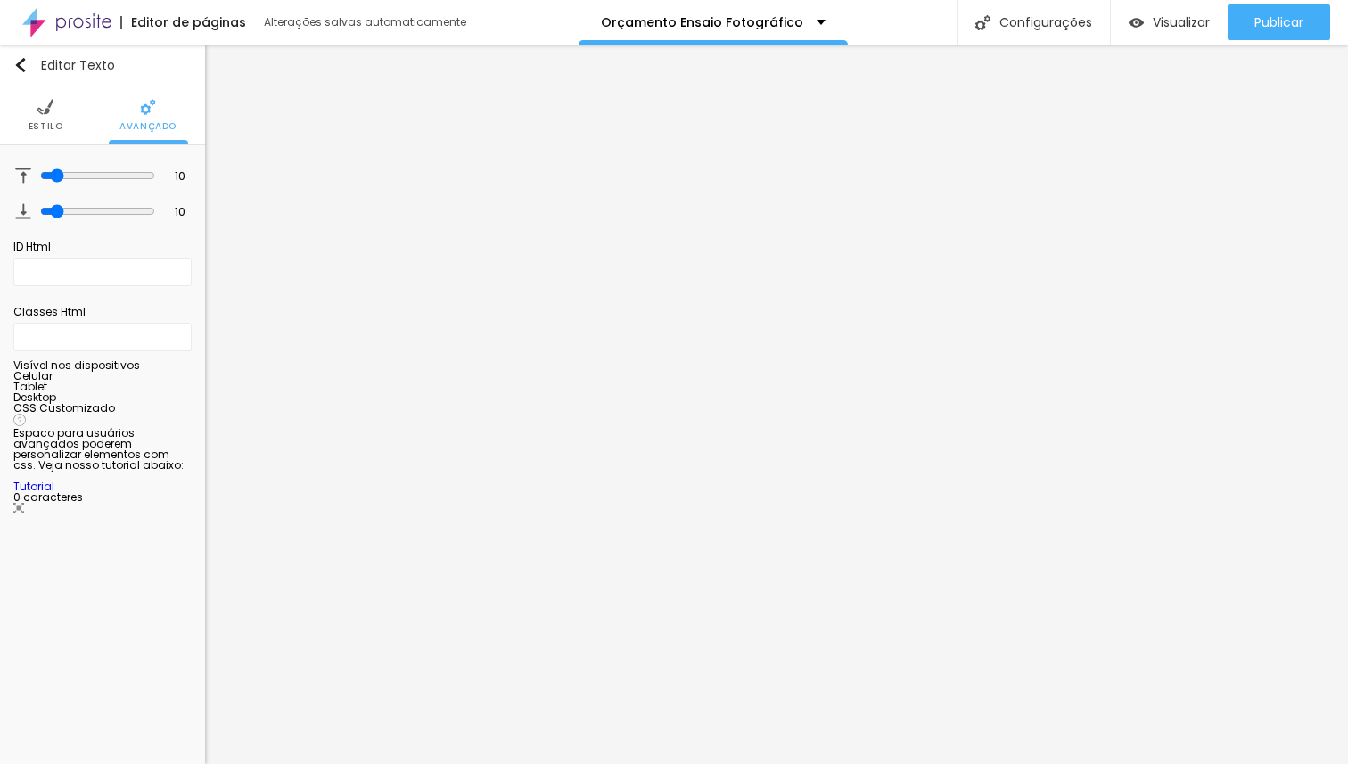
click at [169, 382] on div at bounding box center [102, 382] width 178 height 0
click at [186, 382] on div at bounding box center [102, 382] width 178 height 0
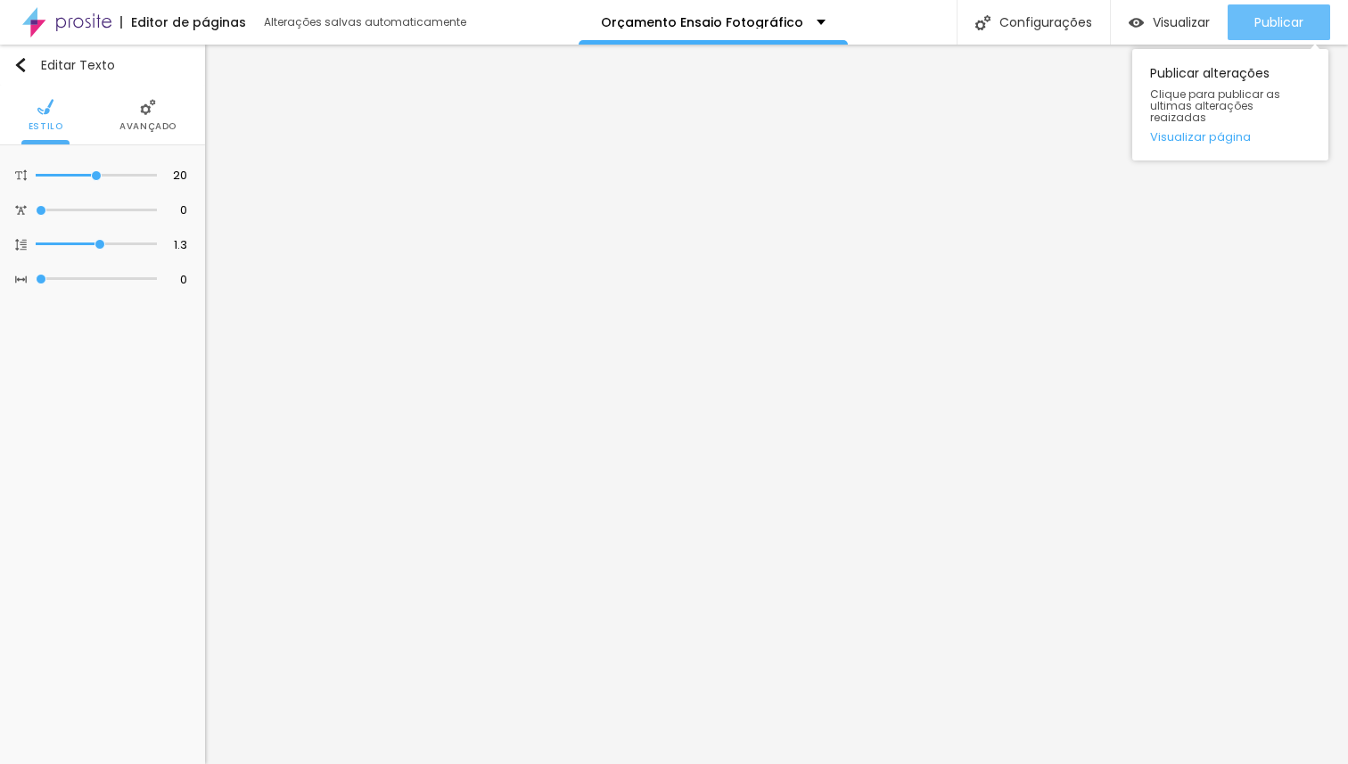
click at [1262, 19] on span "Publicar" at bounding box center [1279, 22] width 49 height 14
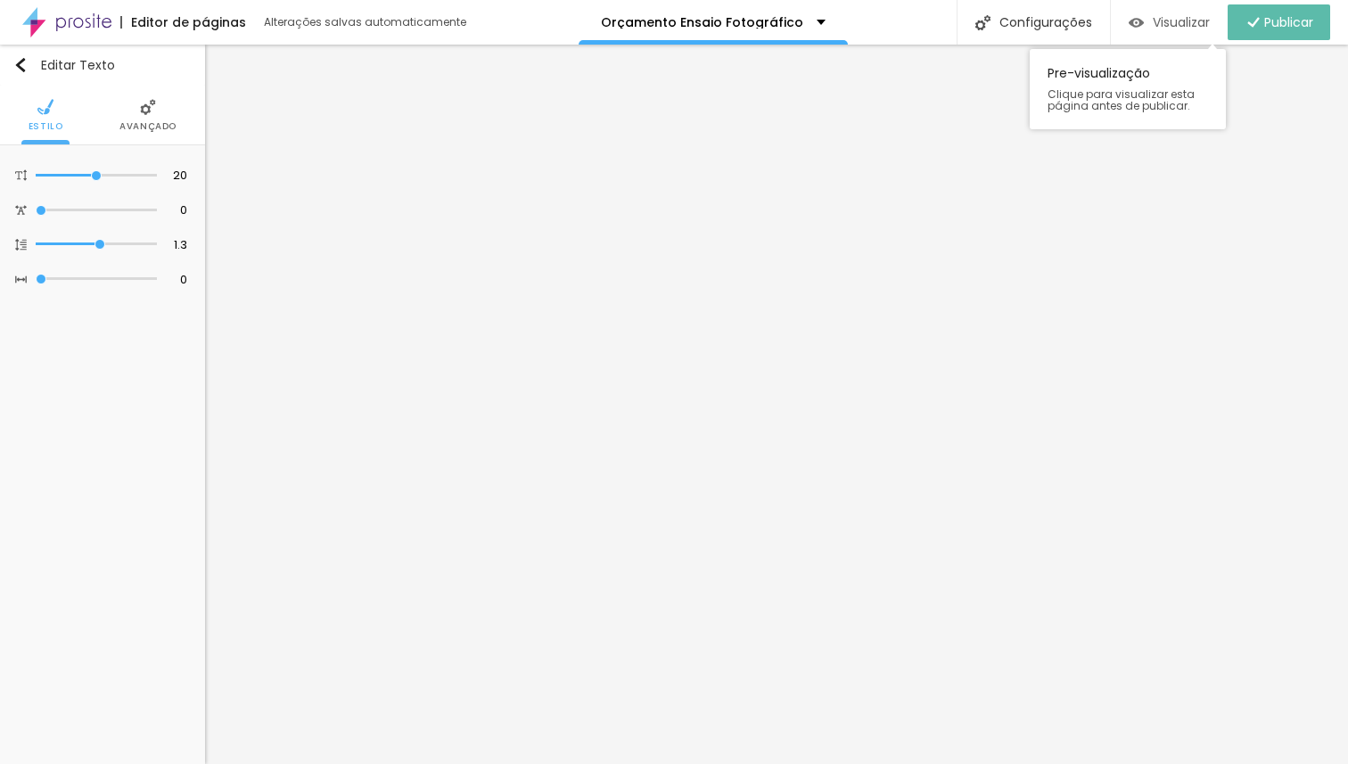
click at [1168, 18] on span "Visualizar" at bounding box center [1181, 22] width 57 height 14
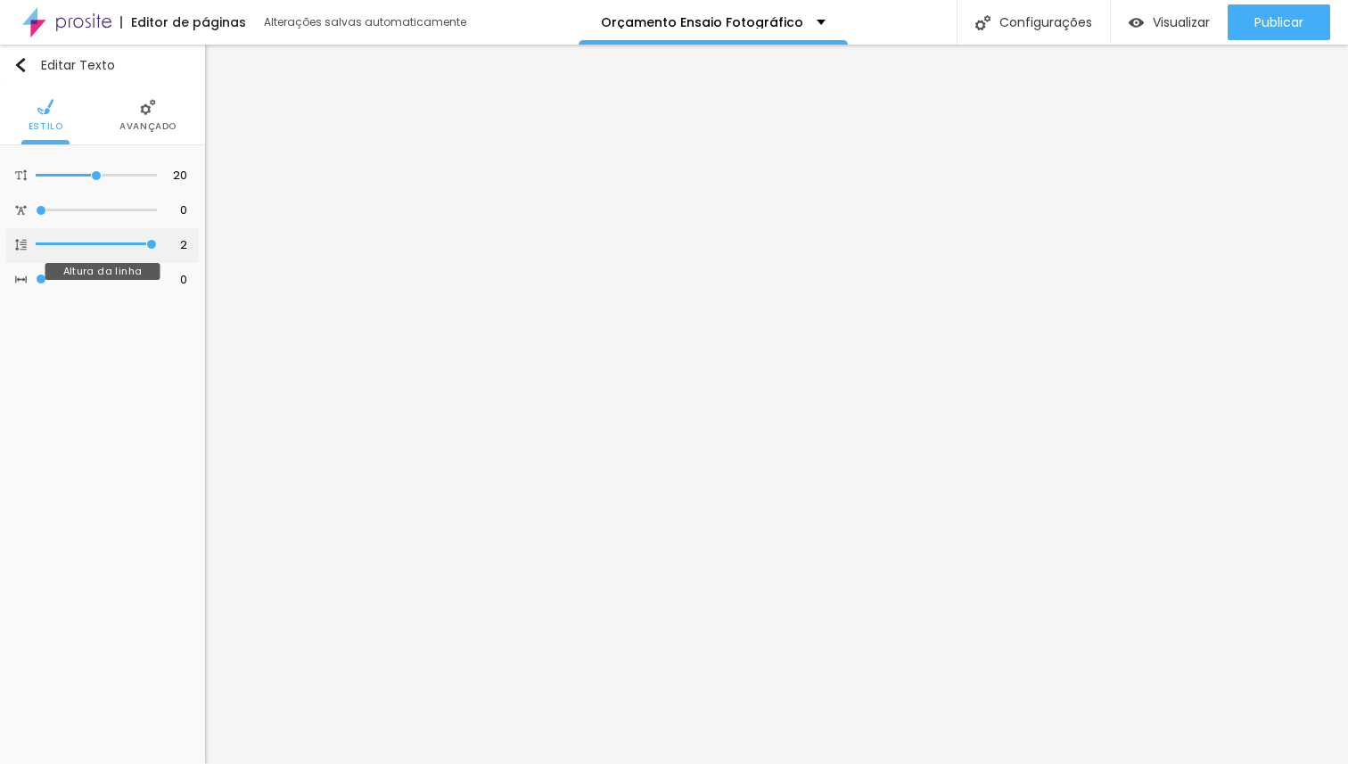
drag, startPoint x: 100, startPoint y: 244, endPoint x: 234, endPoint y: 241, distance: 133.8
click at [157, 241] on input "range" at bounding box center [96, 244] width 121 height 9
click at [98, 174] on input "range" at bounding box center [96, 175] width 121 height 9
drag, startPoint x: 42, startPoint y: 277, endPoint x: 0, endPoint y: 267, distance: 43.3
click at [36, 275] on input "range" at bounding box center [96, 279] width 121 height 9
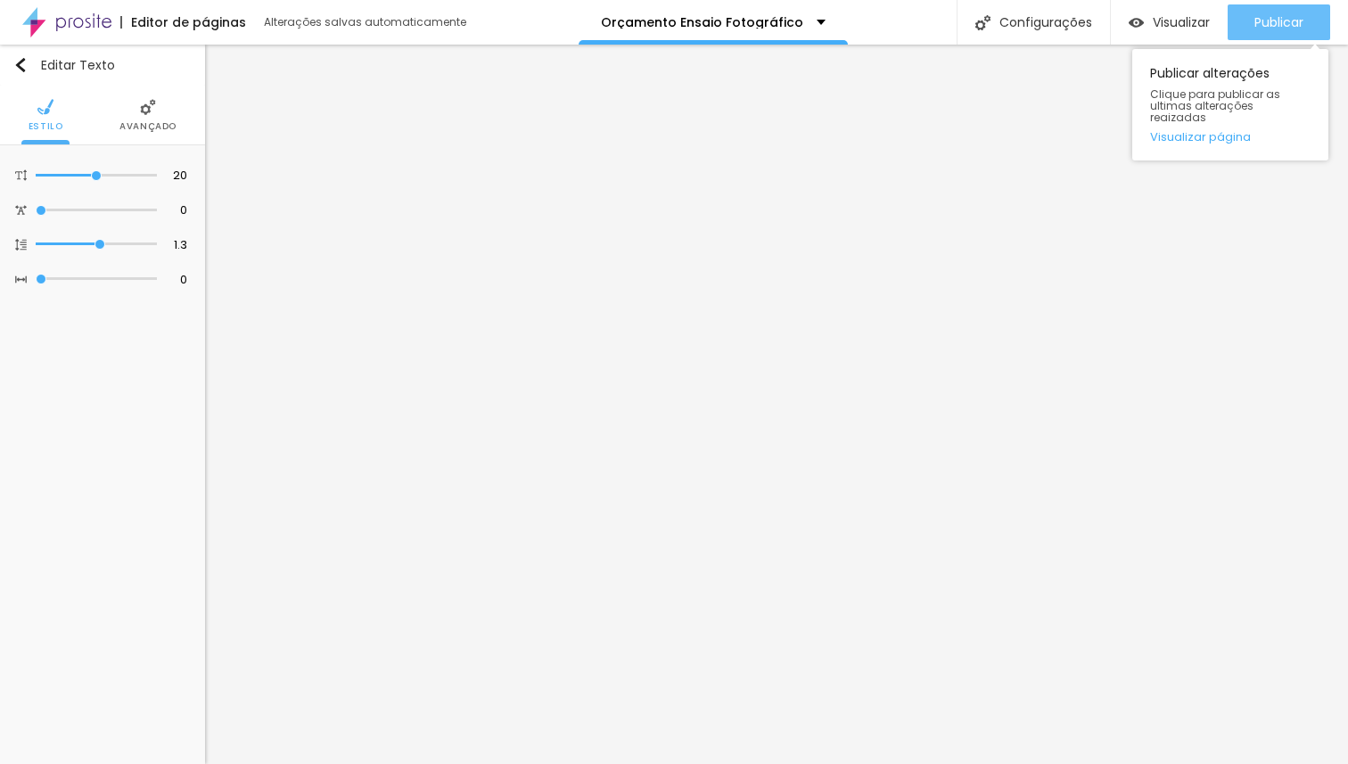
click at [1270, 19] on span "Publicar" at bounding box center [1279, 22] width 49 height 14
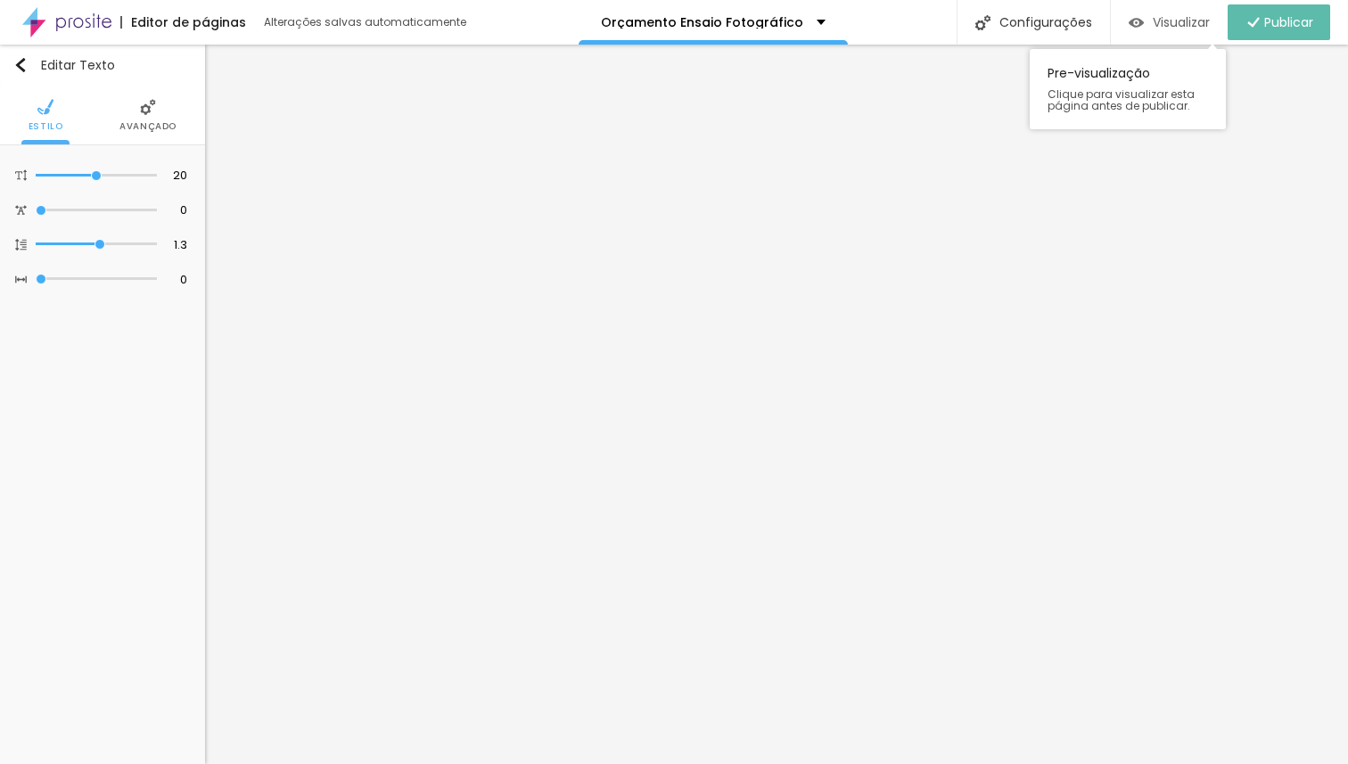
click at [1174, 27] on span "Visualizar" at bounding box center [1181, 22] width 57 height 14
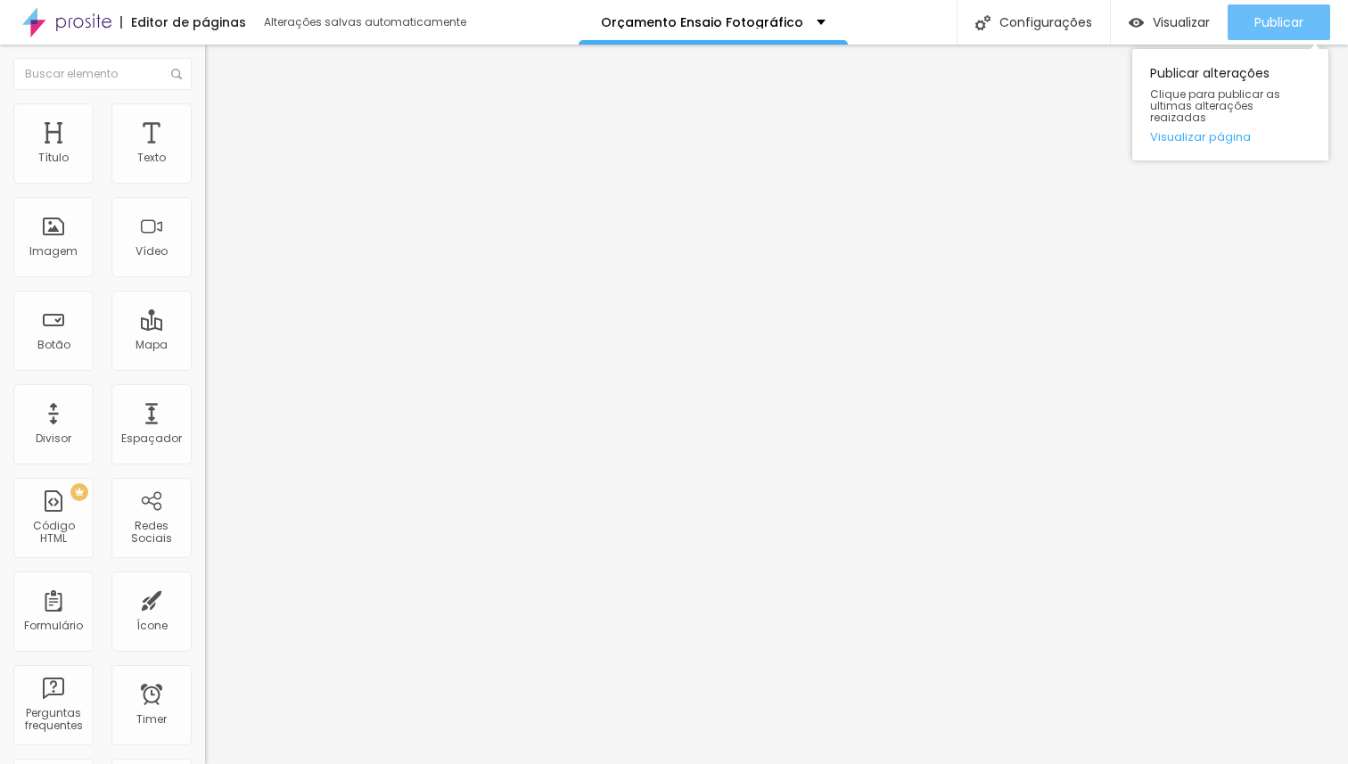
click at [1268, 18] on span "Publicar" at bounding box center [1279, 22] width 49 height 14
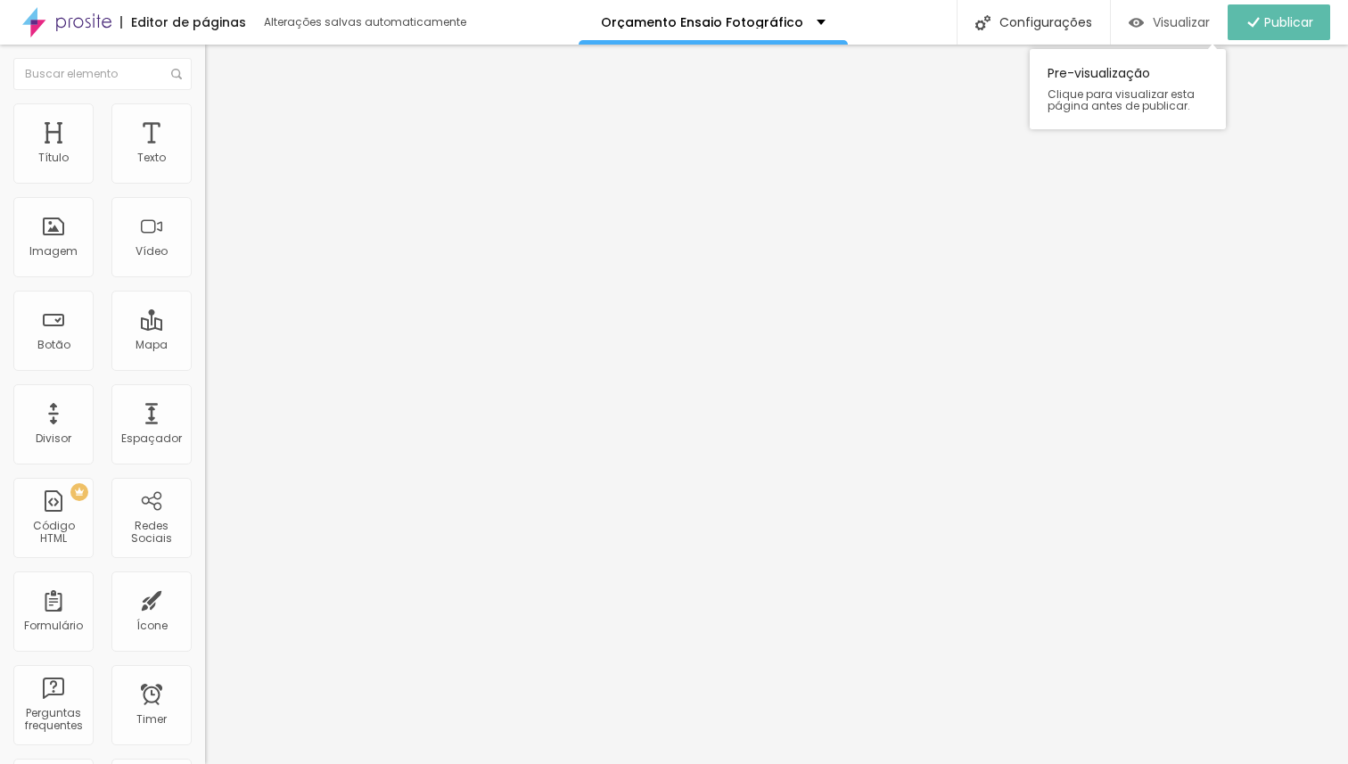
click at [1145, 23] on div "Visualizar" at bounding box center [1169, 22] width 81 height 15
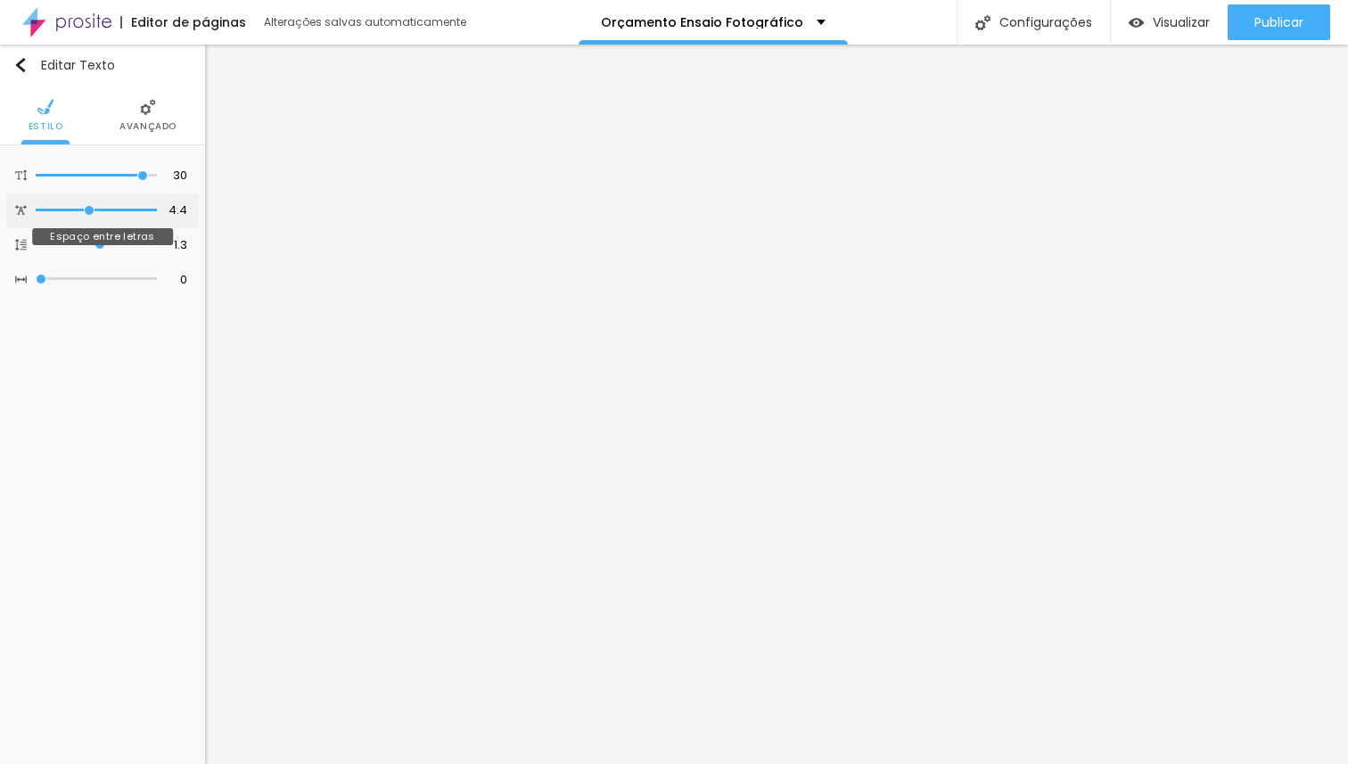
click at [89, 210] on input "range" at bounding box center [96, 210] width 121 height 9
drag, startPoint x: 89, startPoint y: 210, endPoint x: 366, endPoint y: 204, distance: 276.5
click at [157, 206] on input "range" at bounding box center [96, 210] width 121 height 9
drag, startPoint x: 90, startPoint y: 243, endPoint x: 383, endPoint y: 243, distance: 293.4
click at [157, 243] on input "range" at bounding box center [96, 244] width 121 height 9
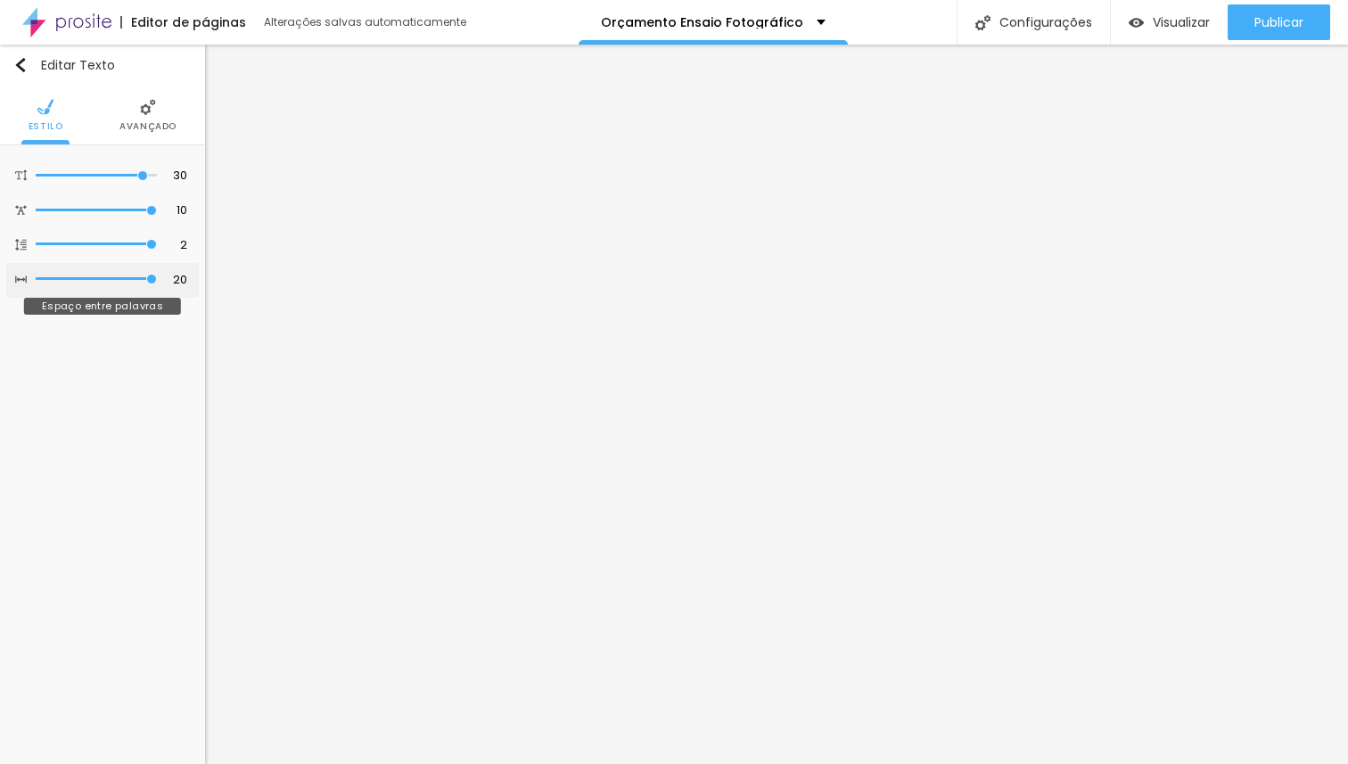
drag, startPoint x: 35, startPoint y: 279, endPoint x: 442, endPoint y: 288, distance: 407.6
click at [157, 284] on input "range" at bounding box center [96, 279] width 121 height 9
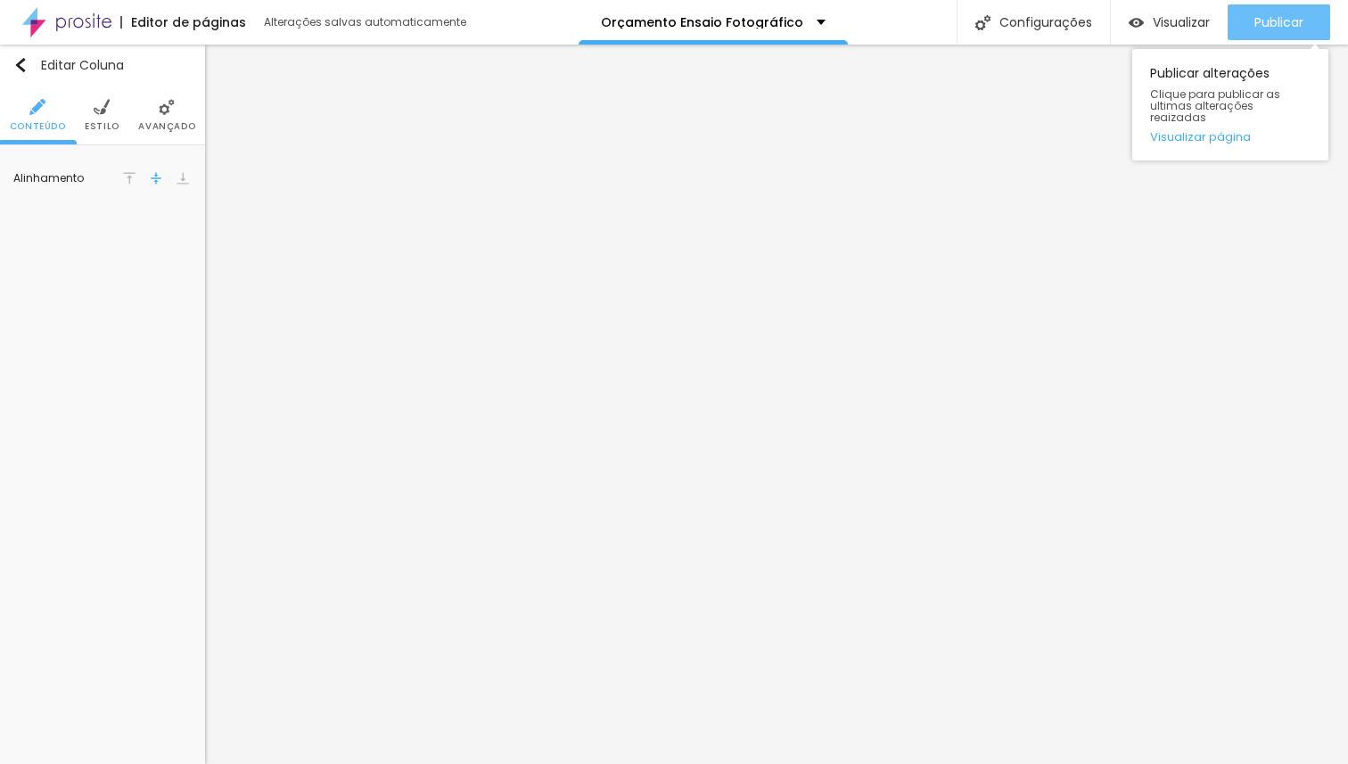
click at [1288, 22] on span "Publicar" at bounding box center [1279, 22] width 49 height 14
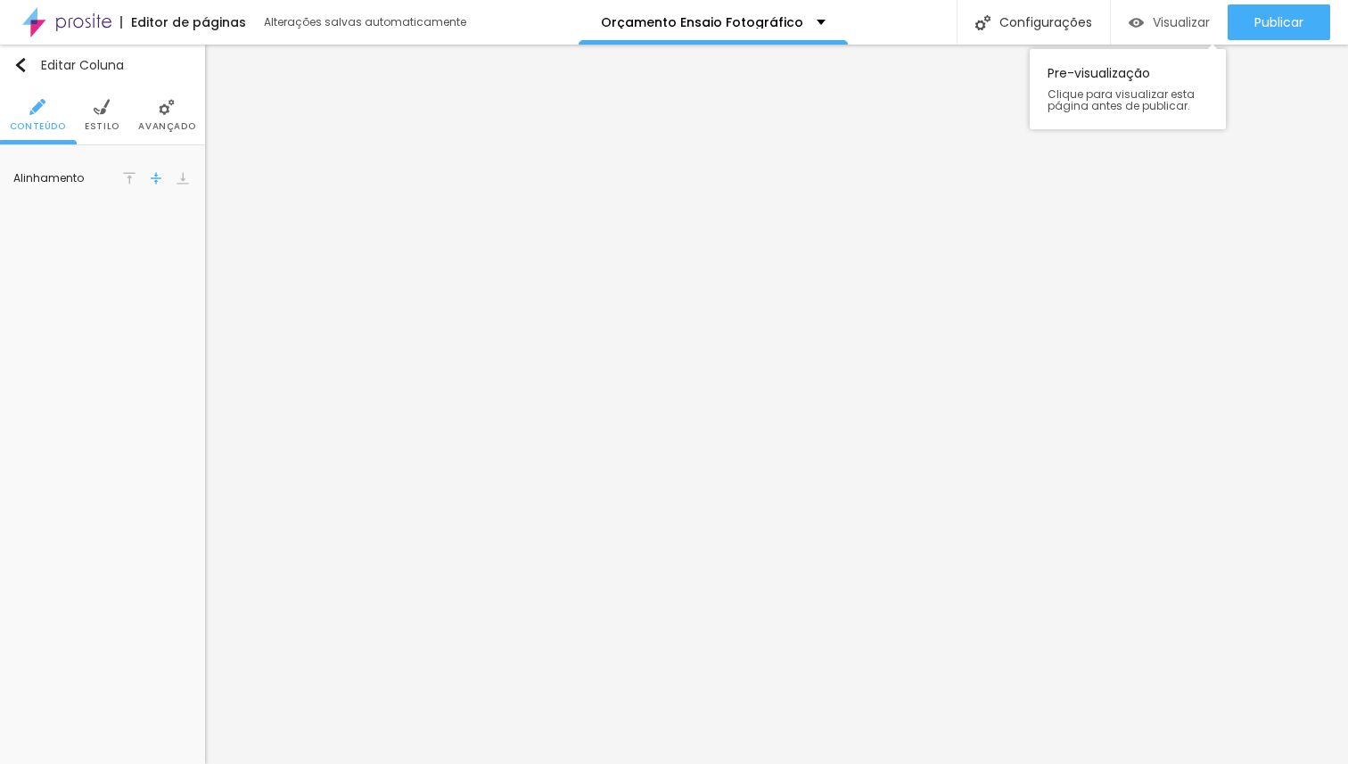
click at [1181, 25] on span "Visualizar" at bounding box center [1181, 22] width 57 height 14
click at [177, 126] on span "Avançado" at bounding box center [166, 126] width 57 height 9
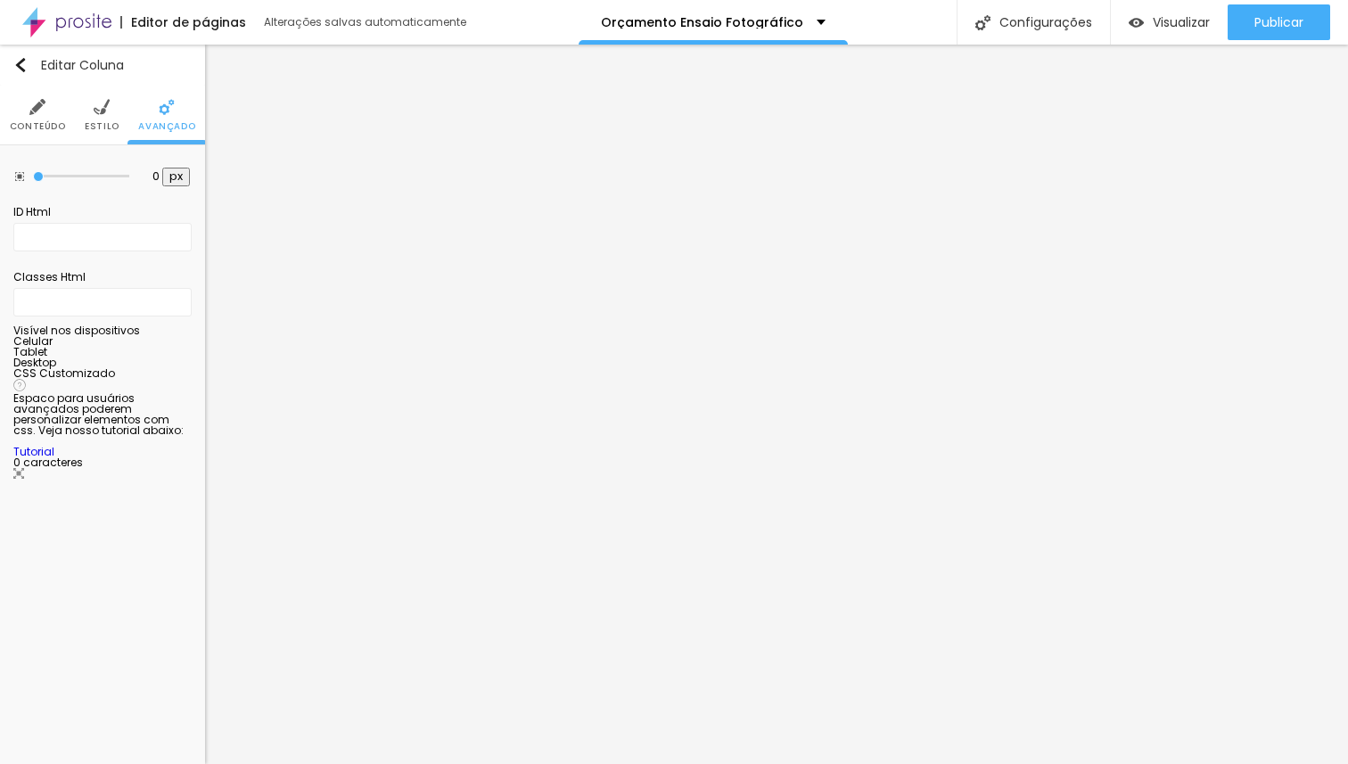
click at [164, 358] on div at bounding box center [102, 358] width 178 height 0
click at [167, 347] on div at bounding box center [102, 347] width 178 height 0
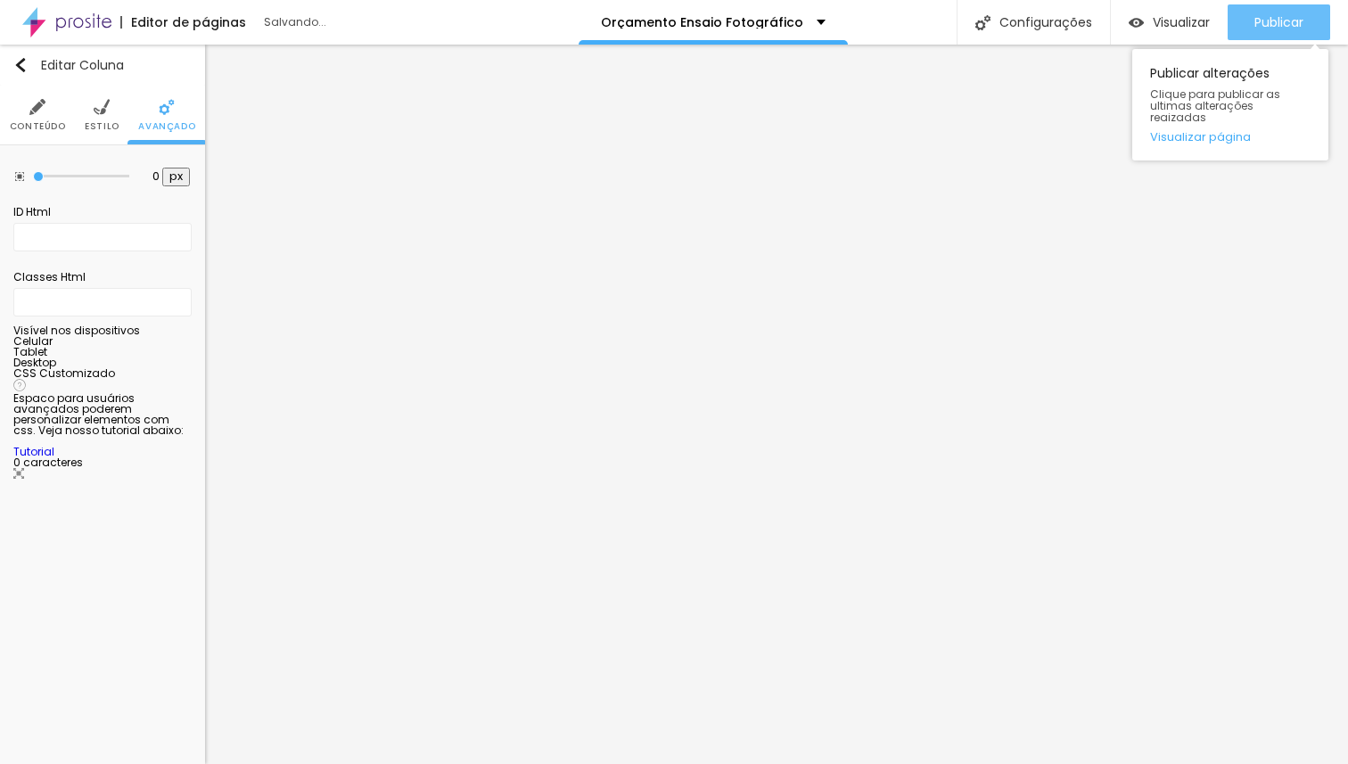
click at [1279, 28] on span "Publicar" at bounding box center [1279, 22] width 49 height 14
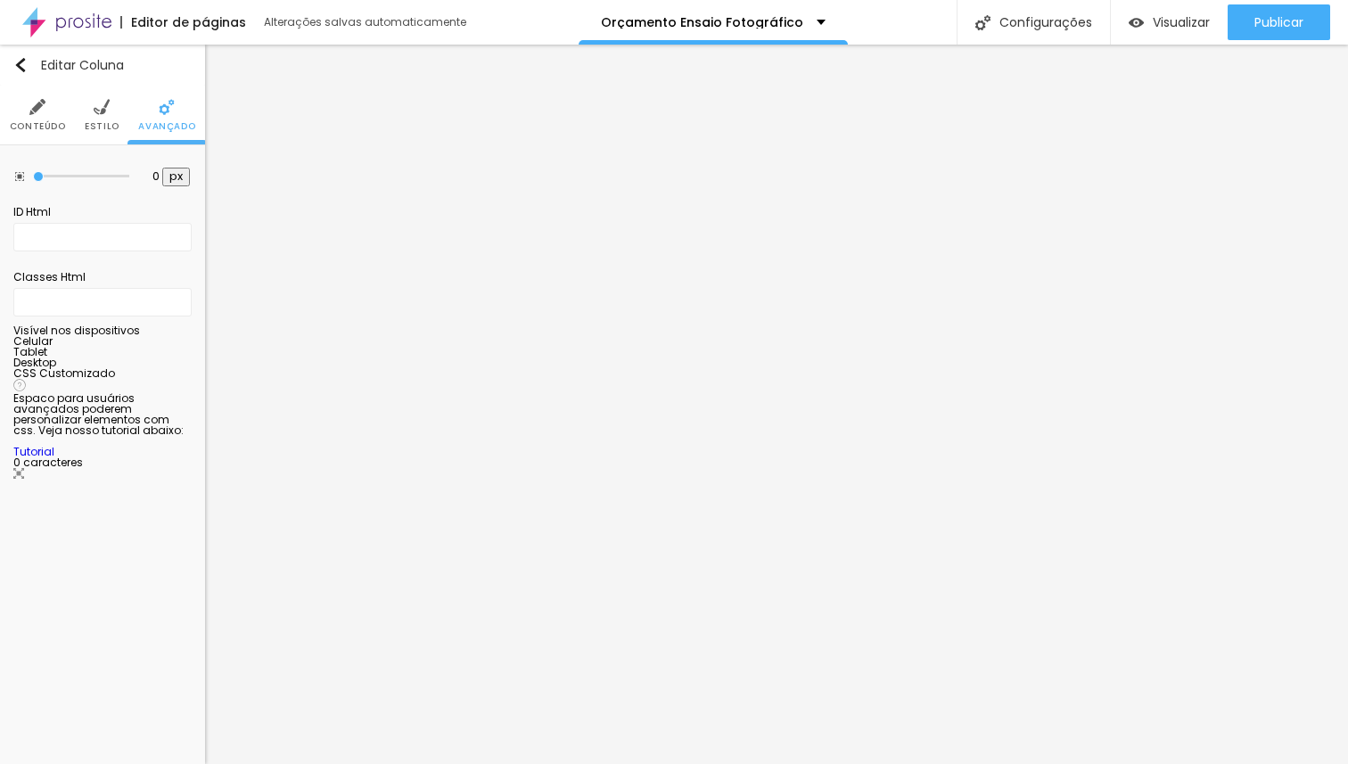
click at [162, 368] on div at bounding box center [102, 368] width 178 height 0
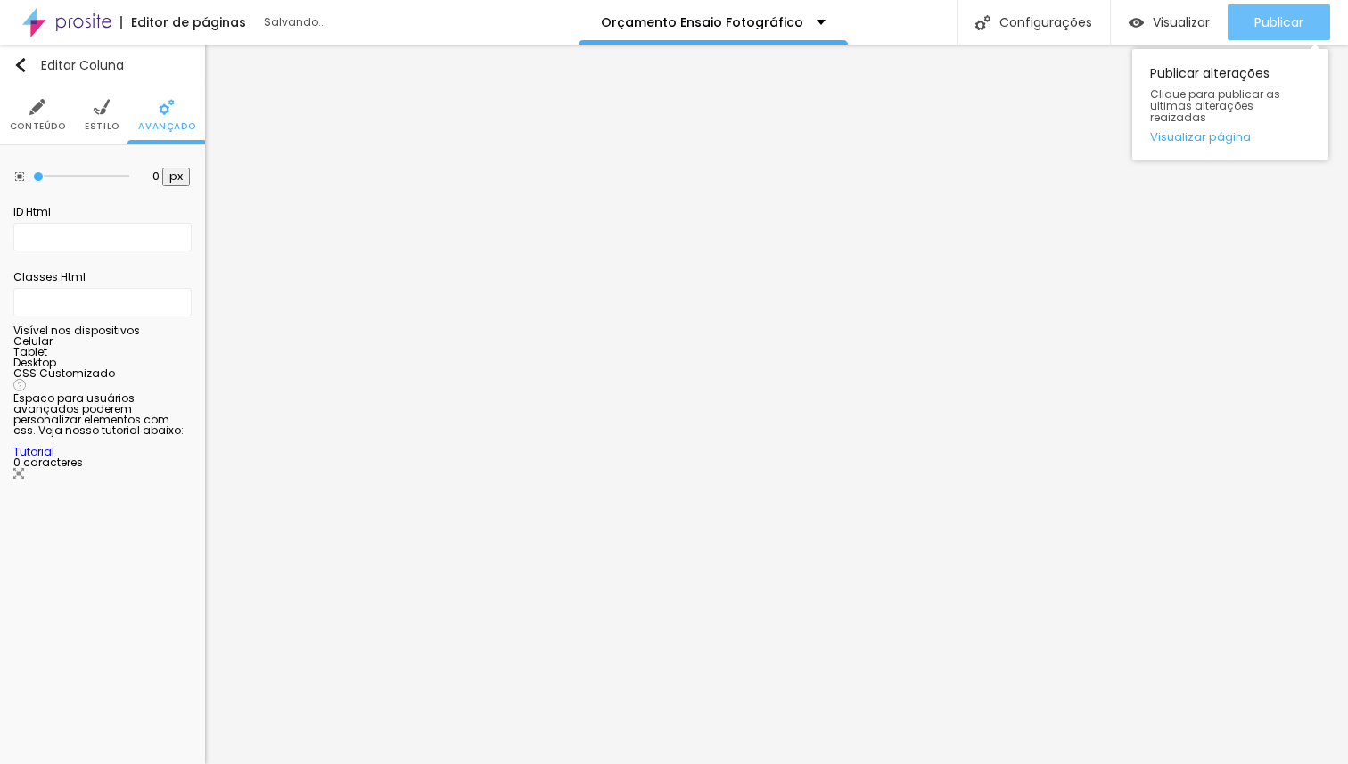
click at [1259, 30] on div "Publicar" at bounding box center [1279, 22] width 49 height 36
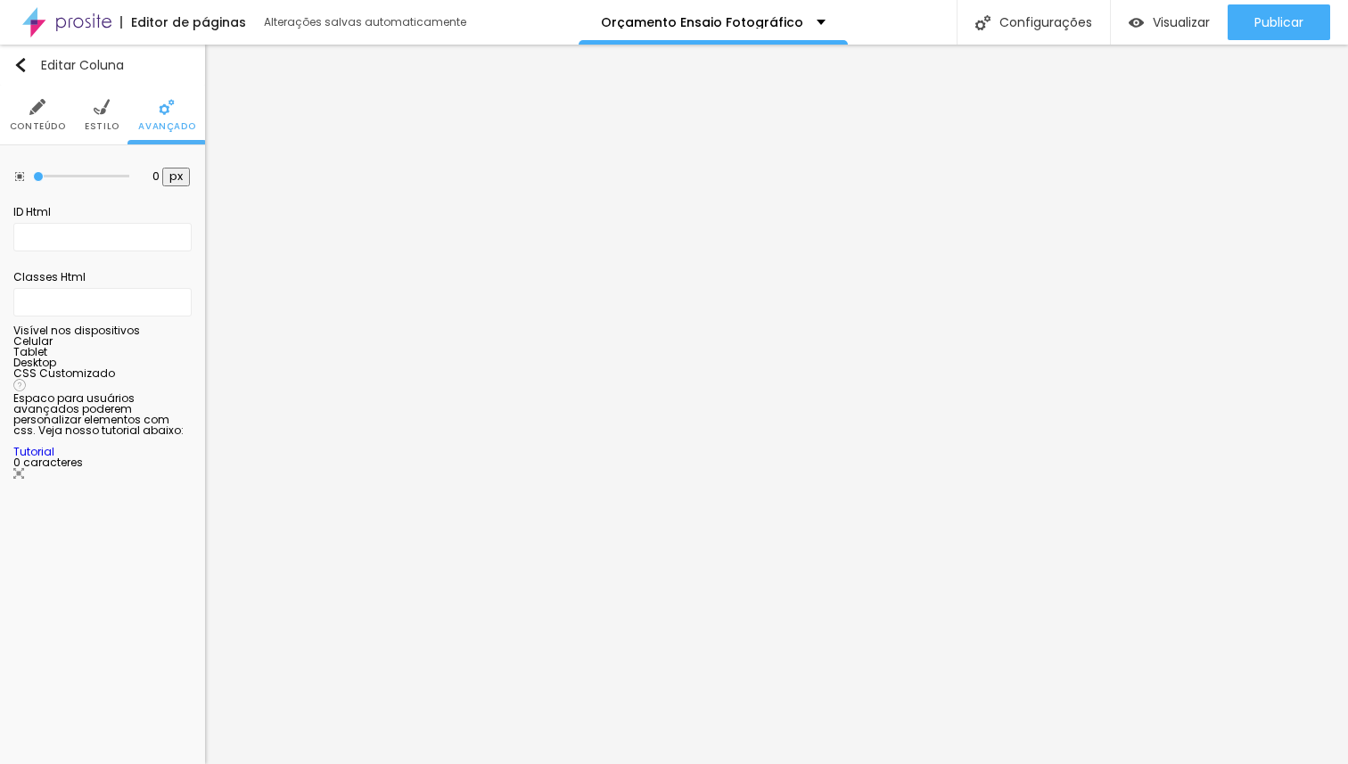
click at [192, 347] on div at bounding box center [102, 347] width 178 height 0
click at [185, 358] on div at bounding box center [102, 358] width 178 height 0
click at [190, 368] on div at bounding box center [102, 368] width 178 height 0
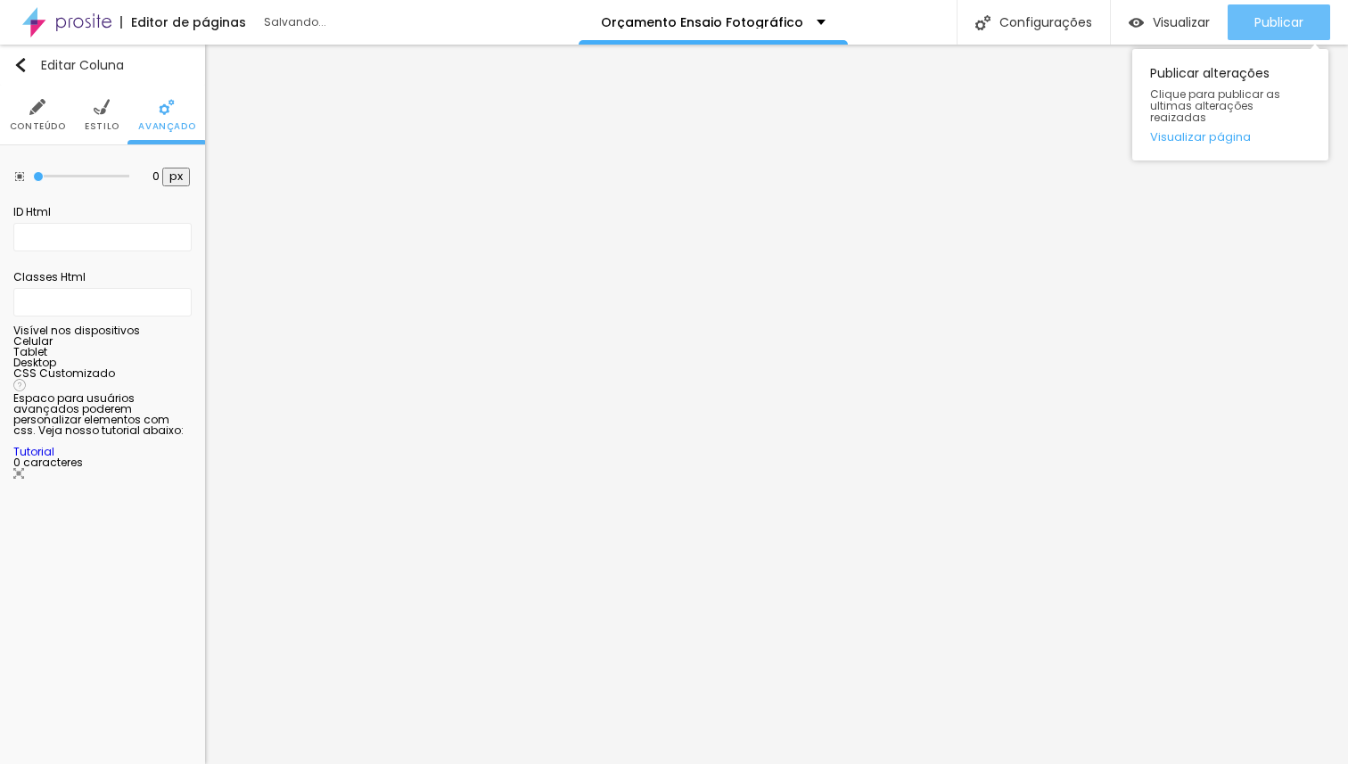
click at [1281, 19] on span "Publicar" at bounding box center [1279, 22] width 49 height 14
click at [1300, 27] on span "Publicar" at bounding box center [1279, 22] width 49 height 14
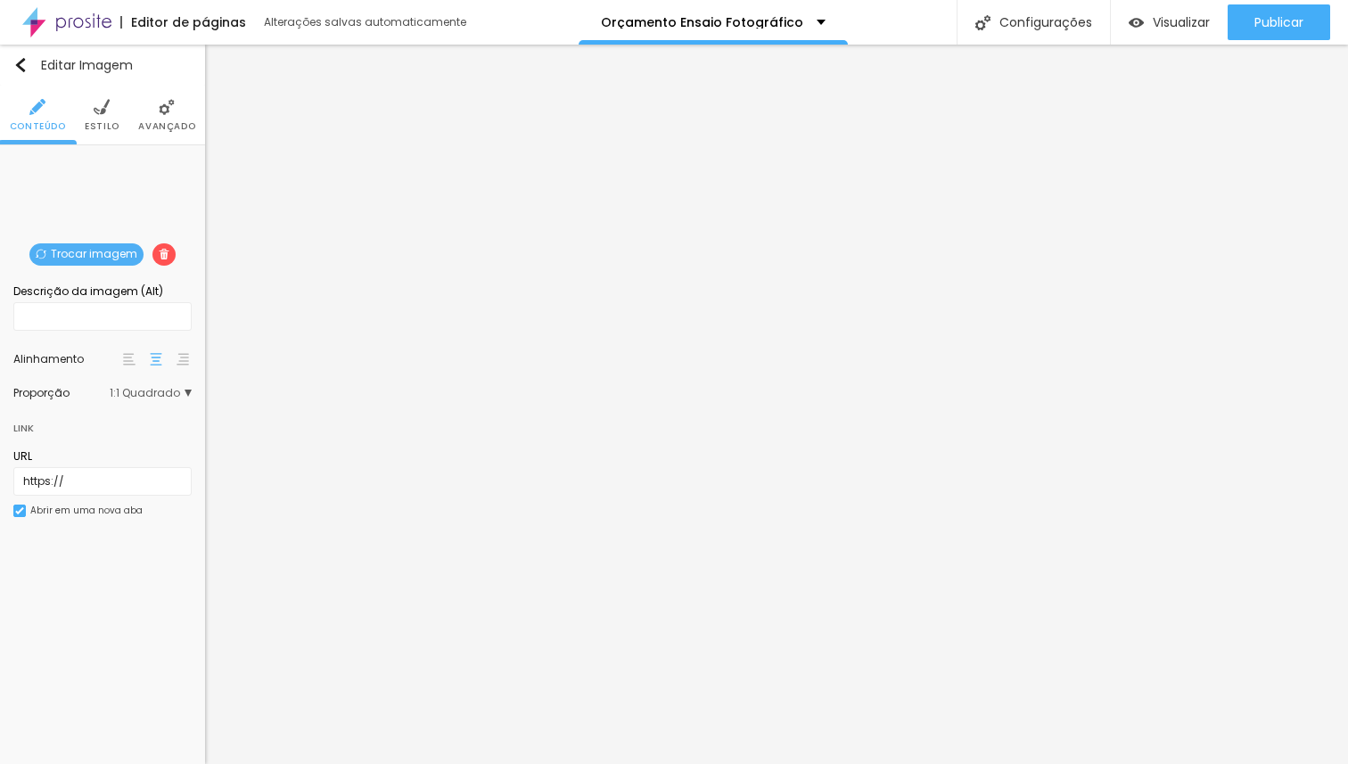
click at [111, 117] on li "Estilo" at bounding box center [102, 115] width 35 height 59
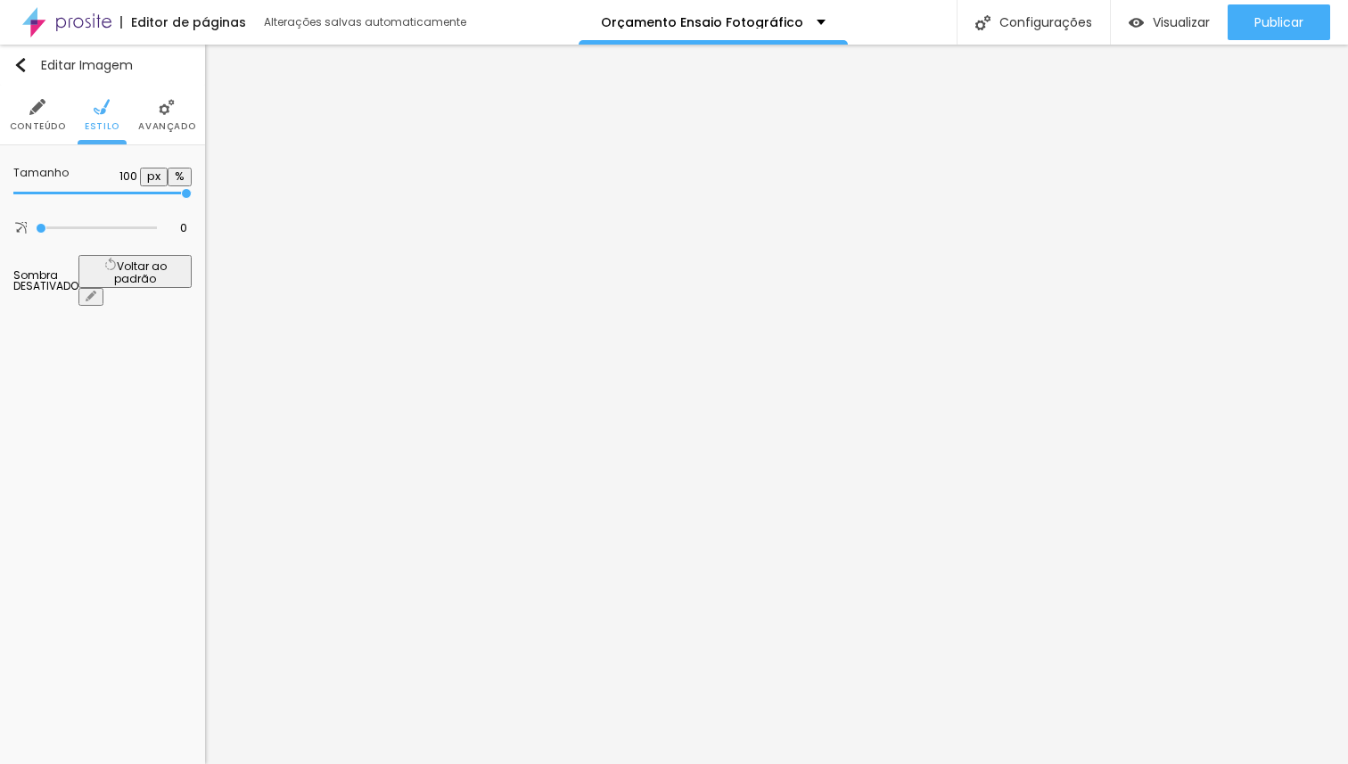
click at [44, 124] on span "Conteúdo" at bounding box center [38, 126] width 56 height 9
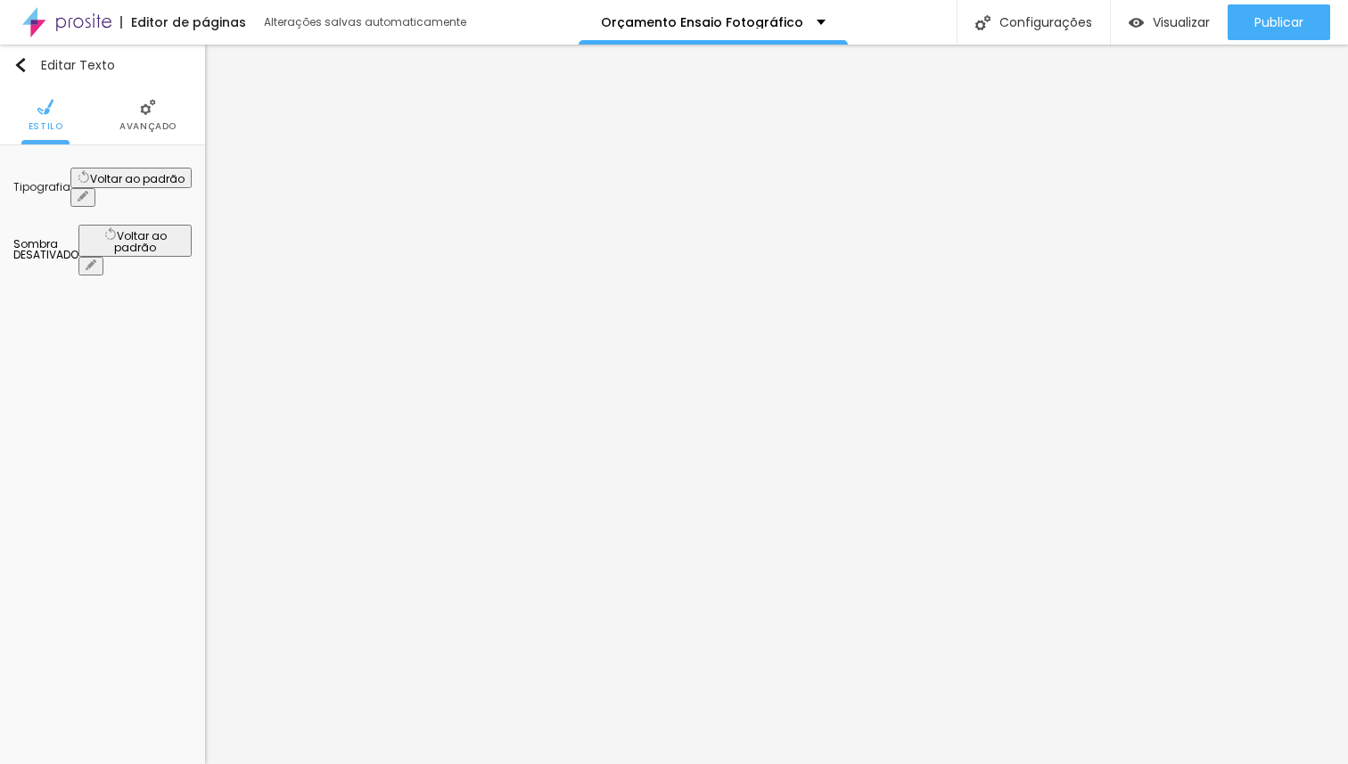
click at [145, 128] on span "Avançado" at bounding box center [147, 126] width 57 height 9
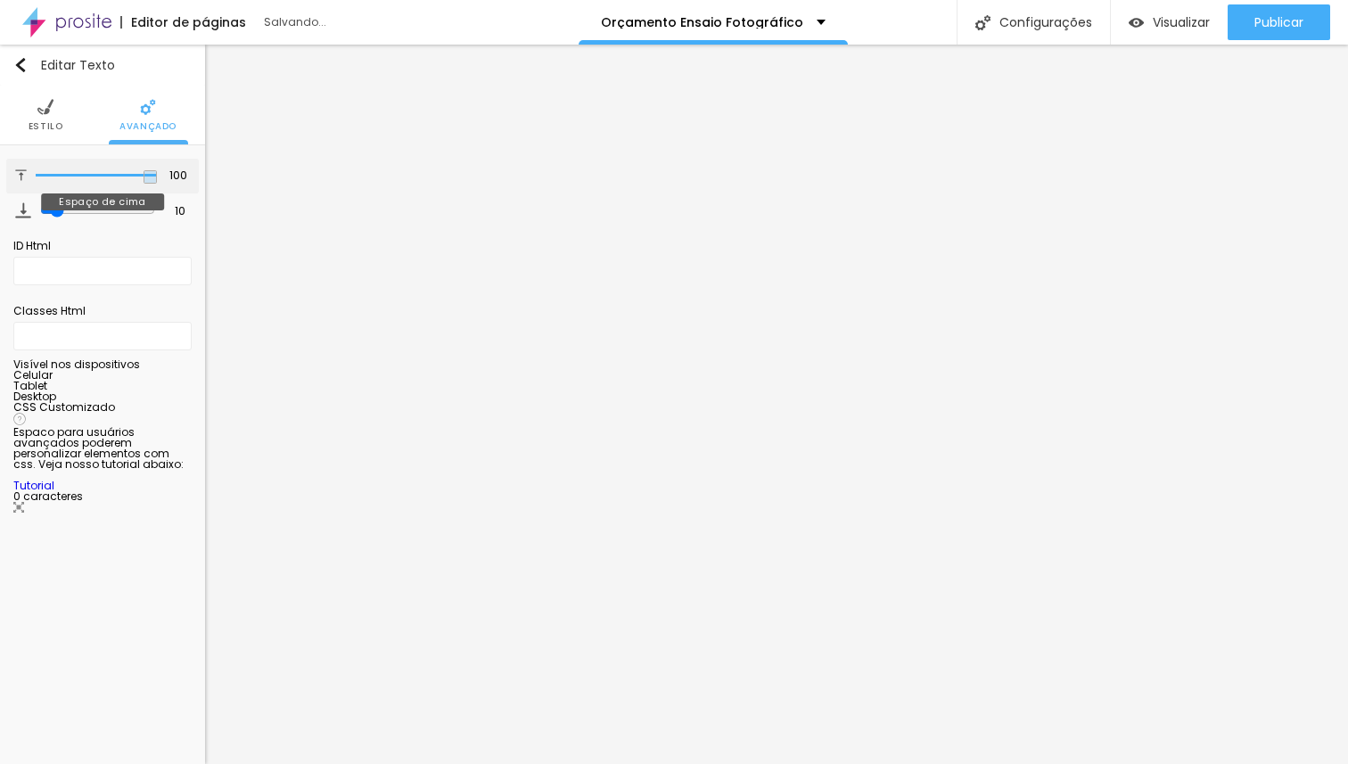
drag, startPoint x: 146, startPoint y: 174, endPoint x: 198, endPoint y: 171, distance: 51.8
click at [157, 171] on input "range" at bounding box center [96, 175] width 121 height 9
drag, startPoint x: 151, startPoint y: 176, endPoint x: 0, endPoint y: 176, distance: 150.7
click at [36, 176] on input "range" at bounding box center [96, 175] width 121 height 9
drag, startPoint x: 53, startPoint y: 209, endPoint x: 0, endPoint y: 223, distance: 55.4
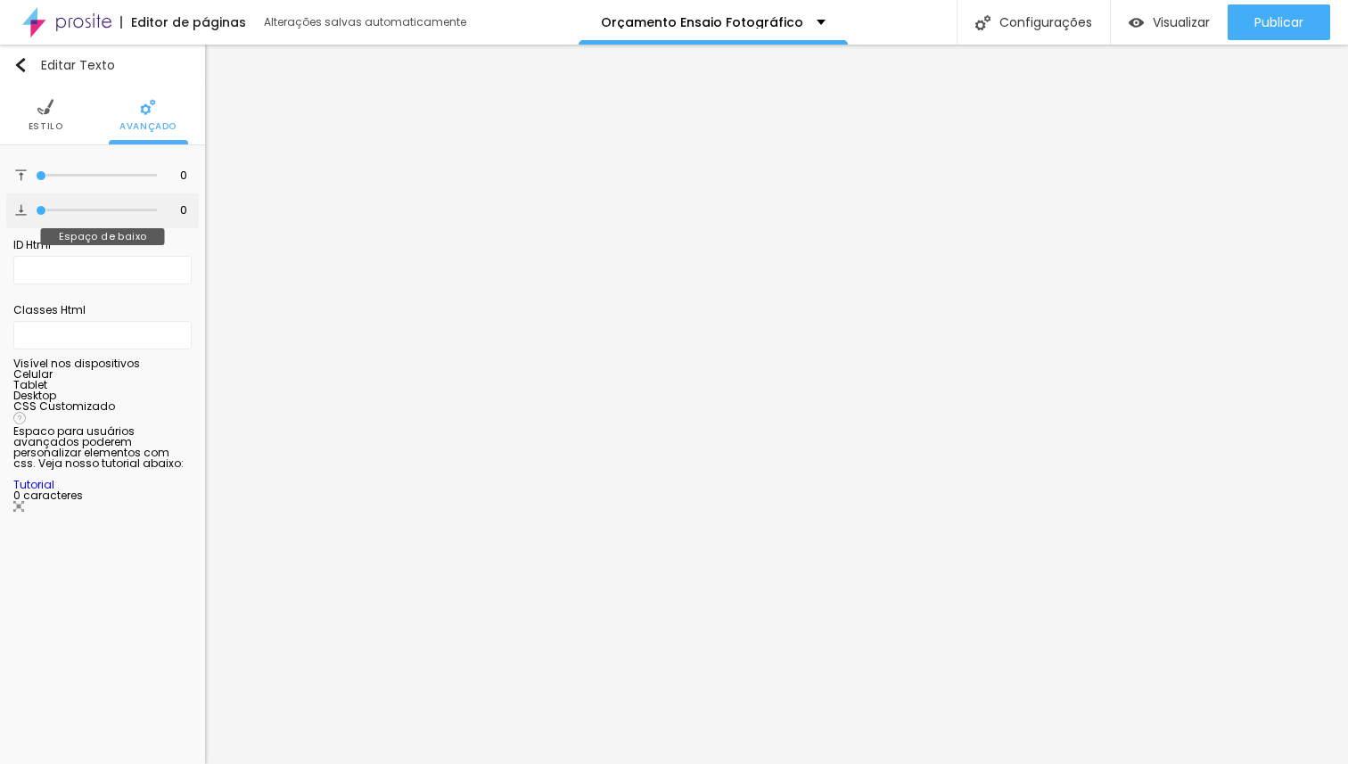
click at [36, 215] on input "range" at bounding box center [96, 210] width 121 height 9
click at [31, 112] on li "Estilo" at bounding box center [46, 115] width 35 height 59
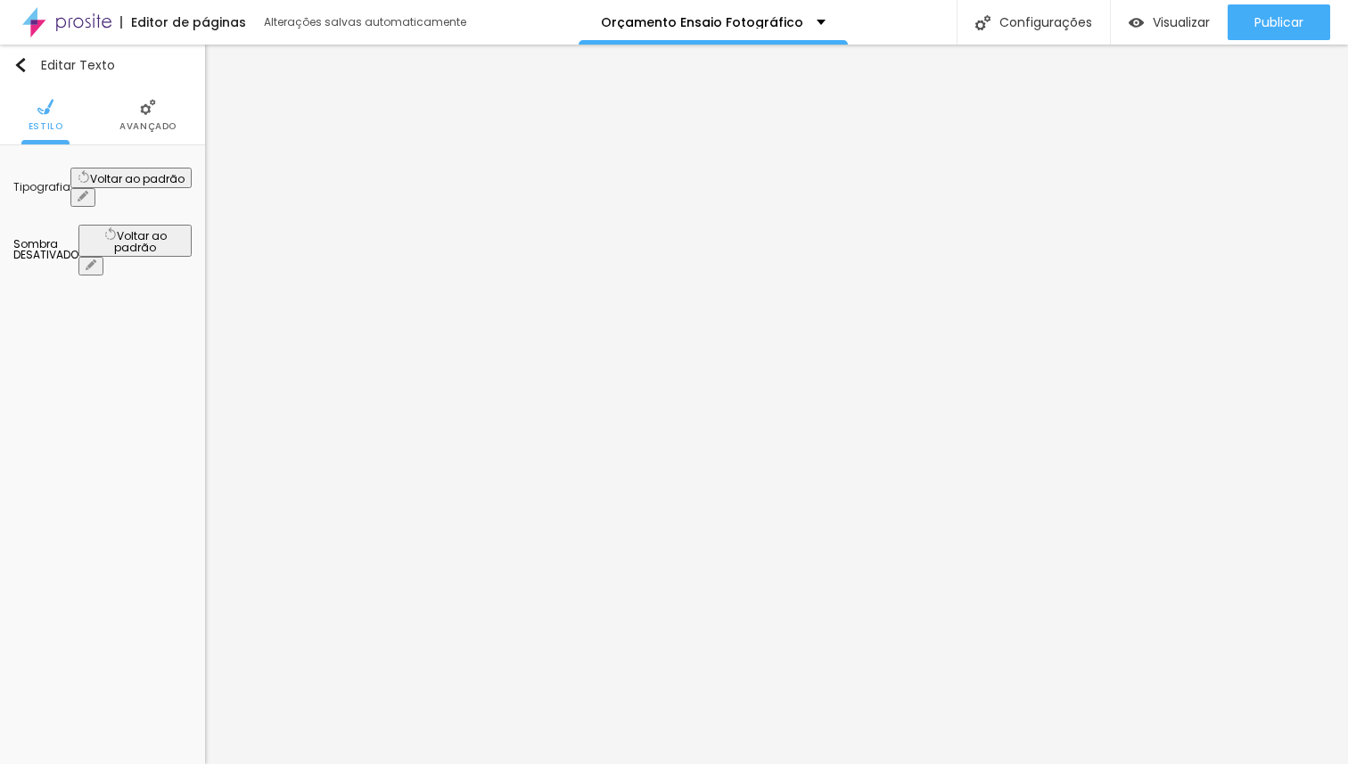
click at [88, 191] on icon "button" at bounding box center [83, 196] width 11 height 11
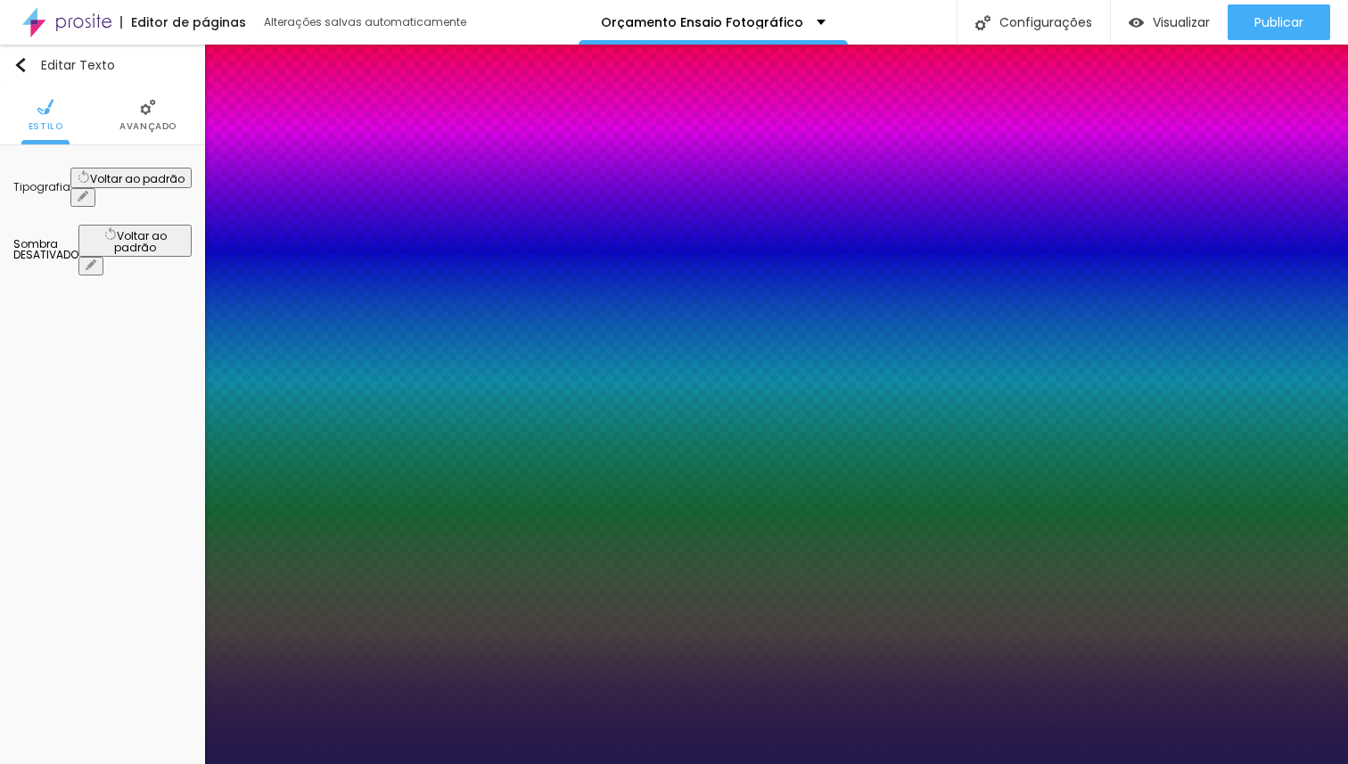
click at [837, 763] on div at bounding box center [674, 764] width 1348 height 0
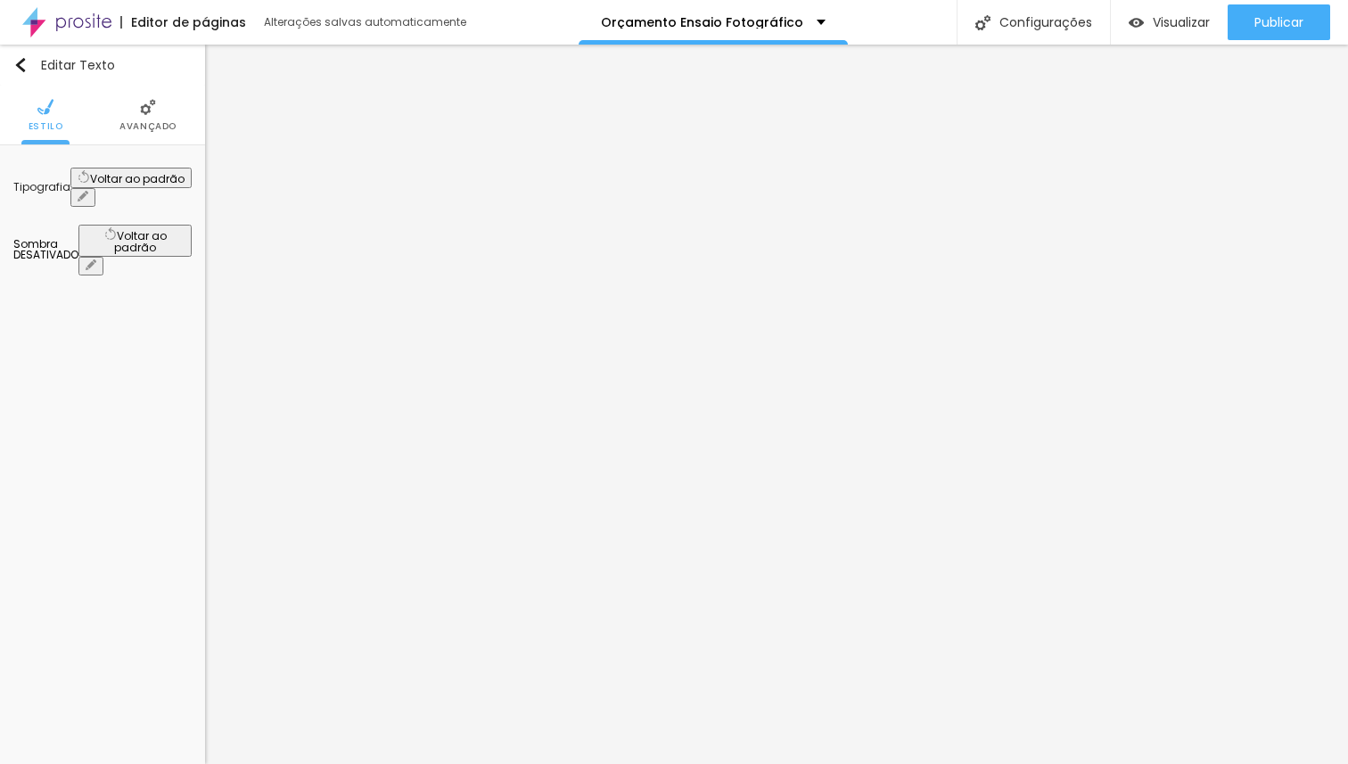
click at [129, 117] on li "Avançado" at bounding box center [147, 115] width 57 height 59
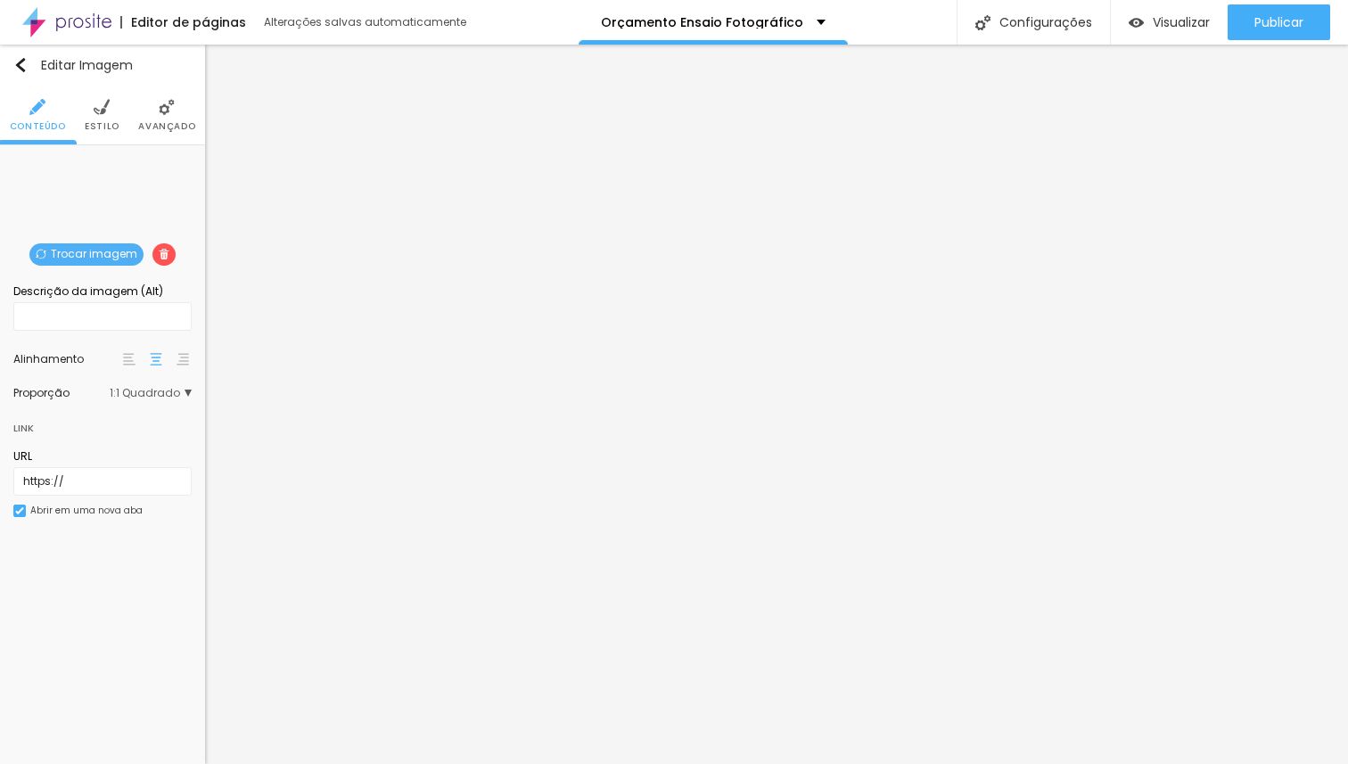
click at [165, 251] on img at bounding box center [164, 254] width 11 height 11
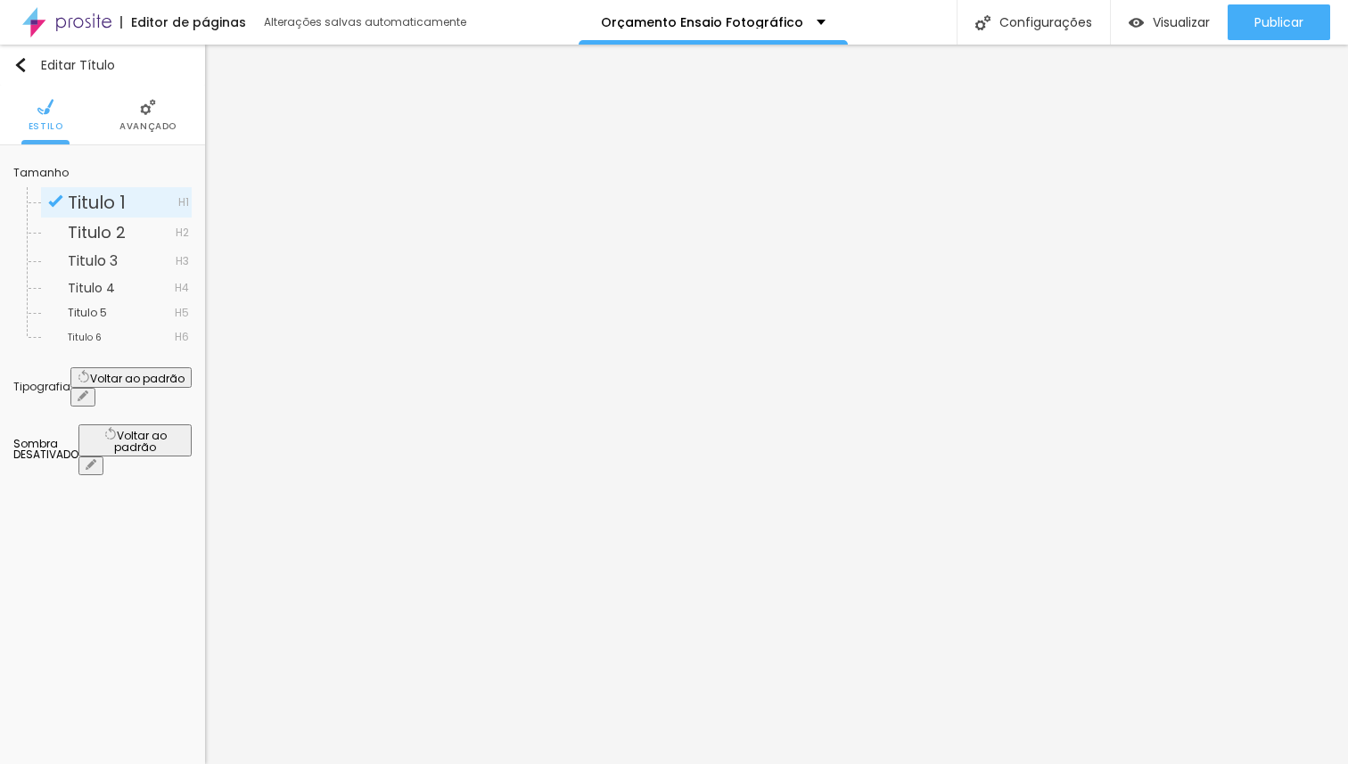
click at [145, 122] on span "Avançado" at bounding box center [147, 126] width 57 height 9
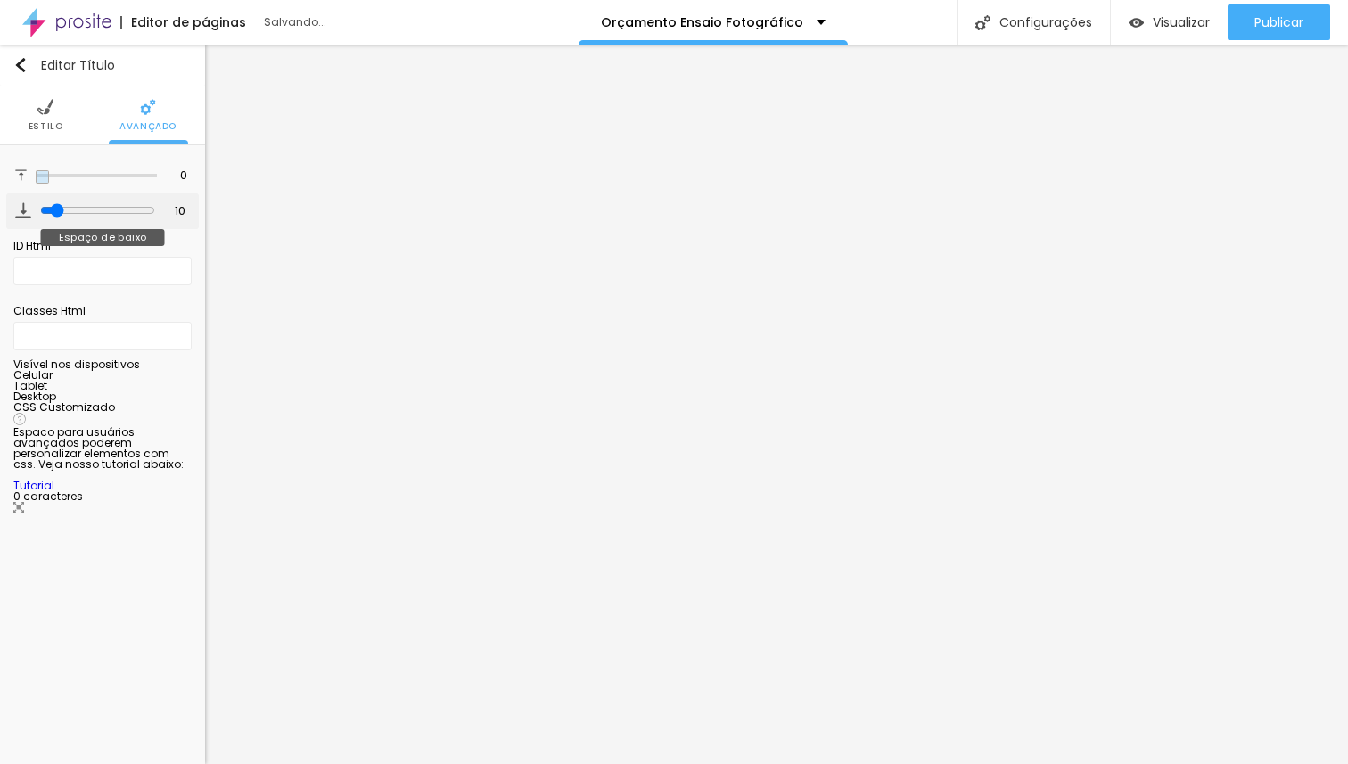
drag, startPoint x: 53, startPoint y: 176, endPoint x: 12, endPoint y: 197, distance: 47.1
click at [36, 180] on input "range" at bounding box center [96, 175] width 121 height 9
drag, startPoint x: 49, startPoint y: 210, endPoint x: 0, endPoint y: 203, distance: 49.4
click at [36, 206] on input "range" at bounding box center [96, 210] width 121 height 9
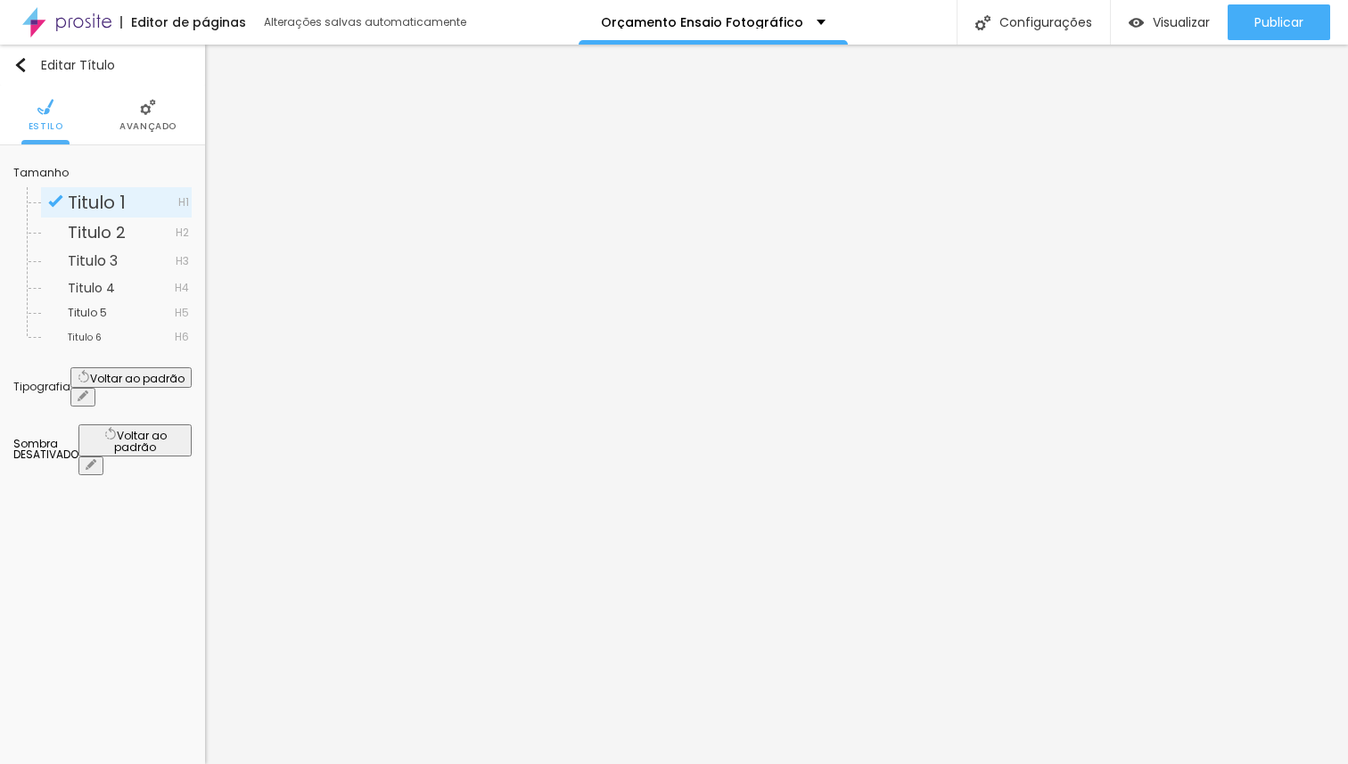
click at [48, 175] on div "Tamanho" at bounding box center [102, 173] width 178 height 11
click at [106, 333] on span "Titulo 6" at bounding box center [121, 337] width 107 height 11
click at [134, 200] on span "Titulo 1" at bounding box center [123, 202] width 111 height 18
click at [125, 229] on span "Titulo 2" at bounding box center [122, 233] width 108 height 16
click at [119, 254] on span "Titulo 3" at bounding box center [122, 261] width 108 height 14
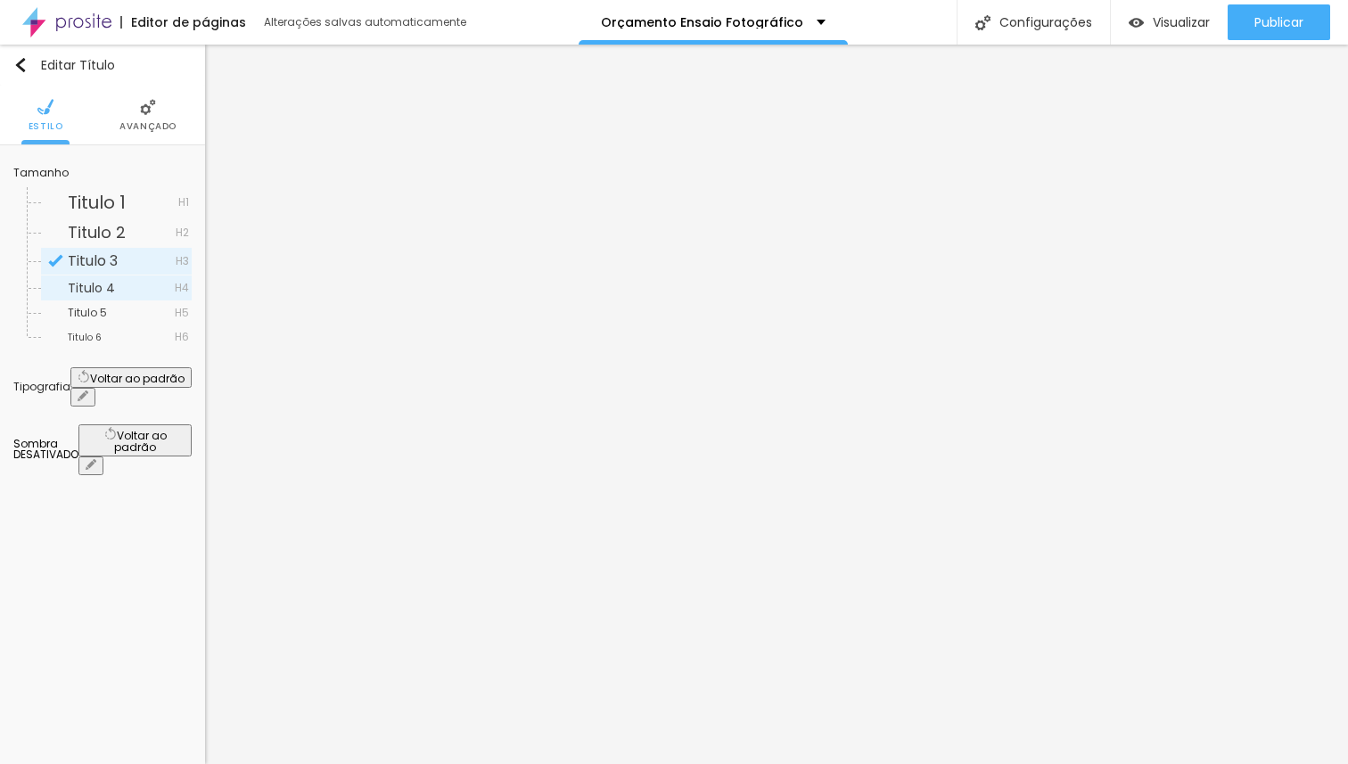
click at [116, 283] on span "Titulo 4" at bounding box center [121, 288] width 107 height 12
click at [110, 313] on span "Titulo 5" at bounding box center [121, 313] width 107 height 11
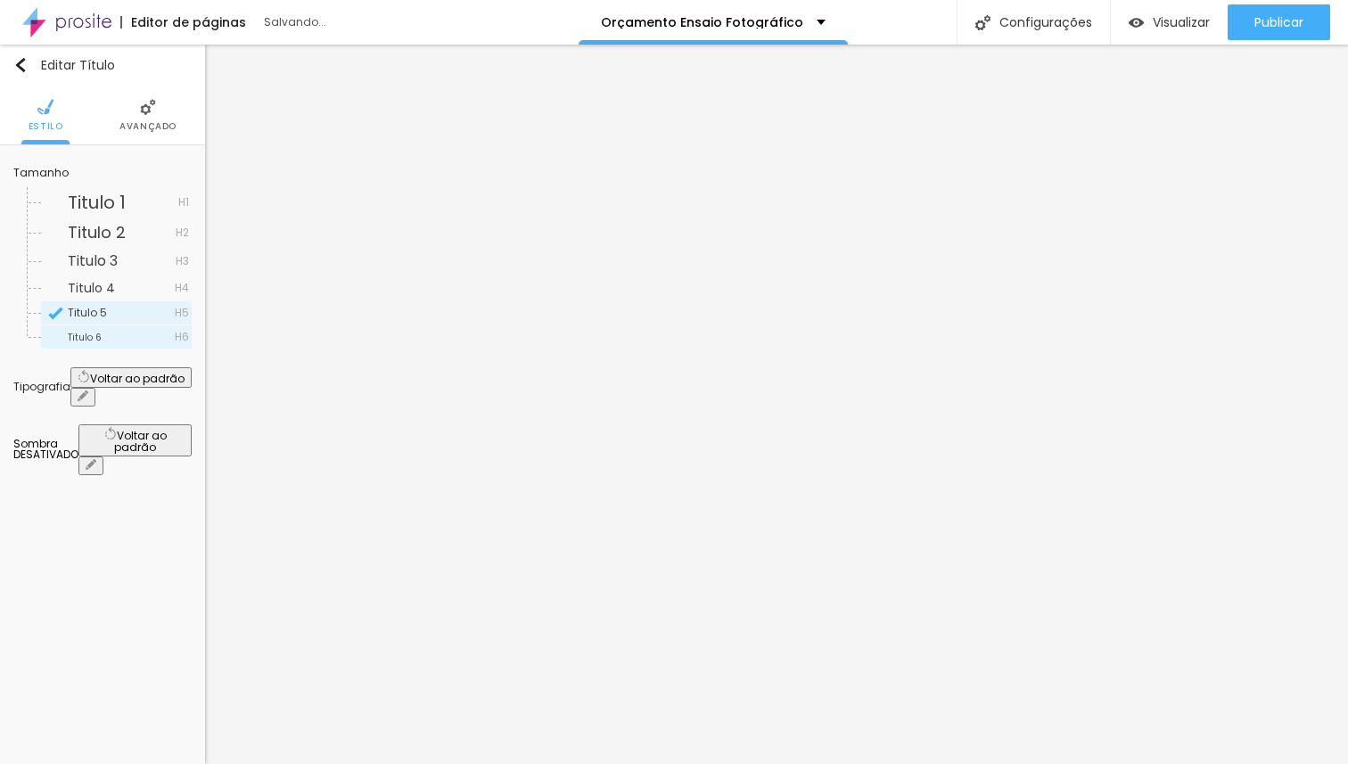
click at [107, 331] on div "Titulo 6 H6" at bounding box center [116, 336] width 151 height 23
click at [127, 200] on span "Titulo 1" at bounding box center [123, 202] width 111 height 18
click at [90, 378] on icon "button" at bounding box center [84, 376] width 12 height 12
click at [88, 391] on icon "button" at bounding box center [87, 393] width 4 height 4
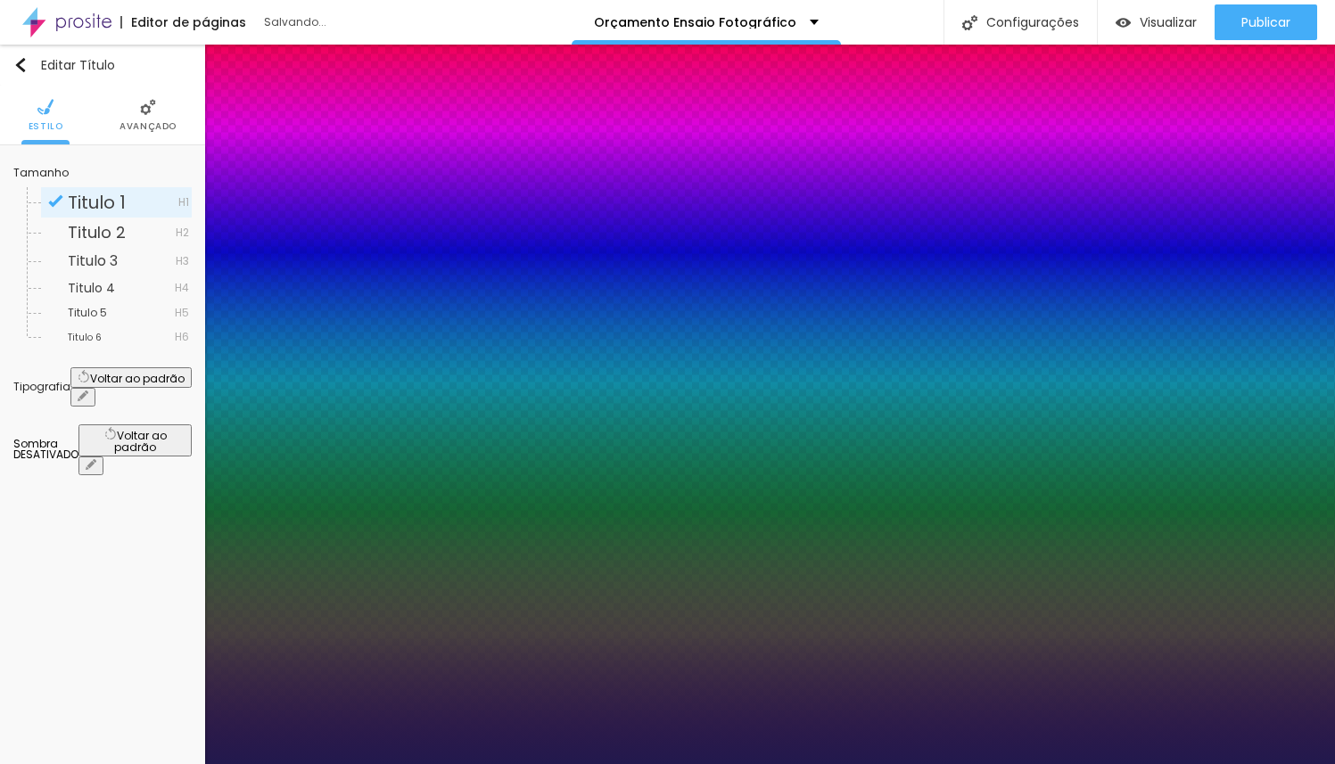
drag, startPoint x: 243, startPoint y: 504, endPoint x: 274, endPoint y: 500, distance: 30.5
click at [576, 763] on div at bounding box center [667, 764] width 1335 height 0
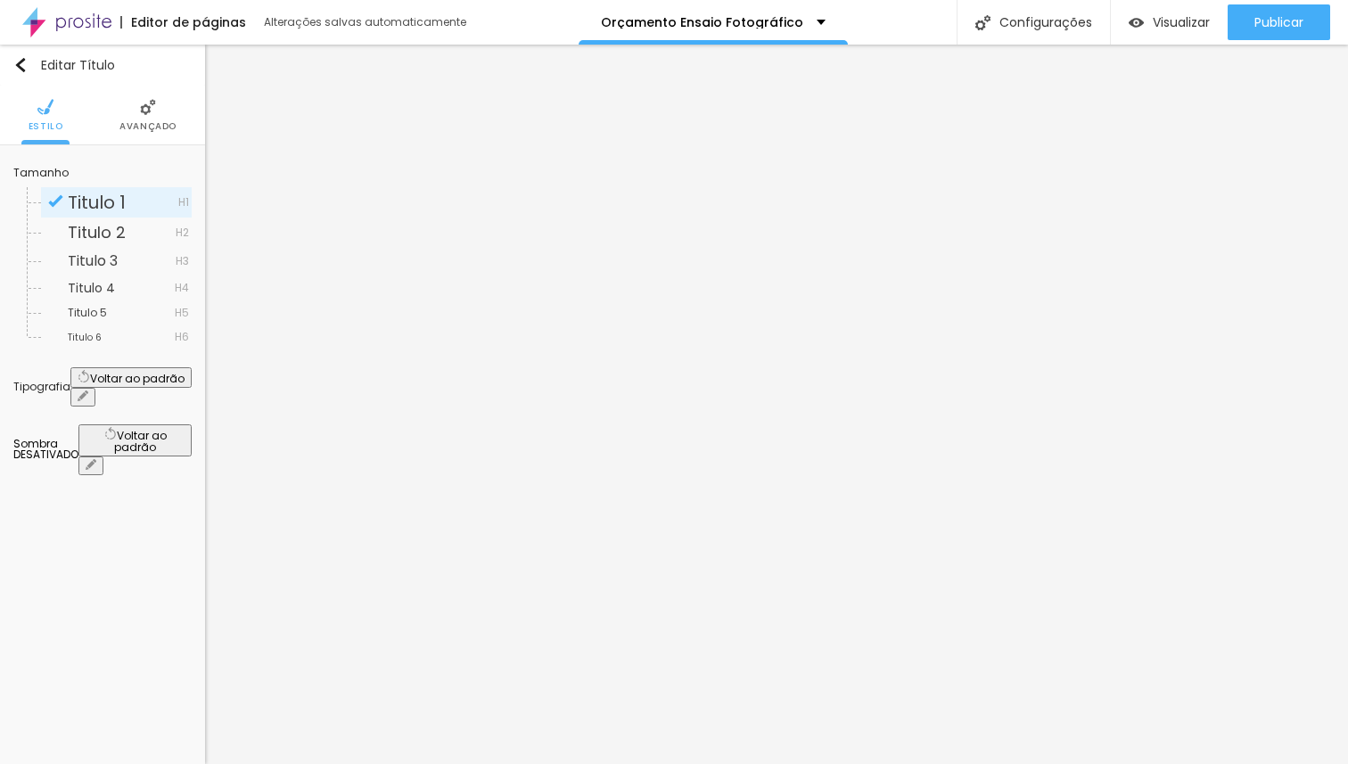
click at [88, 391] on icon "button" at bounding box center [83, 396] width 11 height 11
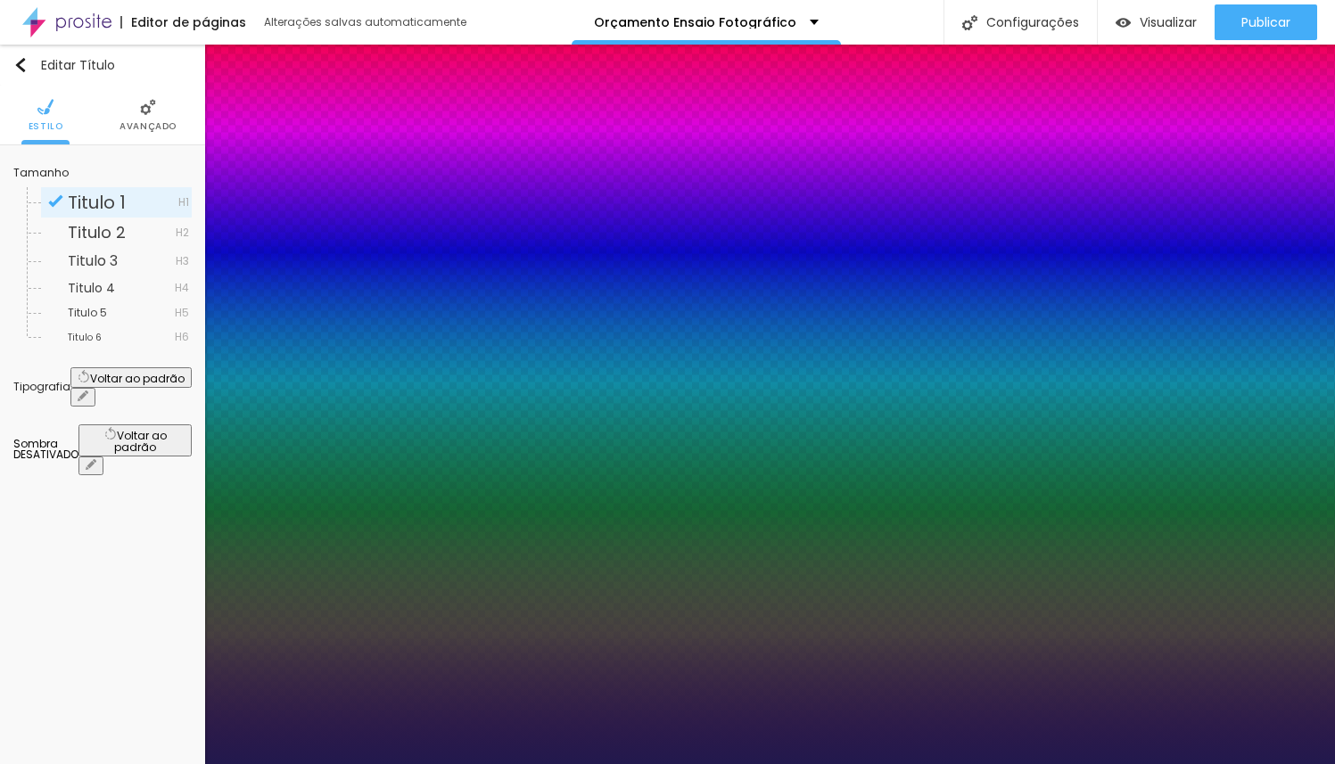
drag, startPoint x: 231, startPoint y: 546, endPoint x: 199, endPoint y: 546, distance: 32.1
click at [662, 763] on div at bounding box center [667, 764] width 1335 height 0
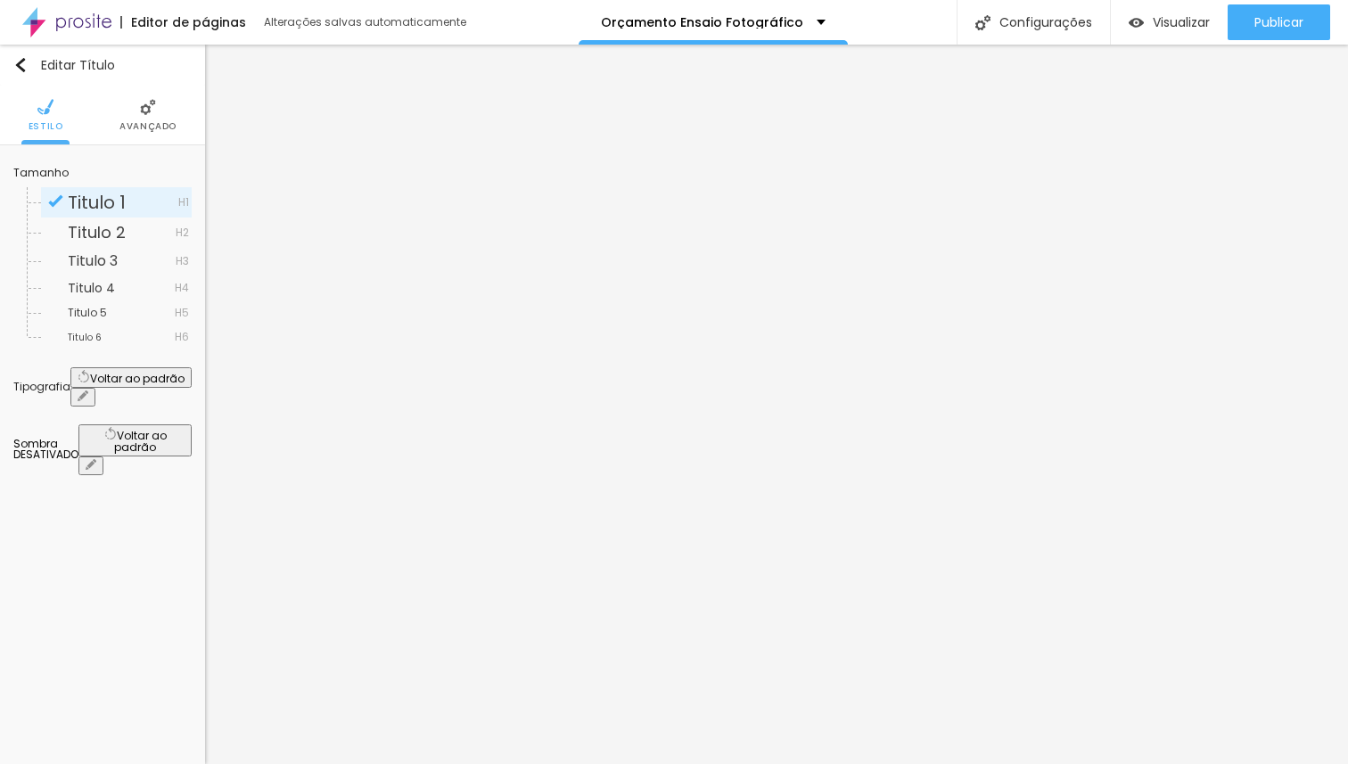
click at [88, 391] on icon "button" at bounding box center [83, 396] width 11 height 11
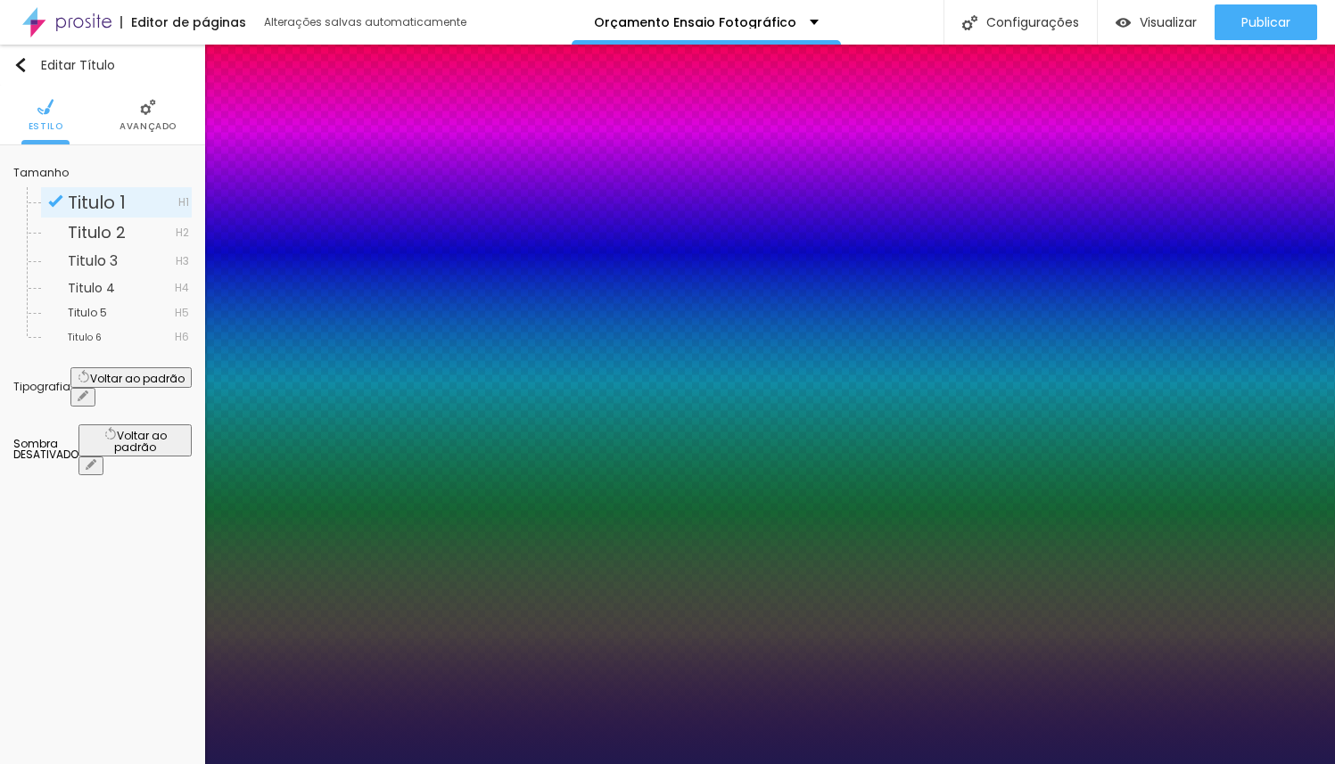
drag, startPoint x: 230, startPoint y: 545, endPoint x: 474, endPoint y: 550, distance: 244.4
drag, startPoint x: 232, startPoint y: 585, endPoint x: 215, endPoint y: 606, distance: 27.3
drag, startPoint x: 294, startPoint y: 626, endPoint x: 315, endPoint y: 628, distance: 20.6
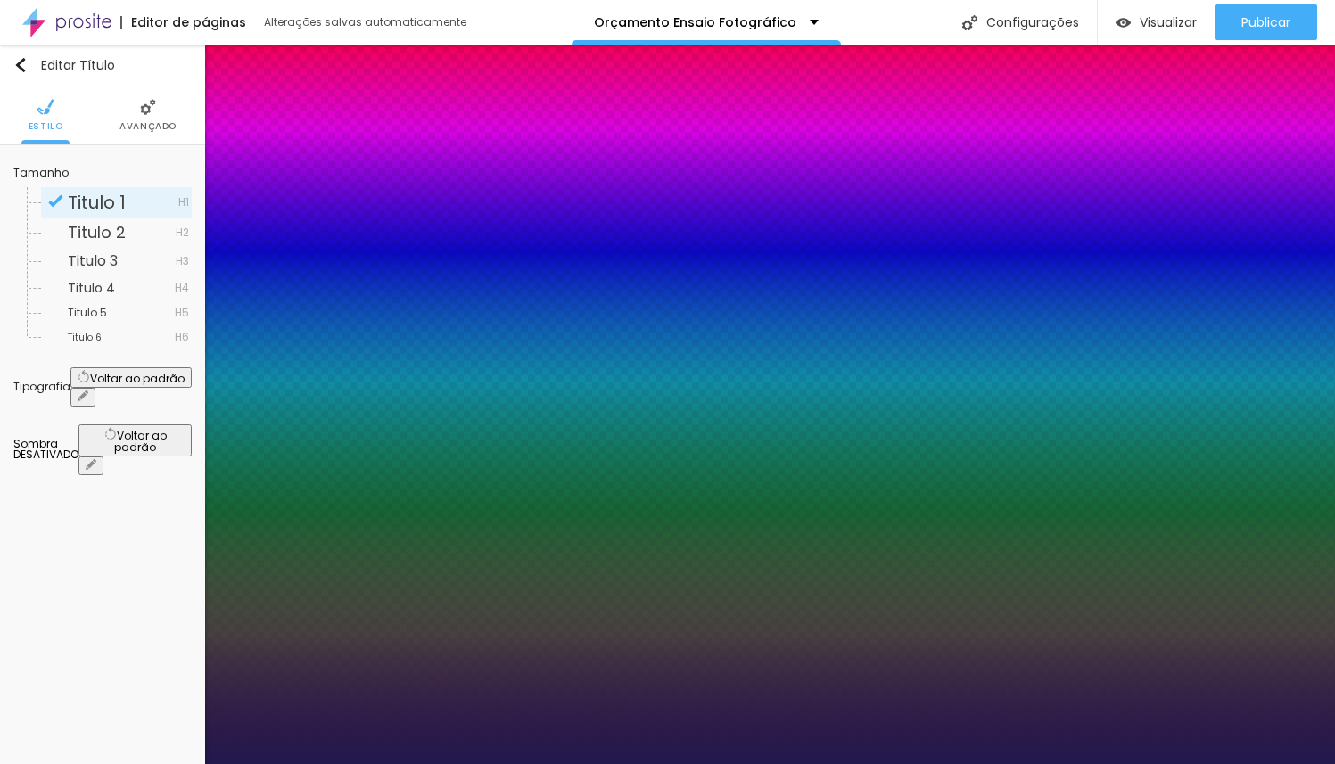
click at [683, 763] on div at bounding box center [667, 764] width 1335 height 0
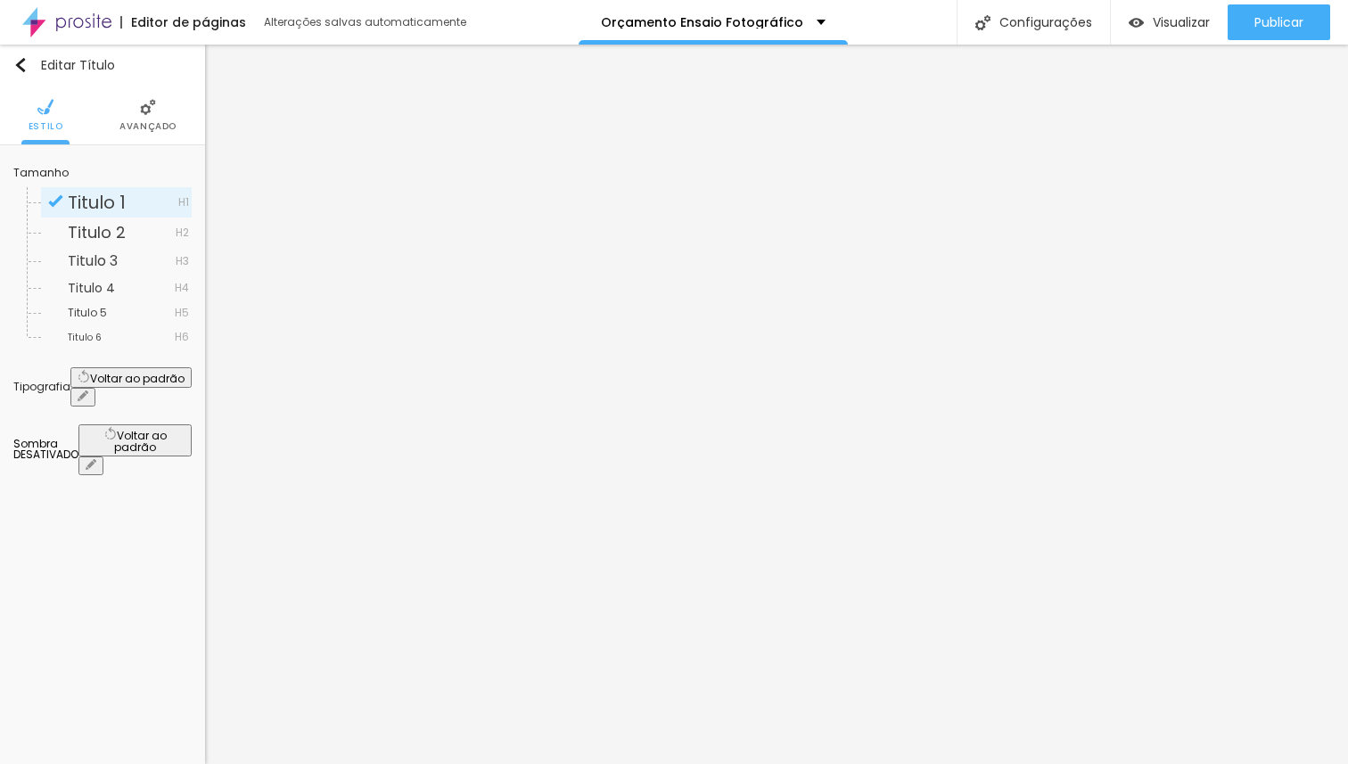
click at [95, 388] on button "button" at bounding box center [82, 397] width 25 height 19
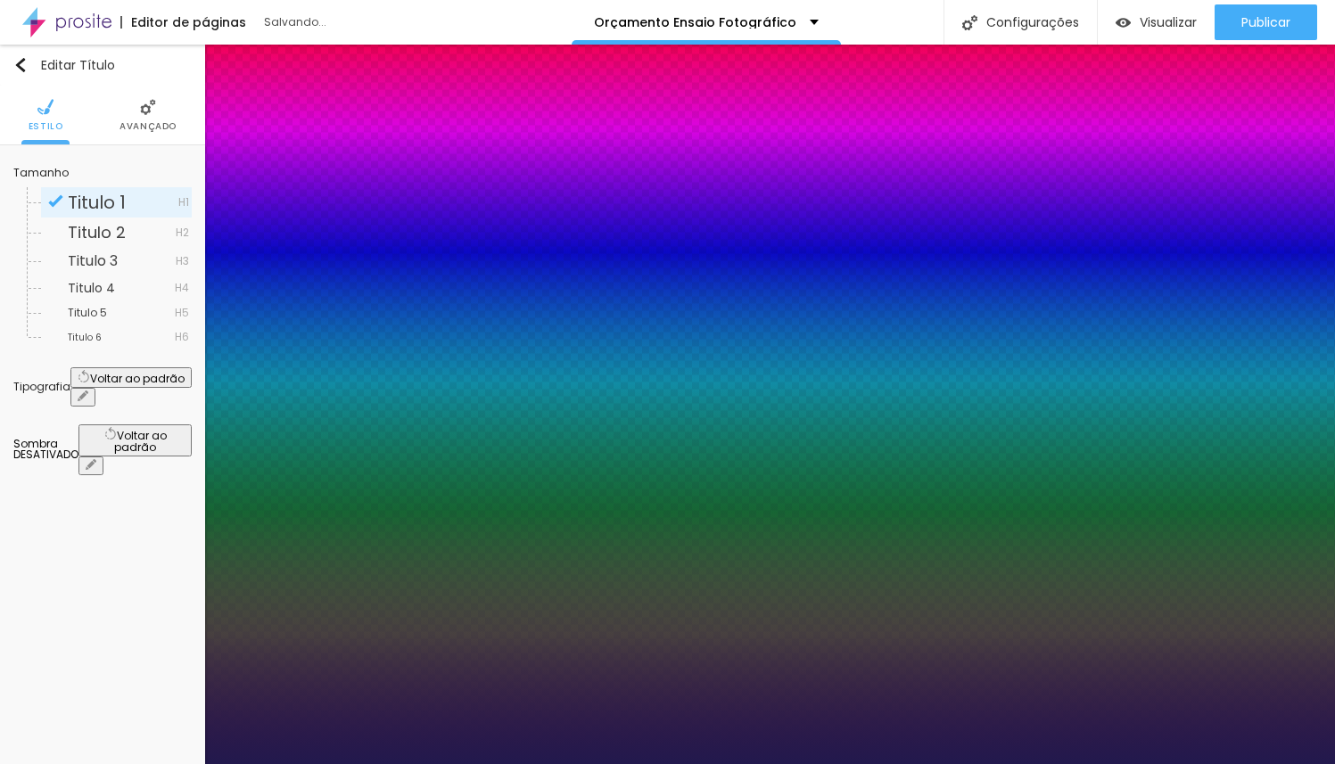
drag, startPoint x: 272, startPoint y: 503, endPoint x: 246, endPoint y: 501, distance: 25.9
click at [624, 763] on div at bounding box center [667, 764] width 1335 height 0
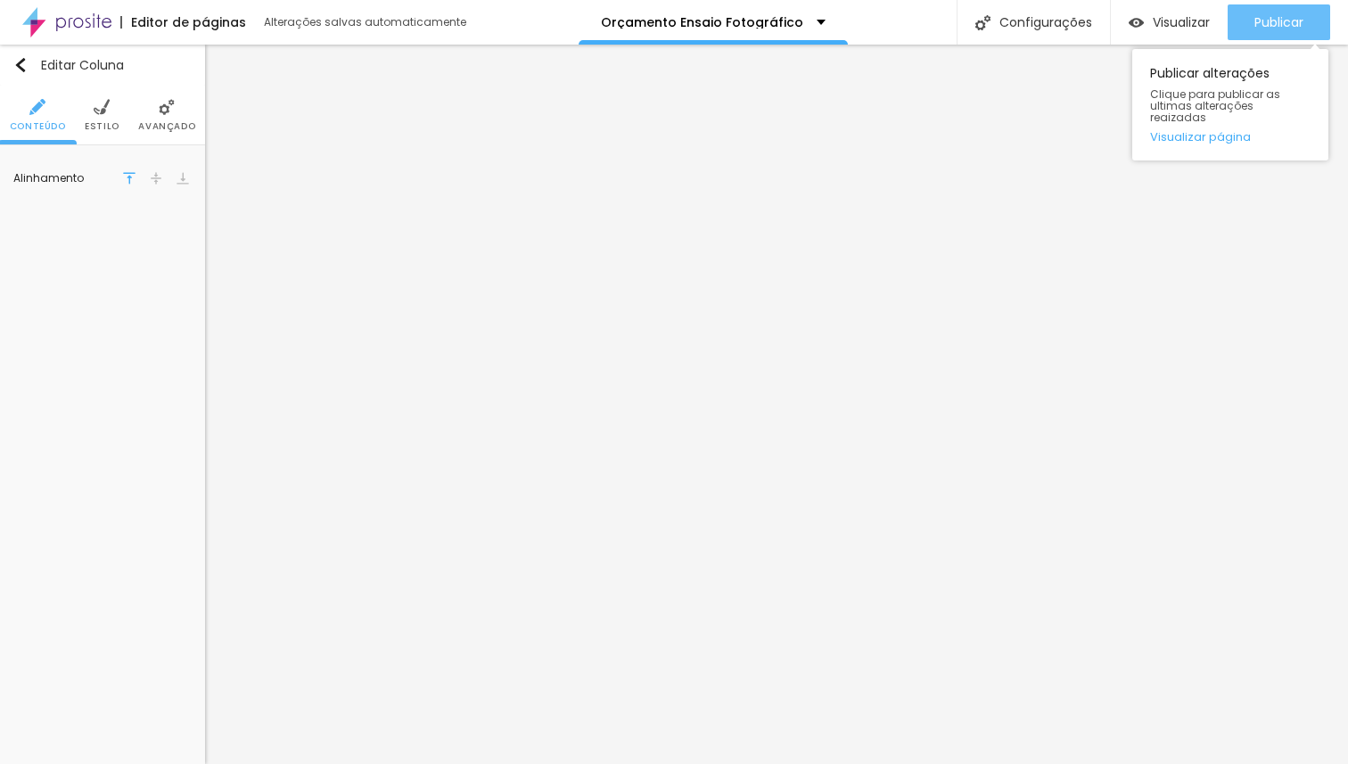
click at [1296, 20] on span "Publicar" at bounding box center [1279, 22] width 49 height 14
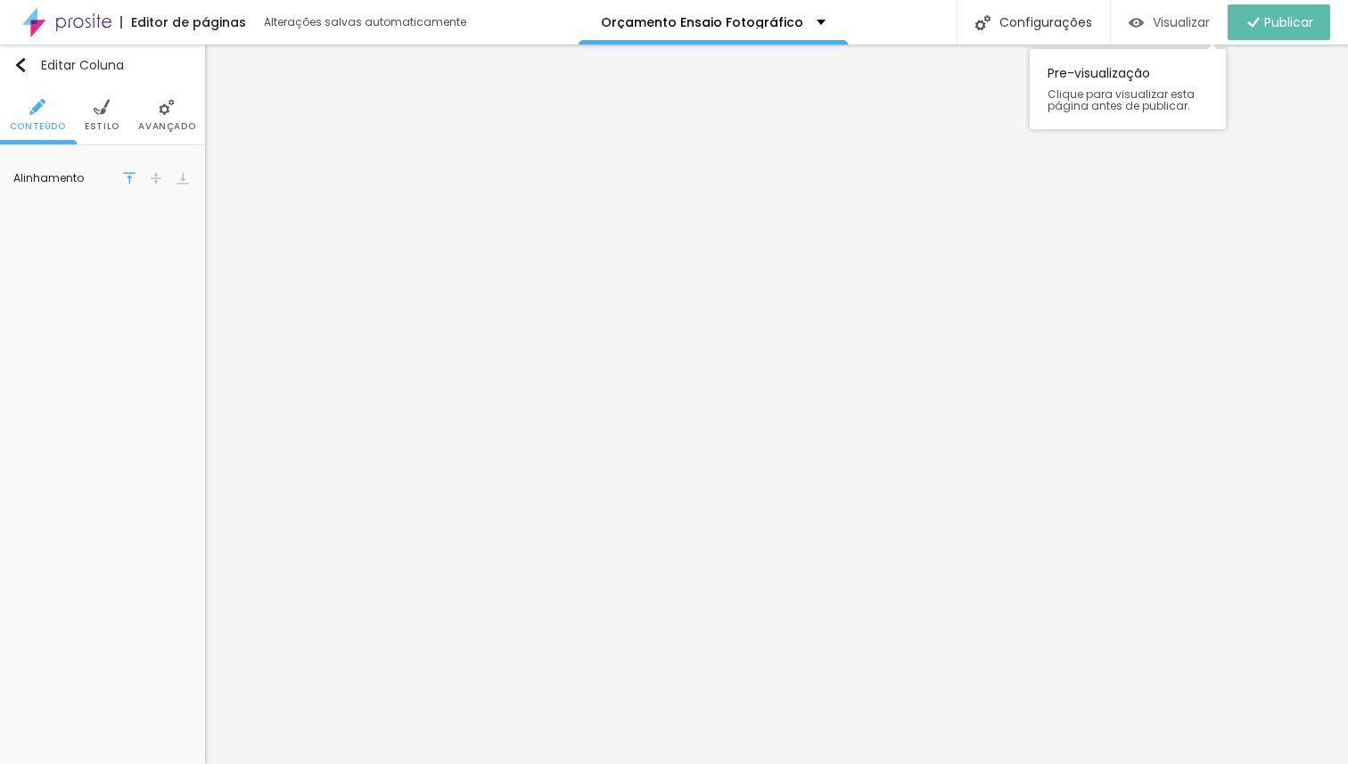
click at [1184, 29] on span "Visualizar" at bounding box center [1181, 22] width 57 height 14
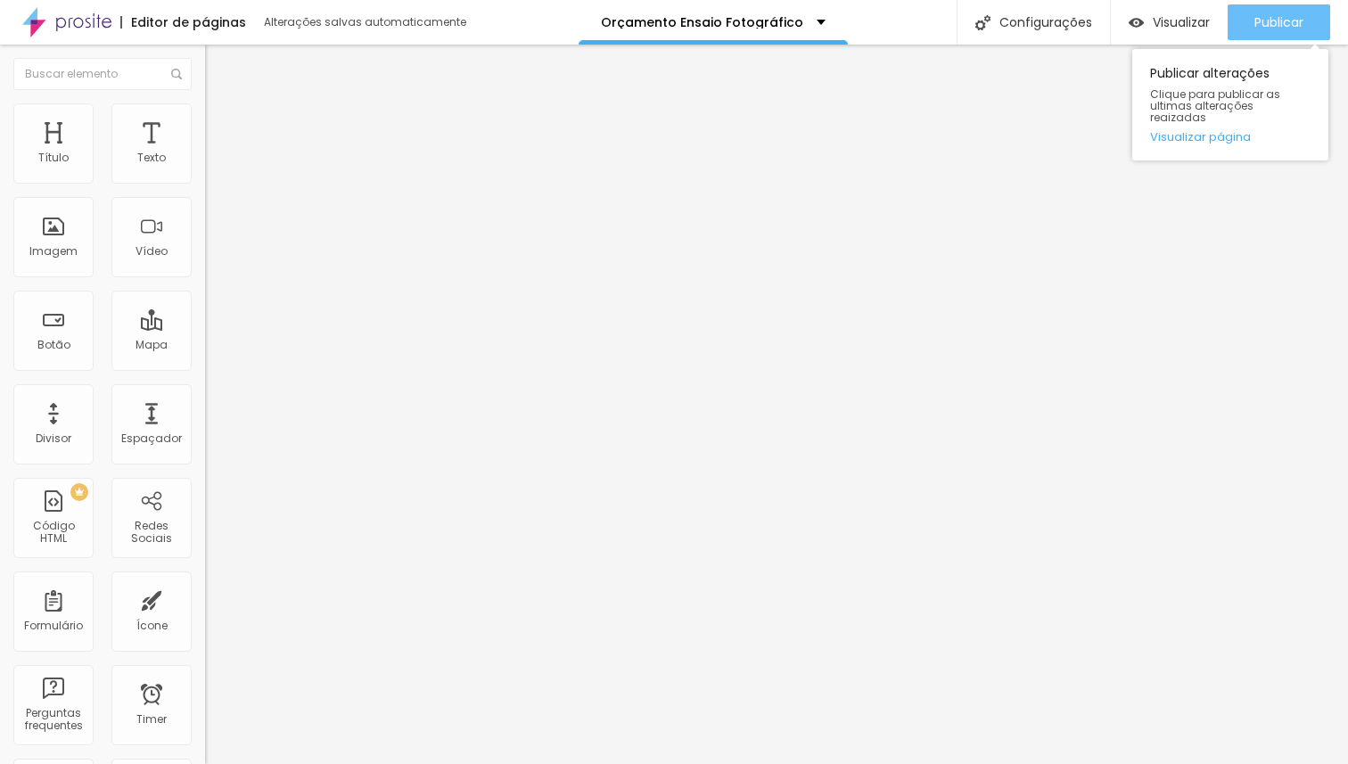
click at [1281, 21] on span "Publicar" at bounding box center [1279, 22] width 49 height 14
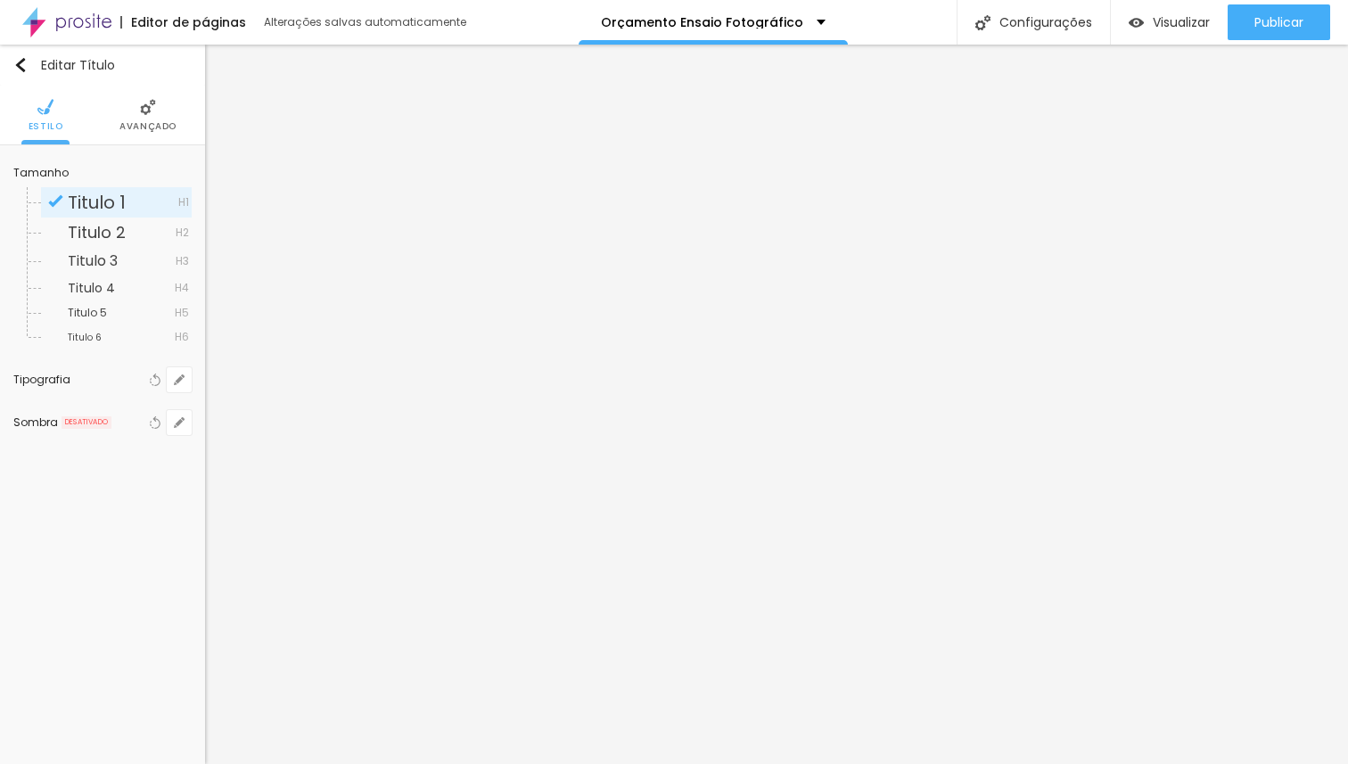
click at [145, 133] on li "Avançado" at bounding box center [147, 115] width 57 height 59
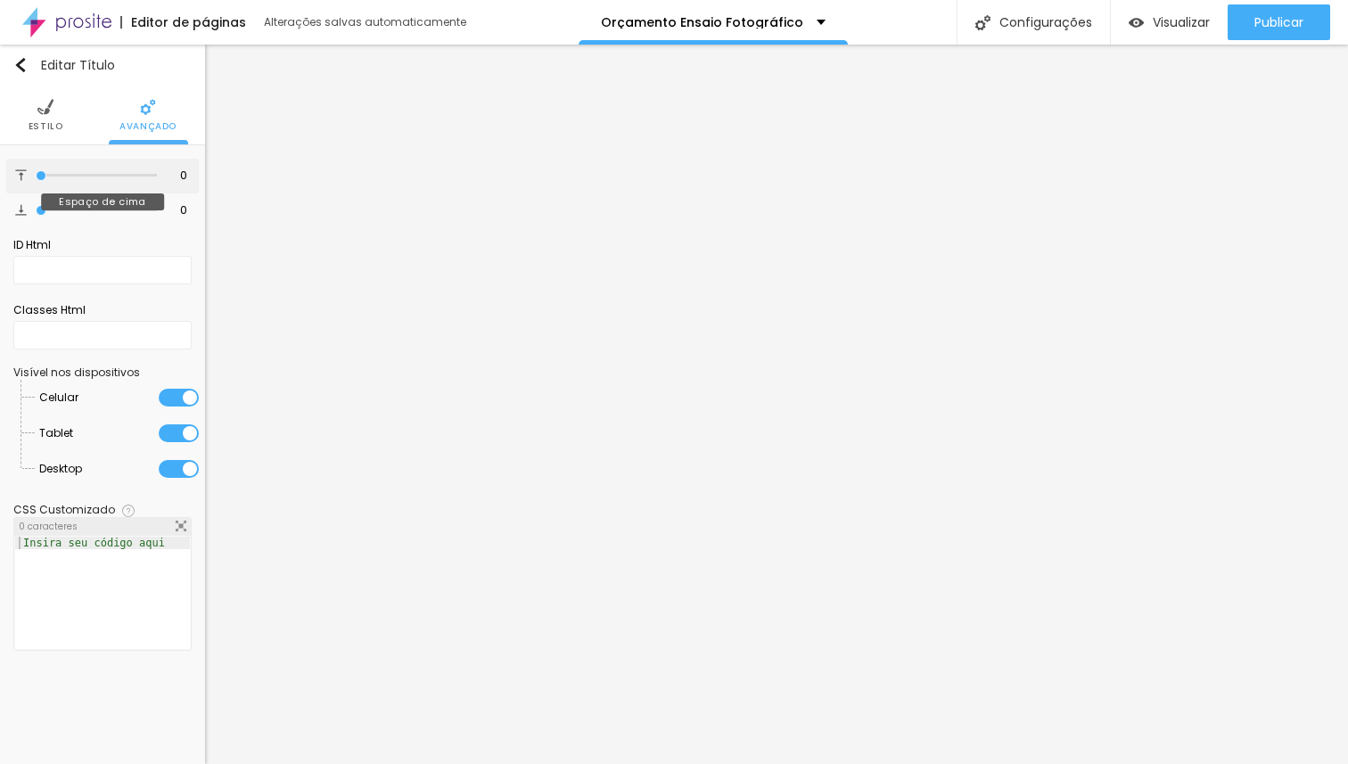
type input "9"
type input "33"
type input "87"
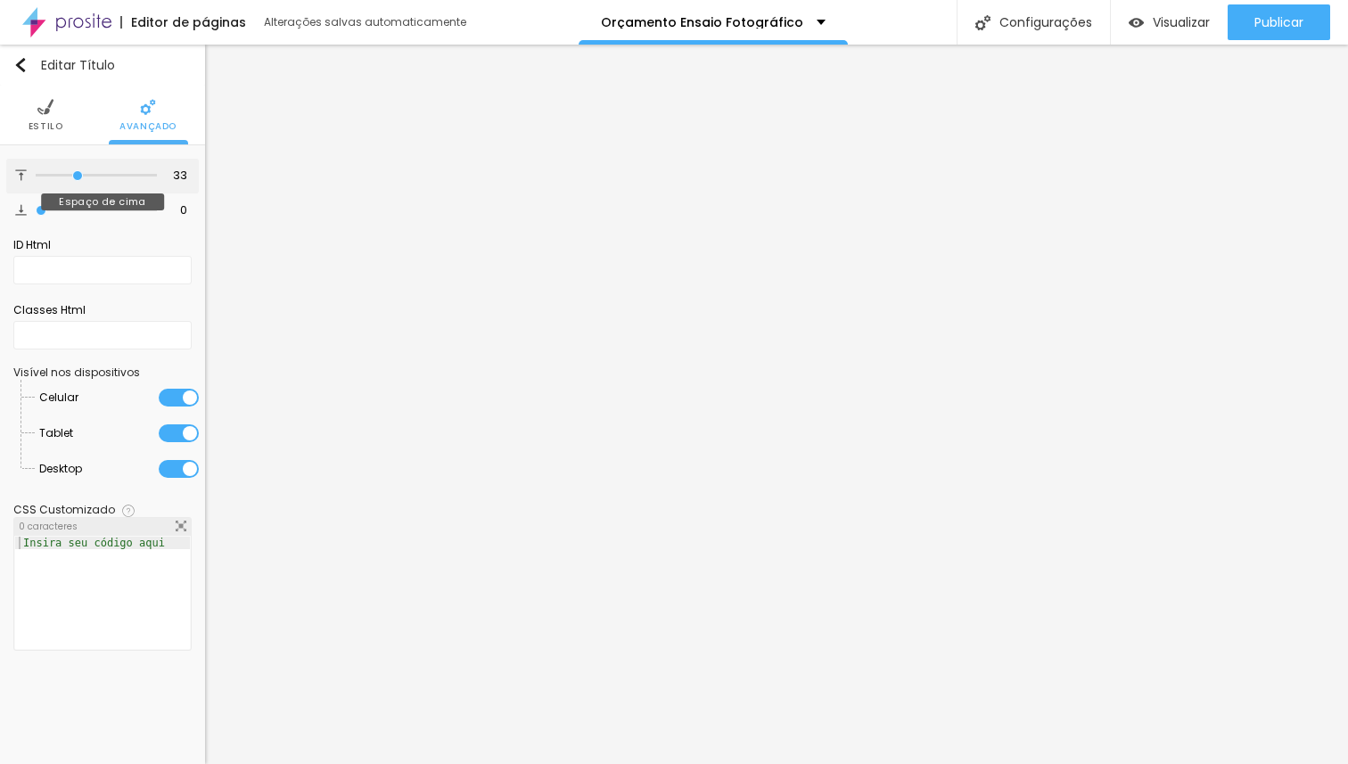
type input "87"
type input "100"
drag, startPoint x: 52, startPoint y: 175, endPoint x: 310, endPoint y: 183, distance: 258.7
type input "100"
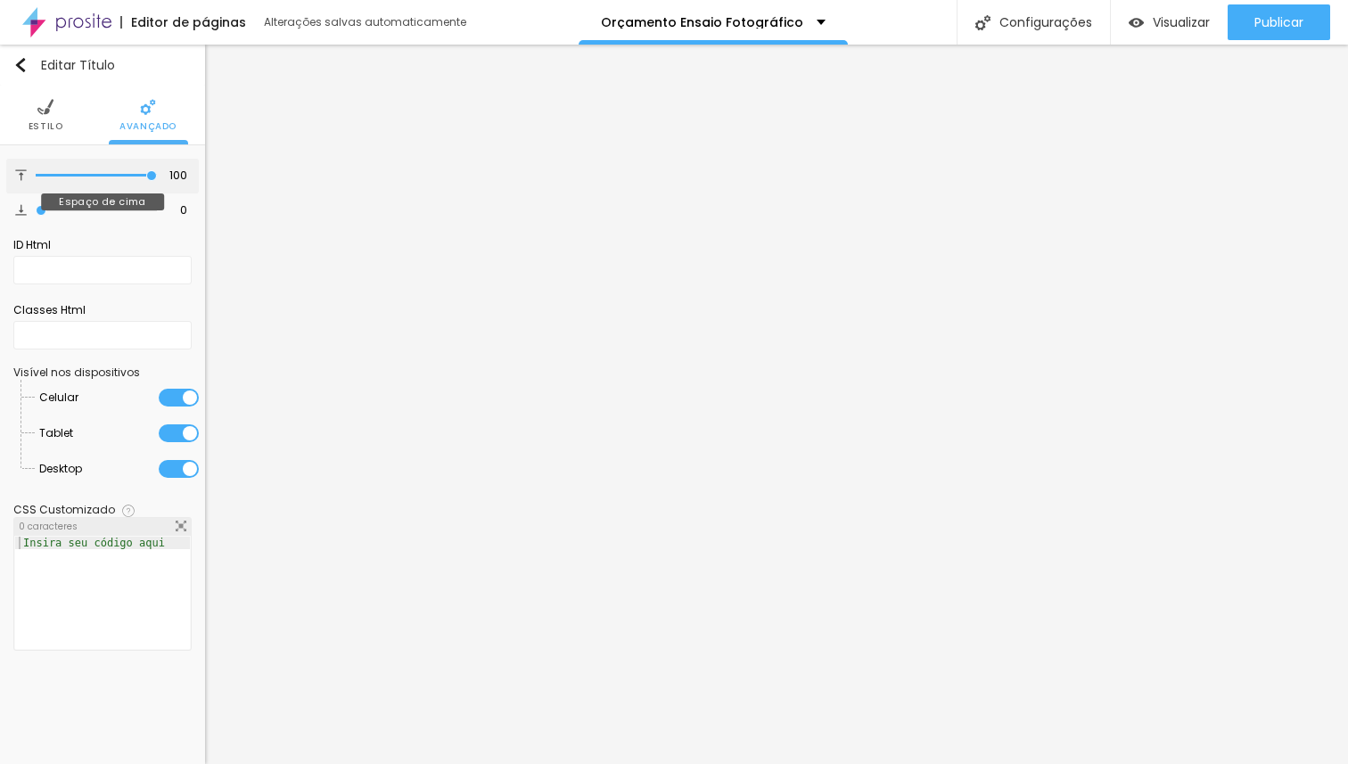
click at [157, 180] on input "range" at bounding box center [96, 175] width 121 height 9
type input "8"
type input "70"
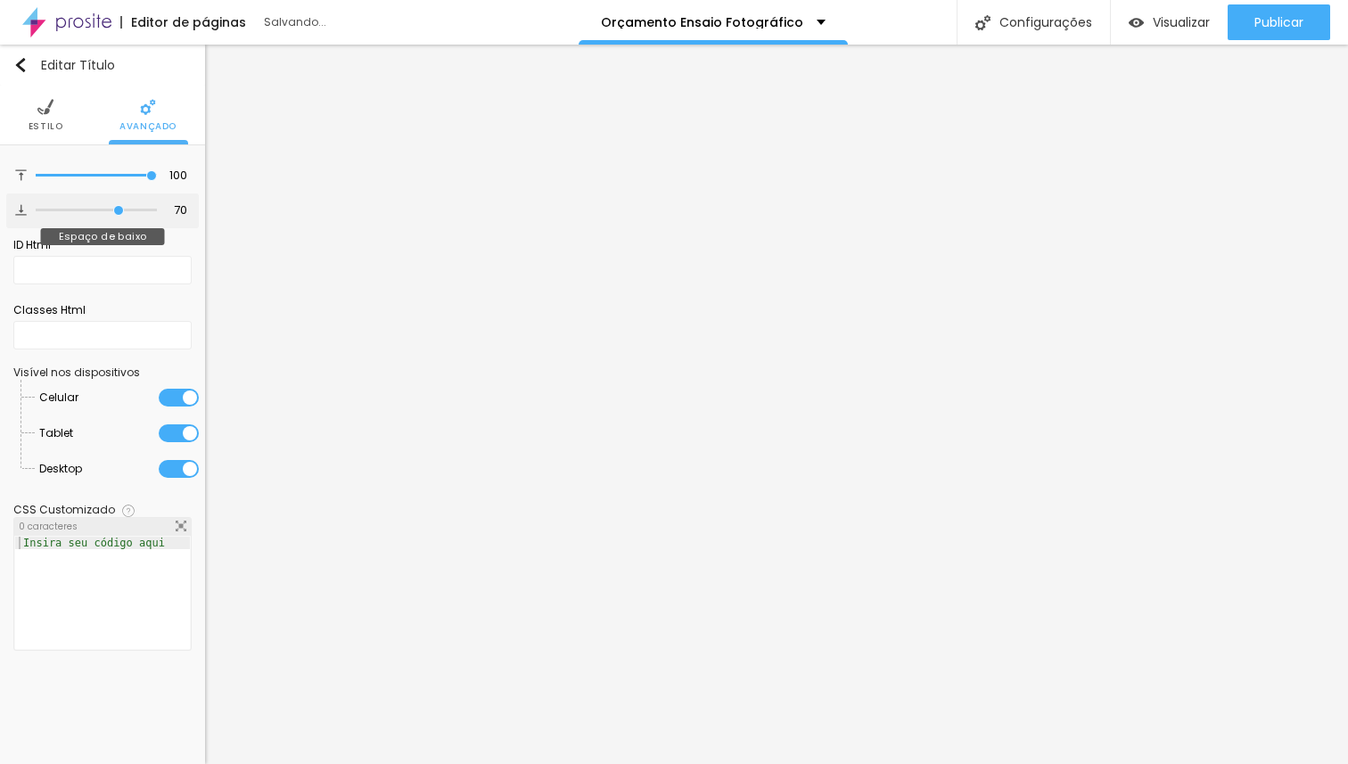
type input "100"
drag, startPoint x: 42, startPoint y: 209, endPoint x: 273, endPoint y: 211, distance: 231.0
type input "100"
click at [157, 211] on input "range" at bounding box center [96, 210] width 121 height 9
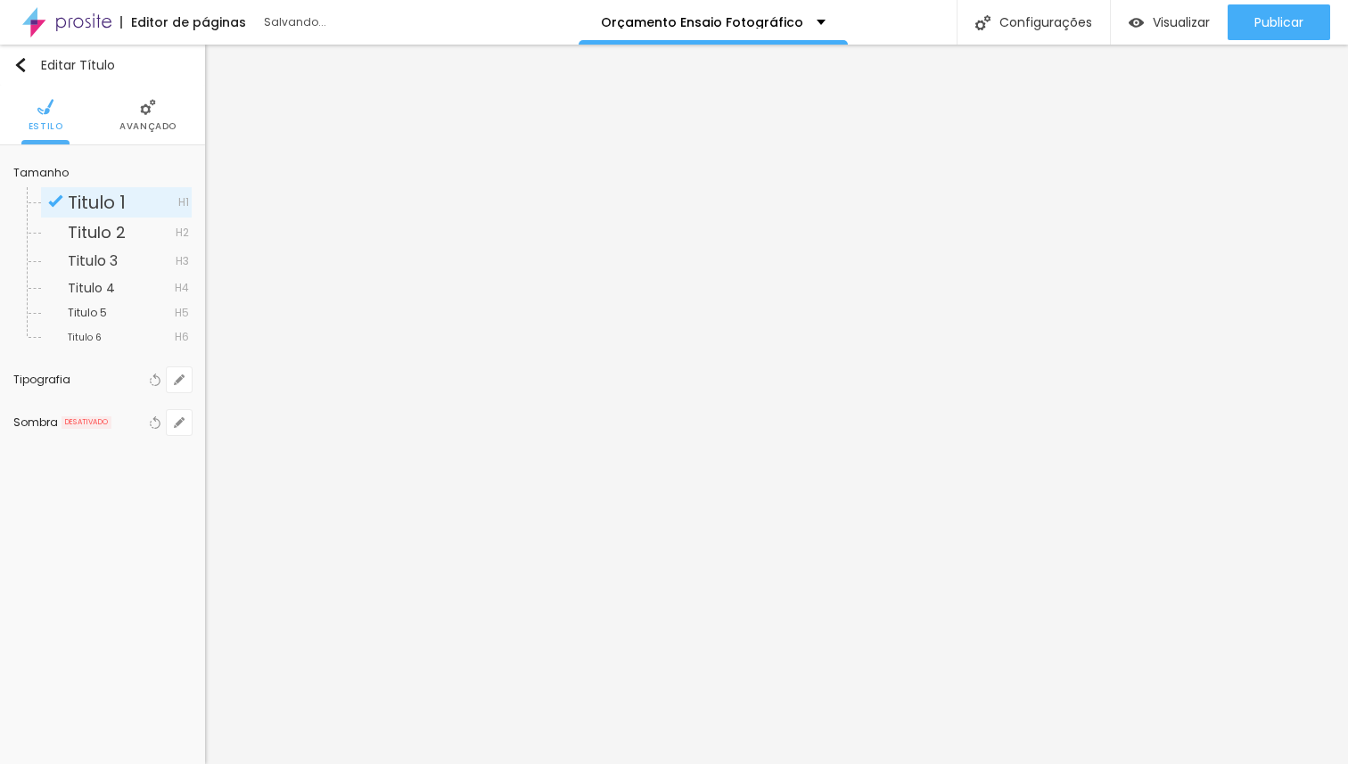
click at [140, 122] on span "Avançado" at bounding box center [147, 126] width 57 height 9
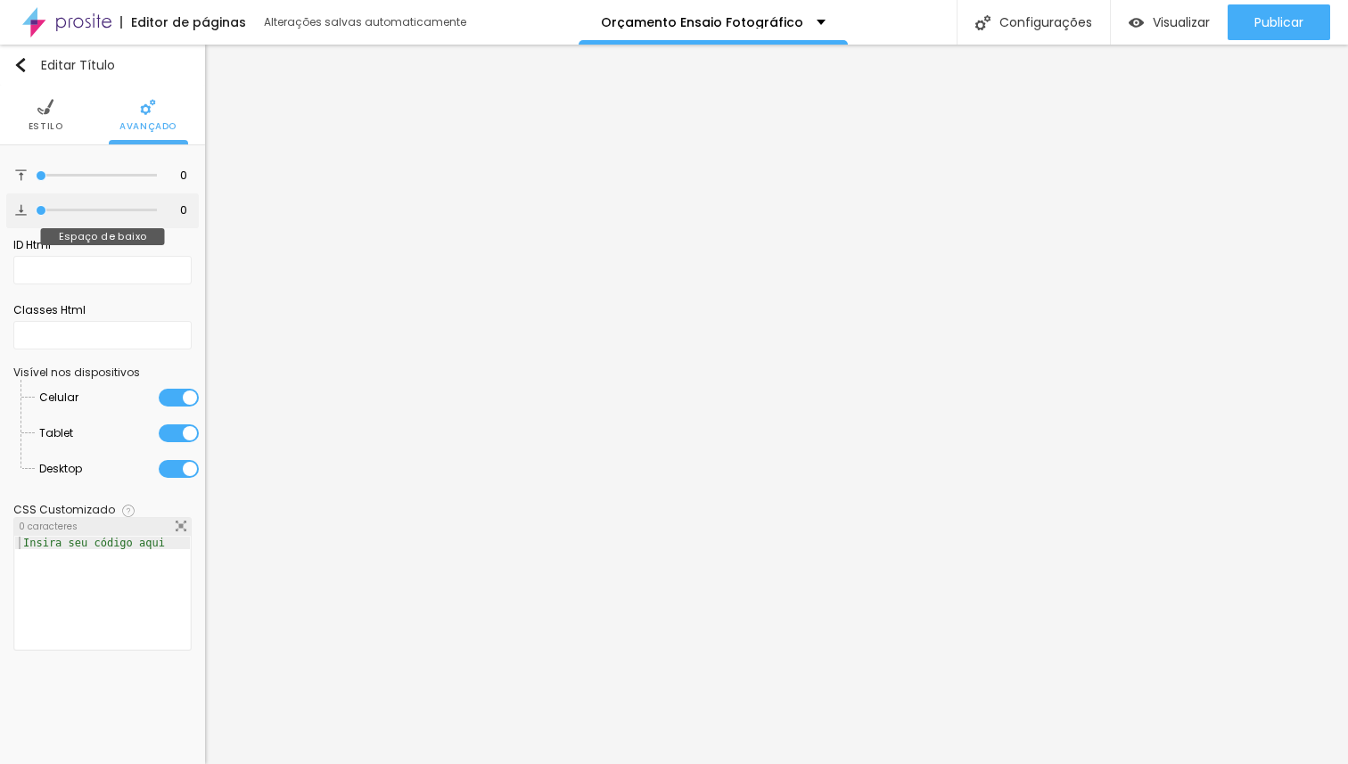
type input "7"
type input "31"
type input "100"
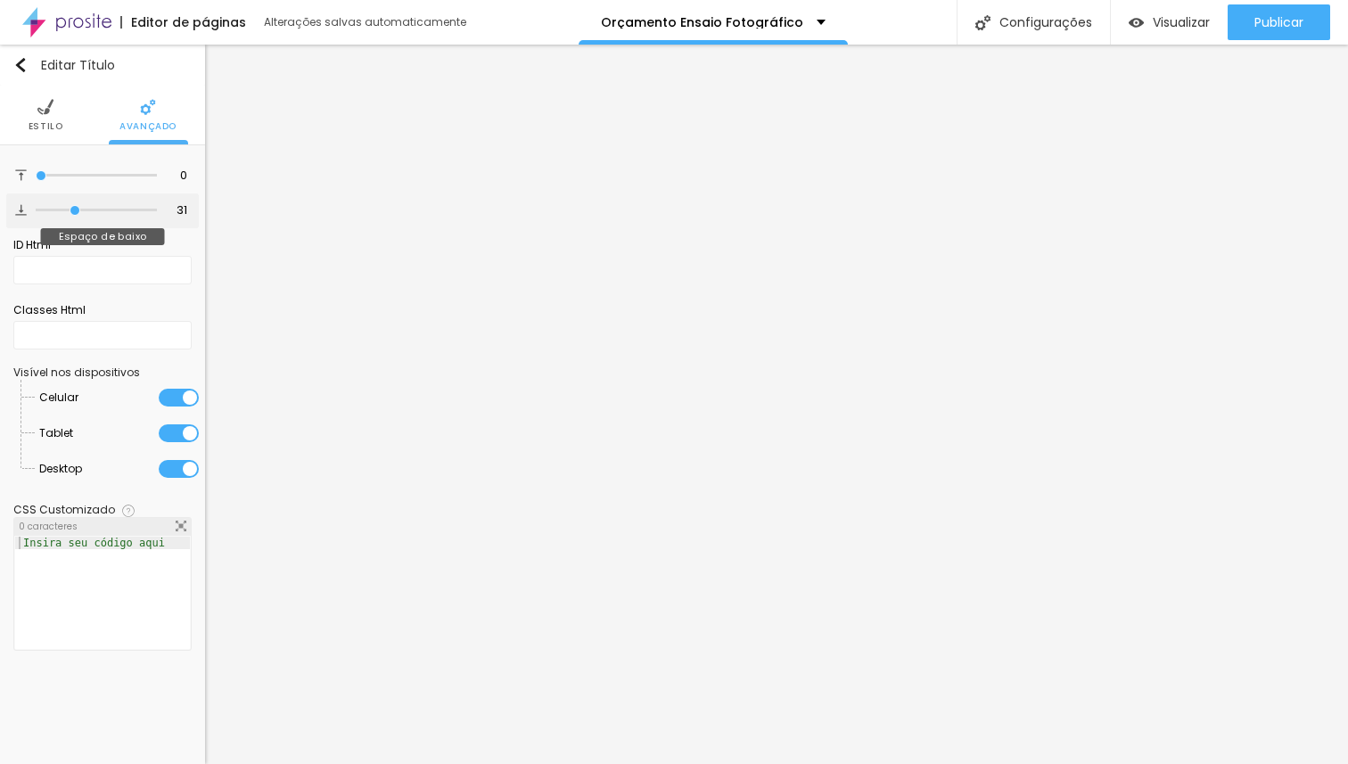
type input "100"
type input "18"
type input "0"
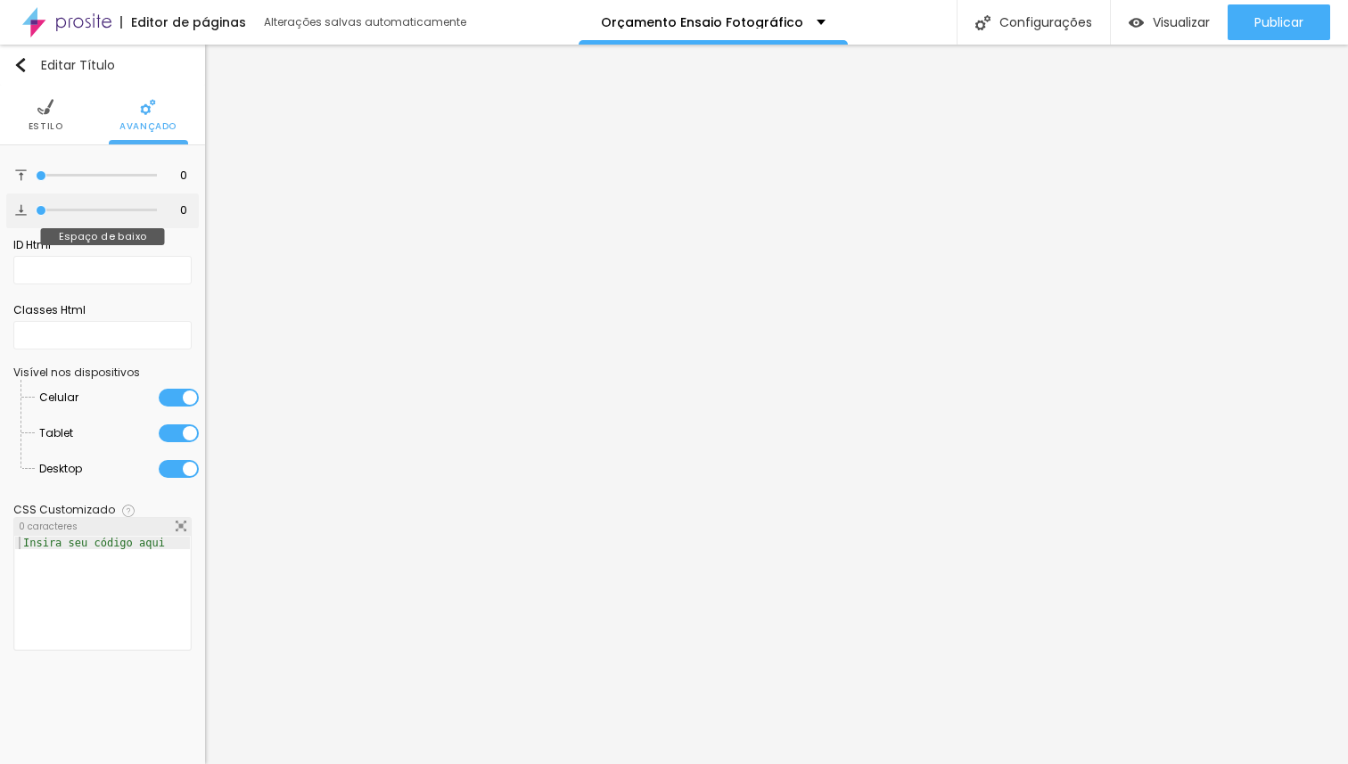
drag, startPoint x: 37, startPoint y: 206, endPoint x: 0, endPoint y: 202, distance: 37.7
click at [36, 206] on input "range" at bounding box center [96, 210] width 121 height 9
type input "19"
type input "42"
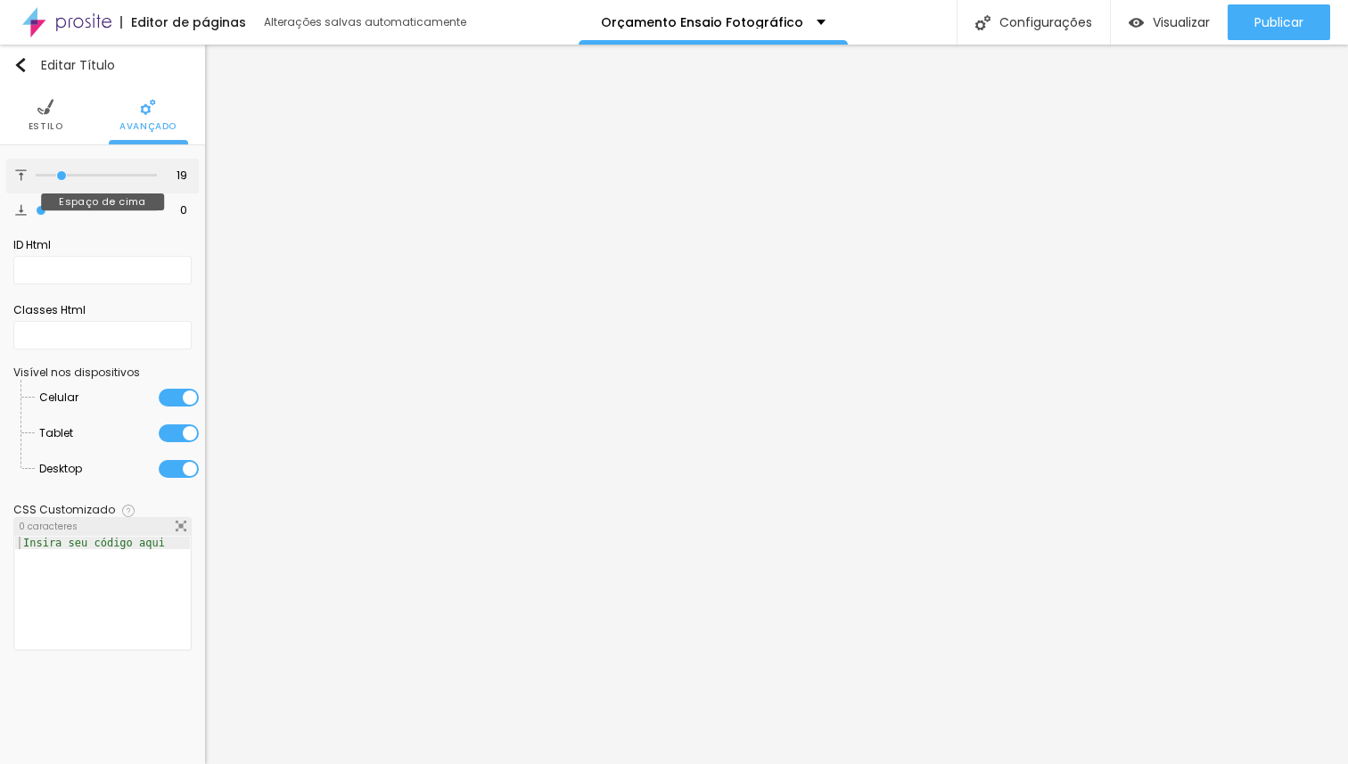
type input "42"
type input "92"
type input "100"
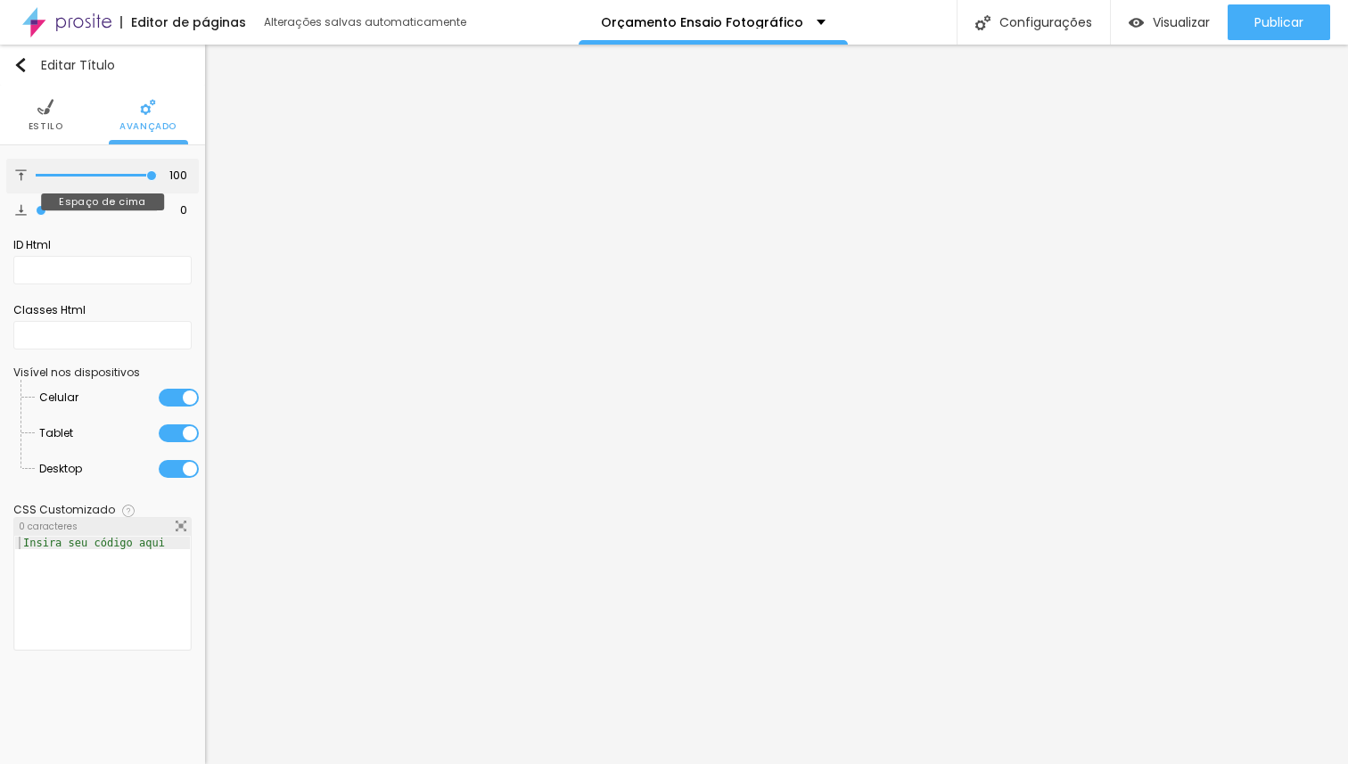
type input "97"
type input "88"
type input "84"
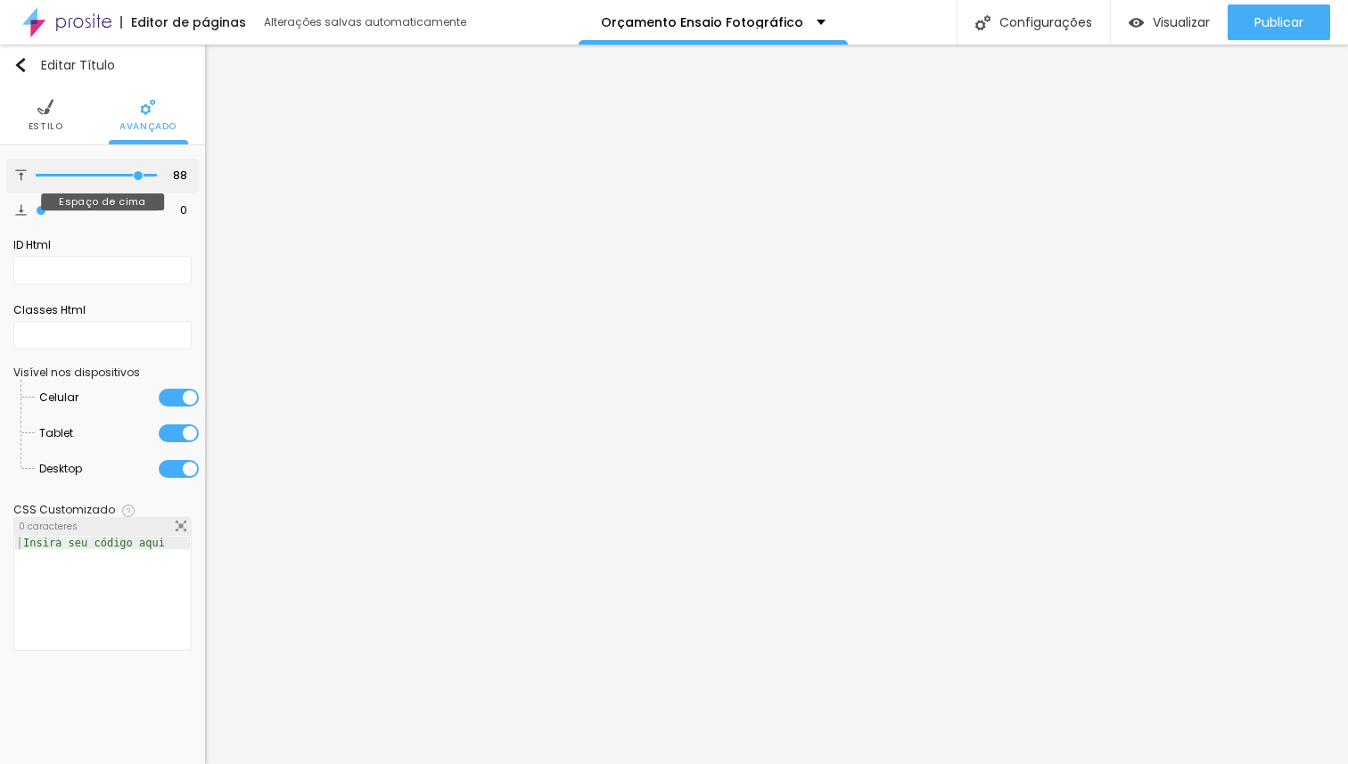
type input "84"
type input "82"
type input "81"
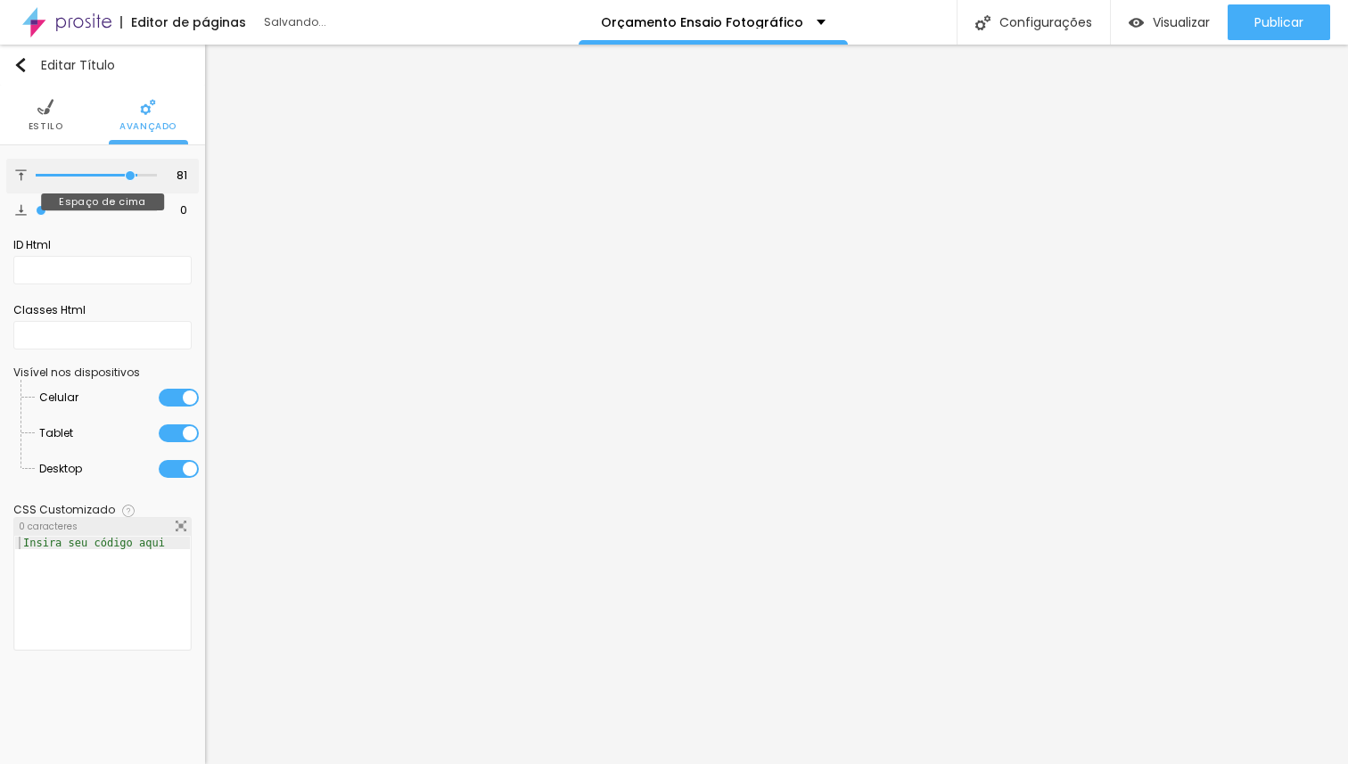
type input "78"
type input "68"
type input "67"
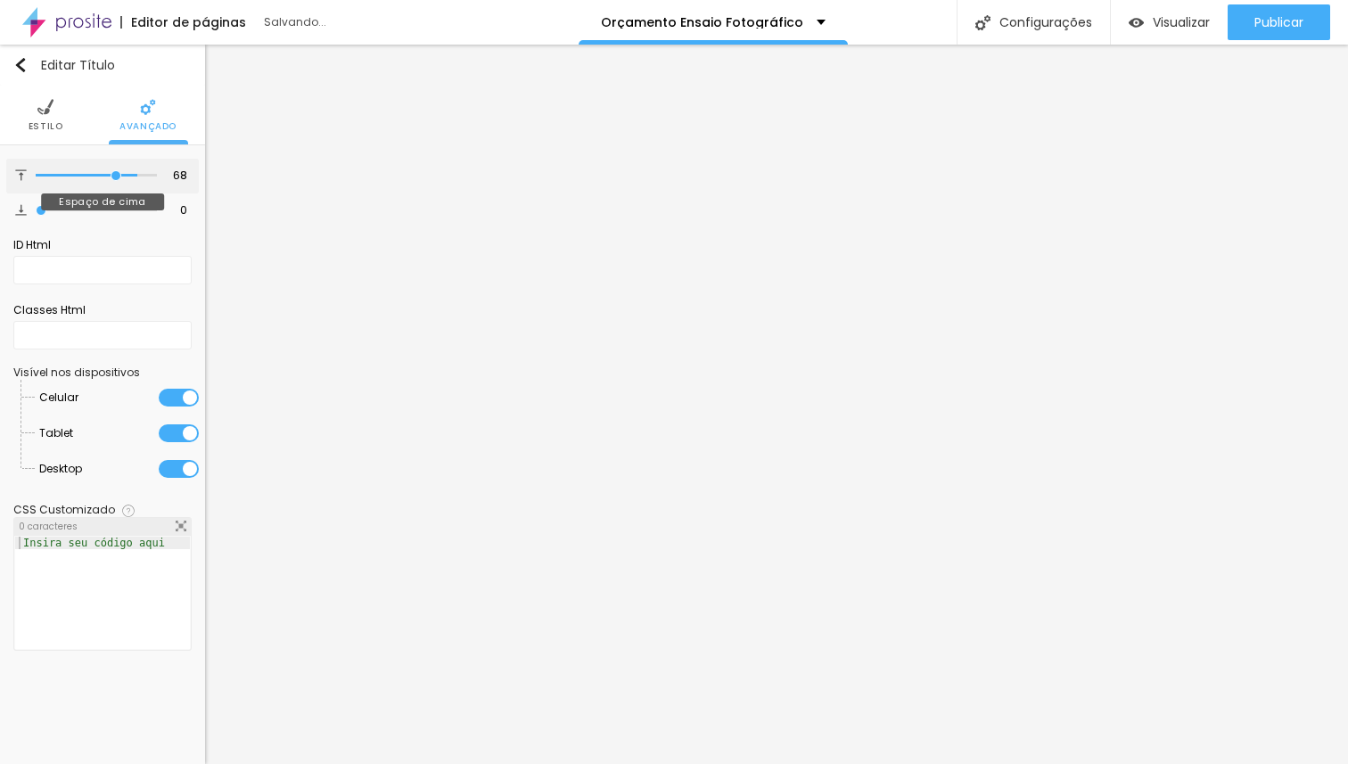
type input "67"
type input "66"
type input "65"
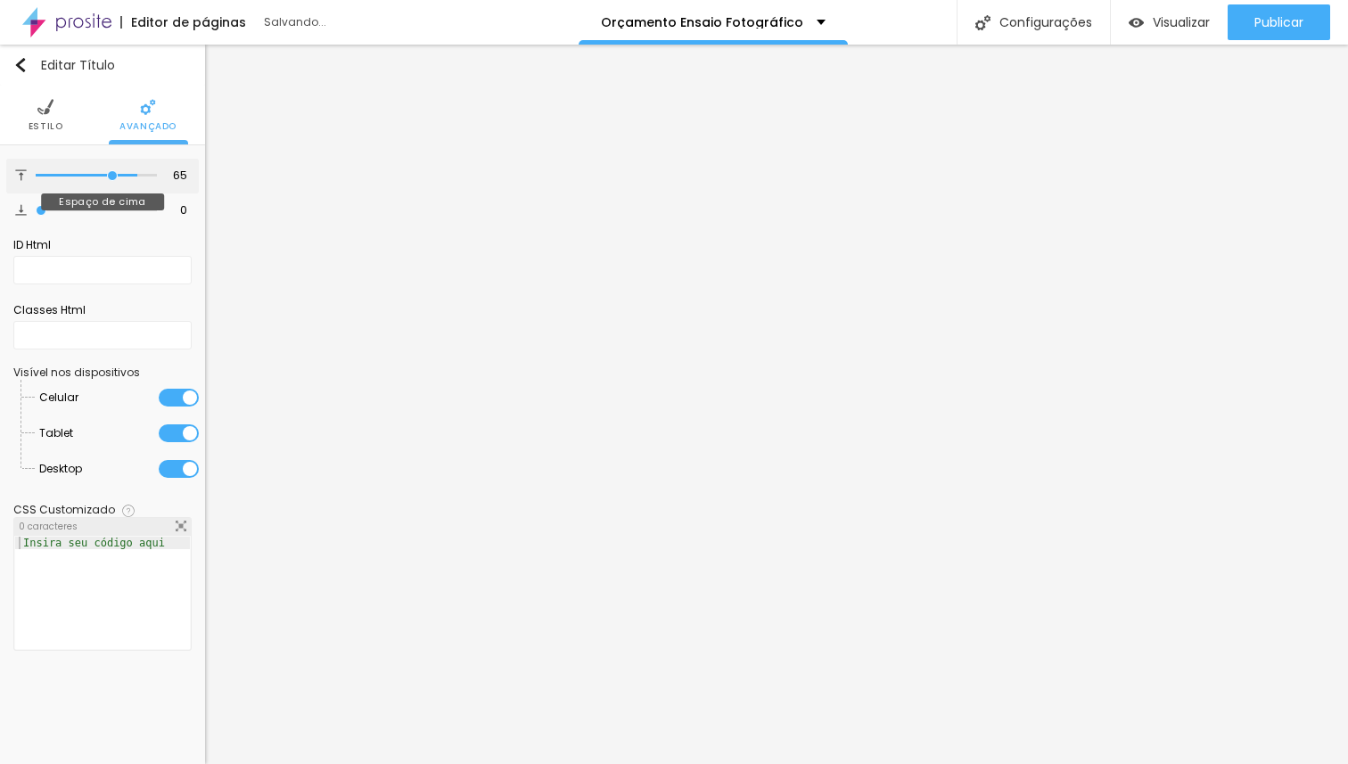
type input "64"
type input "61"
type input "60"
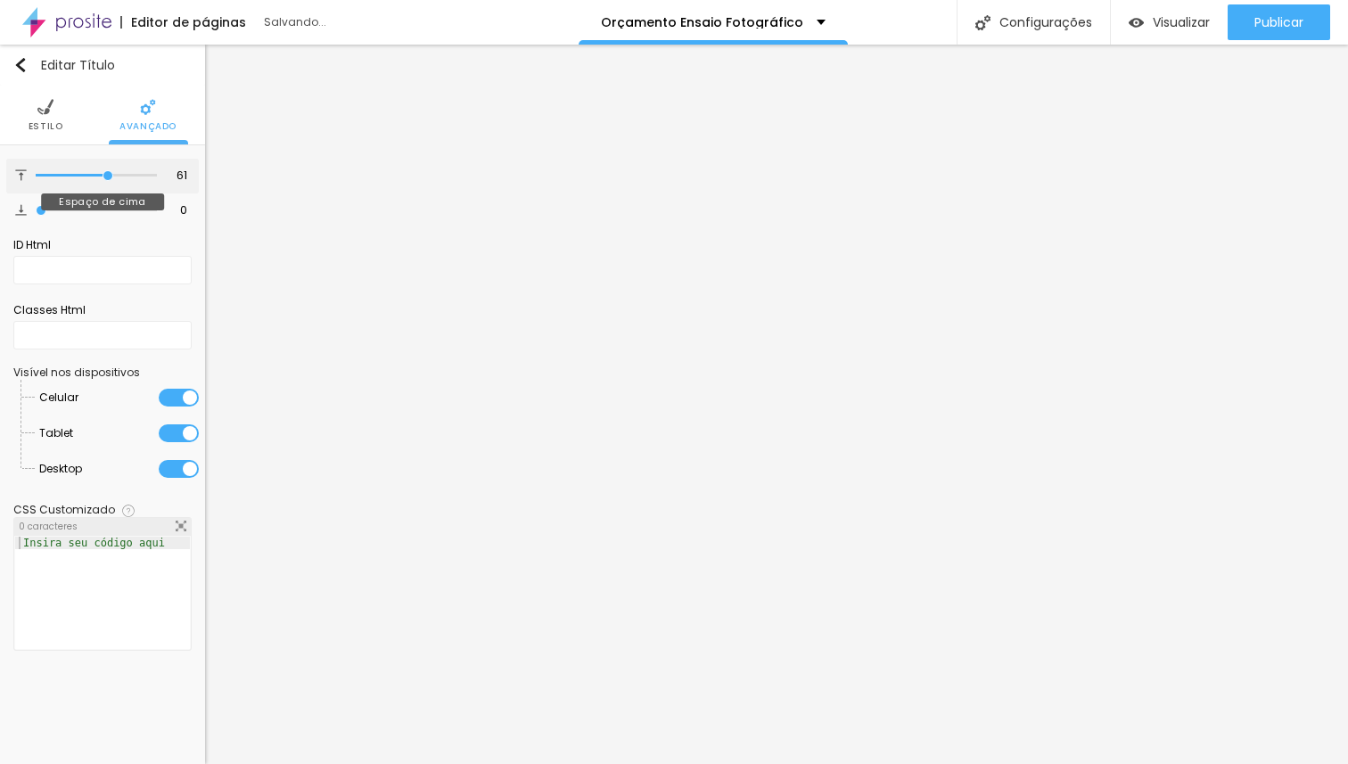
type input "60"
type input "54"
type input "52"
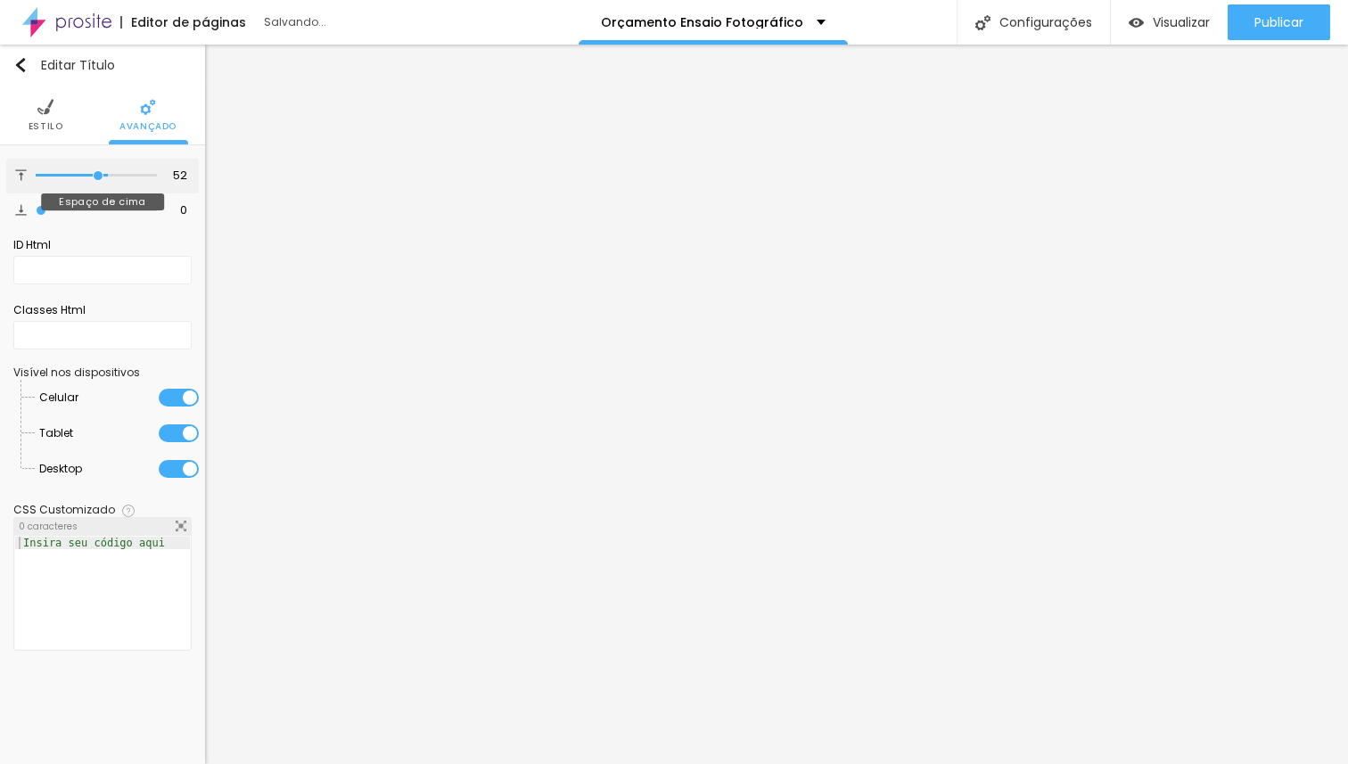
type input "51"
type input "50"
type input "49"
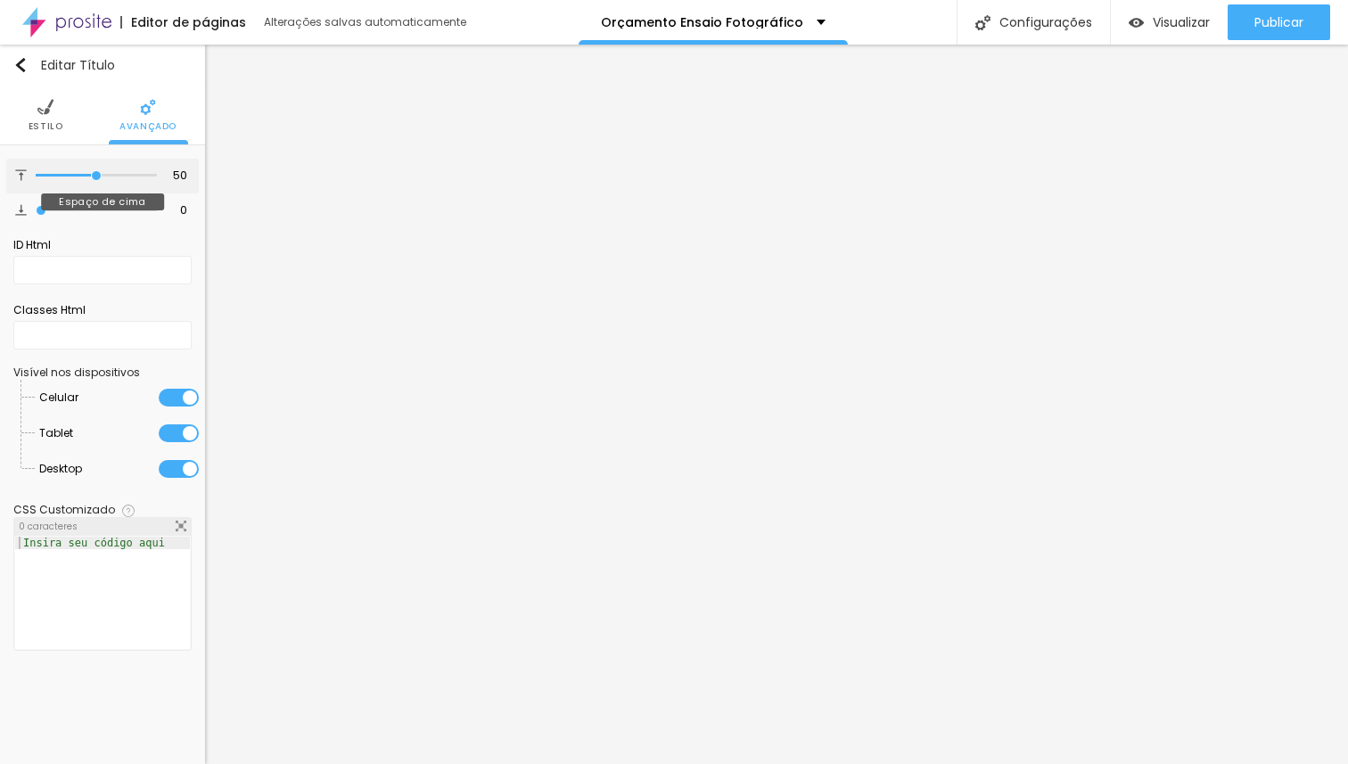
type input "49"
type input "48"
type input "47"
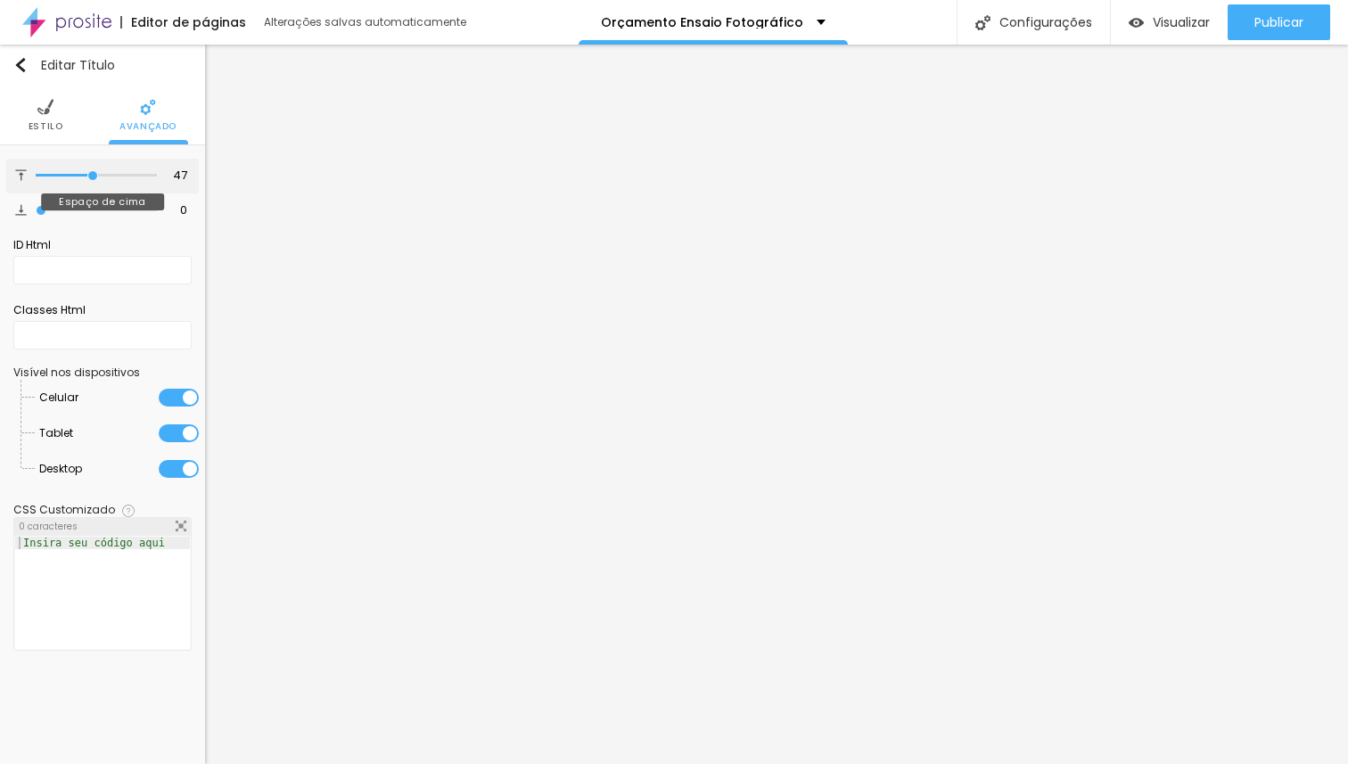
type input "46"
type input "45"
type input "44"
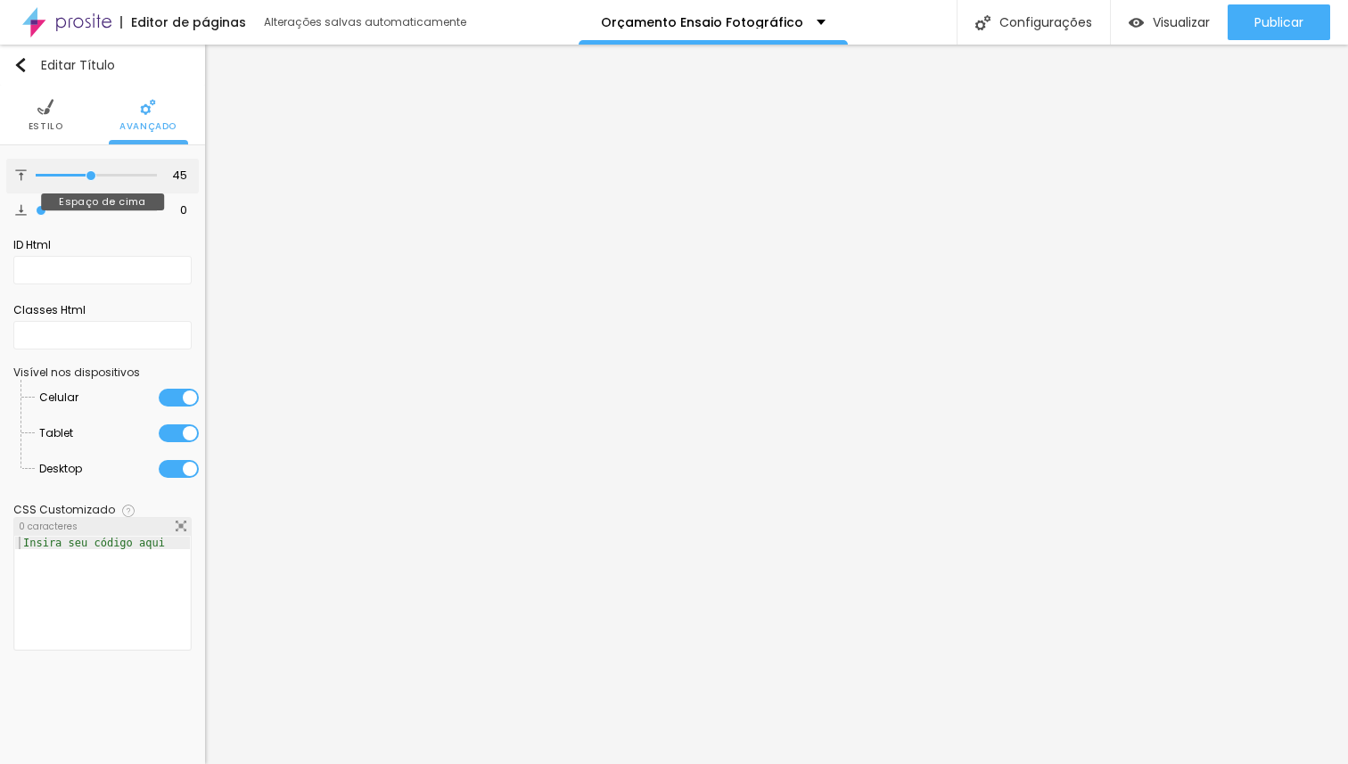
type input "44"
drag, startPoint x: 45, startPoint y: 177, endPoint x: 89, endPoint y: 179, distance: 44.7
type input "44"
click at [89, 179] on input "range" at bounding box center [96, 175] width 121 height 9
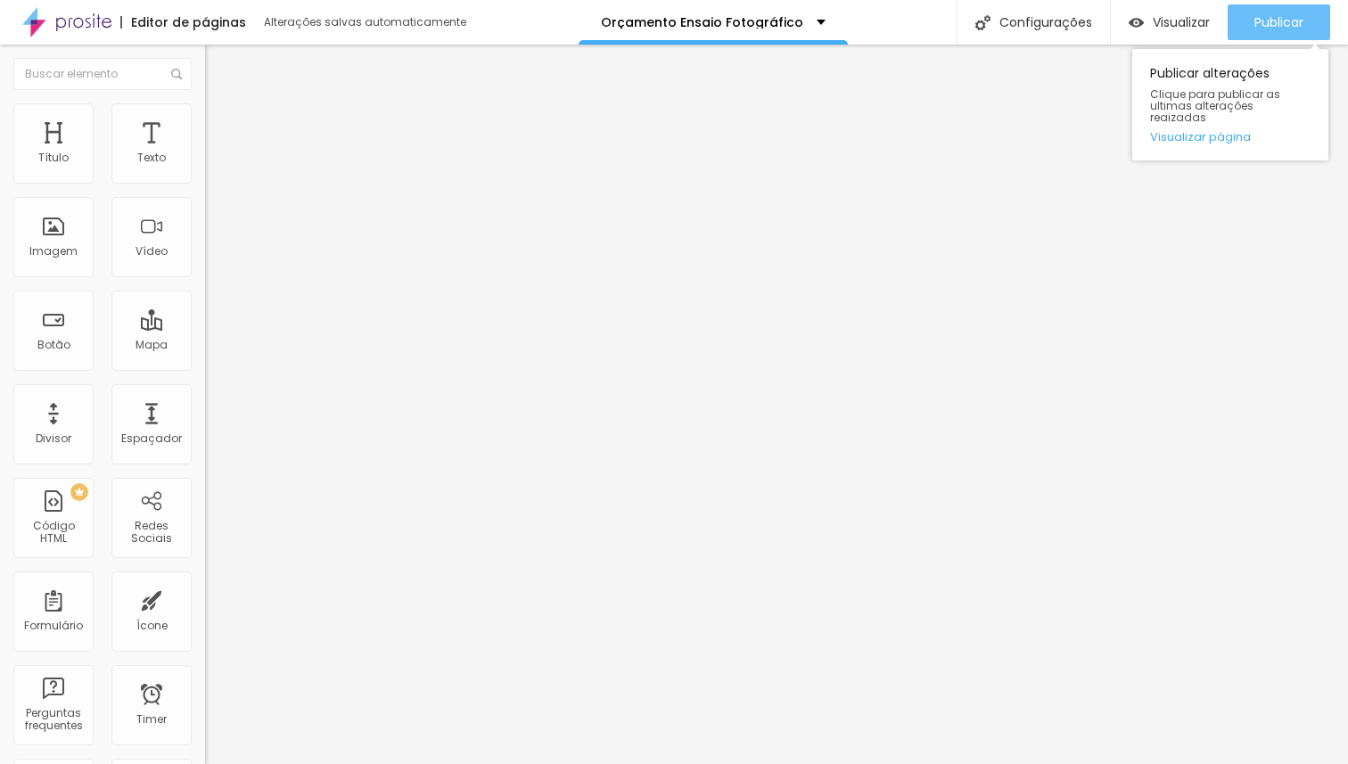
click at [1277, 15] on span "Publicar" at bounding box center [1279, 22] width 49 height 14
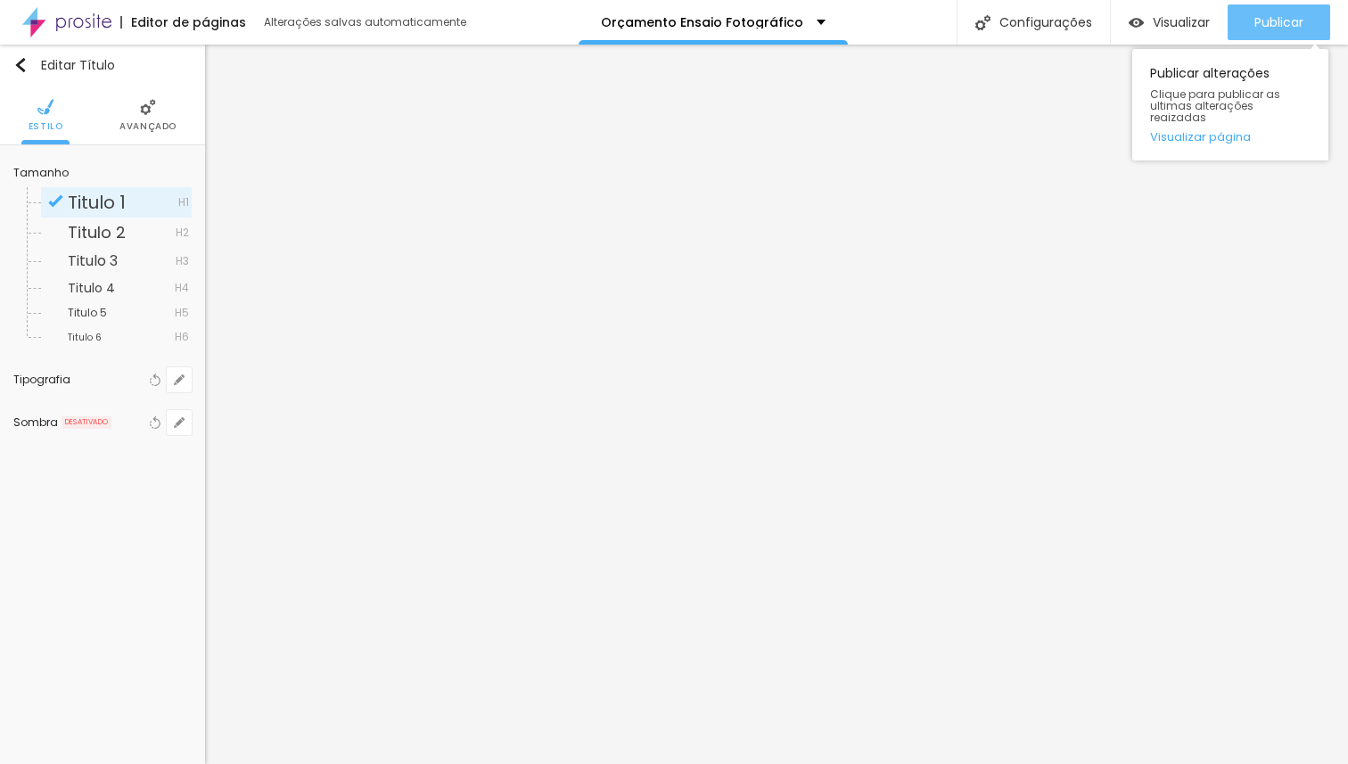
click at [1277, 19] on span "Publicar" at bounding box center [1279, 22] width 49 height 14
click at [1284, 19] on span "Publicar" at bounding box center [1279, 22] width 49 height 14
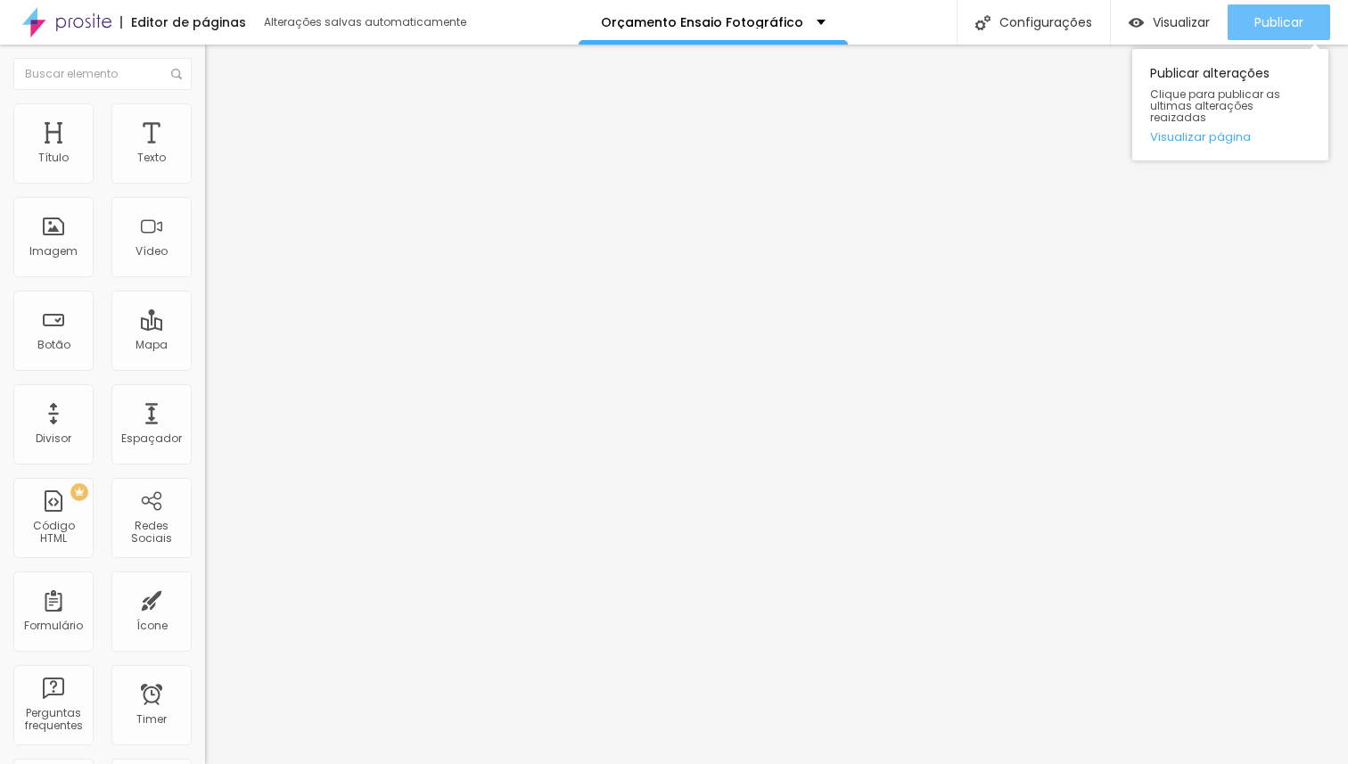
click at [1280, 17] on span "Publicar" at bounding box center [1279, 22] width 49 height 14
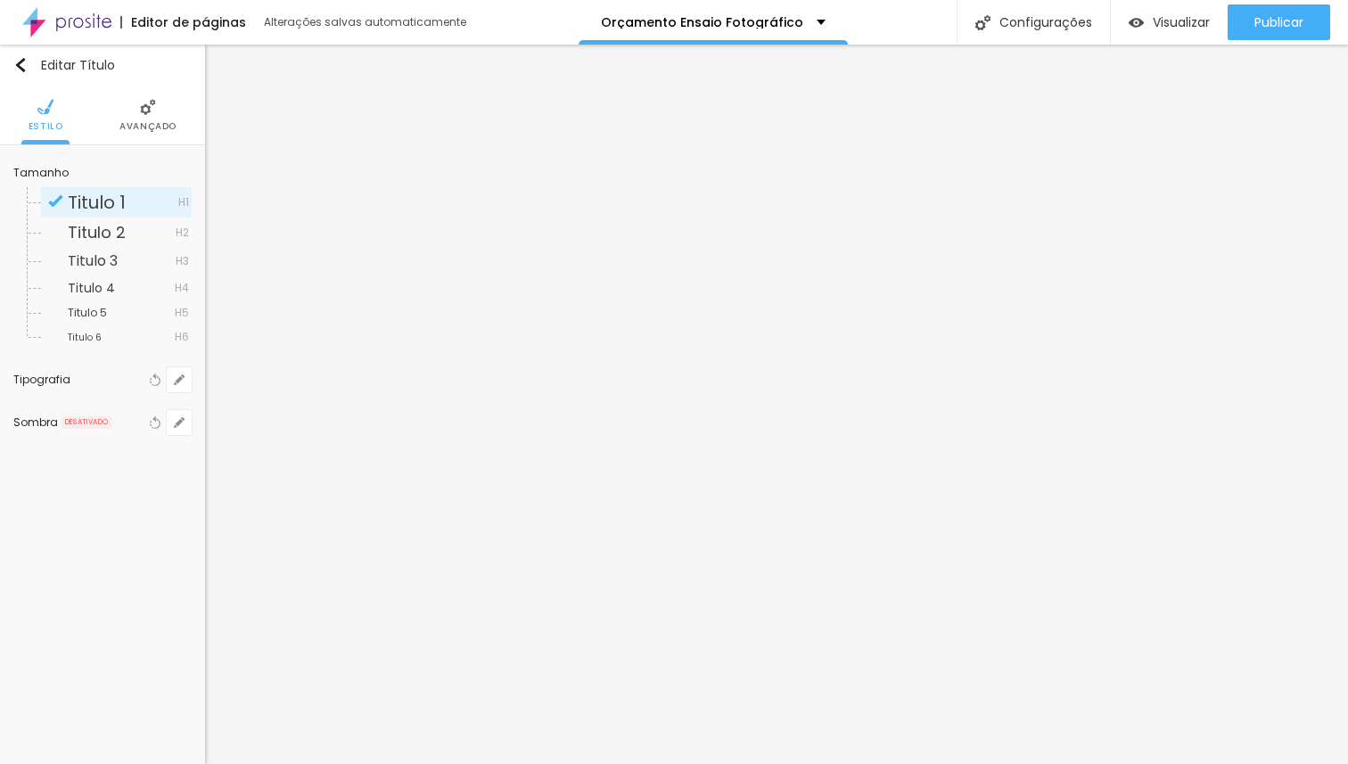
click at [138, 124] on span "Avançado" at bounding box center [147, 126] width 57 height 9
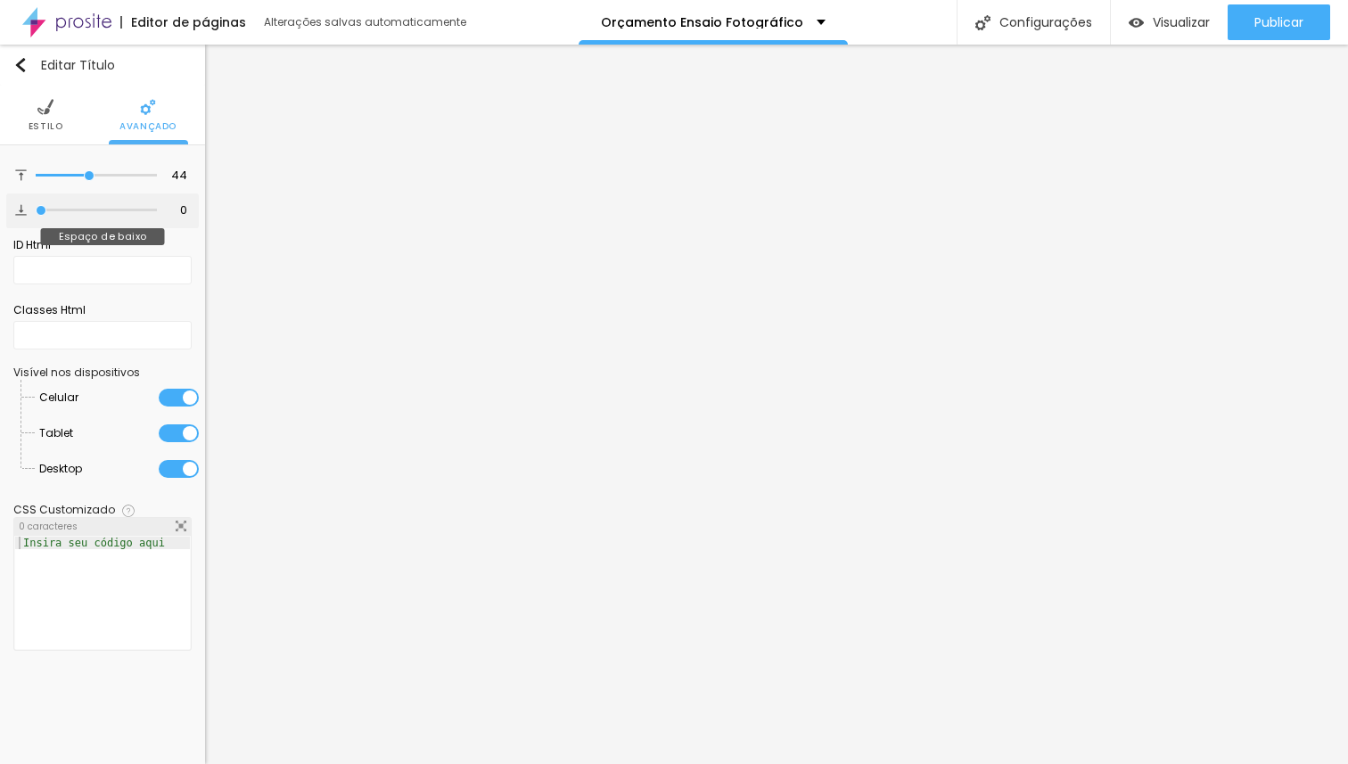
type input "2"
type input "7"
type input "16"
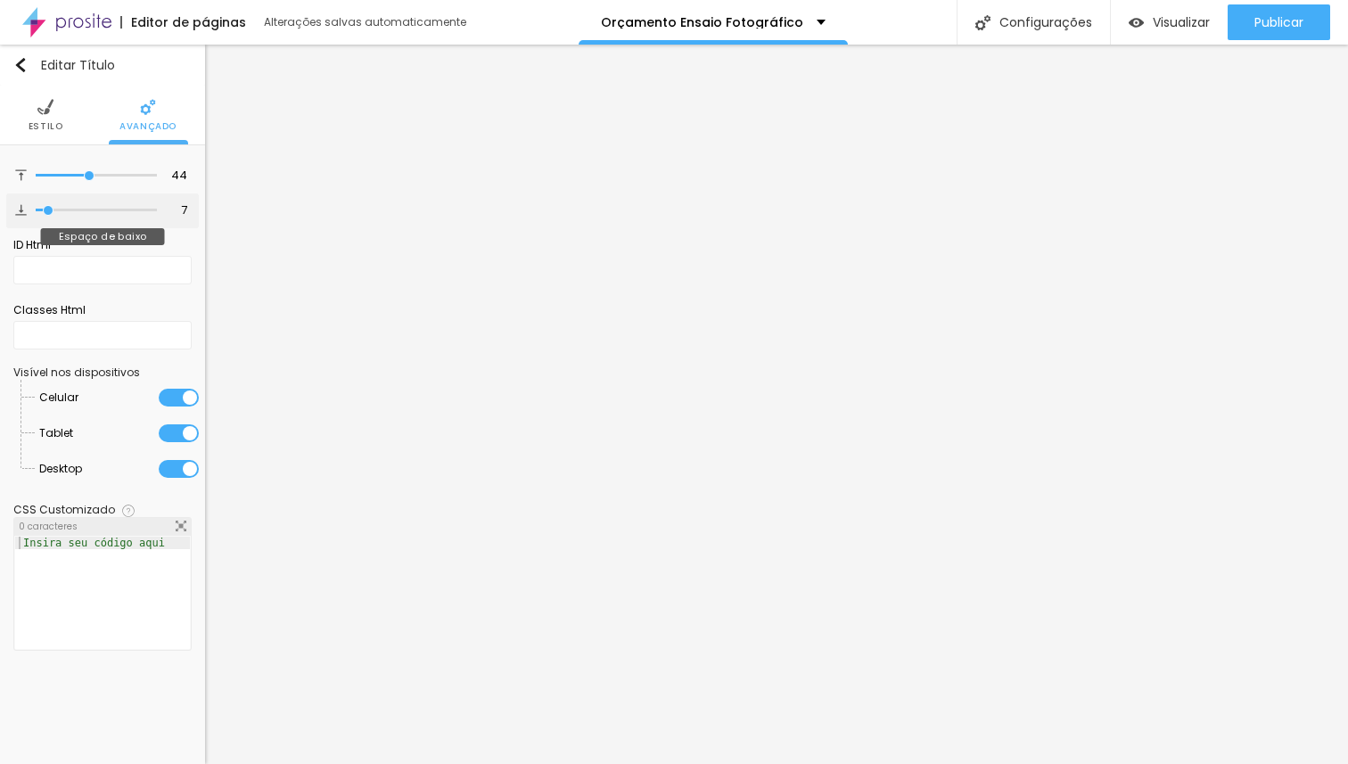
type input "16"
type input "23"
type input "31"
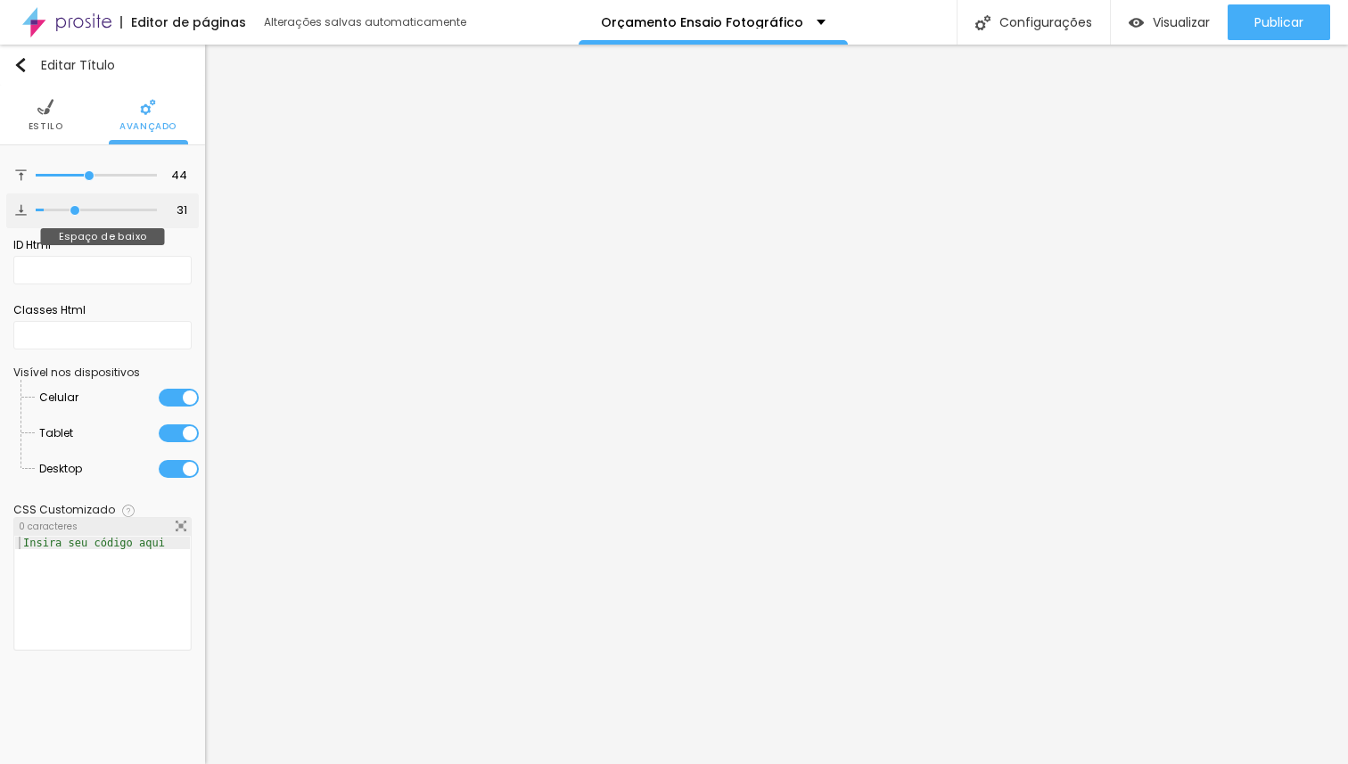
type input "33"
type input "36"
type input "37"
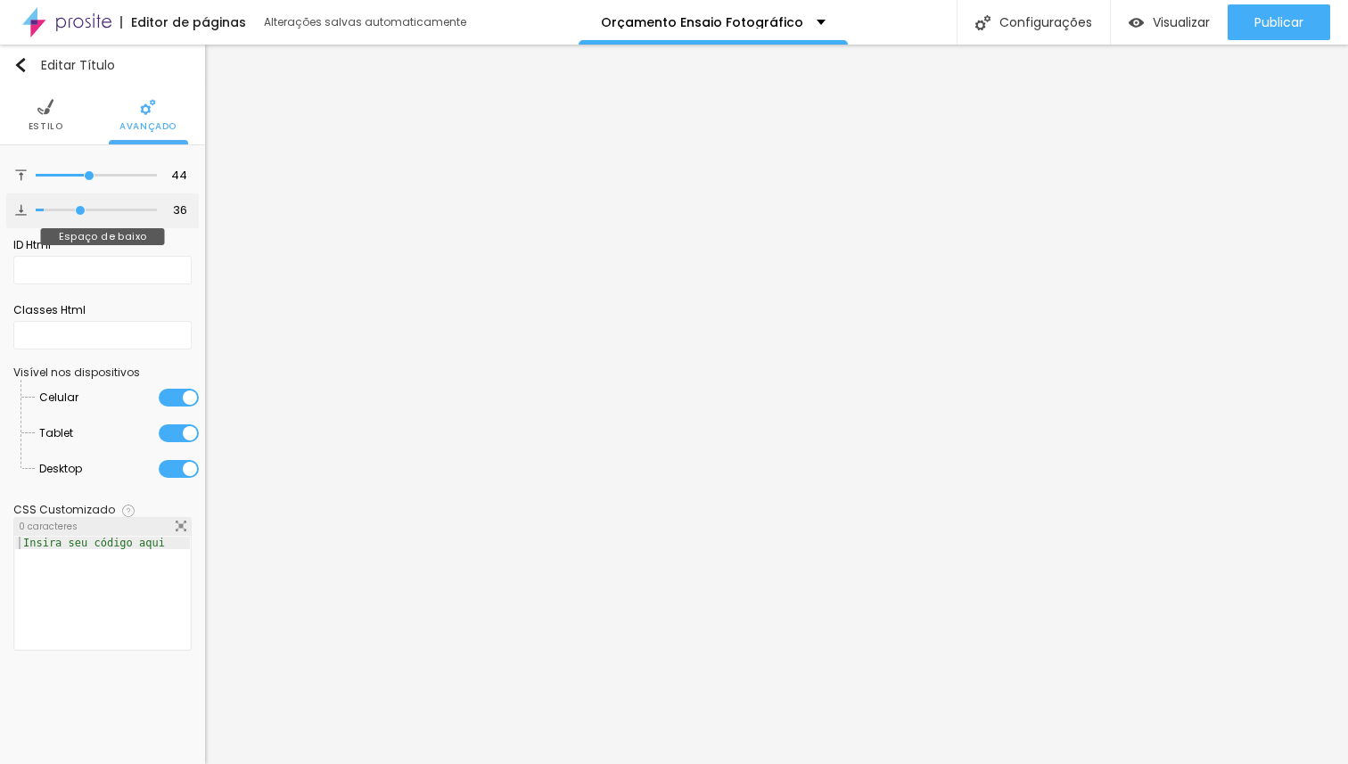
type input "37"
type input "38"
type input "39"
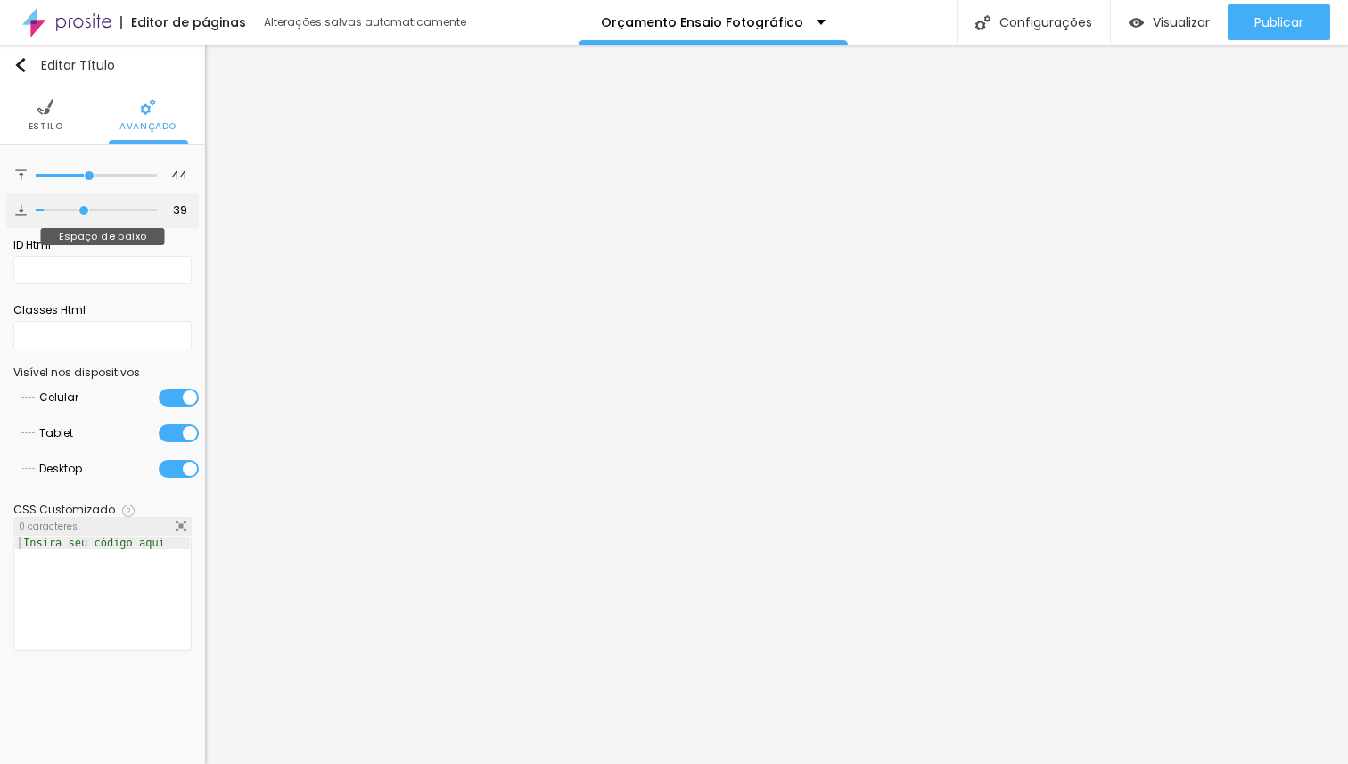
type input "40"
type input "41"
type input "42"
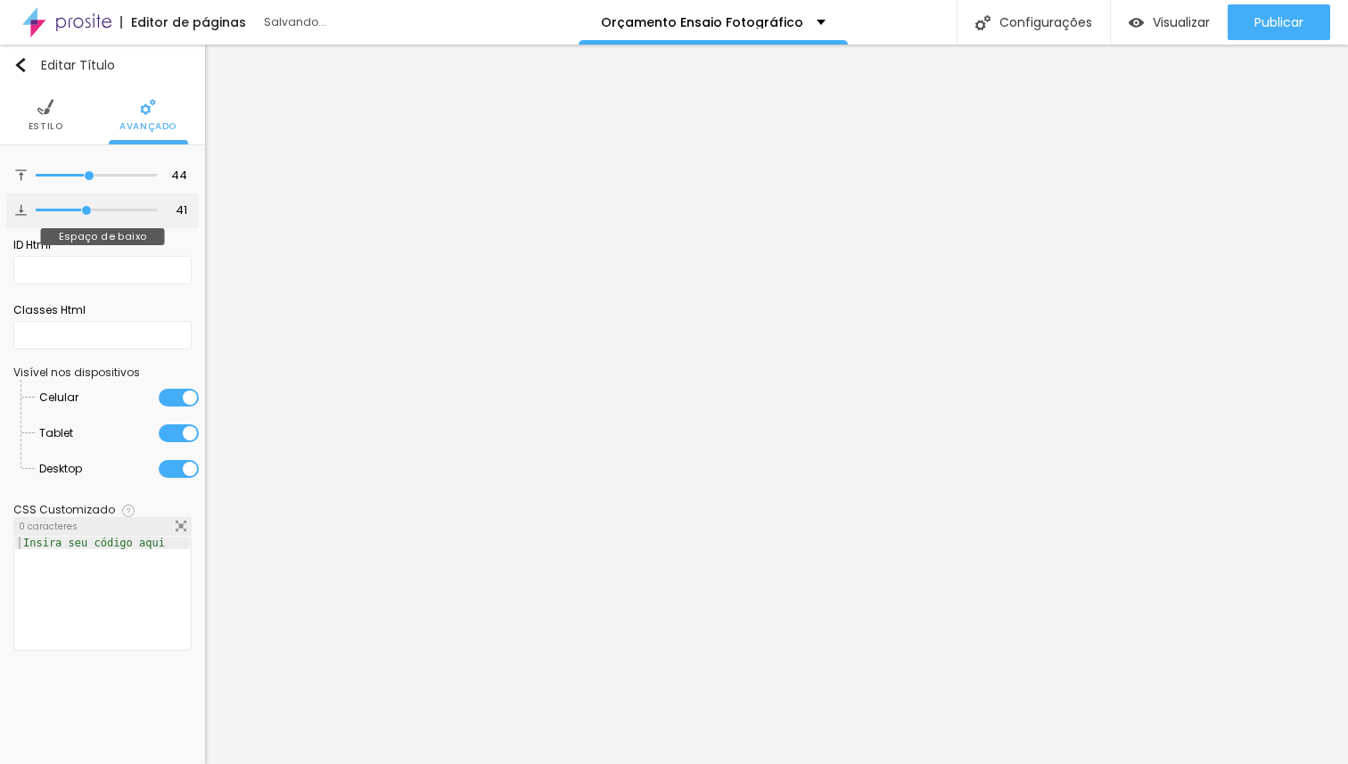
type input "42"
type input "28"
type input "26"
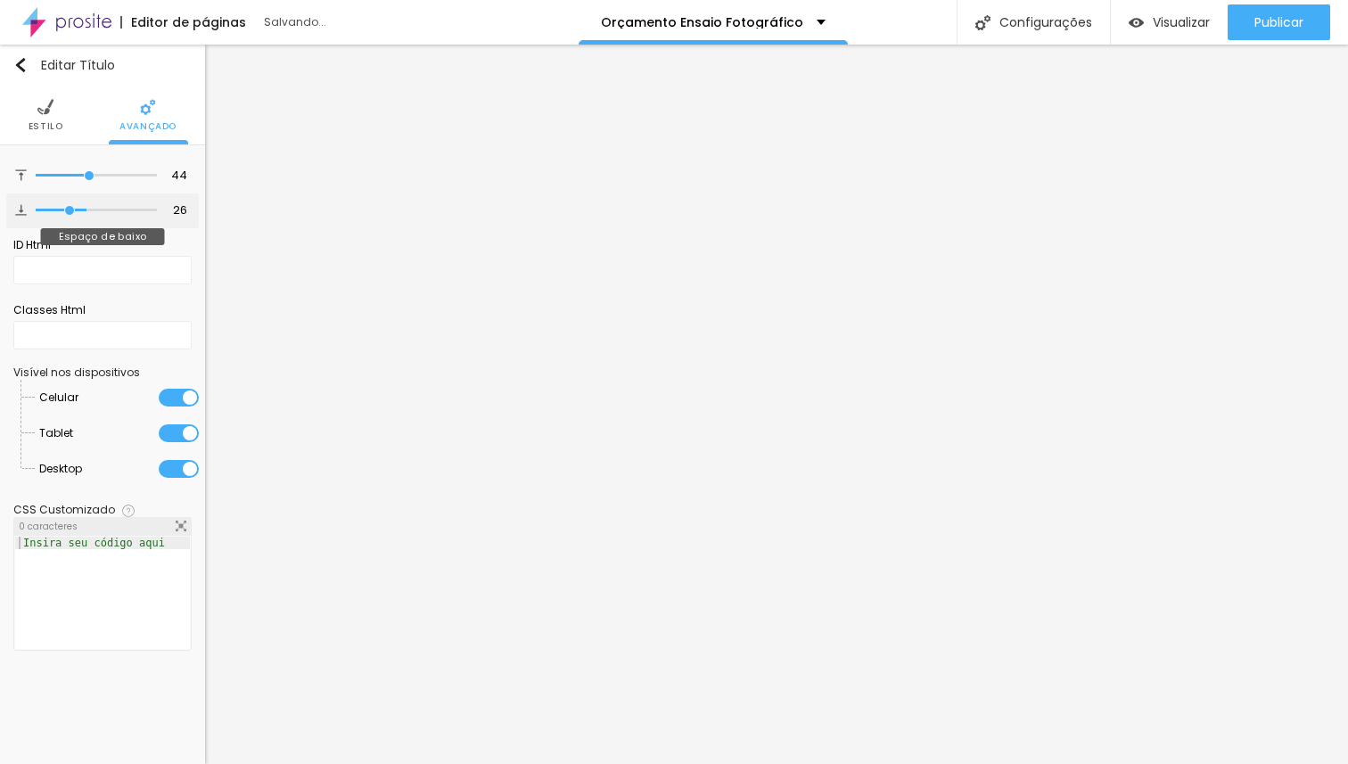
type input "2"
type input "0"
drag, startPoint x: 41, startPoint y: 209, endPoint x: 0, endPoint y: 207, distance: 41.1
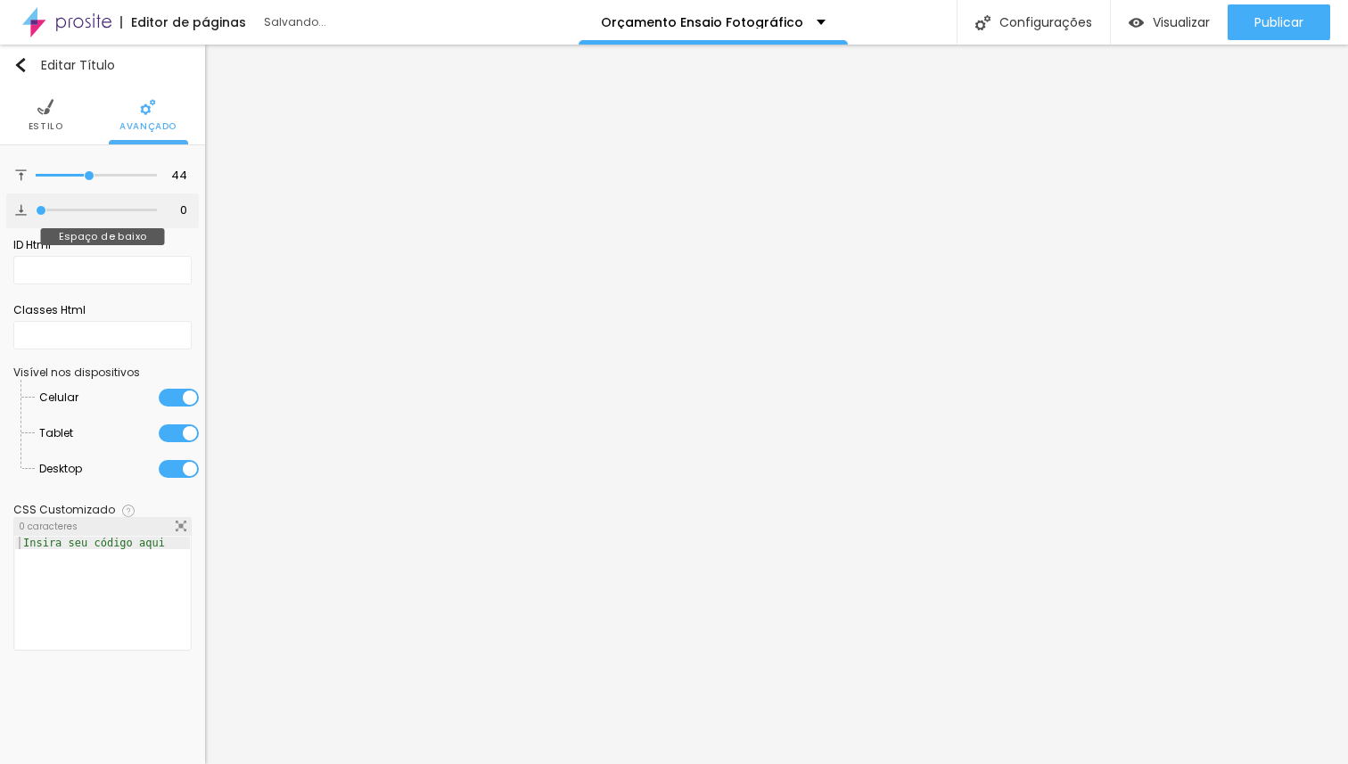
click at [36, 207] on input "range" at bounding box center [96, 210] width 121 height 9
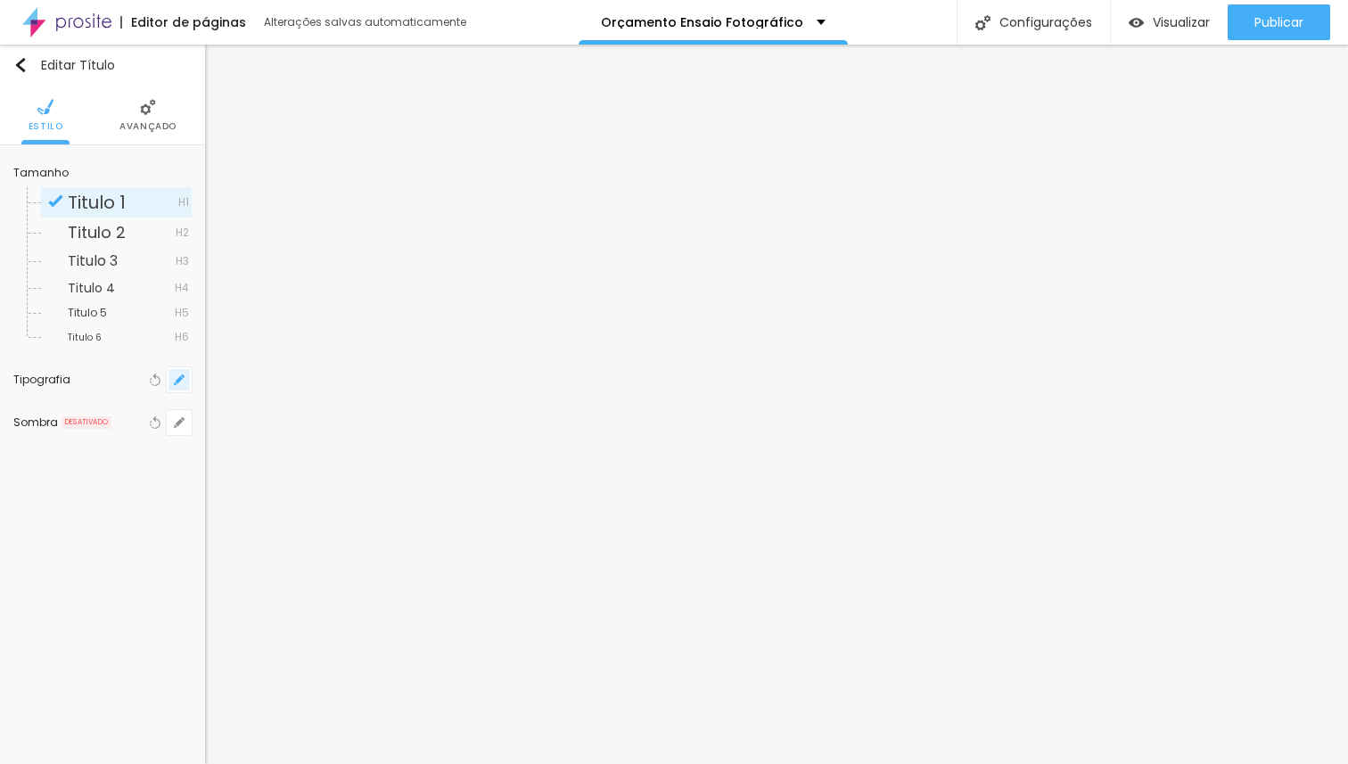
click at [177, 383] on icon "button" at bounding box center [179, 379] width 11 height 11
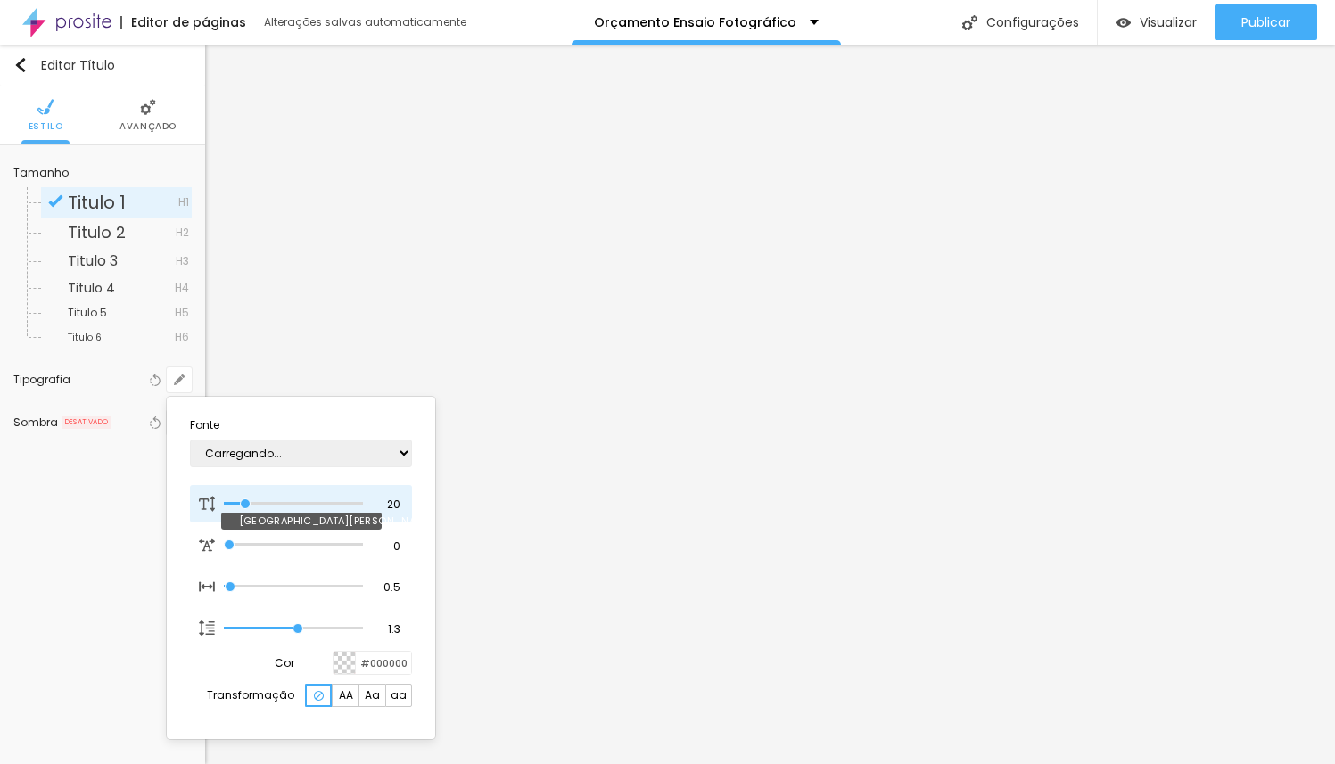
type input "1"
type input "19"
type input "1"
type input "21"
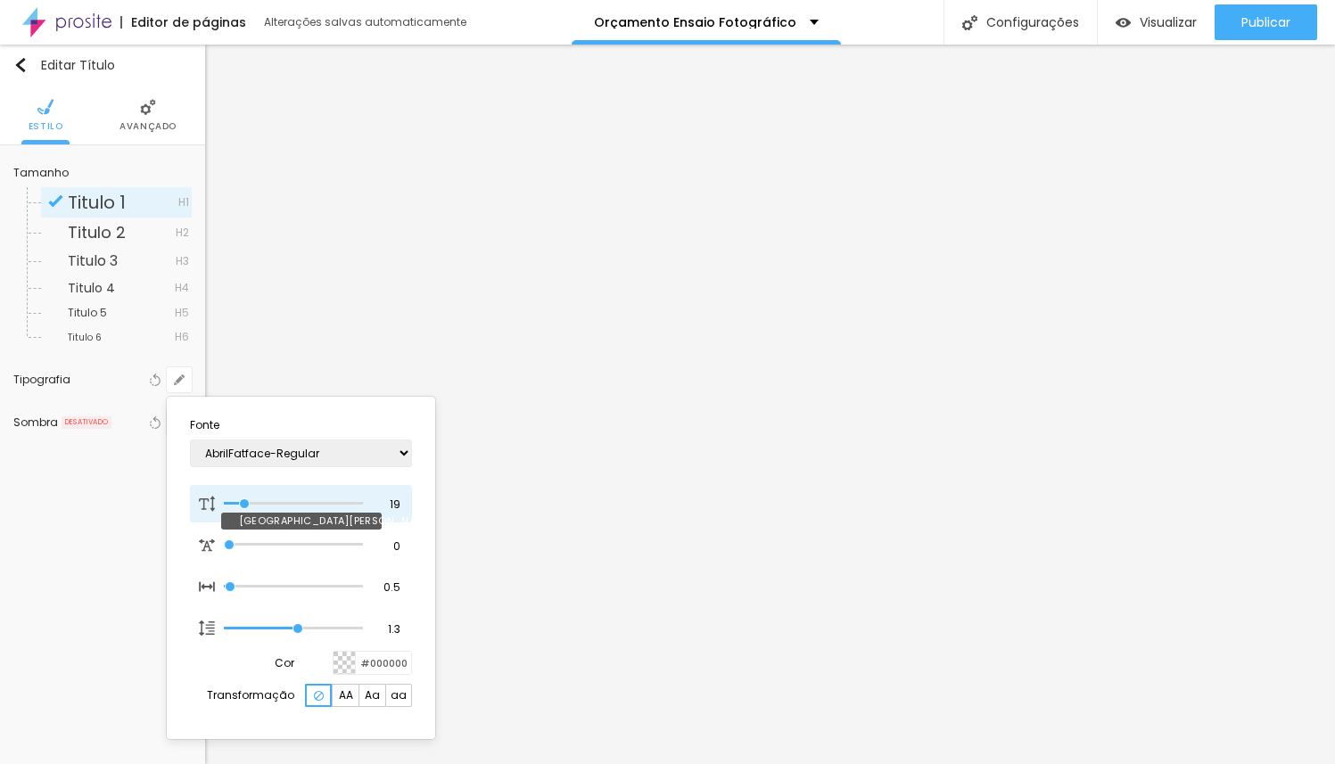
type input "21"
type input "1"
type input "22"
type input "1"
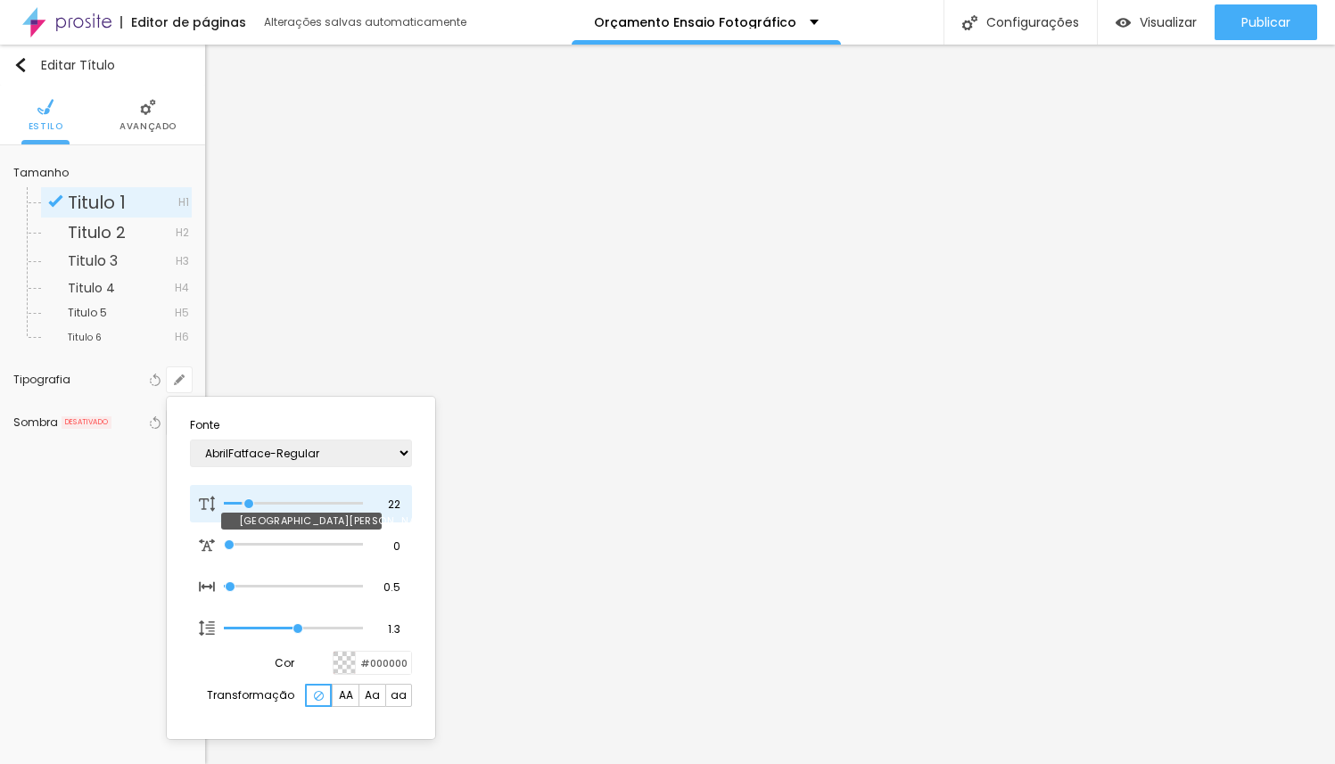
type input "23"
type input "1"
type input "24"
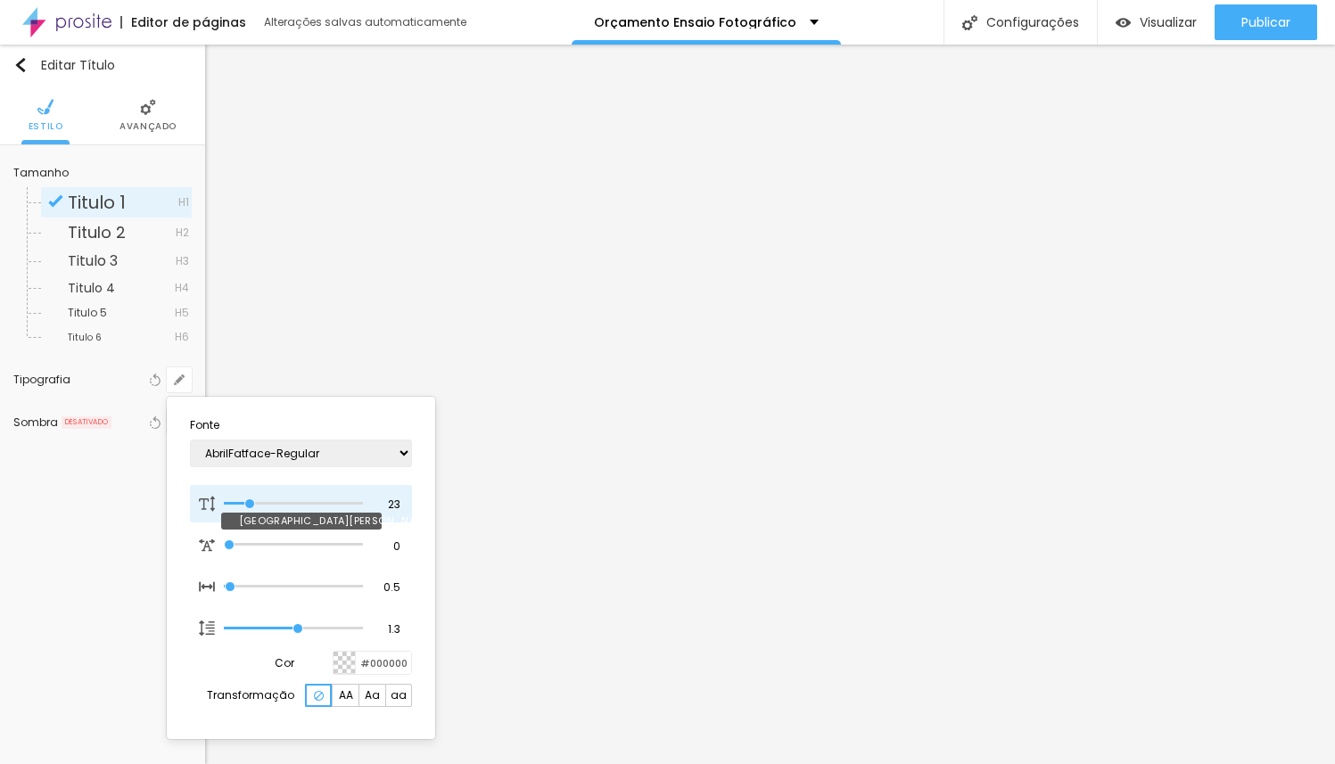
type input "1"
type input "25"
type input "1"
type input "26"
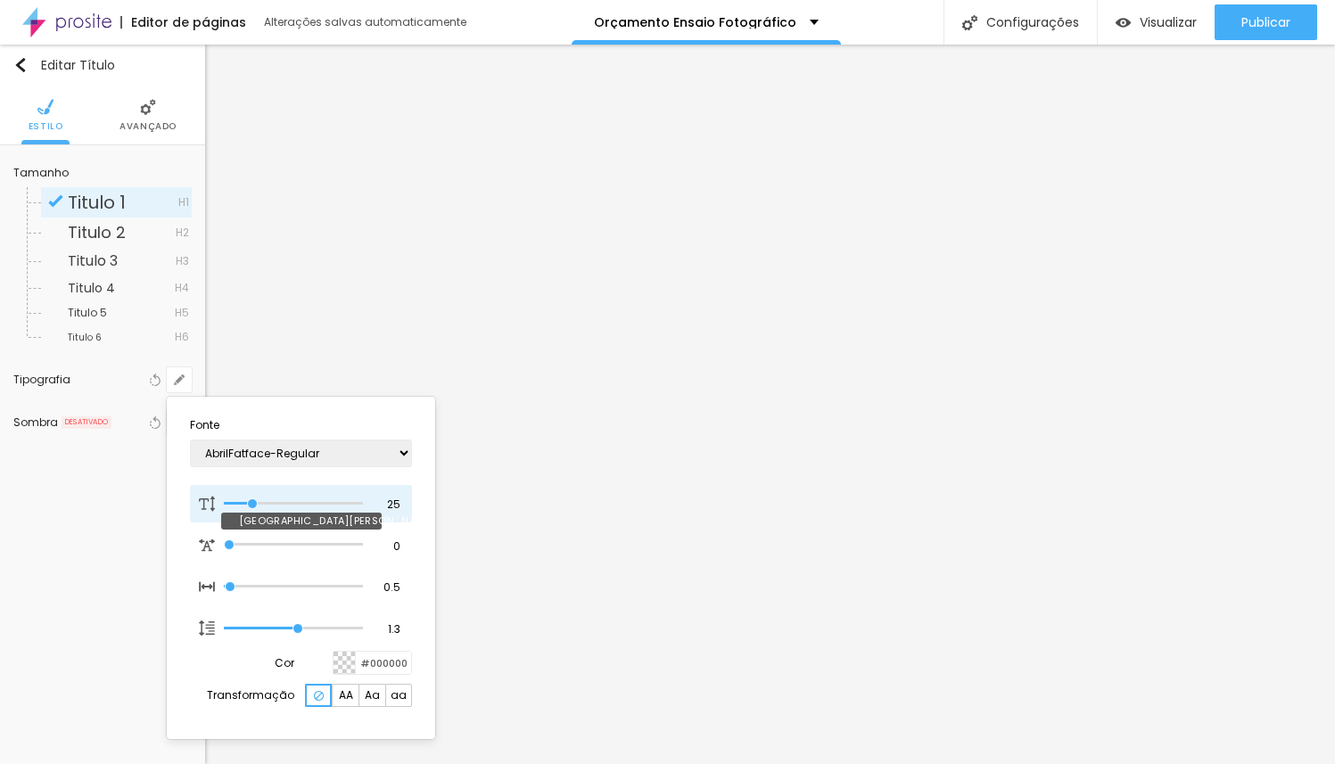
type input "26"
type input "1"
type input "27"
type input "1"
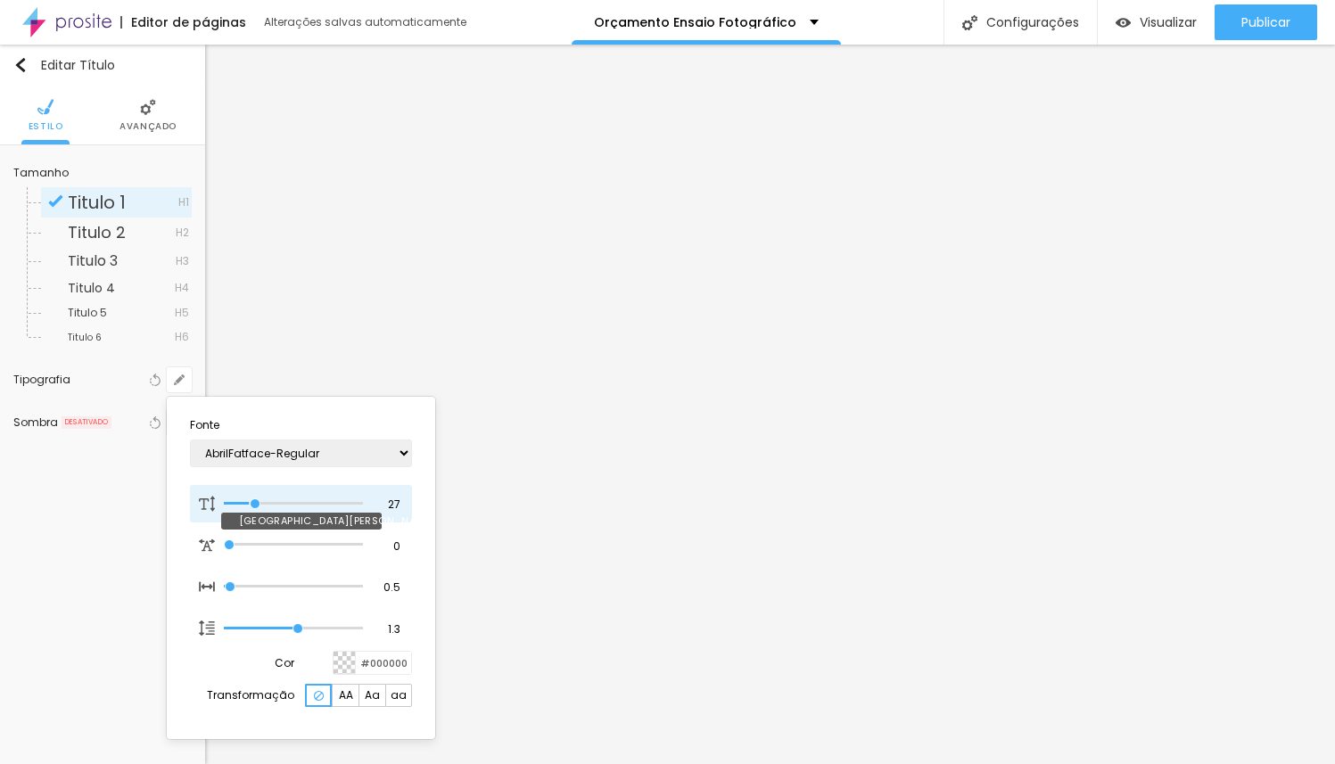
type input "28"
type input "1"
type input "29"
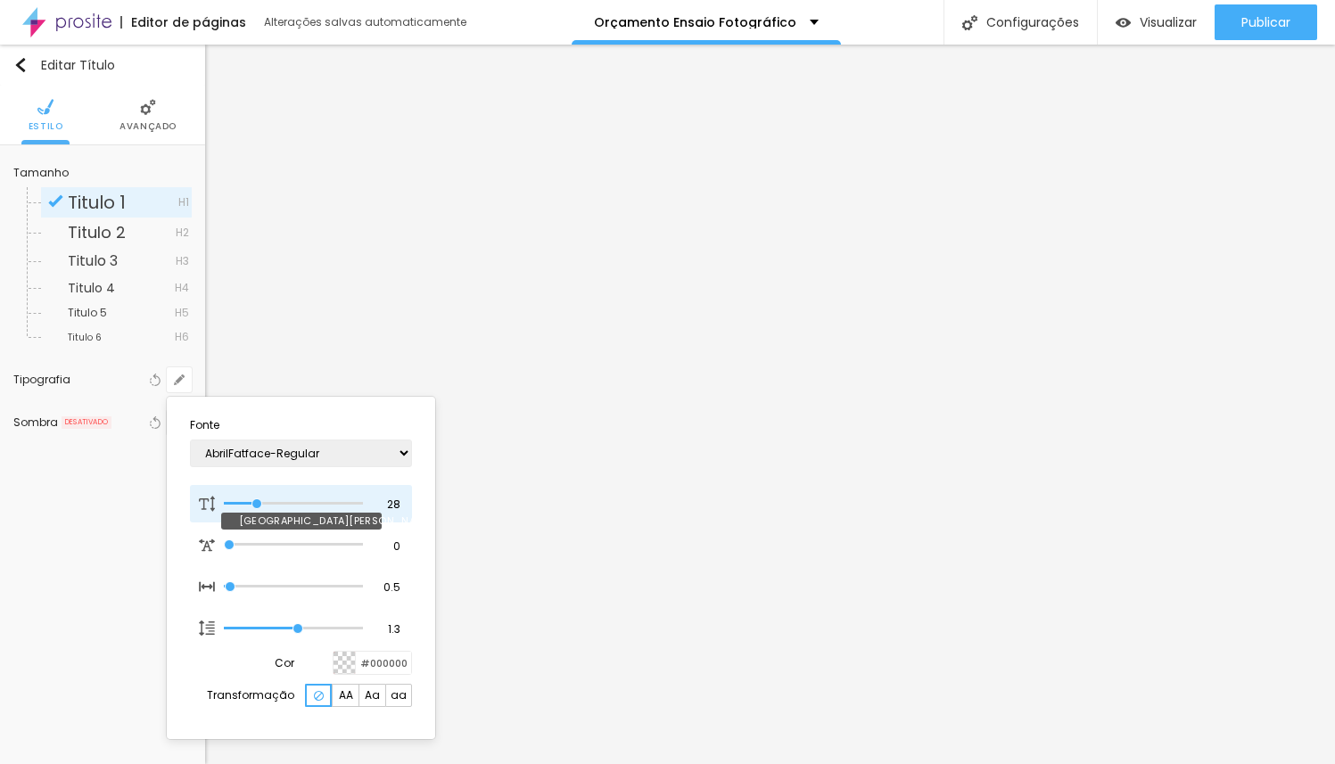
type input "1"
type input "30"
type input "1"
type input "31"
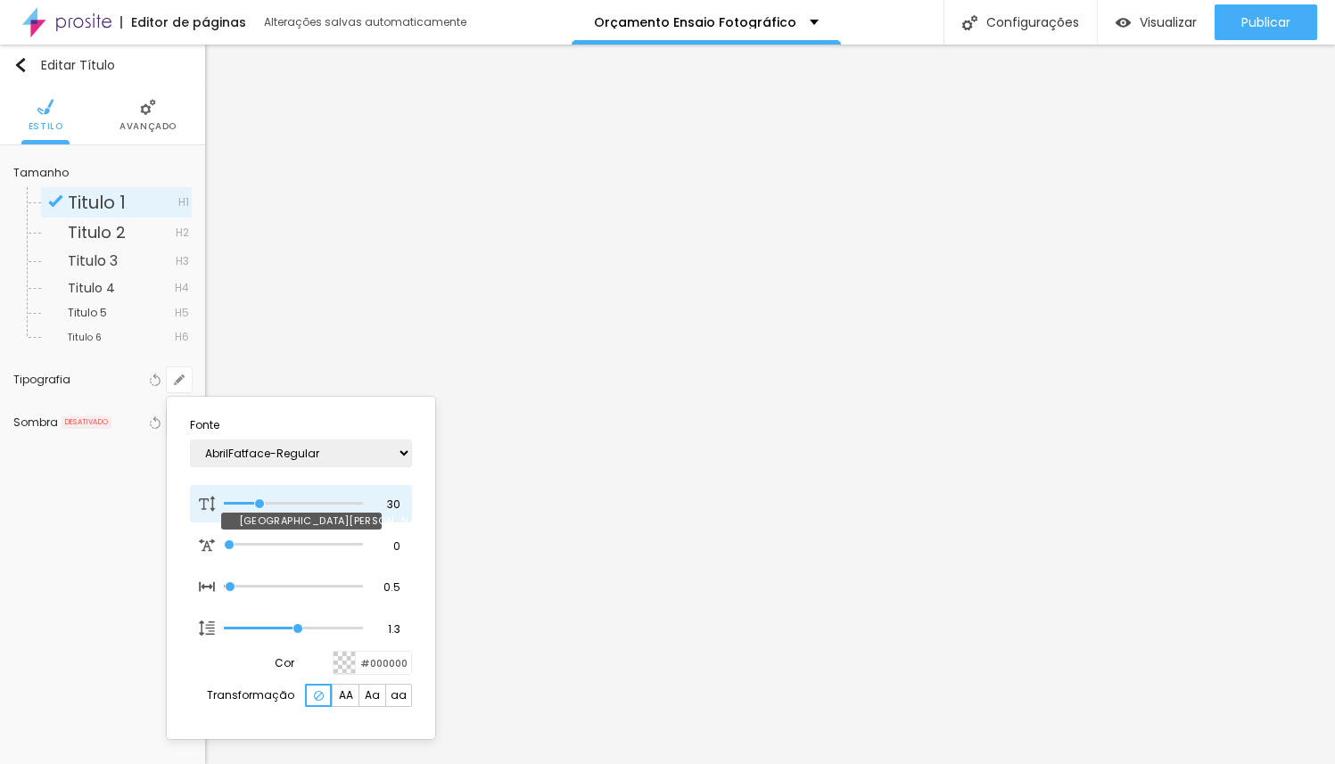
type input "31"
type input "1"
type input "30"
type input "1"
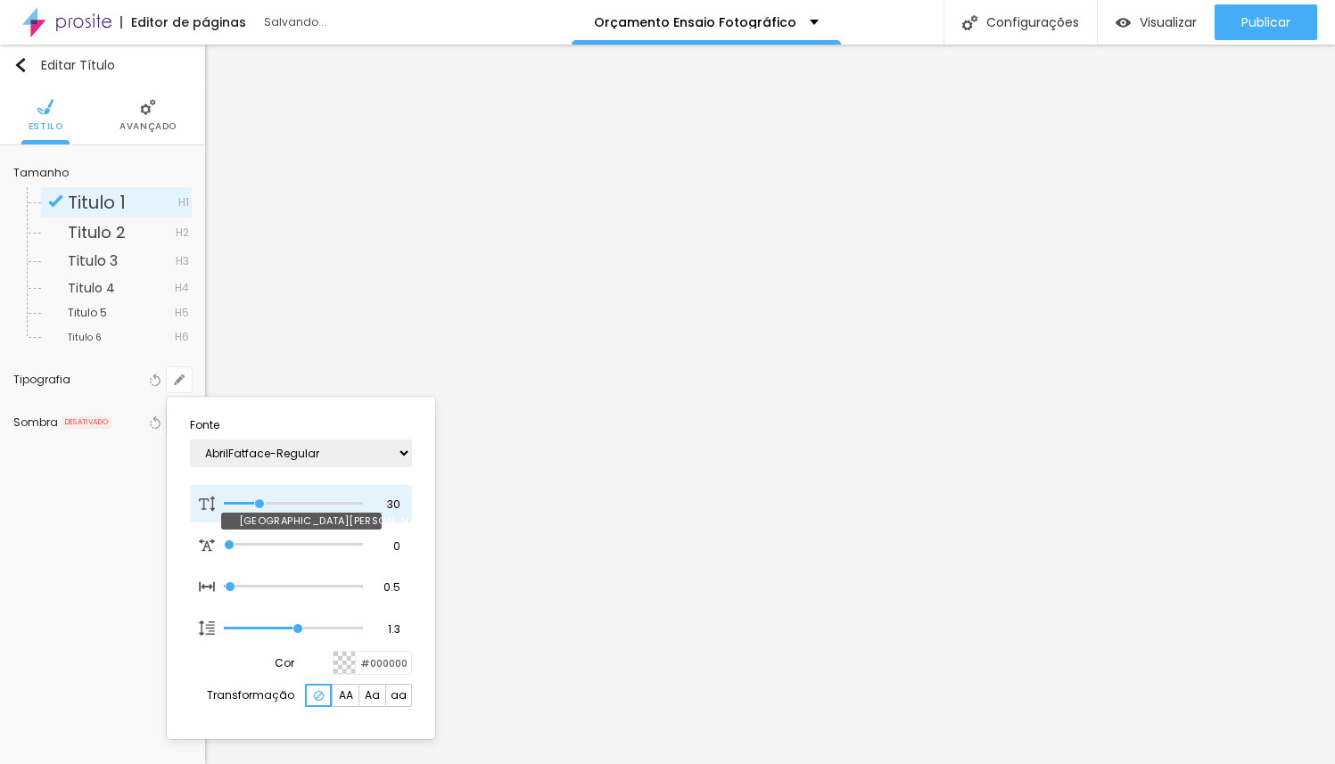
type input "29"
type input "1"
type input "28"
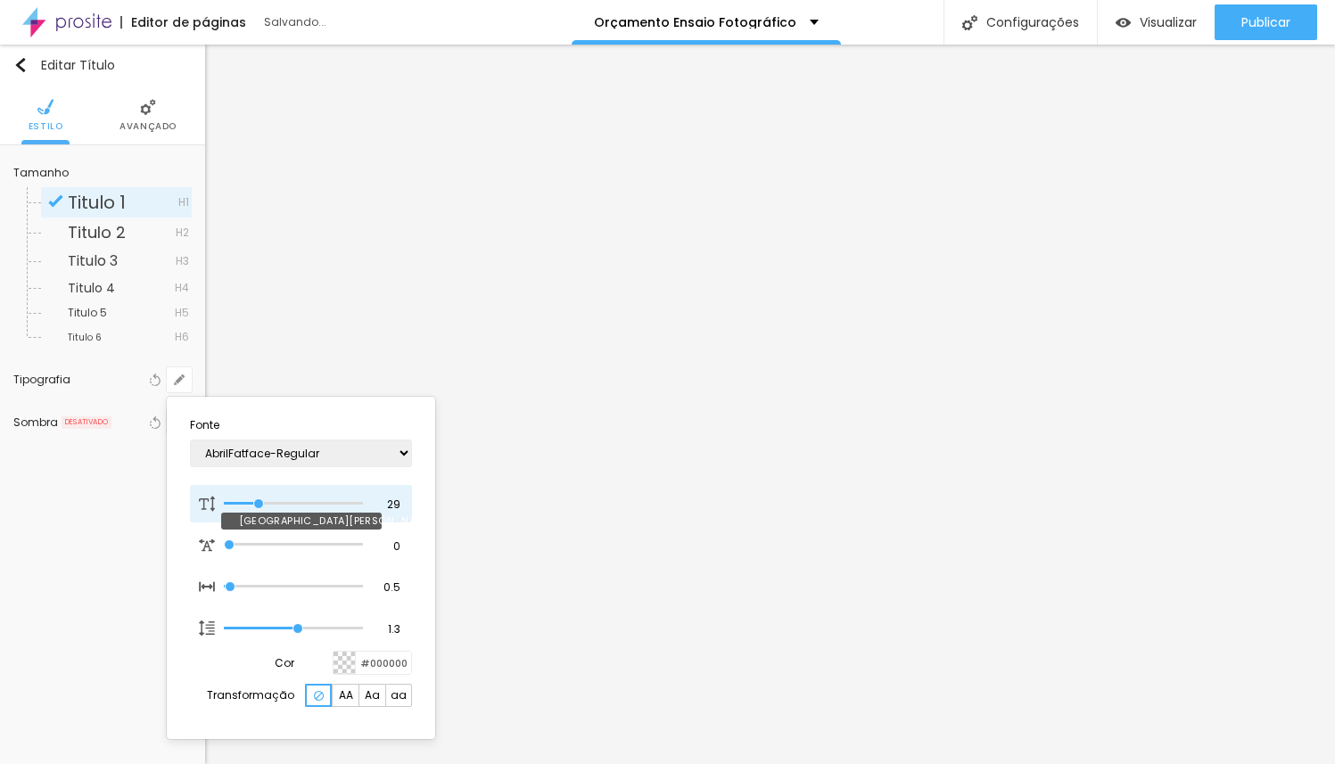
type input "1"
type input "29"
type input "1"
type input "30"
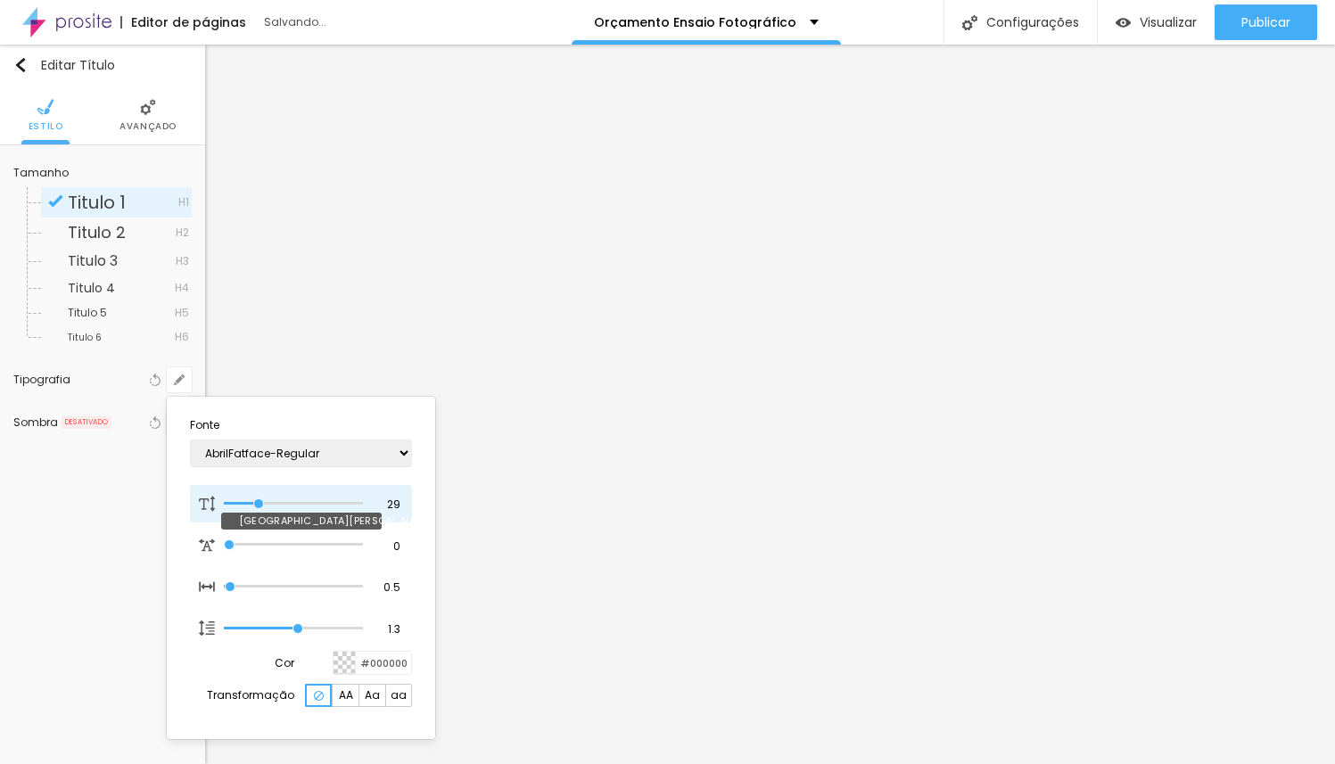
type input "30"
type input "1"
drag, startPoint x: 243, startPoint y: 505, endPoint x: 260, endPoint y: 505, distance: 17.8
type input "30"
click at [260, 505] on input "range" at bounding box center [293, 503] width 139 height 9
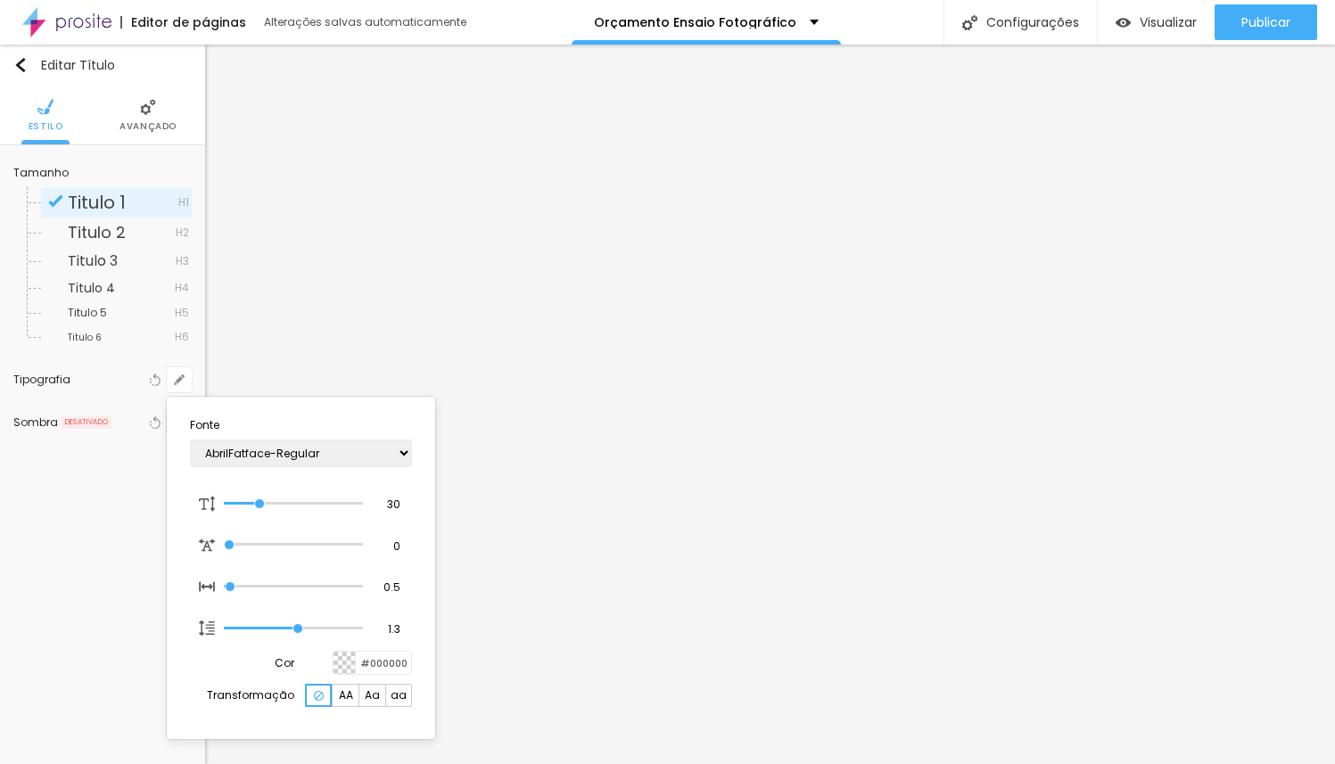
click at [1074, 248] on div at bounding box center [667, 382] width 1335 height 764
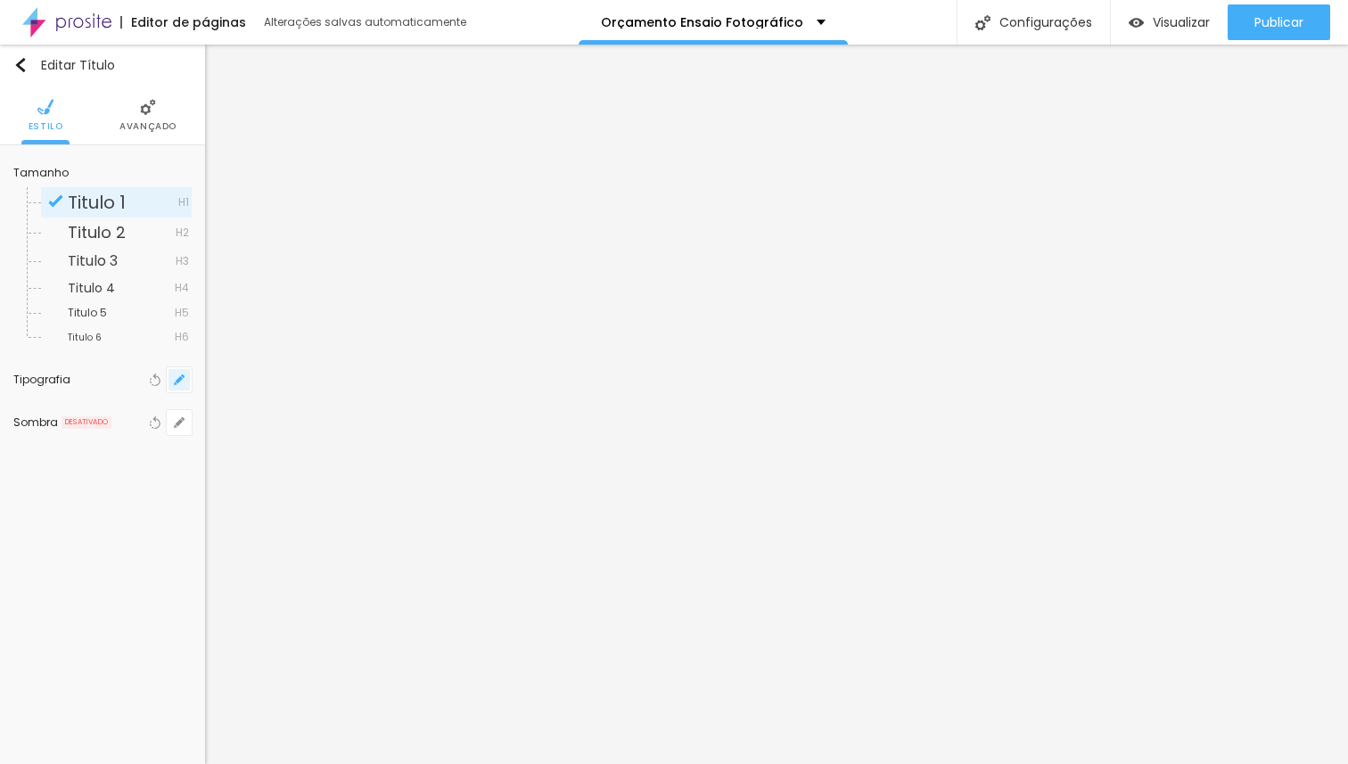
click at [178, 386] on button "button" at bounding box center [179, 379] width 25 height 25
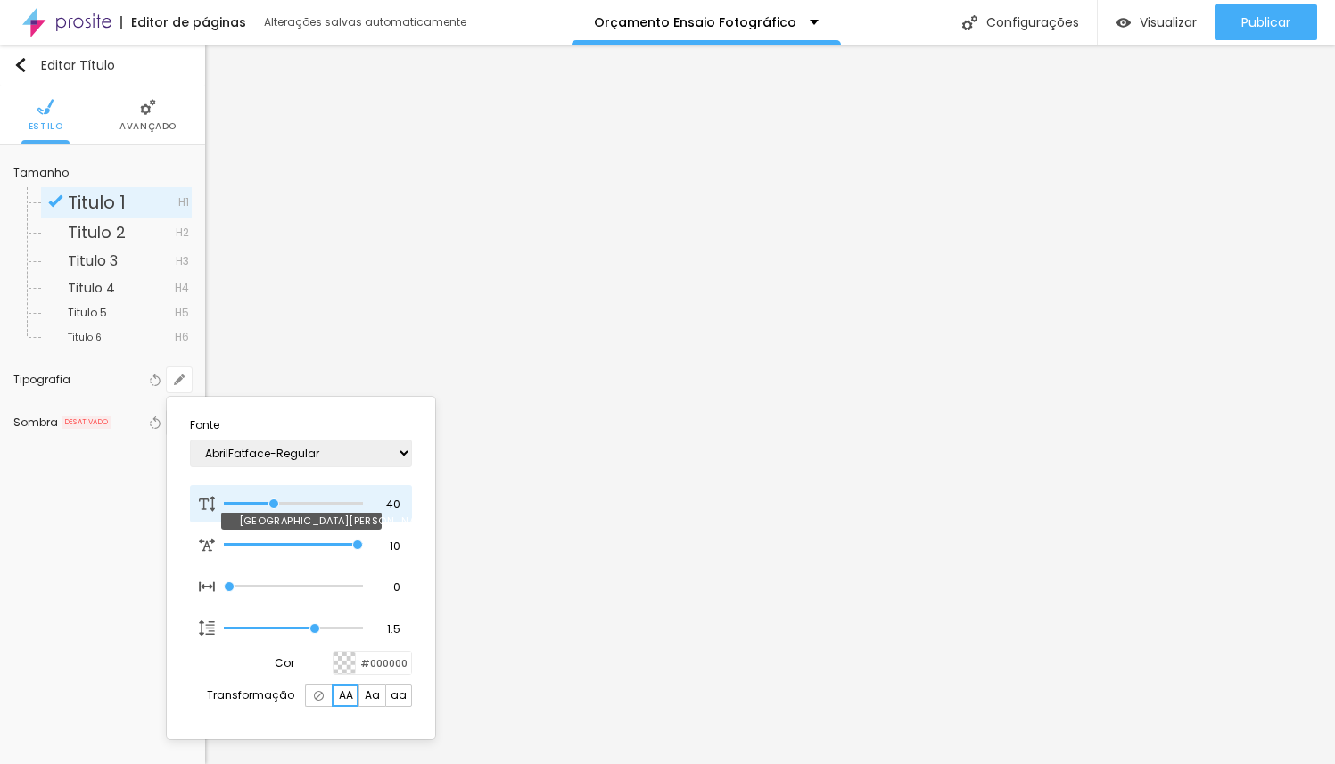
type input "38"
type input "39"
type input "40"
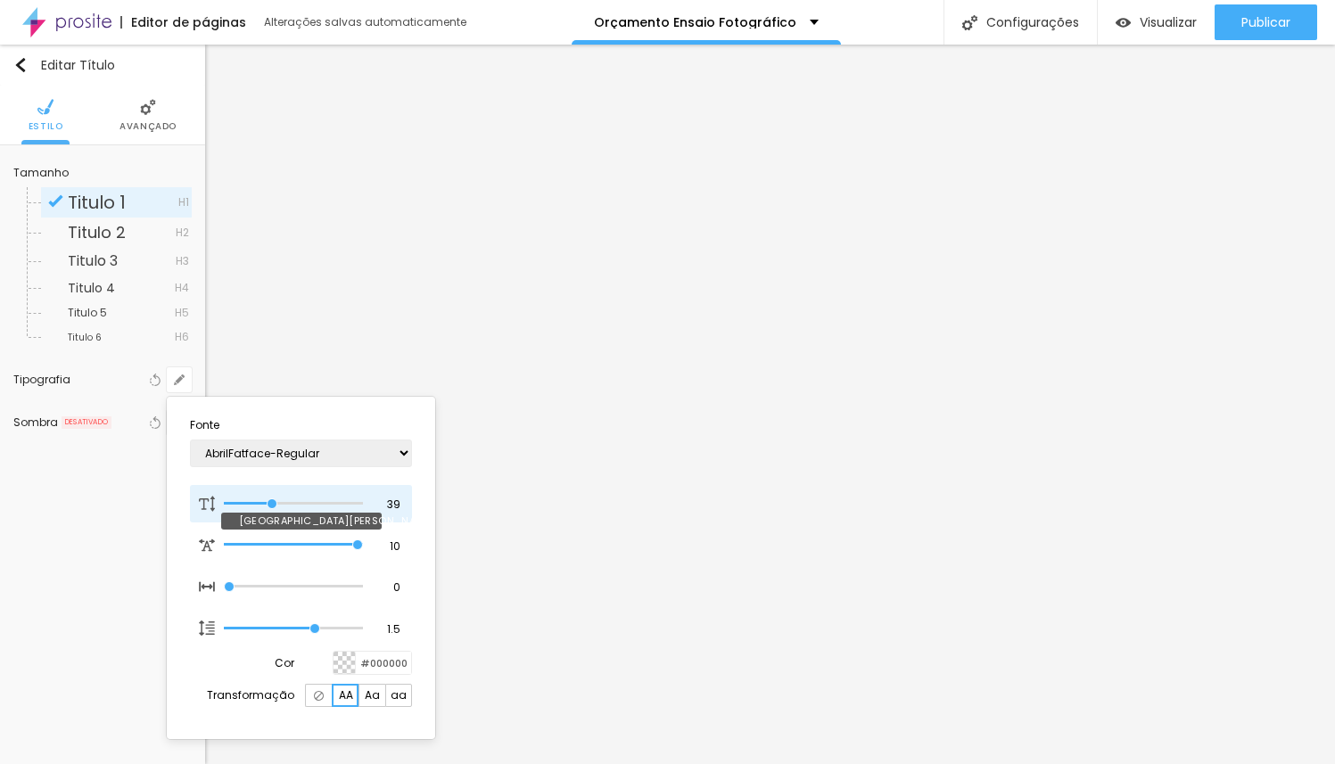
type input "40"
type input "41"
type input "42"
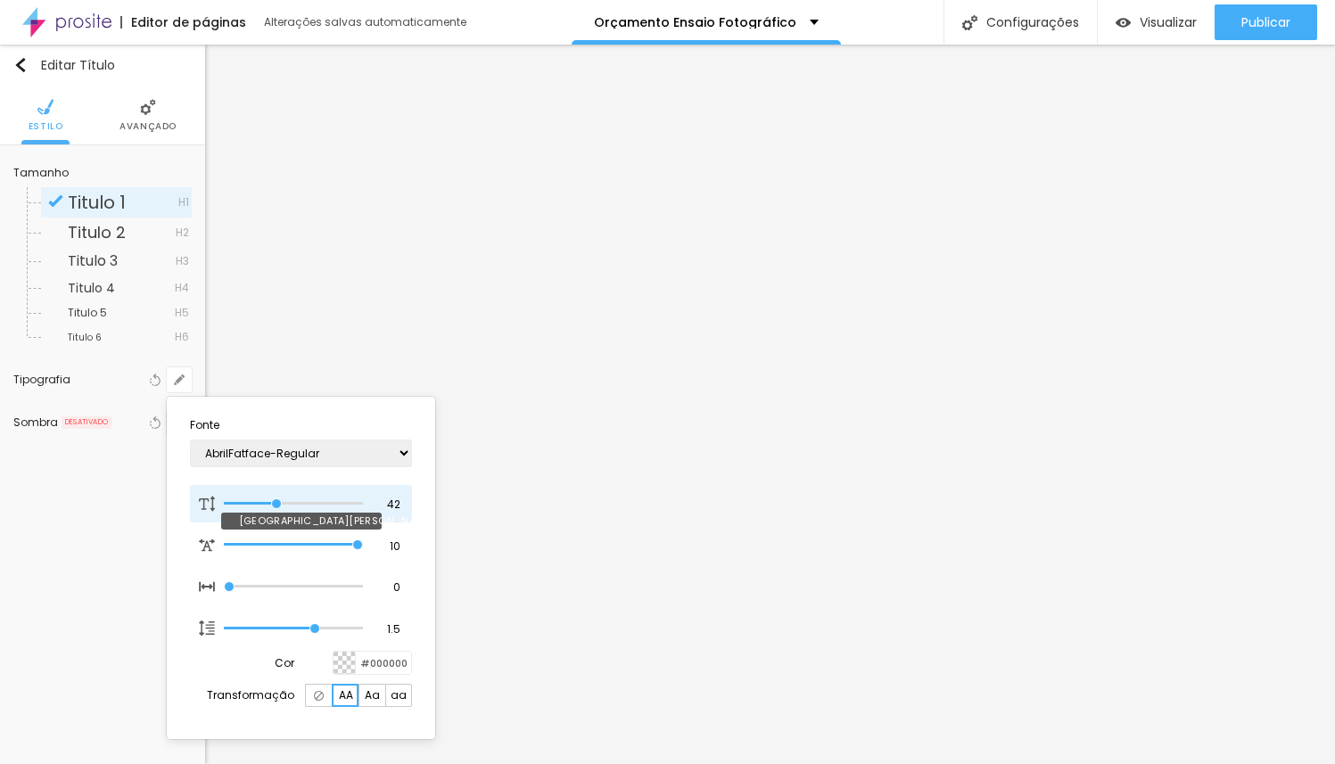
type input "43"
type input "44"
type input "45"
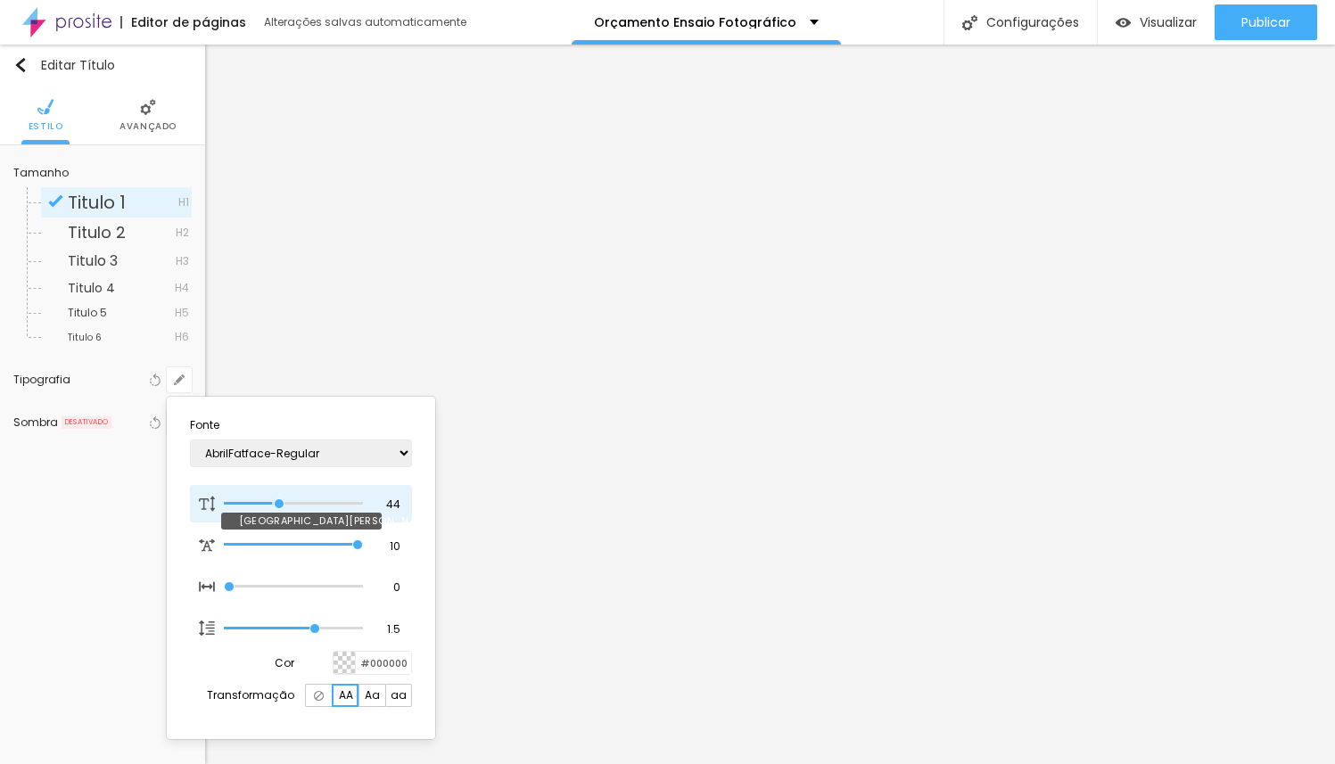
type input "45"
type input "46"
type input "47"
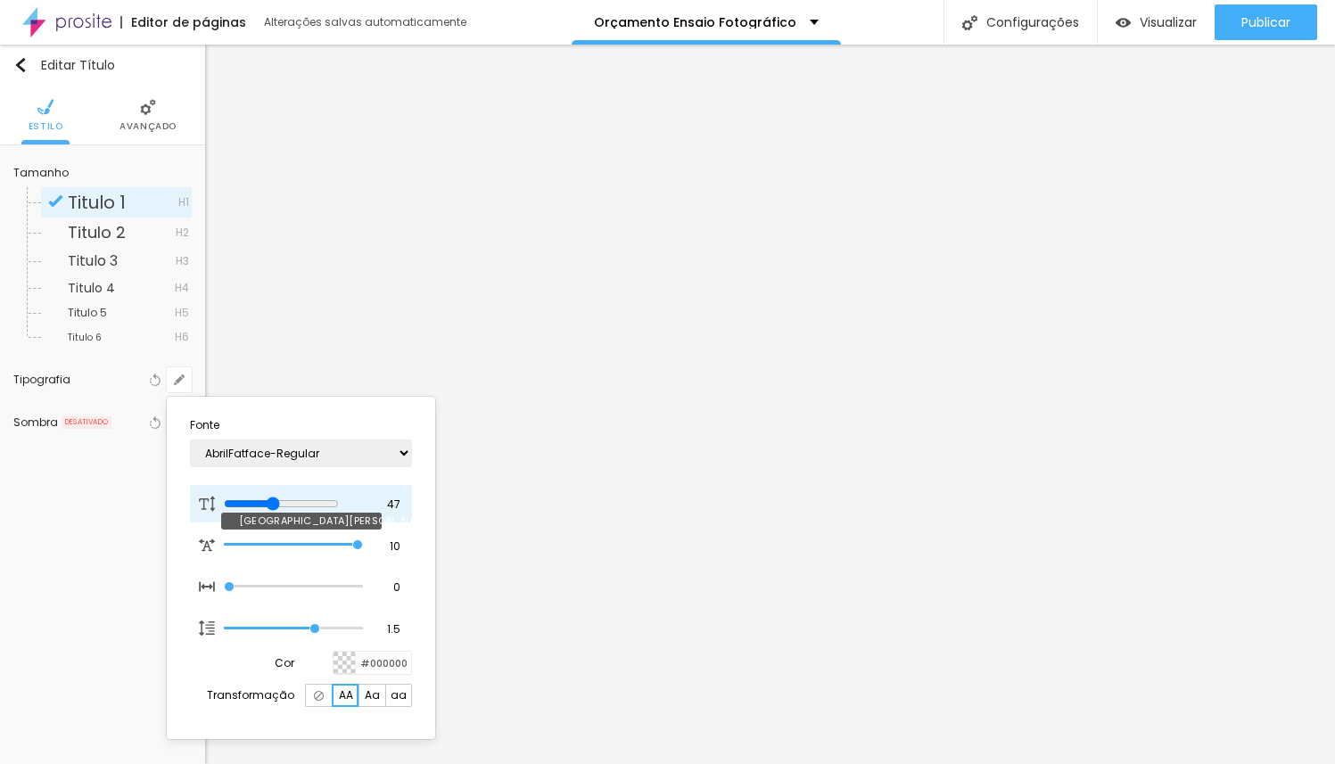
type input "48"
type input "49"
type input "50"
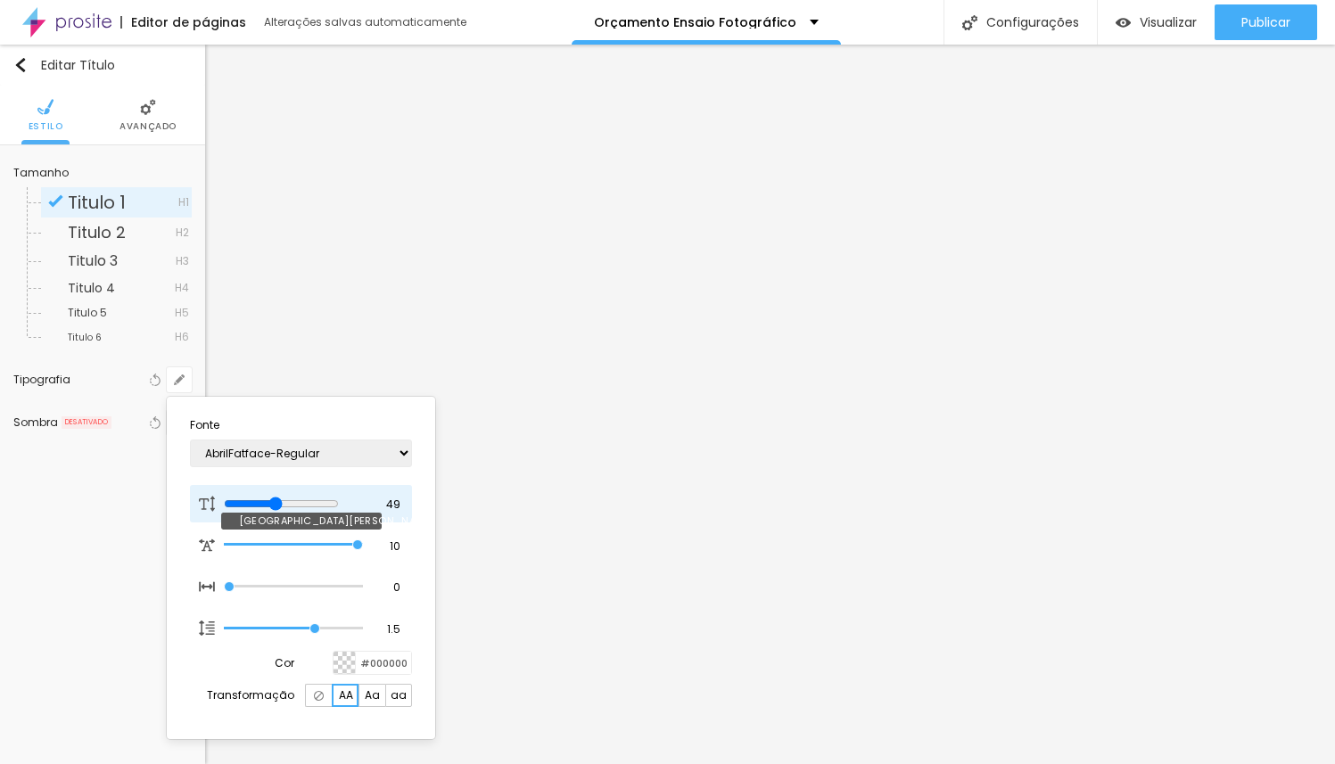
type input "50"
type input "51"
type input "52"
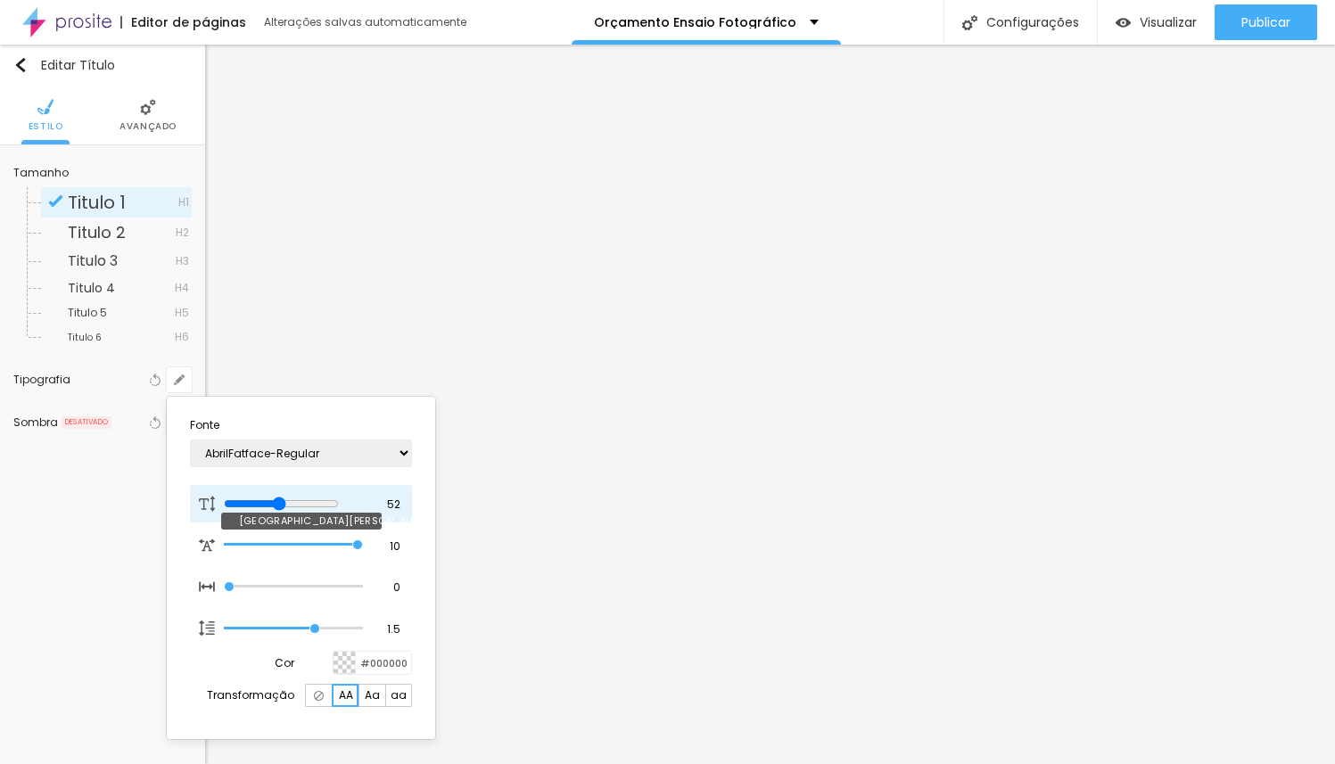
type input "53"
drag, startPoint x: 271, startPoint y: 506, endPoint x: 280, endPoint y: 505, distance: 9.0
click at [280, 505] on input "range" at bounding box center [281, 504] width 115 height 14
click at [1163, 436] on div at bounding box center [667, 382] width 1335 height 764
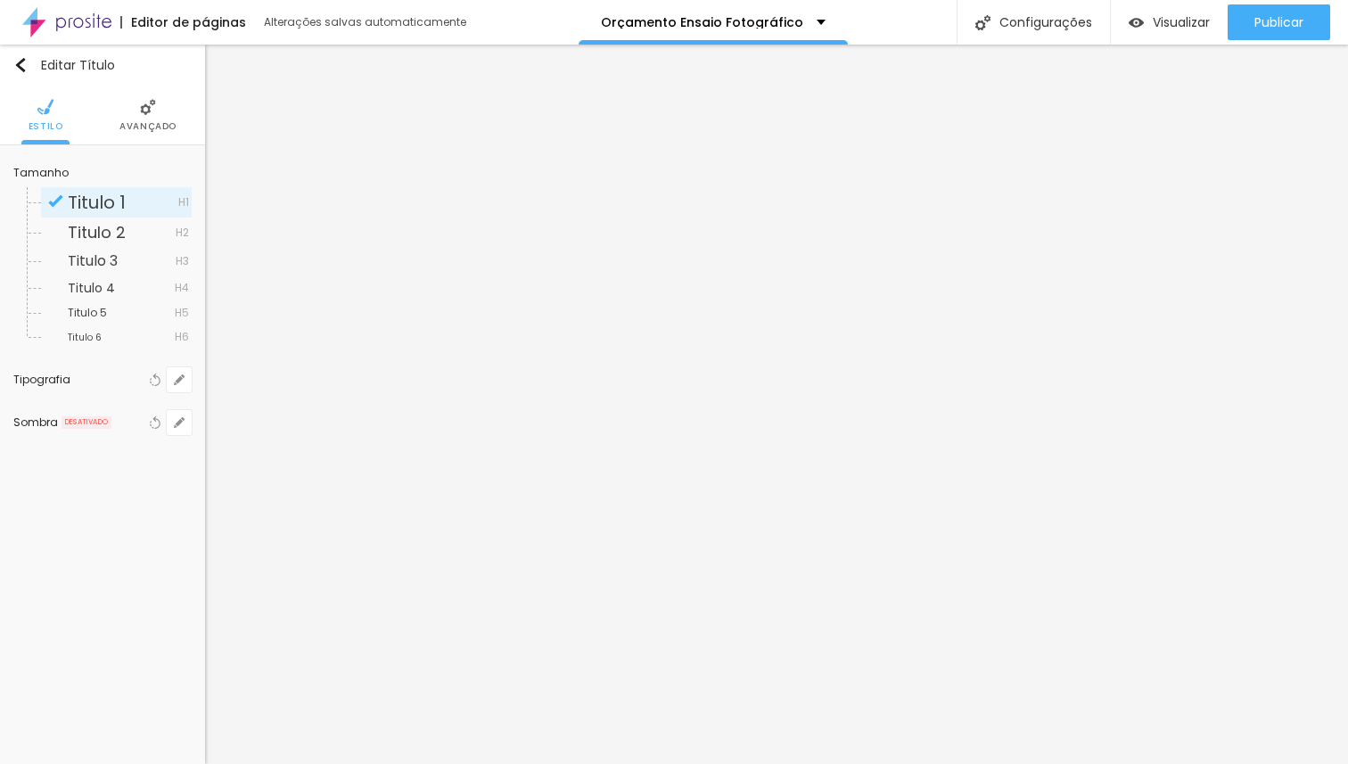
click at [145, 112] on img at bounding box center [148, 107] width 16 height 16
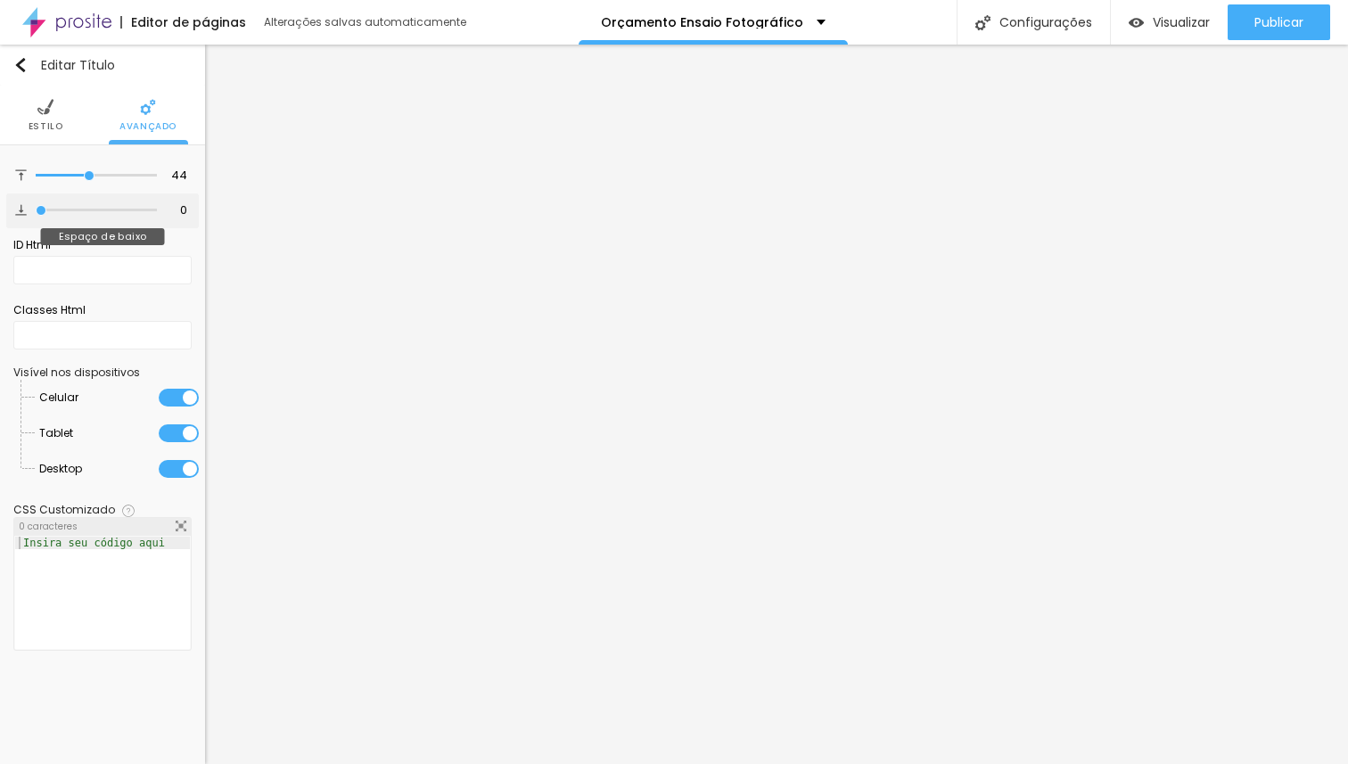
click at [36, 211] on input "range" at bounding box center [96, 210] width 121 height 9
click at [42, 122] on span "Estilo" at bounding box center [46, 126] width 35 height 9
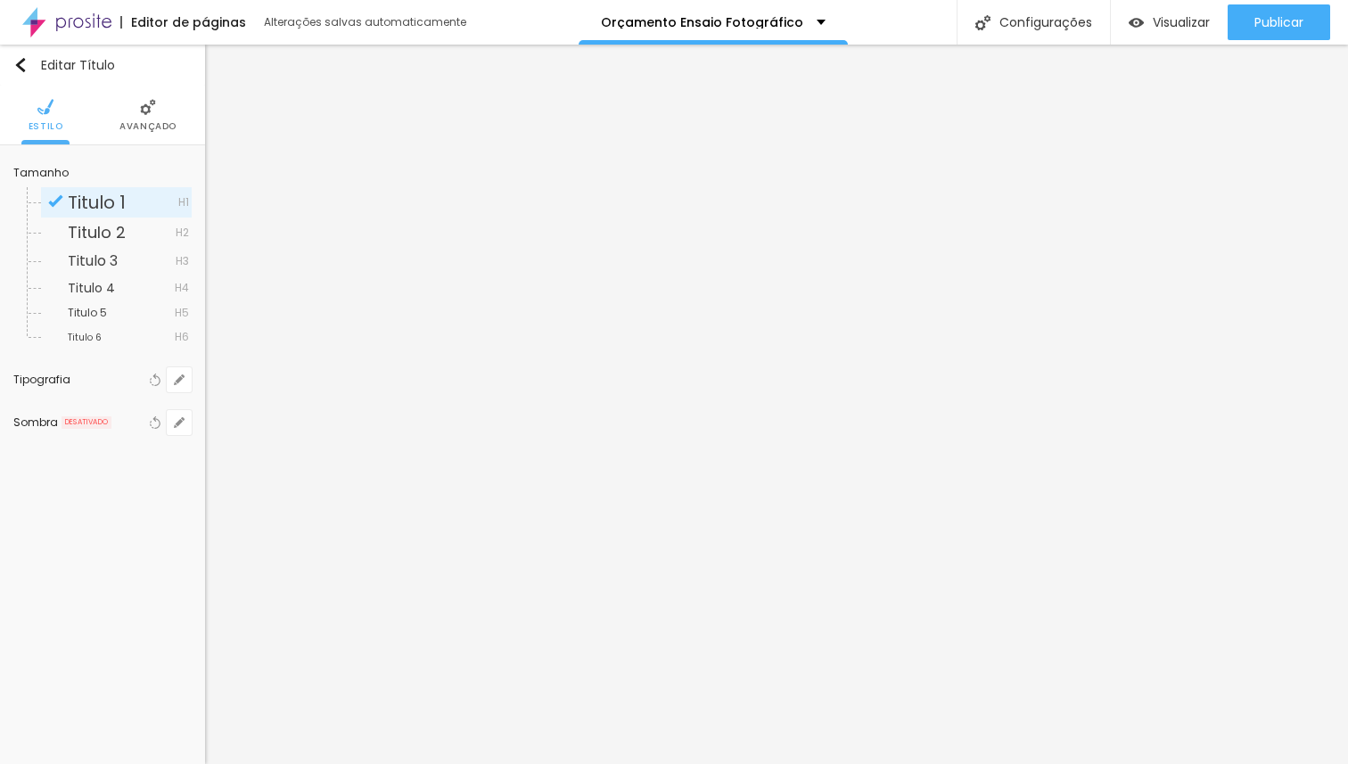
click at [127, 125] on span "Avançado" at bounding box center [147, 126] width 57 height 9
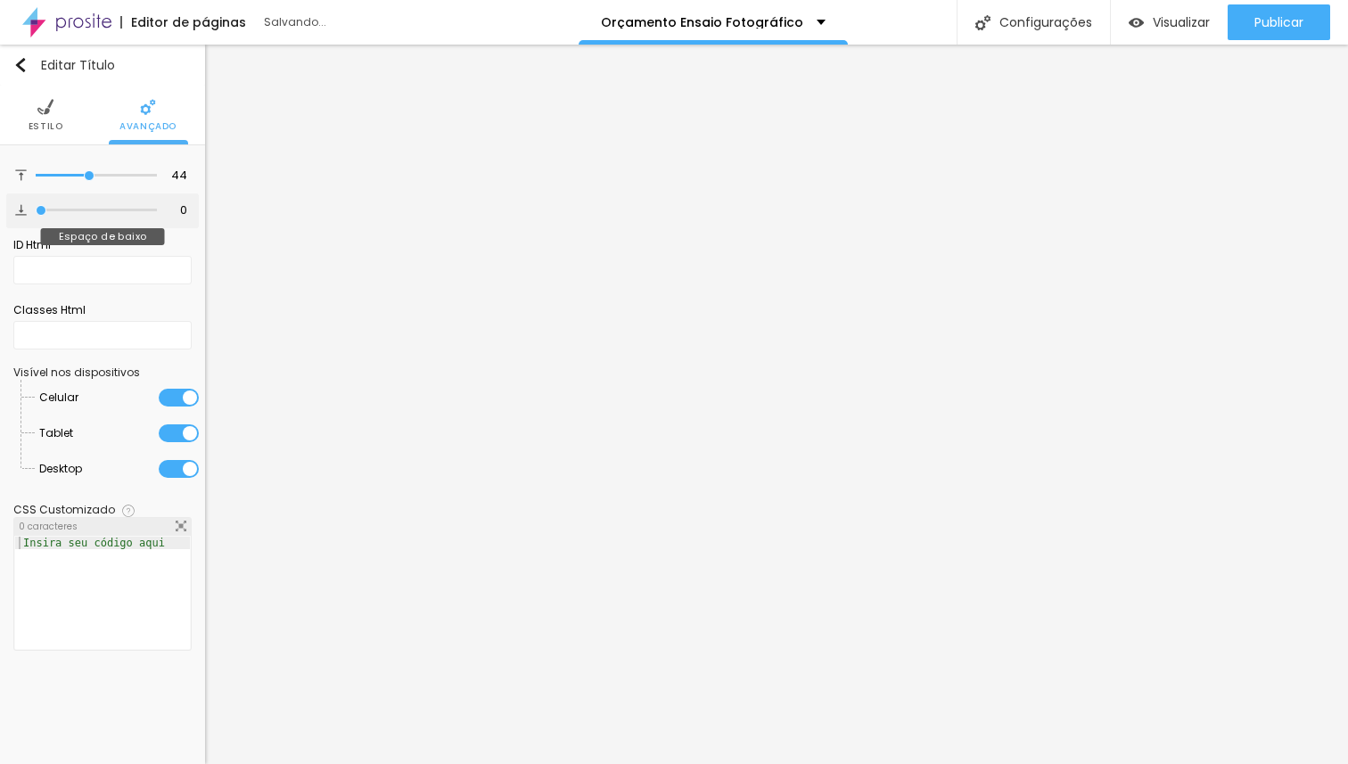
drag, startPoint x: 135, startPoint y: 209, endPoint x: 0, endPoint y: 214, distance: 134.7
click at [36, 214] on input "range" at bounding box center [96, 210] width 121 height 9
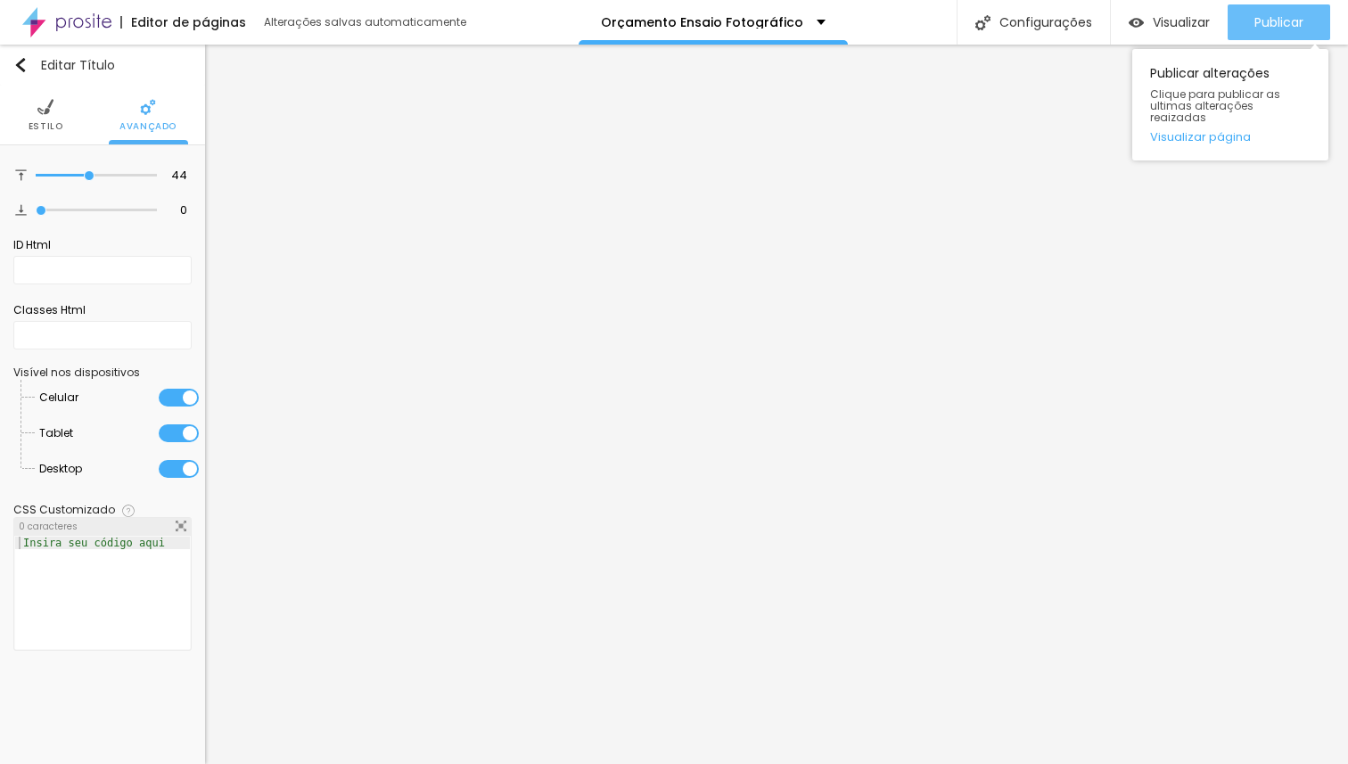
click at [1296, 30] on div "Publicar" at bounding box center [1279, 22] width 49 height 36
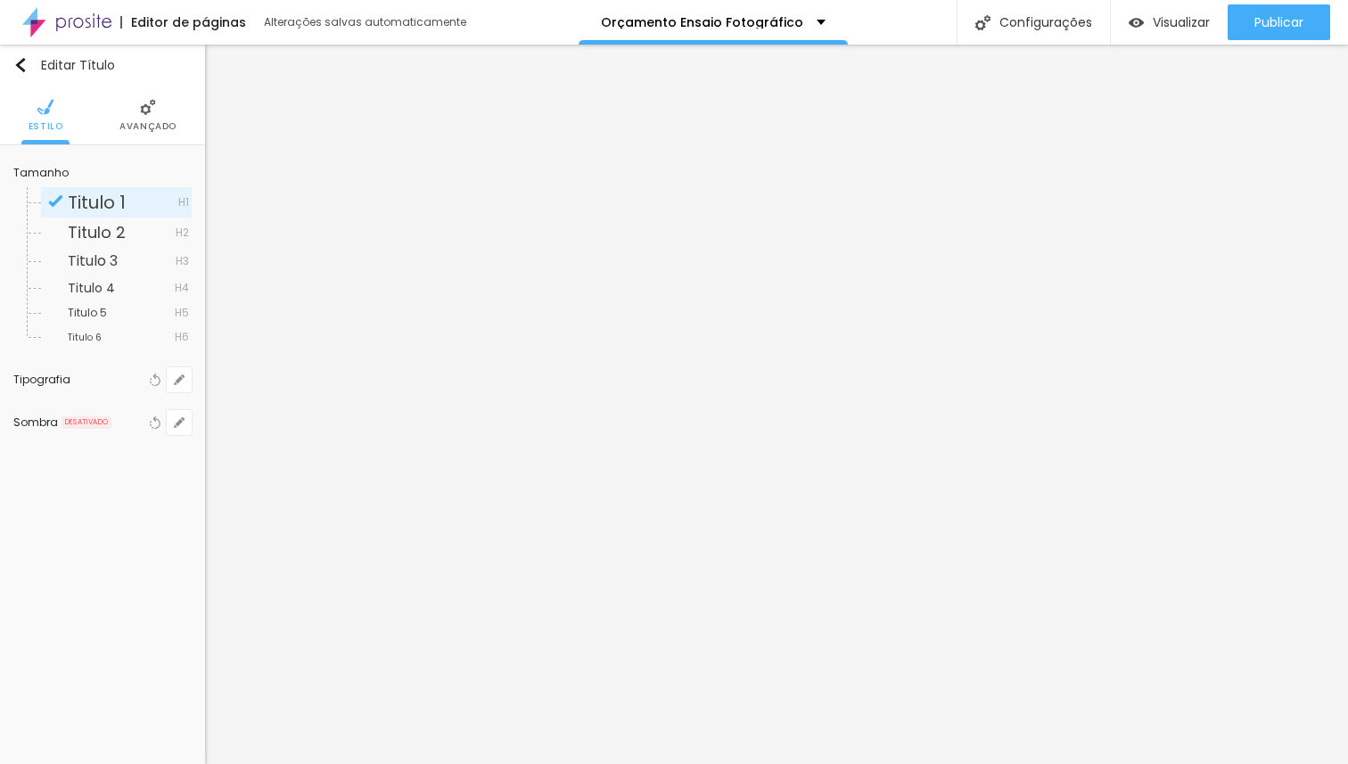
click at [149, 124] on span "Avançado" at bounding box center [147, 126] width 57 height 9
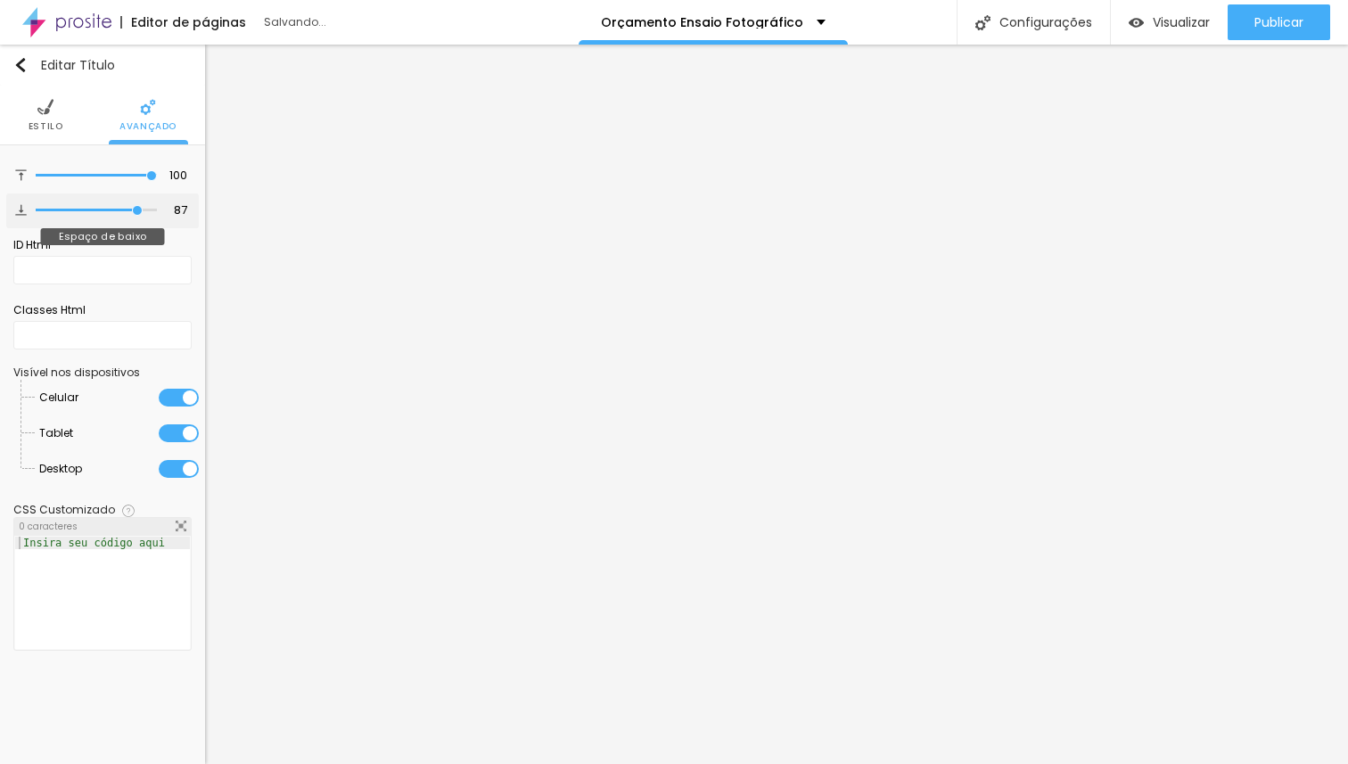
drag, startPoint x: 150, startPoint y: 209, endPoint x: 136, endPoint y: 210, distance: 14.3
click at [136, 210] on input "range" at bounding box center [96, 210] width 121 height 9
drag, startPoint x: 144, startPoint y: 178, endPoint x: 67, endPoint y: 177, distance: 76.7
click at [67, 177] on input "range" at bounding box center [96, 175] width 121 height 9
drag, startPoint x: 136, startPoint y: 210, endPoint x: 247, endPoint y: 218, distance: 110.9
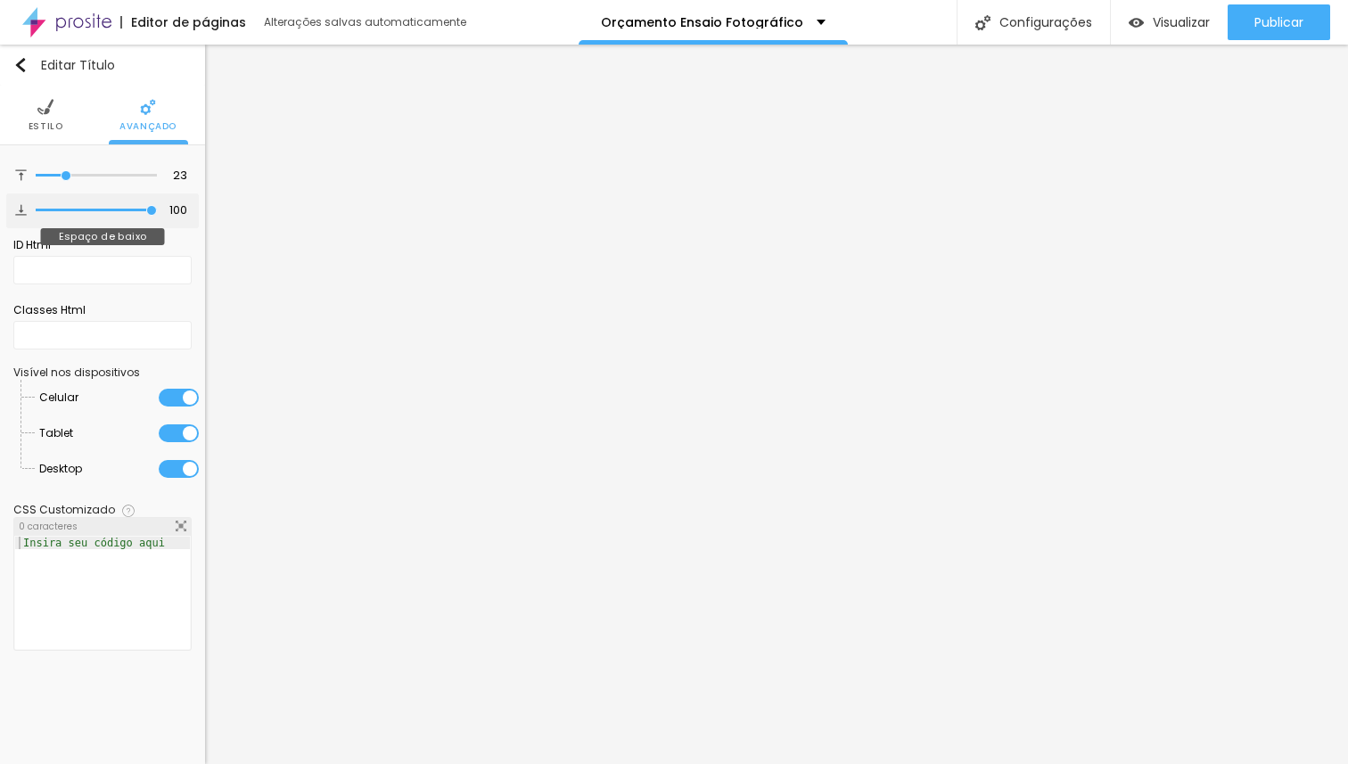
click at [157, 215] on input "range" at bounding box center [96, 210] width 121 height 9
drag, startPoint x: 69, startPoint y: 172, endPoint x: 125, endPoint y: 173, distance: 56.2
click at [125, 173] on input "range" at bounding box center [96, 175] width 121 height 9
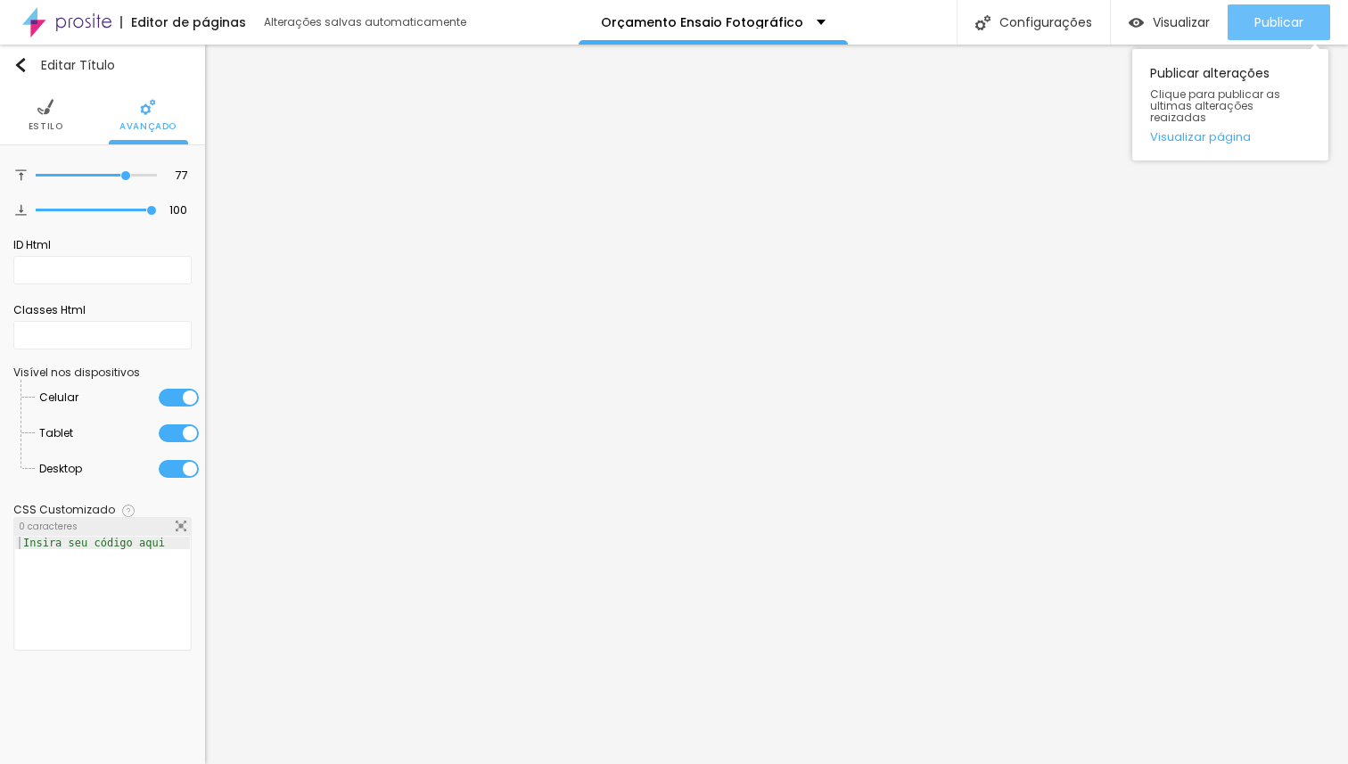
click at [1263, 9] on div "Publicar" at bounding box center [1279, 22] width 49 height 36
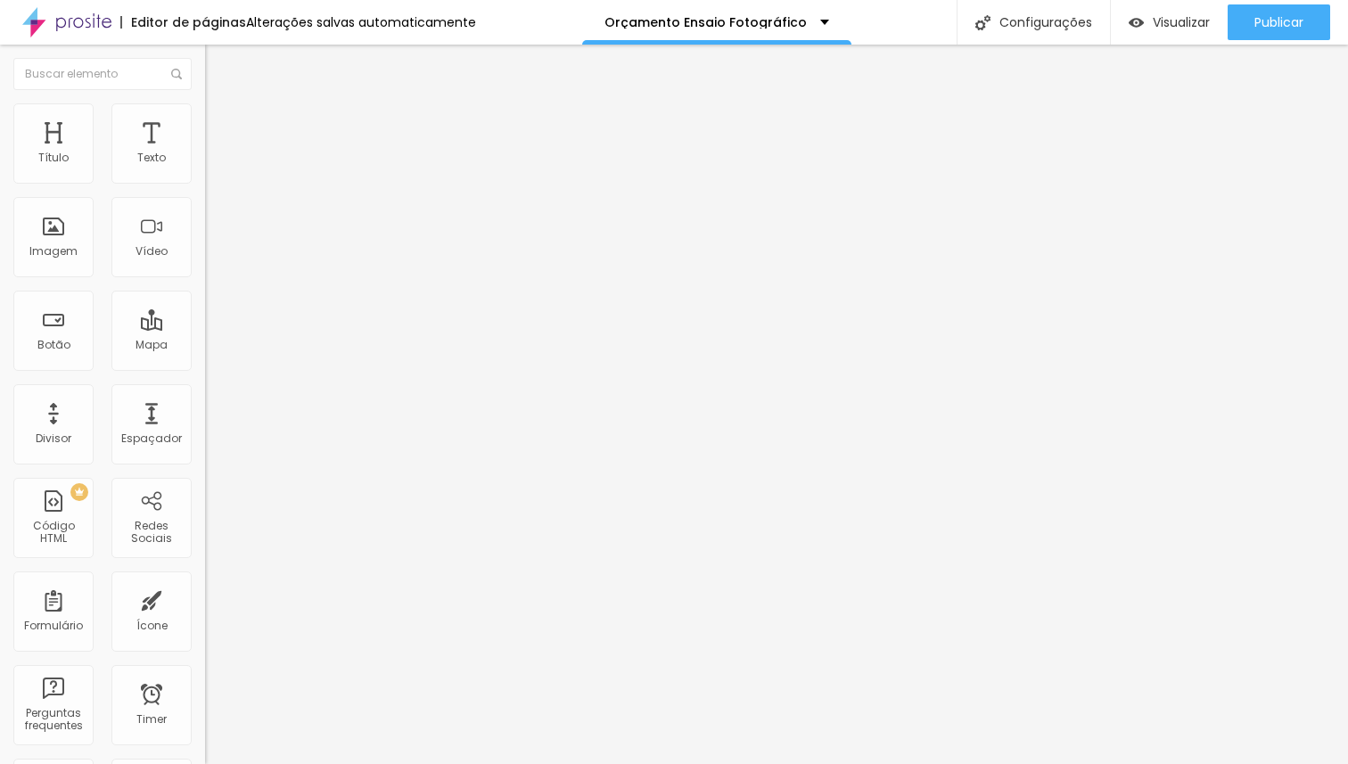
click at [205, 103] on li "Estilo" at bounding box center [307, 112] width 205 height 18
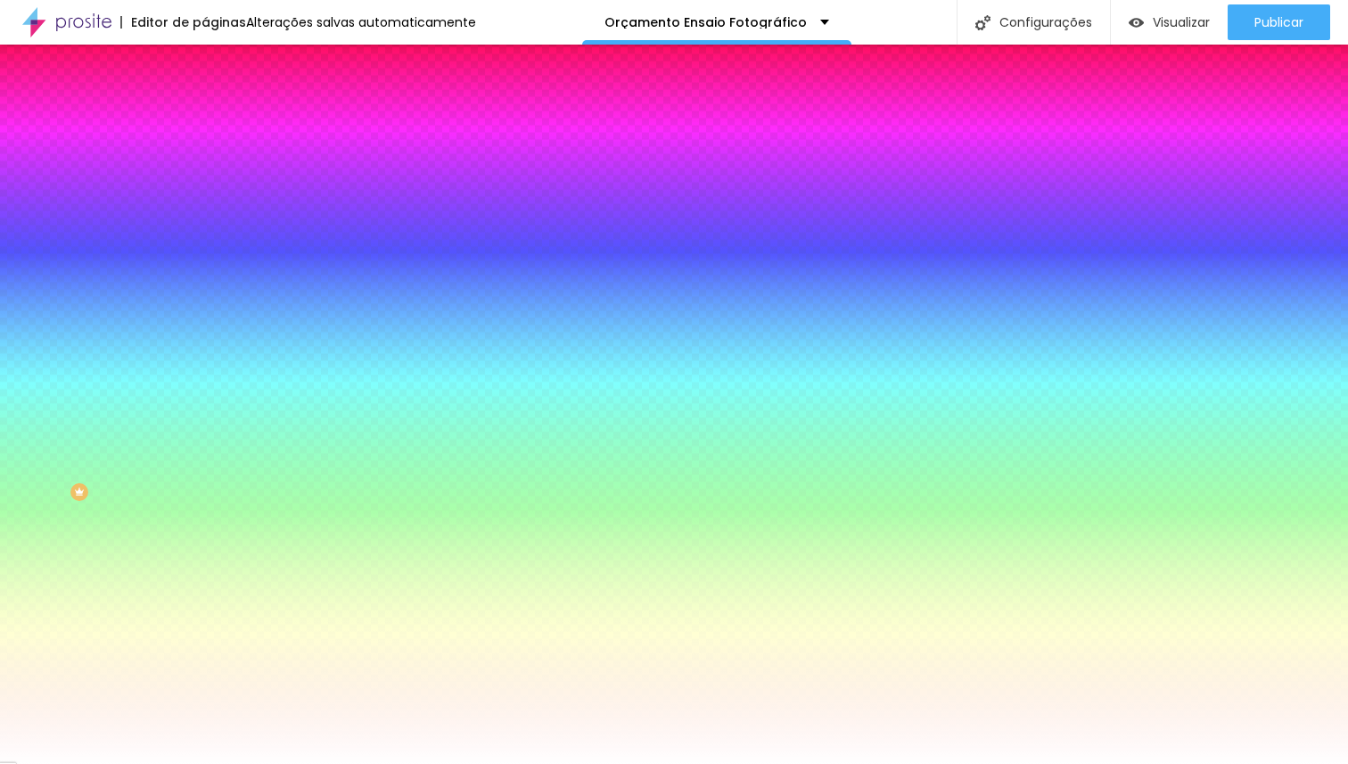
click at [205, 164] on span "Trocar imagem" at bounding box center [253, 156] width 97 height 15
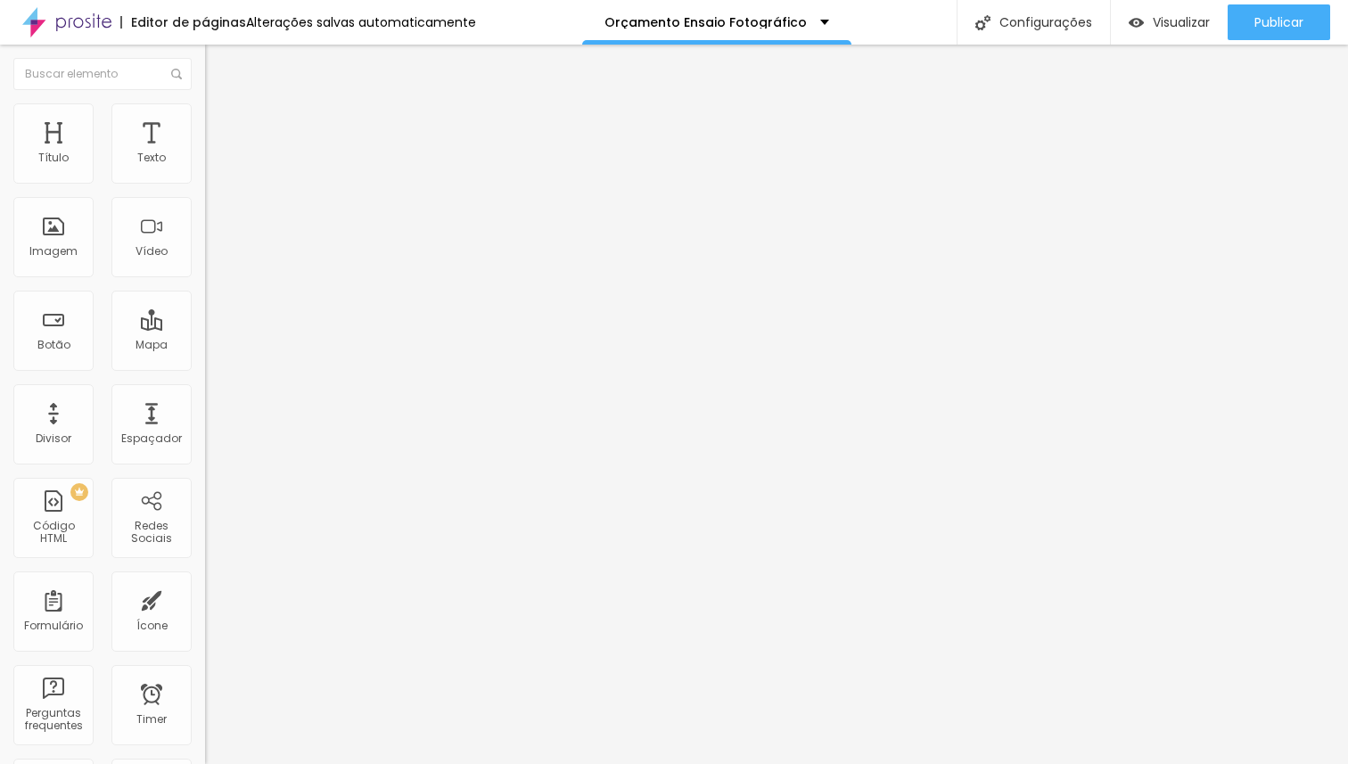
click at [205, 121] on ul "Conteúdo Estilo Avançado" at bounding box center [307, 112] width 205 height 53
click at [205, 107] on img at bounding box center [213, 111] width 16 height 16
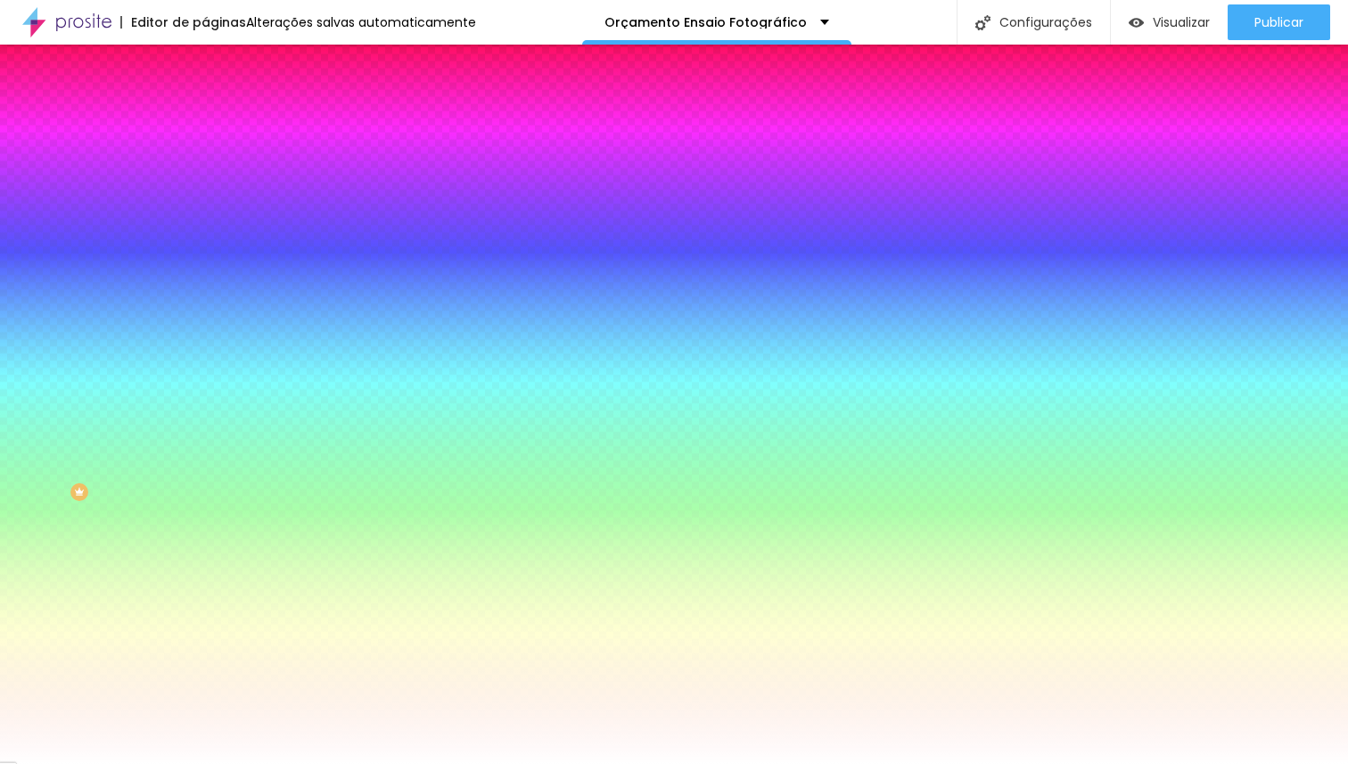
click at [205, 164] on span "Trocar imagem" at bounding box center [253, 156] width 97 height 15
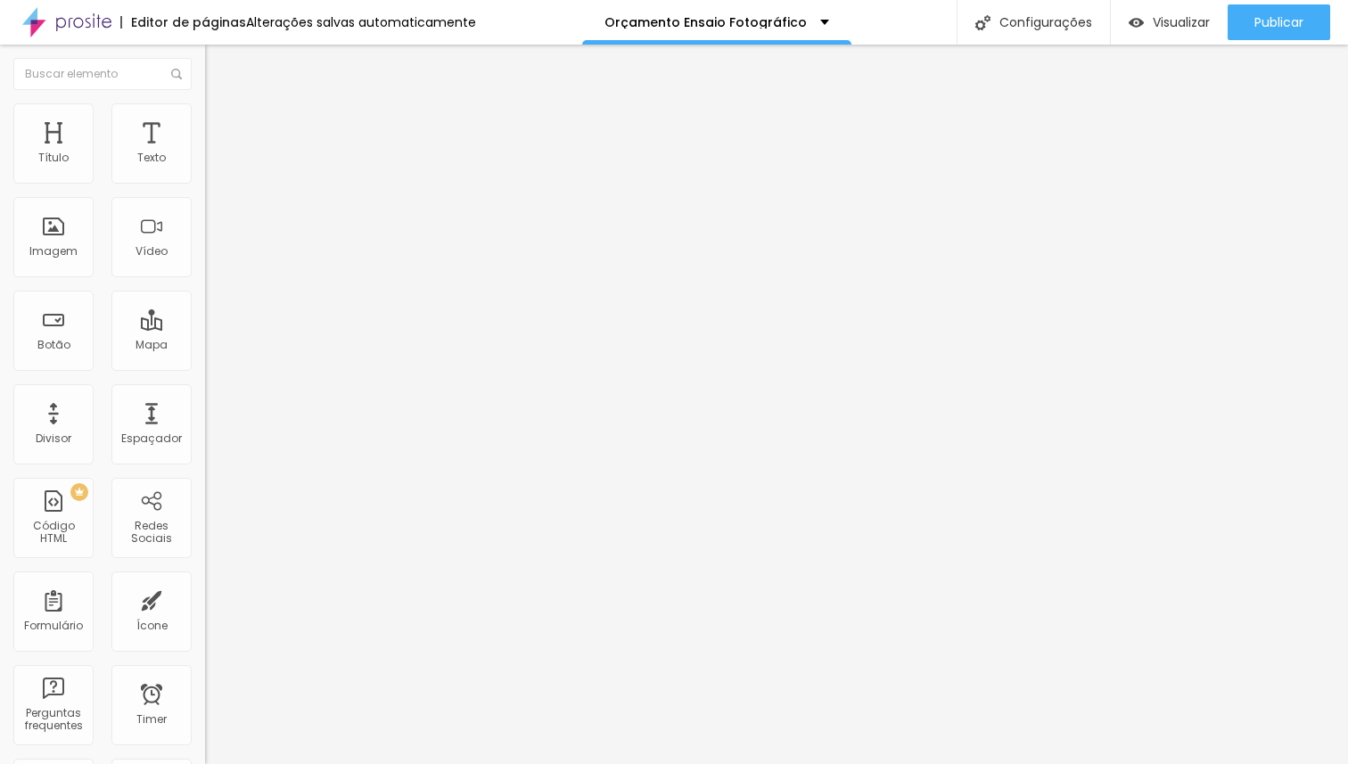
click at [221, 123] on span "Estilo" at bounding box center [235, 115] width 28 height 15
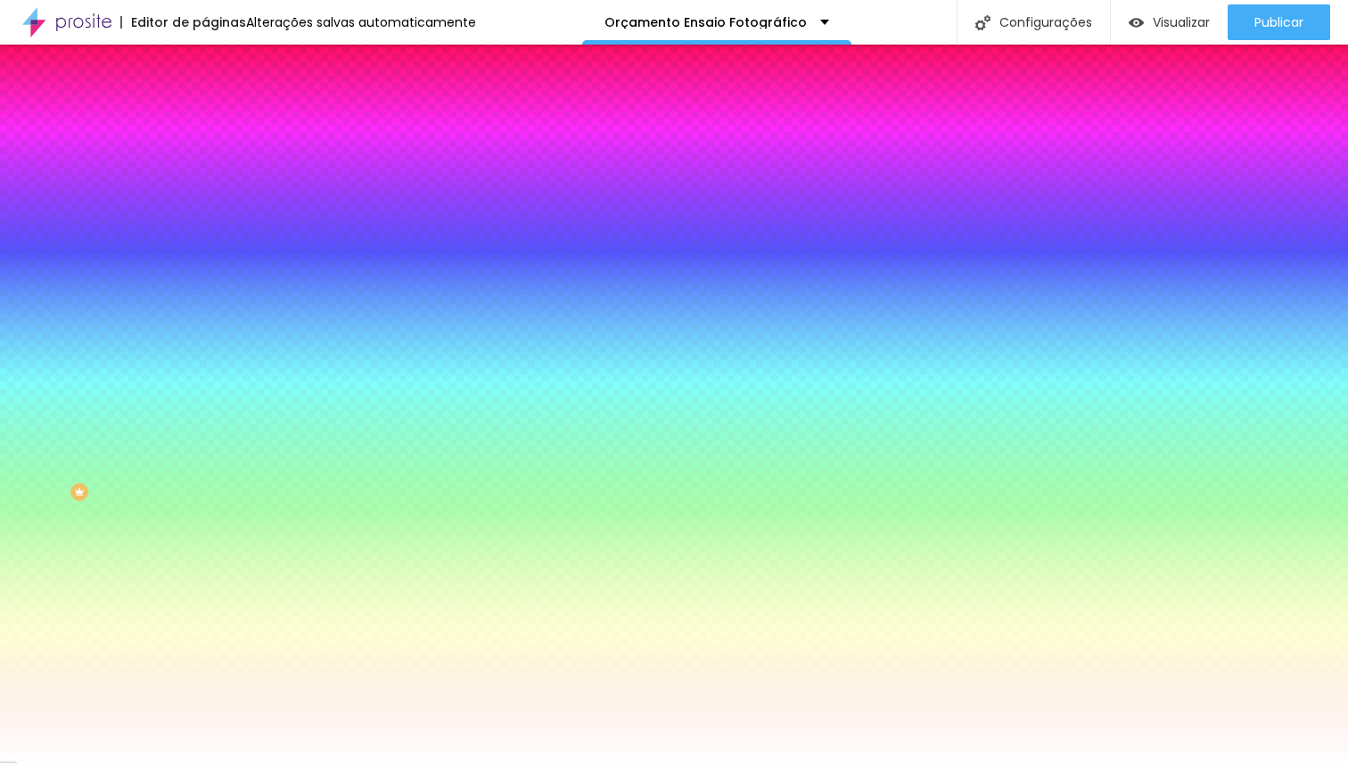
click at [205, 164] on span "Trocar imagem" at bounding box center [253, 156] width 97 height 15
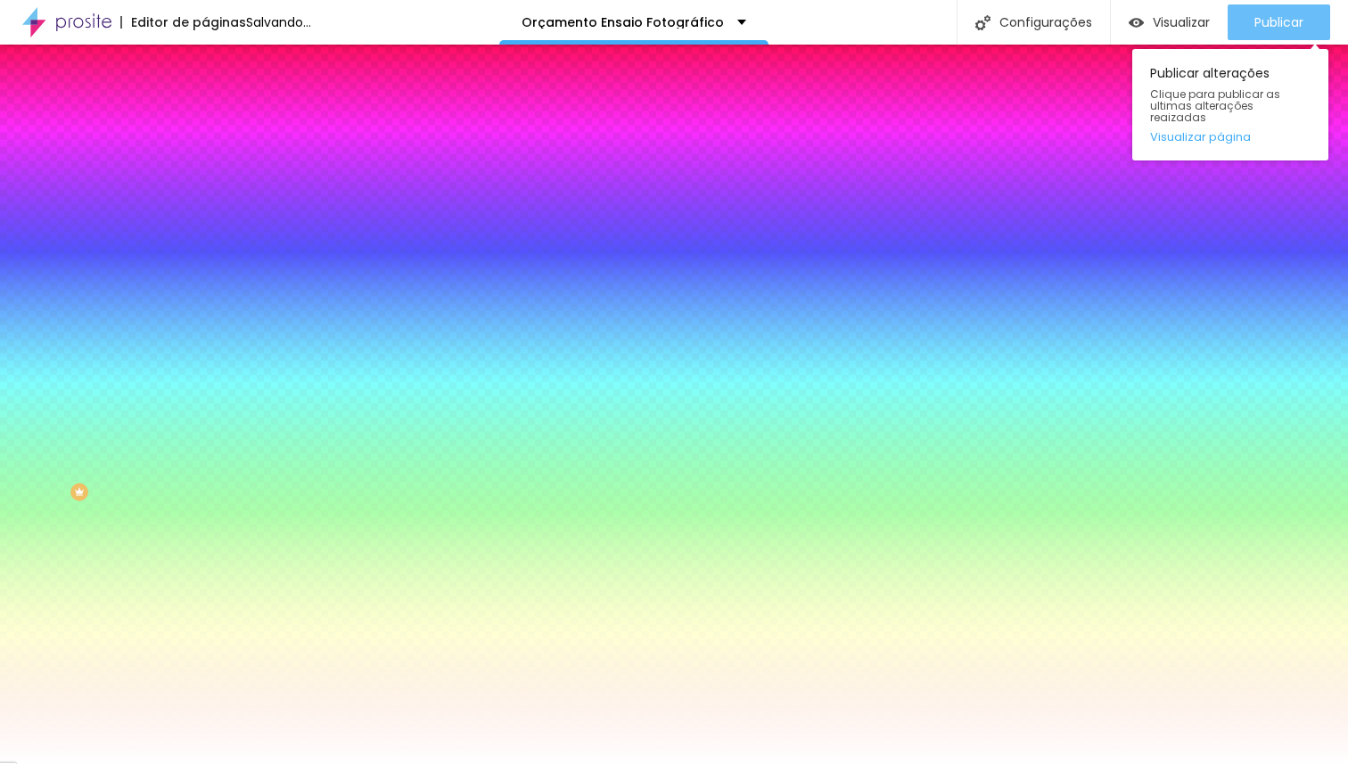
click at [1291, 18] on span "Publicar" at bounding box center [1279, 22] width 49 height 14
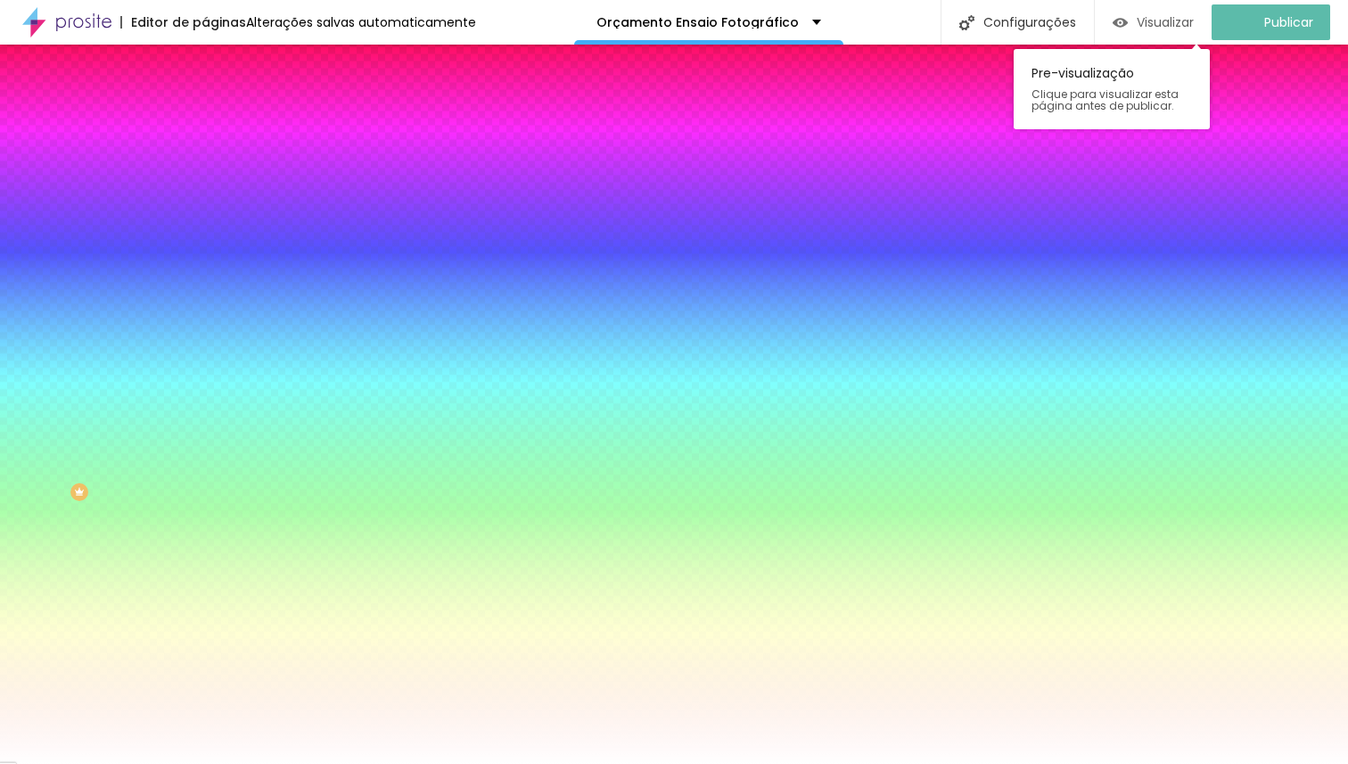
click at [1183, 21] on span "Visualizar" at bounding box center [1165, 22] width 57 height 14
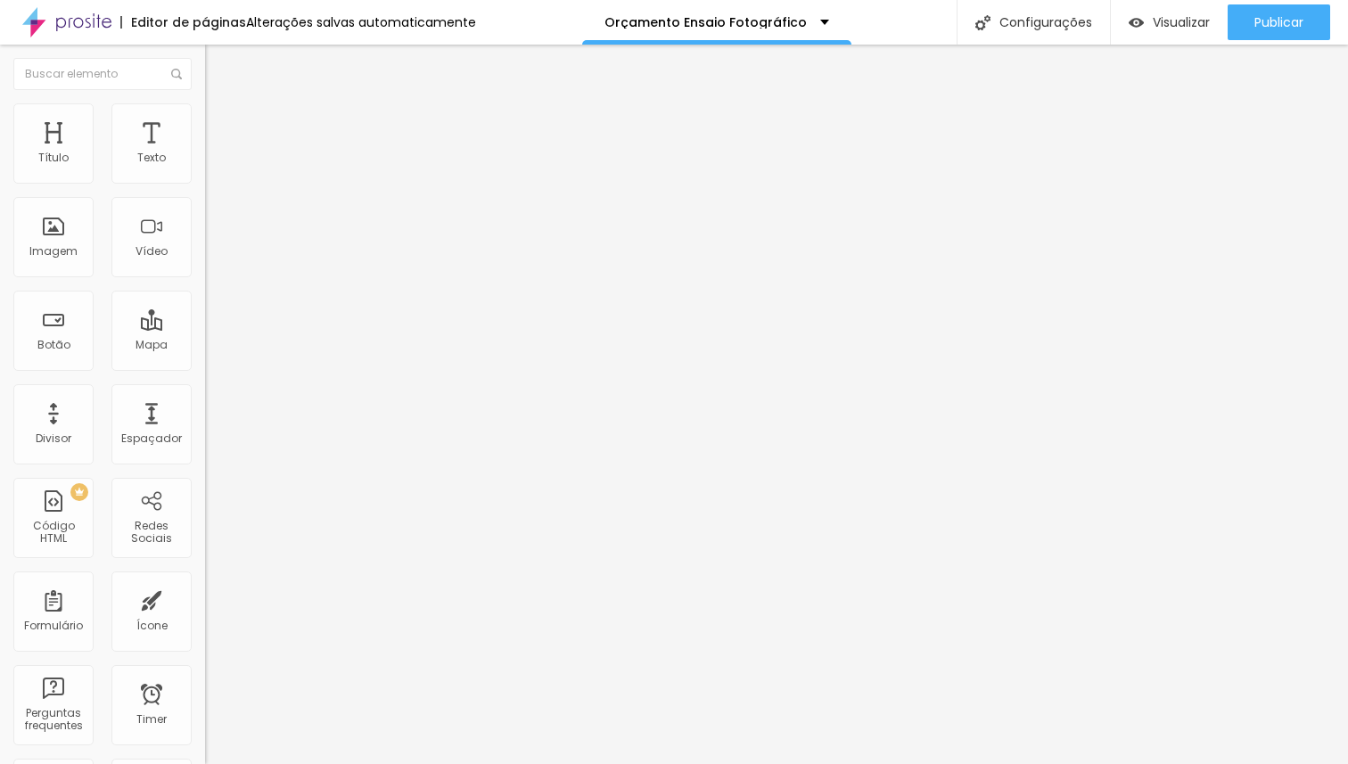
click at [205, 119] on li "Estilo" at bounding box center [307, 112] width 205 height 18
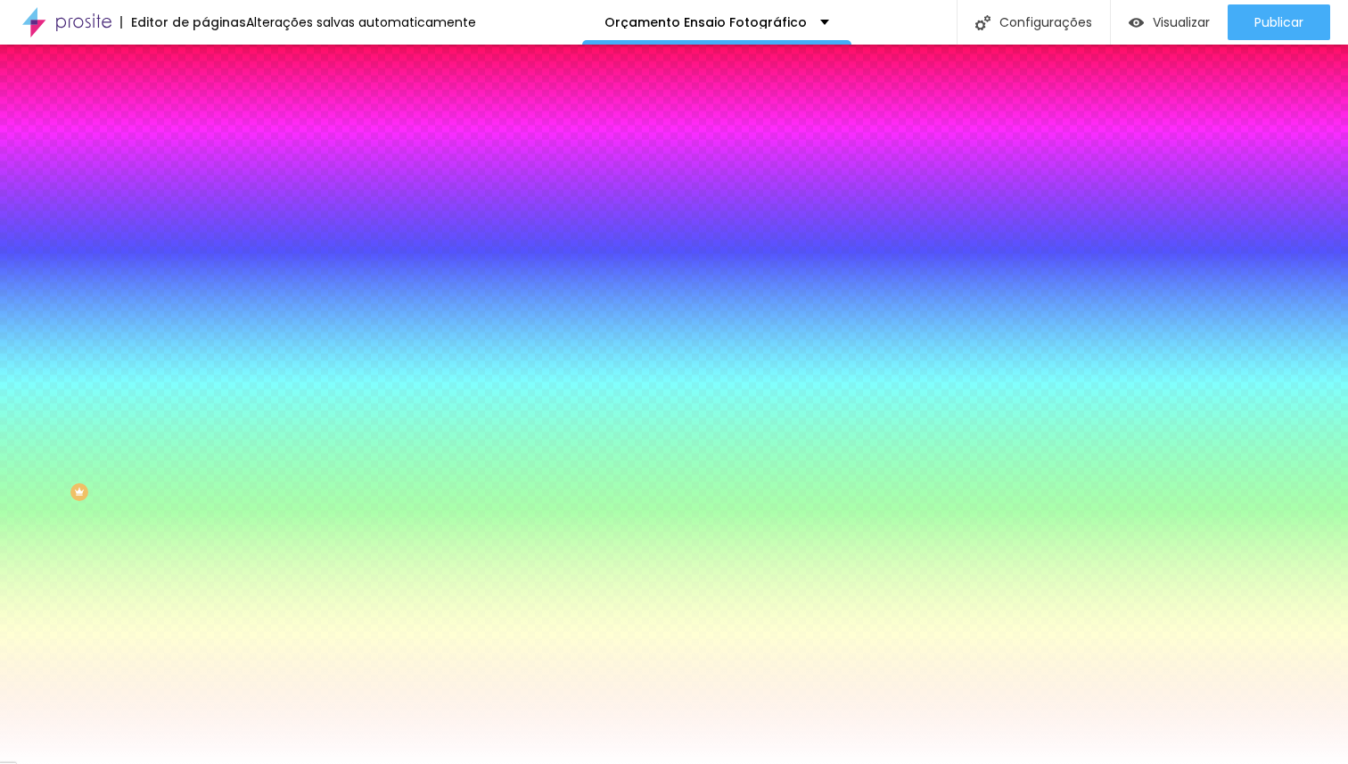
click at [205, 164] on span "Trocar imagem" at bounding box center [253, 156] width 97 height 15
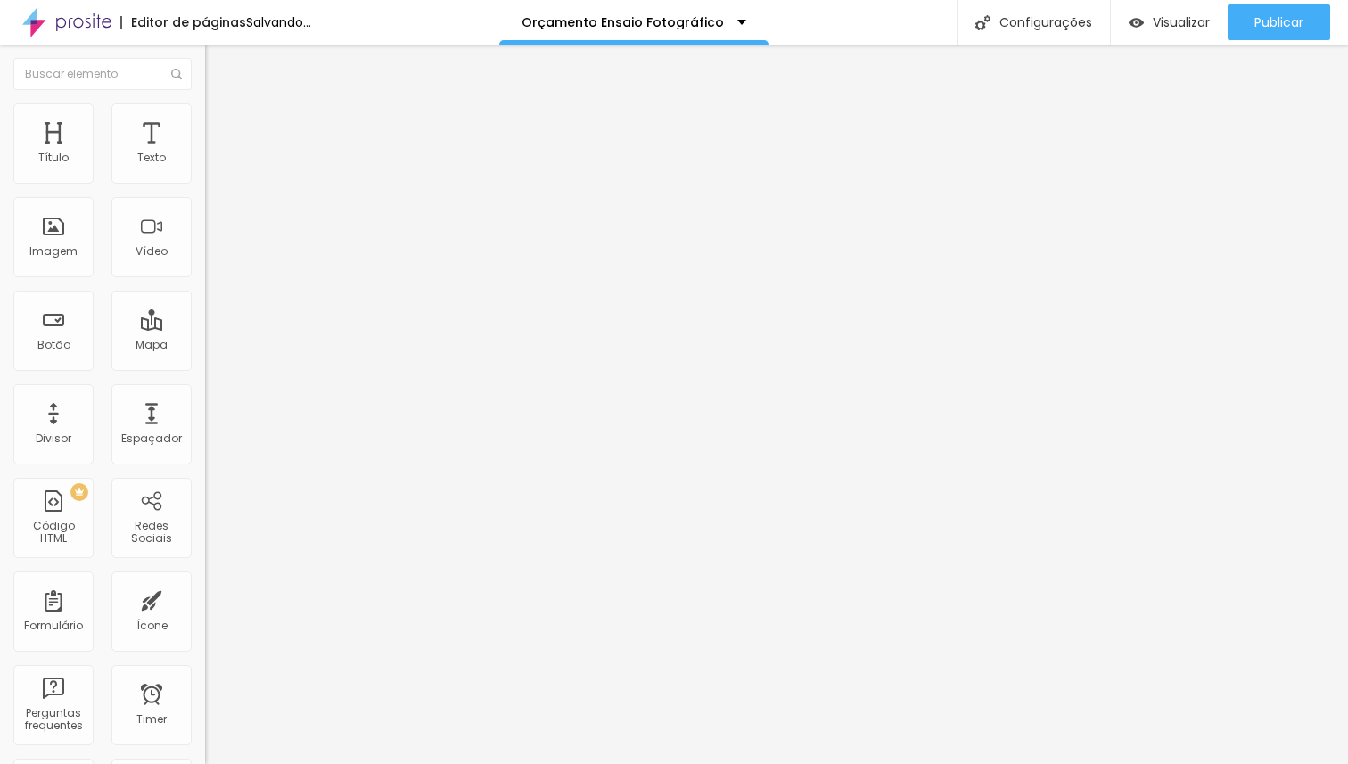
click at [205, 119] on li "Estilo" at bounding box center [307, 112] width 205 height 18
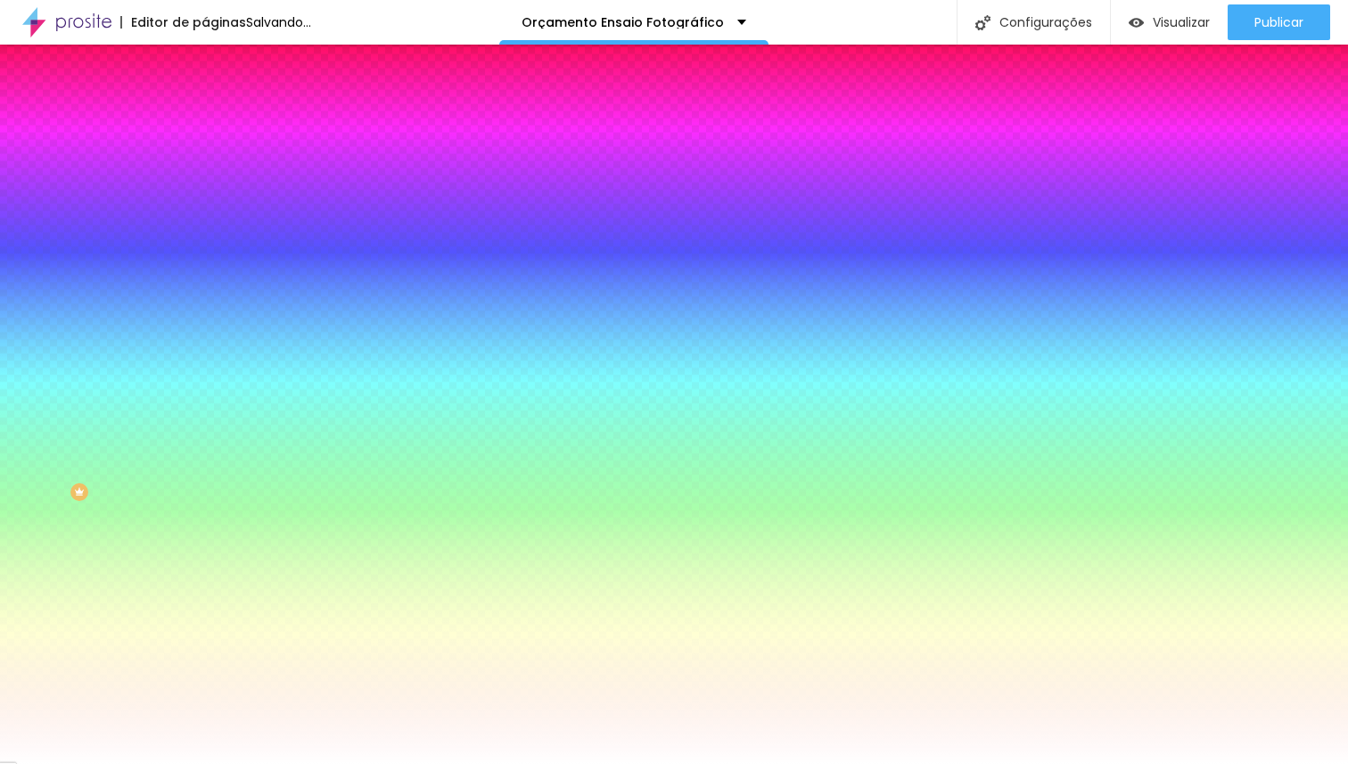
click at [205, 164] on span "Trocar imagem" at bounding box center [253, 156] width 97 height 15
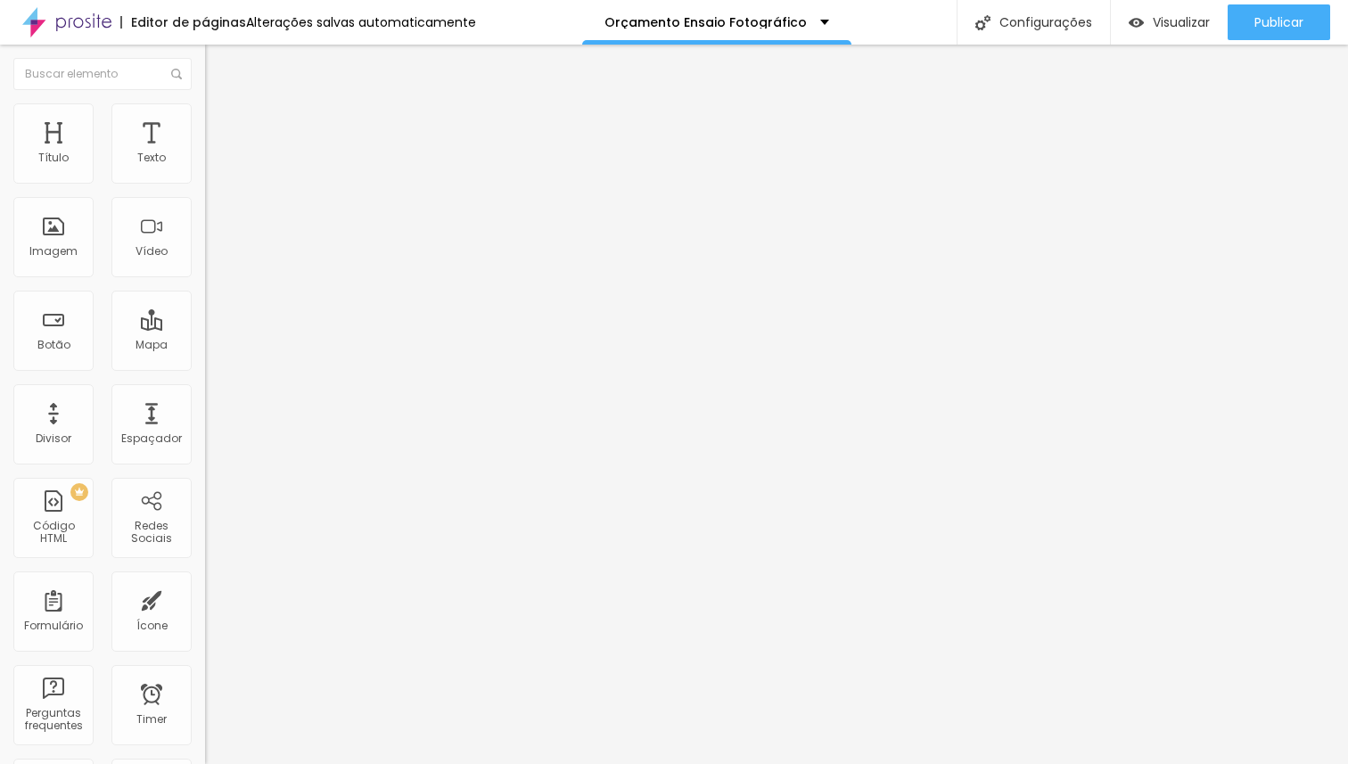
click at [205, 114] on img at bounding box center [213, 111] width 16 height 16
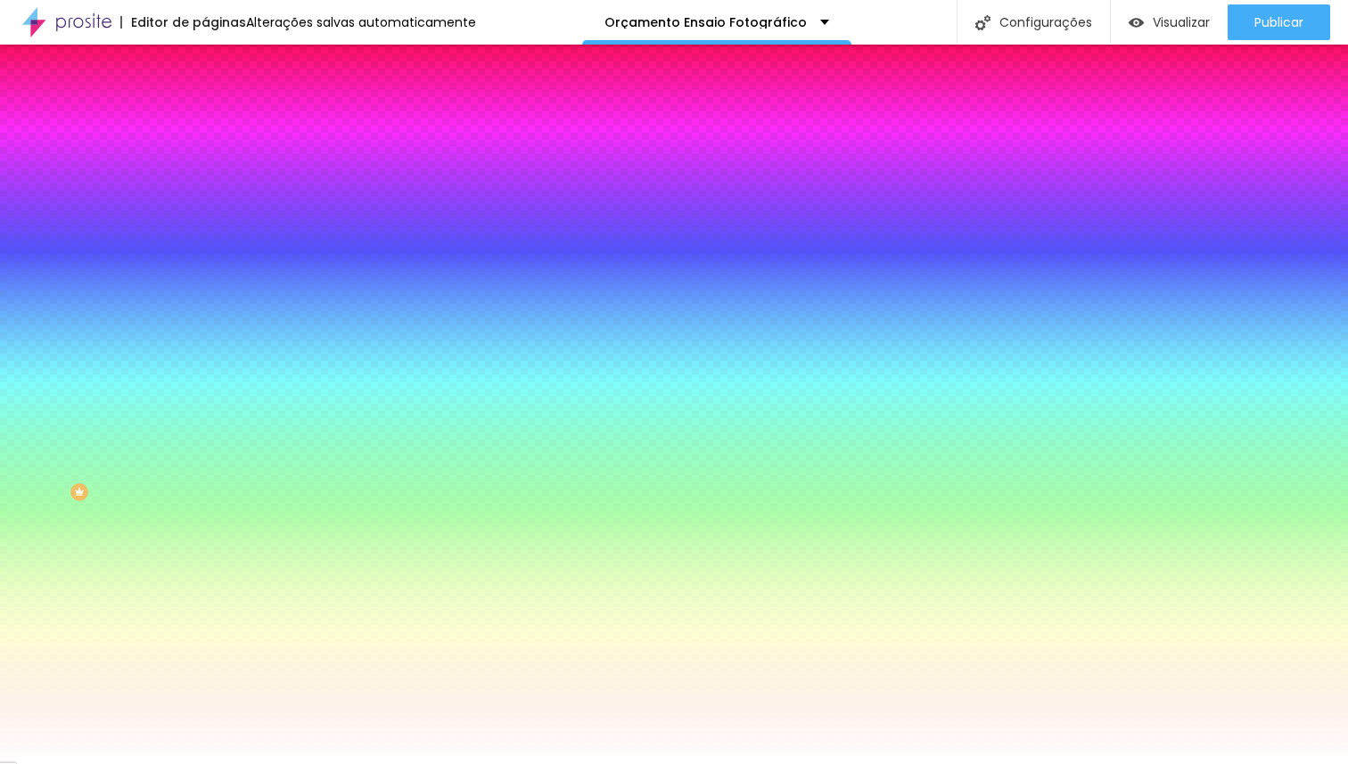
click at [205, 164] on span "Trocar imagem" at bounding box center [253, 156] width 97 height 15
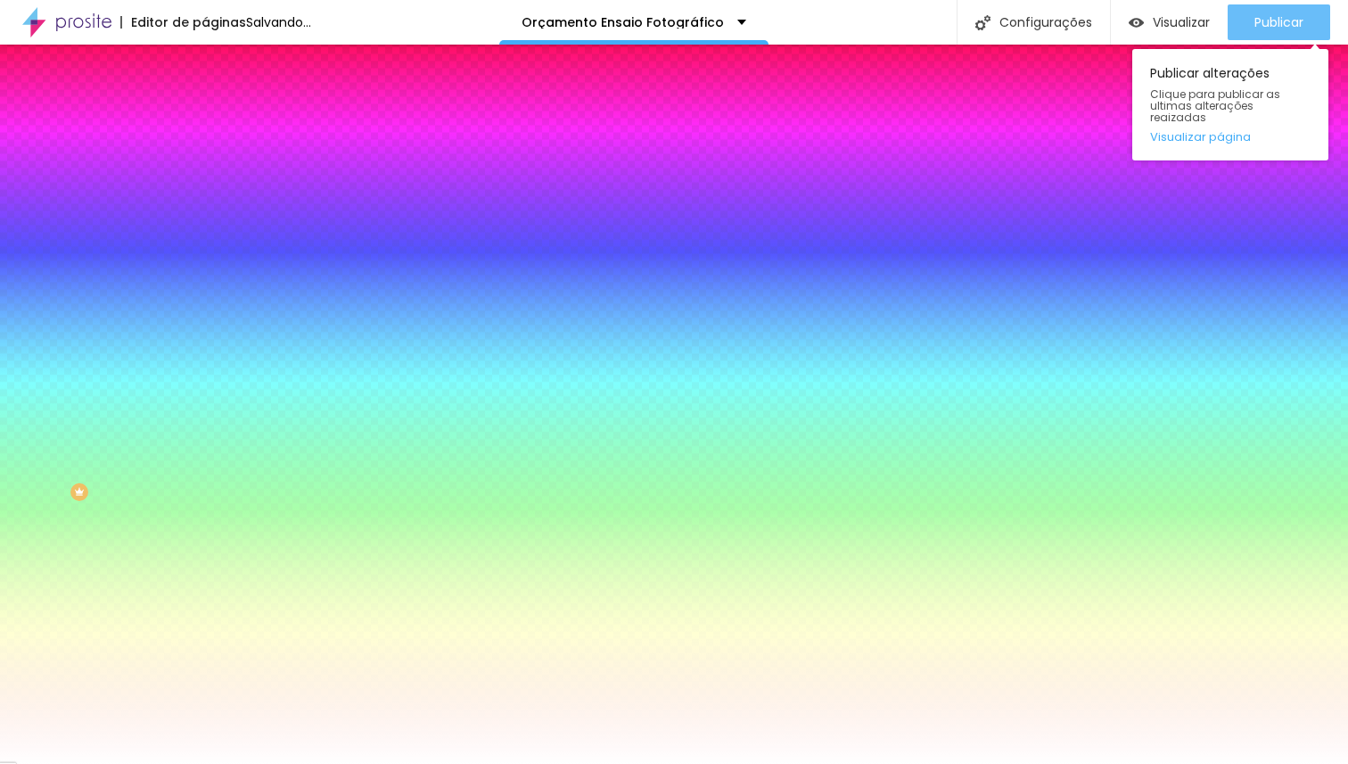
click at [1266, 31] on div "Publicar" at bounding box center [1279, 22] width 49 height 36
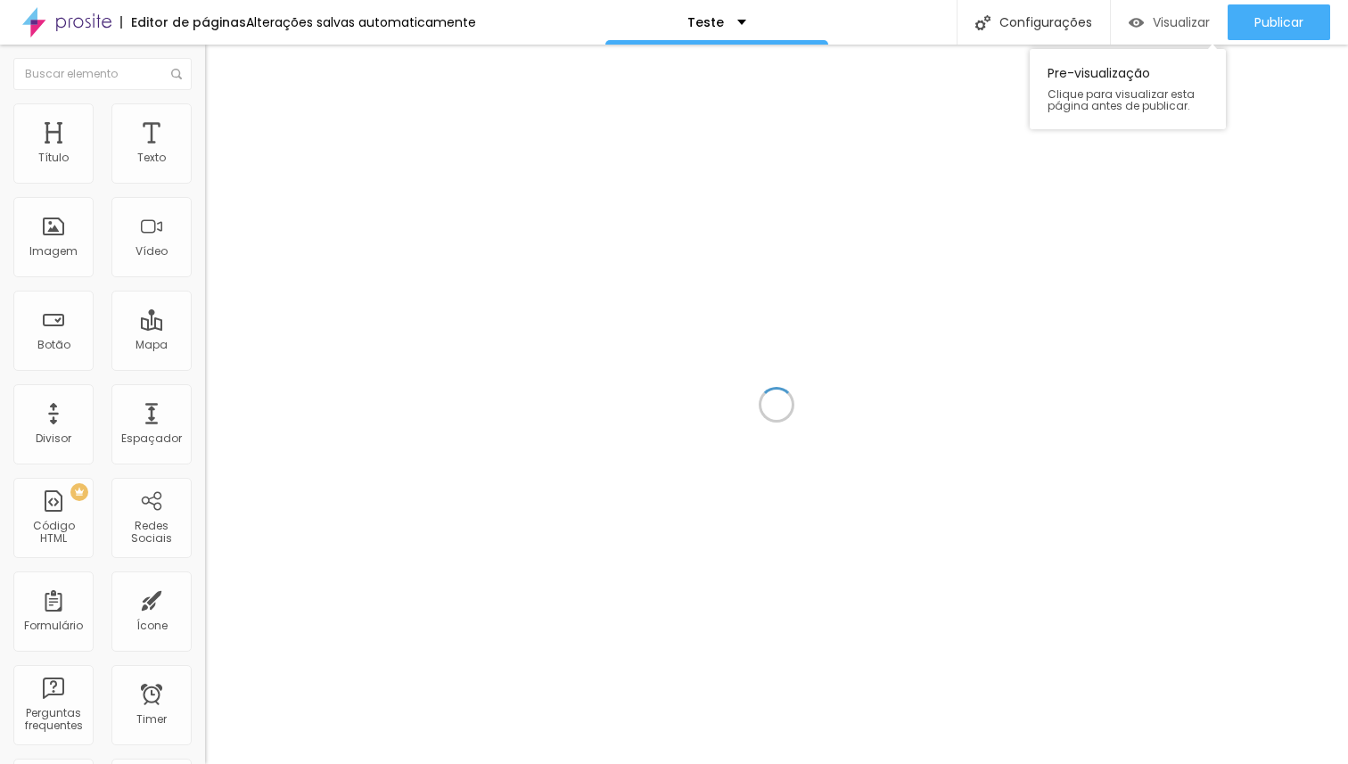
click at [1159, 21] on span "Visualizar" at bounding box center [1181, 22] width 57 height 14
